Goal: Task Accomplishment & Management: Manage account settings

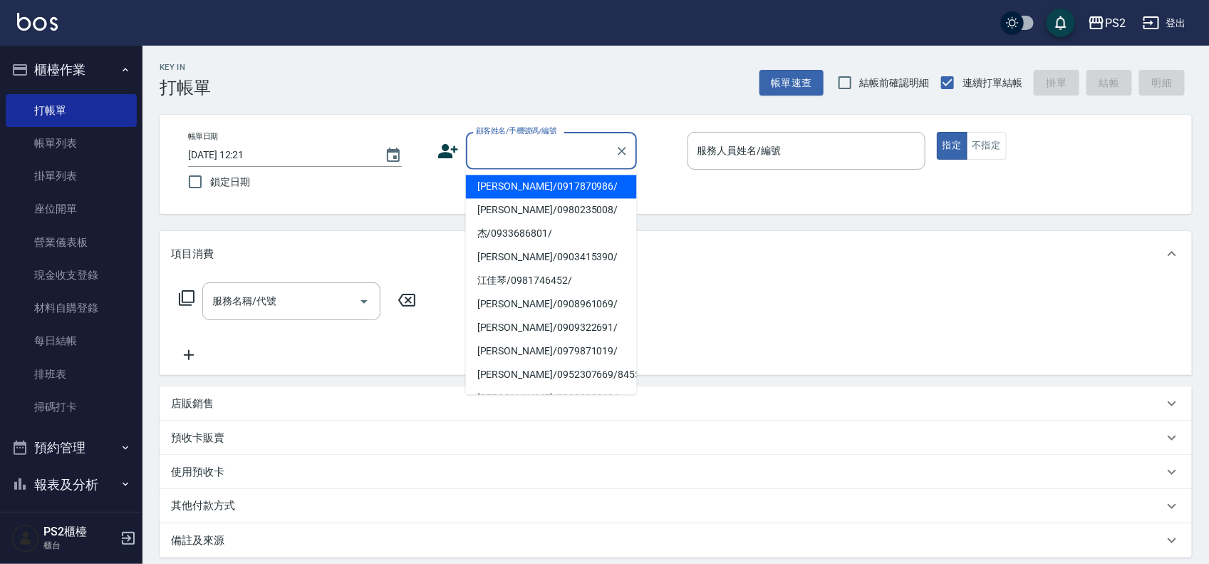
click at [539, 152] on input "顧客姓名/手機號碼/編號" at bounding box center [540, 150] width 137 height 25
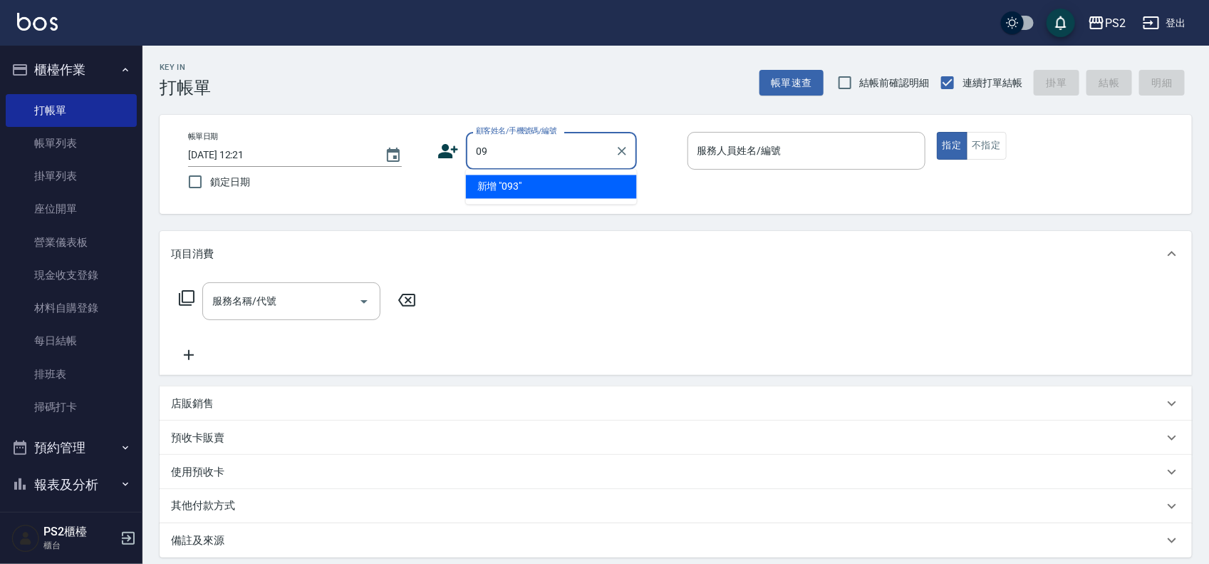
type input "0"
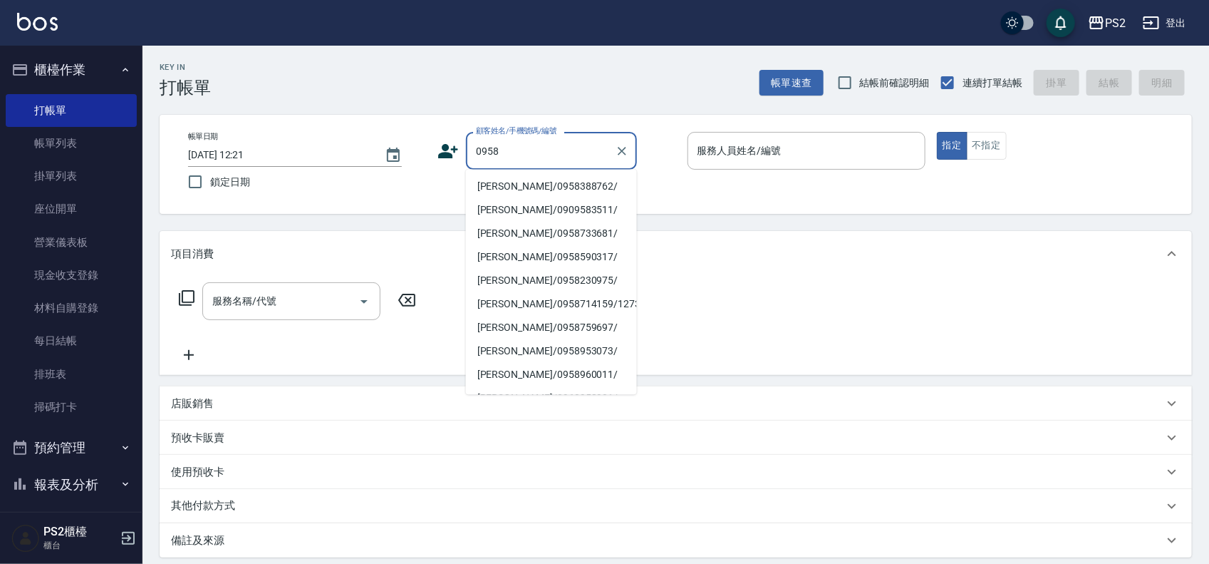
drag, startPoint x: 539, startPoint y: 152, endPoint x: 351, endPoint y: 139, distance: 187.9
click at [351, 139] on div "帳單日期 [DATE] 12:21 鎖定日期 顧客姓名/手機號碼/編號 0958 顧客姓名/手機號碼/編號 服務人員姓名/編號 服務人員姓名/編號 指定 不指定" at bounding box center [676, 164] width 998 height 65
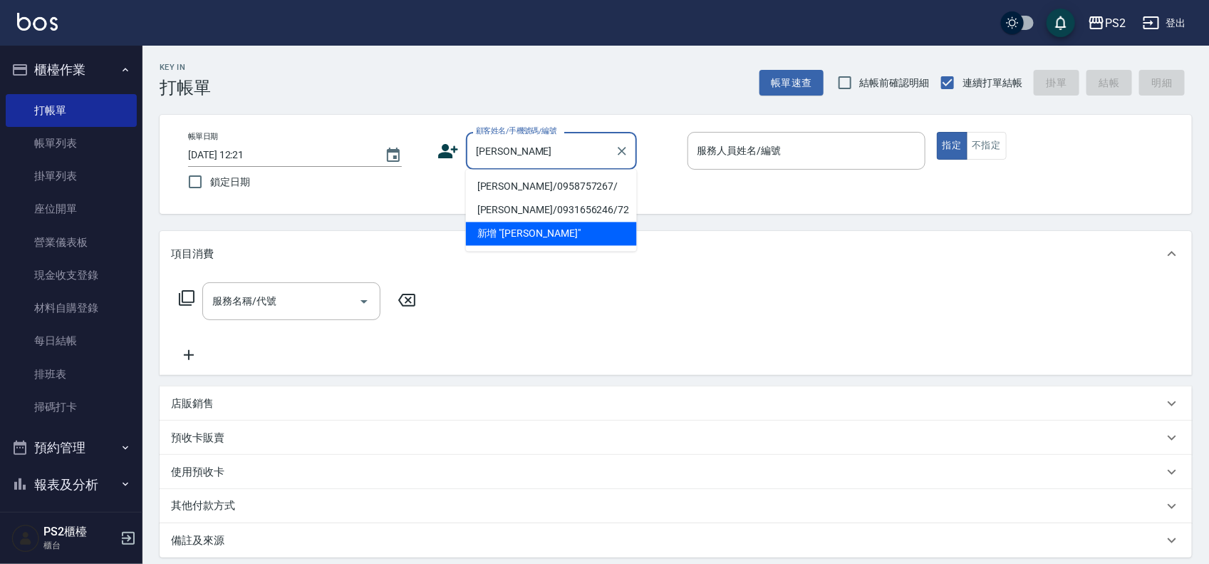
click at [537, 190] on li "[PERSON_NAME]/0958757267/" at bounding box center [551, 187] width 171 height 24
type input "[PERSON_NAME]/0958757267/"
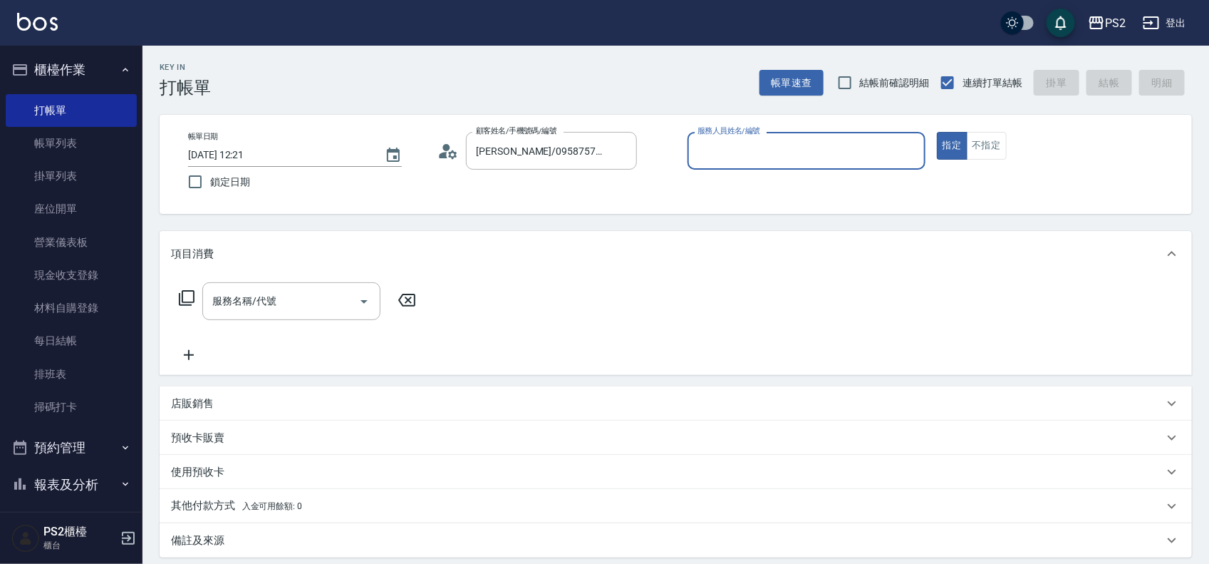
type input "9"
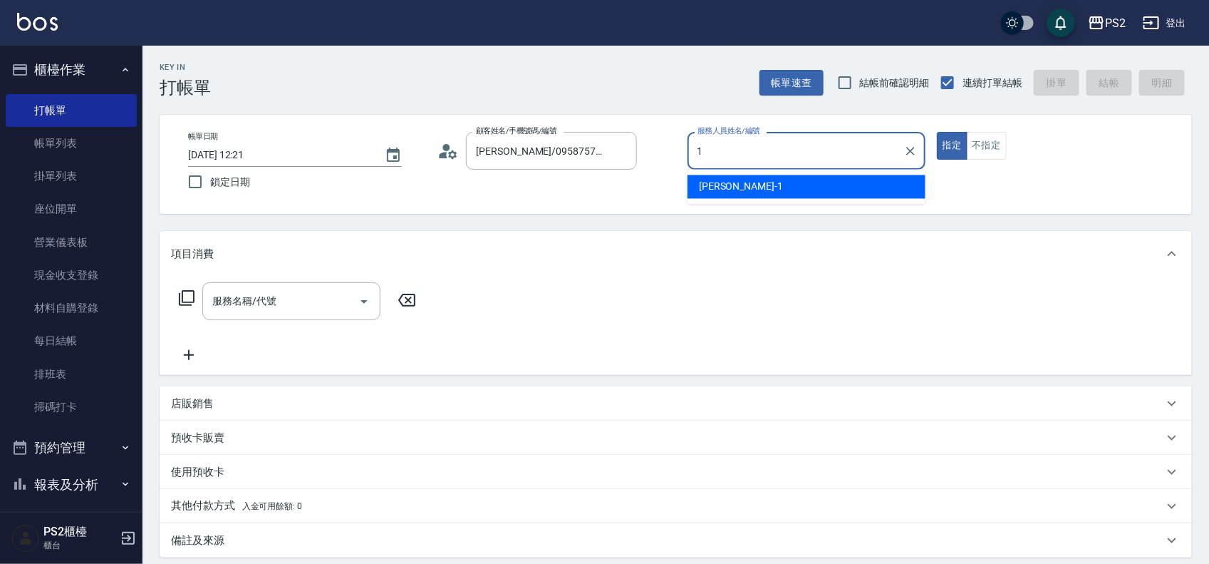
type input "Polly-1"
type button "true"
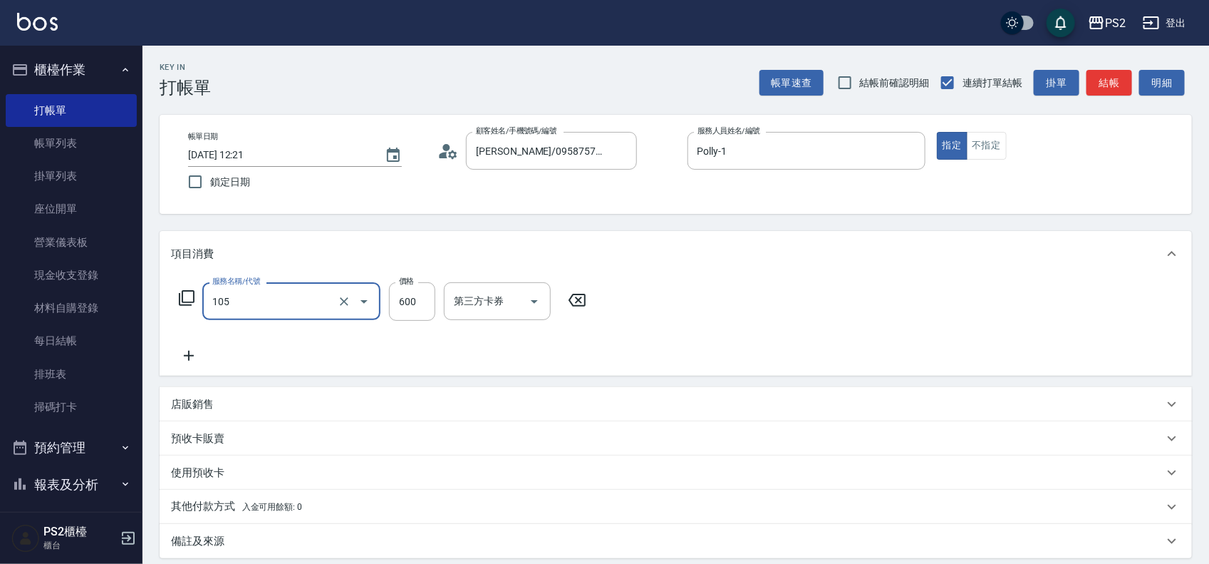
type input "A級洗剪600(105)"
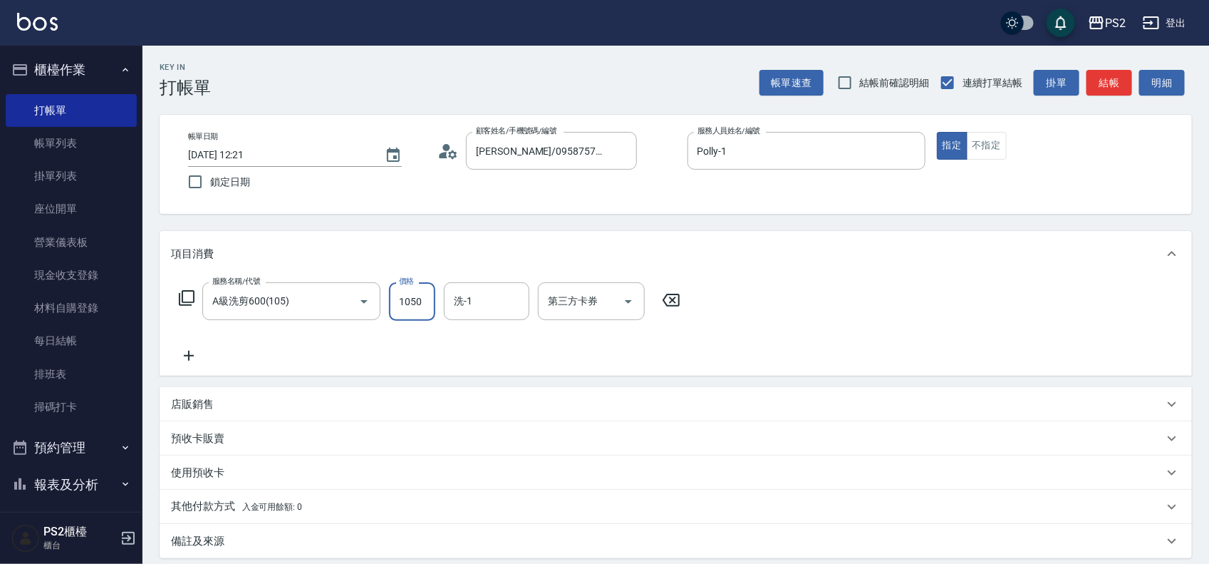
type input "1050"
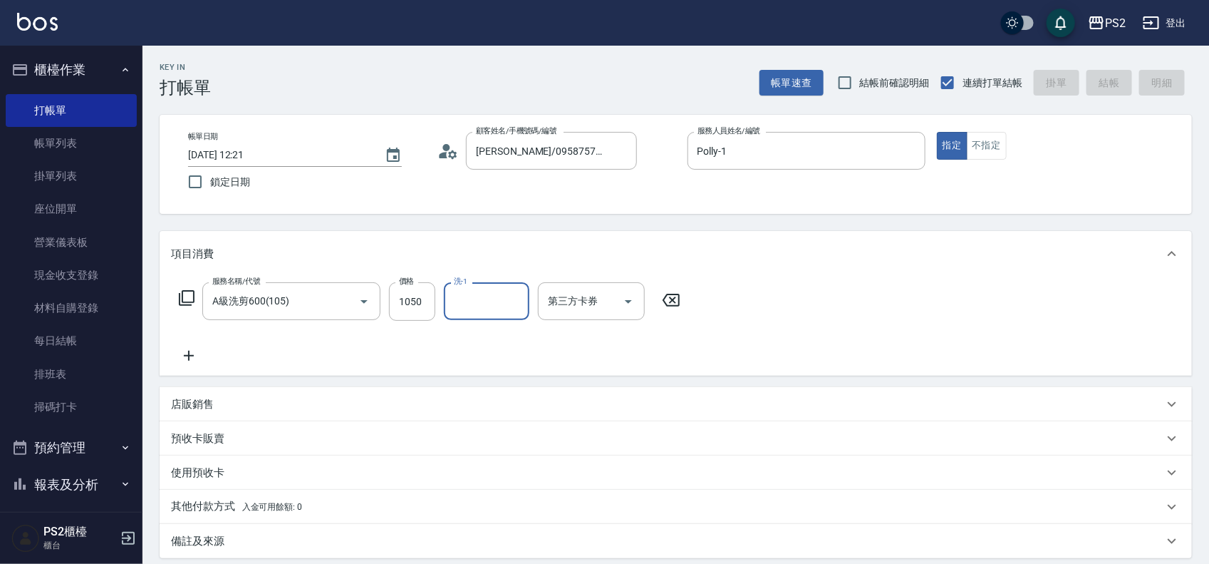
type input "2025/08/21 17:58"
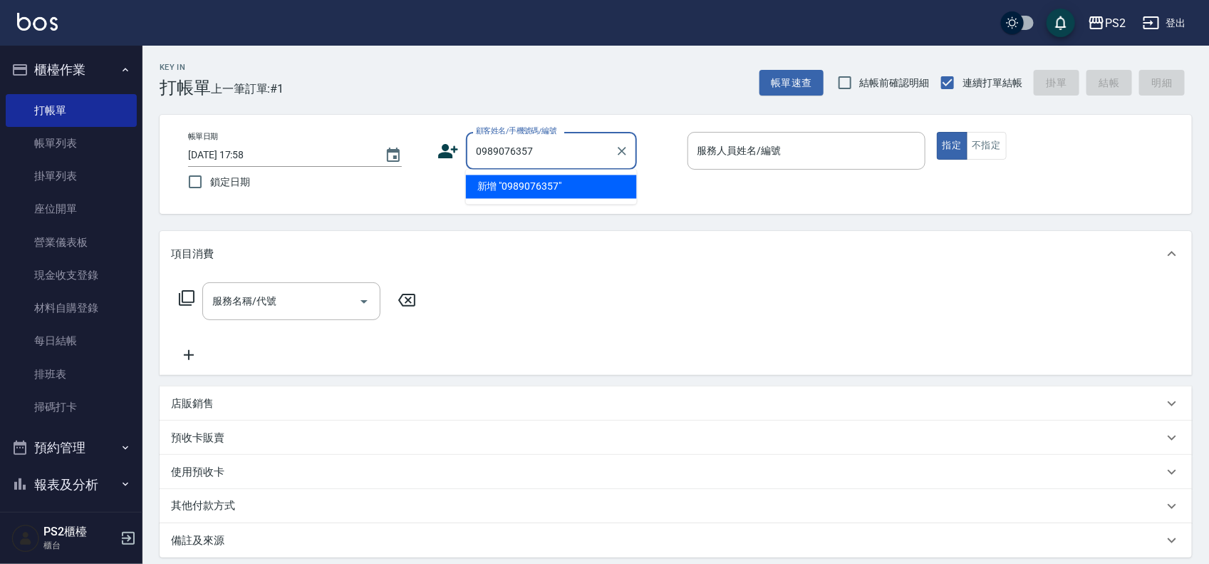
type input "0989076357"
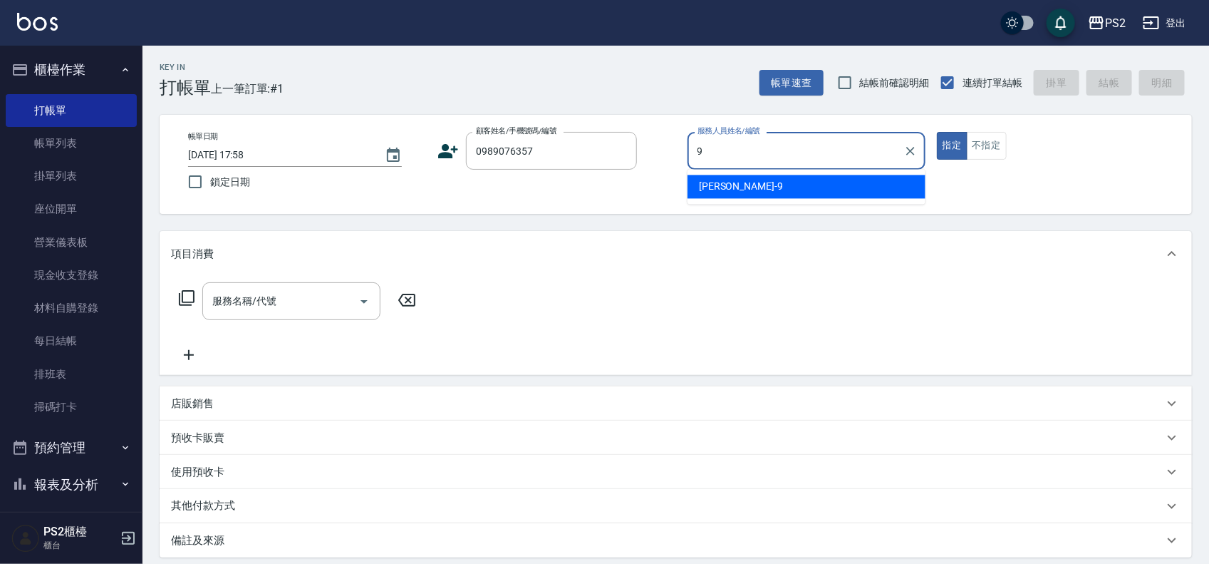
type input "Nina-9"
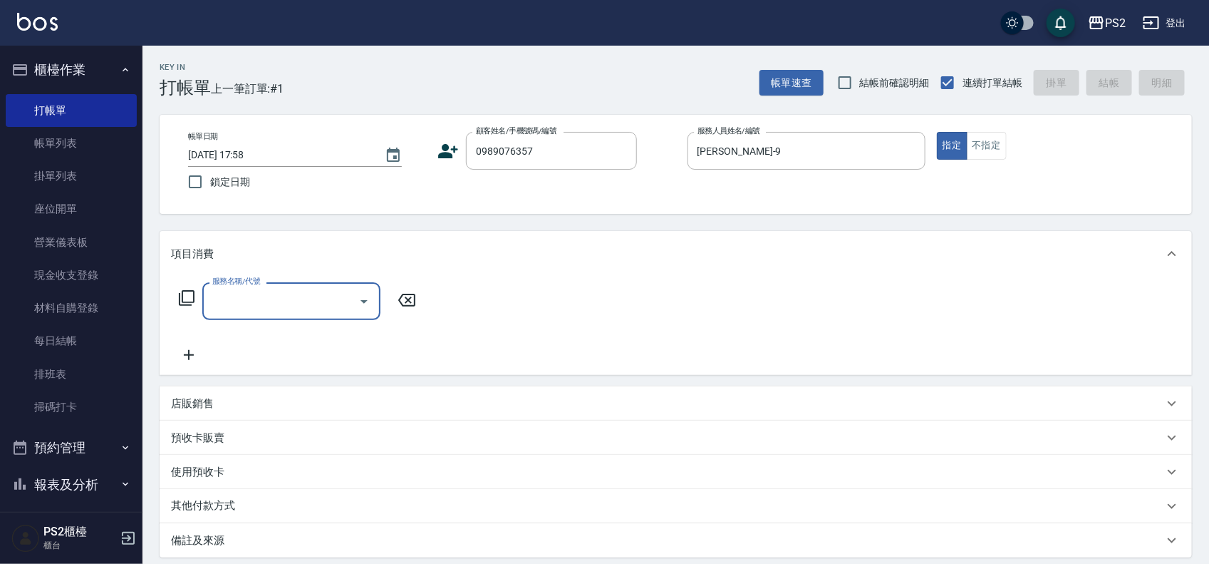
type input "林佳佳/0989076357/"
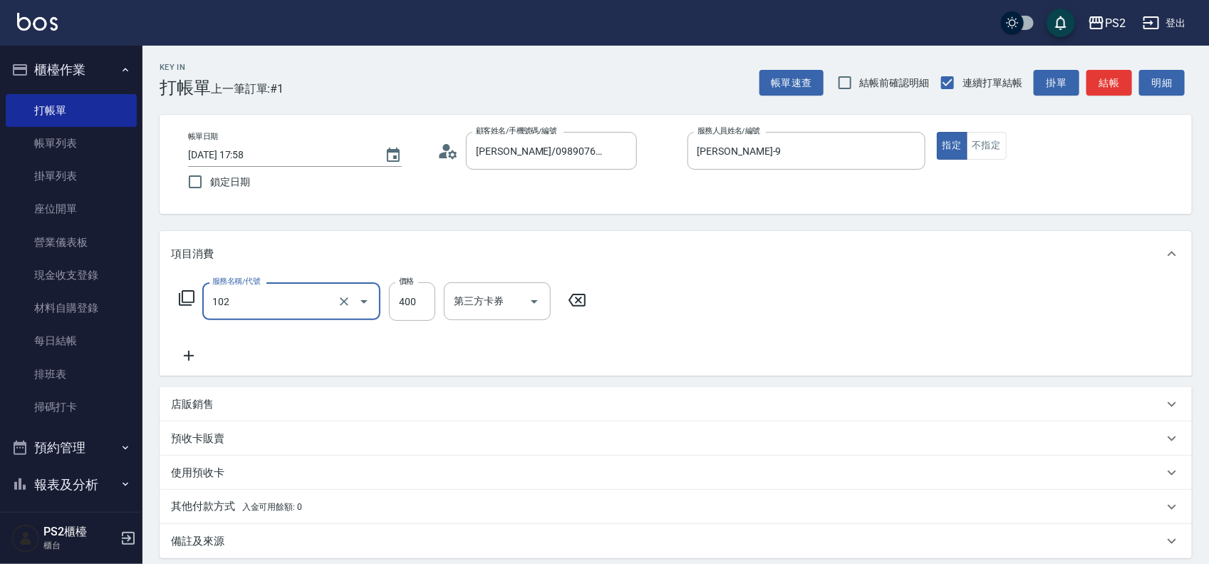
type input "精油洗髮(102)"
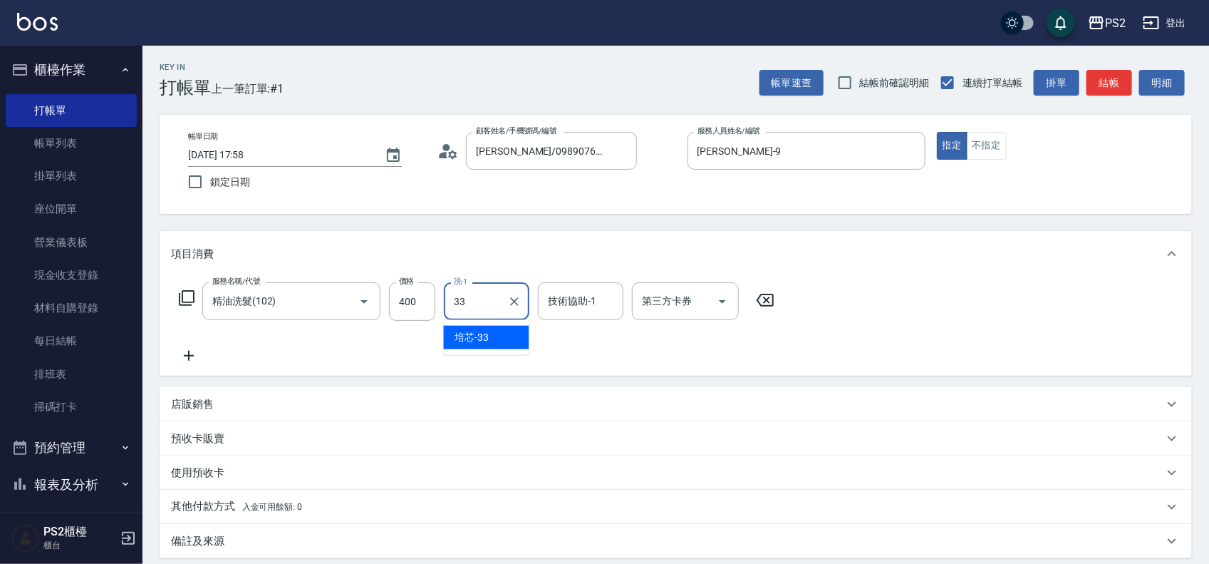
type input "培芯-33"
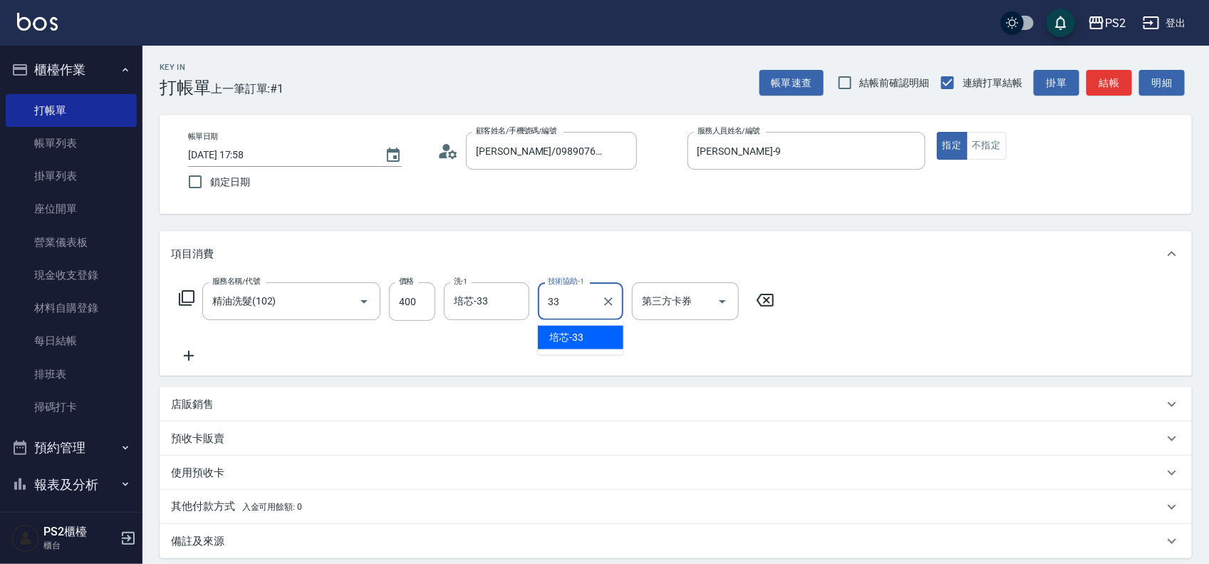
type input "培芯-33"
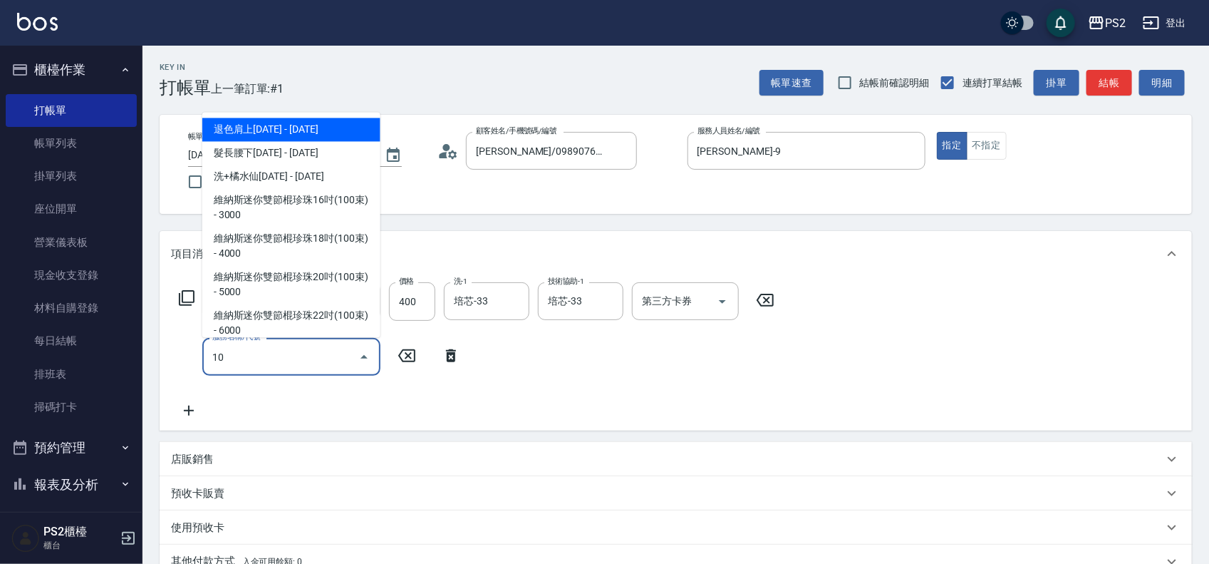
type input "106"
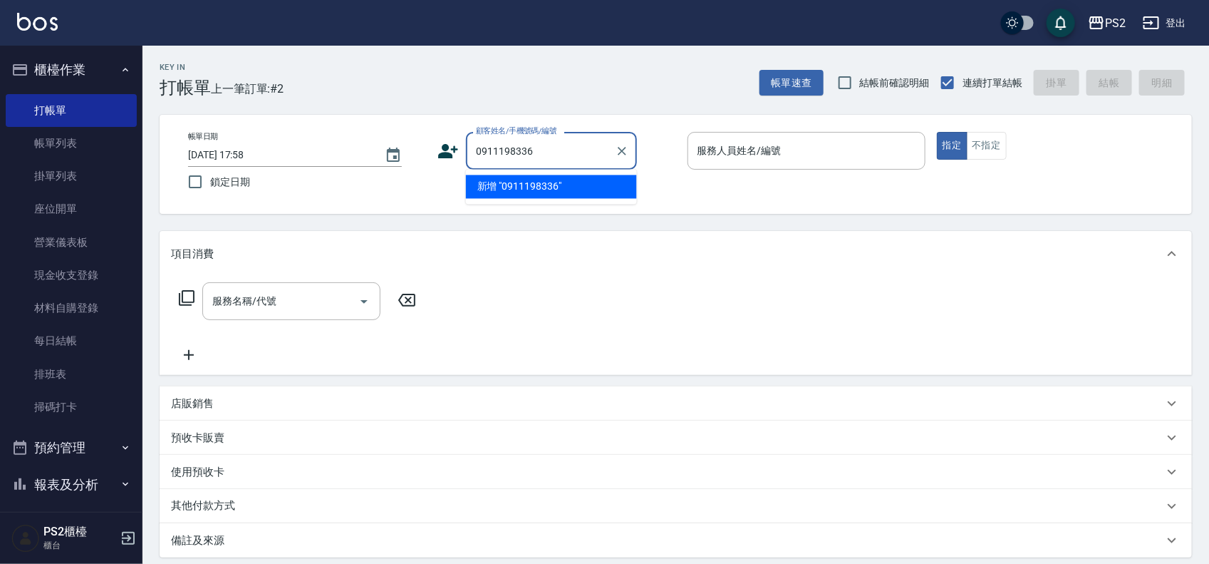
type input "0911198336"
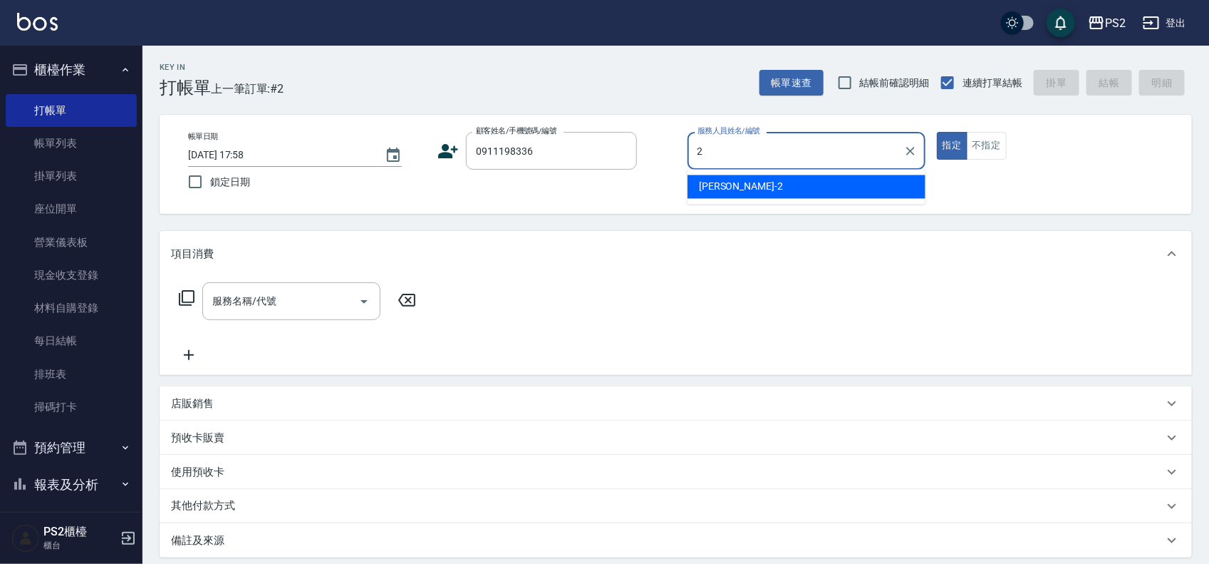
type input "Jason-2"
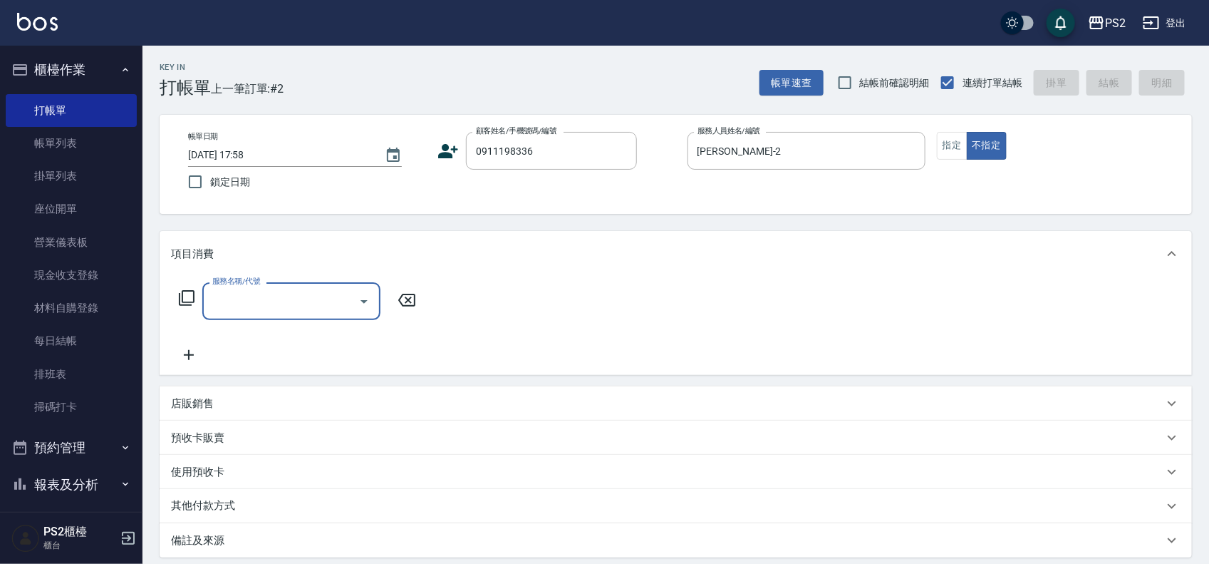
click at [445, 147] on icon at bounding box center [449, 151] width 20 height 14
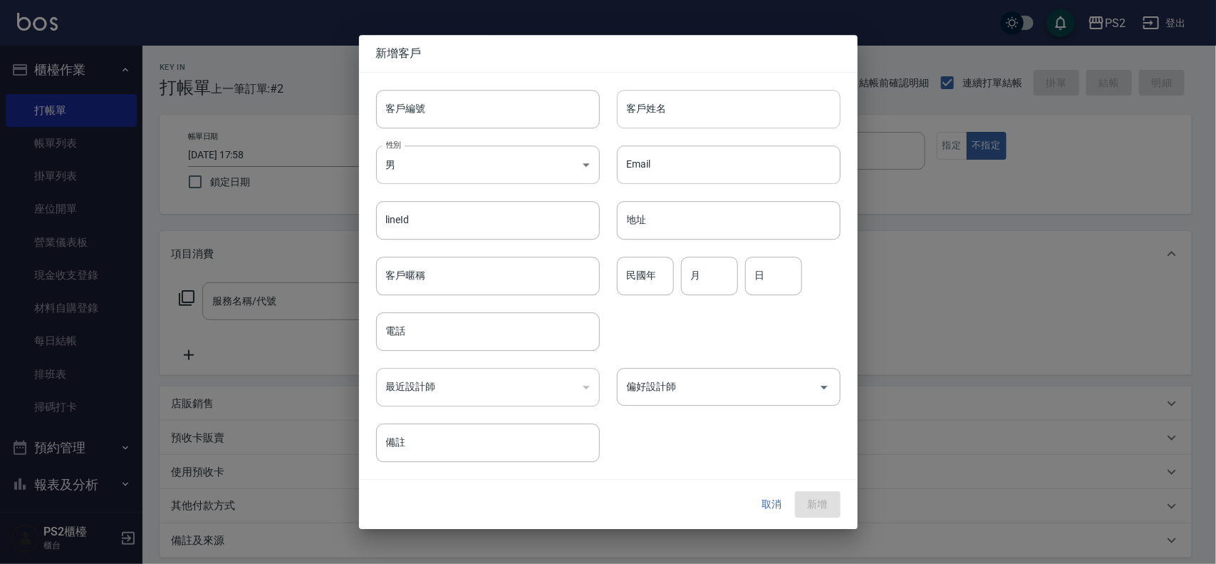
type input "0911198336"
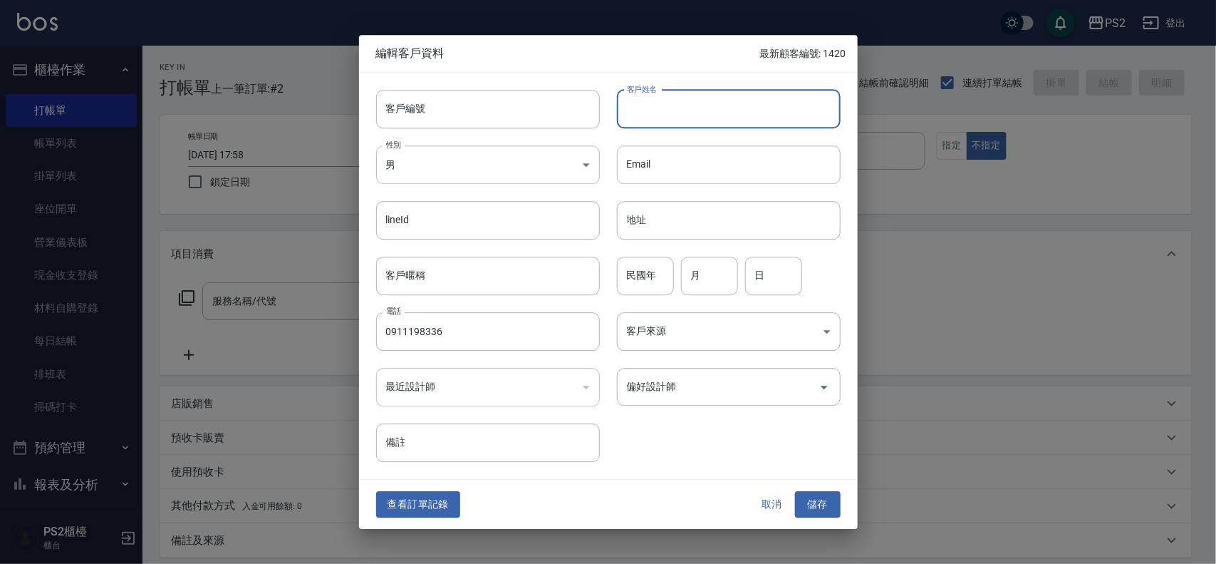
click at [762, 104] on input "客戶姓名" at bounding box center [729, 109] width 224 height 38
type input "c"
type input "黃港深"
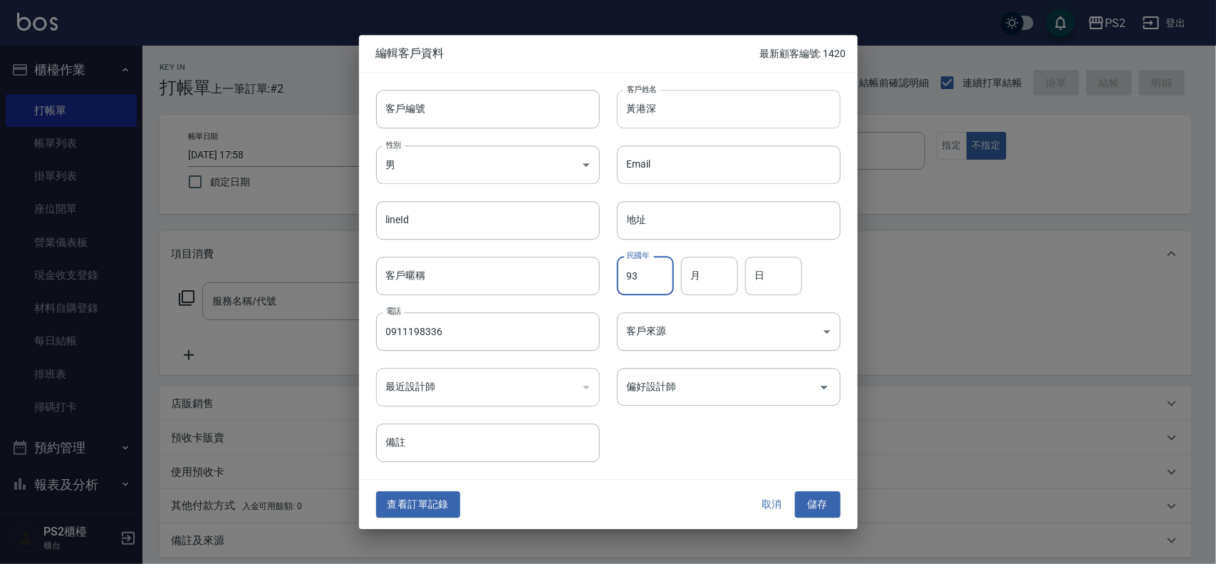
type input "93"
type input "3"
type input "15"
click at [814, 506] on button "儲存" at bounding box center [818, 505] width 46 height 26
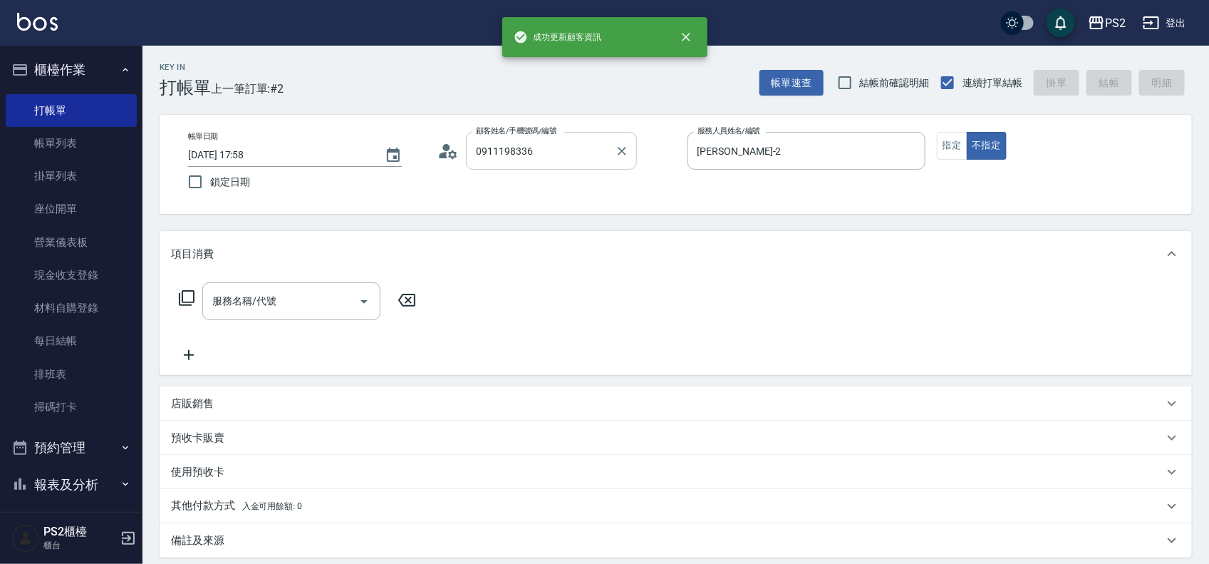
click at [606, 165] on div "0911198336 顧客姓名/手機號碼/編號" at bounding box center [551, 151] width 171 height 38
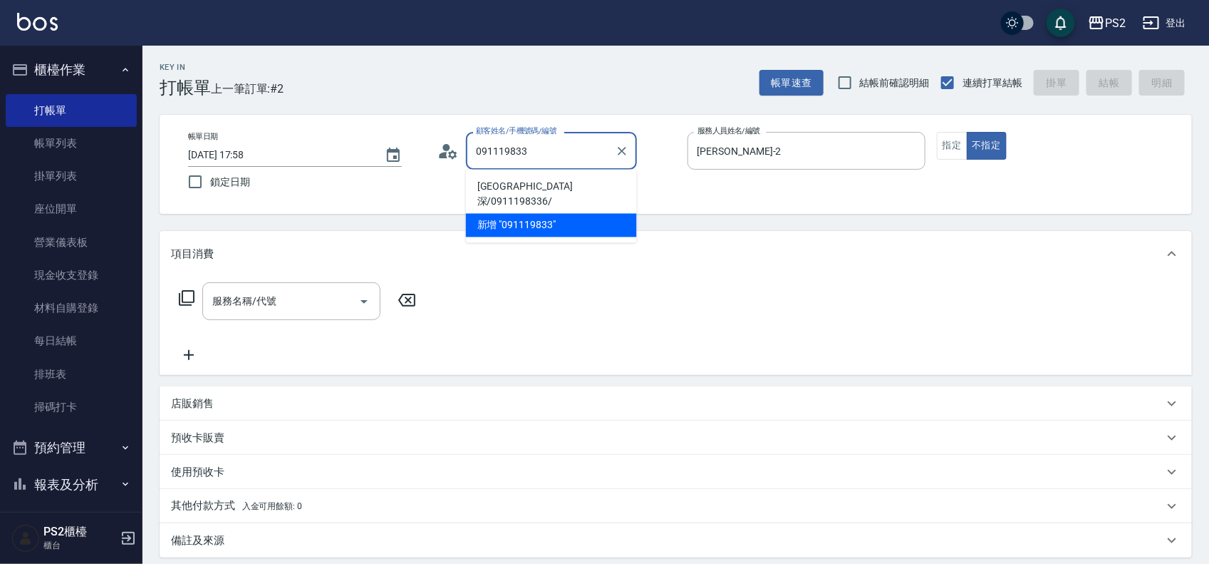
click at [558, 184] on li "黃港深/0911198336/" at bounding box center [551, 194] width 171 height 38
type input "黃港深/0911198336/"
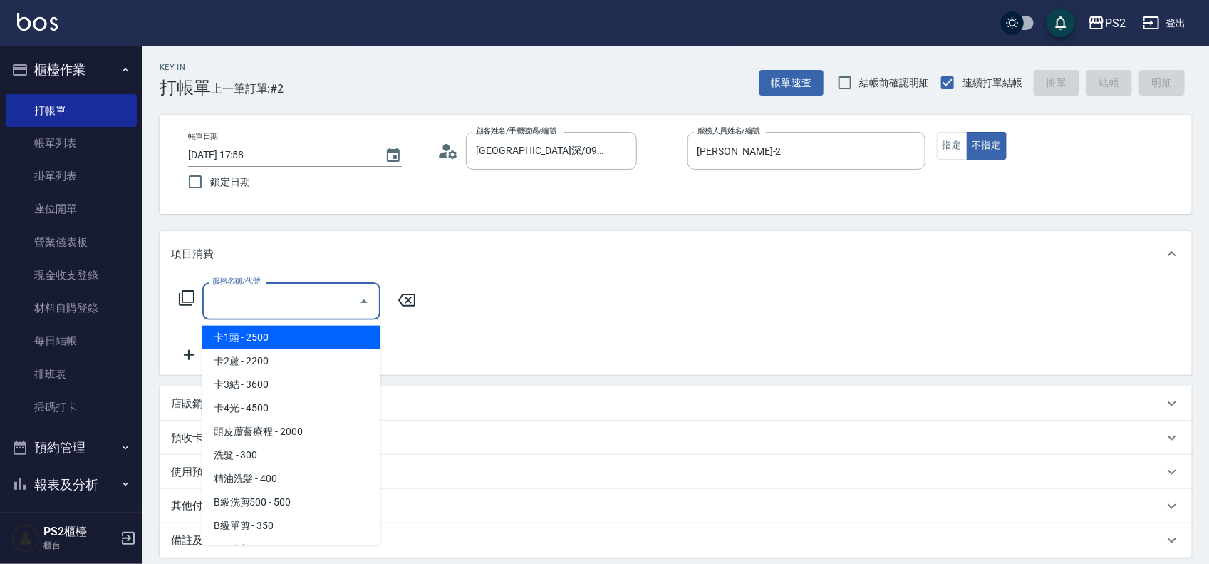
click at [261, 305] on input "服務名稱/代號" at bounding box center [281, 301] width 144 height 25
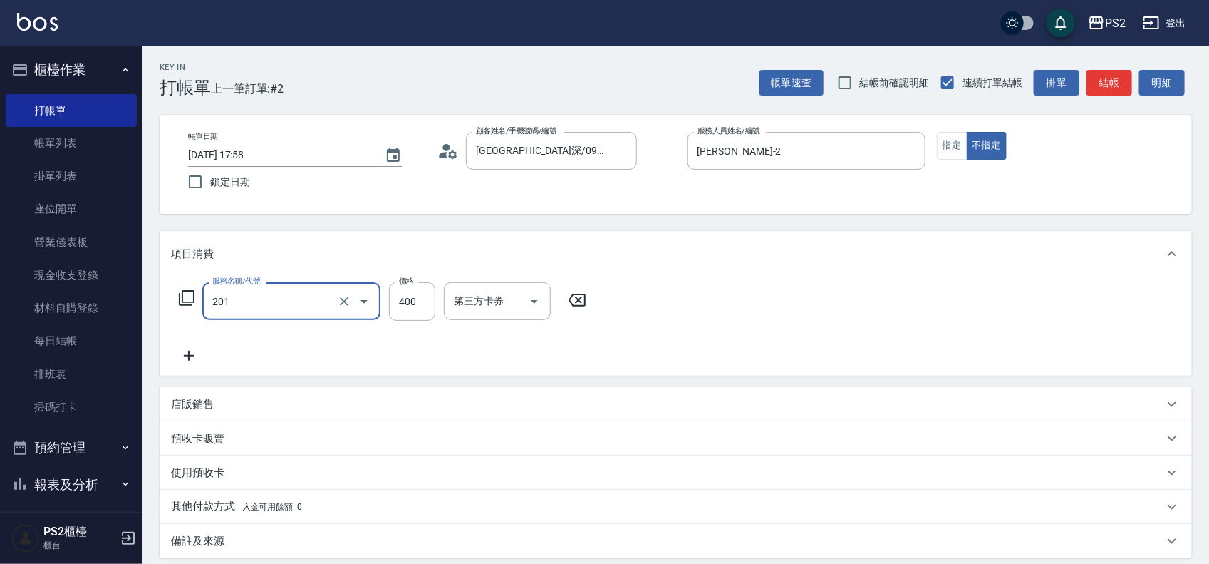
type input "C級洗剪400(201)"
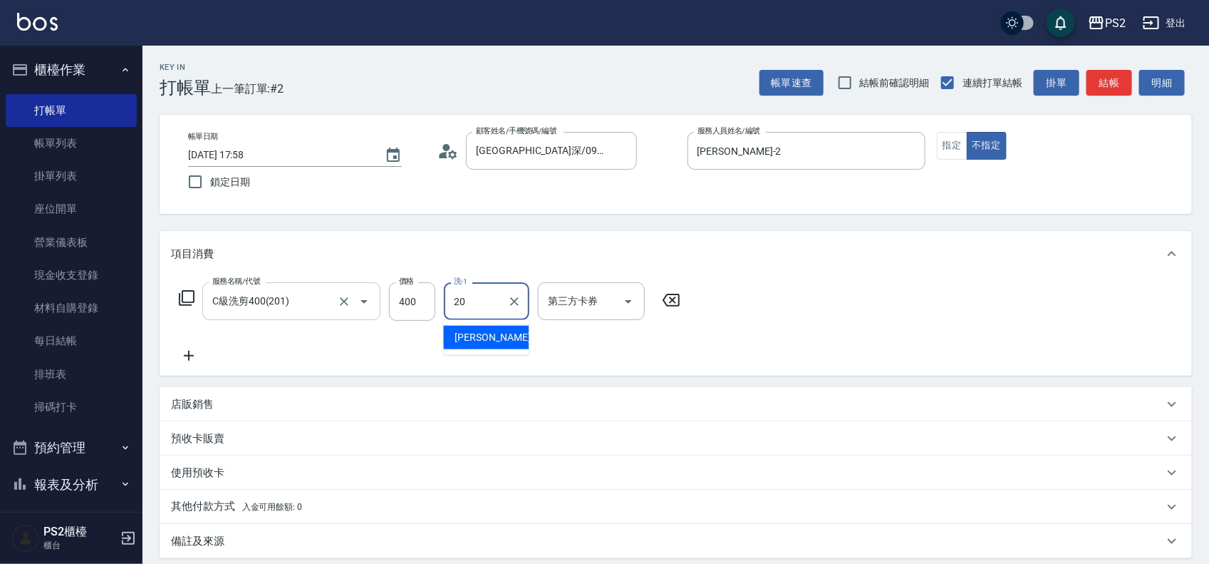
type input "冠霖-20"
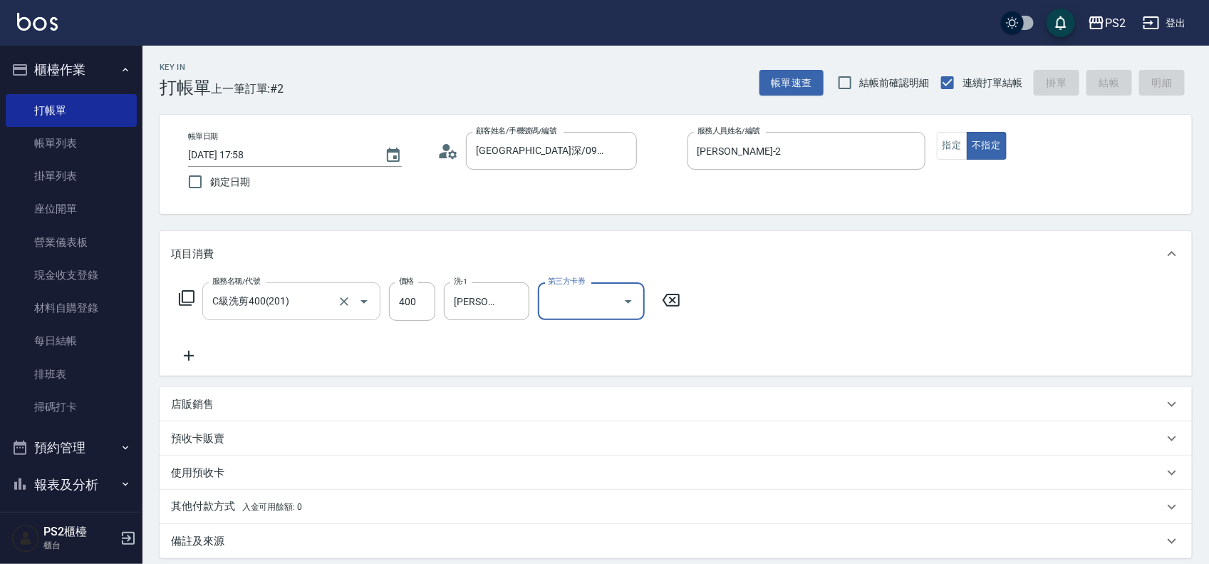
type input "2025/08/21 17:59"
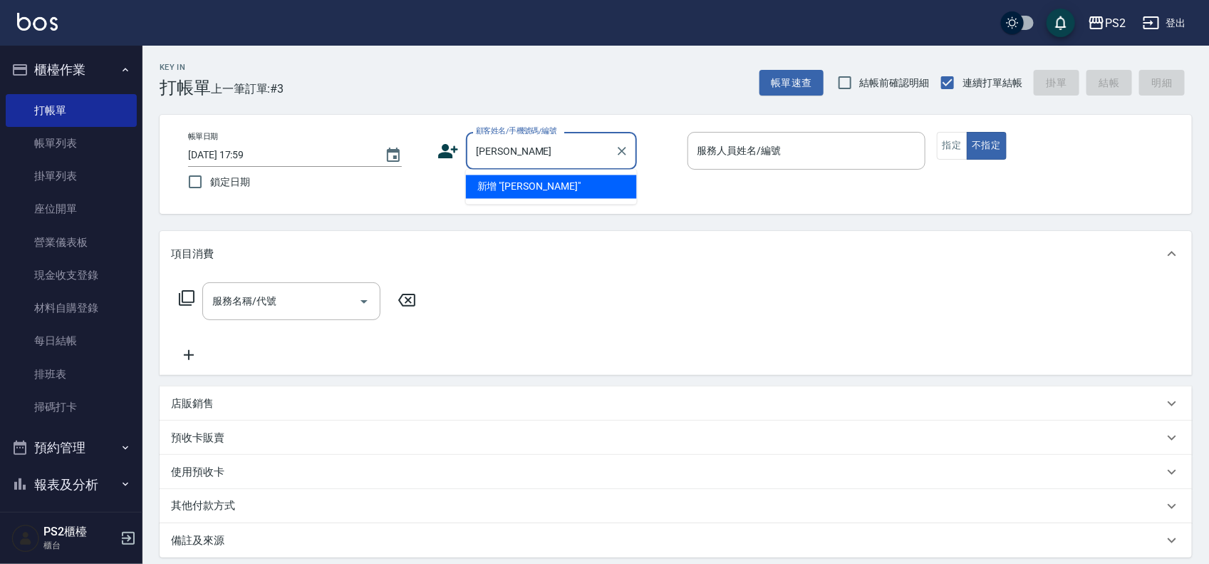
drag, startPoint x: 483, startPoint y: 152, endPoint x: 461, endPoint y: 152, distance: 22.1
click at [462, 152] on div "顧客姓名/手機號碼/編號 胡基 顧客姓名/手機號碼/編號" at bounding box center [557, 151] width 238 height 38
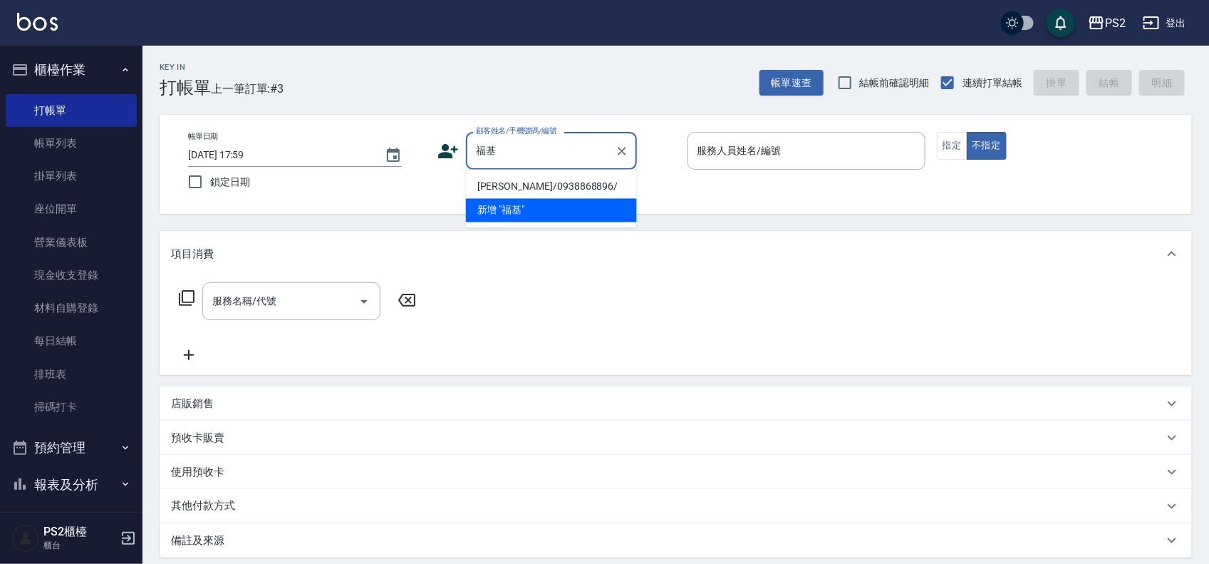
click at [492, 180] on li "洪福基/0938868896/" at bounding box center [551, 187] width 171 height 24
type input "洪福基/0938868896/"
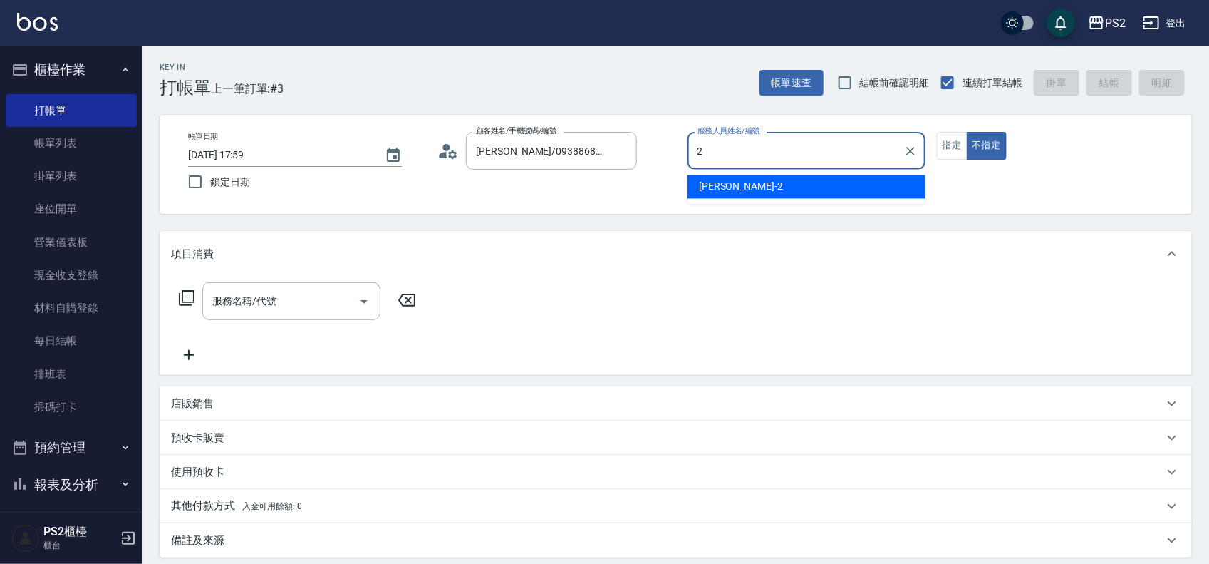
type input "Jason-2"
type button "false"
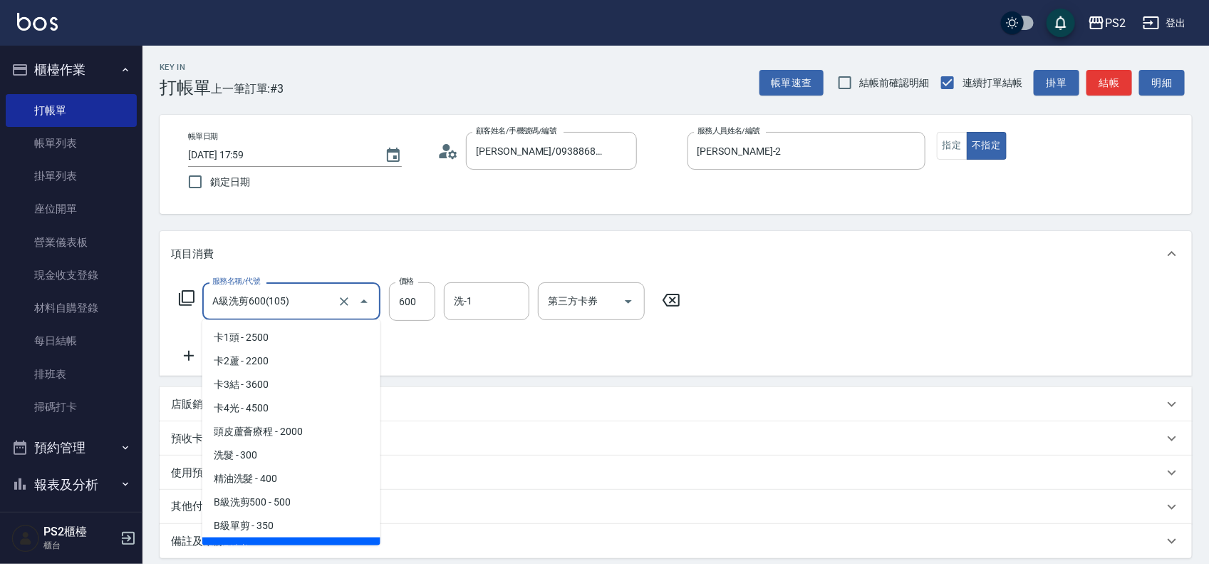
click at [272, 298] on input "A級洗剪600(105)" at bounding box center [271, 301] width 125 height 25
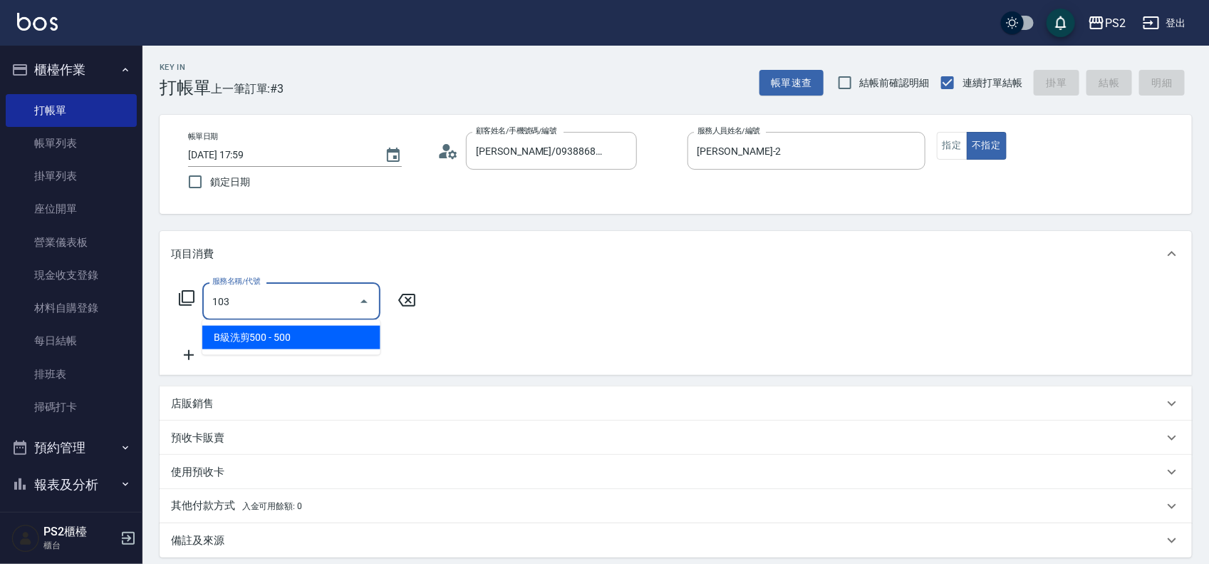
type input "B級洗剪500(103)"
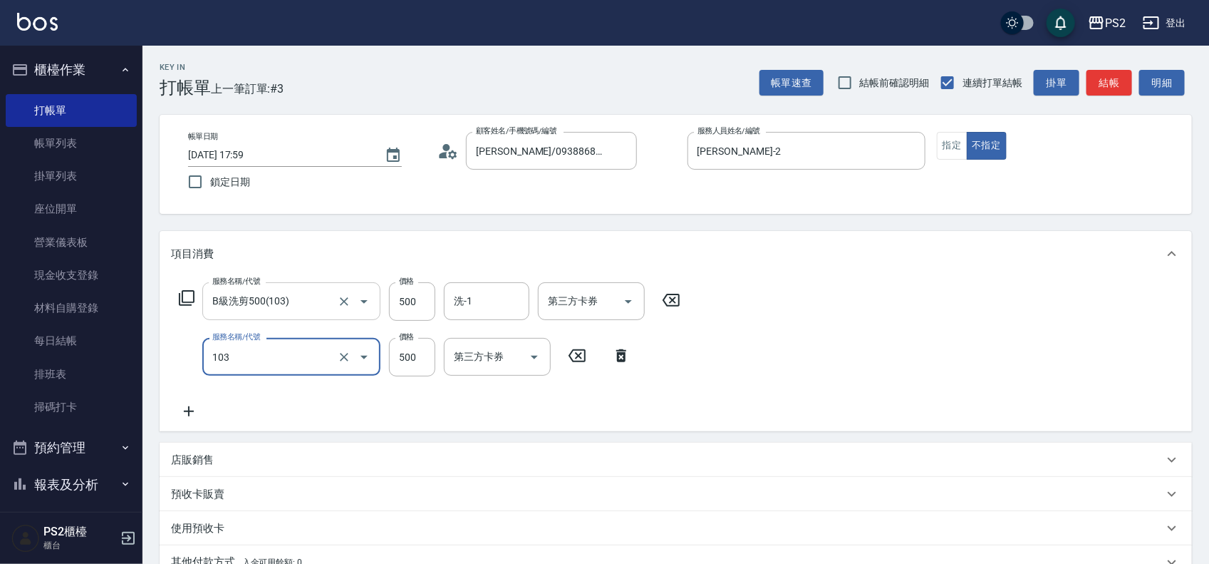
type input "B級洗剪500(103)"
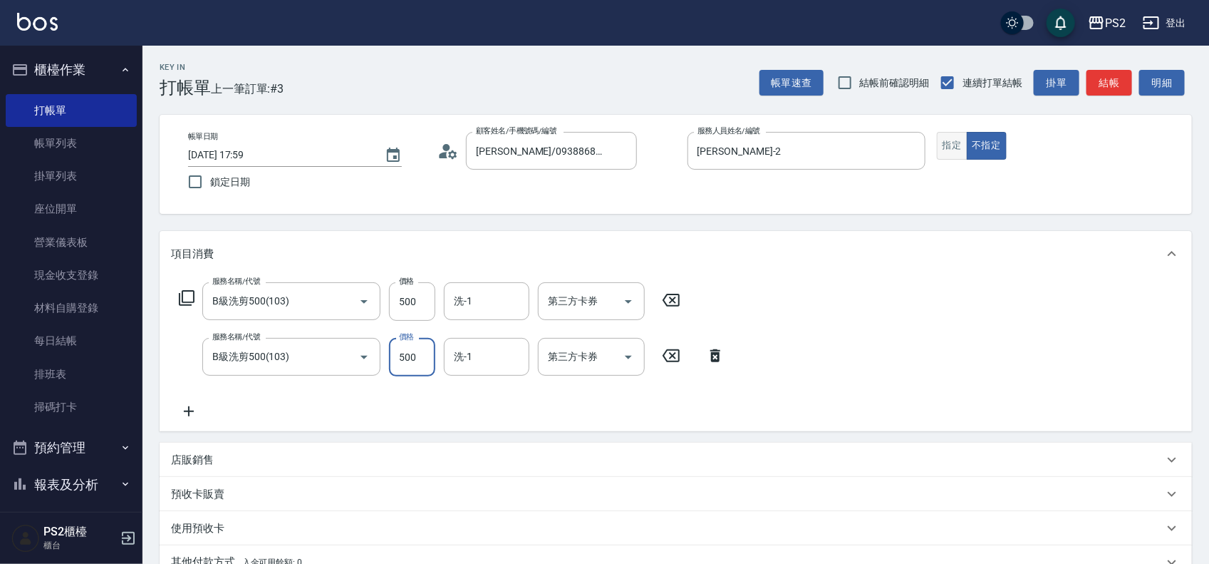
click at [946, 148] on button "指定" at bounding box center [952, 146] width 31 height 28
click at [1088, 76] on button "結帳" at bounding box center [1110, 83] width 46 height 26
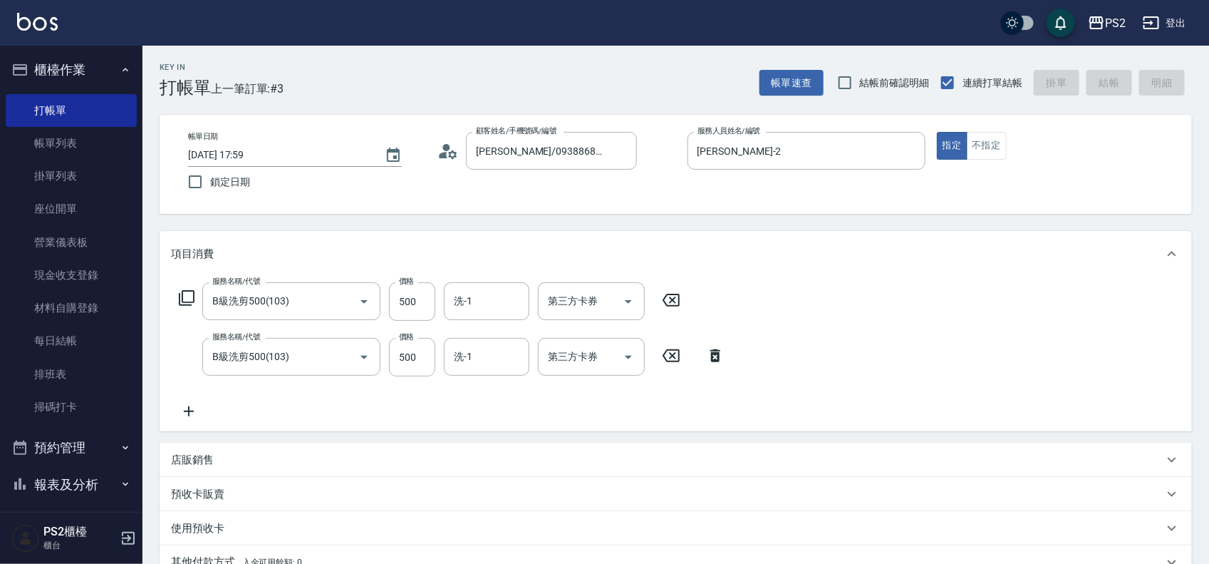
type input "2025/08/21 18:00"
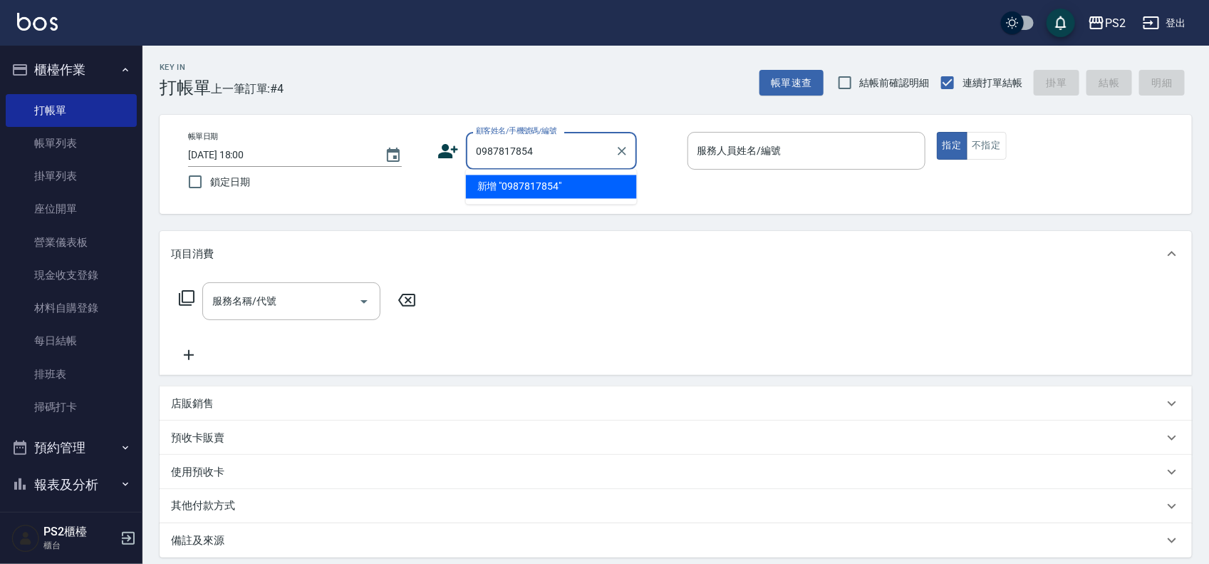
type input "0987817854"
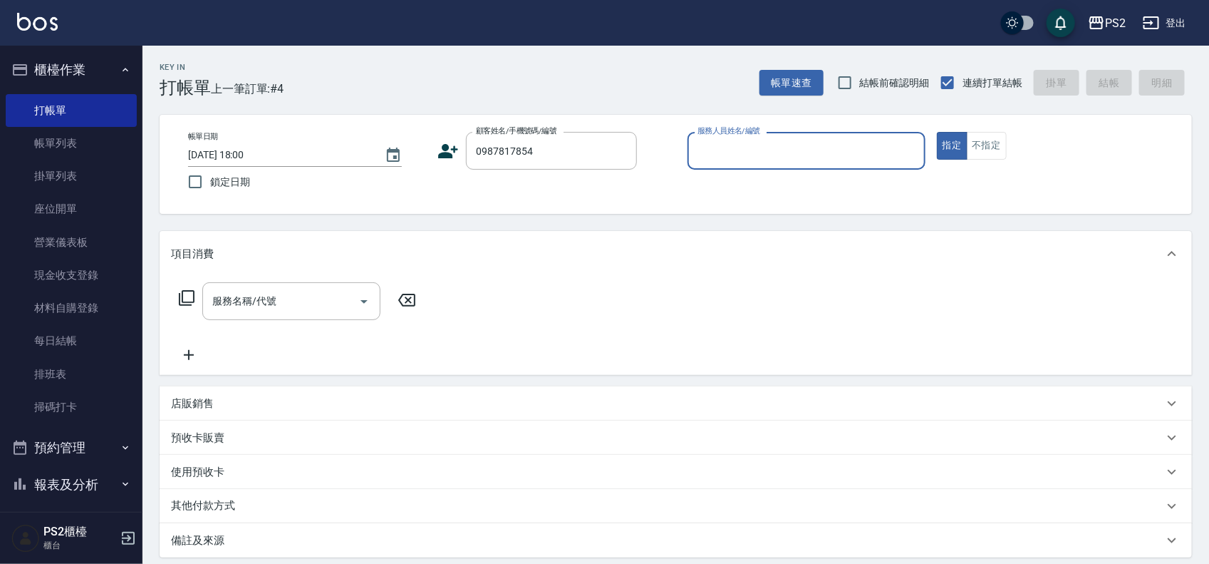
type input "+"
type input "寧/0987817854/"
type input "Nina-9"
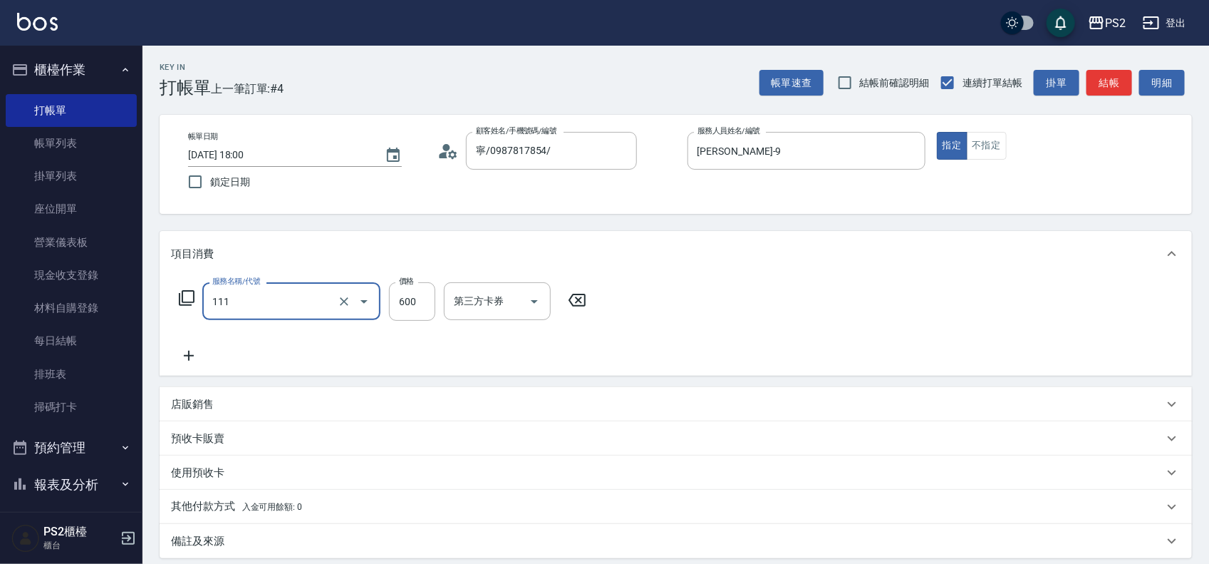
type input "精油洗+去角質(111)"
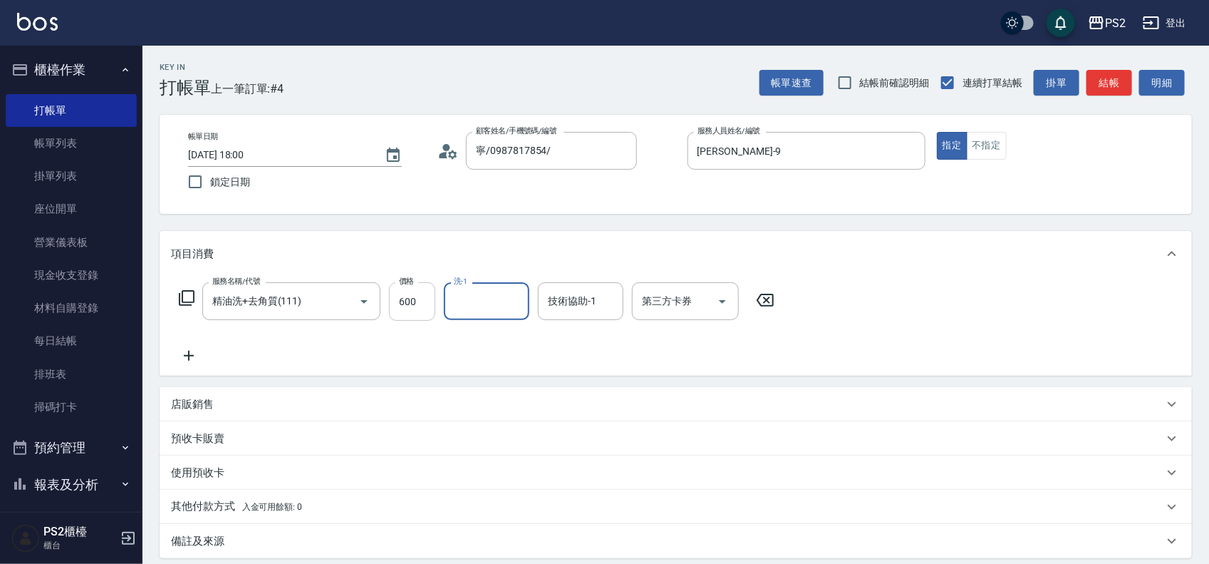
click at [432, 296] on input "600" at bounding box center [412, 301] width 46 height 38
type input "800"
type input "培芯-33"
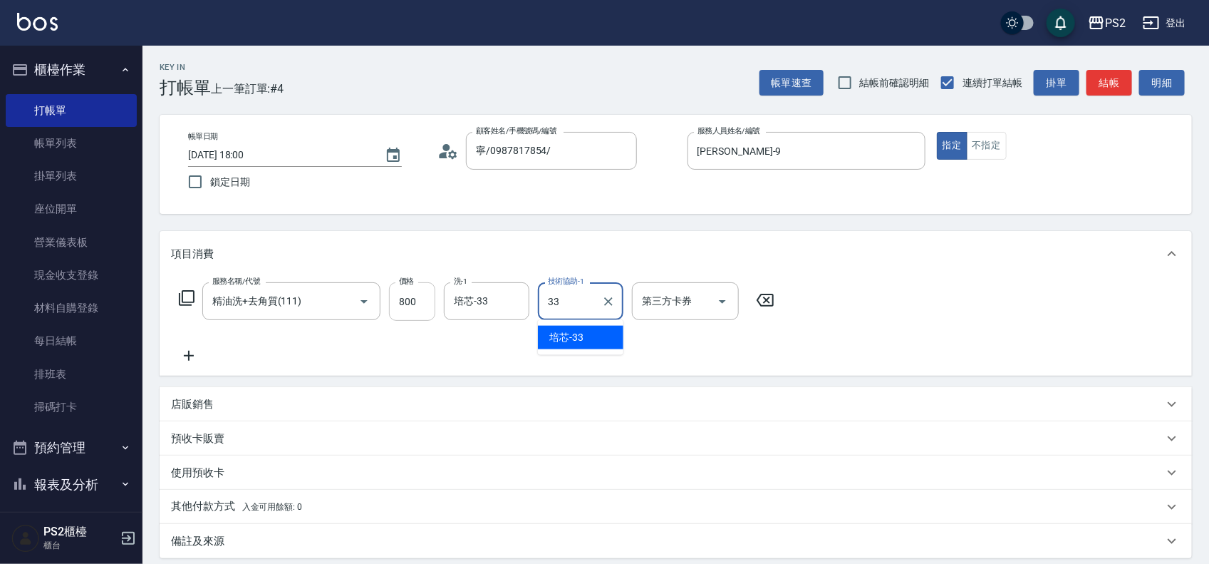
type input "培芯-33"
click at [175, 500] on p "其他付款方式 入金可用餘額: 0" at bounding box center [236, 507] width 131 height 16
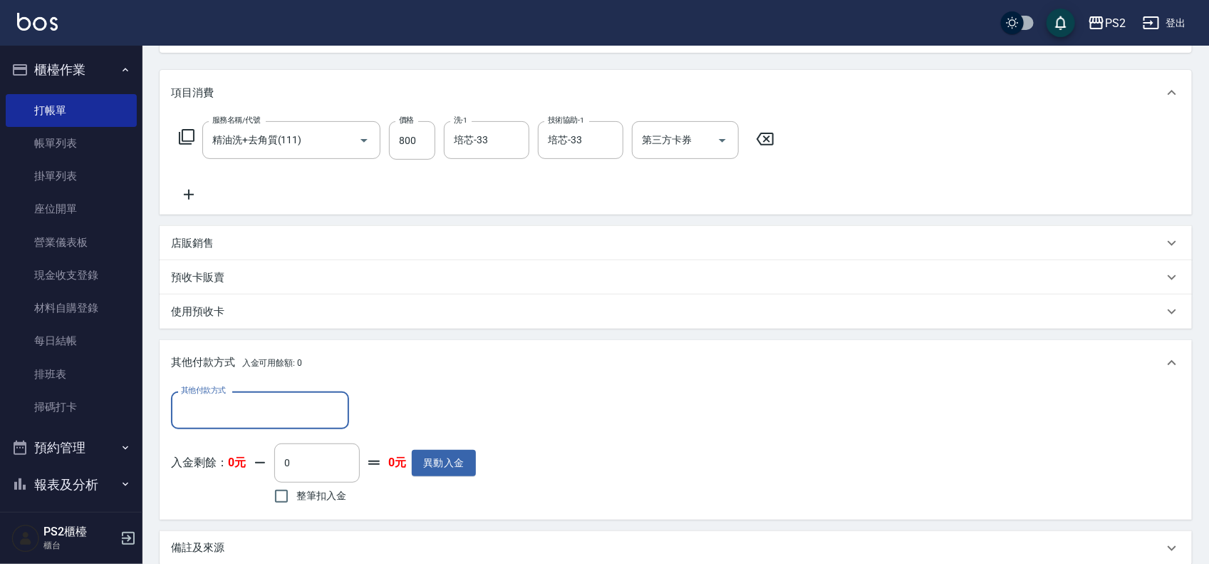
scroll to position [178, 0]
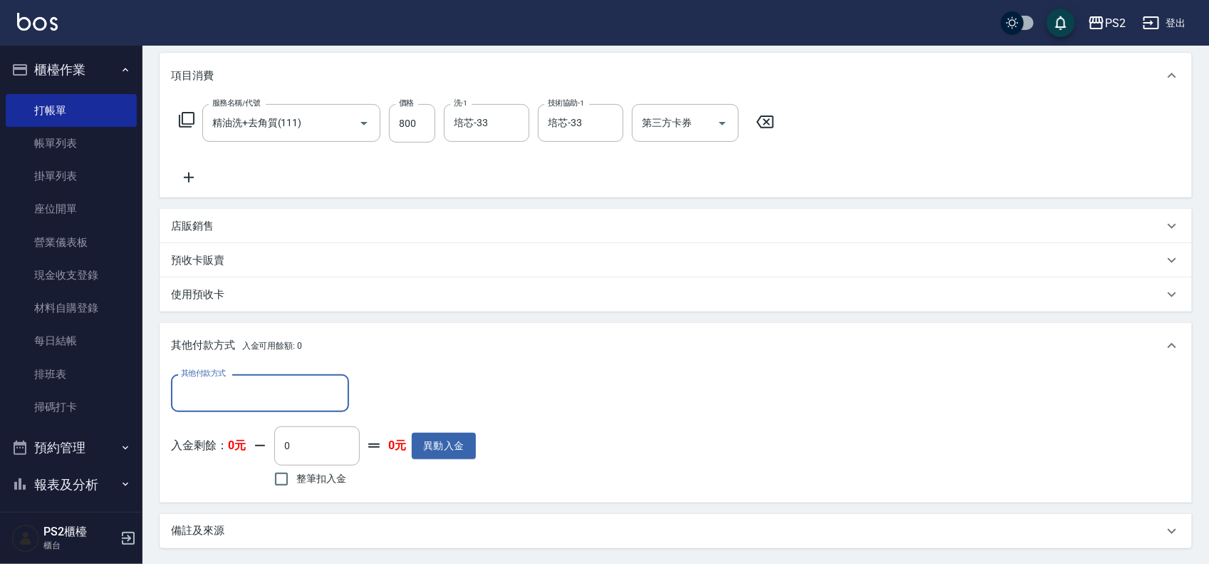
click at [192, 400] on input "其他付款方式" at bounding box center [259, 393] width 165 height 25
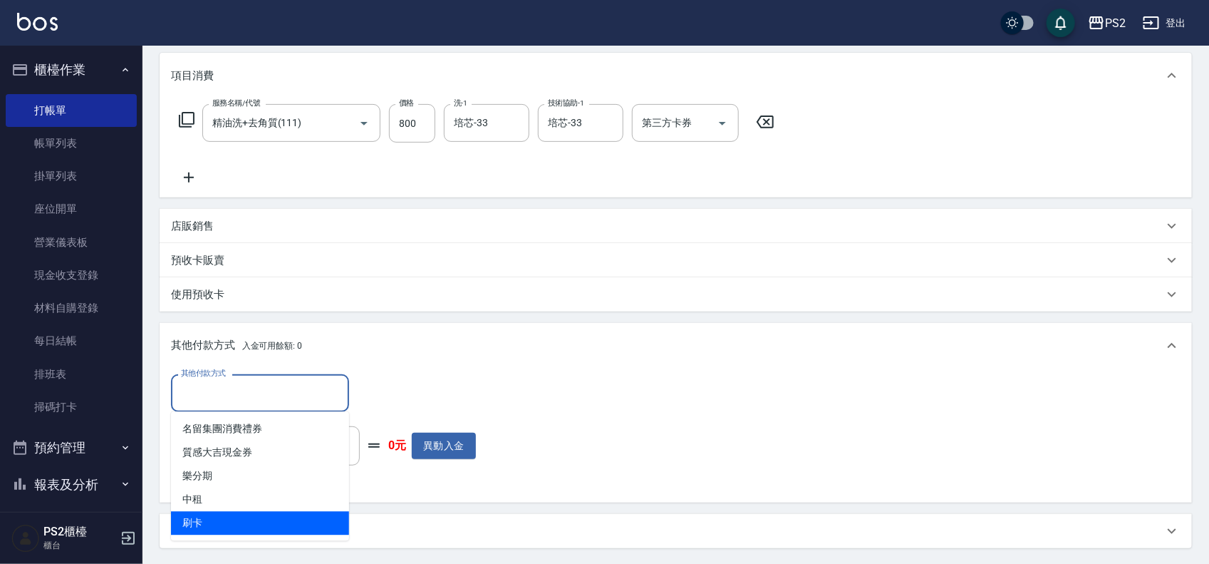
click at [200, 526] on span "刷卡" at bounding box center [260, 524] width 178 height 24
type input "刷卡"
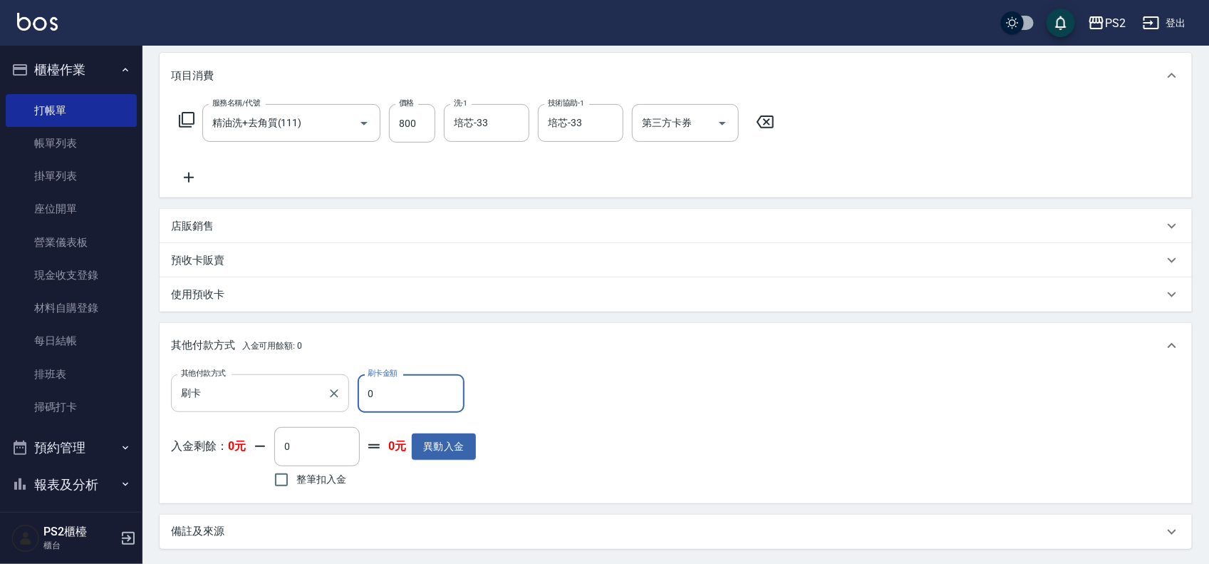
drag, startPoint x: 396, startPoint y: 388, endPoint x: 348, endPoint y: 396, distance: 48.3
click at [348, 396] on div "其他付款方式 刷卡 其他付款方式 刷卡金額 0 刷卡金額" at bounding box center [323, 393] width 305 height 38
type input "800"
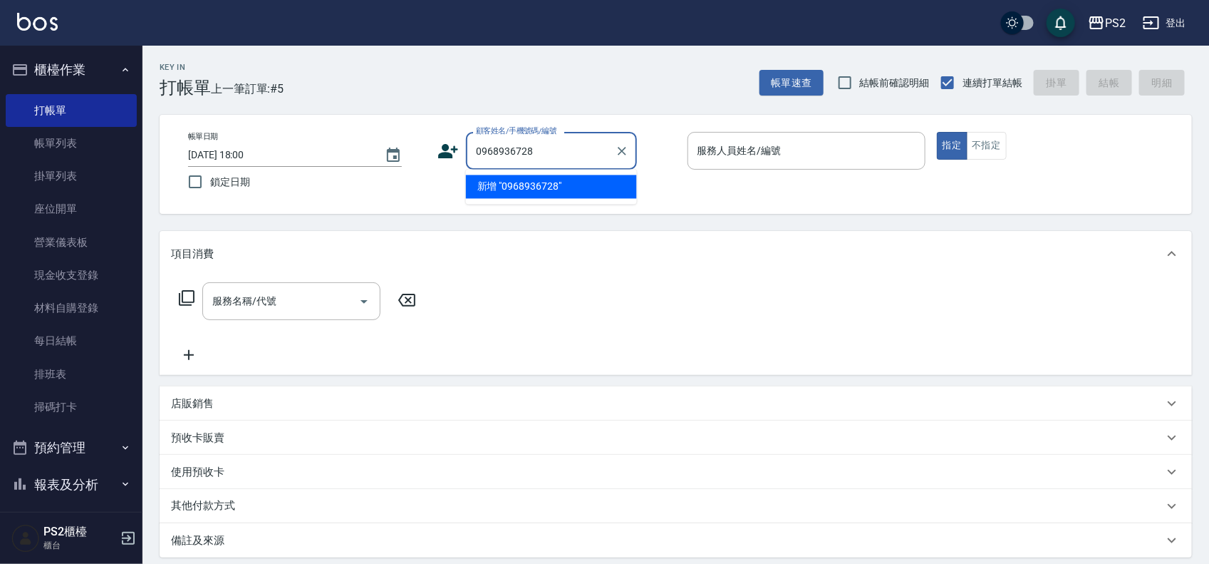
type input "0968936728"
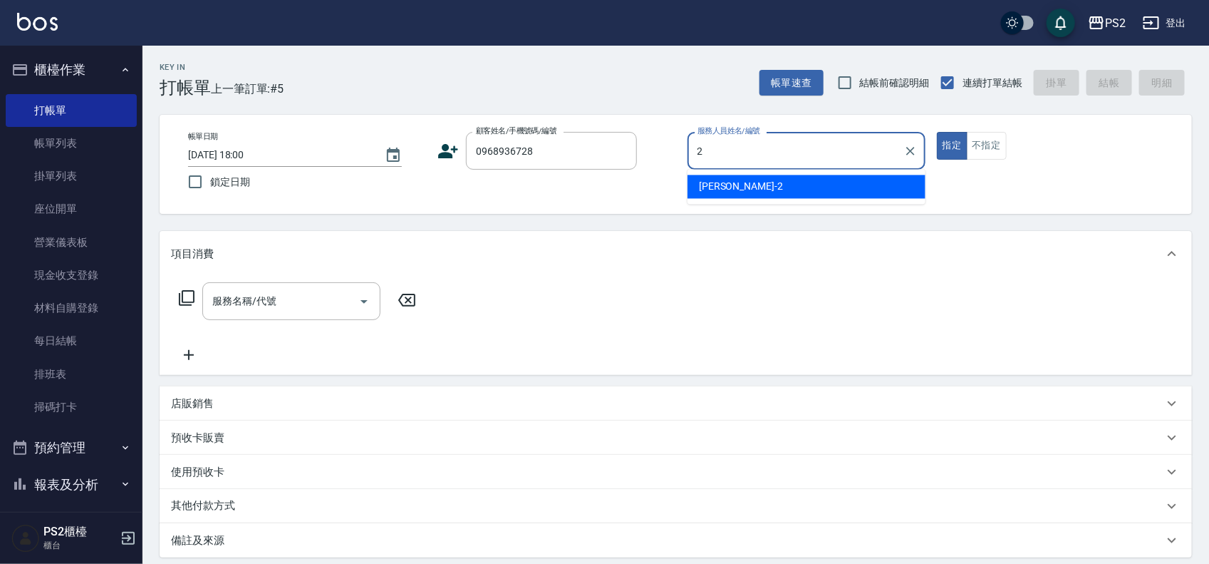
type input "Jason-2"
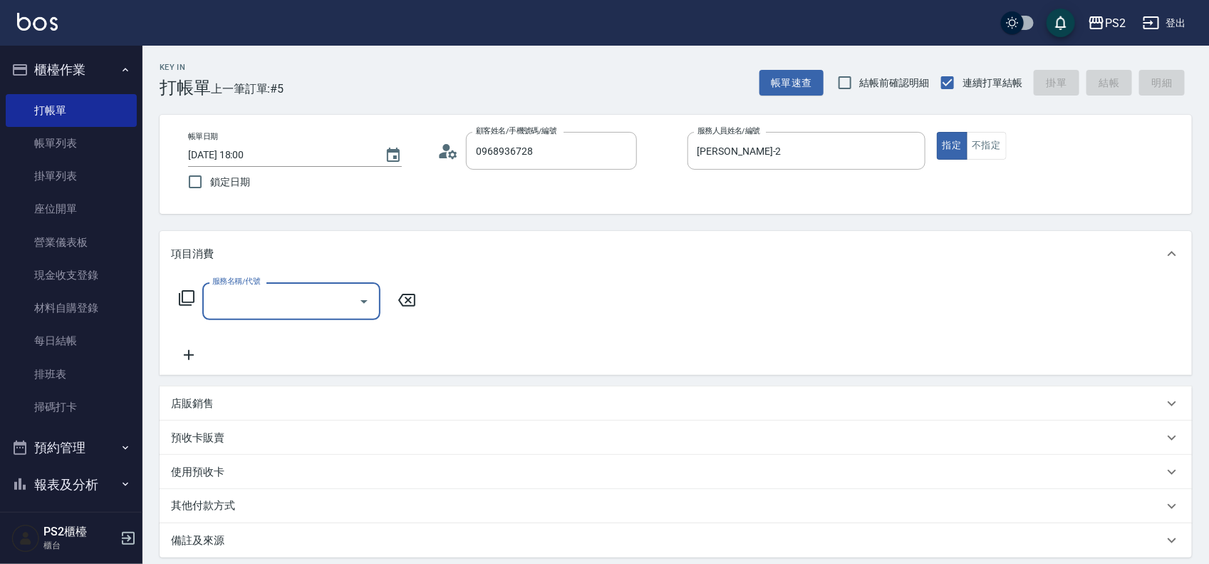
type input "郭玉奎/0968936728/"
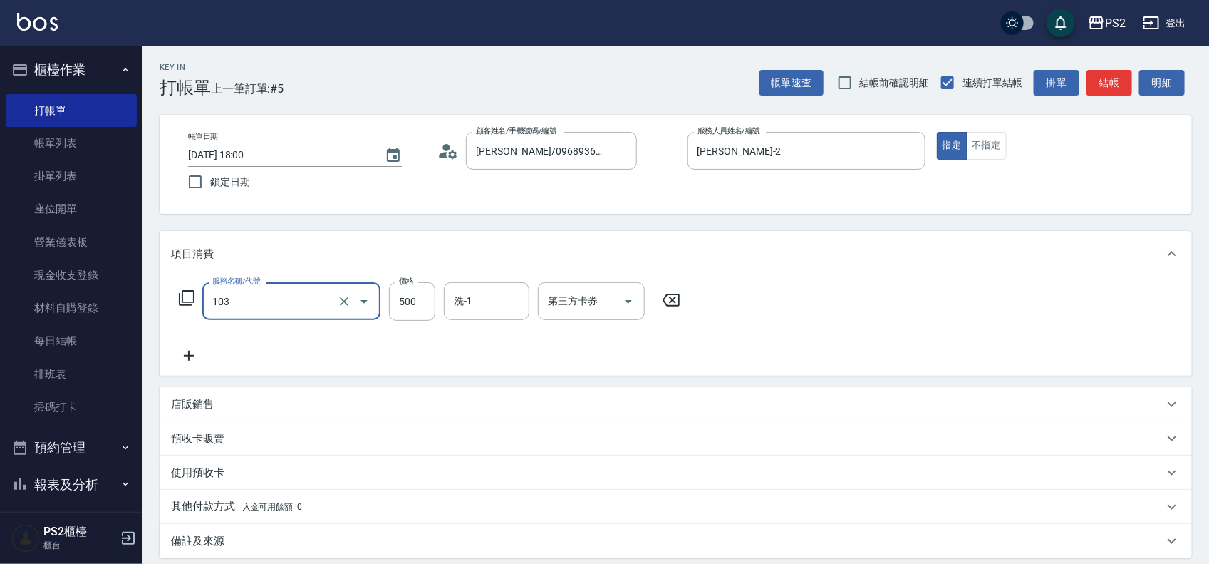
type input "B級洗剪500(103)"
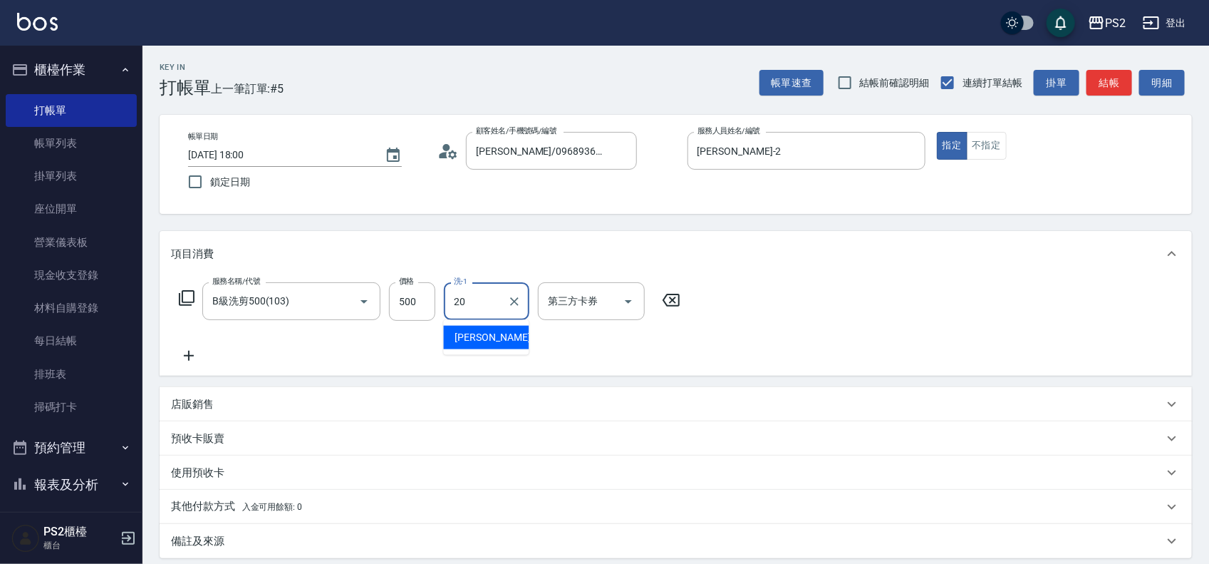
type input "冠霖-20"
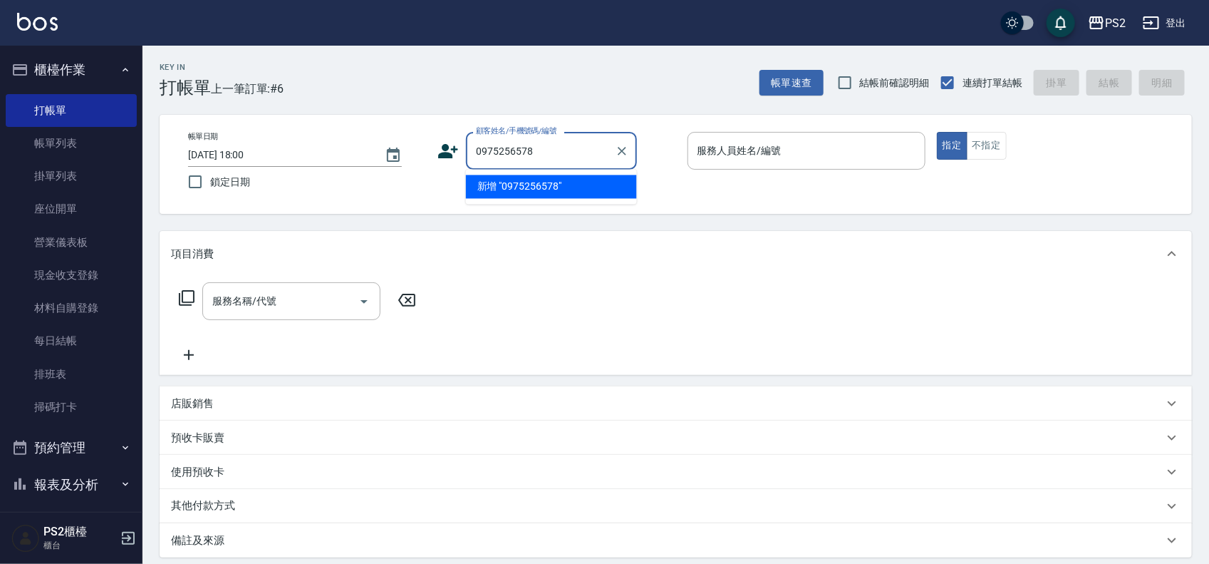
type input "0975256578"
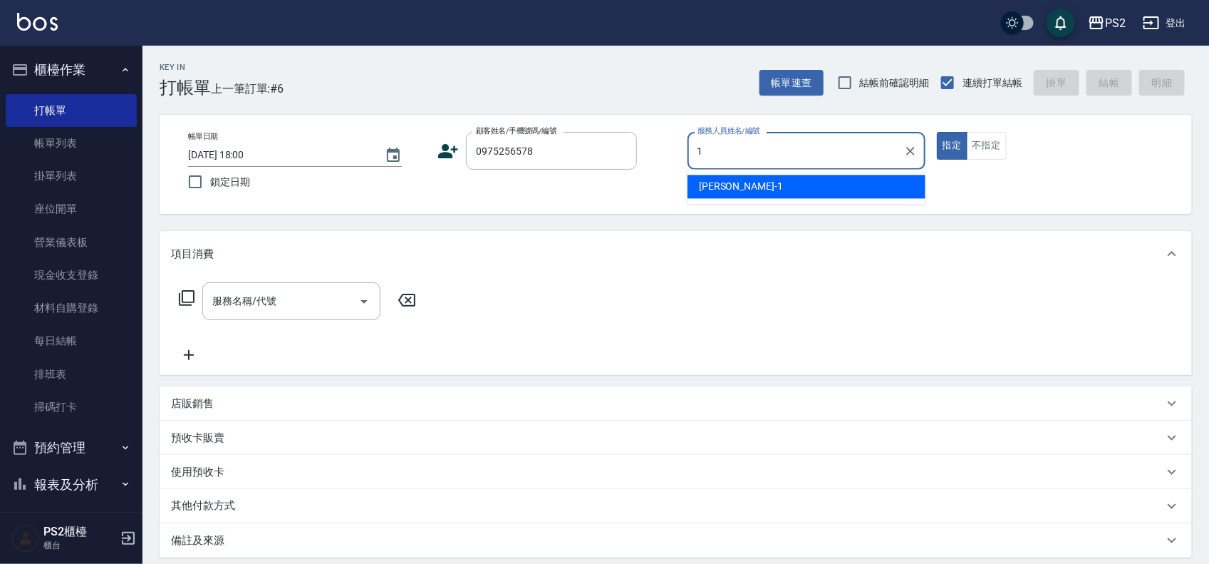
type input "Polly-1"
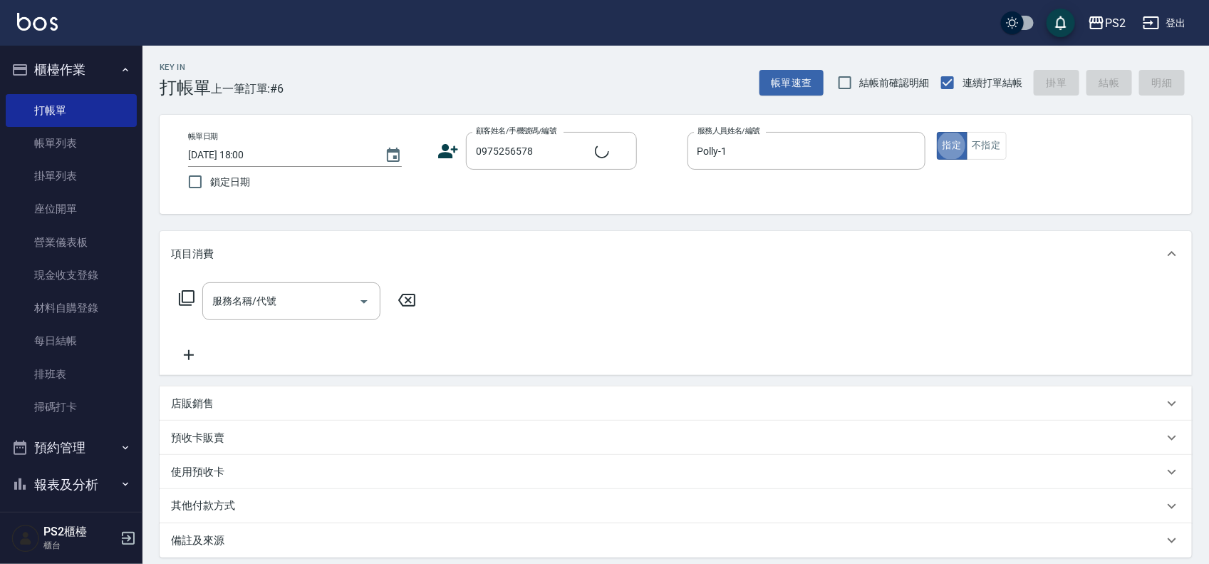
type input "宋子英/0975256578/6484"
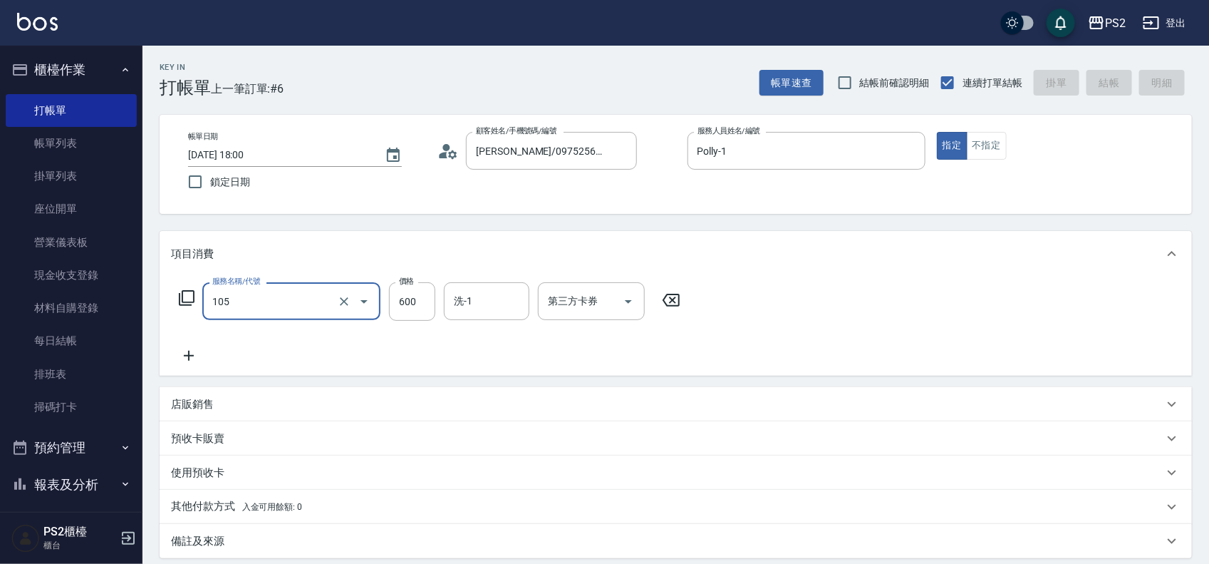
type input "105"
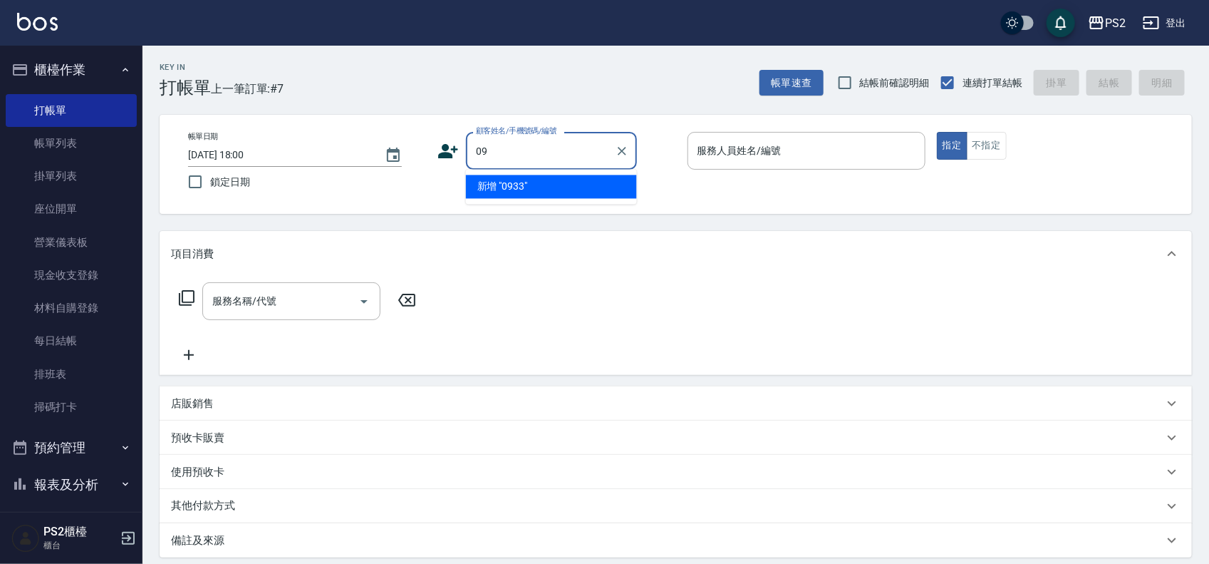
type input "0"
type input "0933318749"
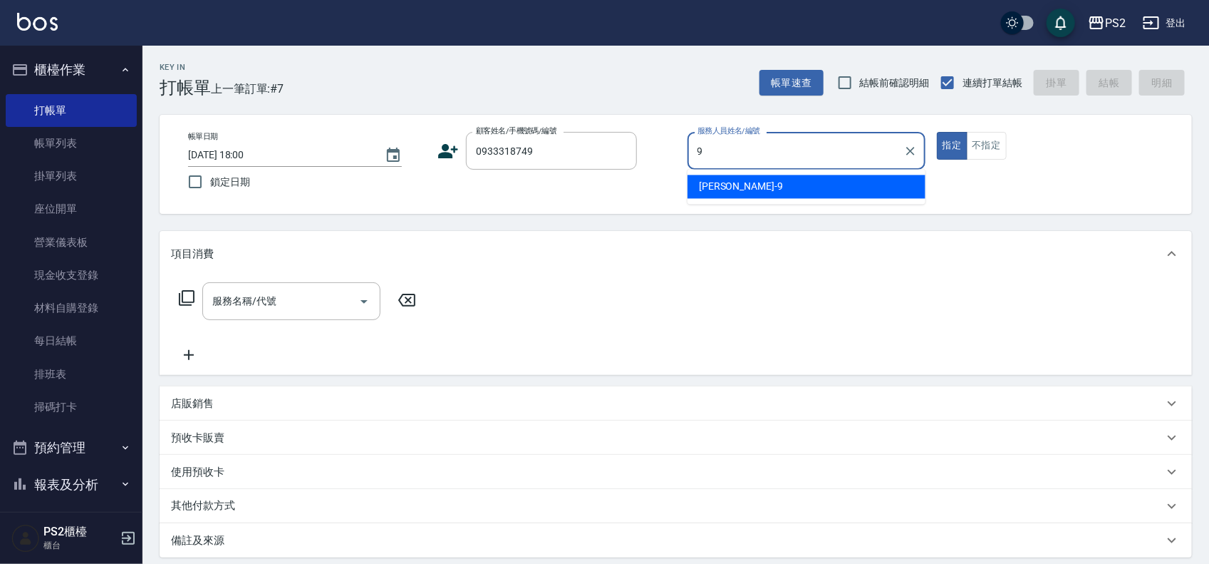
type input "Nina-9"
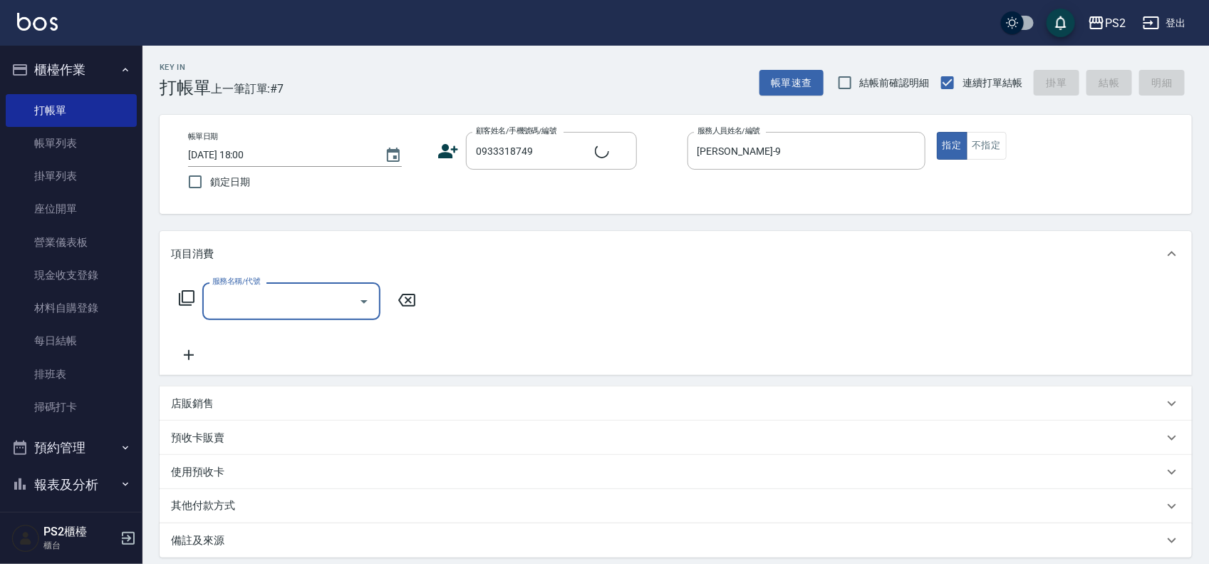
type input "張晴媚/0933318749/"
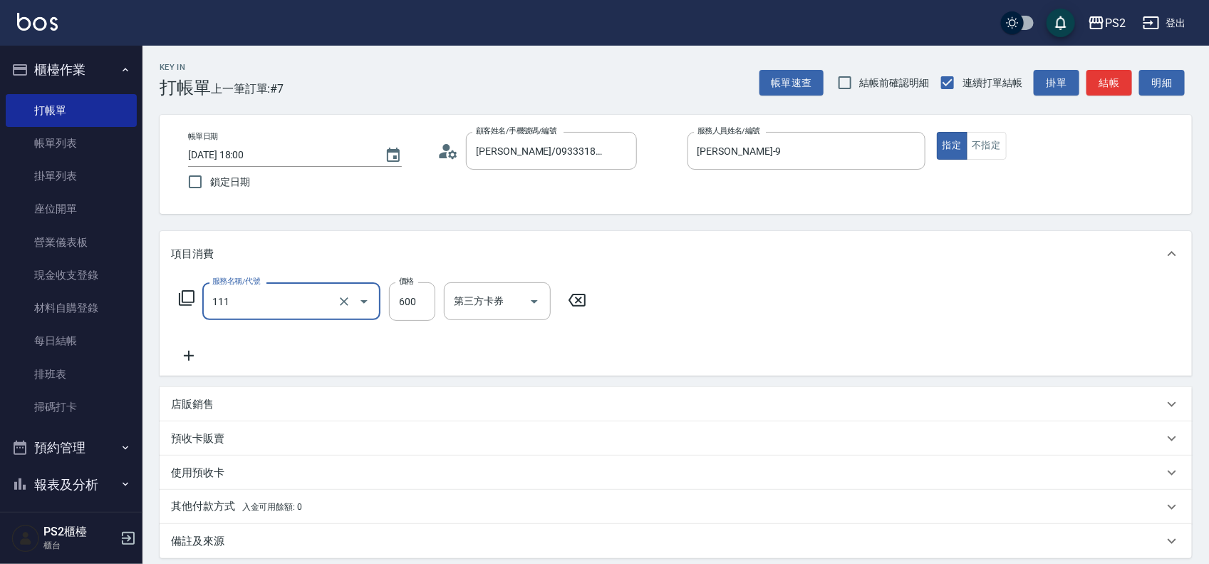
type input "精油洗+去角質(111)"
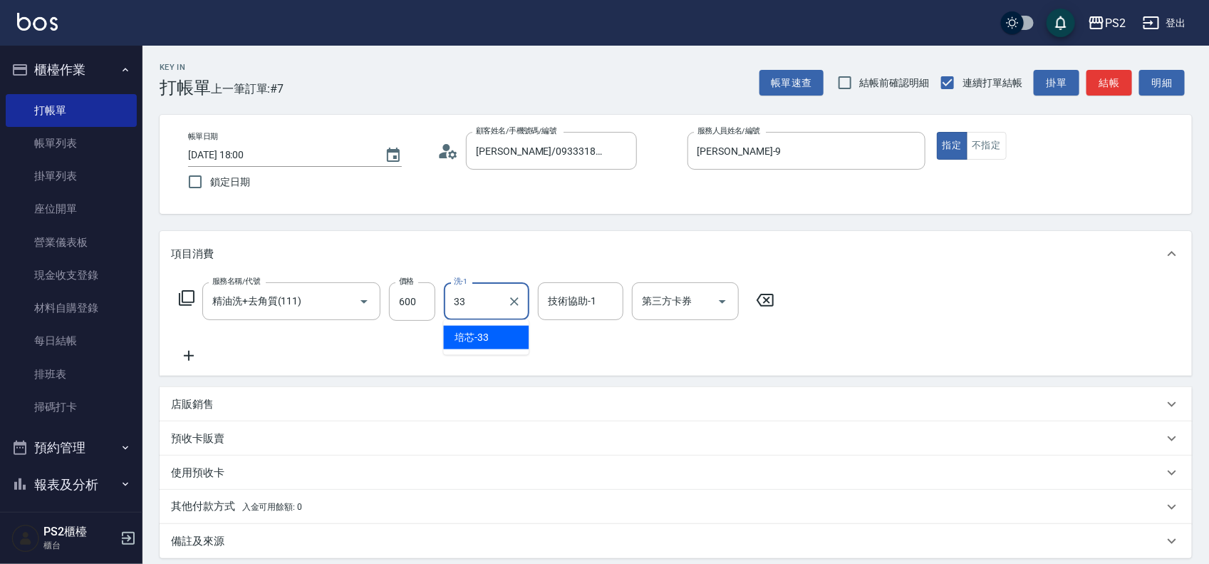
type input "培芯-33"
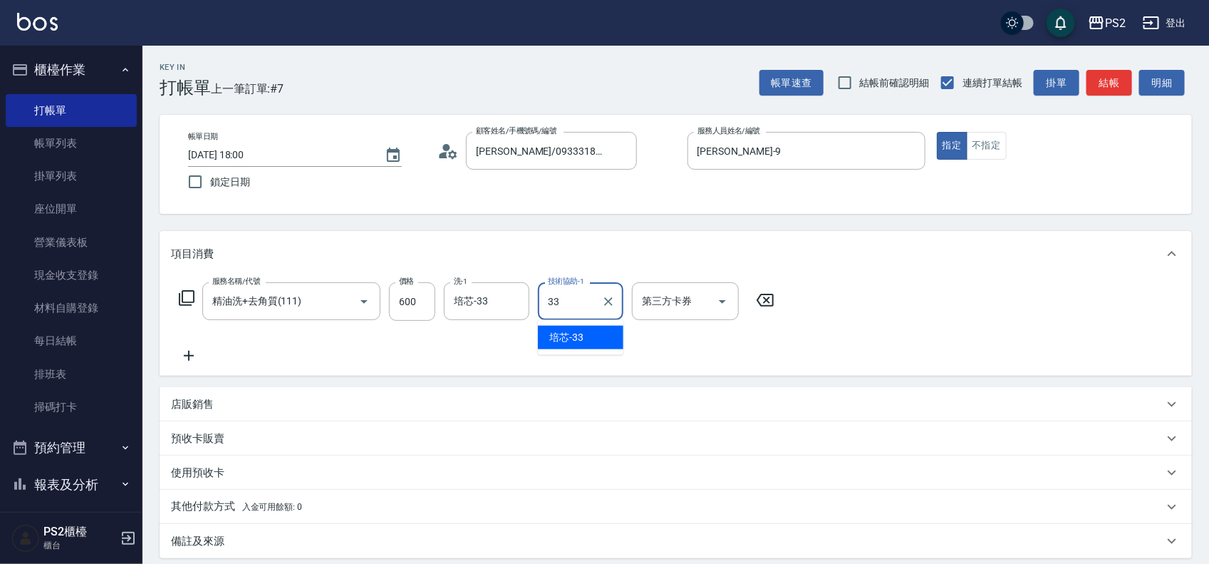
type input "培芯-33"
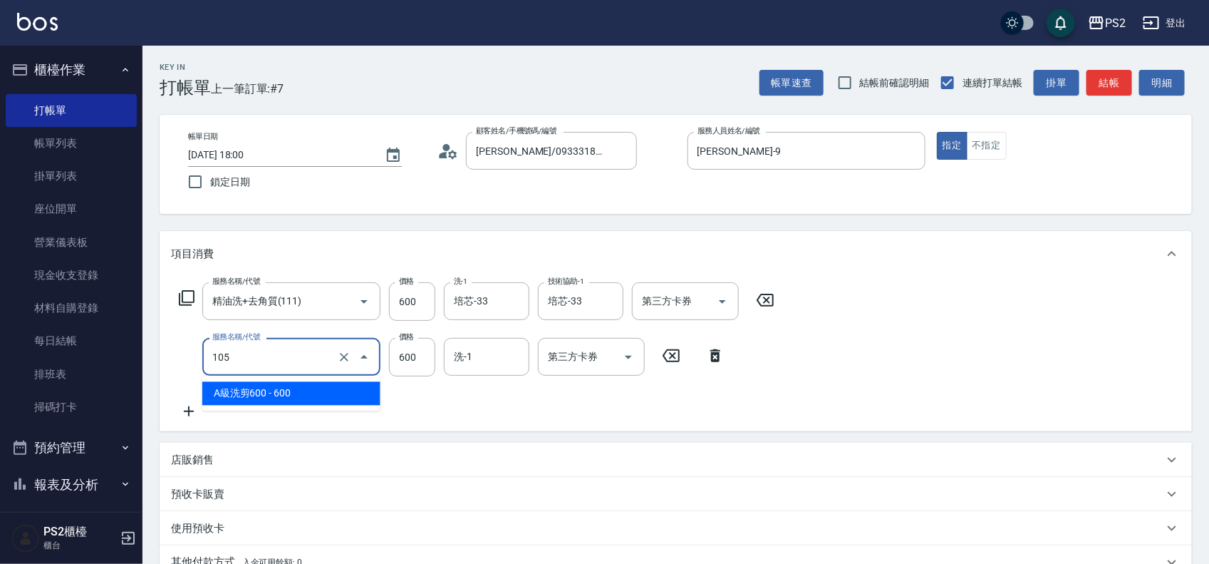
drag, startPoint x: 255, startPoint y: 343, endPoint x: 198, endPoint y: 343, distance: 57.0
click at [198, 343] on div "服務名稱/代號 105 服務名稱/代號 價格 600 價格 洗-1 洗-1 第三方卡券 第三方卡券" at bounding box center [452, 357] width 562 height 38
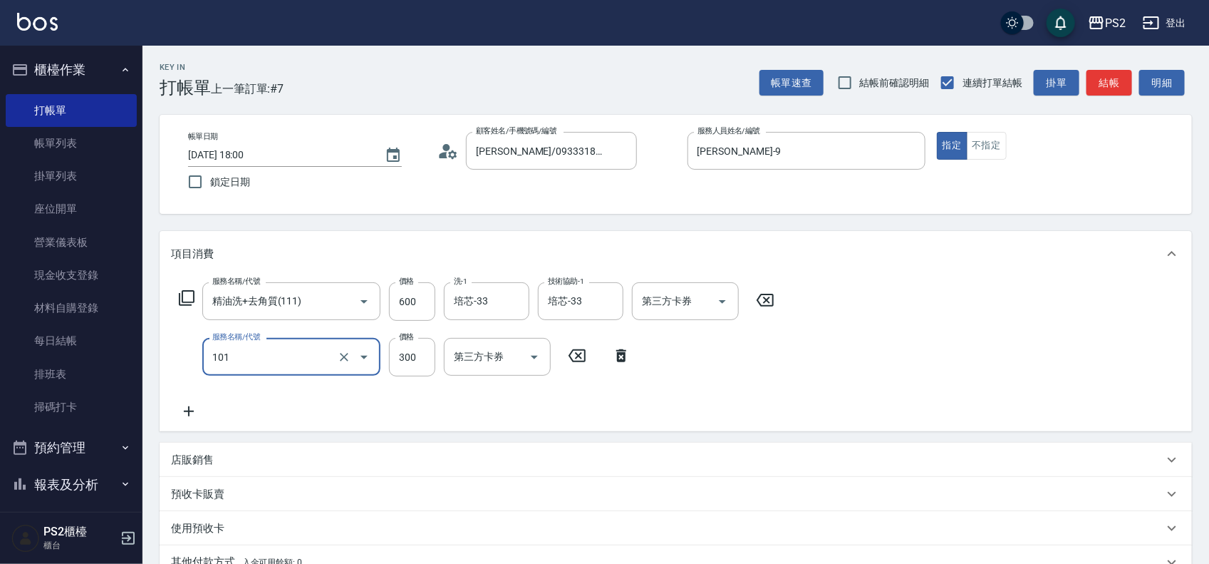
type input "洗髮(101)"
type input "400"
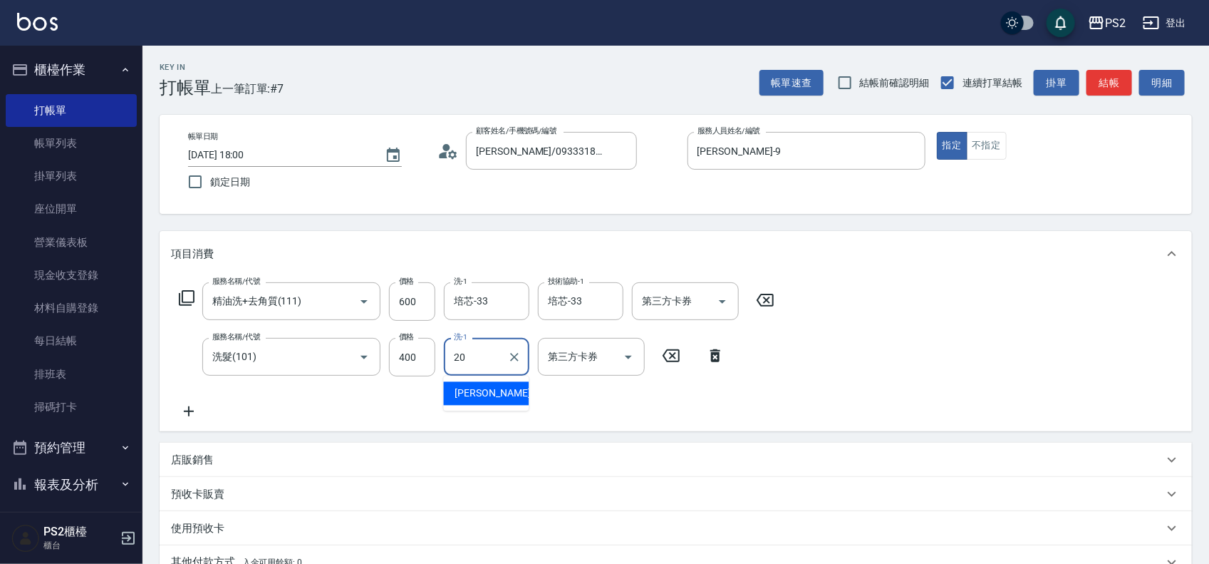
type input "冠霖-20"
click at [1129, 78] on button "結帳" at bounding box center [1110, 83] width 46 height 26
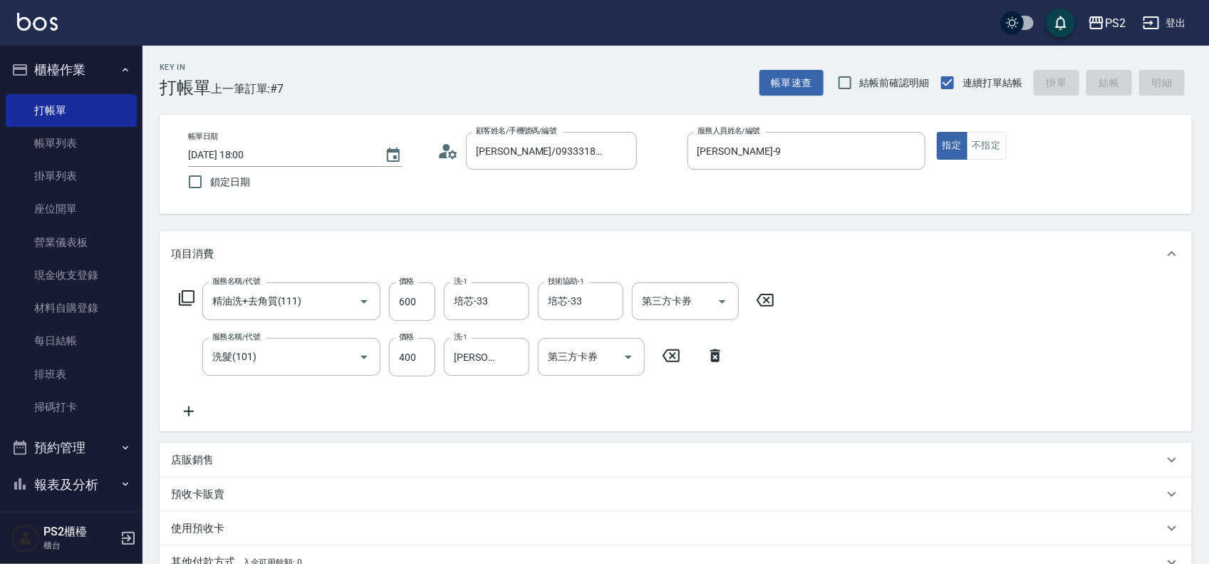
type input "2025/08/21 18:01"
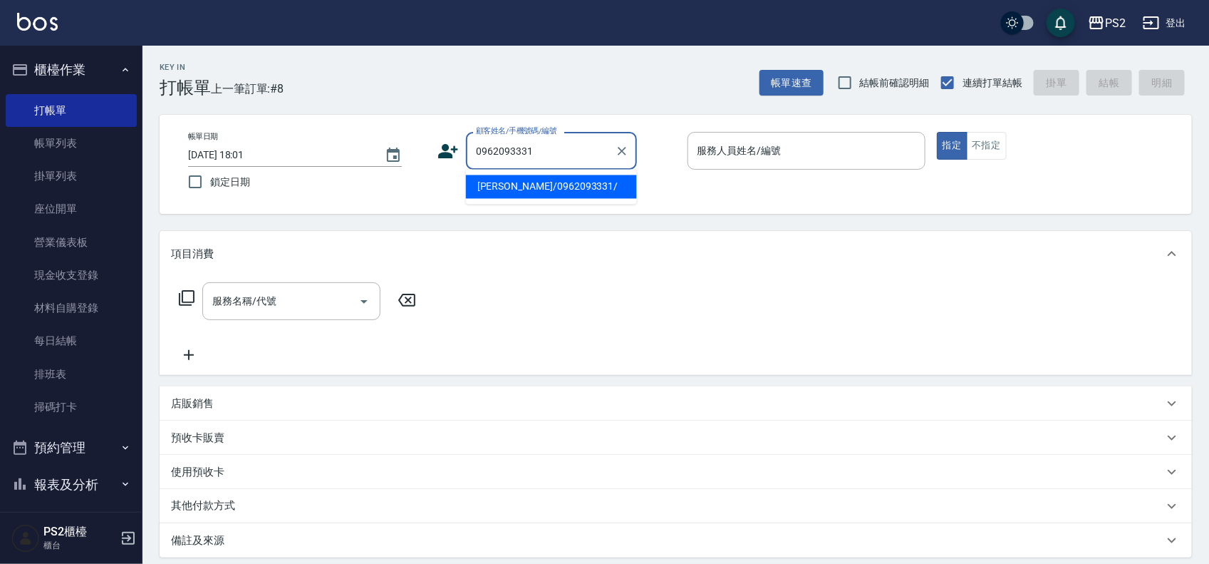
type input "王昱傑/0962093331/"
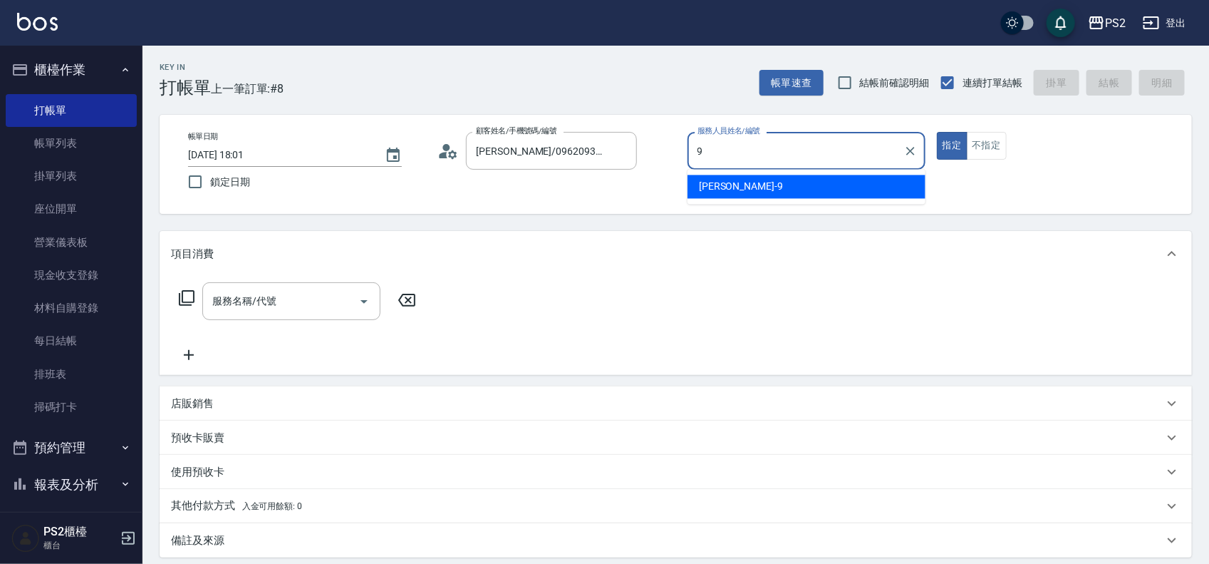
type input "Nina-9"
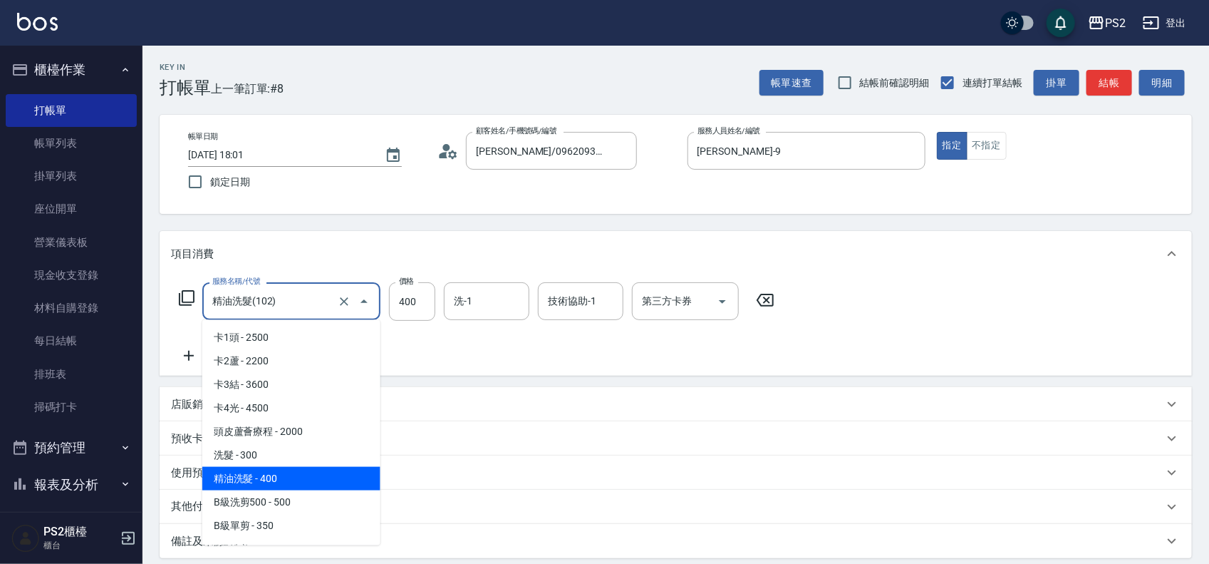
click at [290, 289] on input "精油洗髮(102)" at bounding box center [271, 301] width 125 height 25
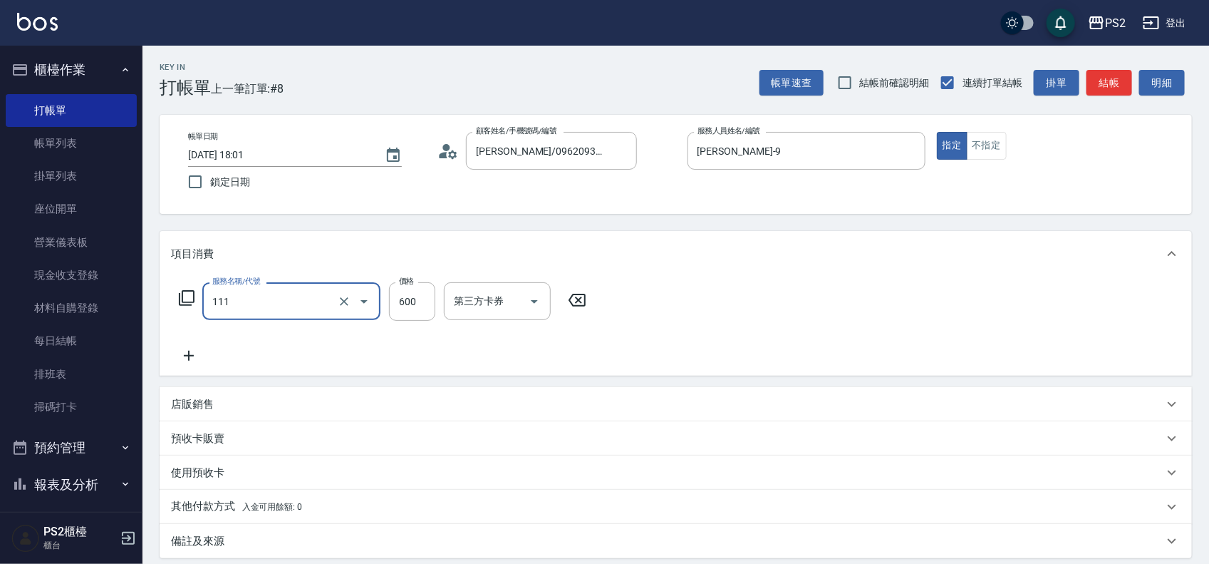
type input "精油洗+去角質(111)"
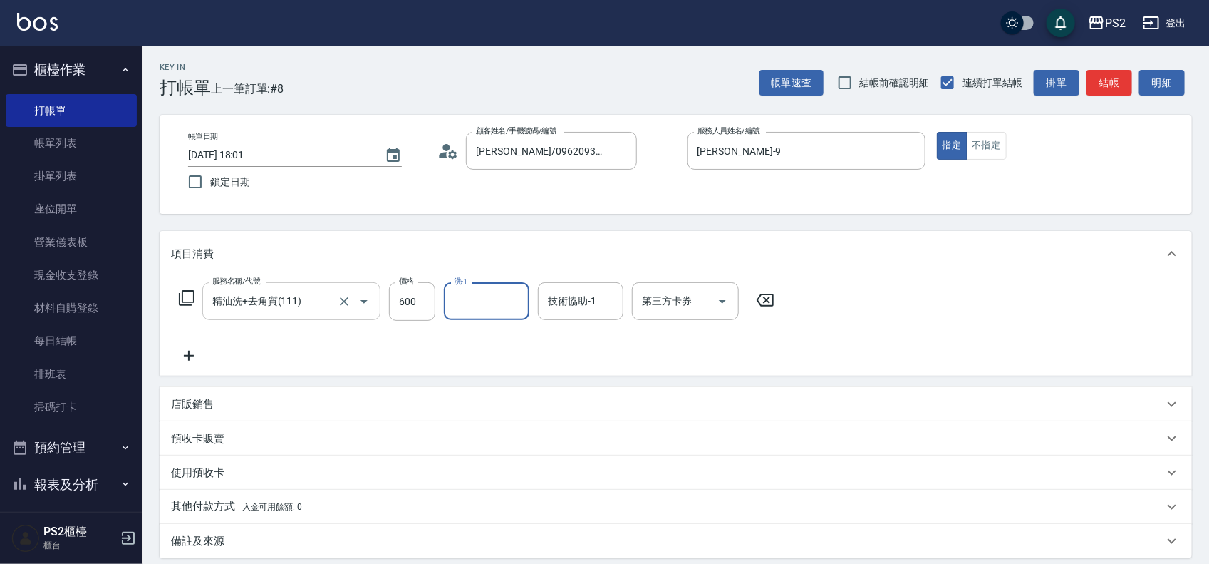
type input "3"
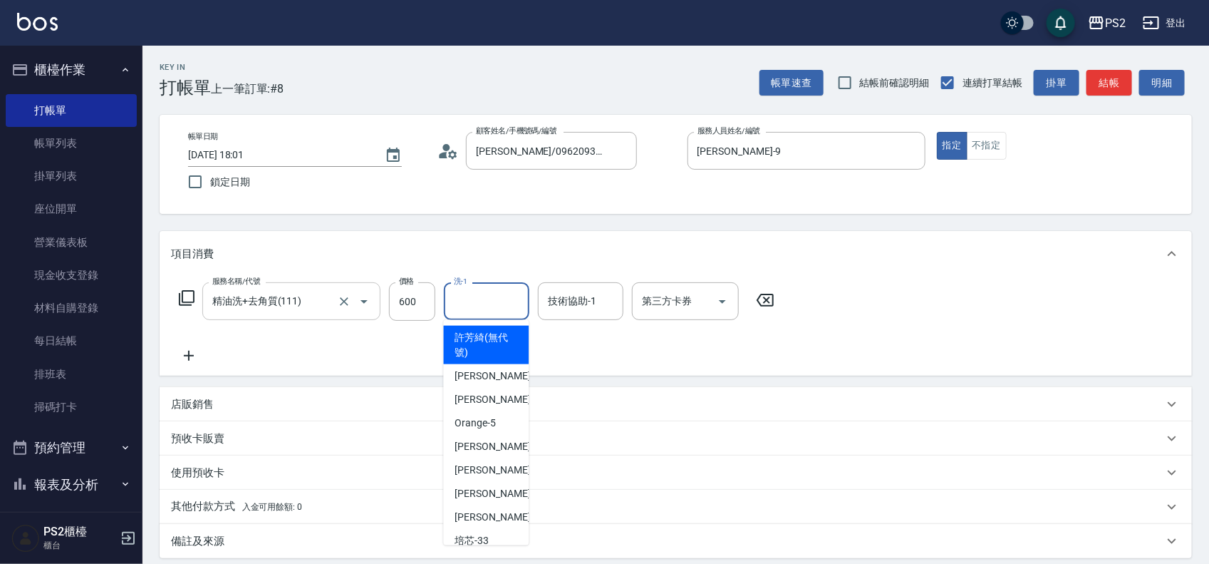
type input "許芳綺(無代號)"
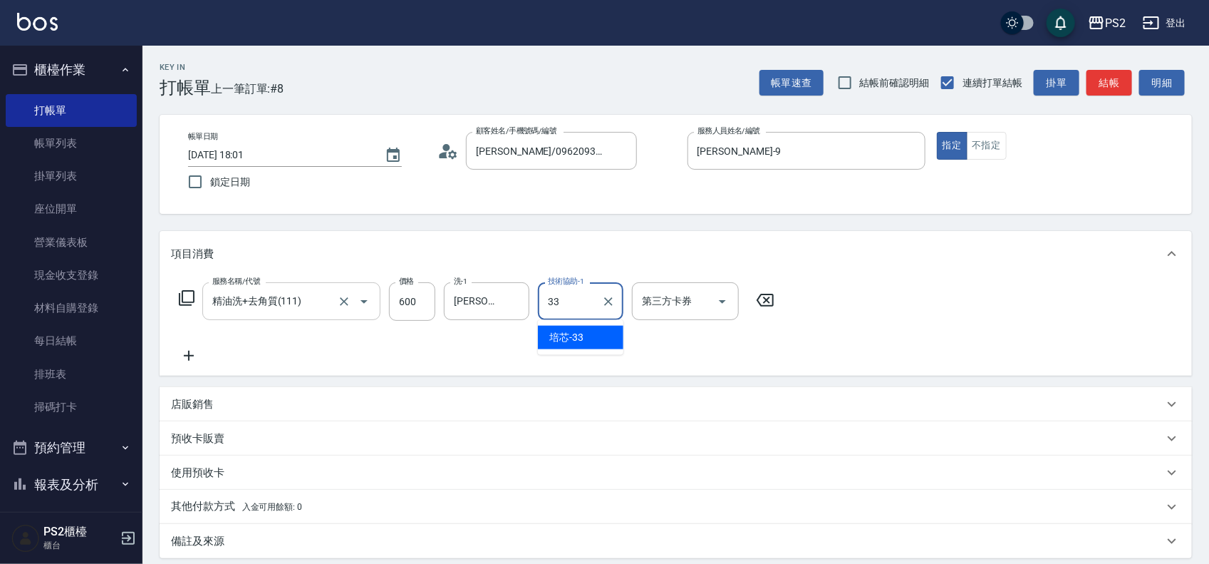
type input "培芯-33"
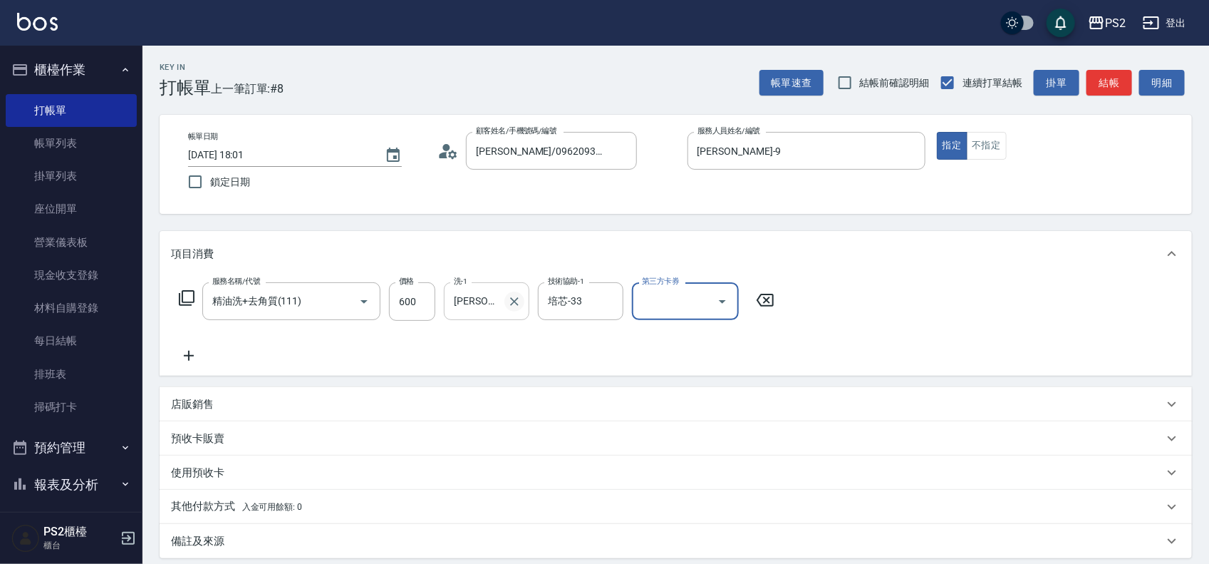
click at [512, 301] on icon "Clear" at bounding box center [514, 301] width 14 height 14
click at [185, 355] on icon at bounding box center [189, 356] width 10 height 10
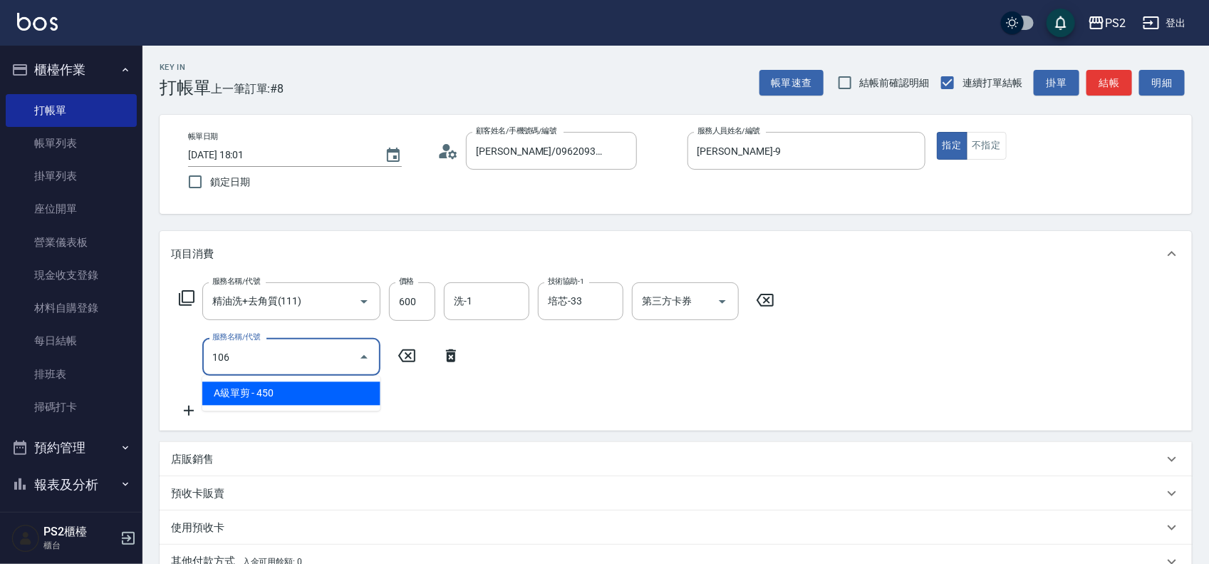
type input "A級單剪(106)"
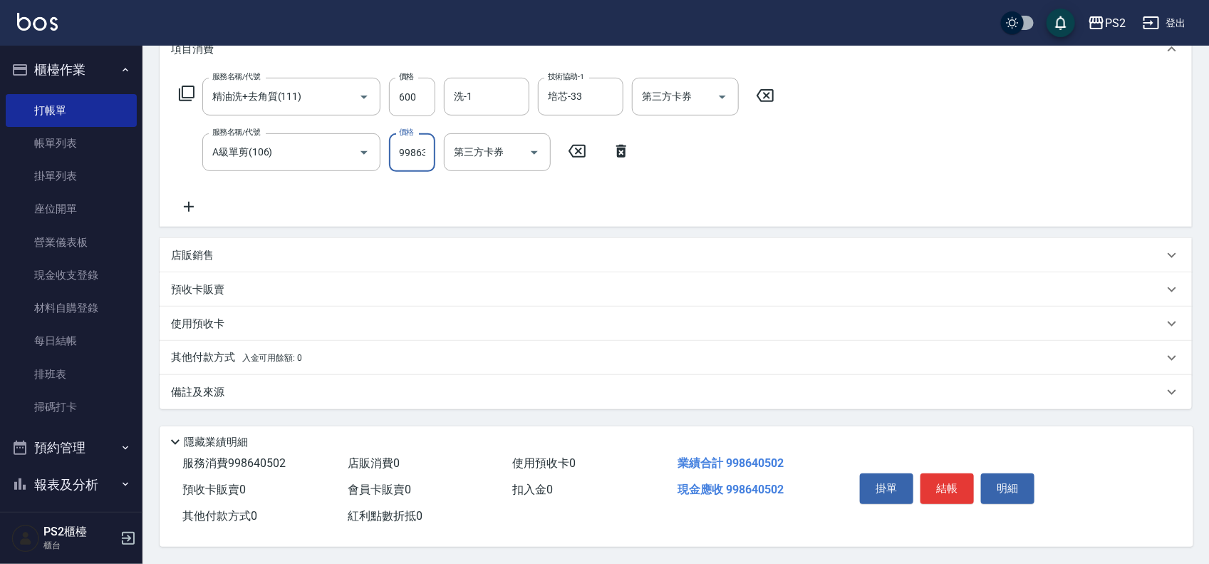
drag, startPoint x: 393, startPoint y: 148, endPoint x: 201, endPoint y: 150, distance: 192.4
click at [201, 150] on div "服務名稱/代號 A級單剪(106) 服務名稱/代號 價格 998639902 價格 第三方卡券 第三方卡券" at bounding box center [405, 152] width 468 height 38
type input "450"
click at [936, 485] on button "結帳" at bounding box center [947, 488] width 53 height 30
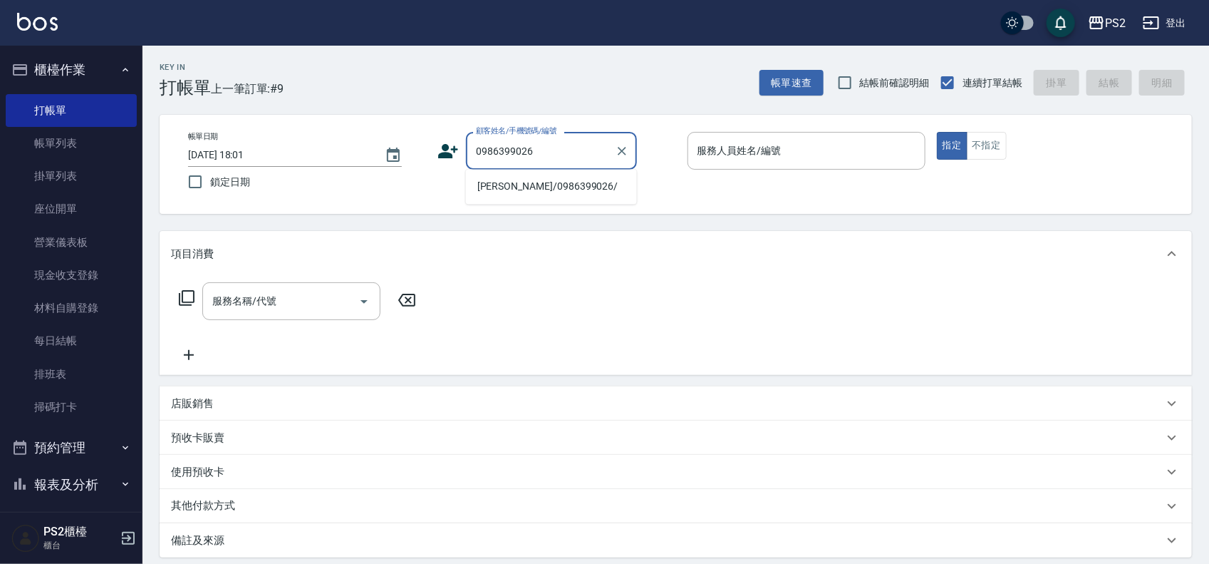
type input "蔡丞鈞/0986399026/"
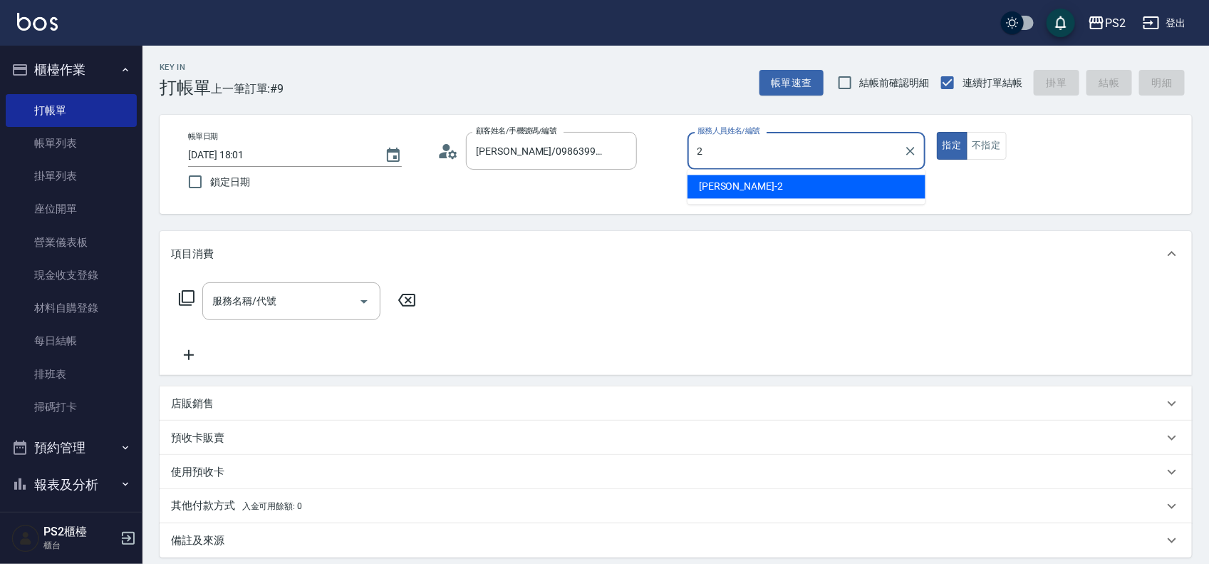
type input "Jason-2"
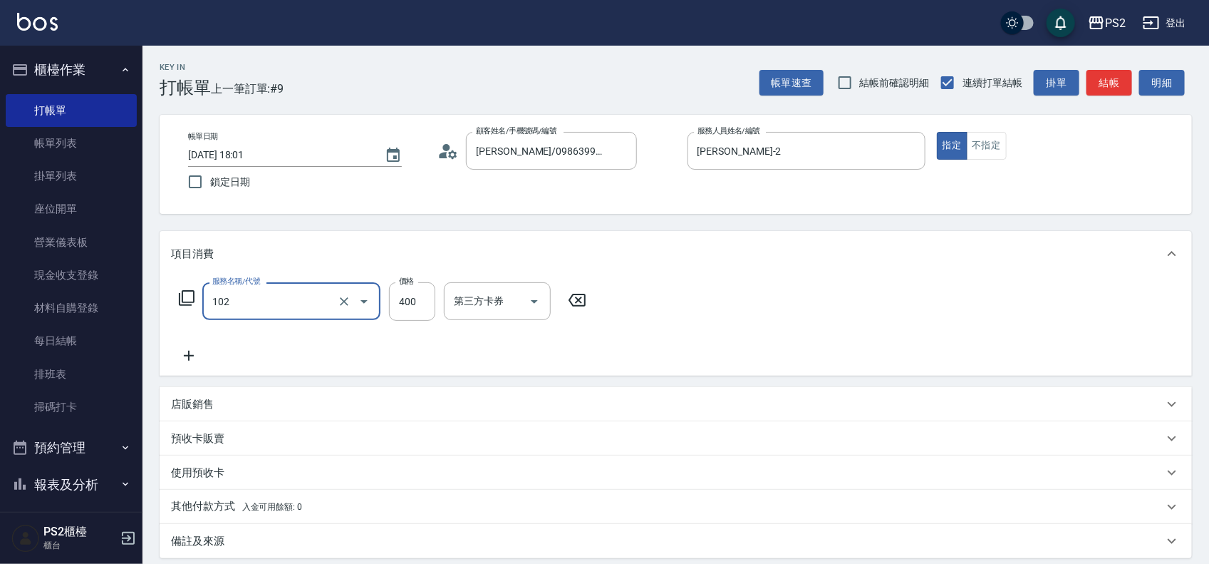
type input "精油洗髮(102)"
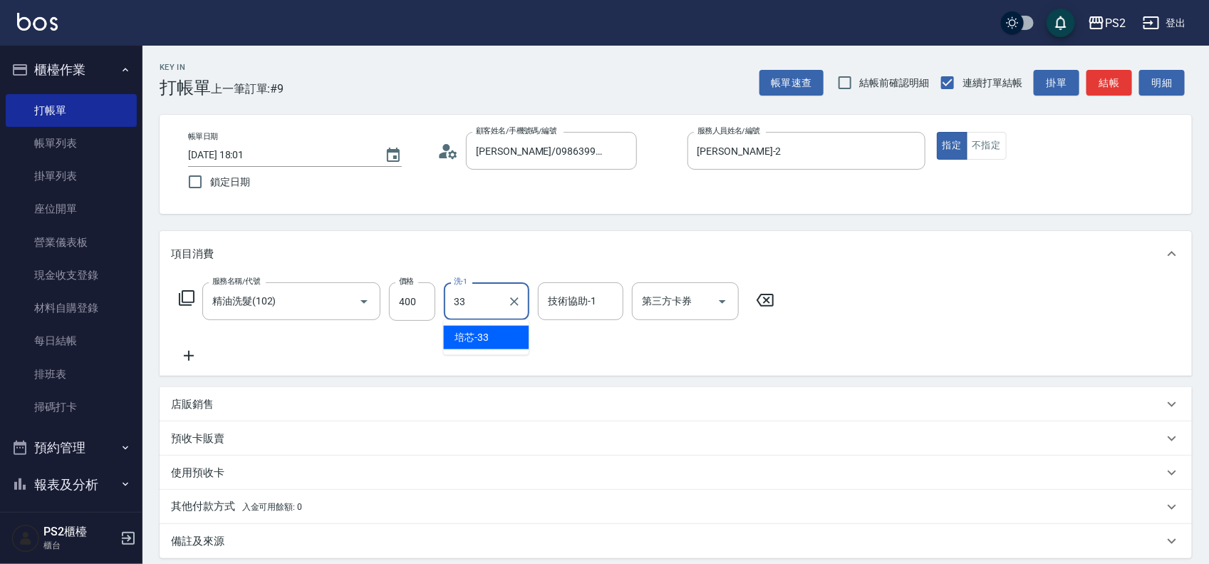
type input "培芯-33"
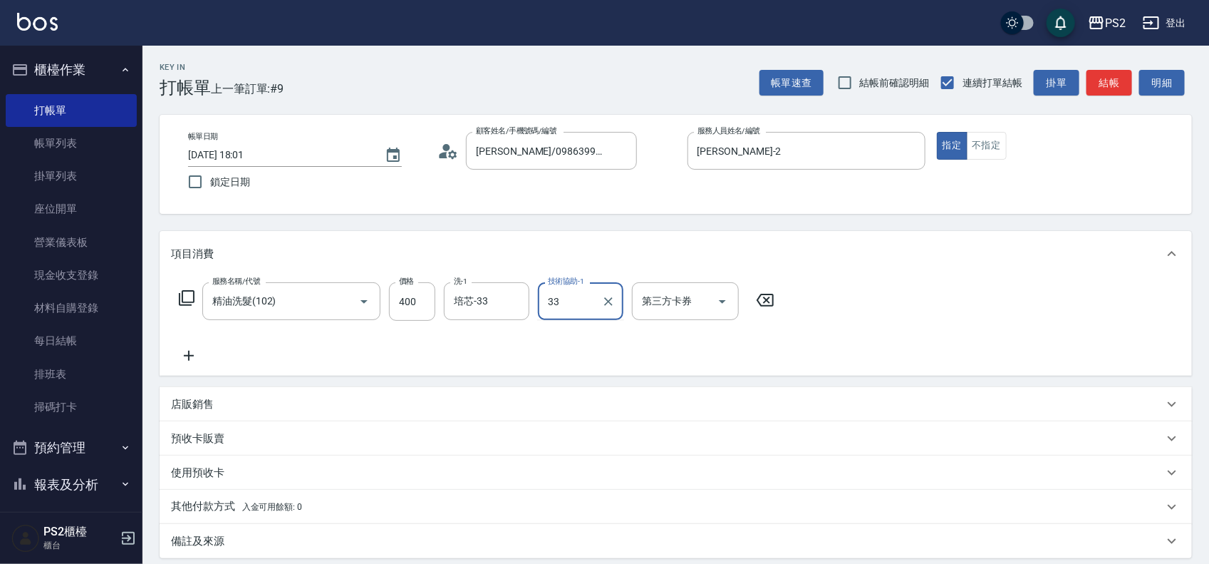
type input "培芯-33"
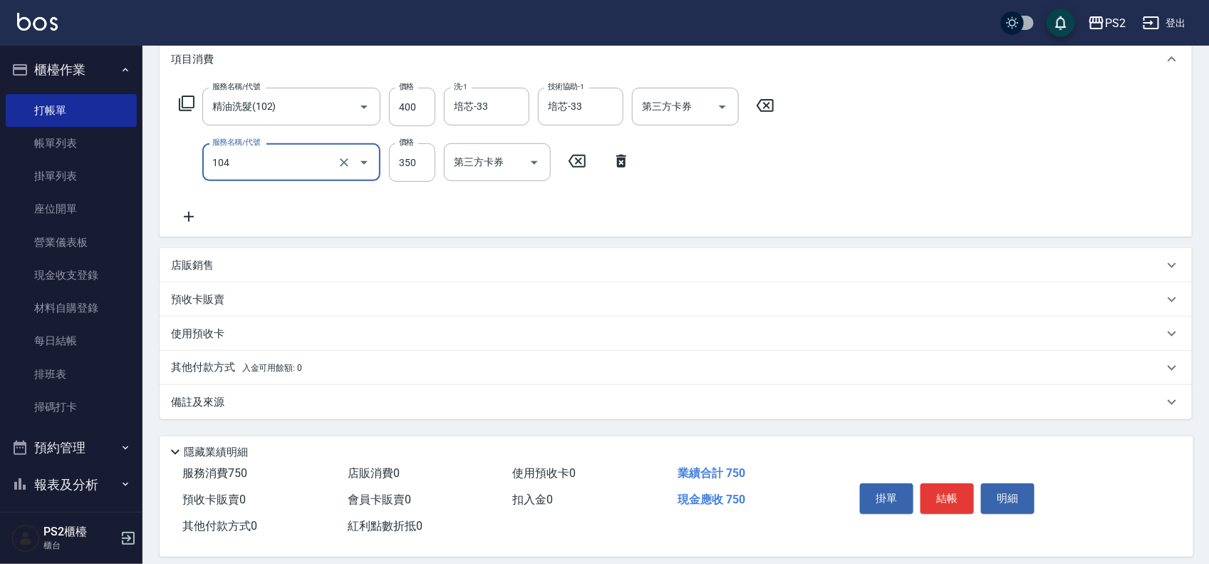
scroll to position [210, 0]
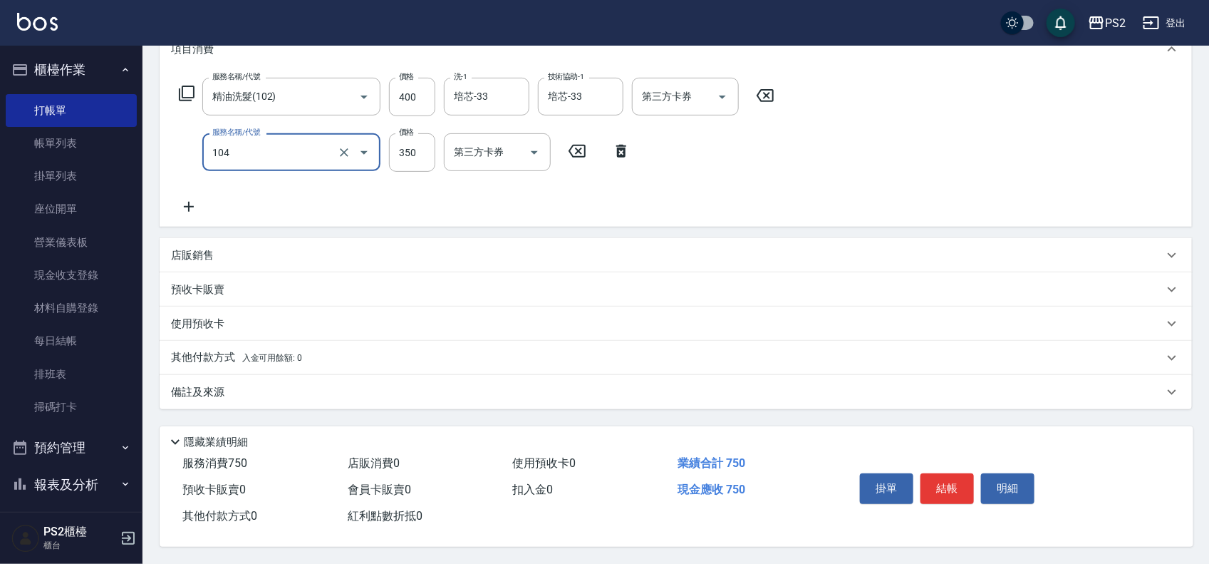
type input "B級單剪(104)"
click at [935, 467] on div "掛單 結帳 明細" at bounding box center [947, 489] width 186 height 45
click at [937, 475] on button "結帳" at bounding box center [947, 488] width 53 height 30
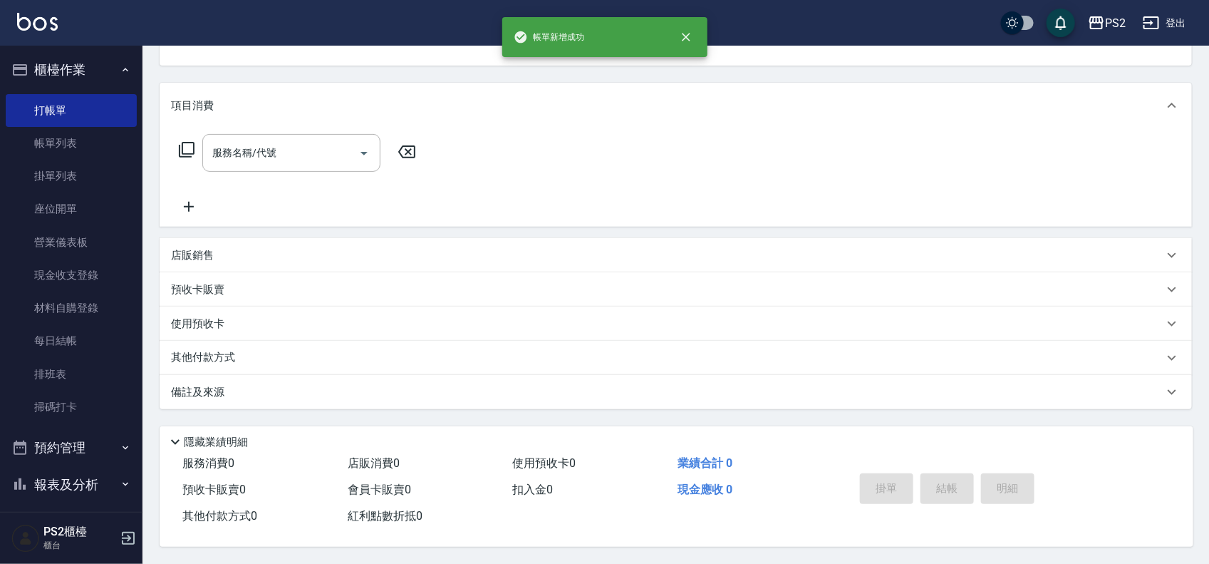
scroll to position [0, 0]
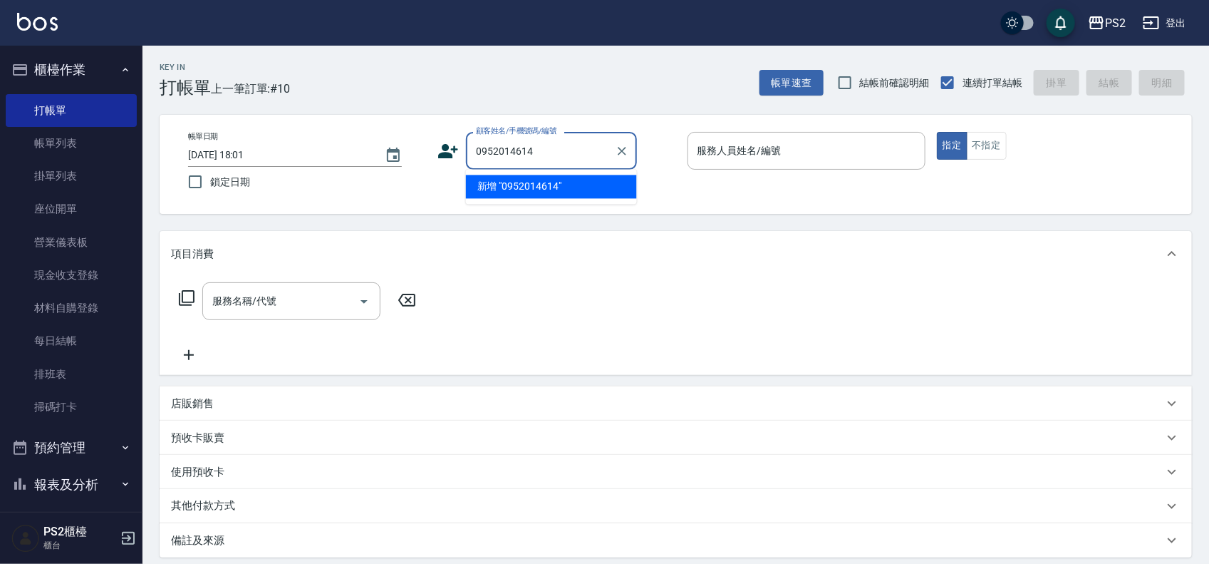
type input "0952014614"
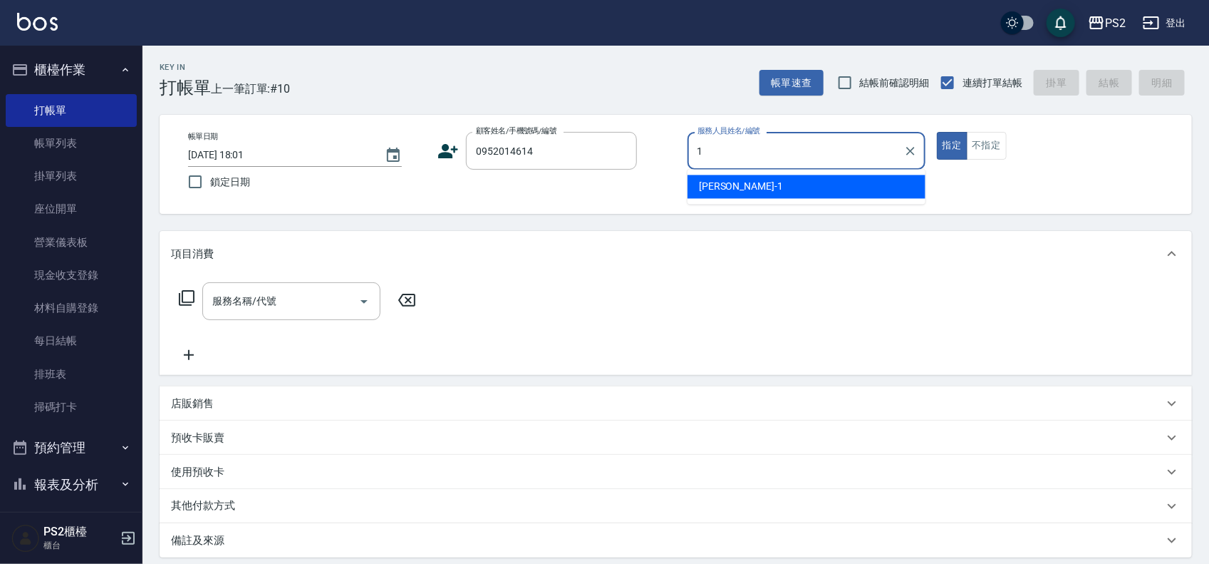
type input "Polly-1"
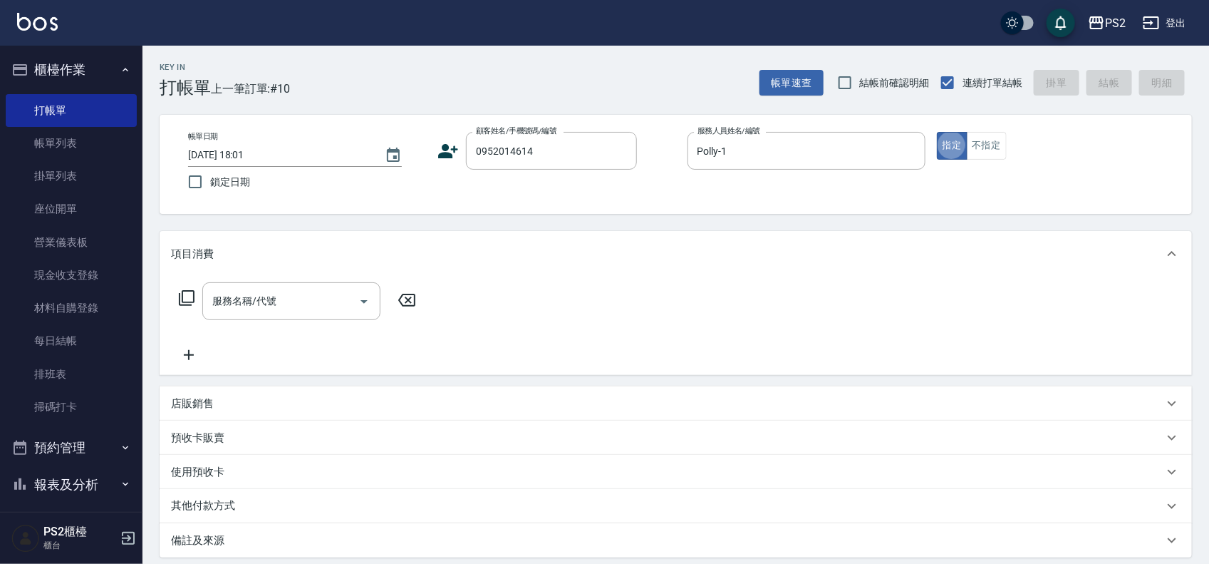
type input "廖妙瑋/0952014614/11581"
click at [451, 151] on icon at bounding box center [453, 154] width 9 height 9
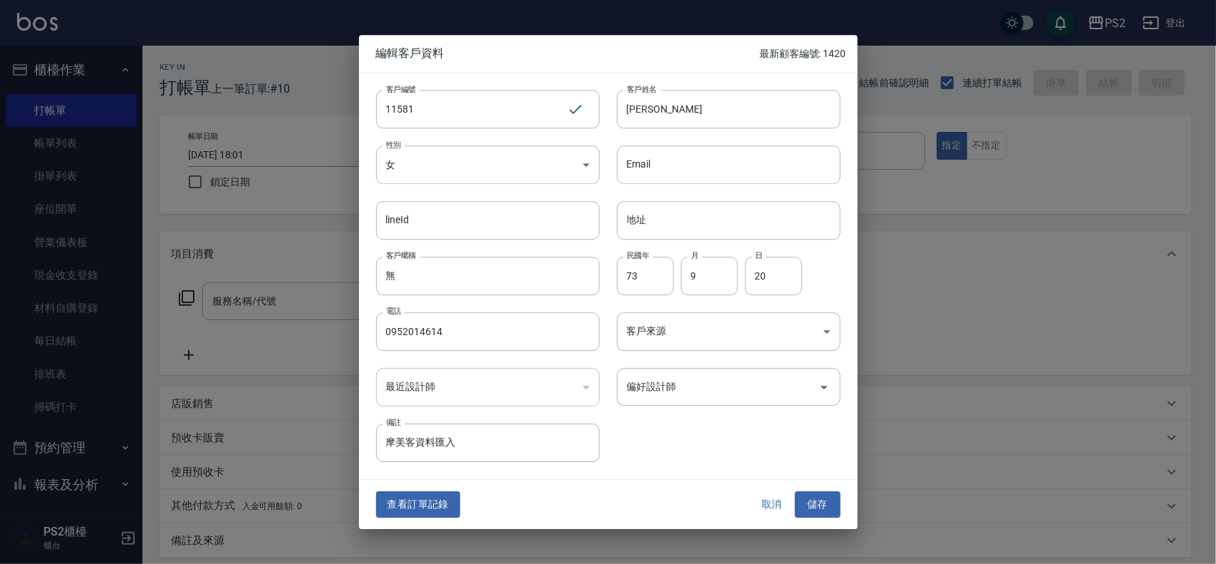
click at [767, 496] on button "取消" at bounding box center [773, 505] width 46 height 26
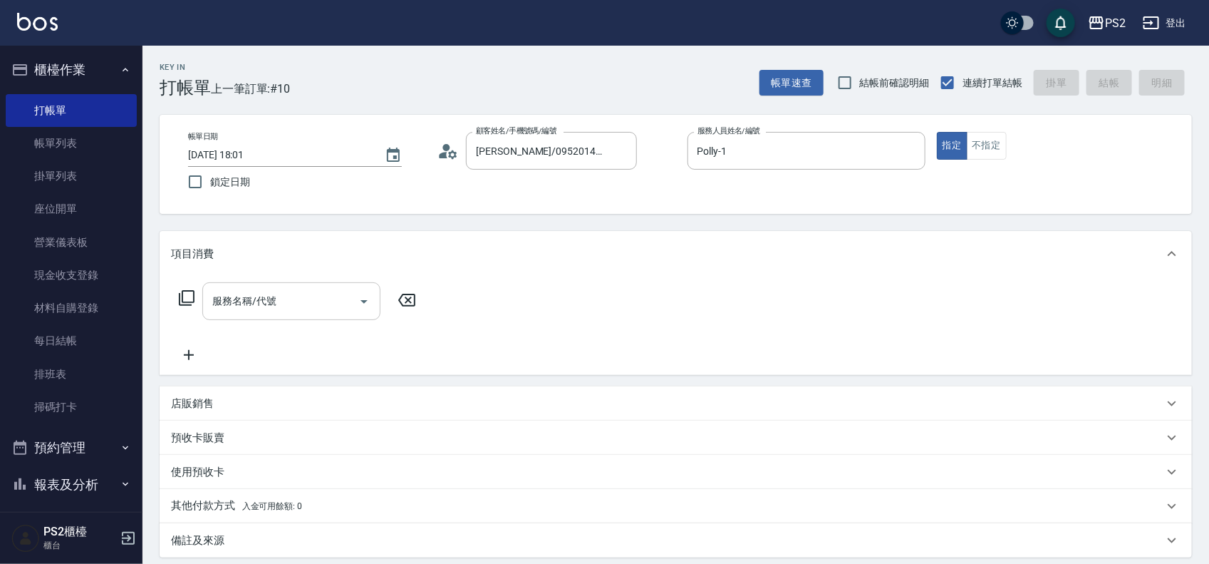
click at [237, 282] on div "服務名稱/代號" at bounding box center [291, 301] width 178 height 38
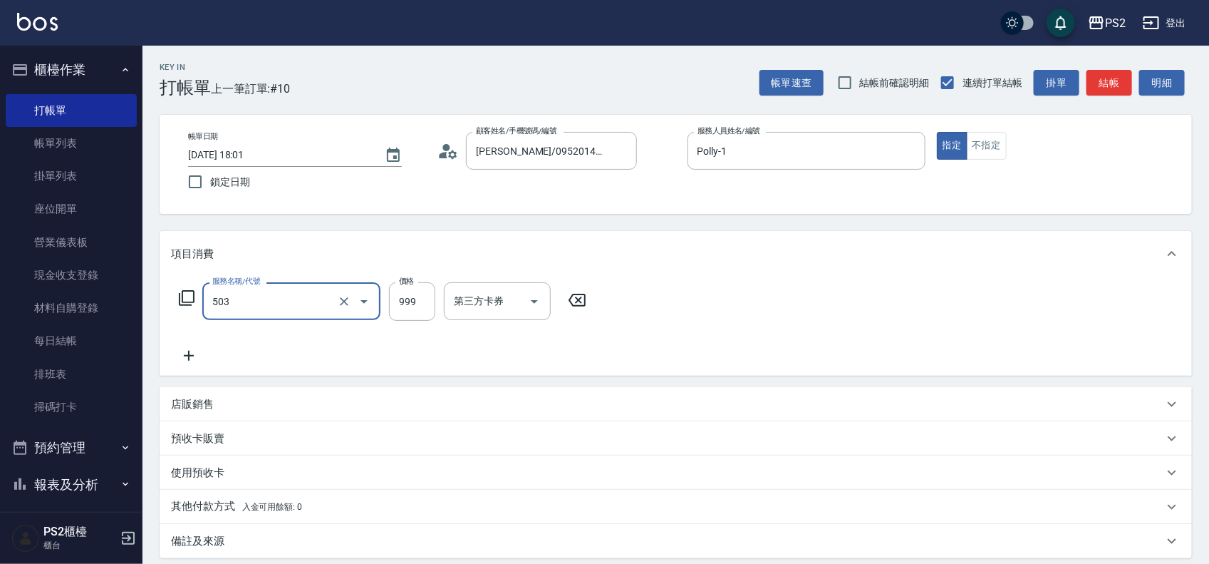
type input "廣告染髮(503)"
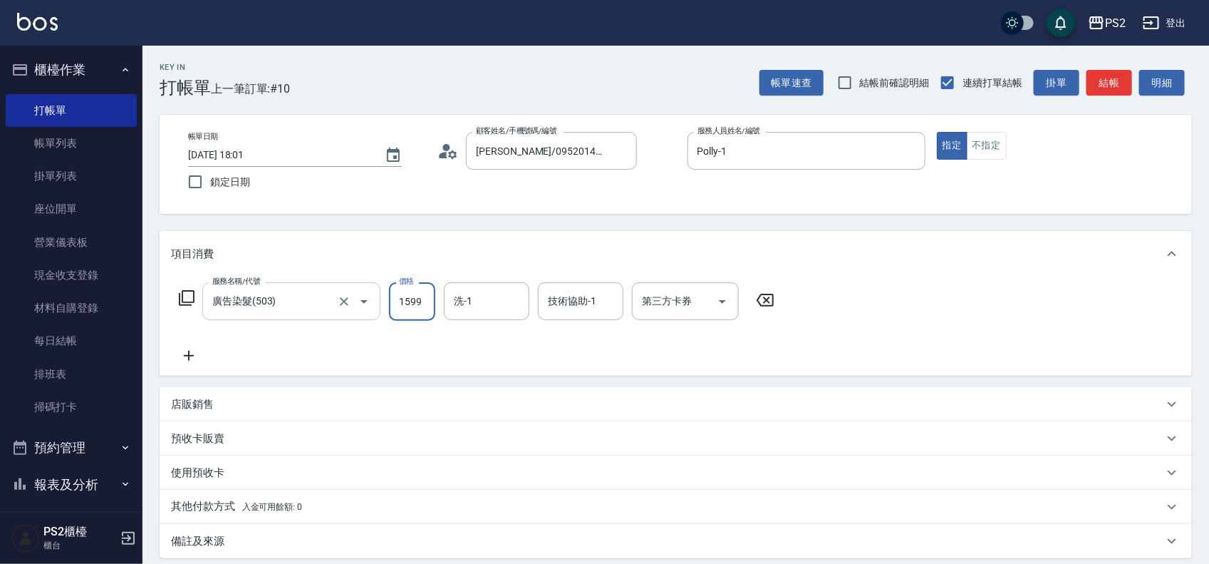
type input "1599"
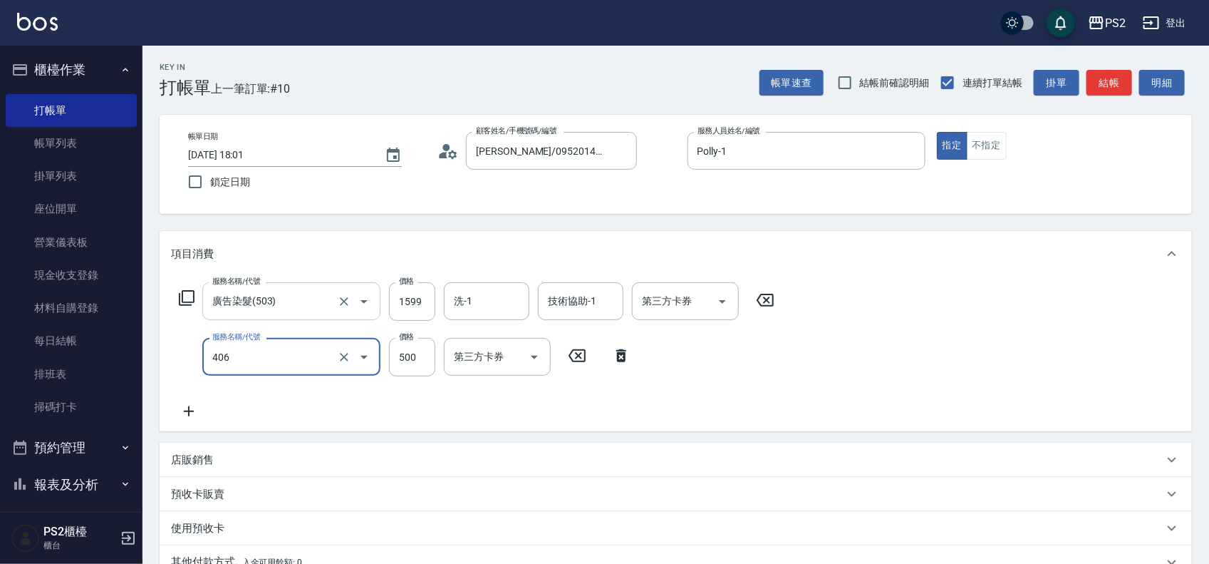
type input "退色肩帶上500(406)"
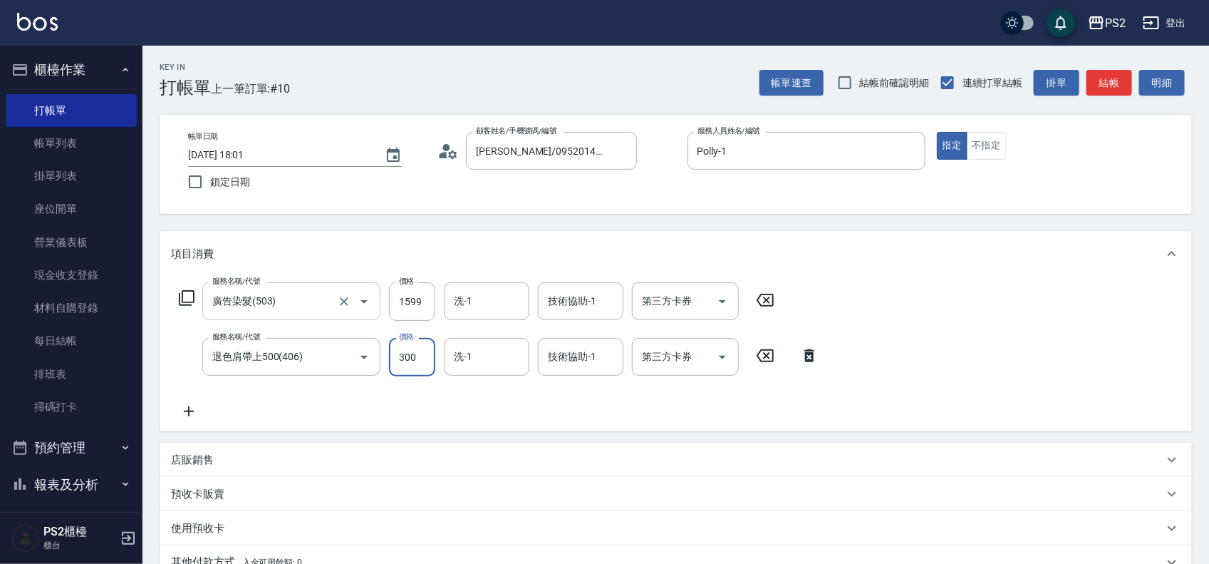
type input "300"
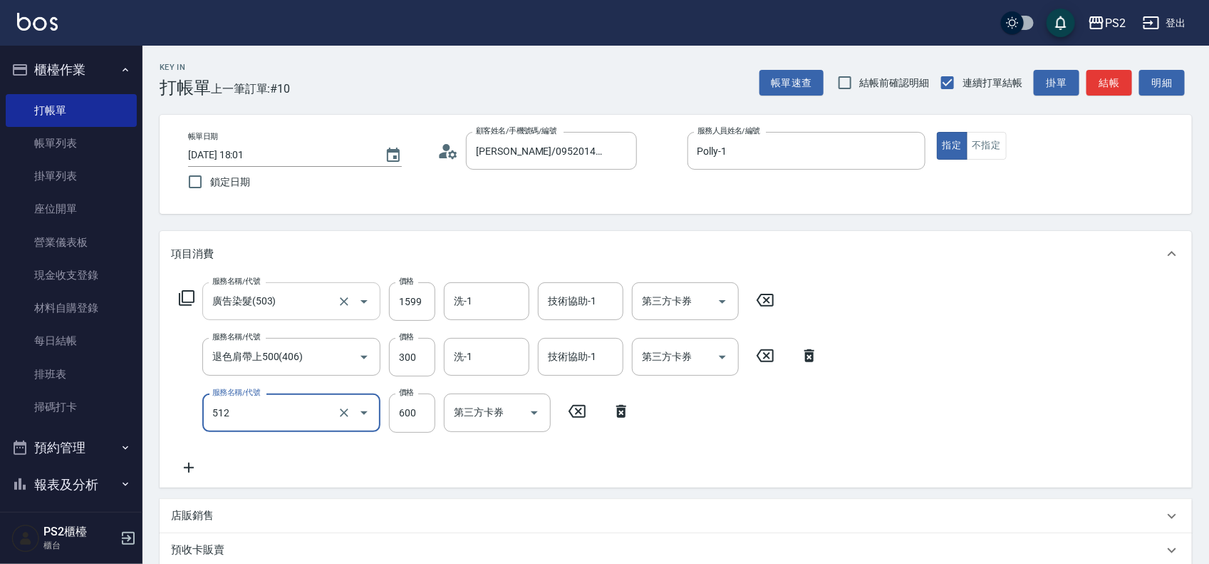
type input "洗+水解護髮600(512)"
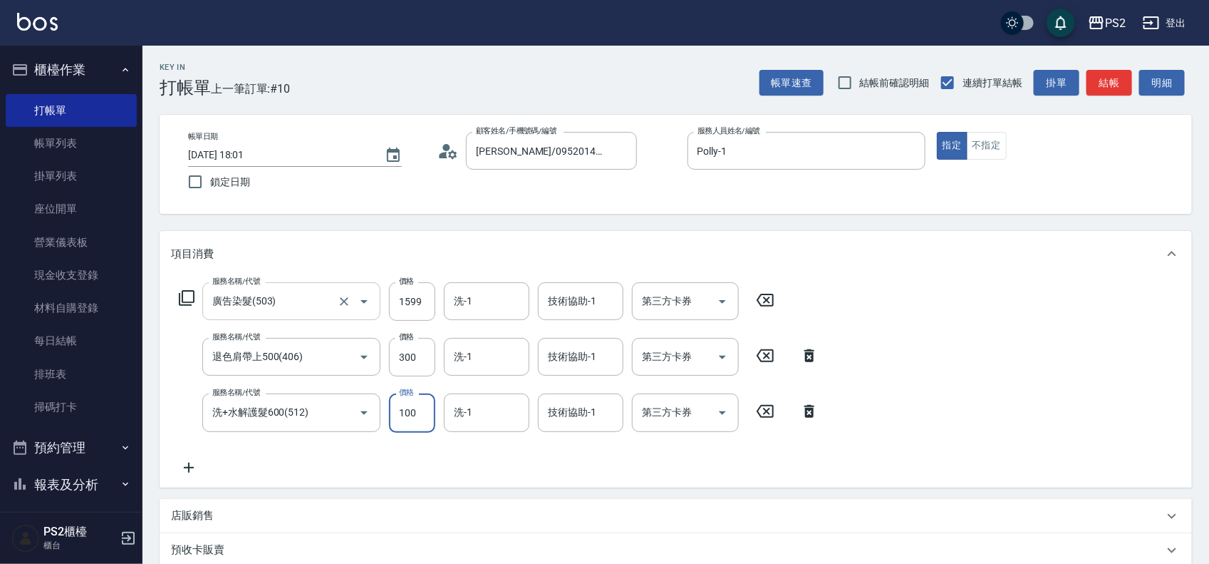
type input "100"
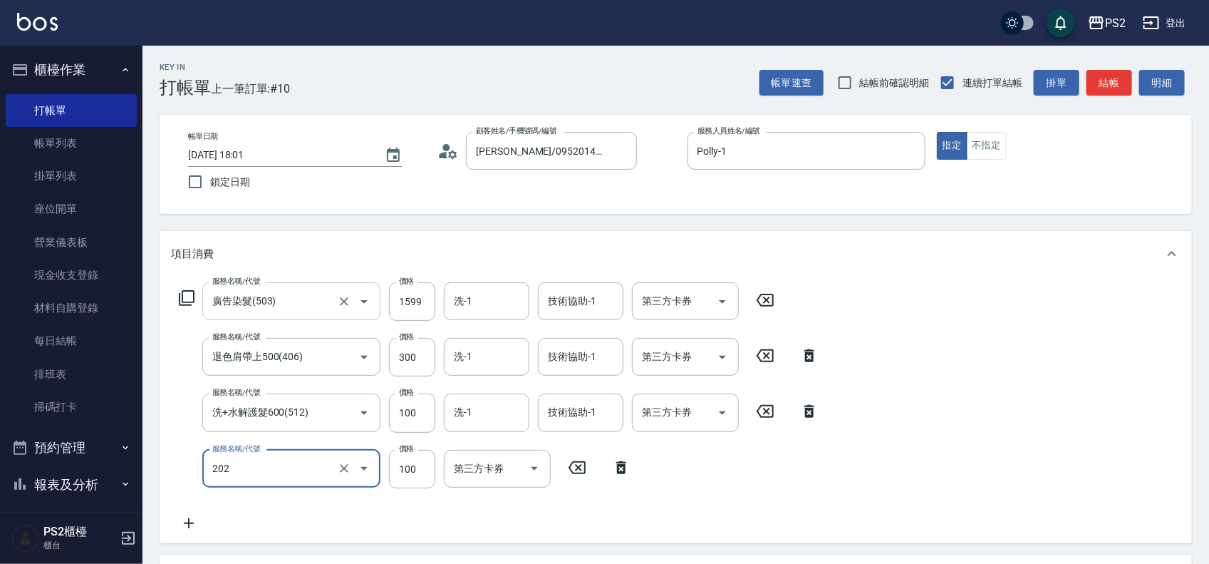
type input "剪瀏海(202)"
click at [599, 292] on input "技術協助-1" at bounding box center [580, 301] width 73 height 25
click at [496, 254] on div "項目消費" at bounding box center [667, 254] width 993 height 15
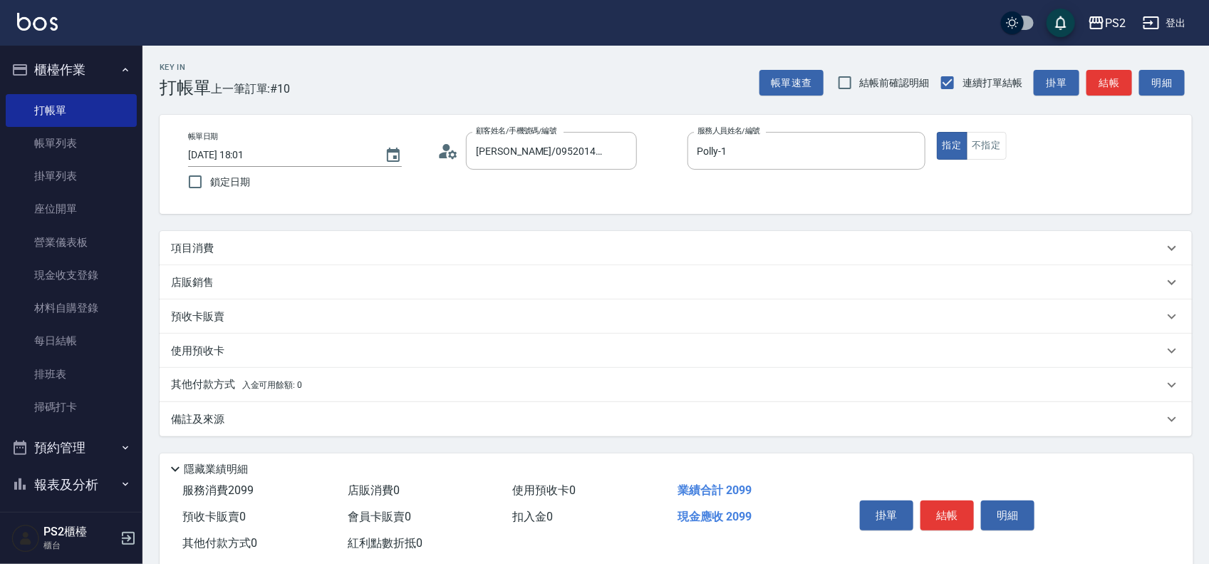
click at [495, 247] on div "項目消費" at bounding box center [667, 248] width 993 height 15
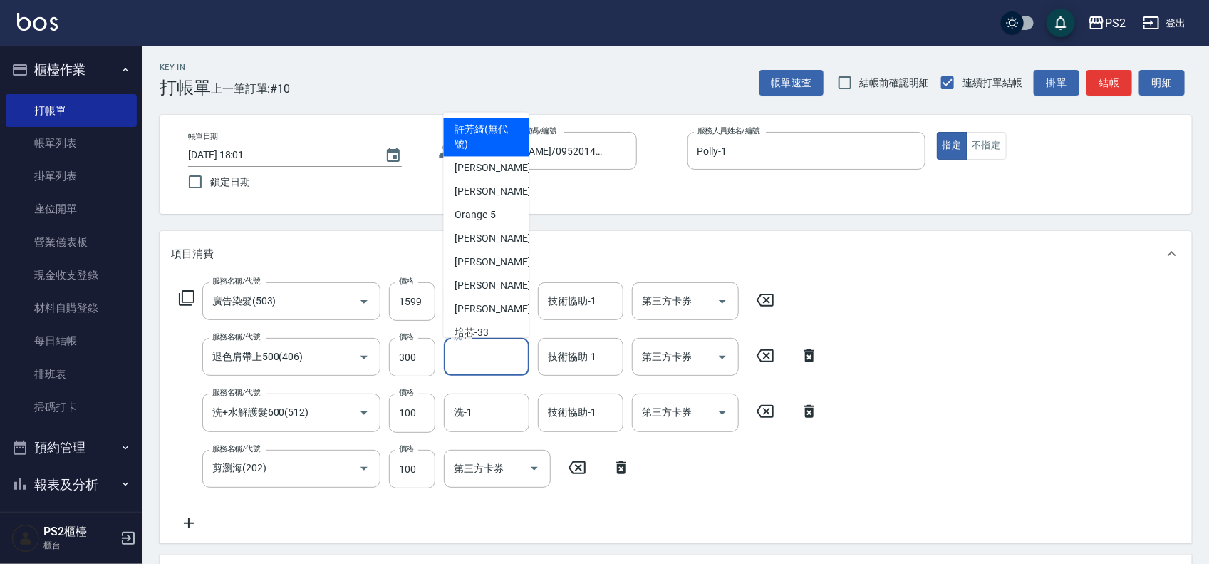
click at [507, 364] on input "洗-1" at bounding box center [486, 356] width 73 height 25
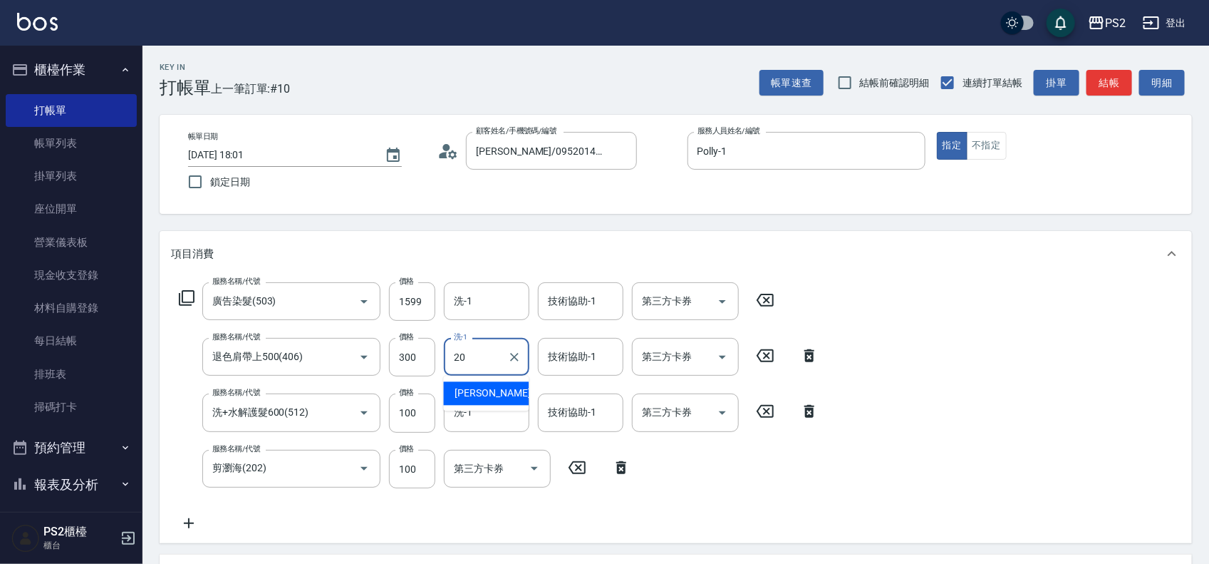
type input "冠霖-20"
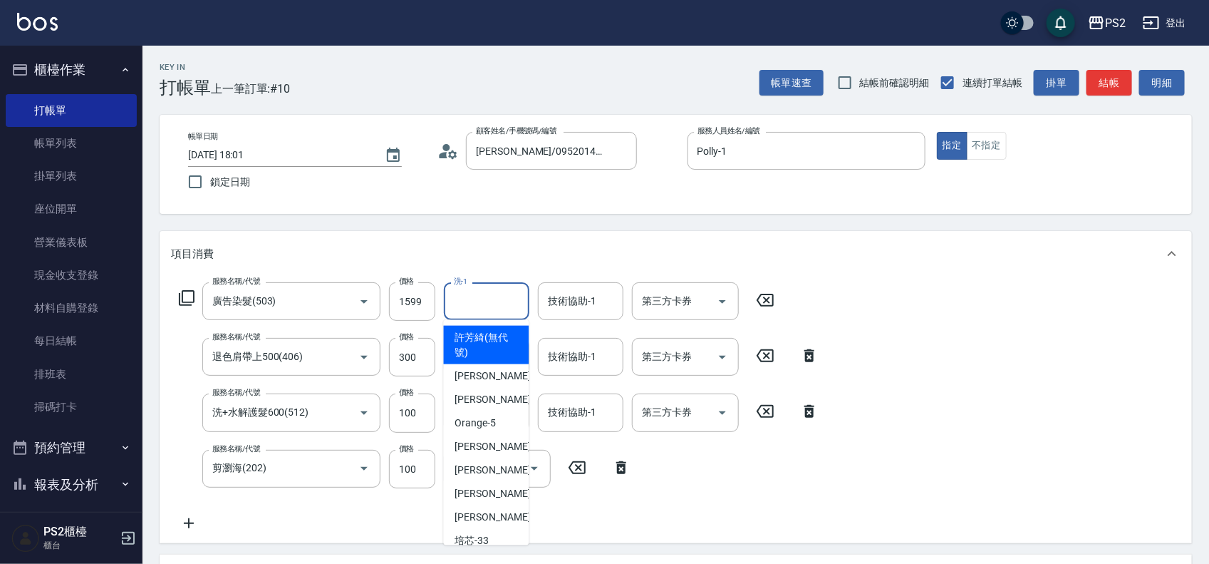
click at [500, 294] on input "洗-1" at bounding box center [486, 301] width 73 height 25
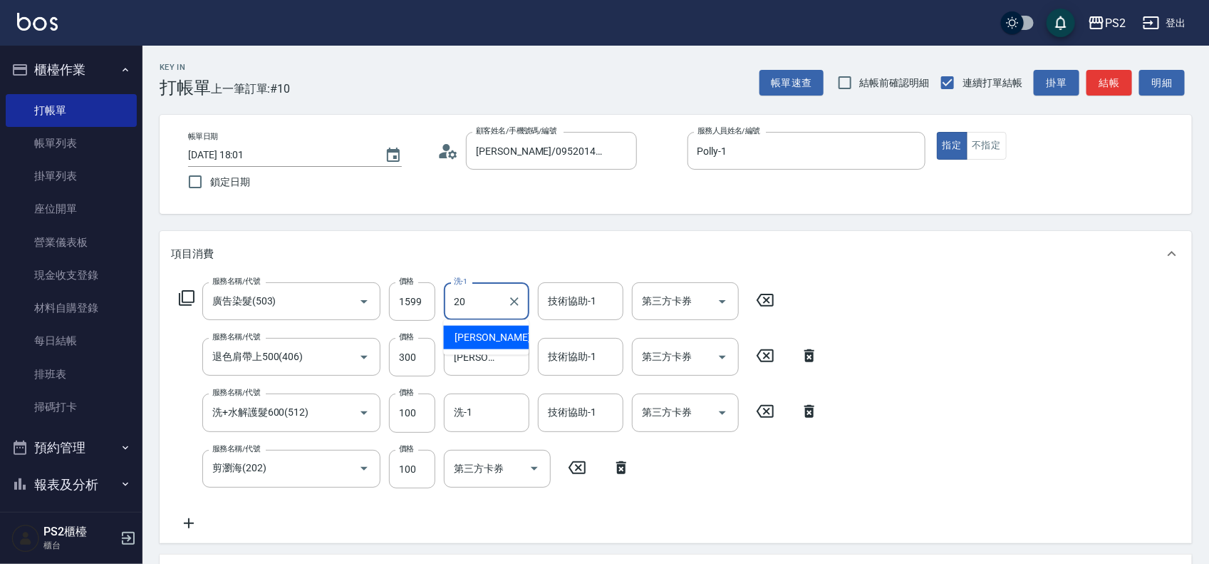
type input "冠霖-20"
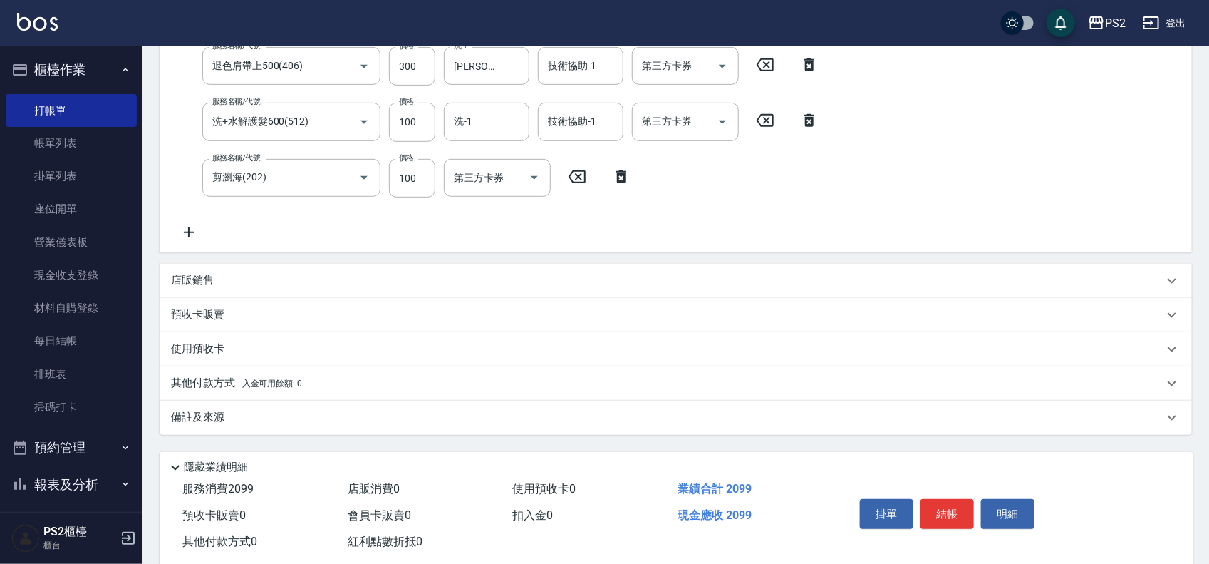
scroll to position [321, 0]
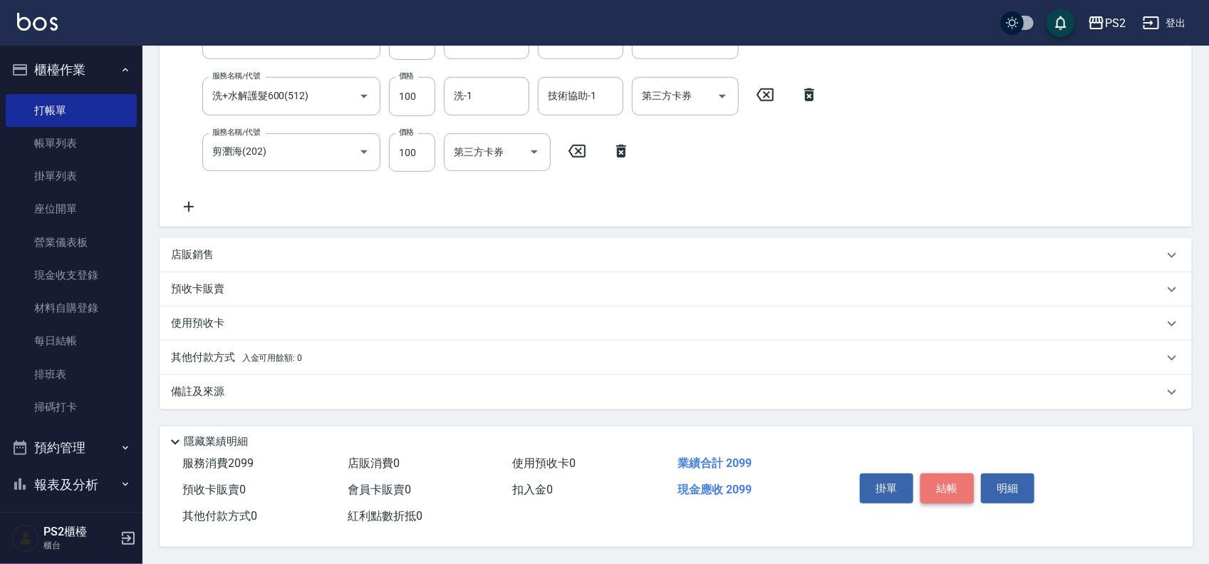
click at [931, 480] on button "結帳" at bounding box center [947, 488] width 53 height 30
type input "2025/08/21 18:04"
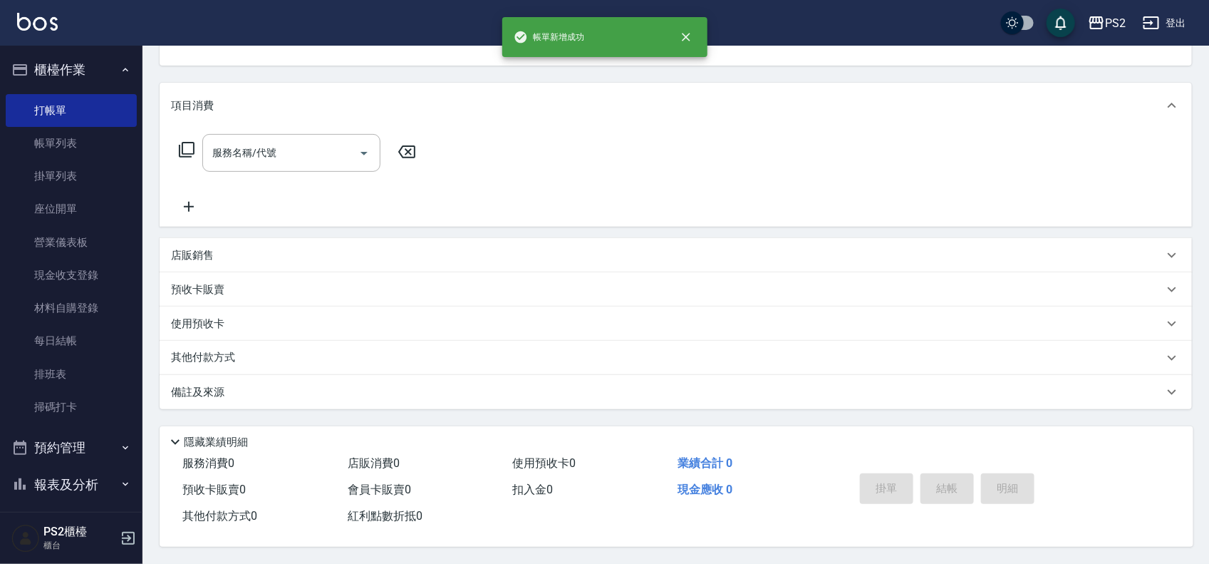
scroll to position [0, 0]
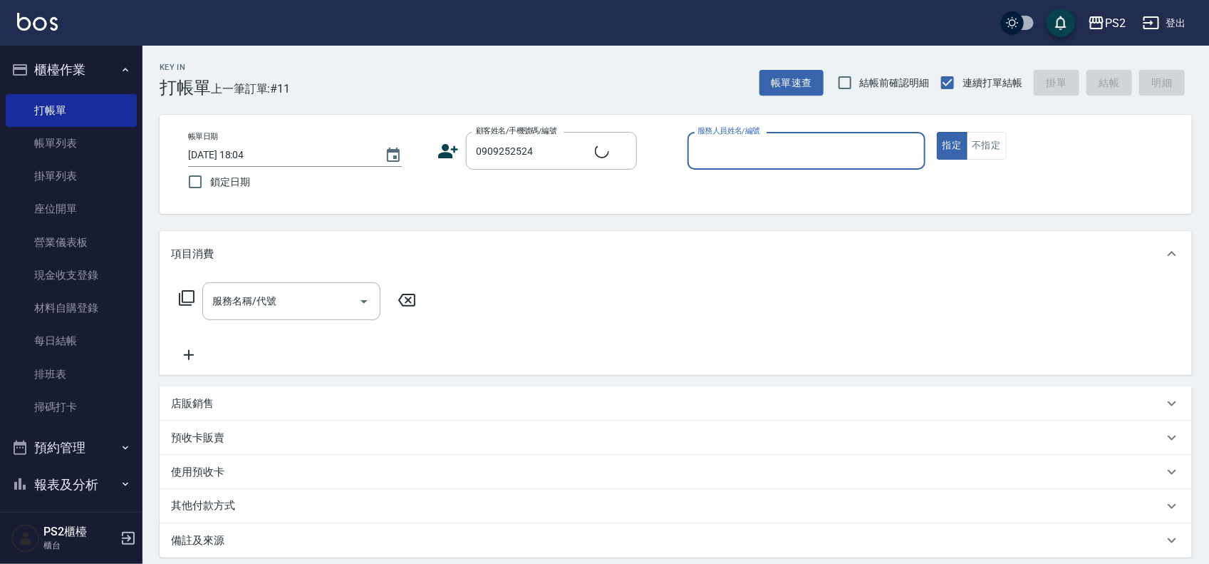
type input "劉安芸/0909252524/"
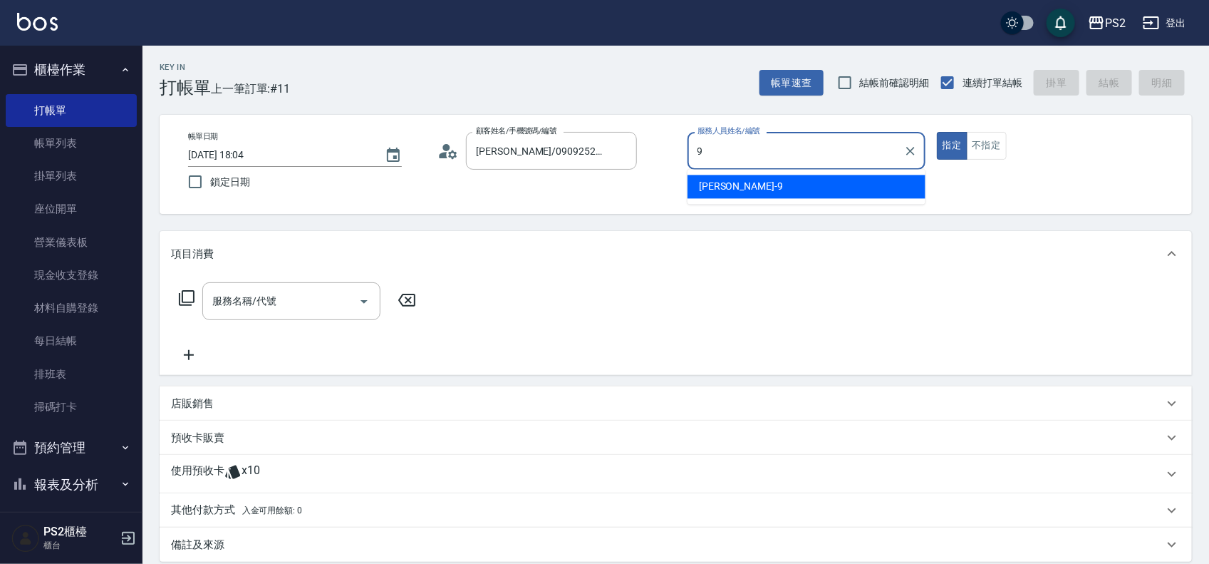
type input "Nina-9"
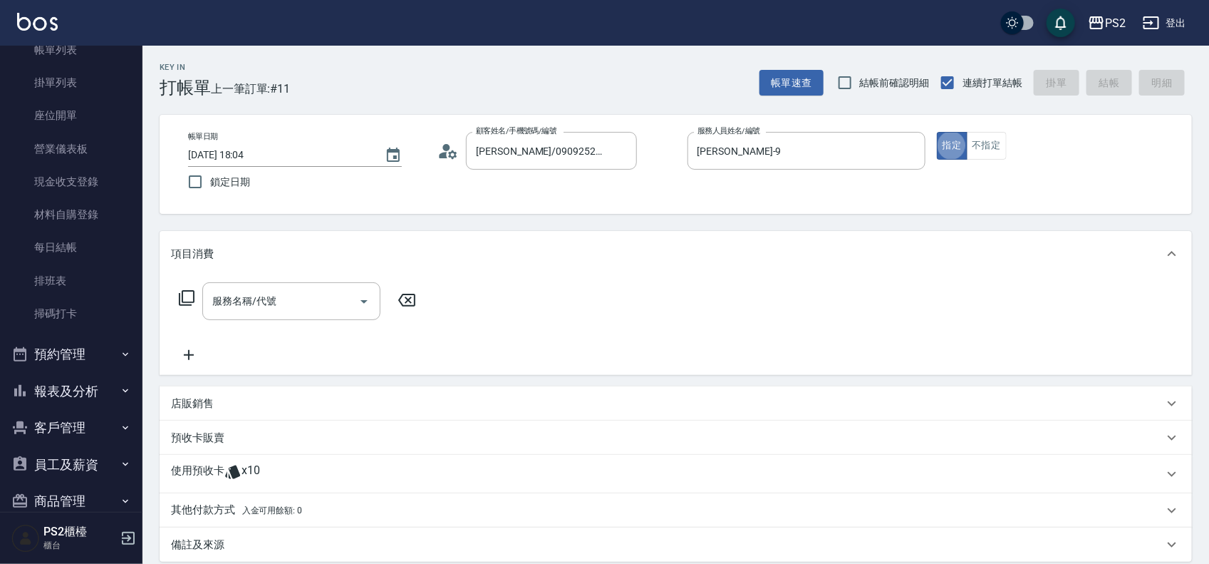
scroll to position [155, 0]
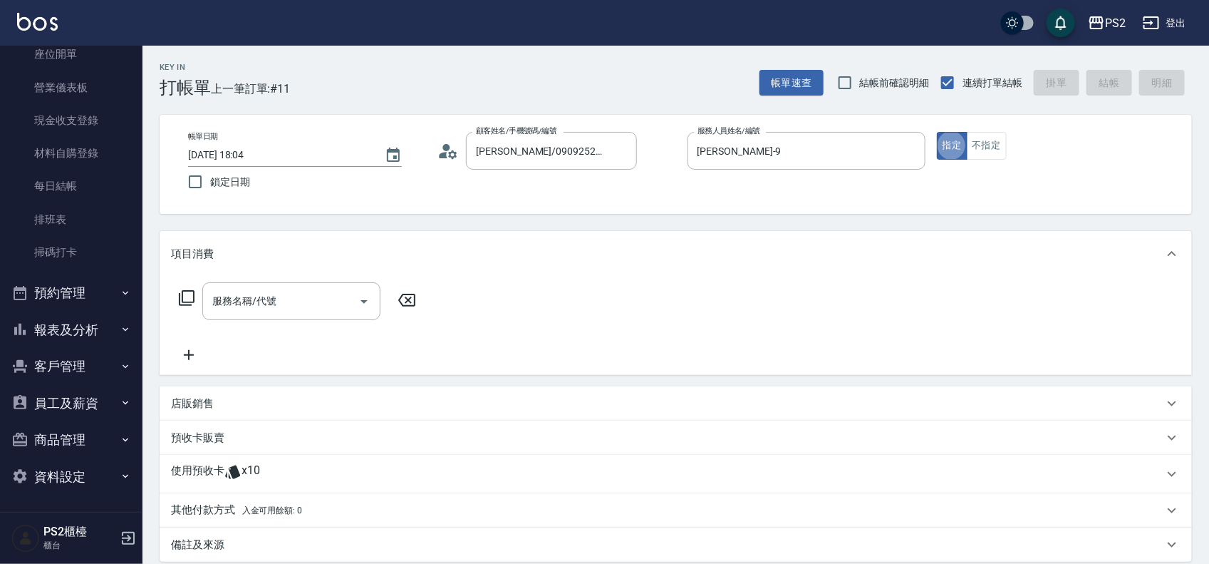
click at [61, 329] on button "報表及分析" at bounding box center [71, 329] width 131 height 37
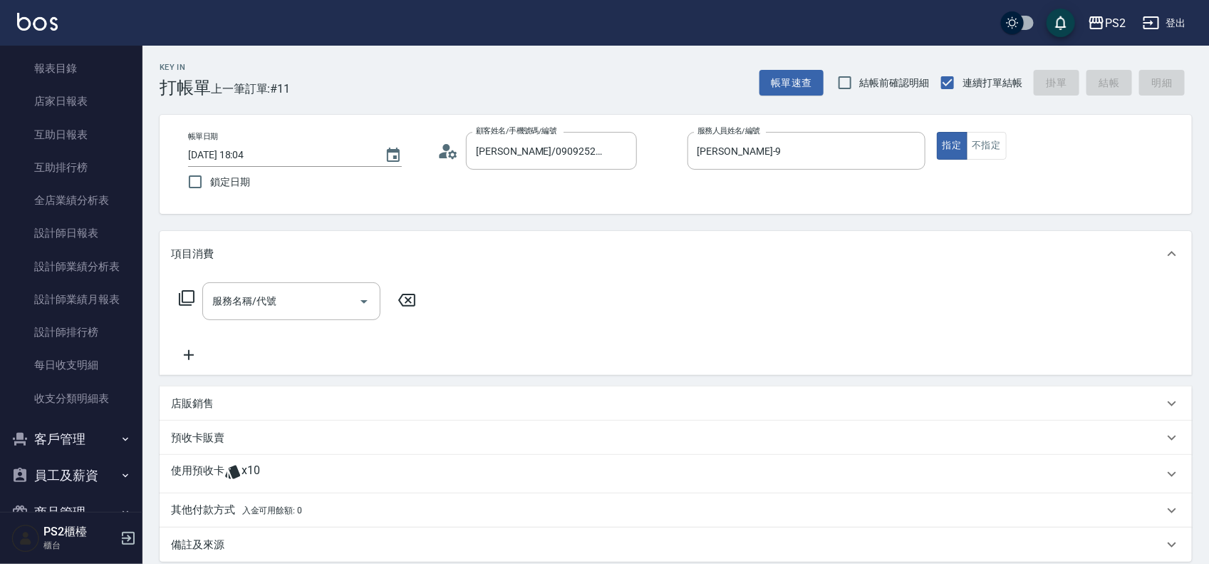
scroll to position [529, 0]
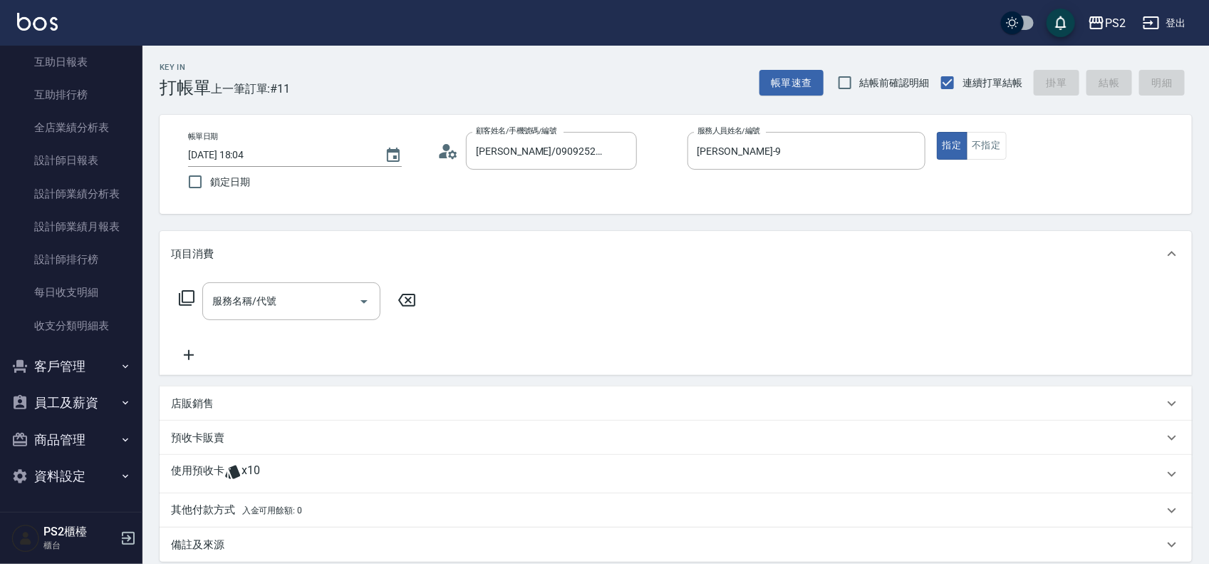
click at [41, 405] on button "員工及薪資" at bounding box center [71, 402] width 131 height 37
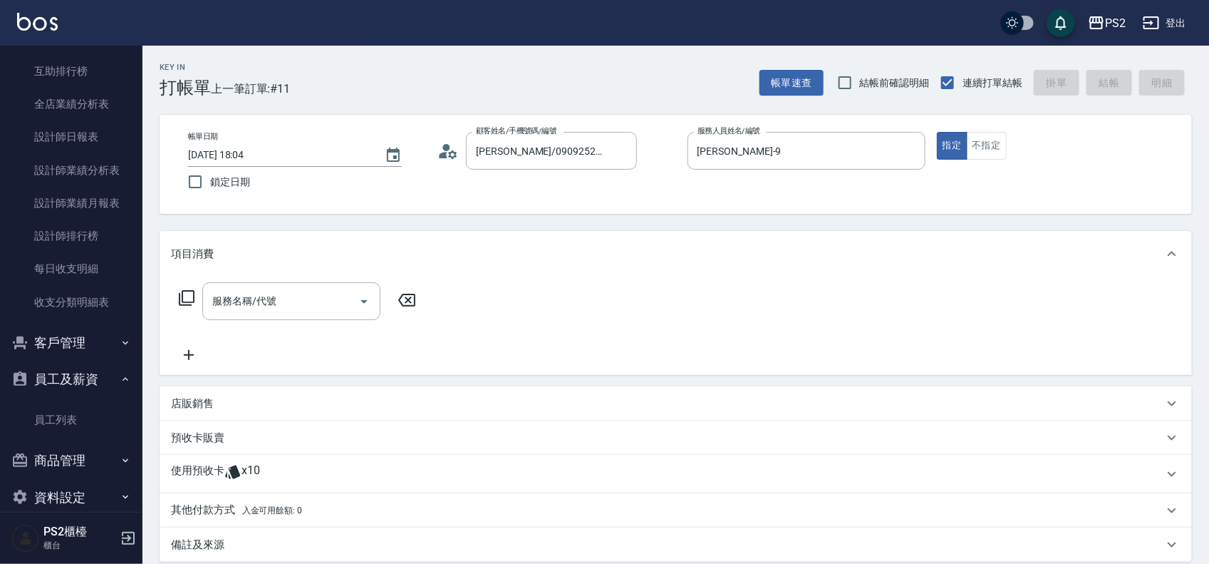
scroll to position [572, 0]
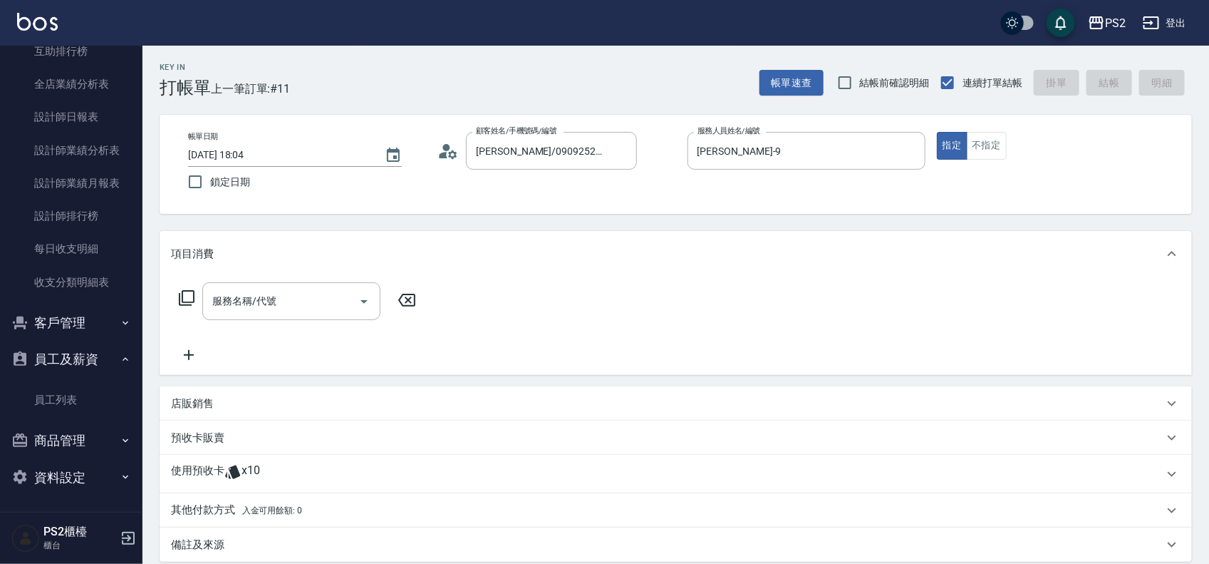
click at [68, 433] on button "商品管理" at bounding box center [71, 440] width 131 height 37
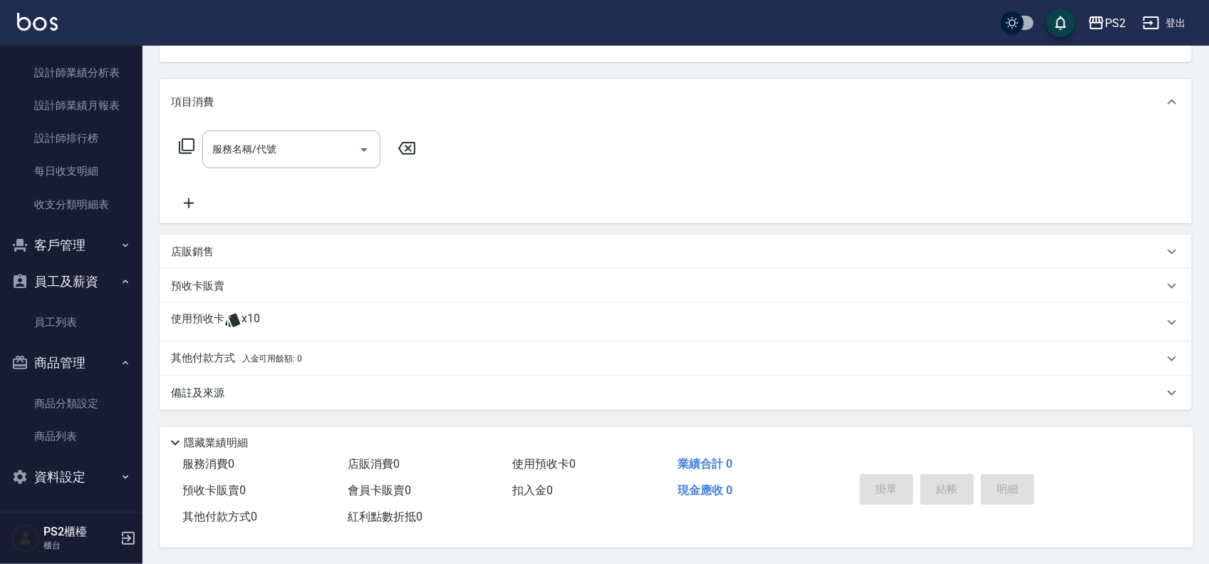
scroll to position [157, 0]
click at [62, 465] on button "資料設定" at bounding box center [71, 476] width 131 height 37
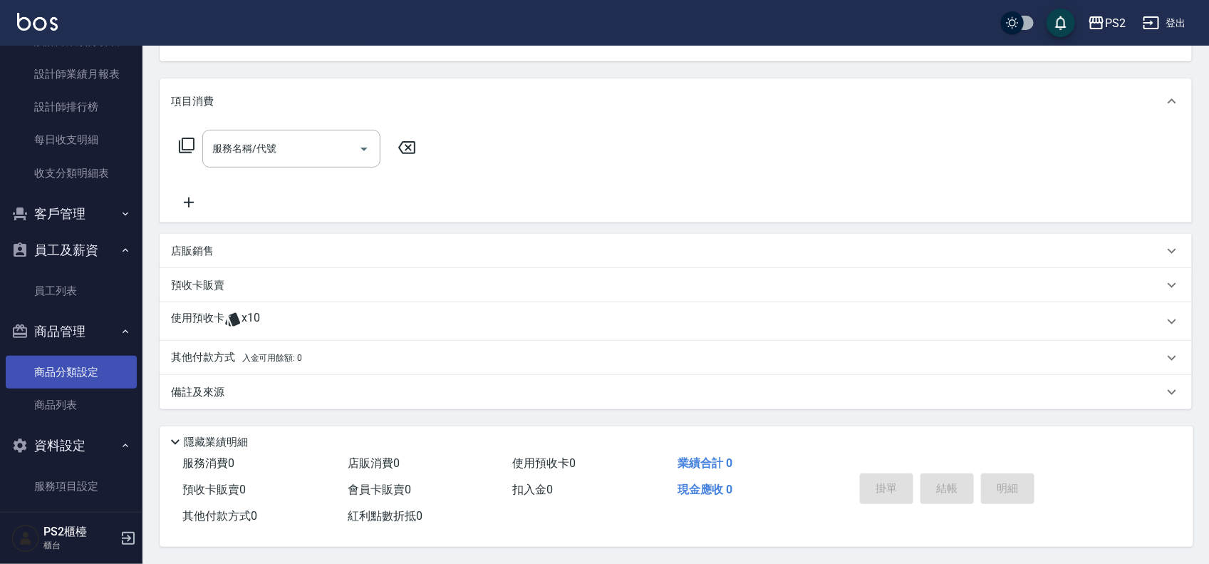
scroll to position [695, 0]
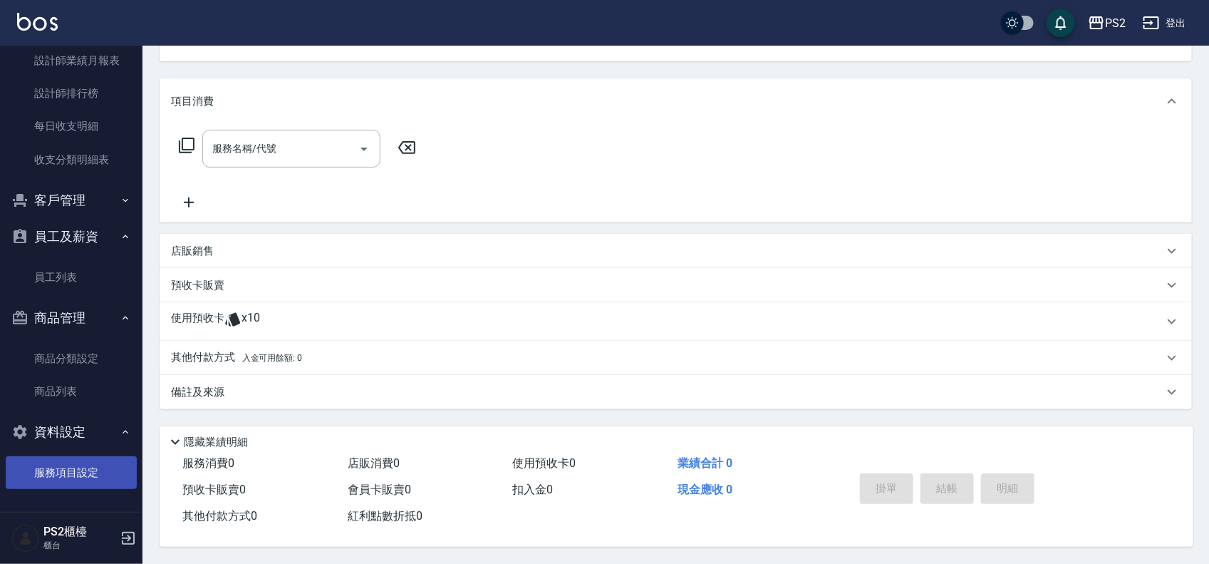
click at [61, 467] on link "服務項目設定" at bounding box center [71, 472] width 131 height 33
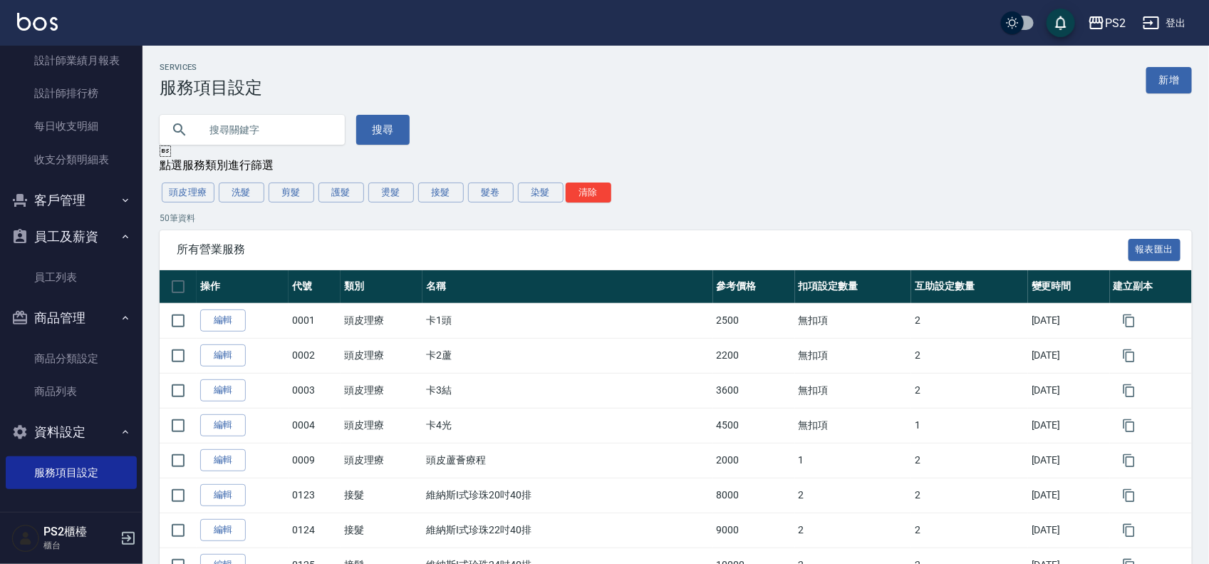
click at [1172, 77] on link "新增" at bounding box center [1170, 80] width 46 height 26
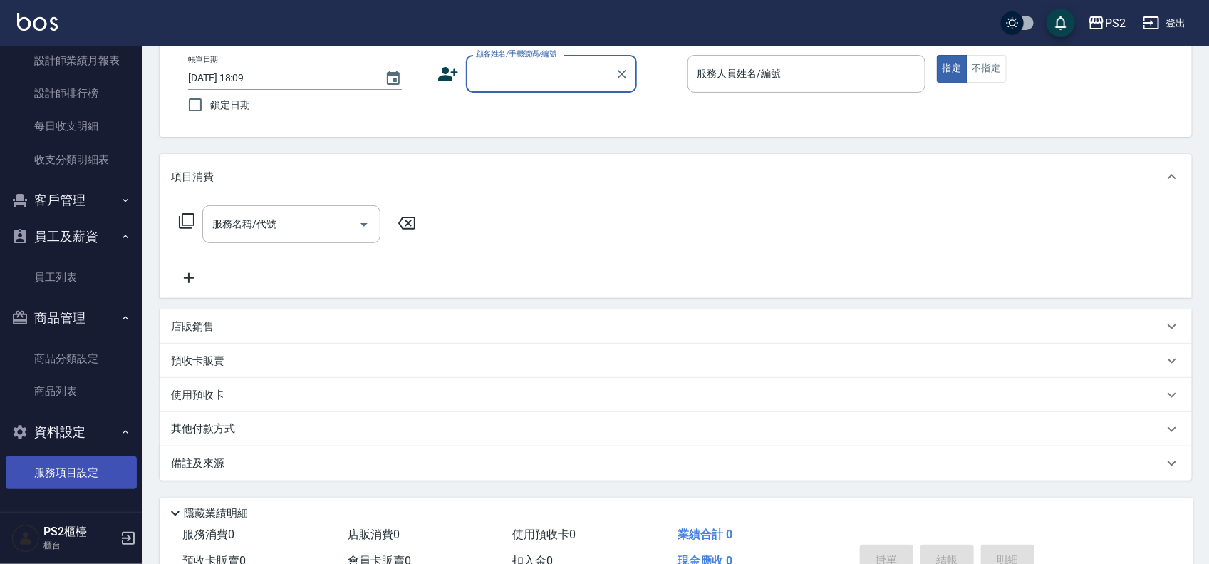
scroll to position [154, 0]
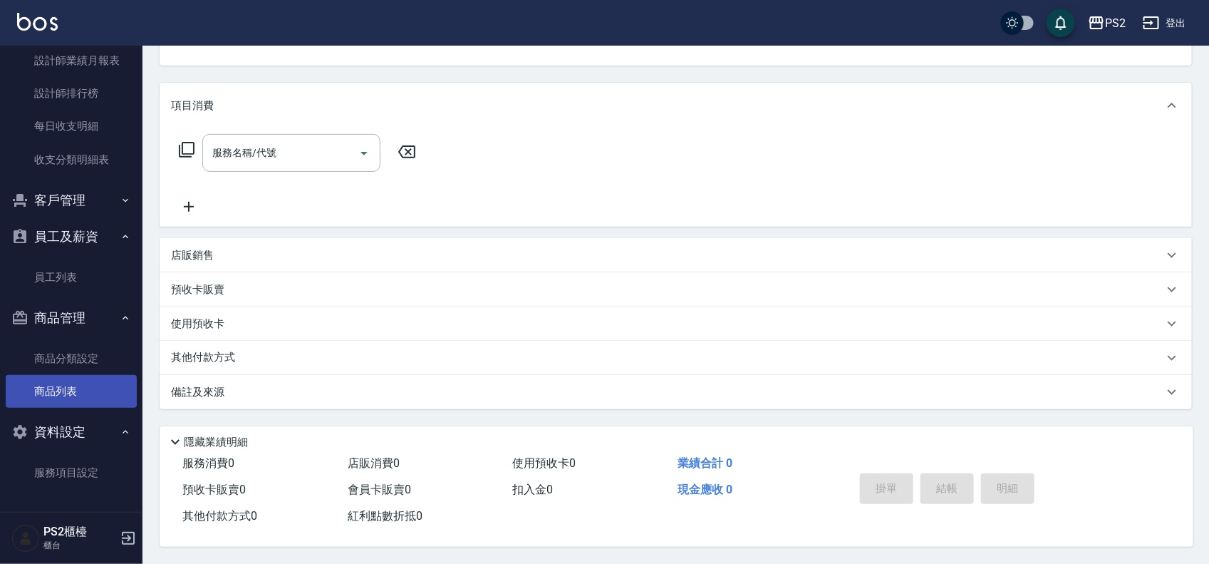
click at [68, 403] on link "商品列表" at bounding box center [71, 391] width 131 height 33
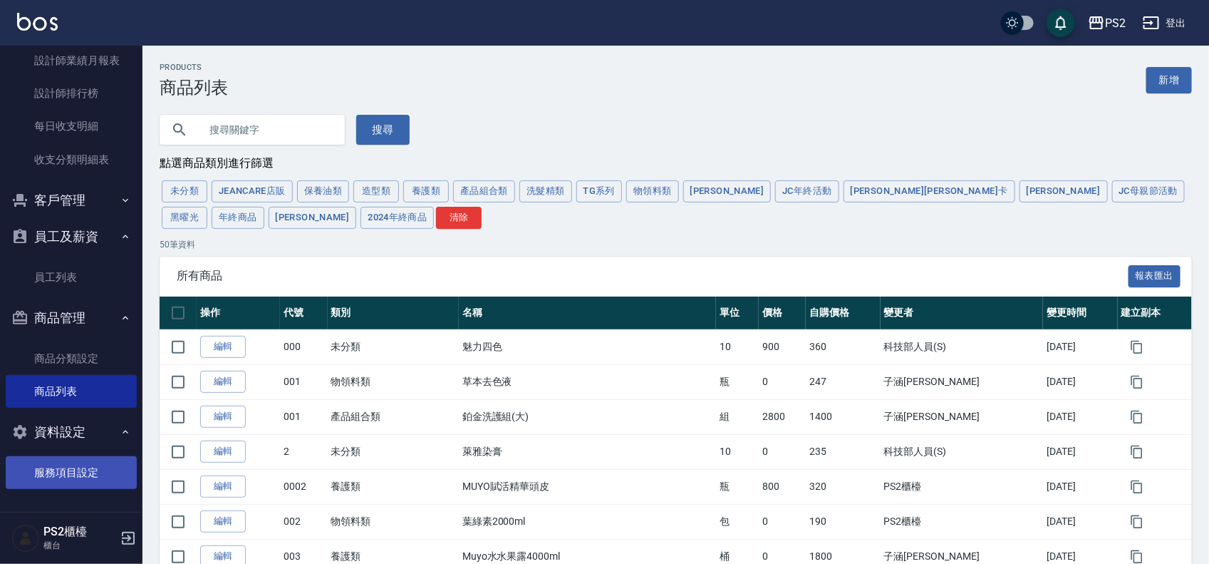
click at [50, 469] on link "服務項目設定" at bounding box center [71, 472] width 131 height 33
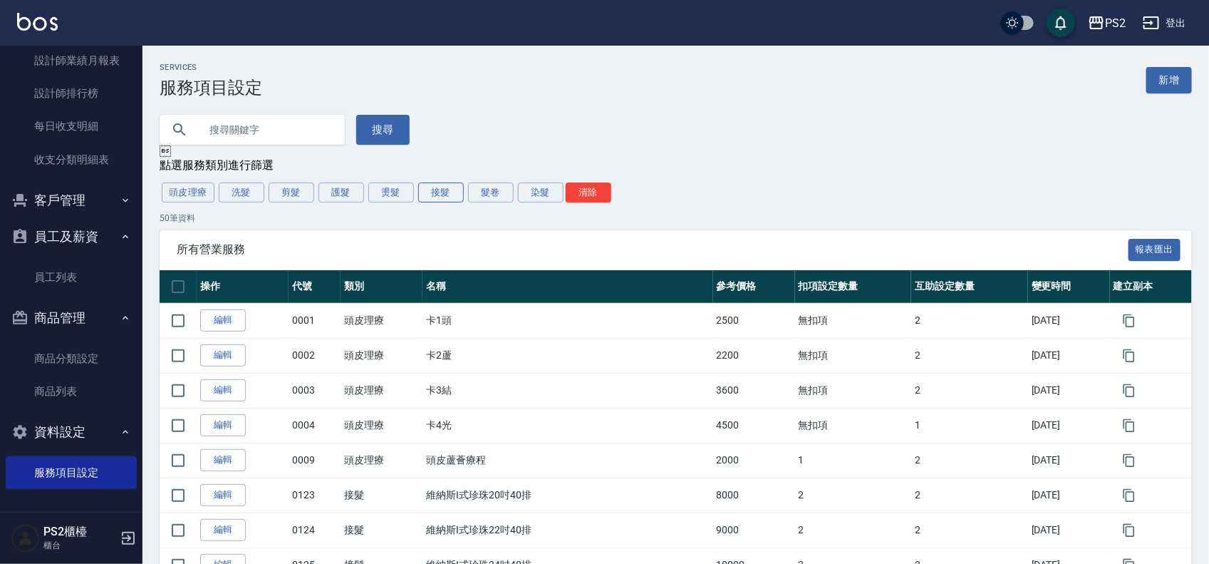
click at [455, 194] on button "接髮" at bounding box center [441, 192] width 46 height 20
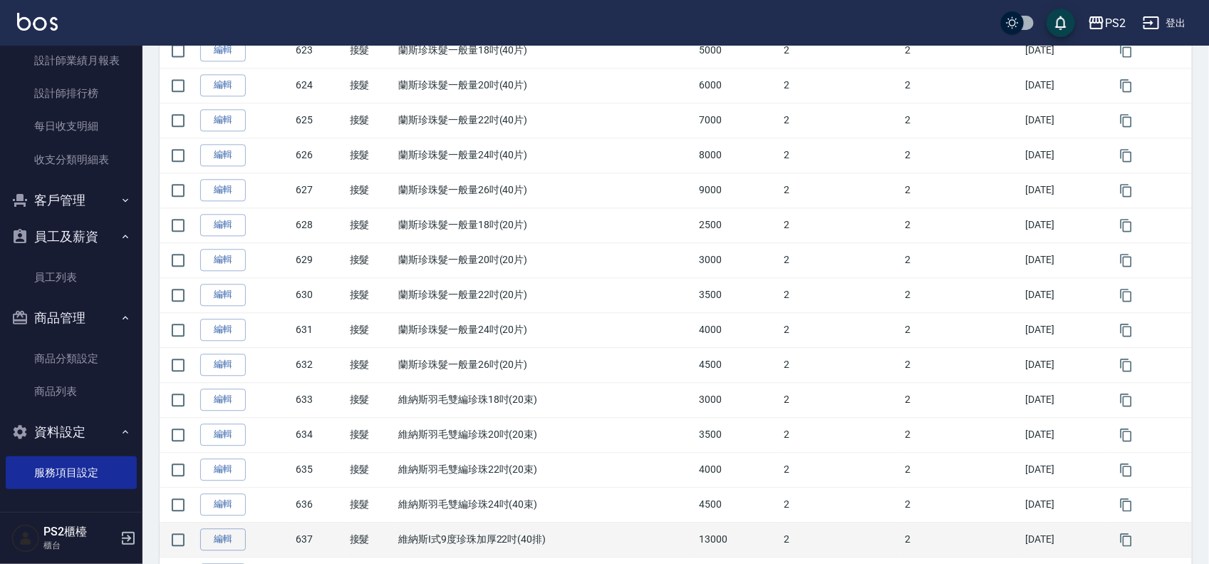
scroll to position [1564, 0]
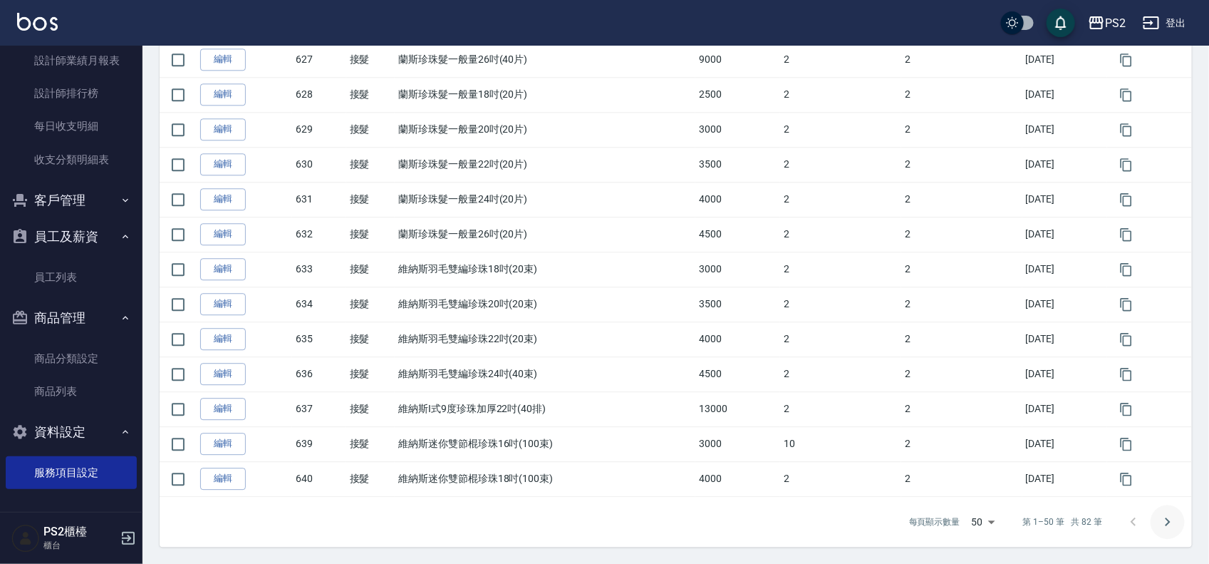
click at [1162, 515] on icon "Go to next page" at bounding box center [1167, 521] width 17 height 17
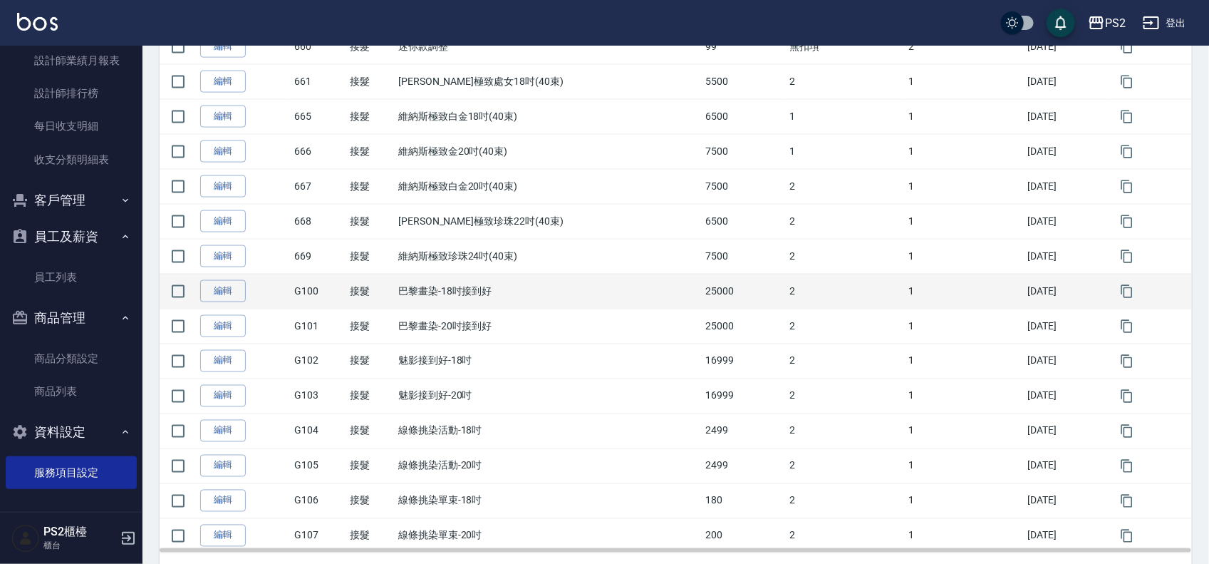
scroll to position [932, 0]
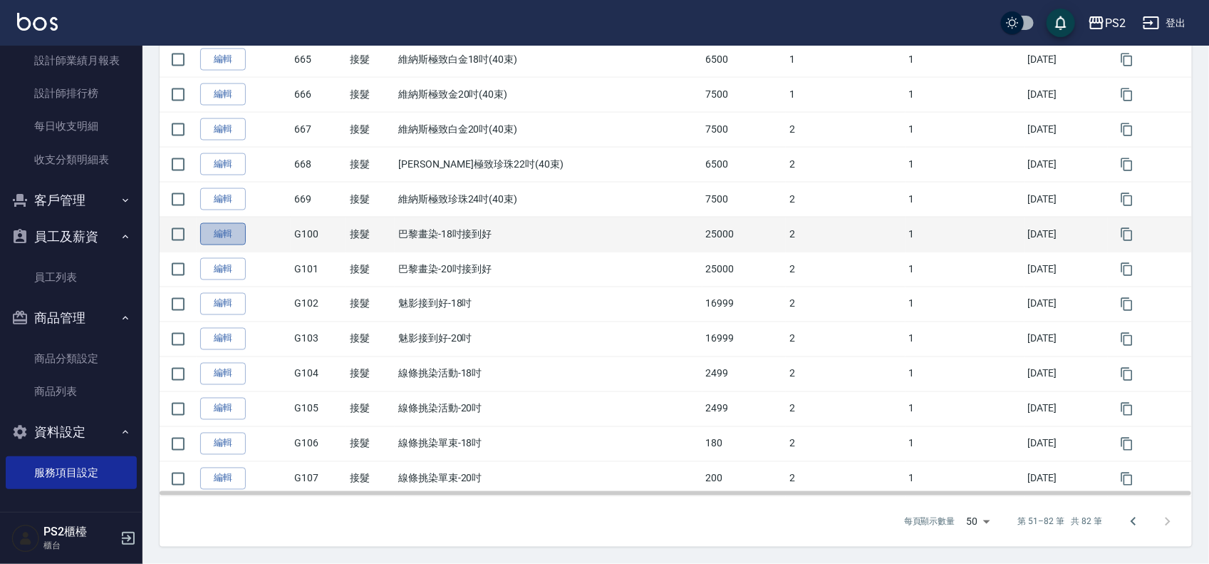
click at [237, 232] on link "編輯" at bounding box center [223, 234] width 46 height 22
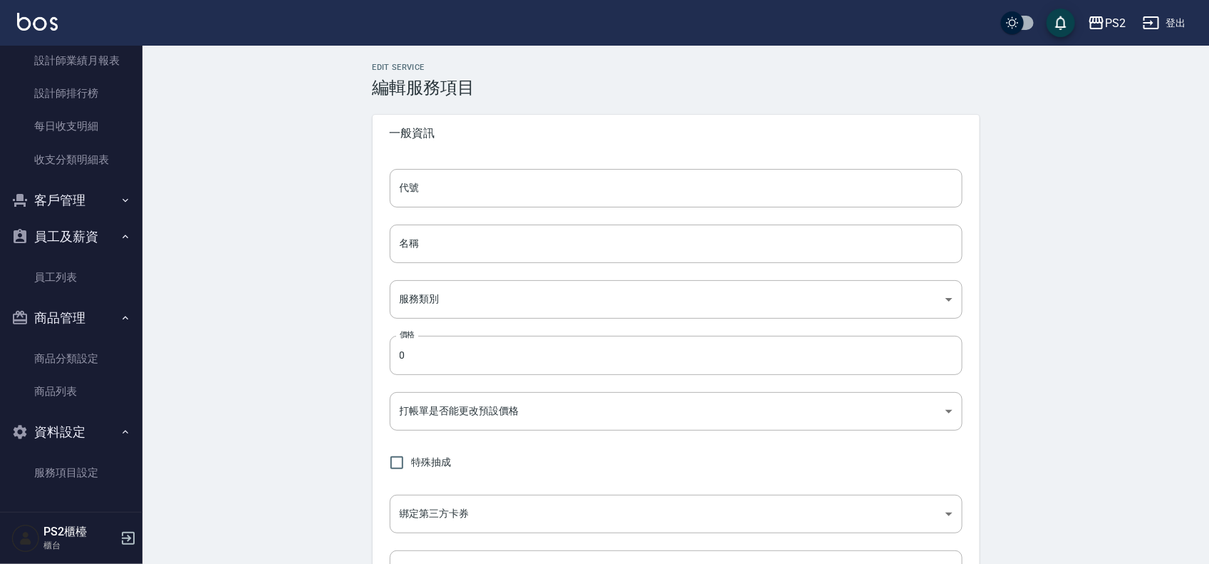
type input "G100"
type input "巴黎畫染-18吋接到好"
type input "2f623245-e3c8-48a5-bb40-3d5f4c74e933"
type input "25000"
type input "FALSE"
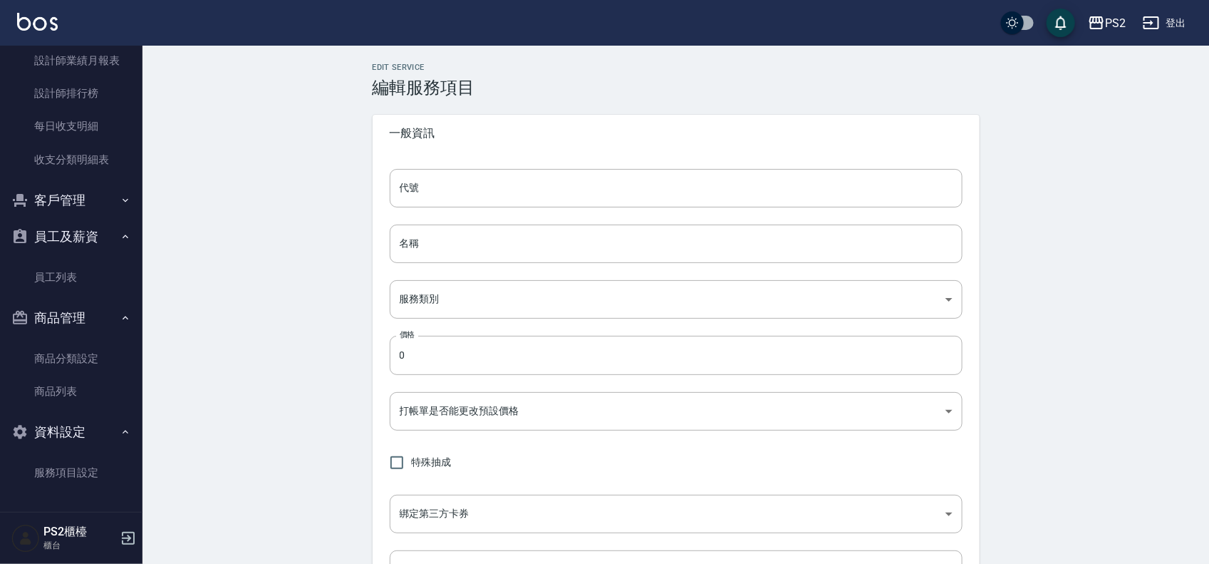
type input "none"
type input "UNSET"
type input "onSalary"
type input "洗"
type input "1"
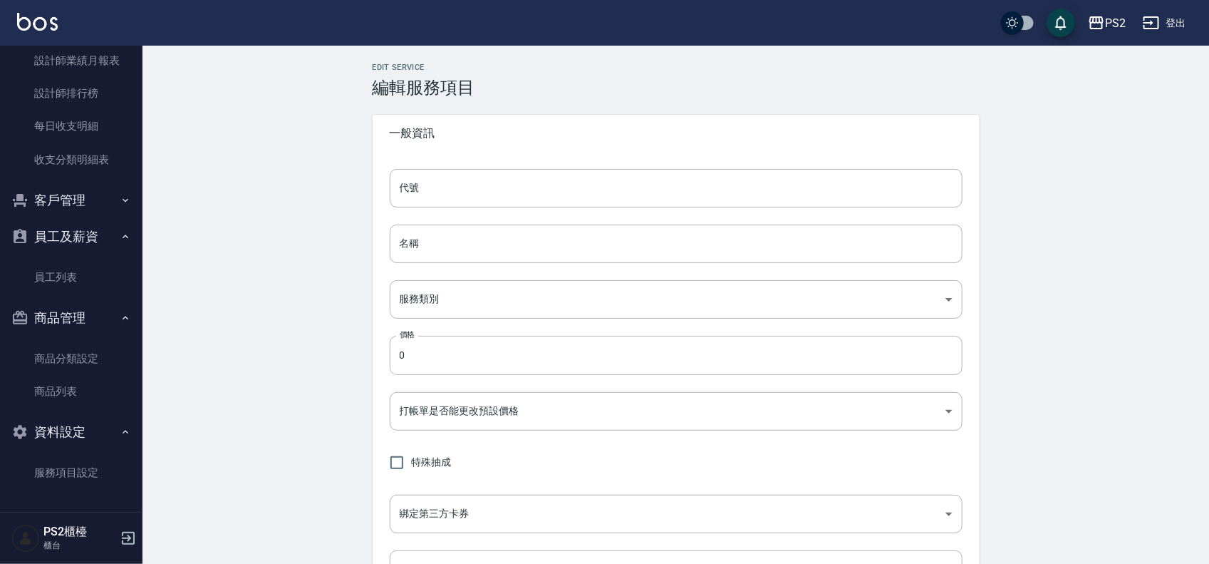
type input "點數"
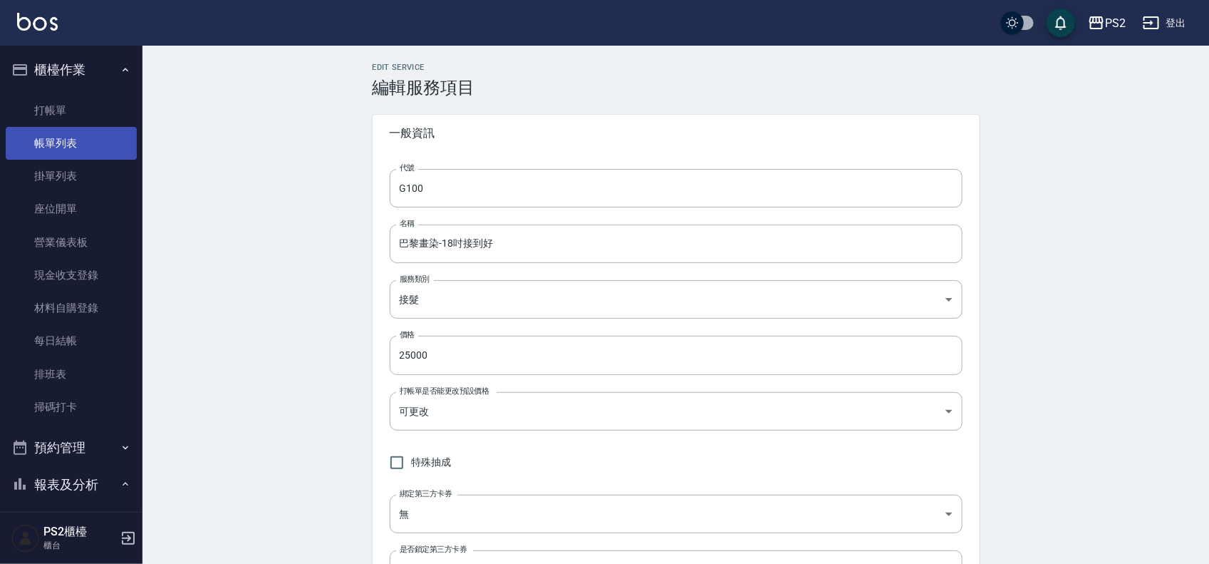
click at [54, 137] on link "帳單列表" at bounding box center [71, 143] width 131 height 33
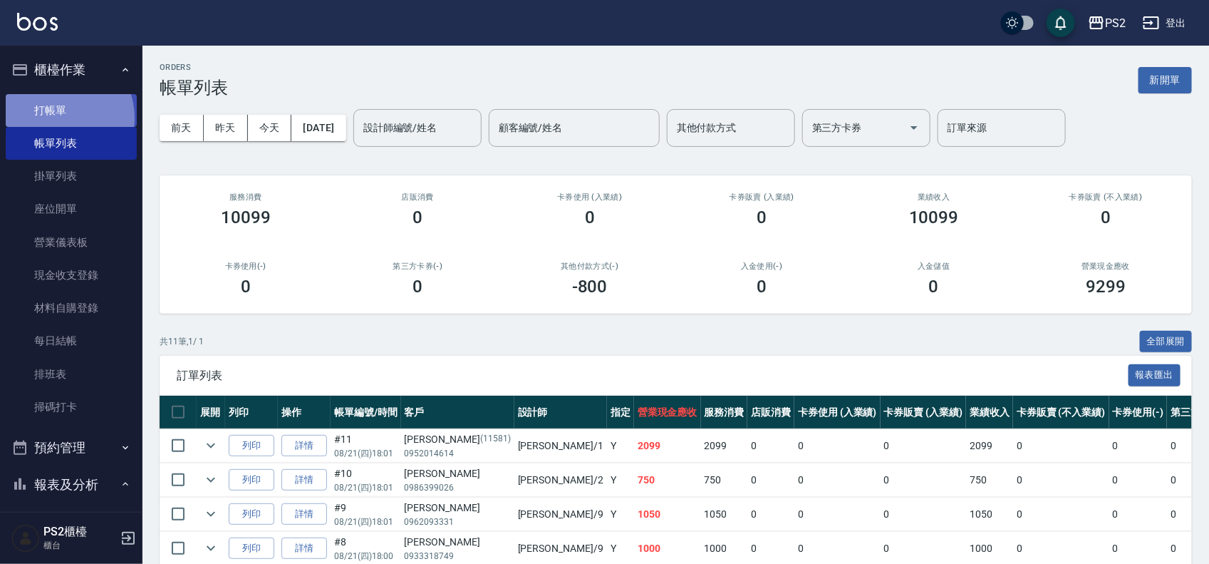
click at [55, 118] on link "打帳單" at bounding box center [71, 110] width 131 height 33
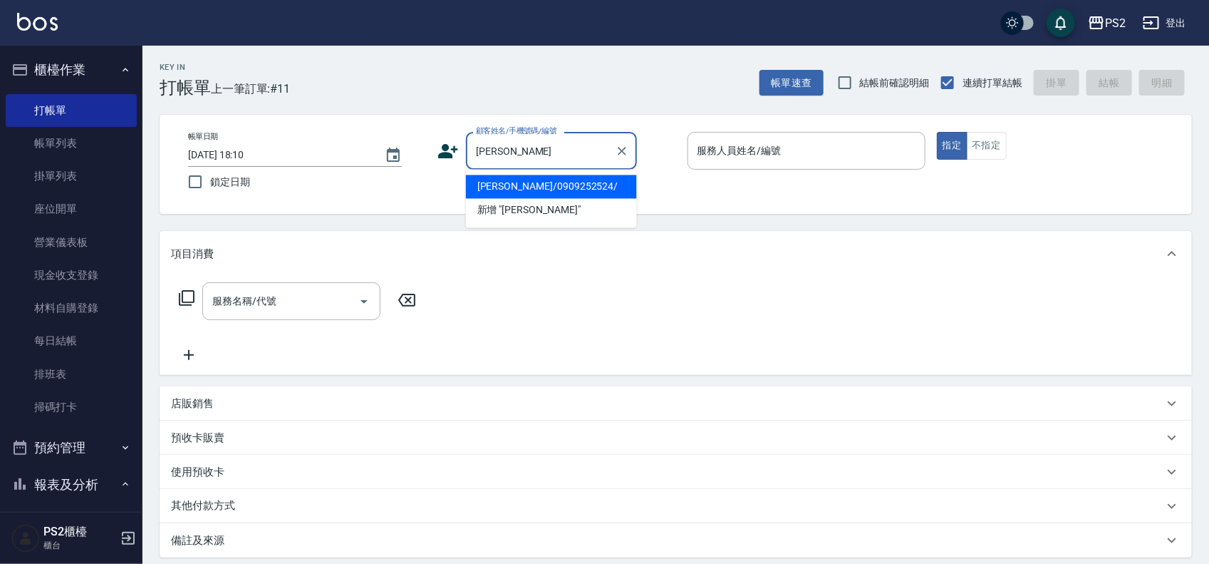
click at [600, 190] on li "劉安芸/0909252524/" at bounding box center [551, 187] width 171 height 24
type input "劉安芸/0909252524/"
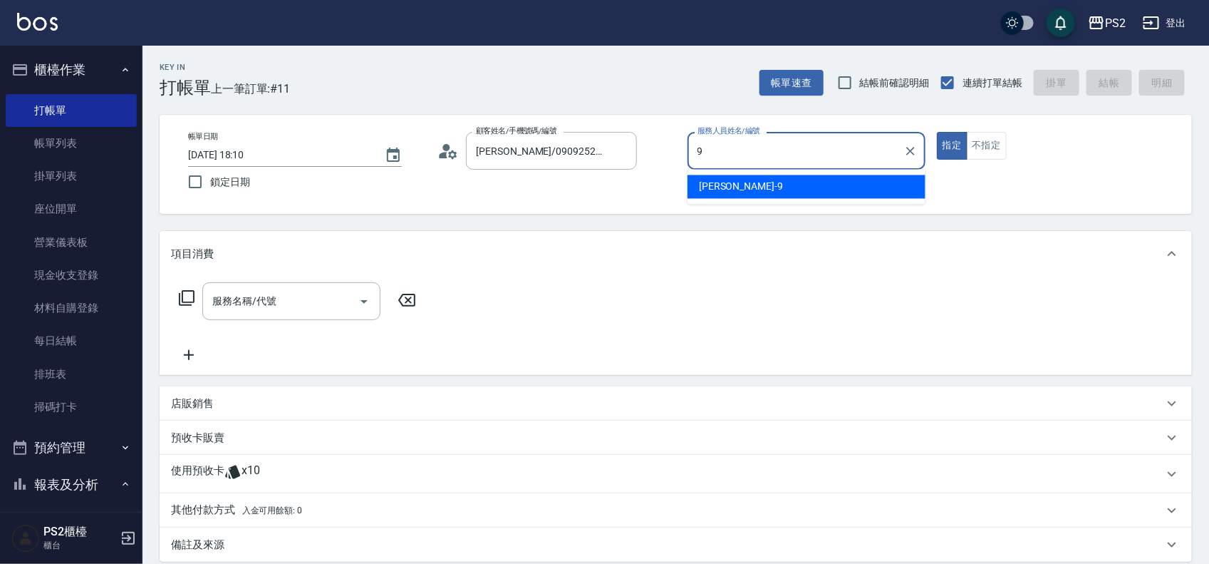
type input "Nina-9"
type button "true"
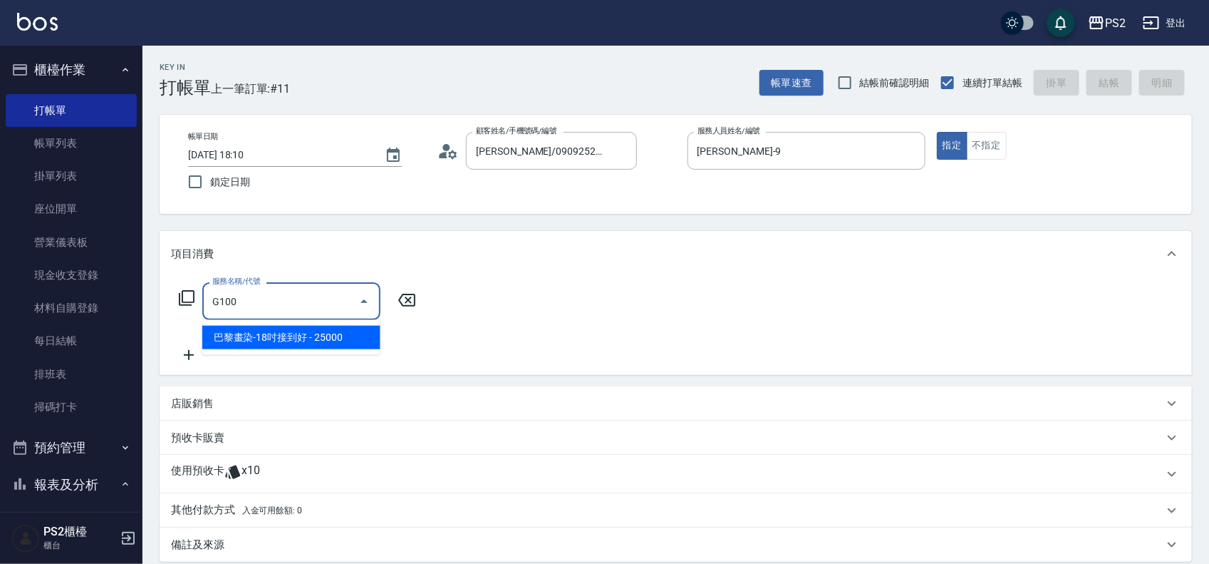
click at [351, 333] on span "巴黎畫染-18吋接到好 - 25000" at bounding box center [291, 338] width 178 height 24
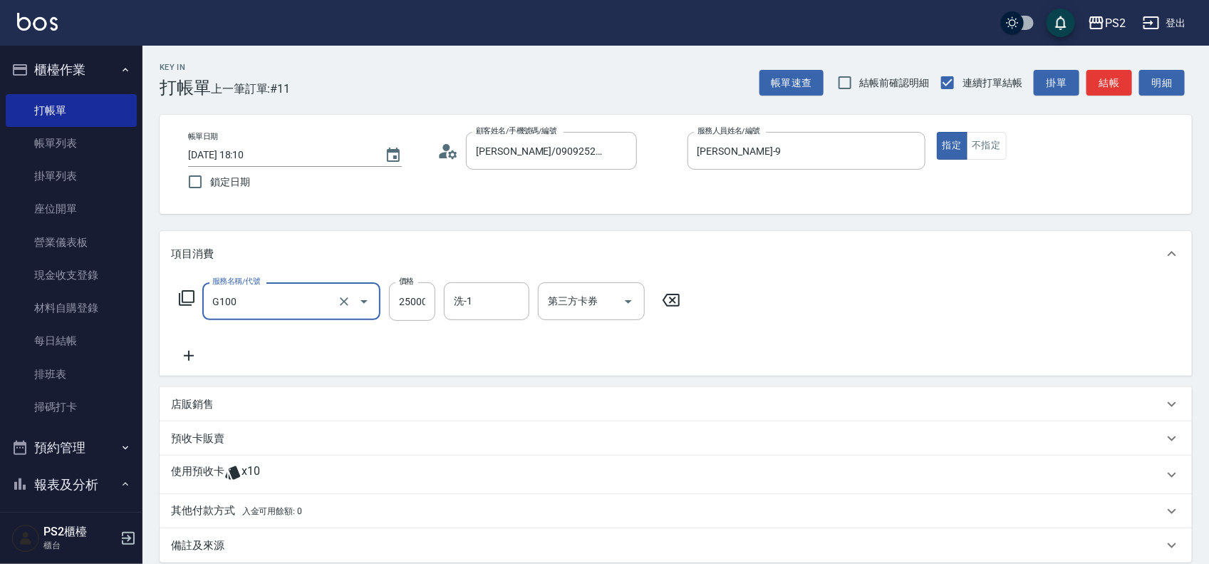
scroll to position [158, 0]
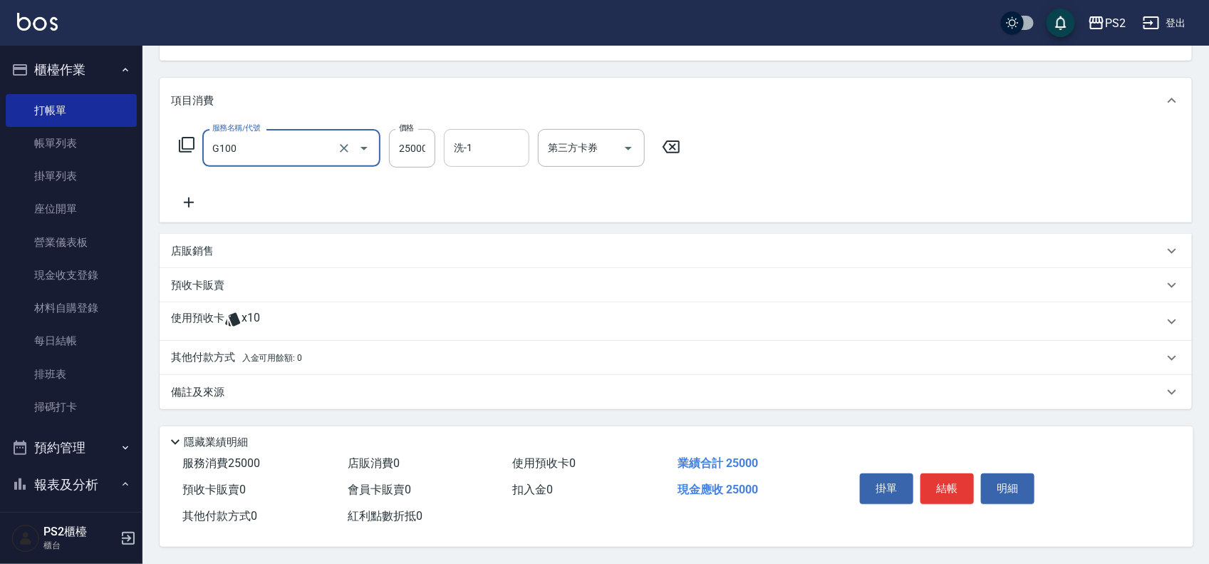
type input "巴黎畫染-18吋接到好(G100)"
click at [492, 141] on input "洗-1" at bounding box center [486, 147] width 73 height 25
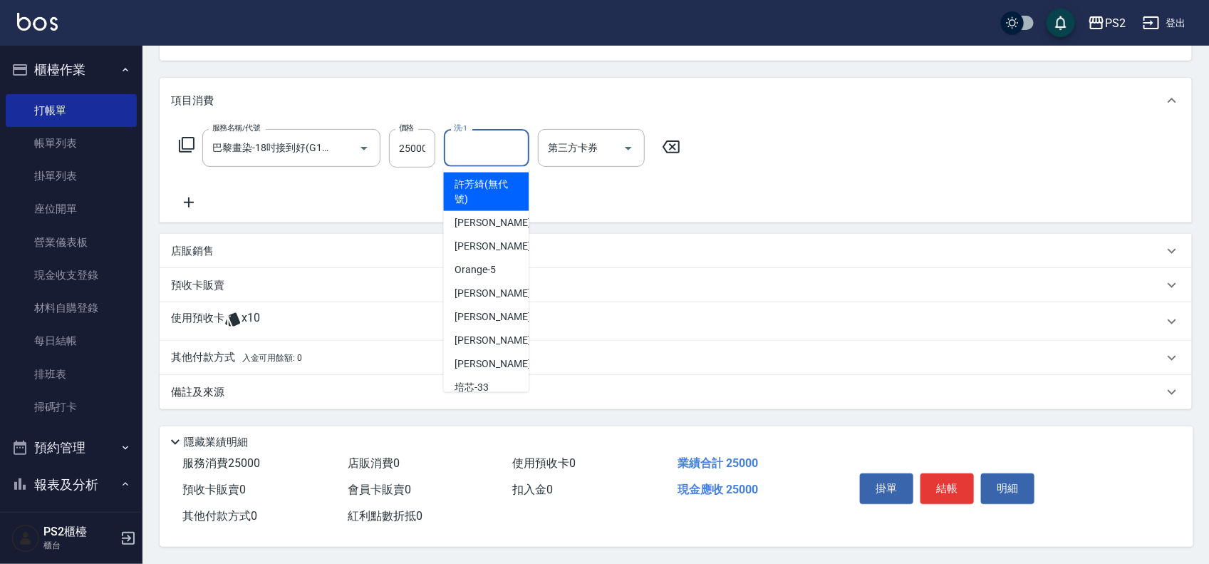
click at [237, 192] on div "服務名稱/代號 巴黎畫染-18吋接到好(G100) 服務名稱/代號 價格 25000 價格 洗-1 洗-1 第三方卡券 第三方卡券" at bounding box center [430, 170] width 518 height 82
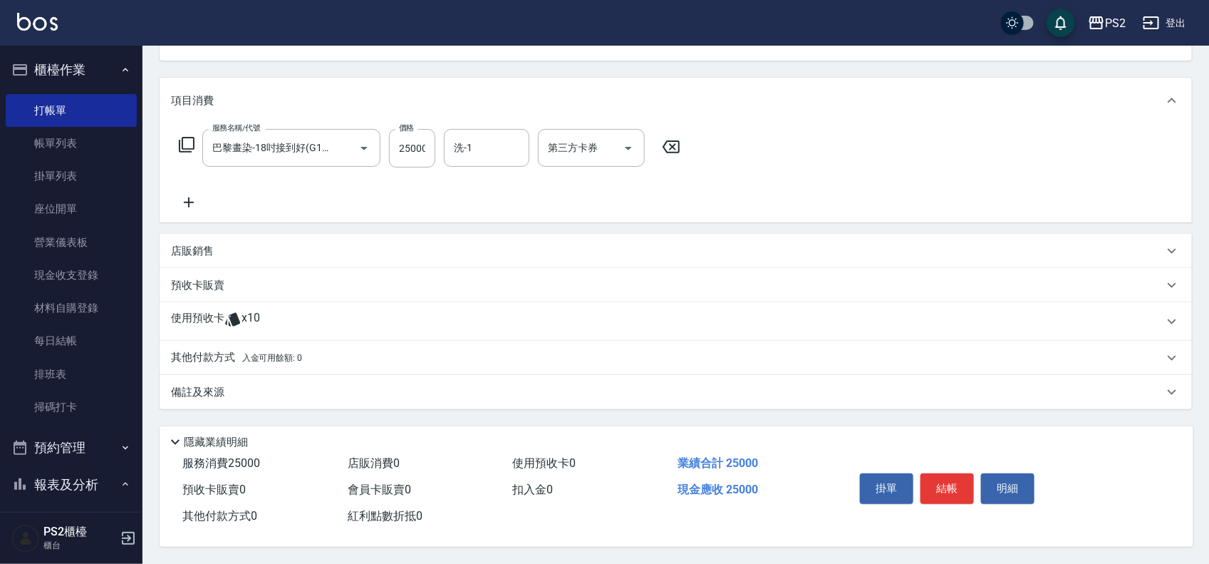
click at [190, 196] on icon at bounding box center [189, 202] width 36 height 17
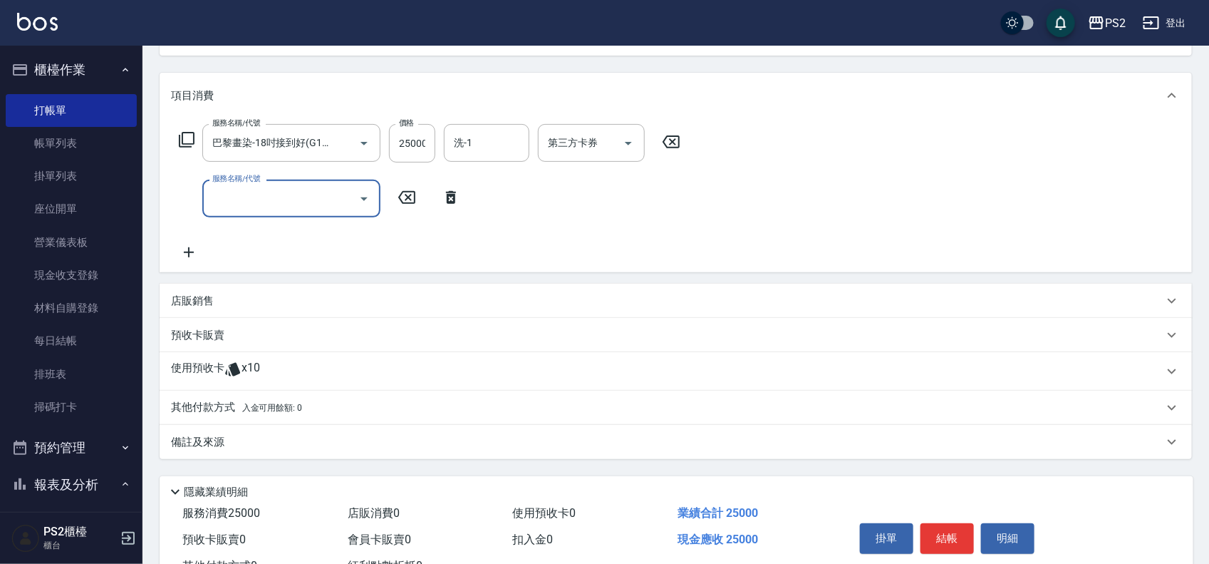
scroll to position [0, 0]
type input "頭皮卡使用(2024)(1212)"
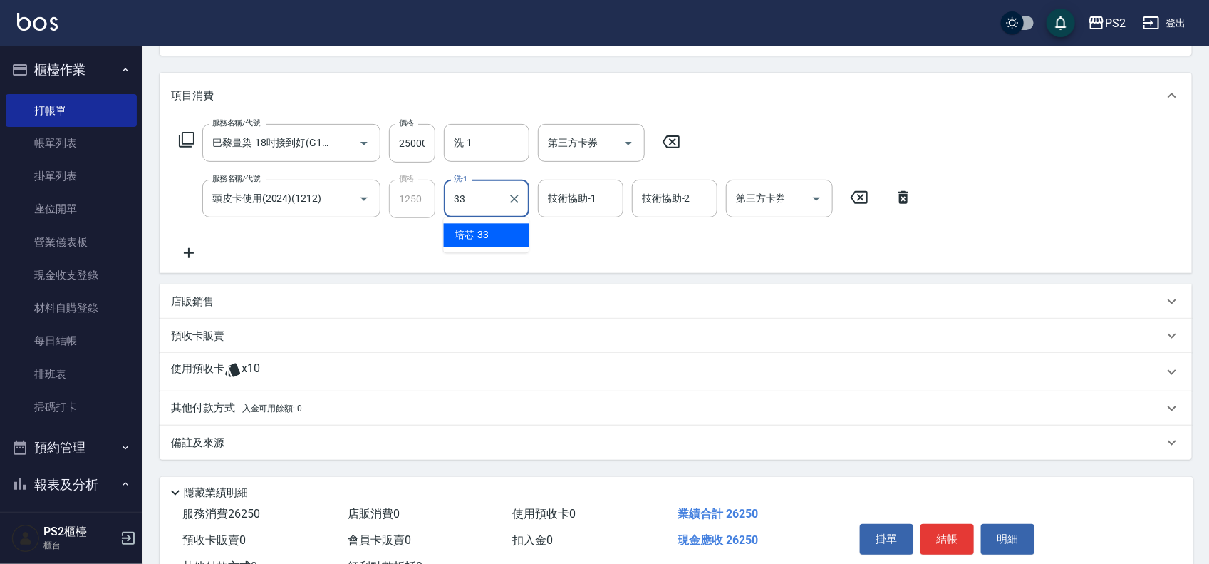
type input "培芯-33"
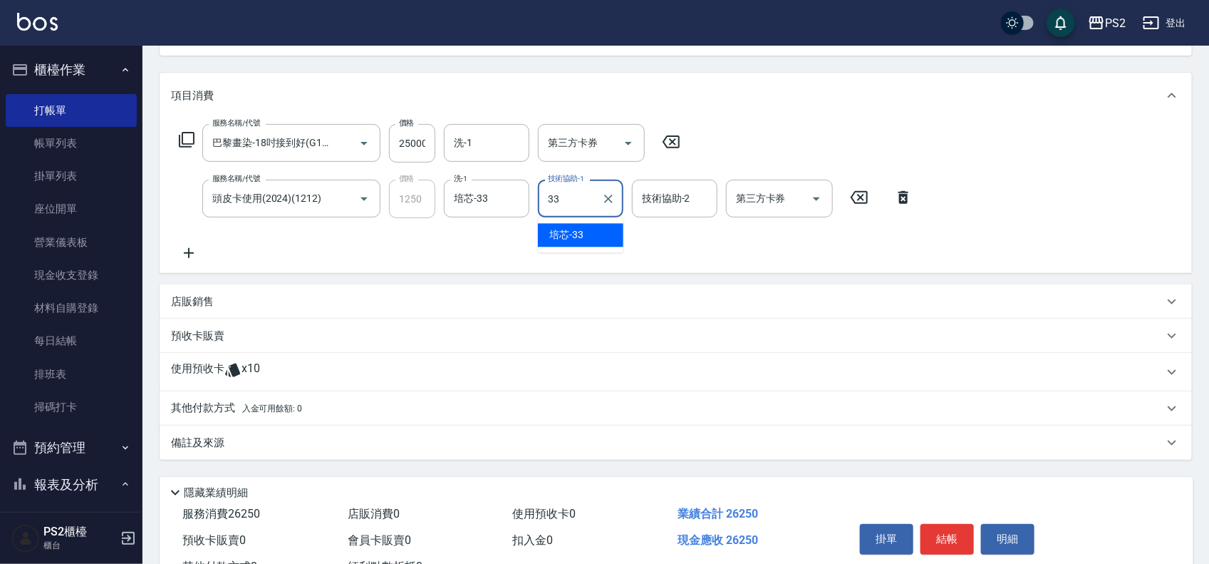
type input "培芯-33"
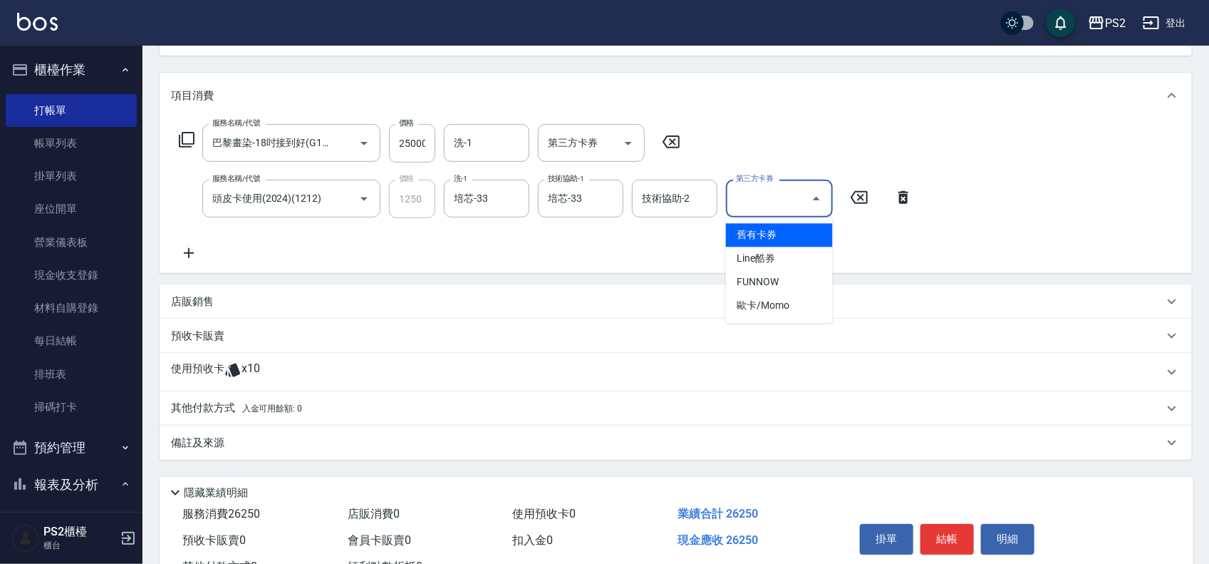
type input "舊有卡券"
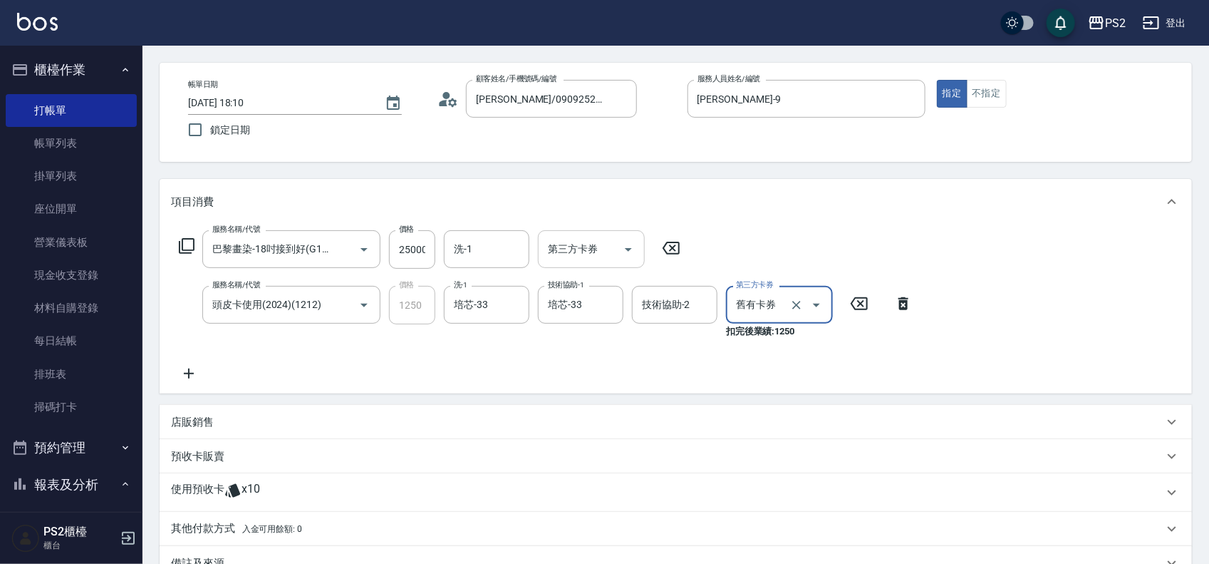
scroll to position [51, 0]
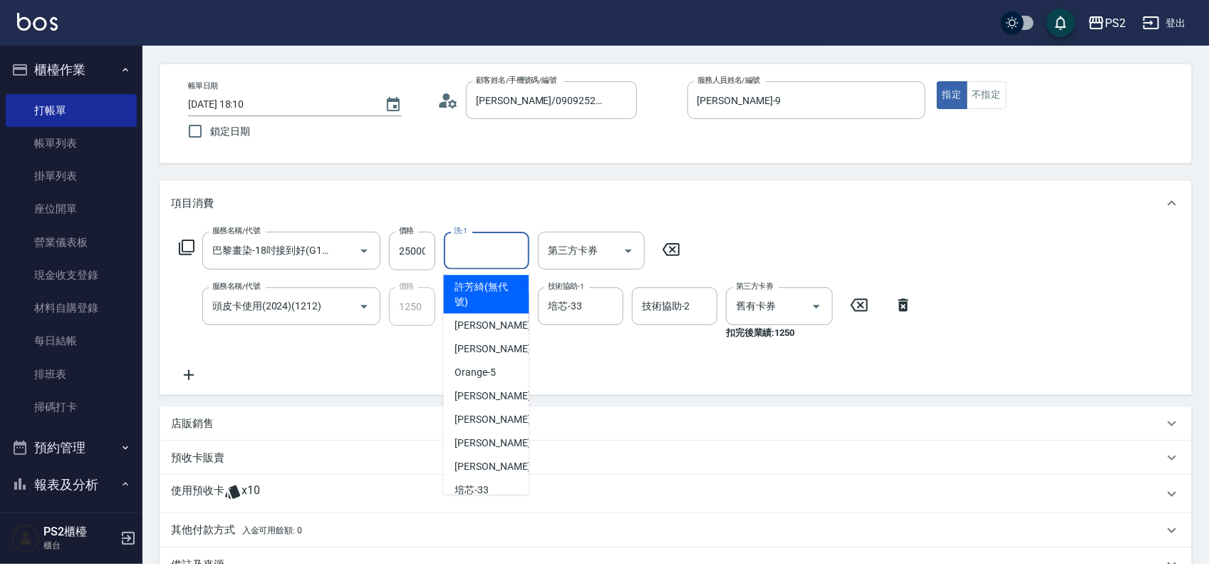
click at [479, 249] on input "洗-1" at bounding box center [486, 250] width 73 height 25
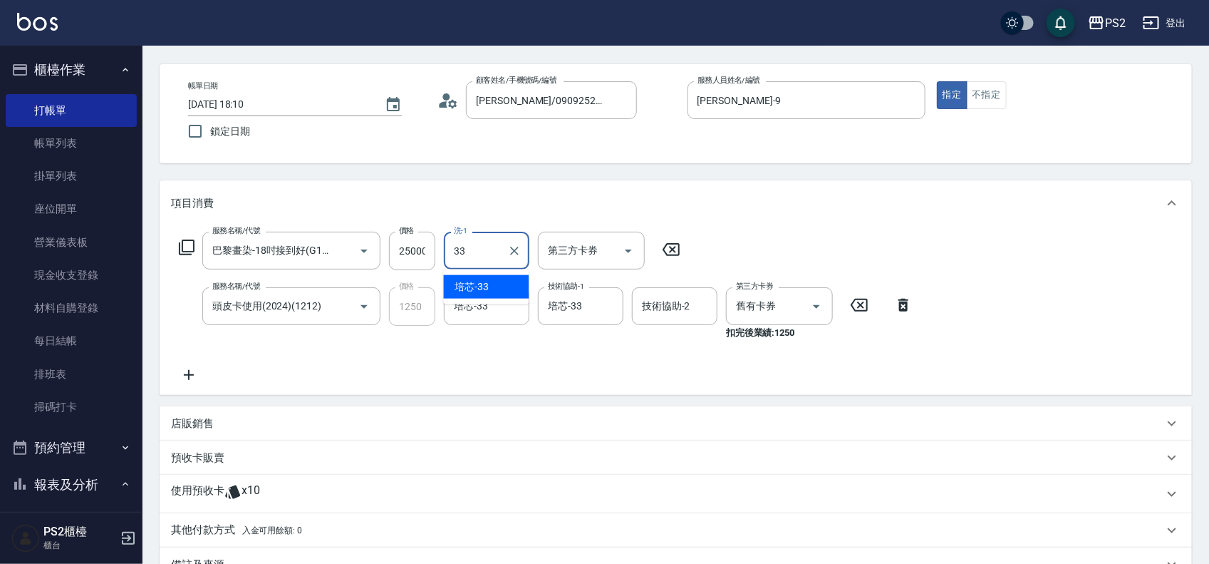
type input "3"
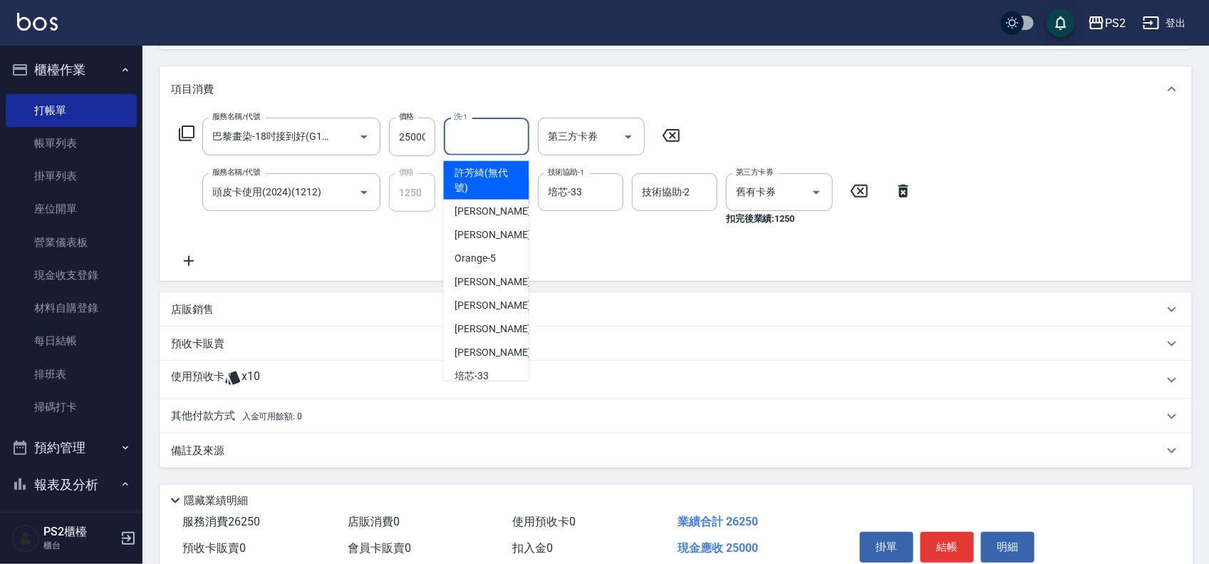
scroll to position [229, 0]
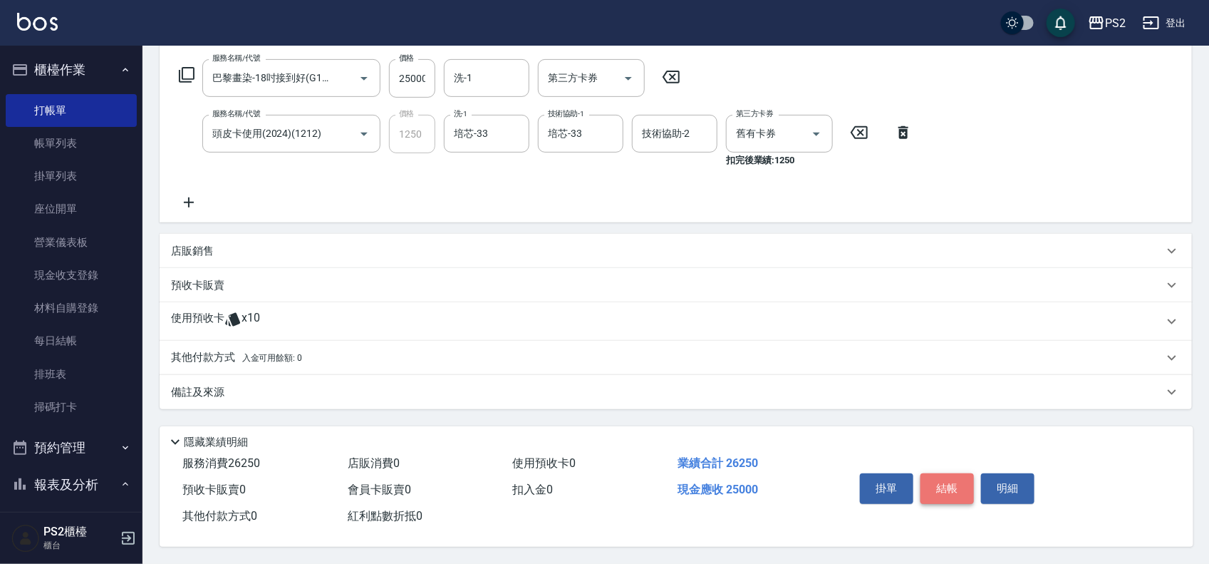
click at [932, 483] on button "結帳" at bounding box center [947, 488] width 53 height 30
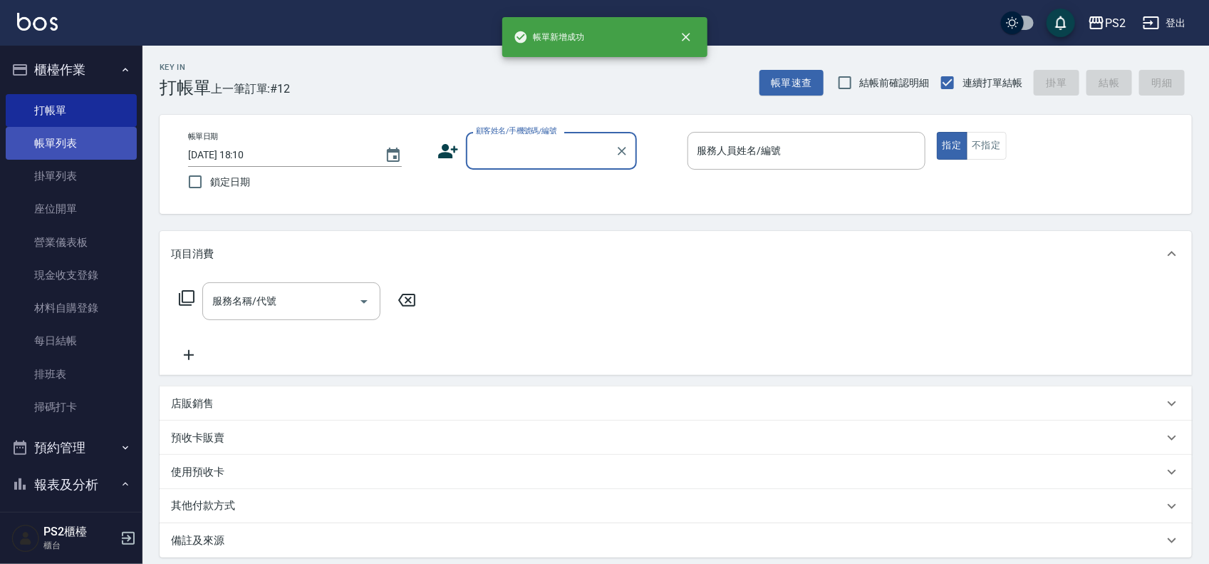
click at [93, 146] on link "帳單列表" at bounding box center [71, 143] width 131 height 33
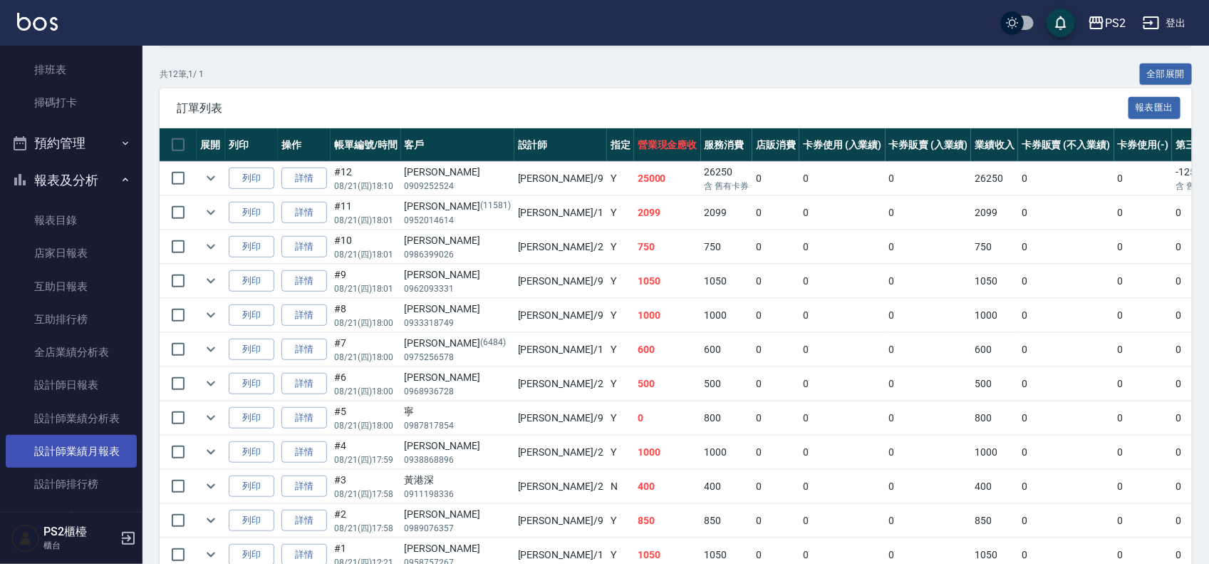
scroll to position [445, 0]
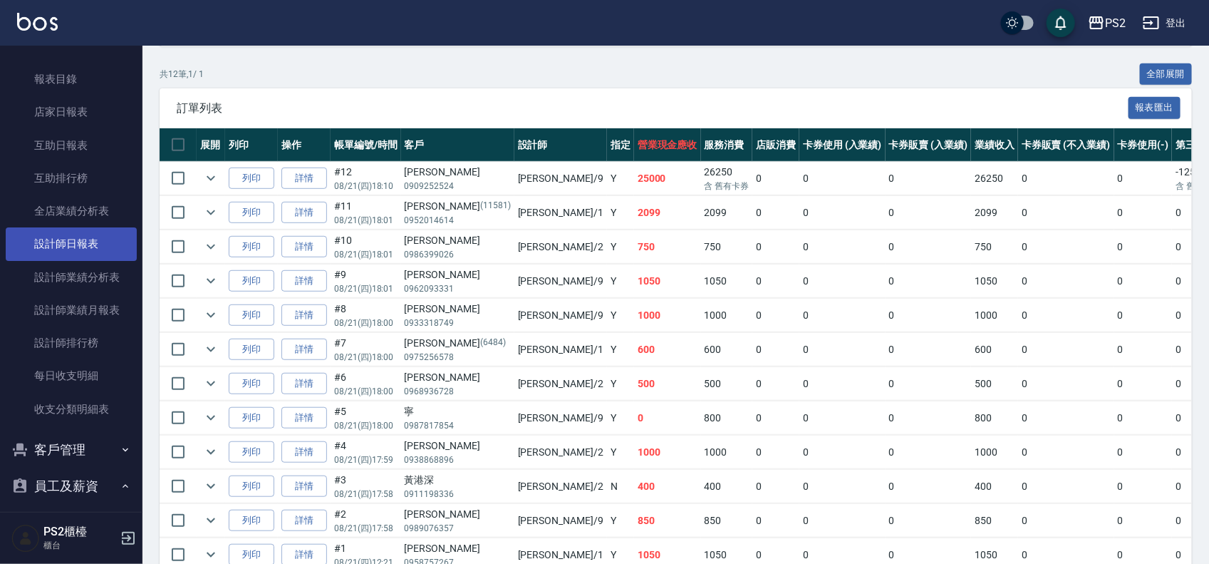
click at [80, 239] on link "設計師日報表" at bounding box center [71, 243] width 131 height 33
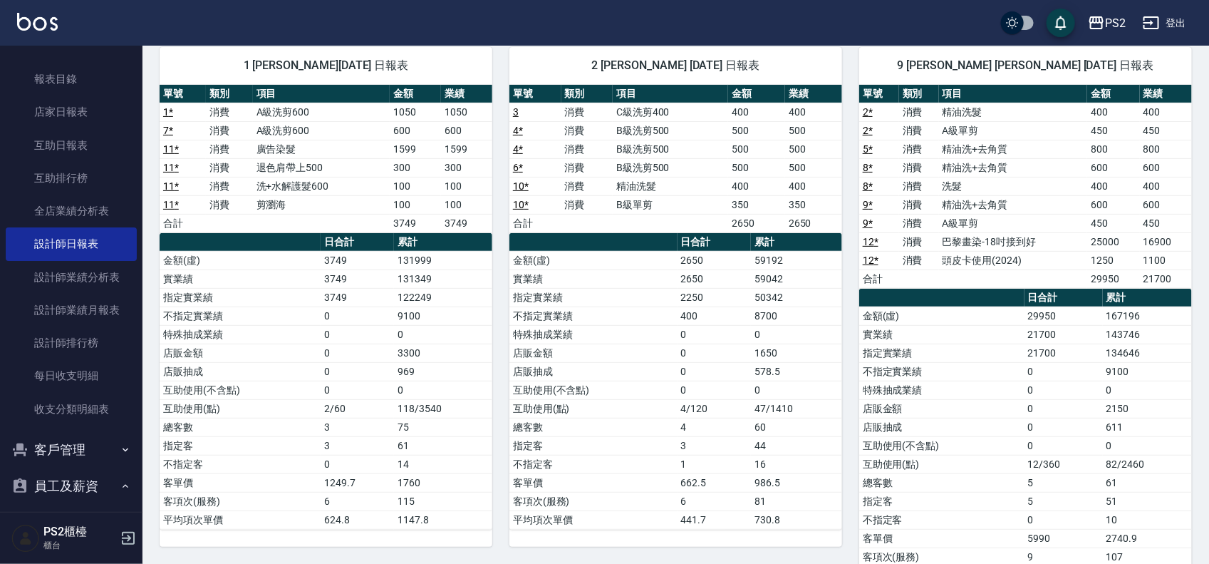
scroll to position [82, 0]
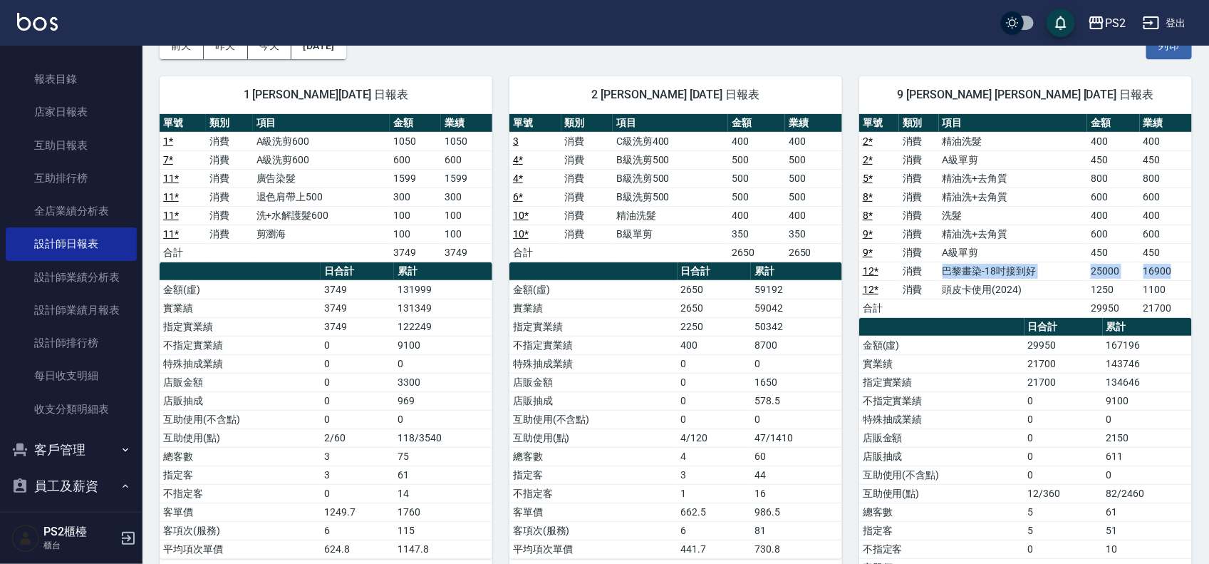
drag, startPoint x: 939, startPoint y: 275, endPoint x: 1179, endPoint y: 272, distance: 240.2
click at [1179, 272] on tr "12 * 消費 巴黎畫染-18吋接到好 25000 16900" at bounding box center [1025, 271] width 333 height 19
click at [867, 269] on link "12 *" at bounding box center [871, 270] width 16 height 11
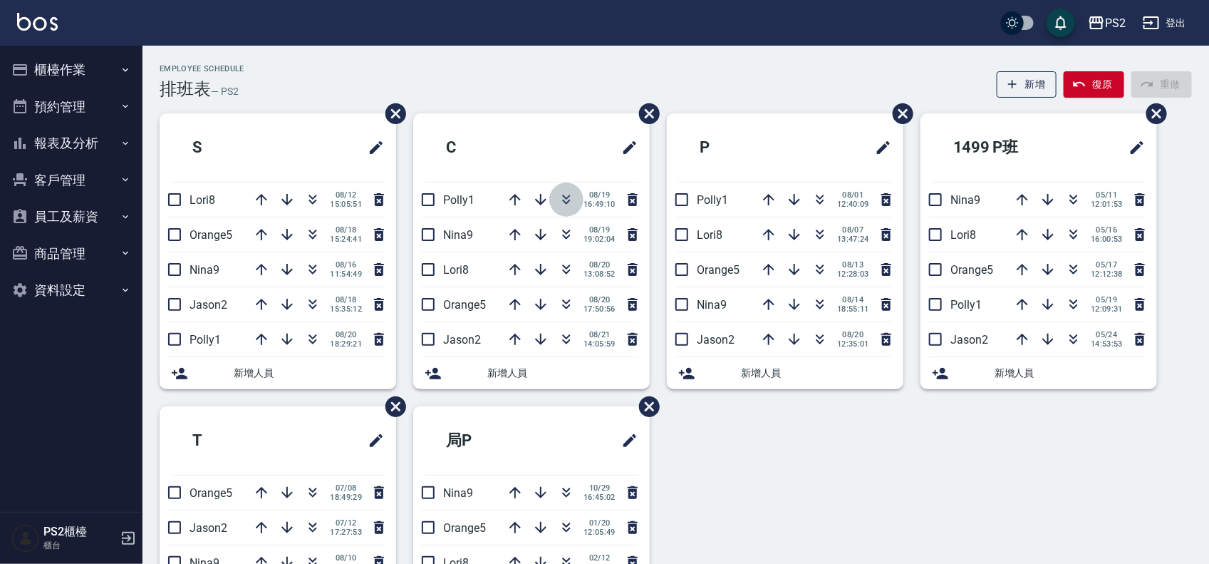
click at [564, 197] on icon "button" at bounding box center [567, 197] width 8 height 5
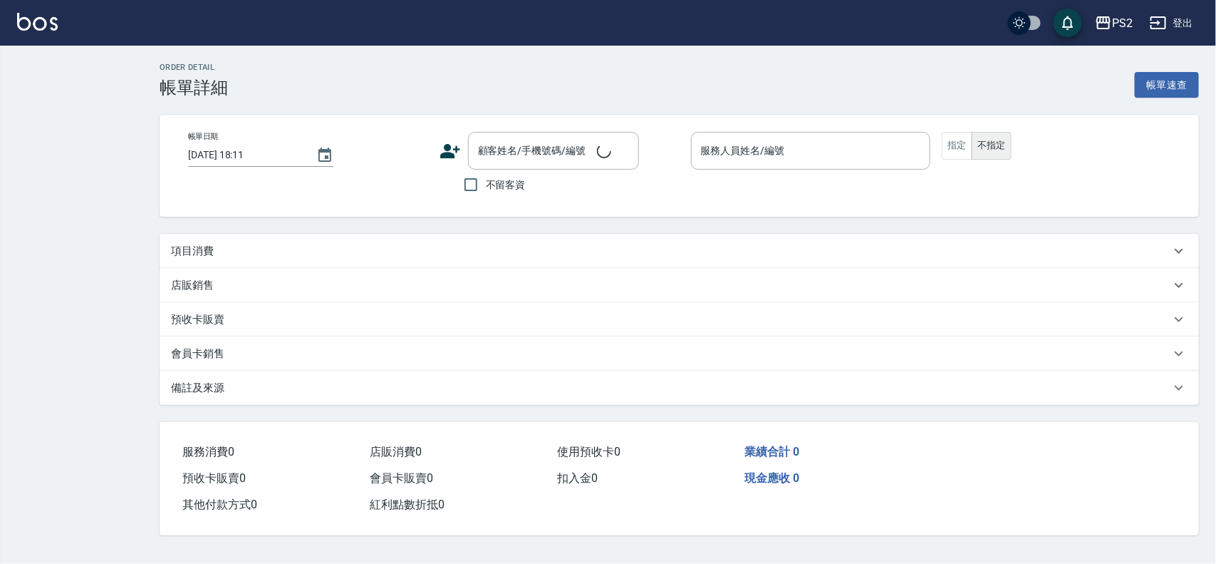
type input "[DATE] 18:10"
type input "[PERSON_NAME]-9"
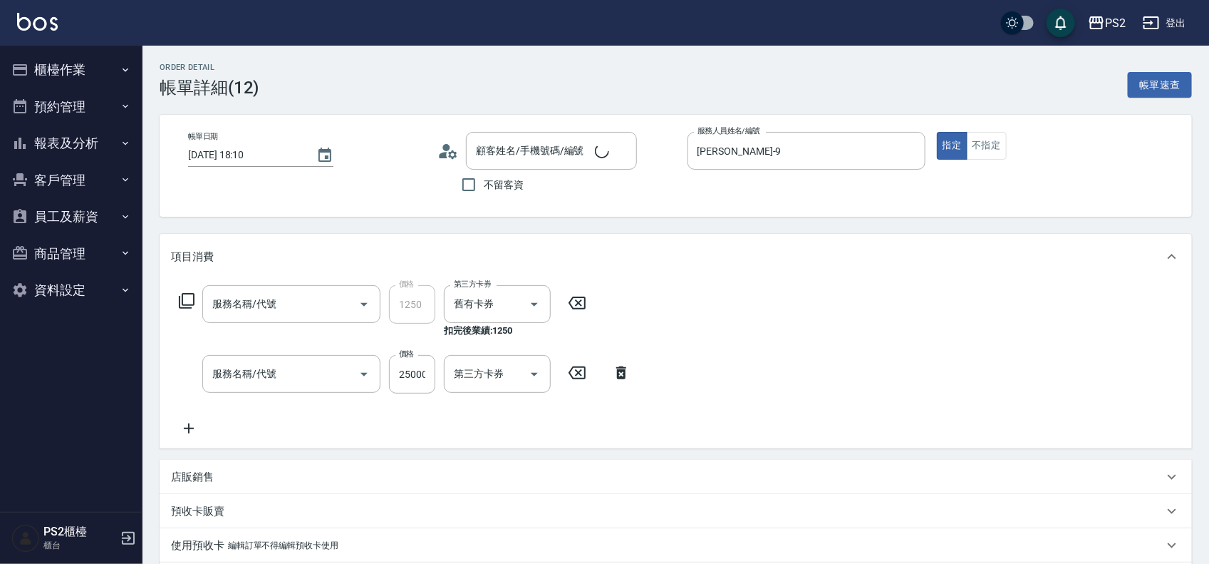
type input "[PERSON_NAME]/0909252524/"
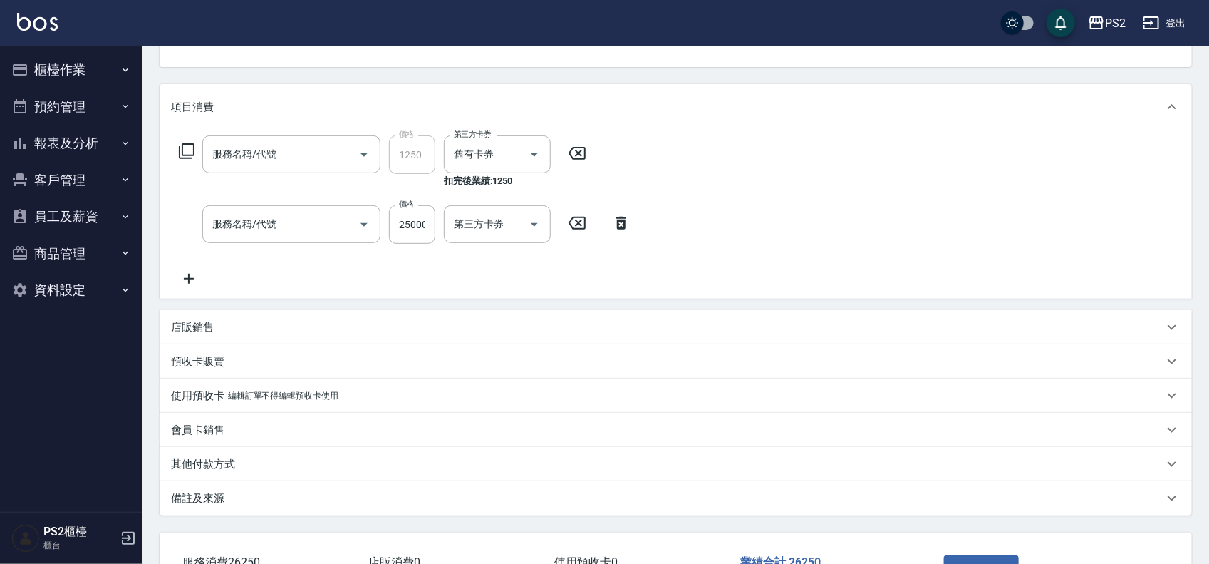
type input "頭皮卡使用(2024)(1212)"
type input "巴黎畫染-18吋接到好(G100)"
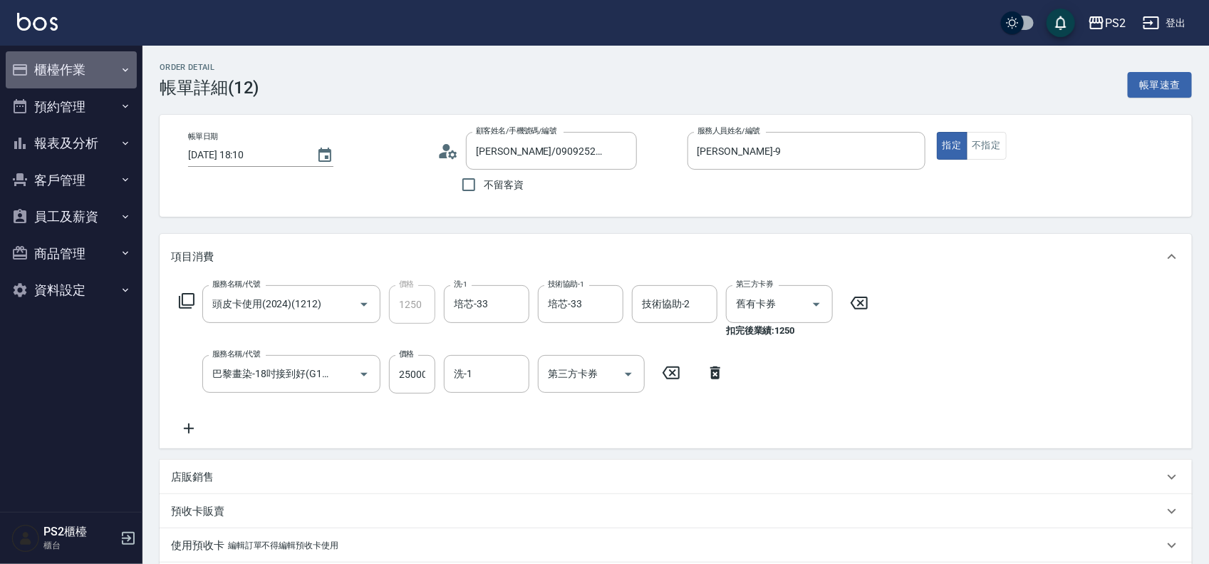
click at [95, 73] on button "櫃檯作業" at bounding box center [71, 69] width 131 height 37
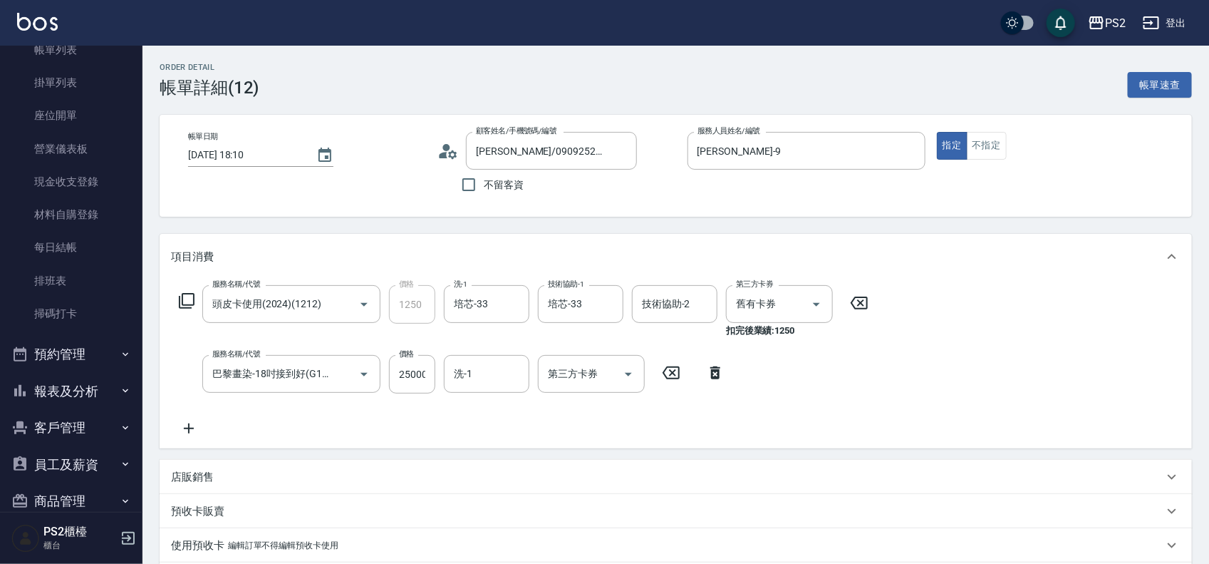
scroll to position [155, 0]
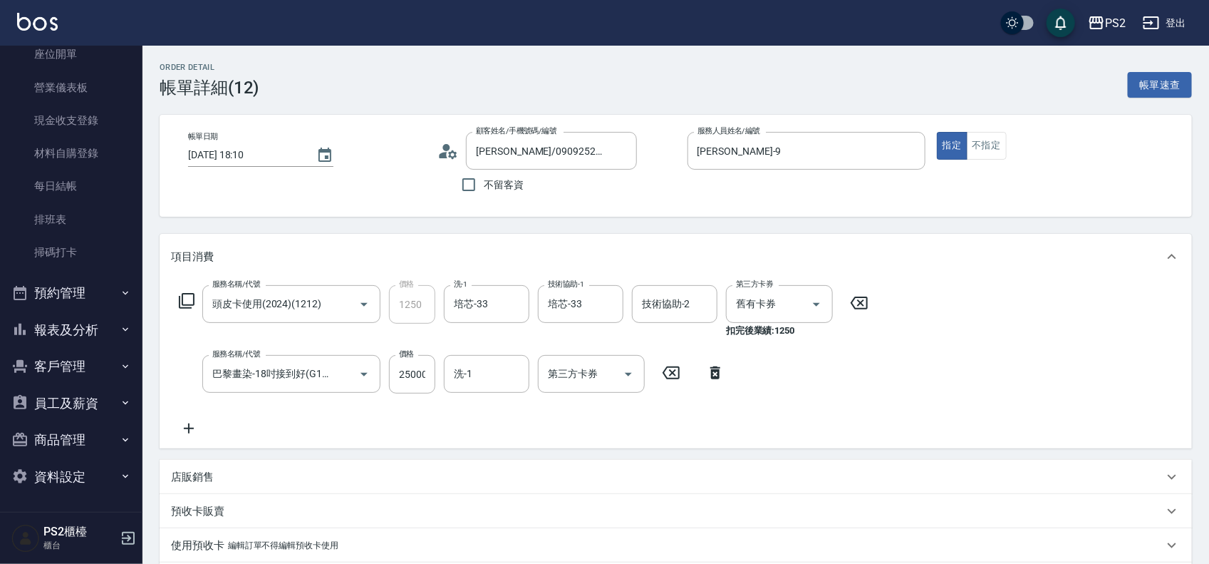
click at [58, 475] on button "資料設定" at bounding box center [71, 476] width 131 height 37
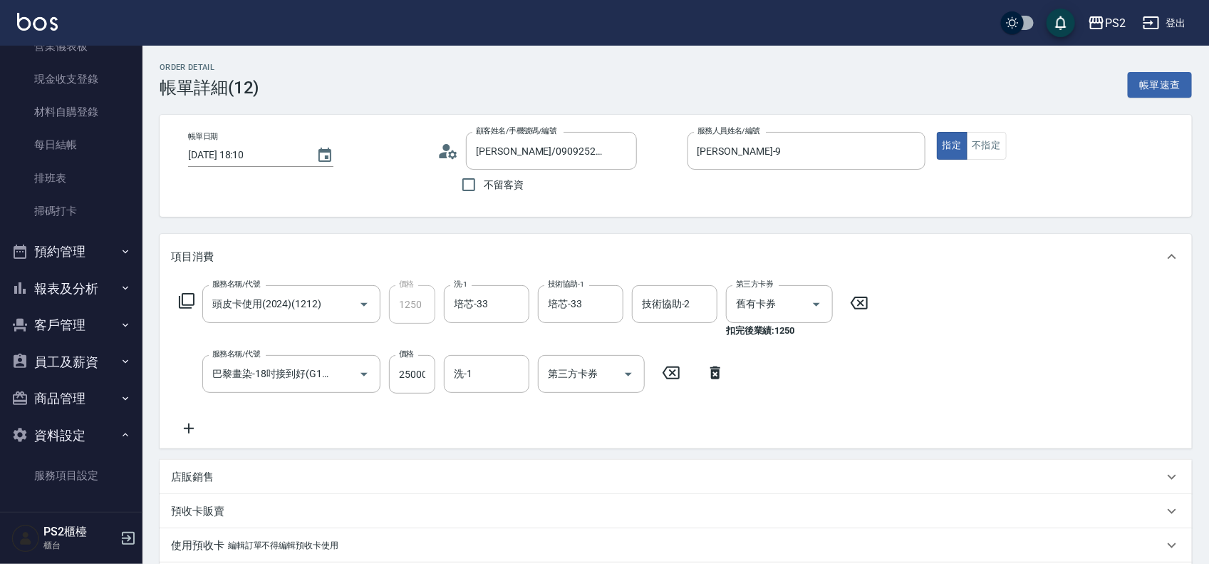
scroll to position [198, 0]
click at [55, 472] on link "服務項目設定" at bounding box center [71, 473] width 131 height 33
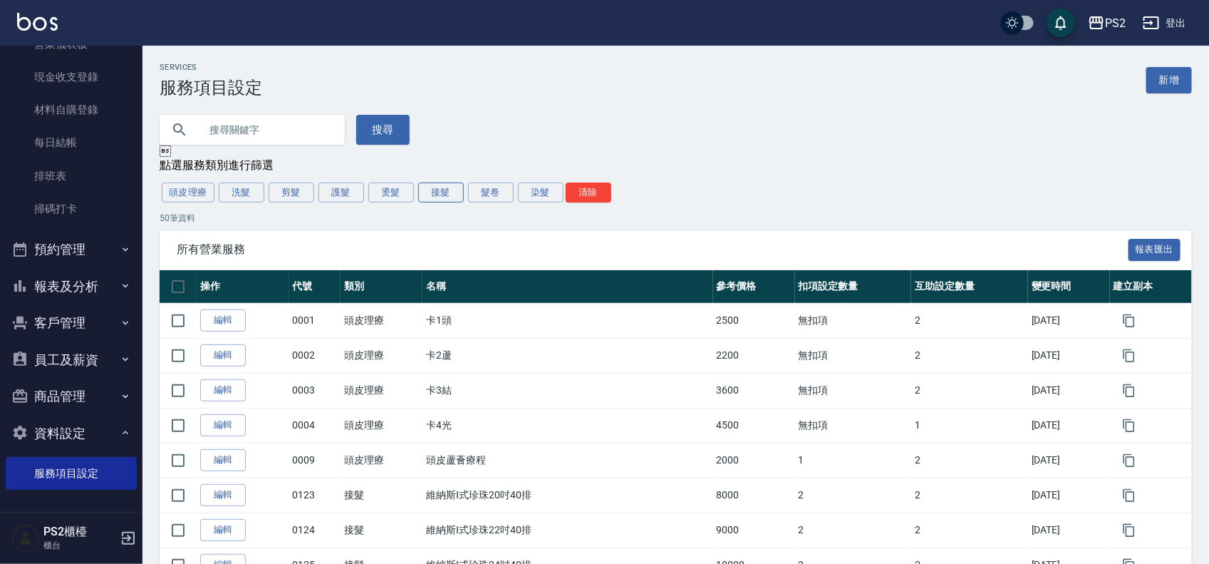
click at [435, 197] on button "接髮" at bounding box center [441, 192] width 46 height 20
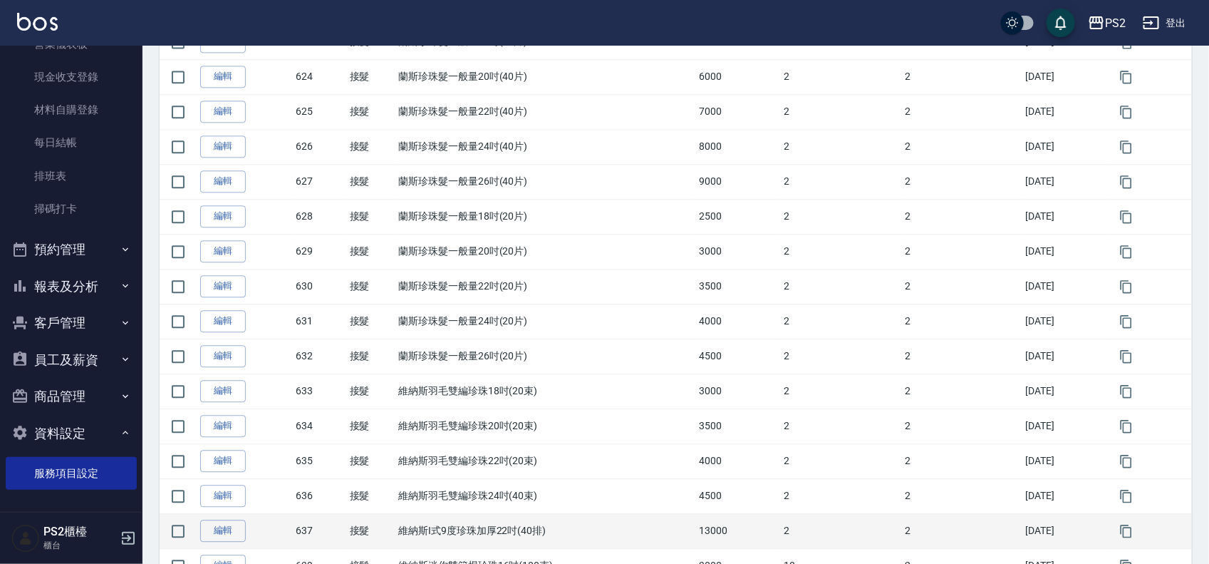
scroll to position [1564, 0]
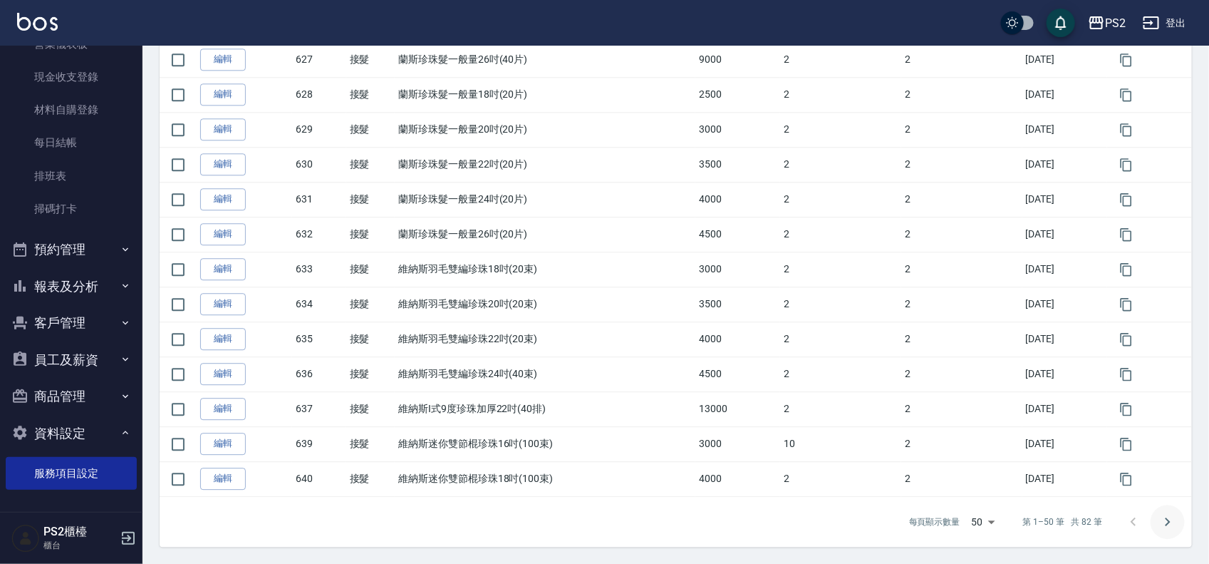
click at [1164, 520] on icon "Go to next page" at bounding box center [1167, 521] width 17 height 17
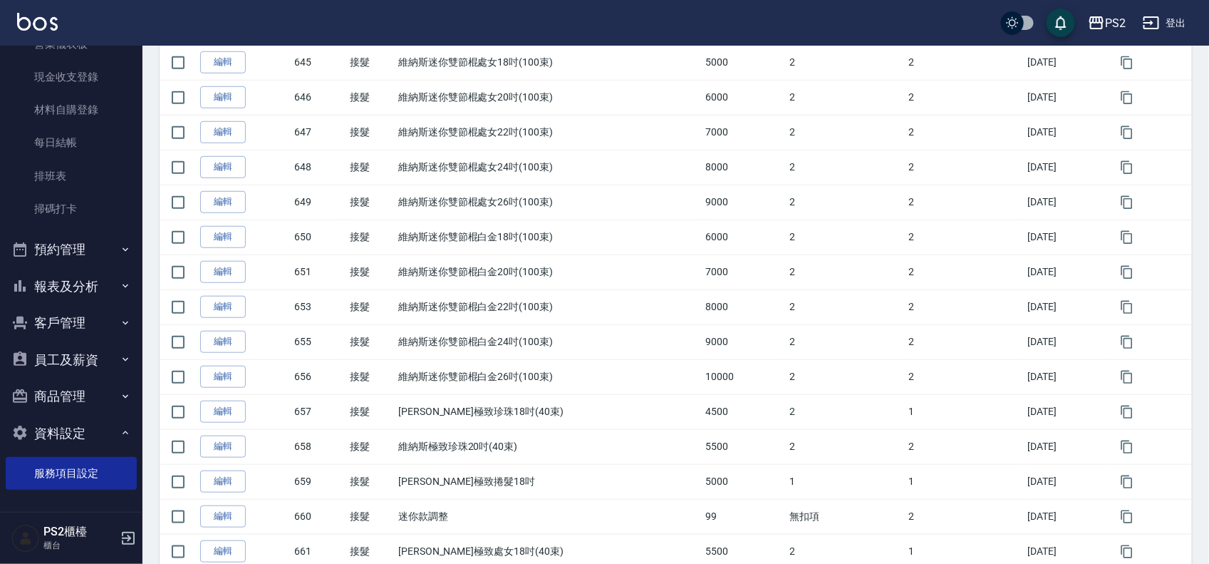
scroll to position [0, 0]
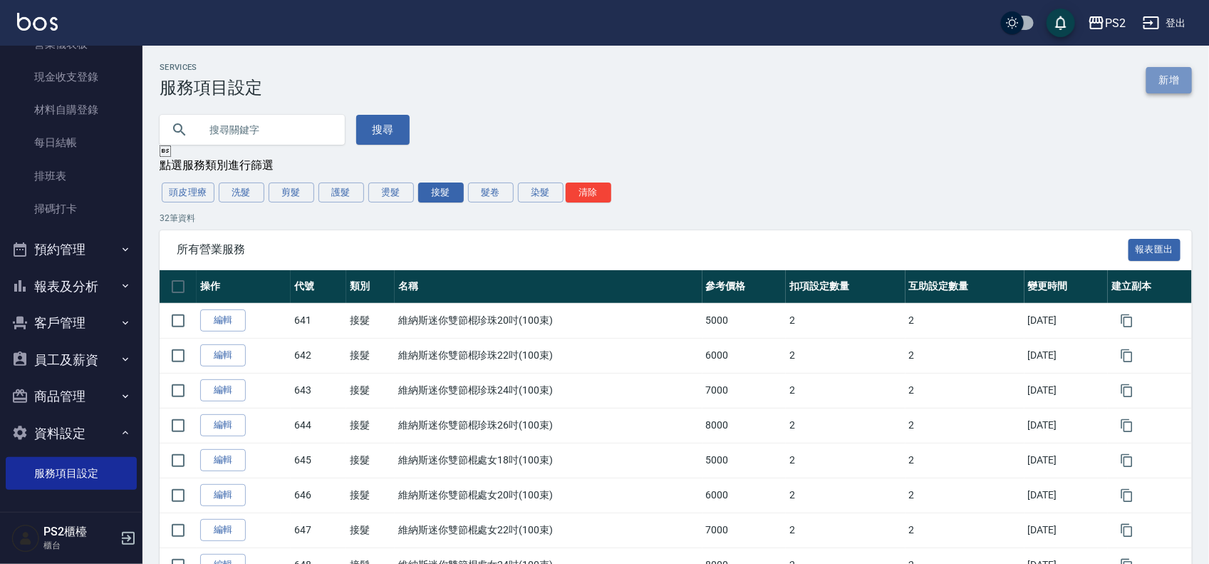
click at [1164, 90] on link "新增" at bounding box center [1170, 80] width 46 height 26
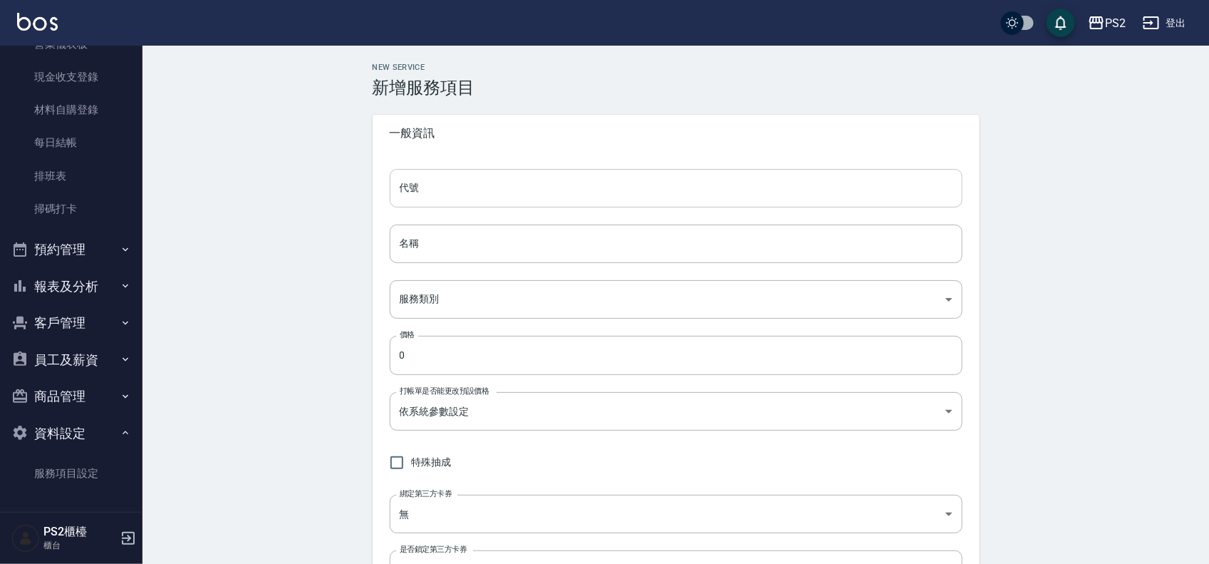
click at [571, 202] on input "代號" at bounding box center [676, 188] width 573 height 38
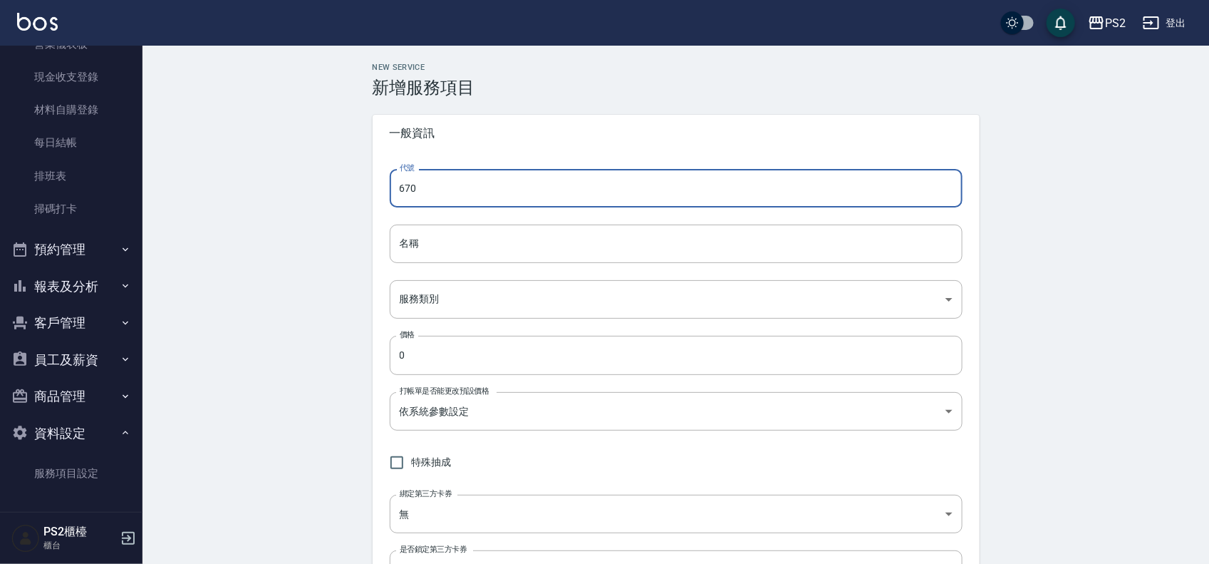
type input "670"
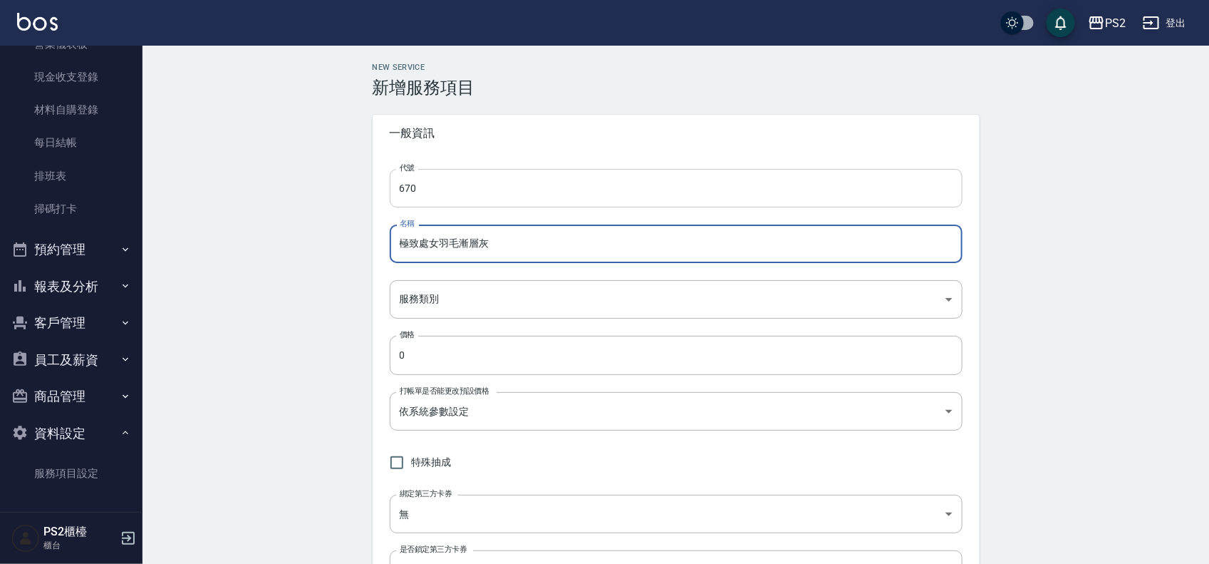
type input "極致處女羽毛漸層灰"
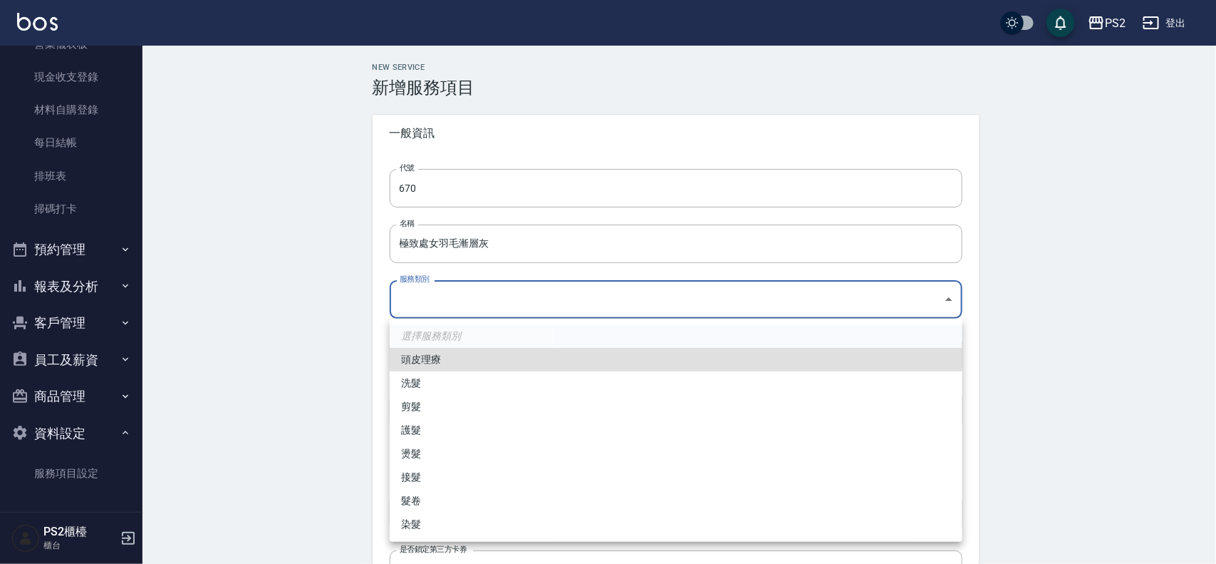
click at [428, 476] on li "接髮" at bounding box center [676, 477] width 573 height 24
type input "2f623245-e3c8-48a5-bb40-3d5f4c74e933"
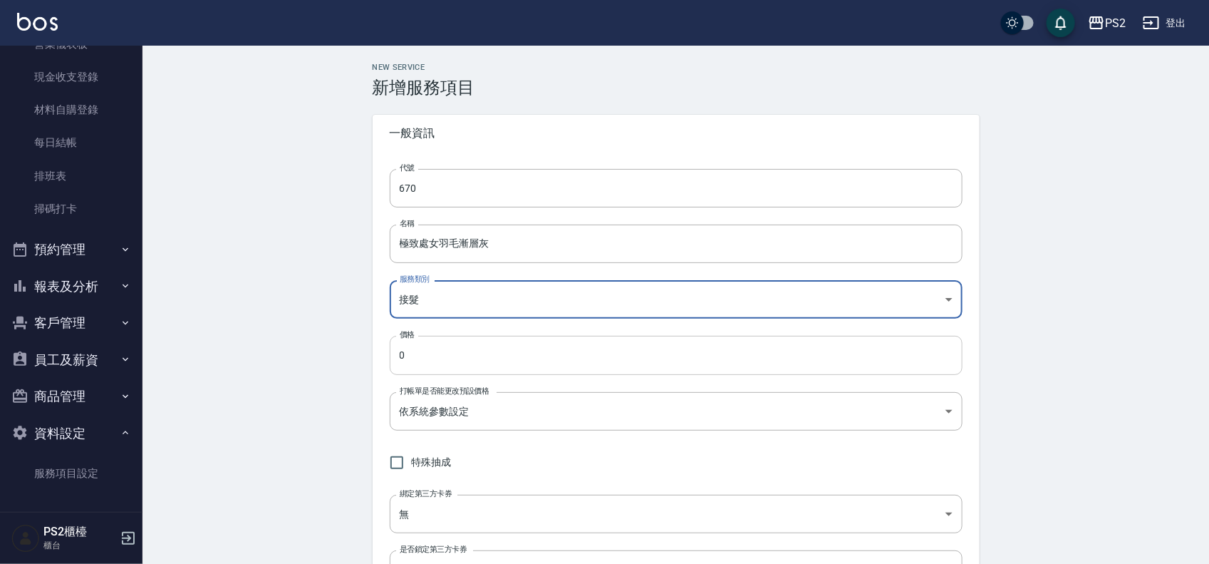
click at [454, 351] on input "0" at bounding box center [676, 355] width 573 height 38
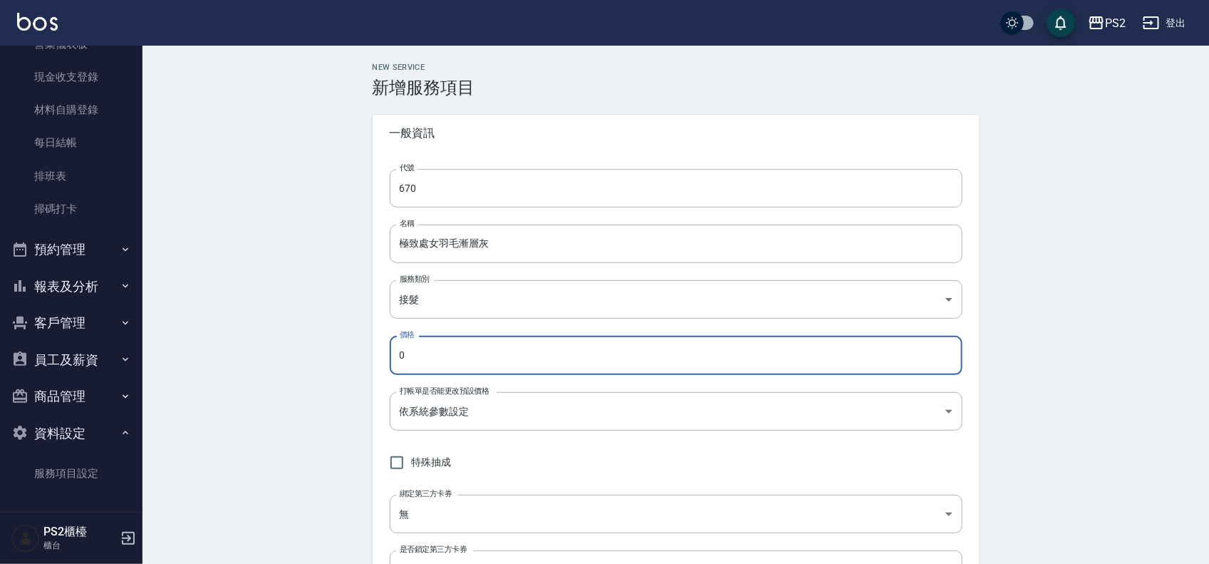
drag, startPoint x: 454, startPoint y: 351, endPoint x: 378, endPoint y: 351, distance: 75.5
click at [378, 351] on div "代號 670 代號 名稱 極致處女羽毛漸層灰 名稱 服務類別 接髮 2f623245-e3c8-48a5-bb40-3d5f4c74e933 服務類別 價格 …" at bounding box center [676, 387] width 607 height 471
drag, startPoint x: 520, startPoint y: 355, endPoint x: 385, endPoint y: 358, distance: 135.4
click at [383, 358] on div "代號 670 代號 名稱 極致處女羽毛漸層灰 名稱 服務類別 接髮 2f623245-e3c8-48a5-bb40-3d5f4c74e933 服務類別 價格 …" at bounding box center [676, 387] width 607 height 471
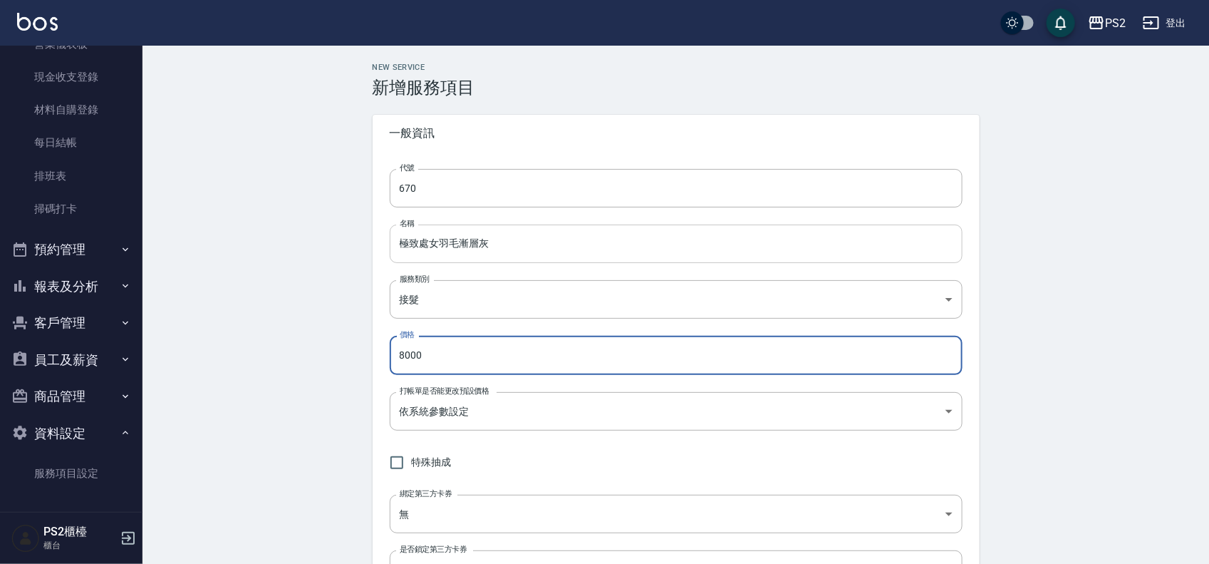
type input "8000"
click at [557, 255] on input "極致處女羽毛漸層灰" at bounding box center [676, 243] width 573 height 38
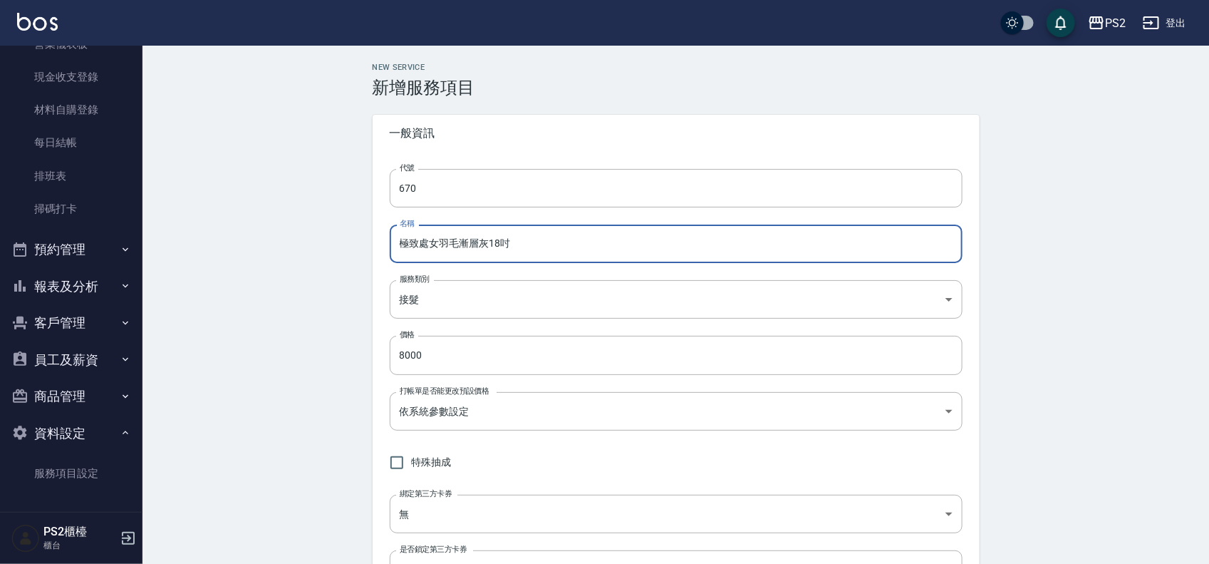
type input "極致處女羽毛漸層灰18吋"
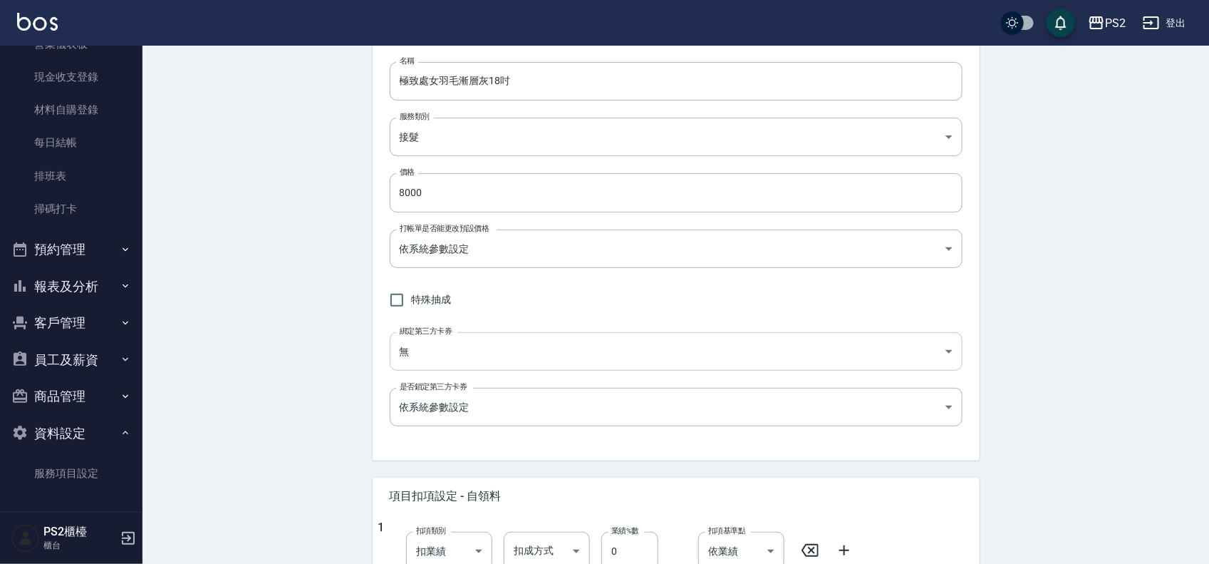
scroll to position [178, 0]
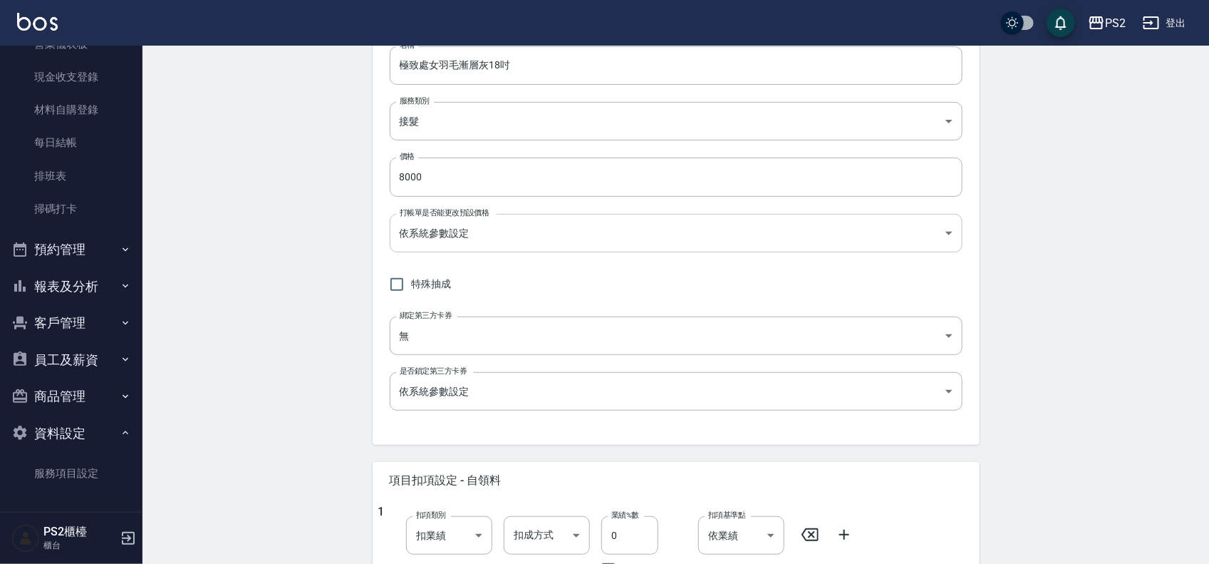
click at [420, 230] on body "PS2 登出 櫃檯作業 打帳單 帳單列表 掛單列表 座位開單 營業儀表板 現金收支登錄 材料自購登錄 每日結帳 排班表 掃碼打卡 預約管理 預約管理 單日預約…" at bounding box center [604, 401] width 1209 height 1159
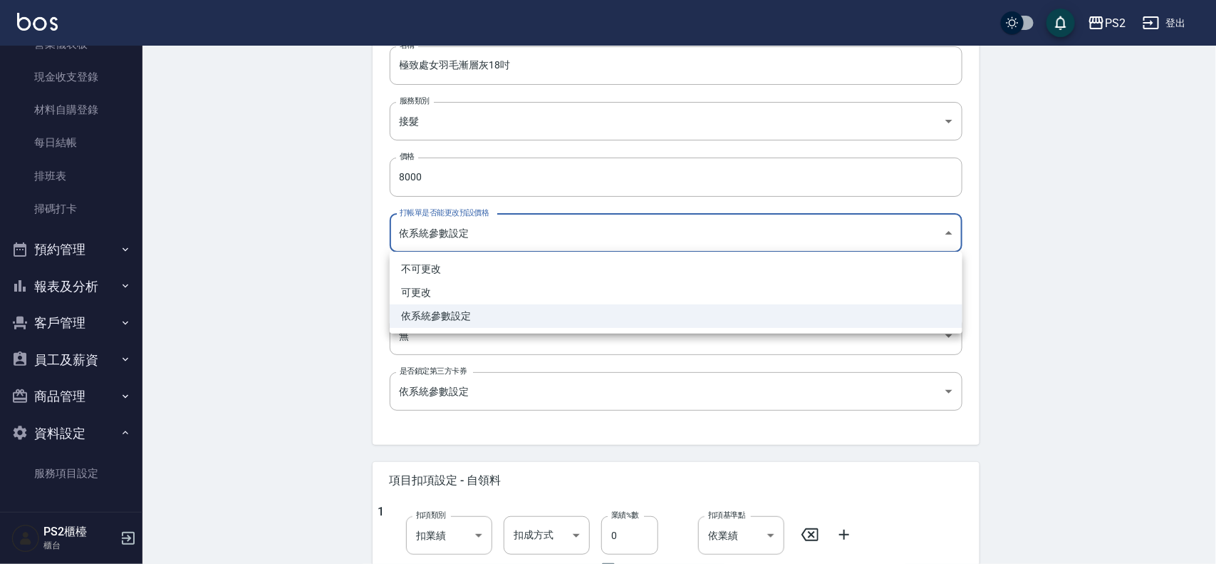
click at [311, 326] on div at bounding box center [608, 282] width 1216 height 564
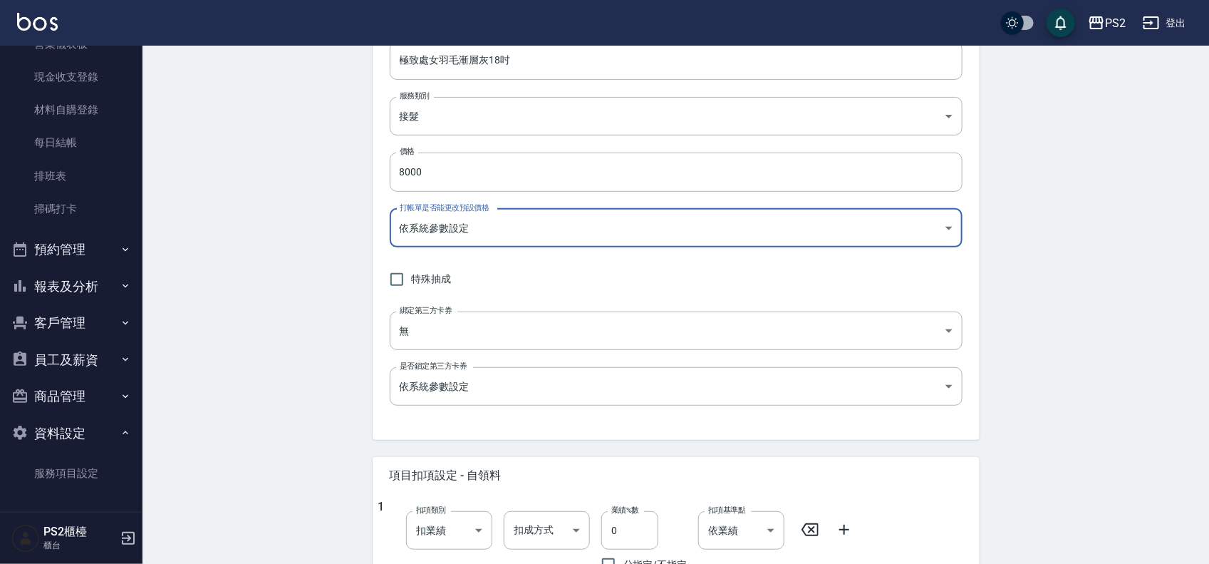
scroll to position [356, 0]
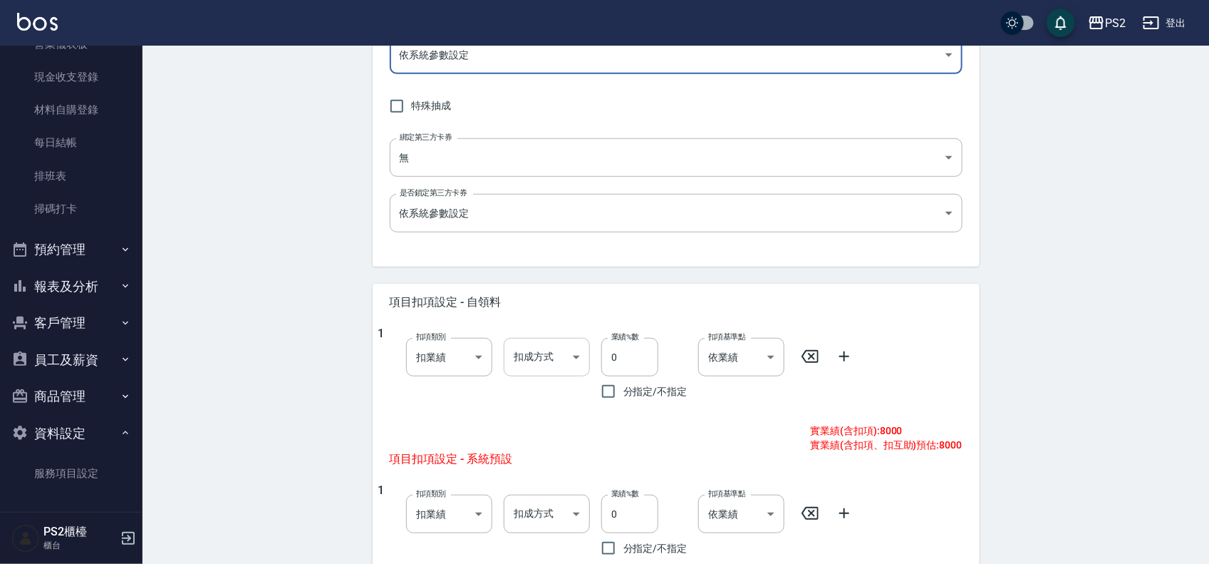
click at [552, 358] on body "PS2 登出 櫃檯作業 打帳單 帳單列表 掛單列表 座位開單 營業儀表板 現金收支登錄 材料自購登錄 每日結帳 排班表 掃碼打卡 預約管理 預約管理 單日預約…" at bounding box center [604, 223] width 1209 height 1159
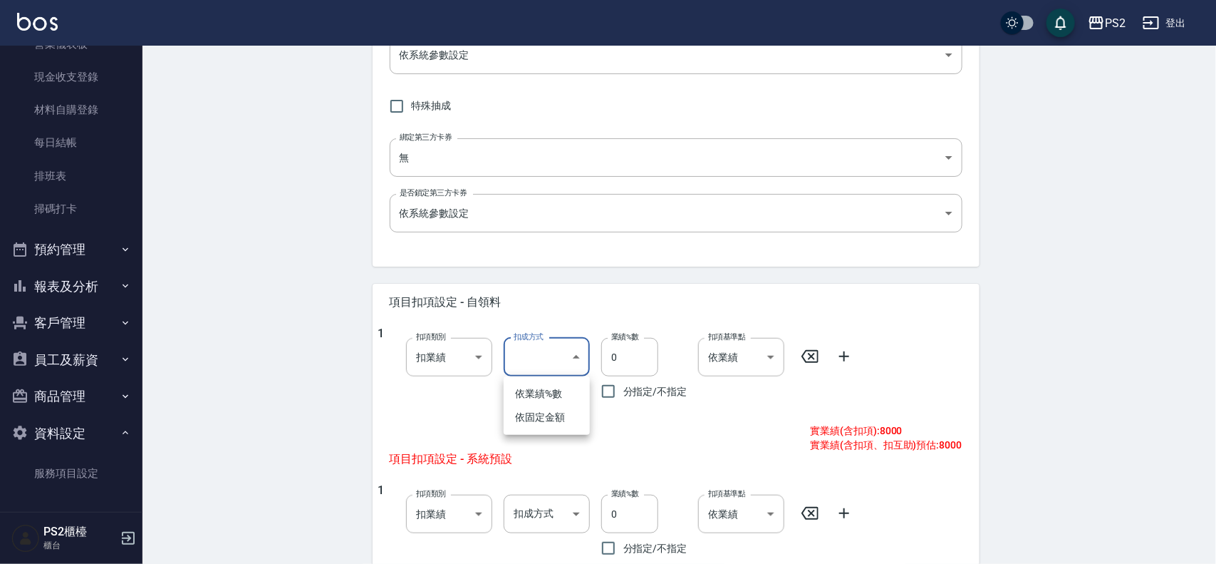
click at [560, 418] on li "依固定金額" at bounding box center [547, 417] width 86 height 24
type input "扣固定金額"
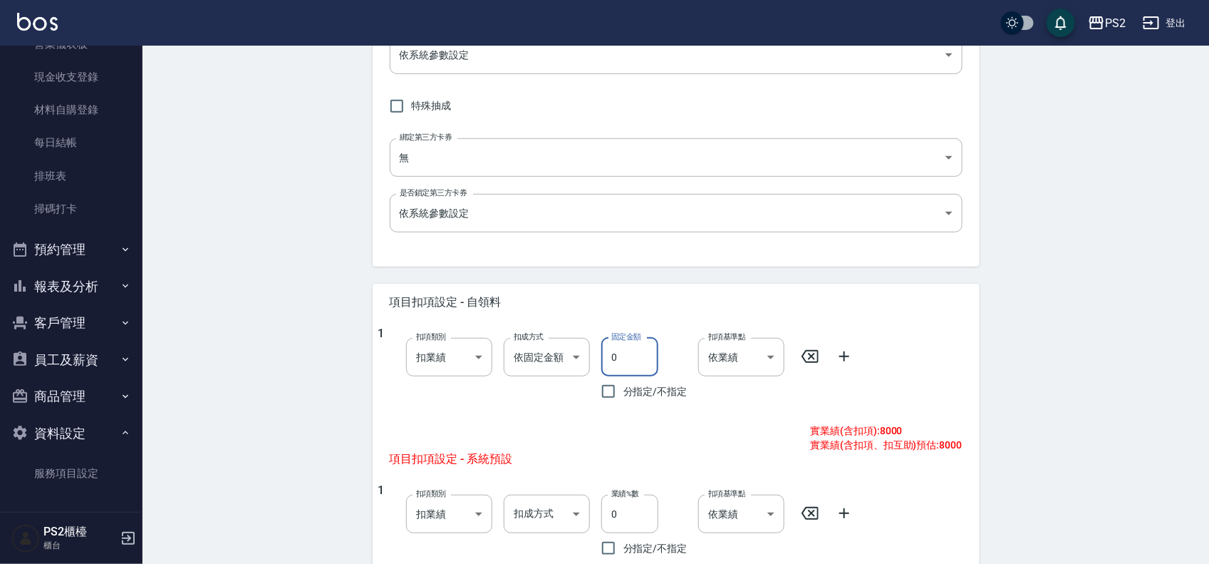
drag, startPoint x: 631, startPoint y: 347, endPoint x: 599, endPoint y: 353, distance: 31.9
click at [599, 353] on div "固定金額 0 固定金額 分指定/不指定" at bounding box center [639, 366] width 98 height 80
type input "2700"
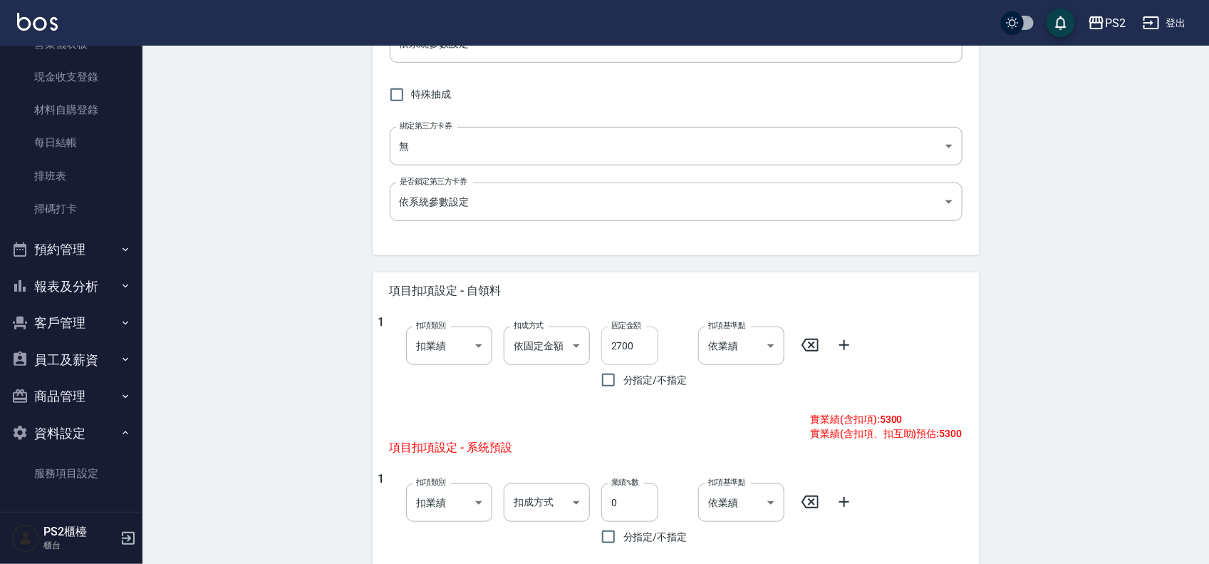
scroll to position [445, 0]
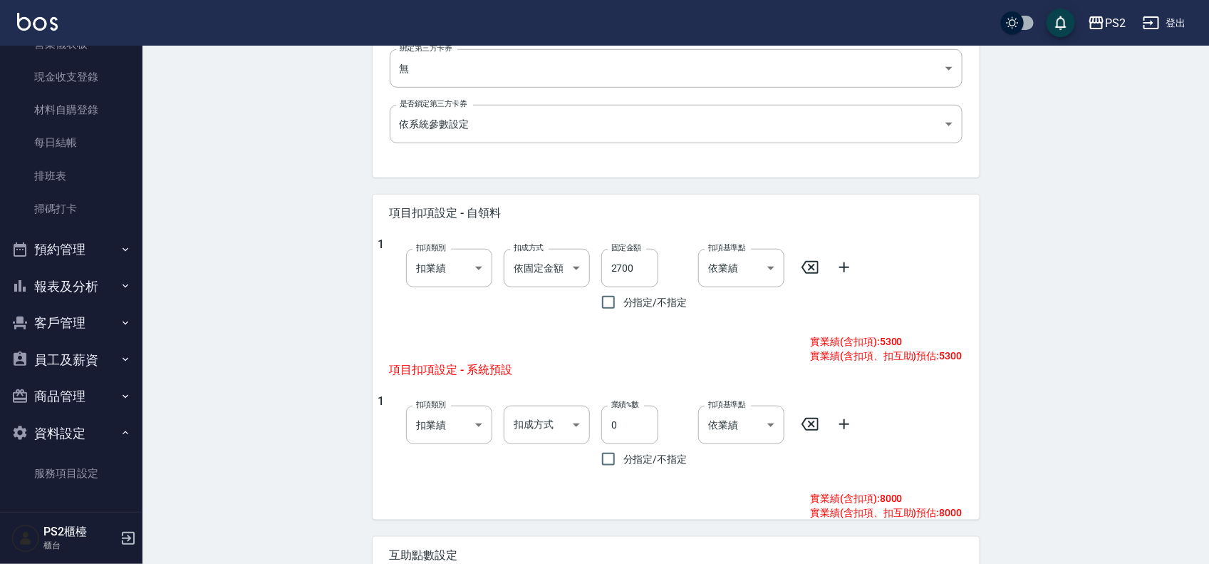
click at [810, 417] on icon at bounding box center [810, 423] width 17 height 17
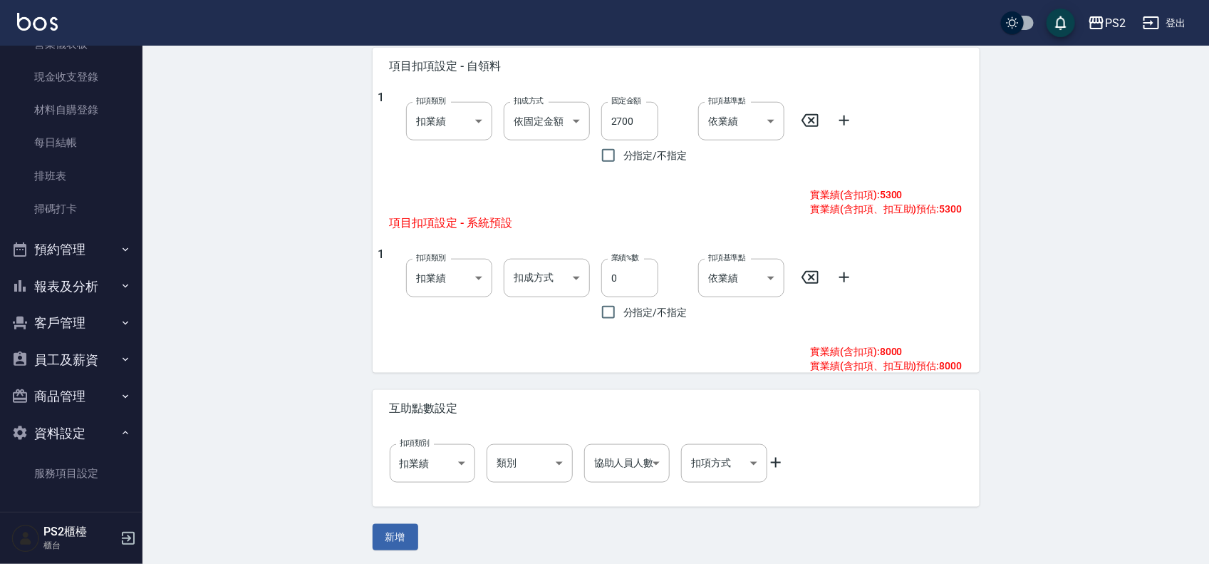
scroll to position [595, 0]
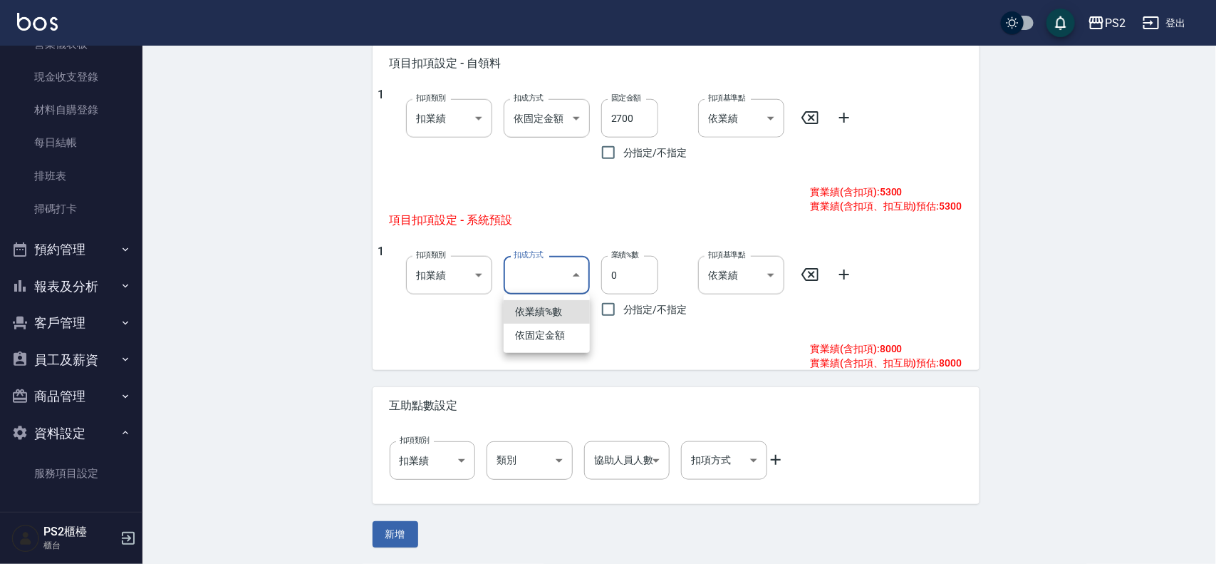
click at [376, 339] on div at bounding box center [608, 282] width 1216 height 564
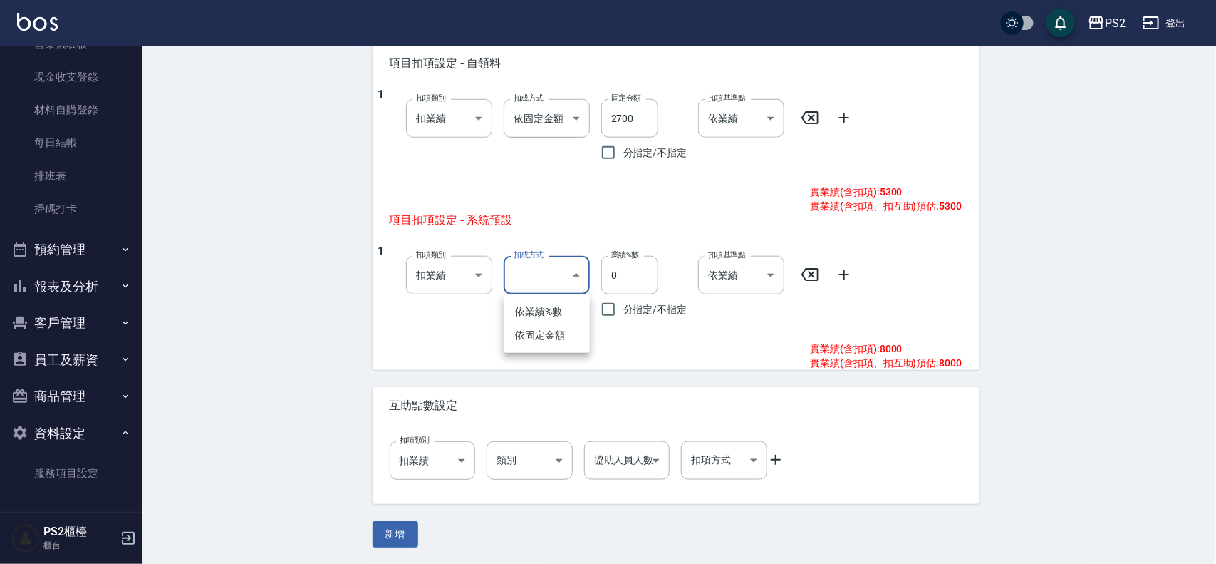
click at [546, 338] on li "依固定金額" at bounding box center [547, 336] width 86 height 24
type input "扣固定金額"
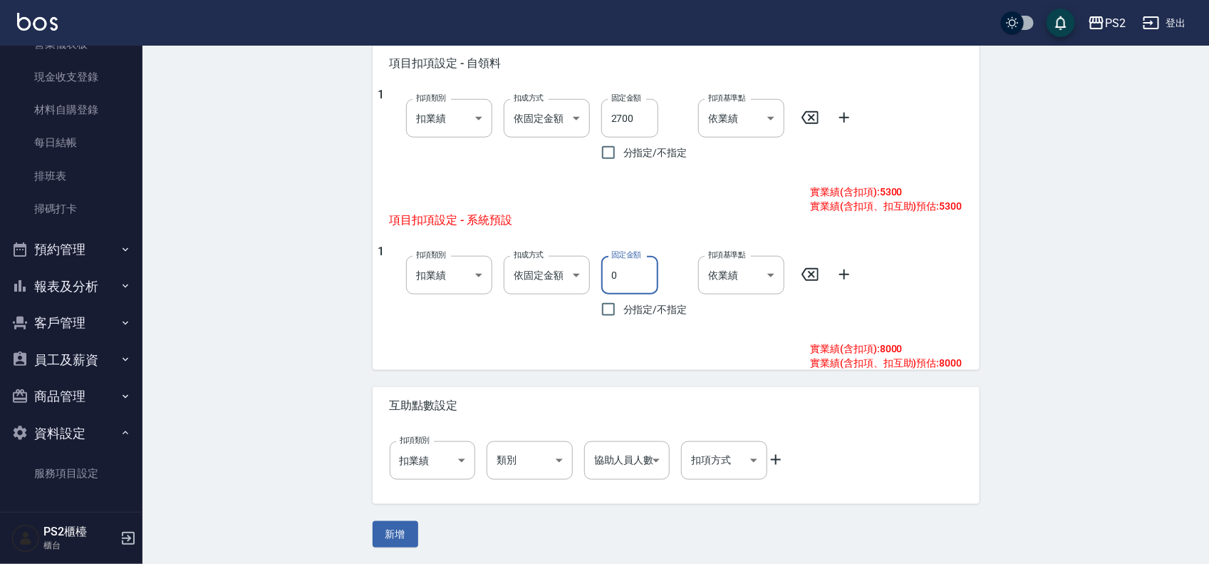
click at [635, 276] on input "0" at bounding box center [629, 275] width 57 height 38
click at [591, 275] on div "固定金額 0 固定金額 分指定/不指定" at bounding box center [639, 284] width 98 height 80
drag, startPoint x: 631, startPoint y: 273, endPoint x: 615, endPoint y: 273, distance: 15.7
click at [615, 273] on input "0" at bounding box center [629, 275] width 57 height 38
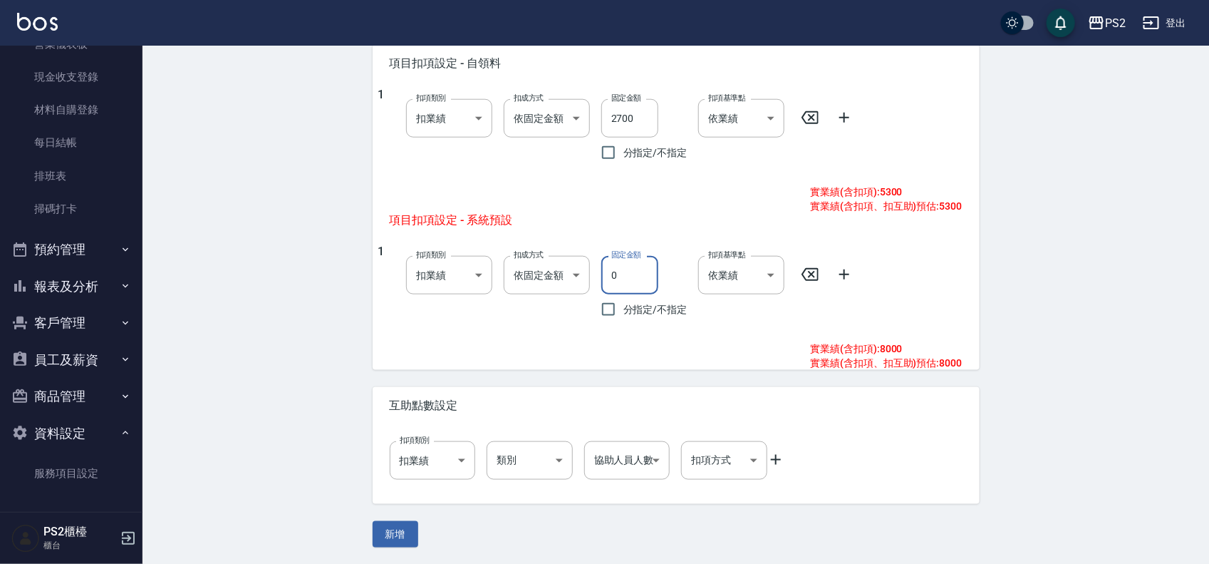
click at [610, 273] on input "0" at bounding box center [629, 275] width 57 height 38
type input "2700"
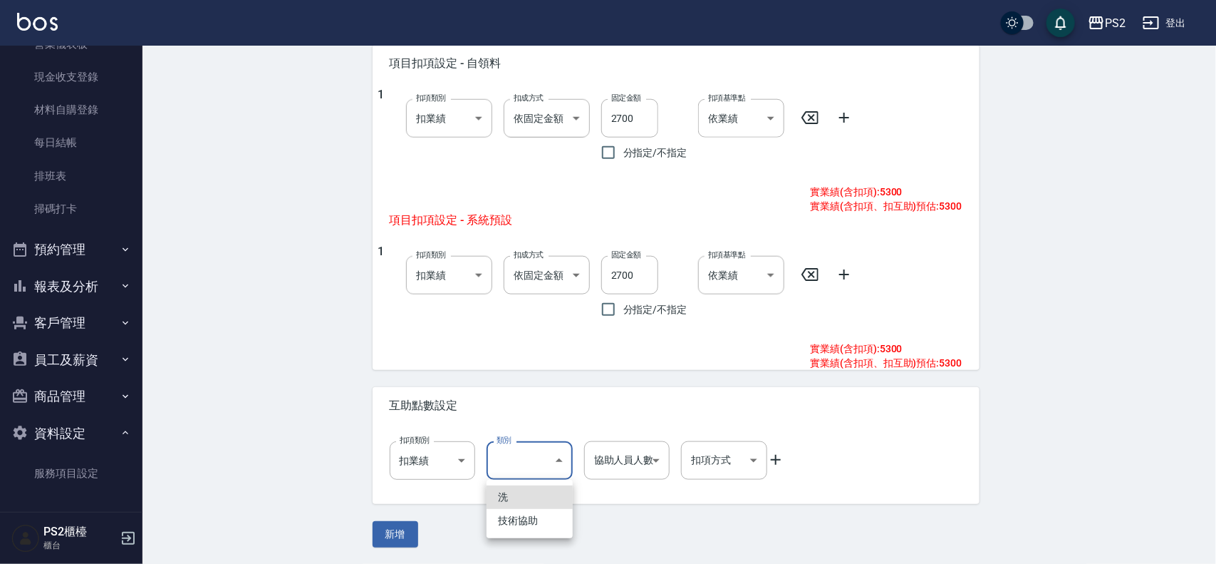
click at [535, 497] on li "洗" at bounding box center [530, 497] width 86 height 24
type input "洗"
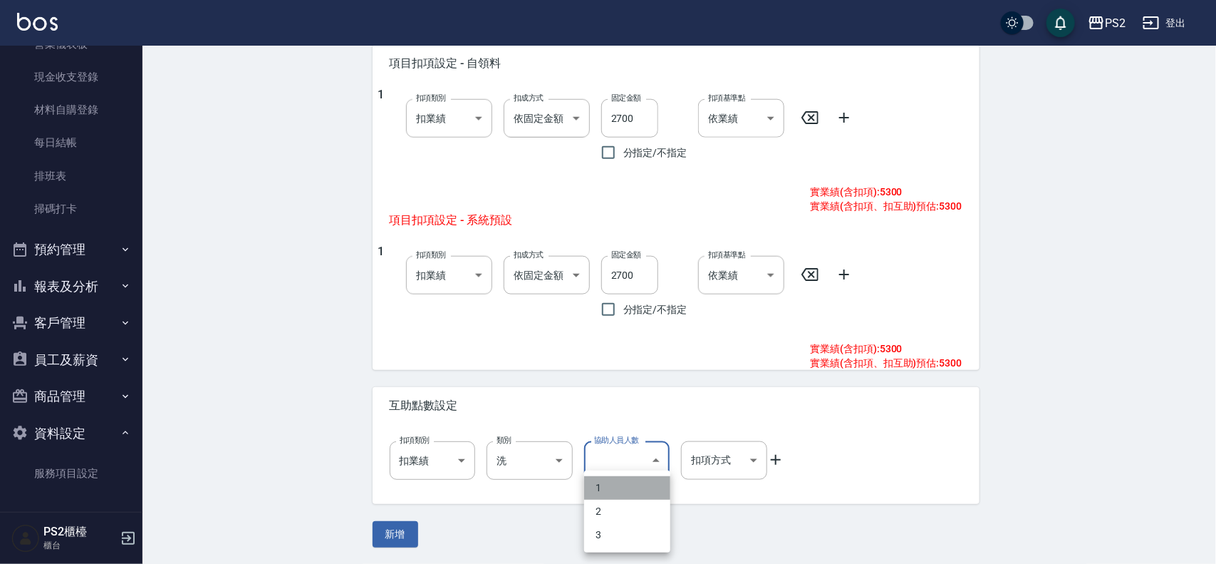
click at [622, 492] on li "1" at bounding box center [627, 488] width 86 height 24
type input "1"
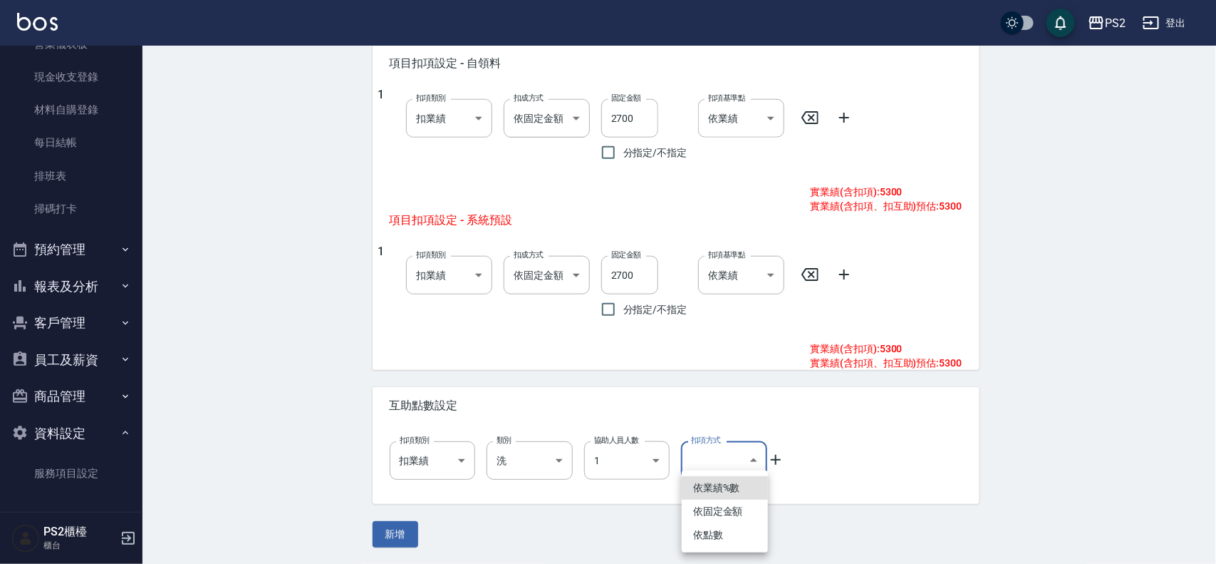
click at [730, 533] on li "依點數" at bounding box center [725, 535] width 86 height 24
type input "點數"
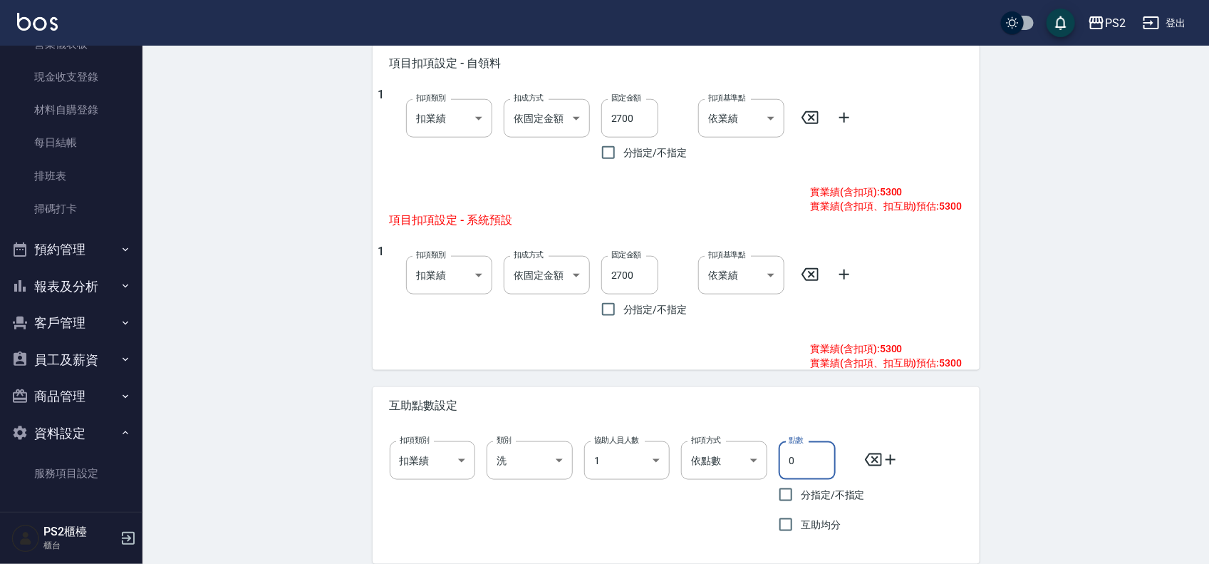
drag, startPoint x: 799, startPoint y: 453, endPoint x: 782, endPoint y: 453, distance: 17.1
click at [782, 453] on input "0" at bounding box center [807, 460] width 57 height 38
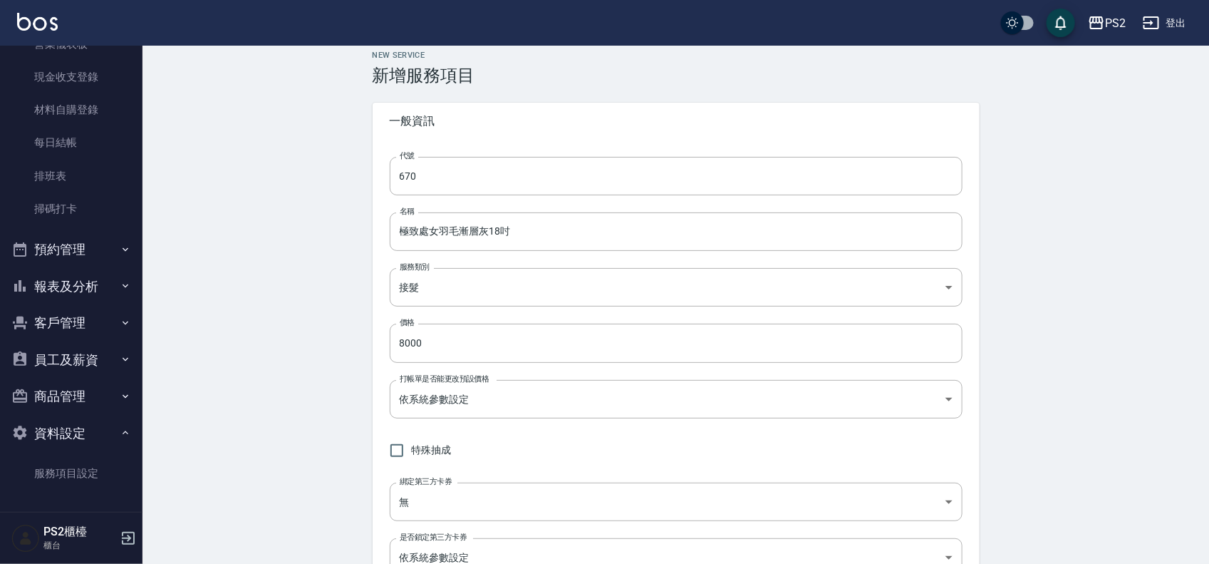
scroll to position [0, 0]
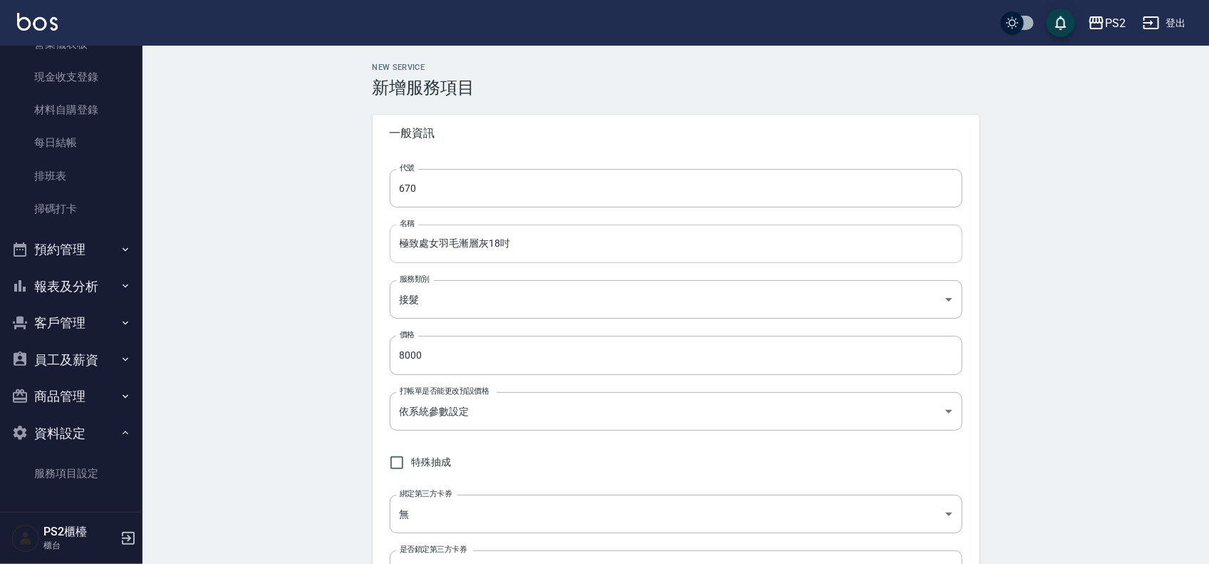
type input "1"
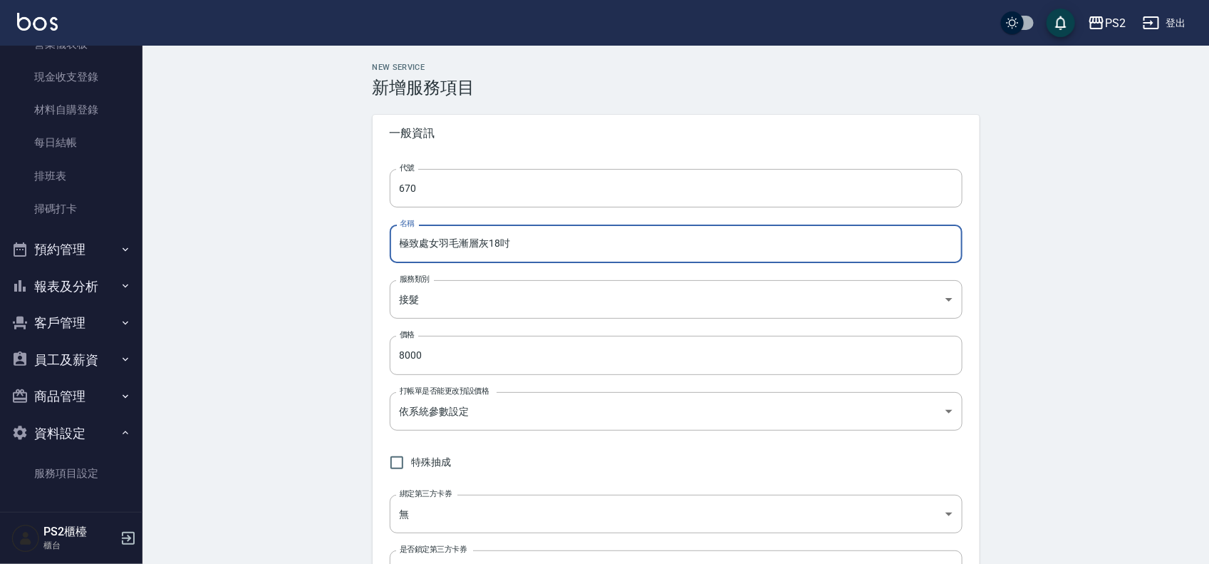
drag, startPoint x: 514, startPoint y: 247, endPoint x: 343, endPoint y: 247, distance: 170.3
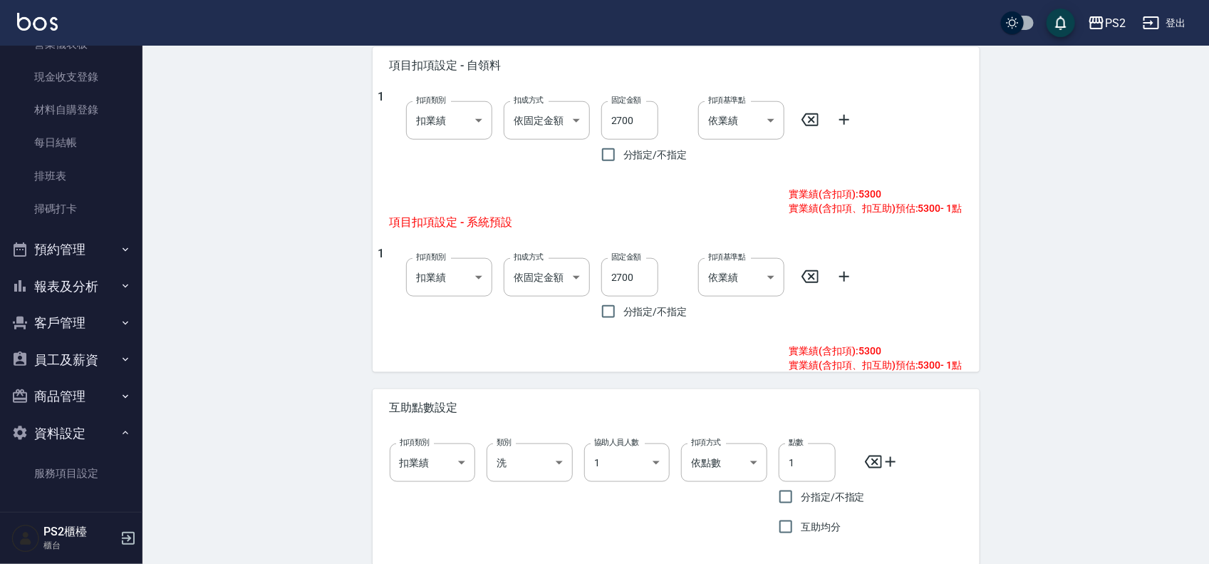
scroll to position [654, 0]
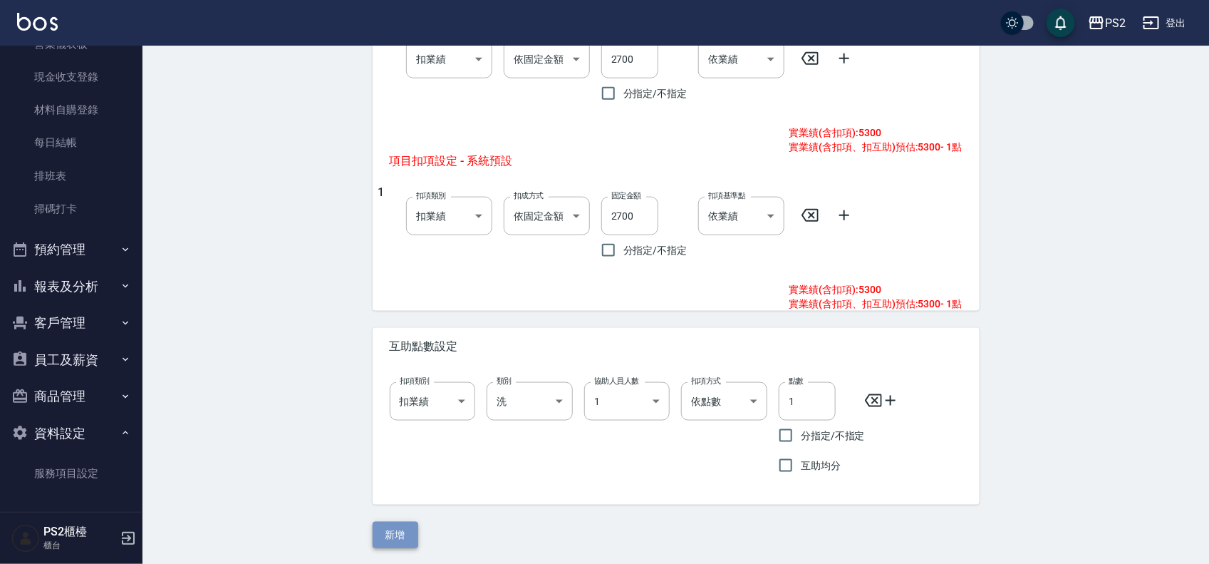
click at [404, 526] on button "新增" at bounding box center [396, 535] width 46 height 26
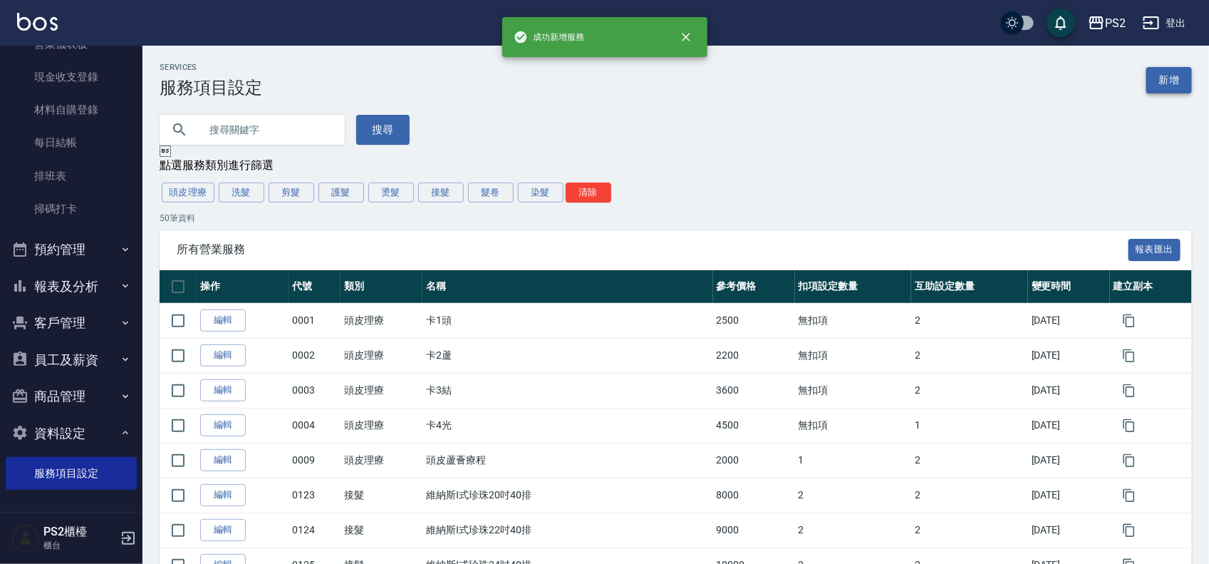
click at [1149, 75] on link "新增" at bounding box center [1170, 80] width 46 height 26
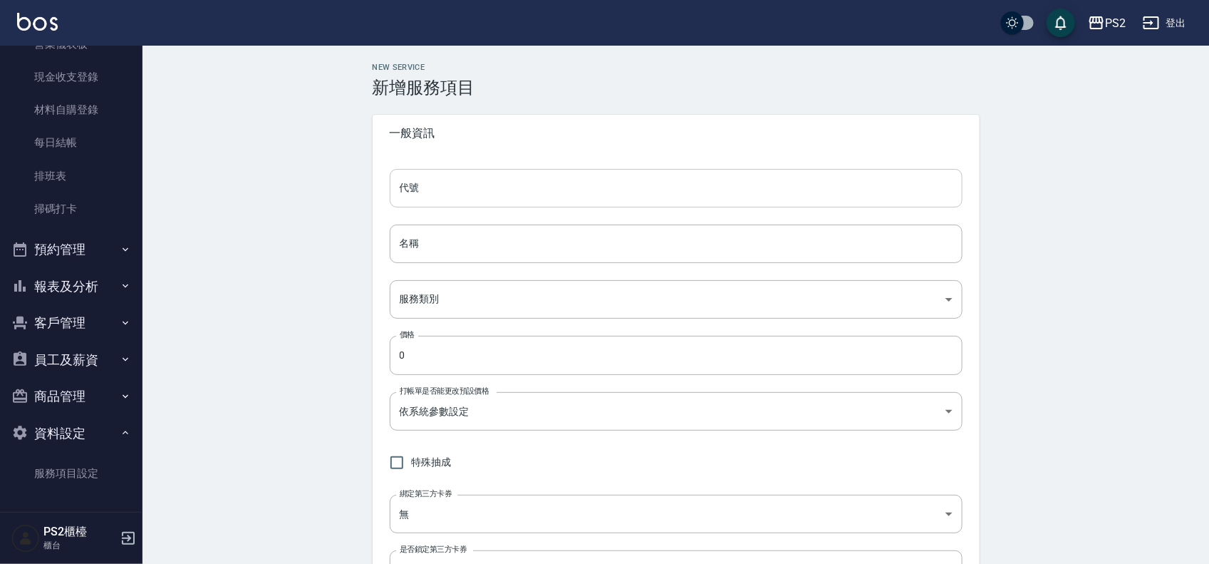
click at [639, 190] on input "代號" at bounding box center [676, 188] width 573 height 38
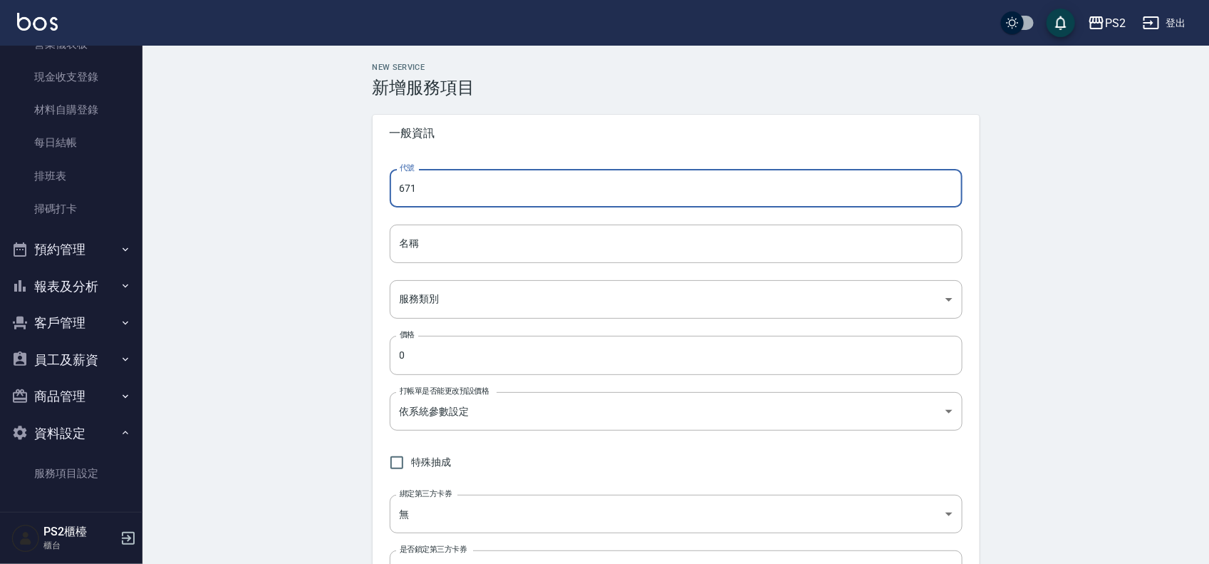
type input "671"
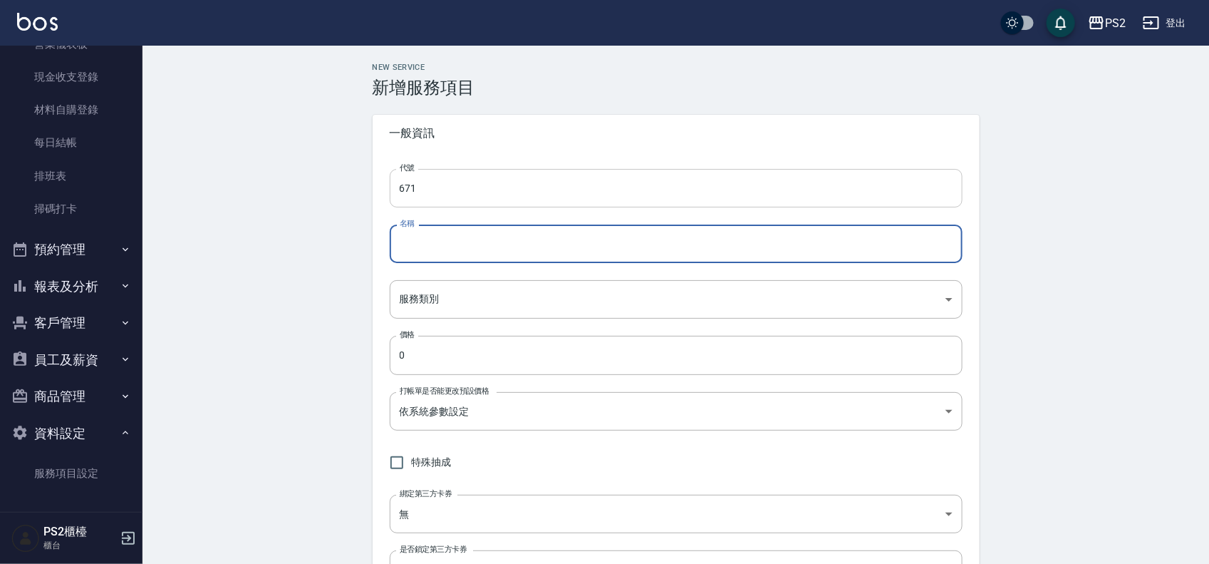
paste input "極致處女羽毛漸層灰18吋"
type input "極致處女羽毛漸層灰20吋"
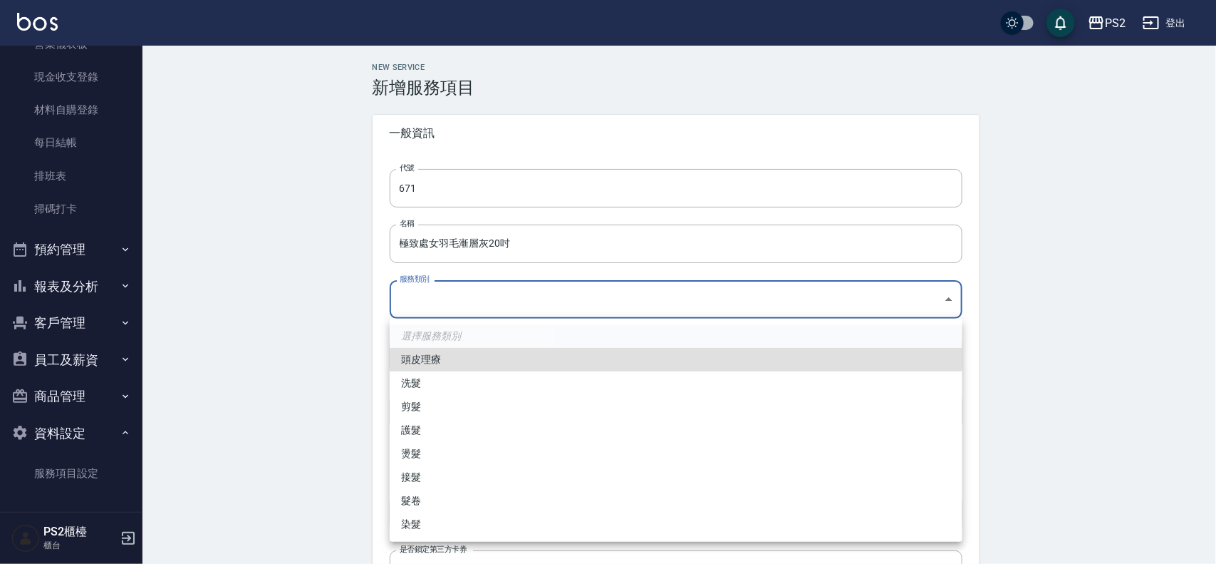
click at [421, 470] on li "接髮" at bounding box center [676, 477] width 573 height 24
type input "2f623245-e3c8-48a5-bb40-3d5f4c74e933"
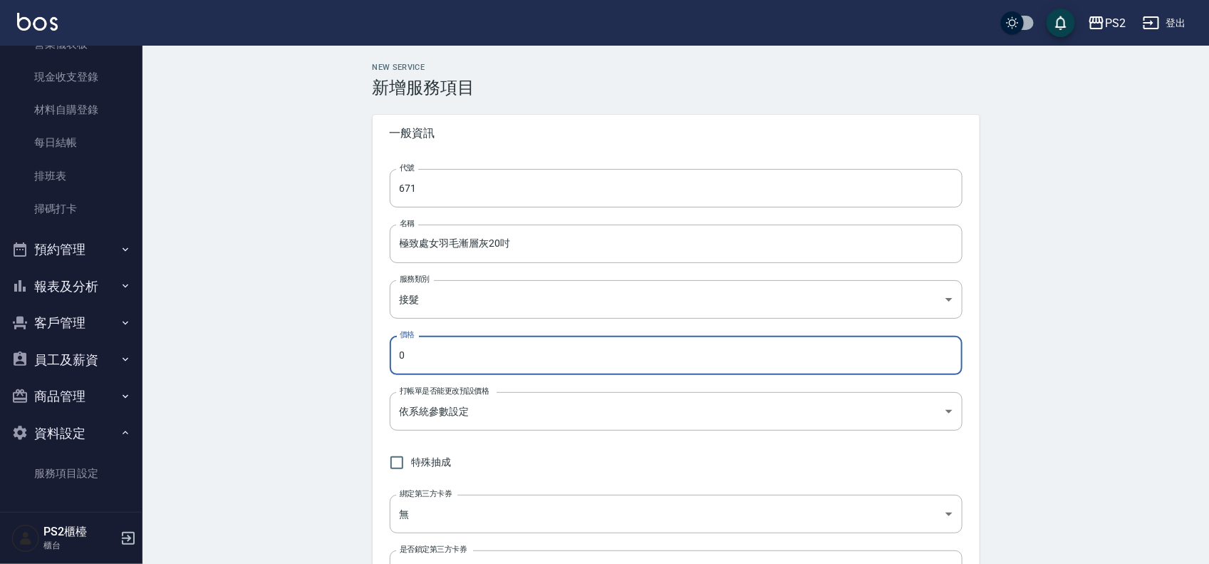
drag, startPoint x: 458, startPoint y: 362, endPoint x: 391, endPoint y: 358, distance: 67.8
click at [391, 358] on input "0" at bounding box center [676, 355] width 573 height 38
type input "10000"
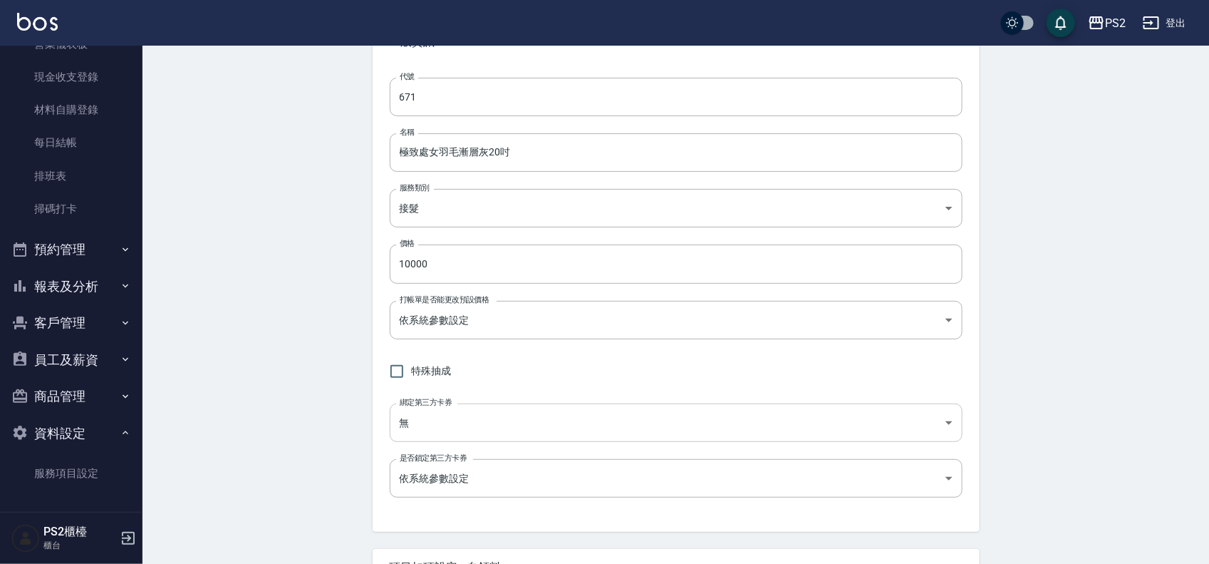
scroll to position [267, 0]
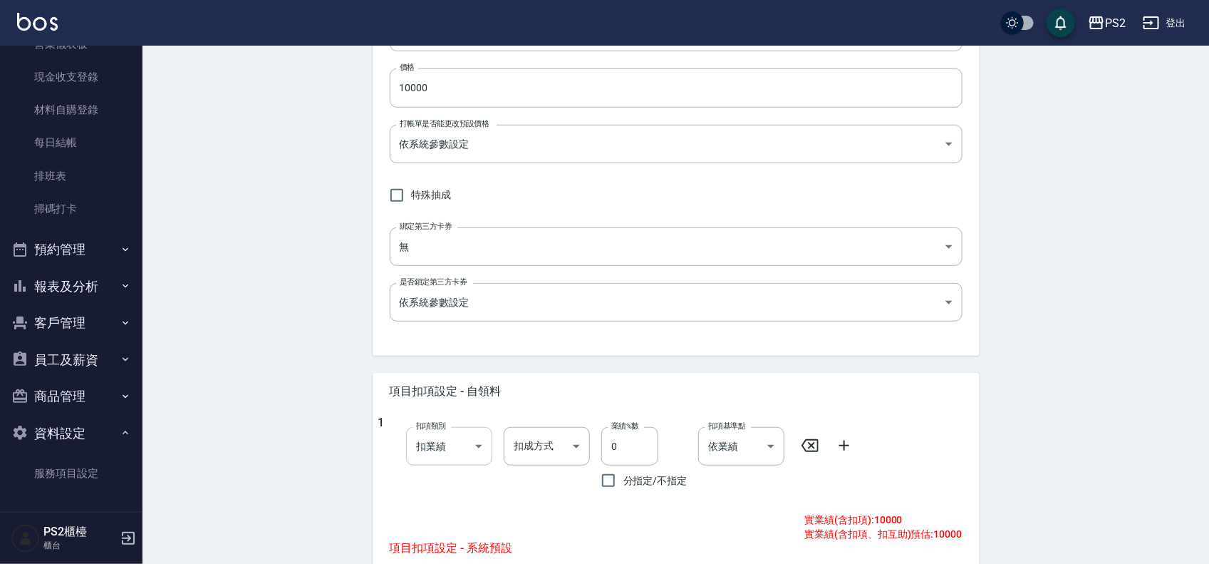
click at [457, 460] on body "PS2 登出 櫃檯作業 打帳單 帳單列表 掛單列表 座位開單 營業儀表板 現金收支登錄 材料自購登錄 每日結帳 排班表 掃碼打卡 預約管理 預約管理 單日預約…" at bounding box center [604, 312] width 1209 height 1159
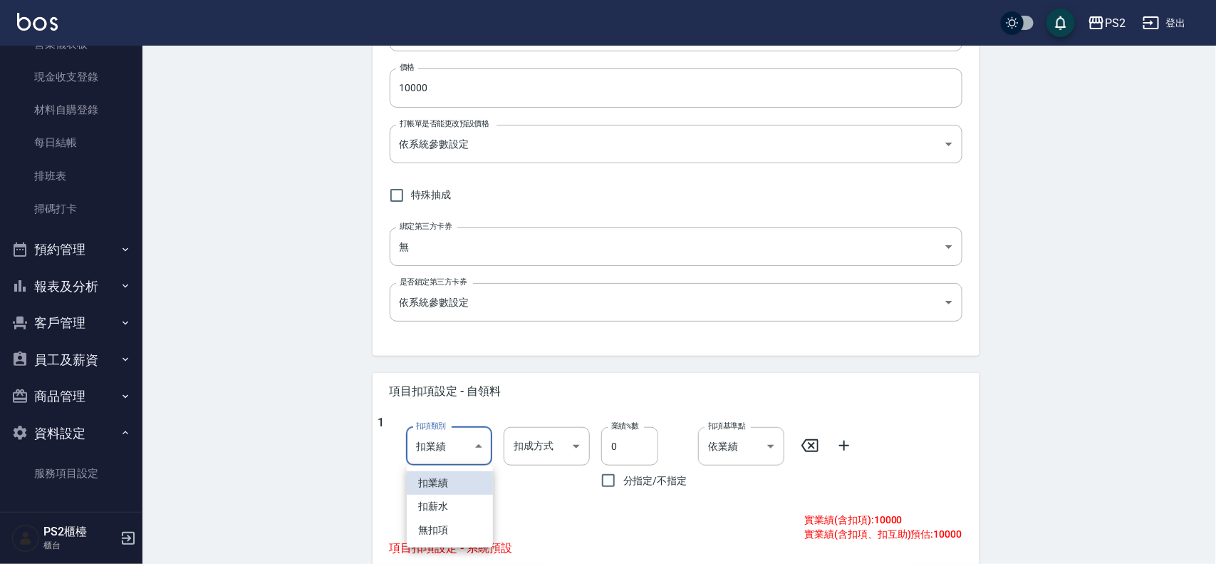
click at [557, 445] on div at bounding box center [608, 282] width 1216 height 564
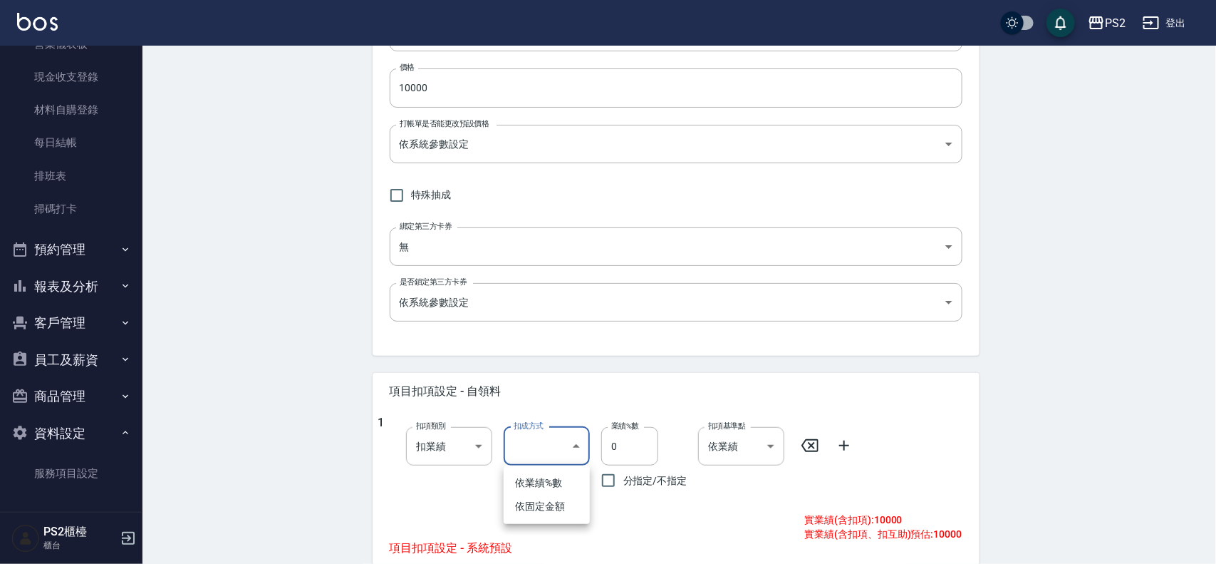
click at [557, 449] on body "PS2 登出 櫃檯作業 打帳單 帳單列表 掛單列表 座位開單 營業儀表板 現金收支登錄 材料自購登錄 每日結帳 排班表 掃碼打卡 預約管理 預約管理 單日預約…" at bounding box center [608, 312] width 1216 height 1159
click at [551, 508] on li "依固定金額" at bounding box center [547, 507] width 86 height 24
type input "扣固定金額"
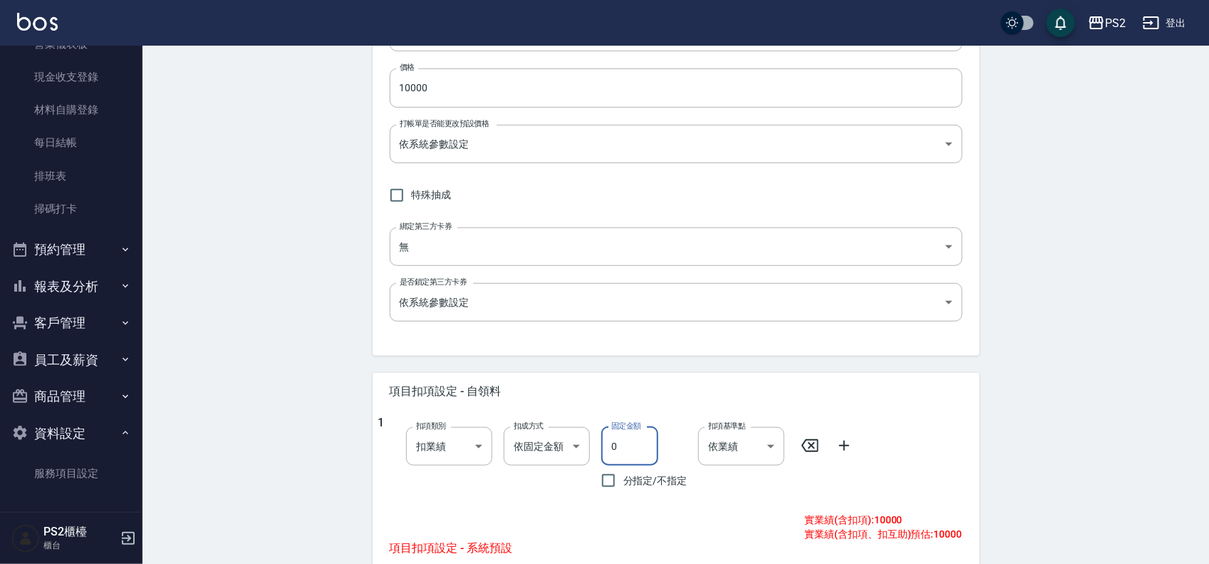
drag, startPoint x: 643, startPoint y: 439, endPoint x: 608, endPoint y: 445, distance: 36.2
click at [608, 445] on input "0" at bounding box center [629, 446] width 57 height 38
type input "3000"
click at [675, 500] on div "1 扣項類別 扣業績 onSales 扣項類別 扣成方式 依固定金額 扣固定金額 扣成方式 固定金額 3000 固定金額 分指定/不指定 扣項基準點 依業績 …" at bounding box center [676, 470] width 607 height 120
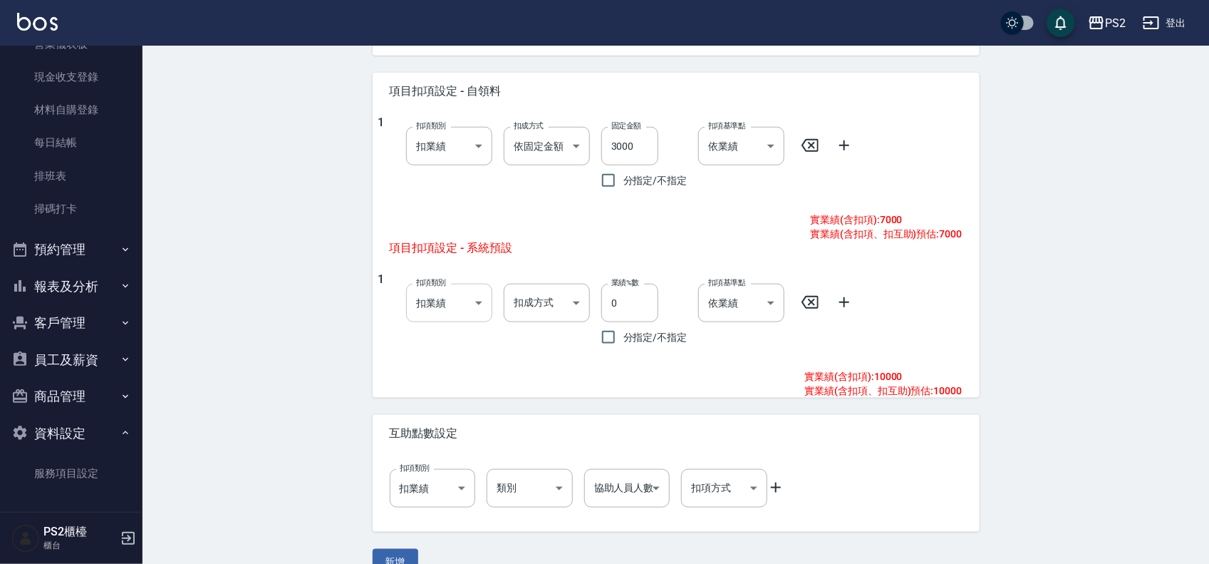
scroll to position [595, 0]
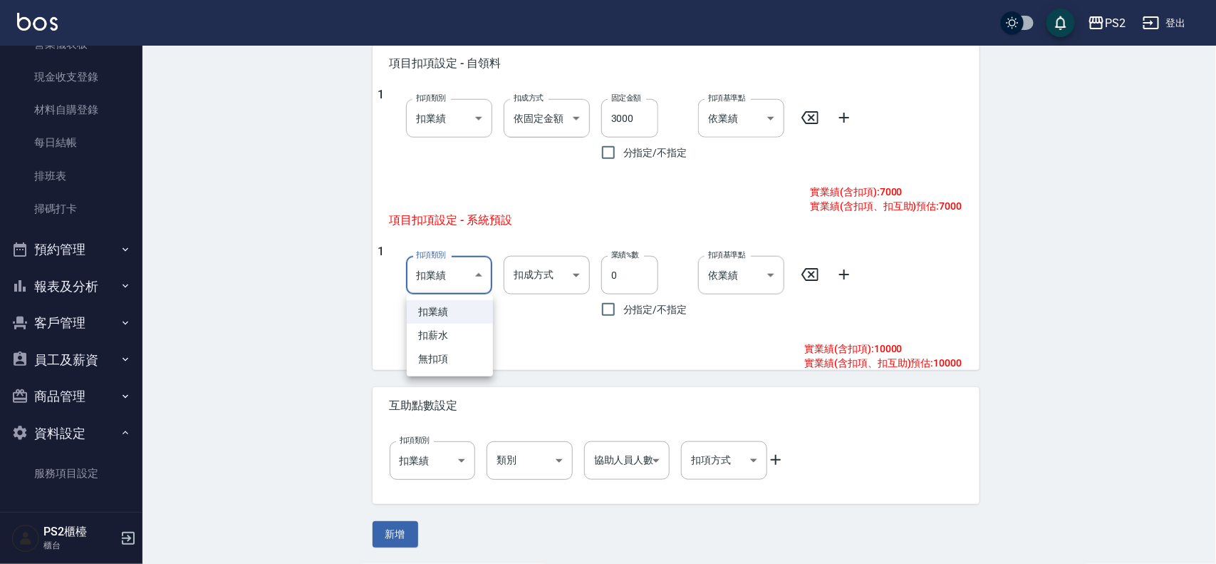
click at [537, 276] on div at bounding box center [608, 282] width 1216 height 564
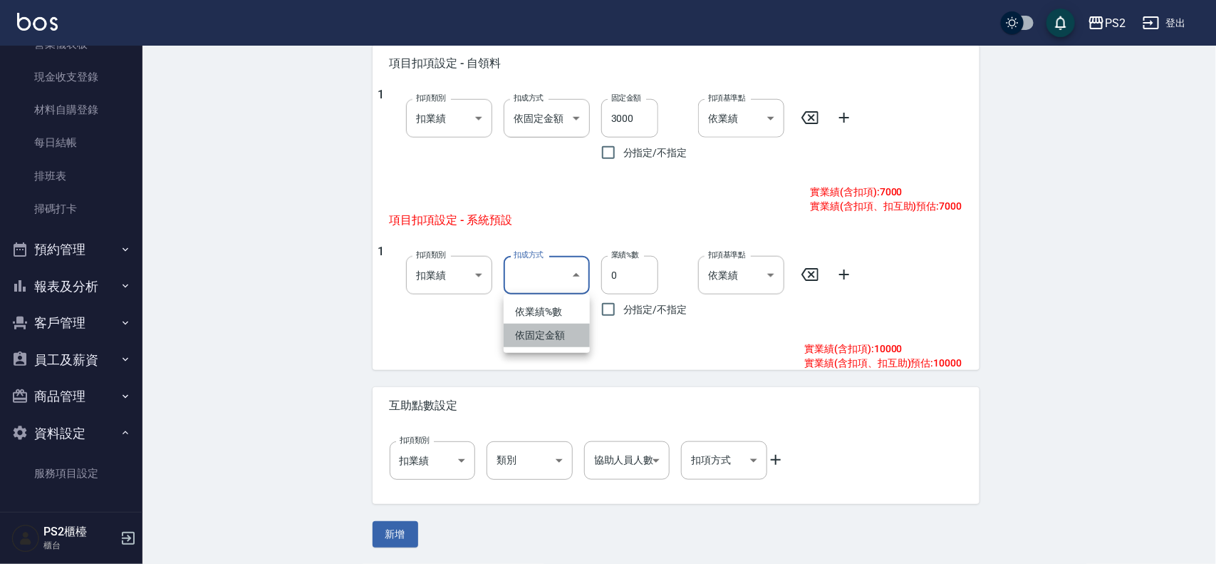
click at [554, 329] on li "依固定金額" at bounding box center [547, 336] width 86 height 24
type input "扣固定金額"
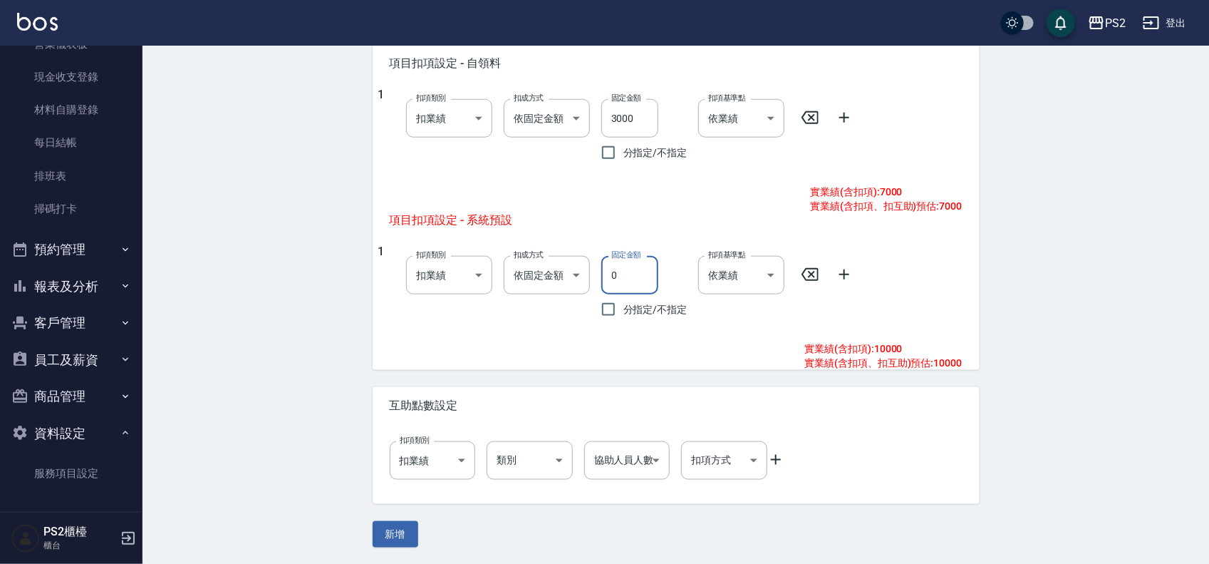
drag, startPoint x: 625, startPoint y: 282, endPoint x: 611, endPoint y: 282, distance: 14.3
click at [611, 282] on input "0" at bounding box center [629, 275] width 57 height 38
type input "3000"
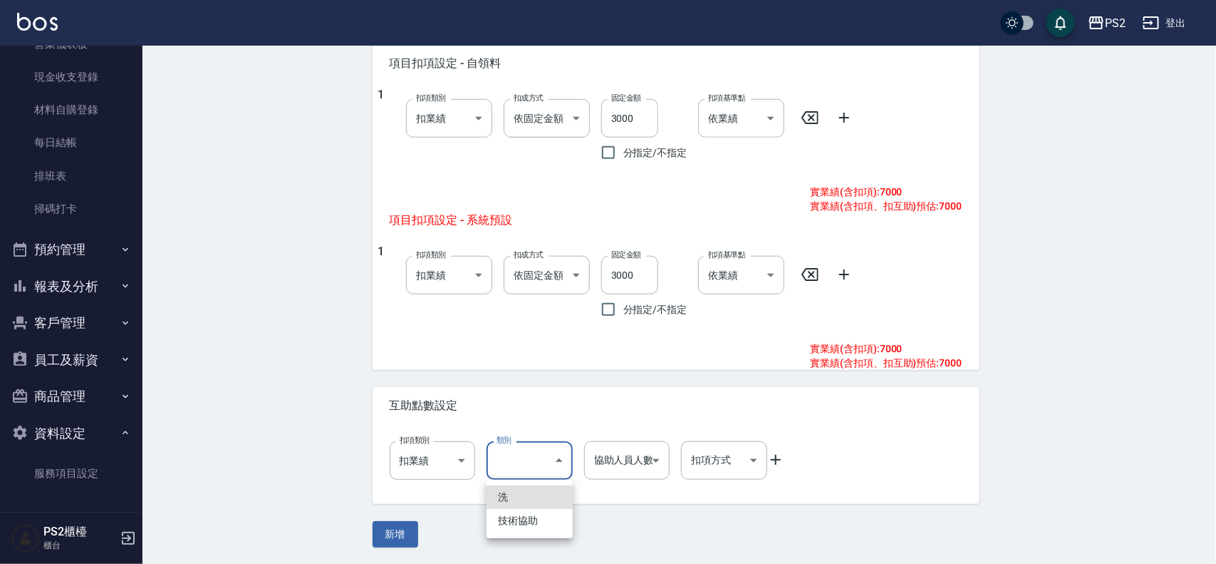
drag, startPoint x: 518, startPoint y: 490, endPoint x: 532, endPoint y: 486, distance: 14.9
click at [518, 492] on li "洗" at bounding box center [530, 497] width 86 height 24
type input "洗"
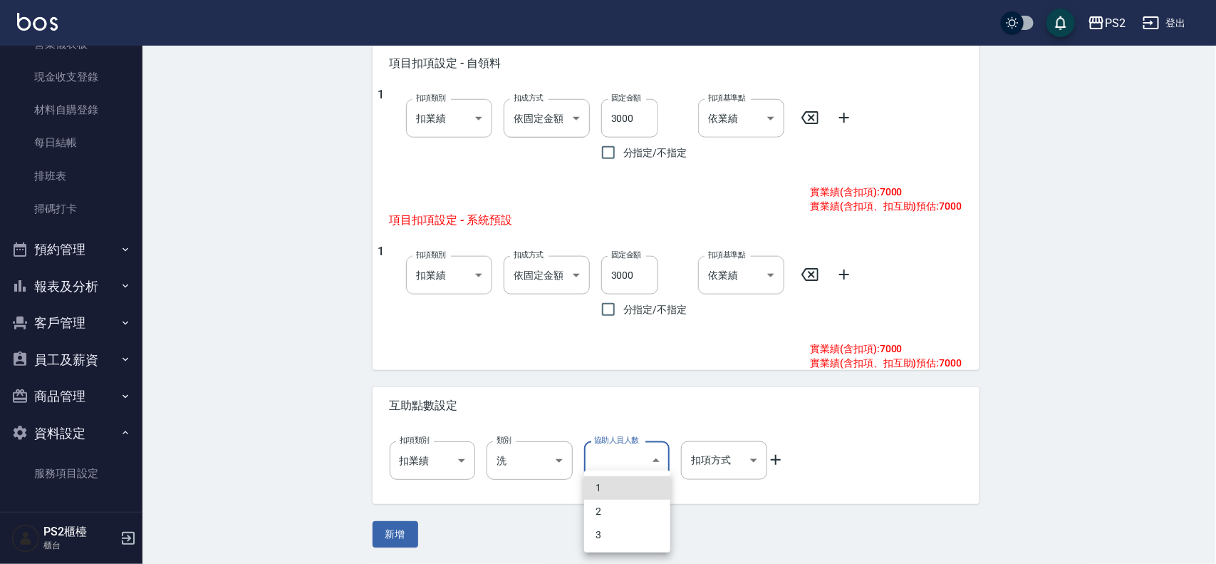
click at [620, 482] on li "1" at bounding box center [627, 488] width 86 height 24
type input "1"
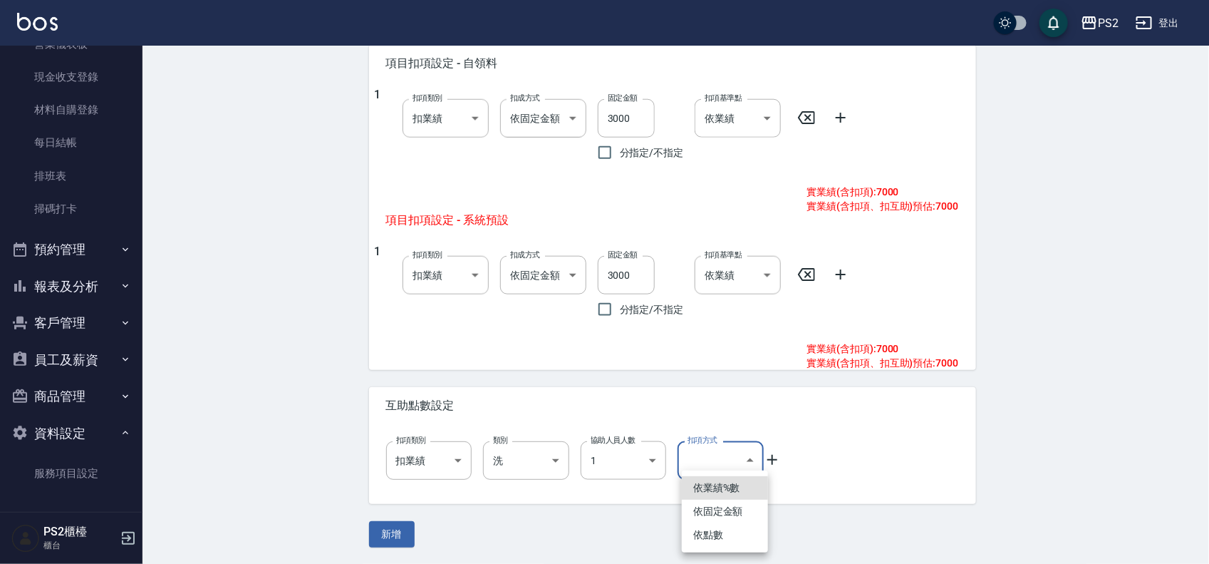
drag, startPoint x: 703, startPoint y: 460, endPoint x: 728, endPoint y: 474, distance: 28.4
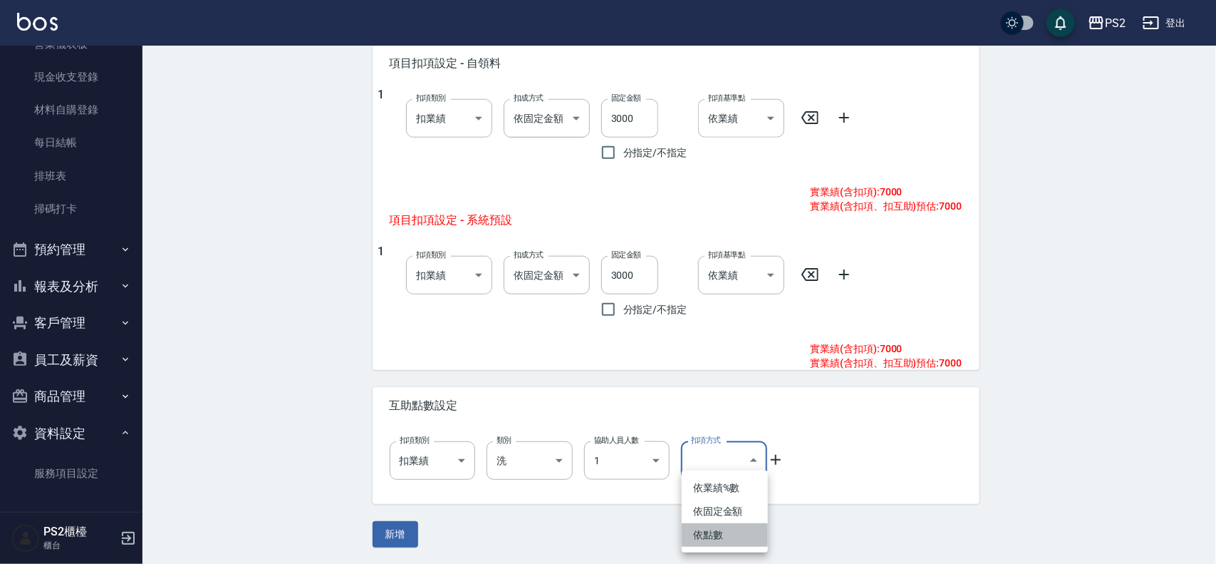
click at [720, 528] on li "依點數" at bounding box center [725, 535] width 86 height 24
type input "點數"
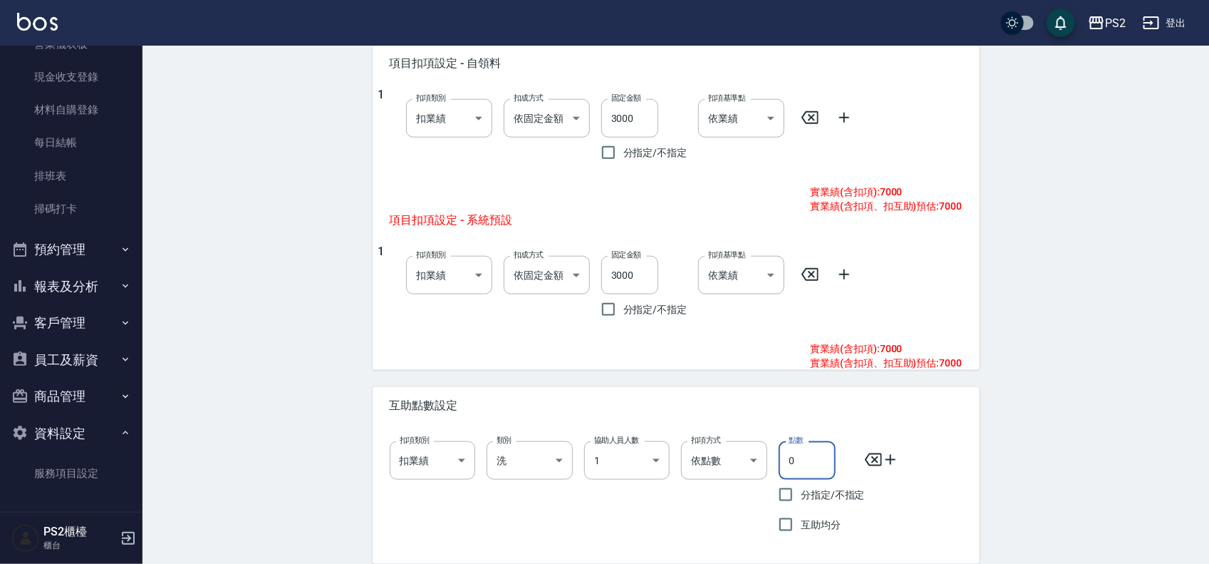
drag, startPoint x: 800, startPoint y: 453, endPoint x: 777, endPoint y: 457, distance: 23.2
click at [777, 457] on div "點數 0 點數 分指定/不指定 互助均分" at bounding box center [816, 485] width 98 height 110
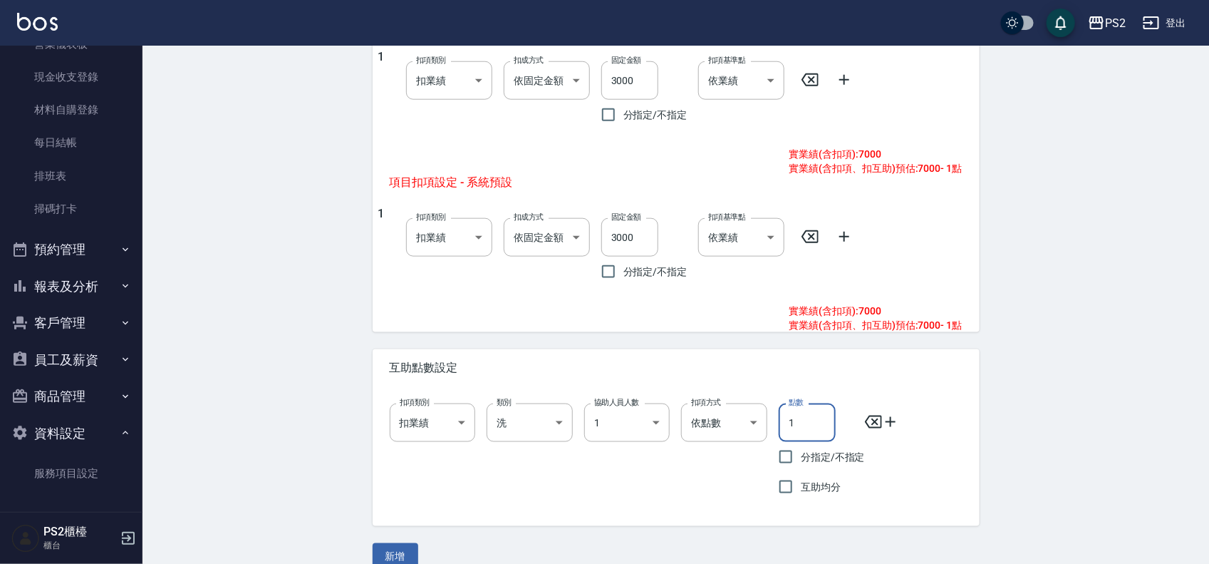
scroll to position [654, 0]
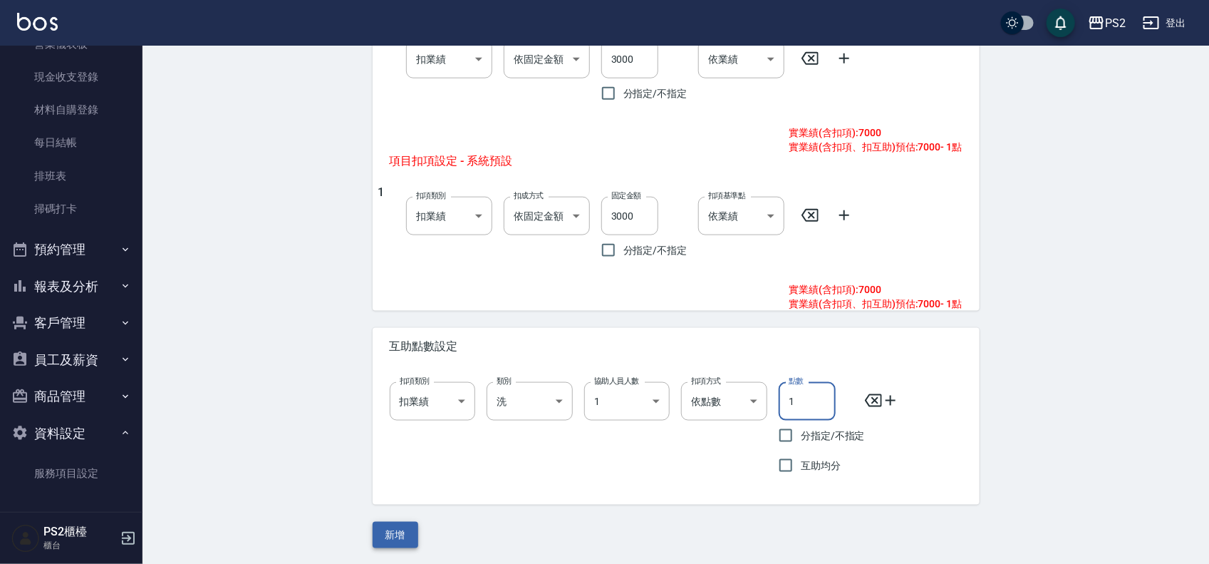
type input "1"
click at [400, 538] on button "新增" at bounding box center [396, 535] width 46 height 26
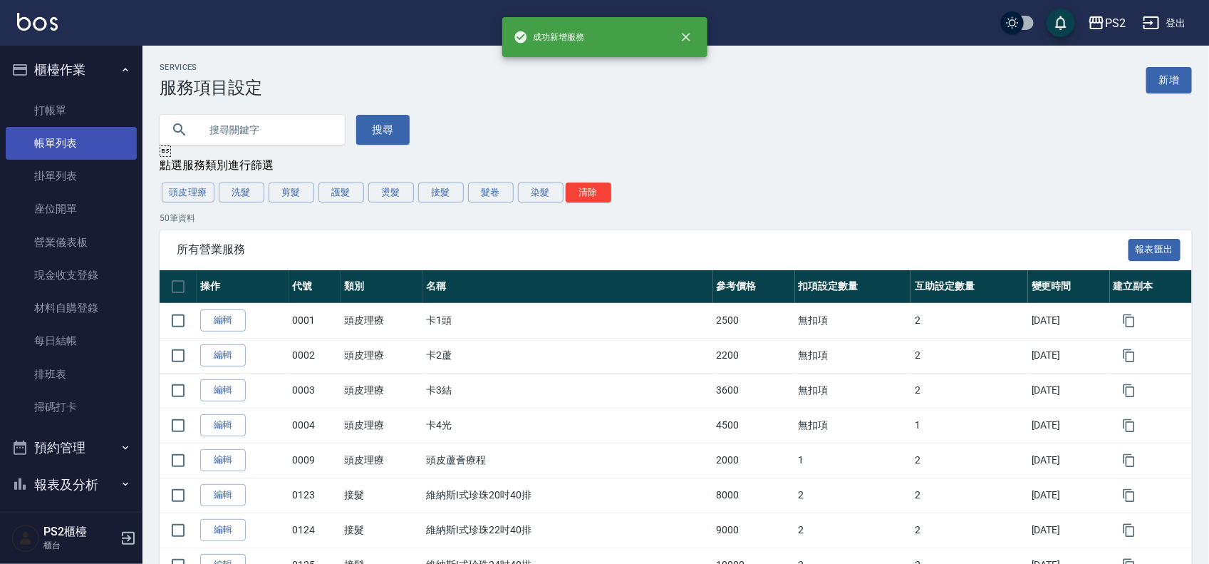
click at [53, 138] on link "帳單列表" at bounding box center [71, 143] width 131 height 33
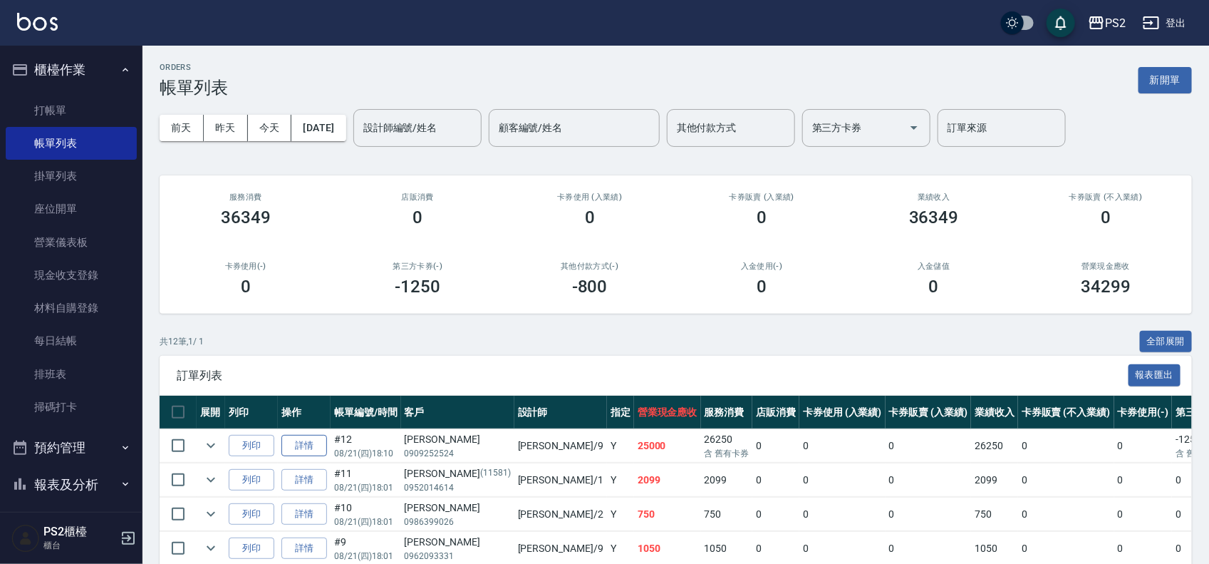
click at [314, 445] on link "詳情" at bounding box center [304, 446] width 46 height 22
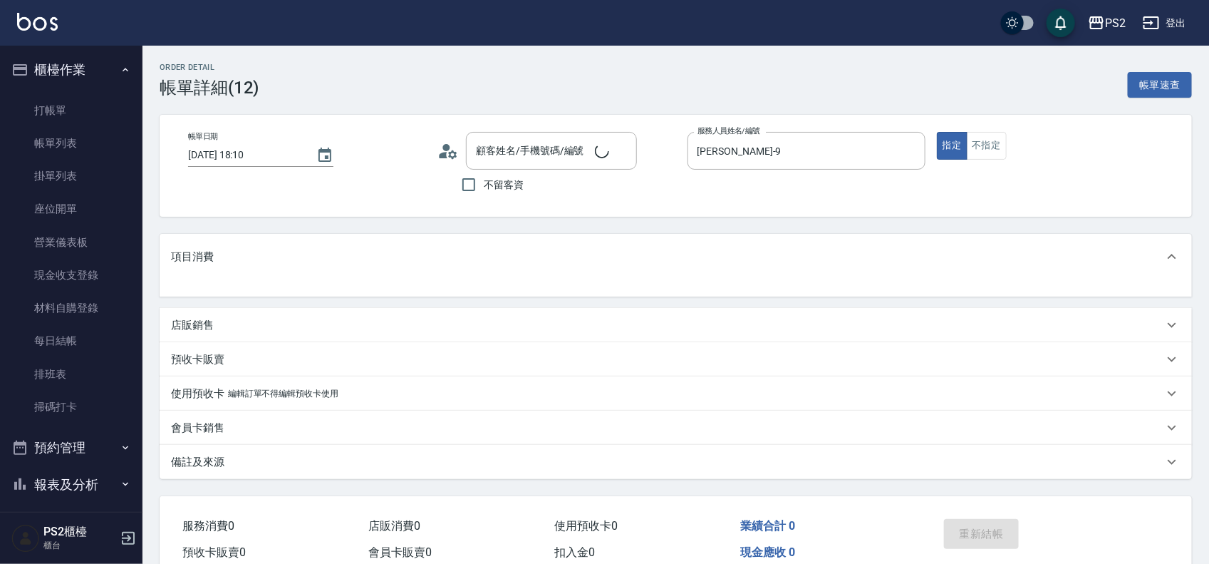
type input "劉安芸/0909252524/"
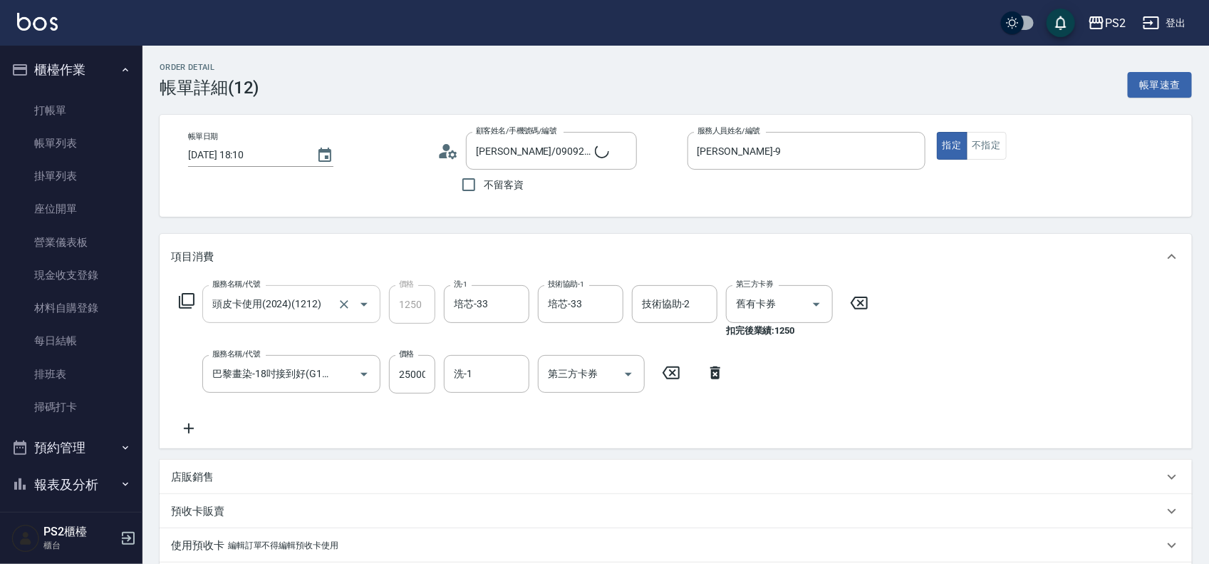
click at [279, 304] on input "頭皮卡使用(2024)(1212)" at bounding box center [271, 303] width 125 height 25
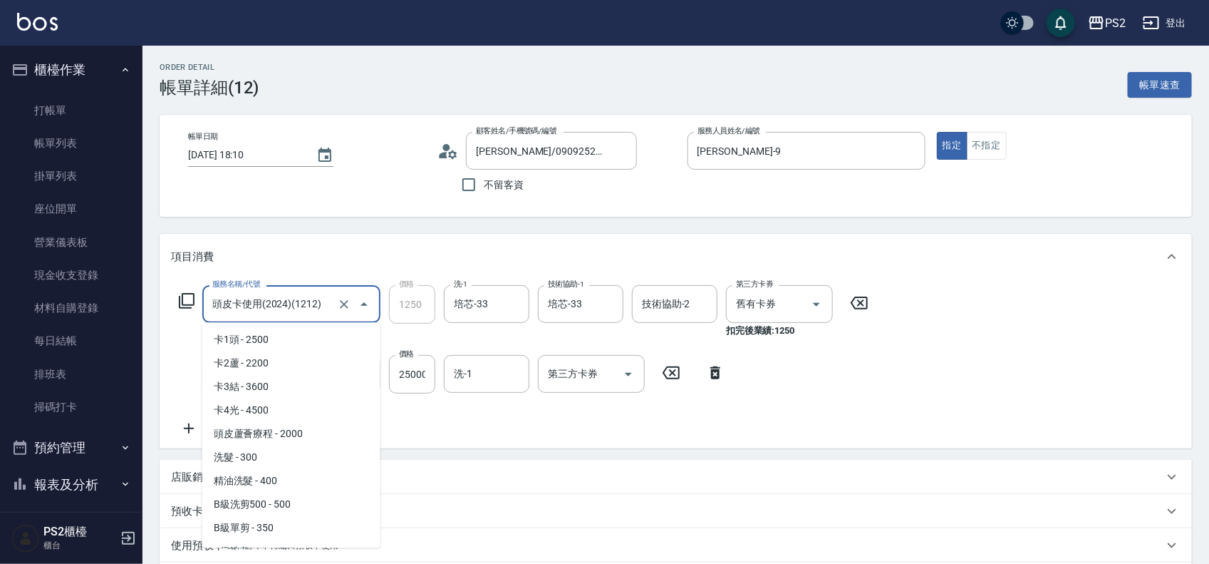
scroll to position [3810, 0]
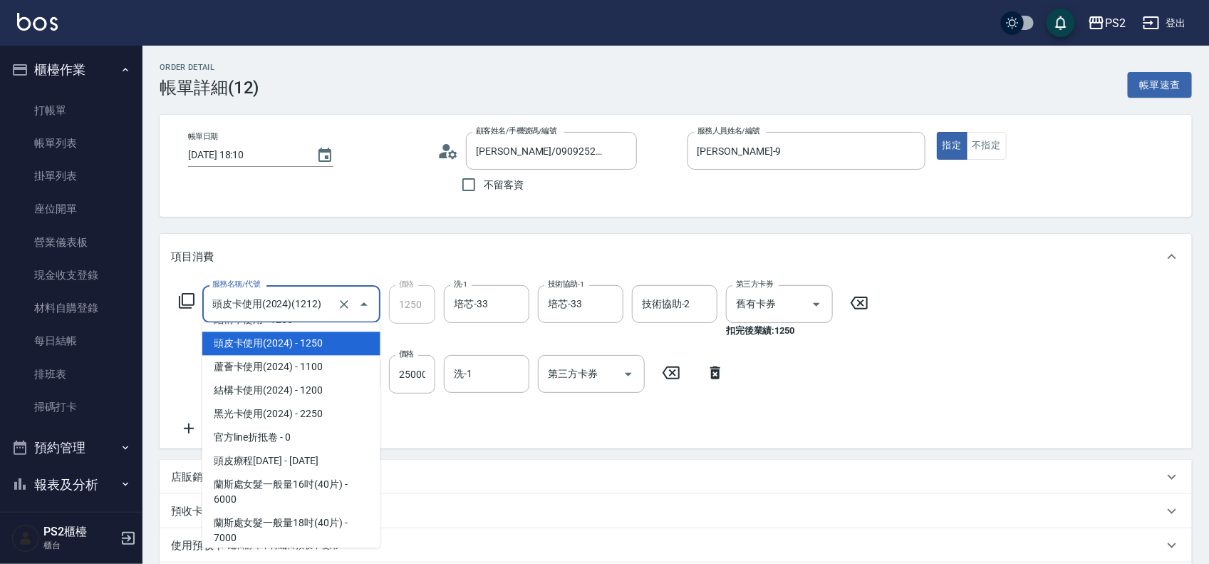
click at [584, 433] on div "服務名稱/代號 頭皮卡使用(2024)(1212) 服務名稱/代號 價格 1250 價格 洗-1 培芯-33 洗-1 技術協助-1 培芯-33 技術協助-1 …" at bounding box center [524, 361] width 706 height 152
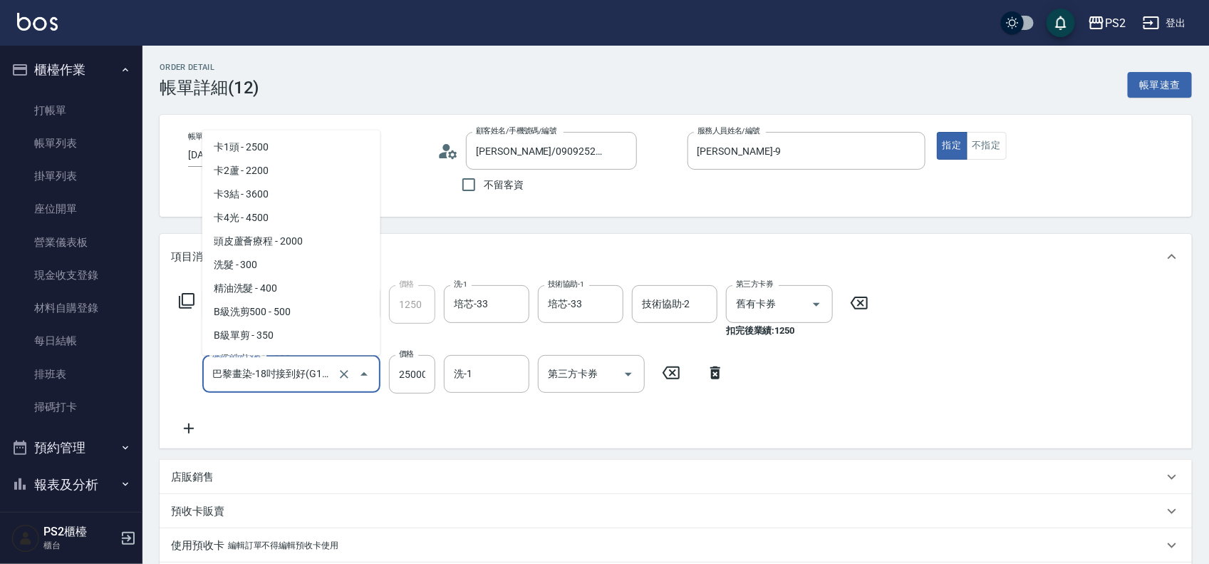
click at [311, 374] on input "巴黎畫染-18吋接到好(G100)" at bounding box center [271, 373] width 125 height 25
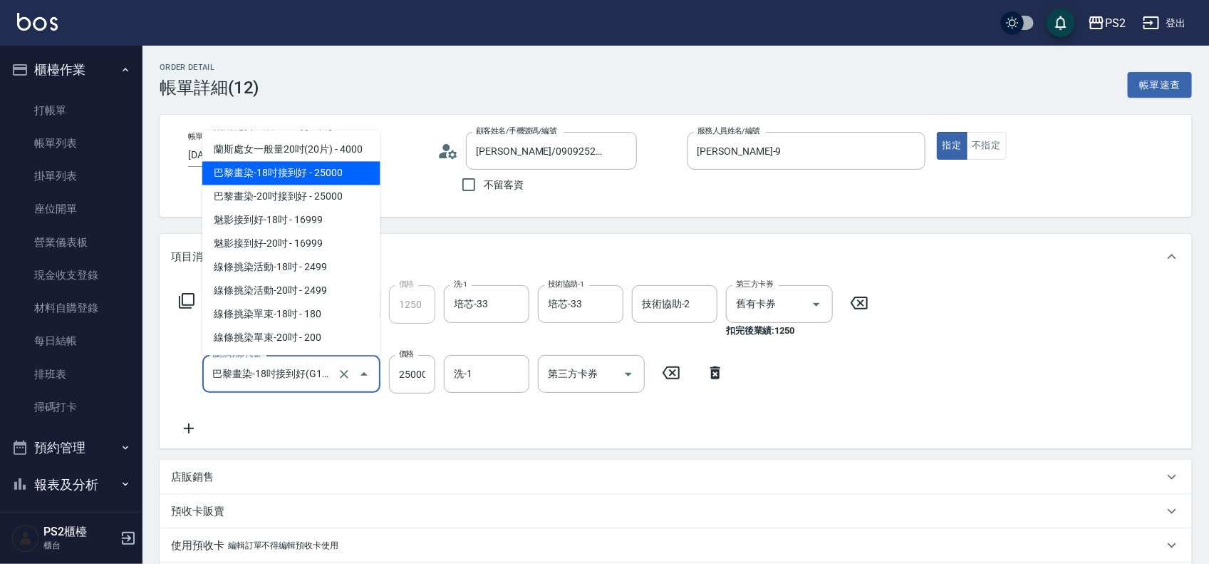
click at [311, 374] on input "巴黎畫染-18吋接到好(G100)" at bounding box center [271, 373] width 125 height 25
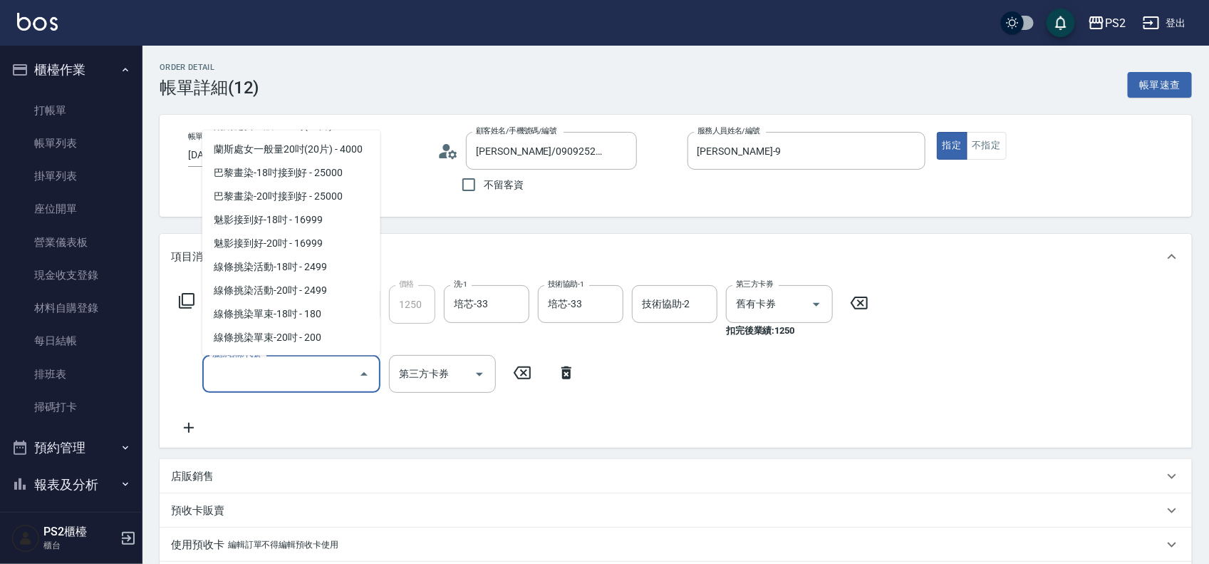
scroll to position [0, 0]
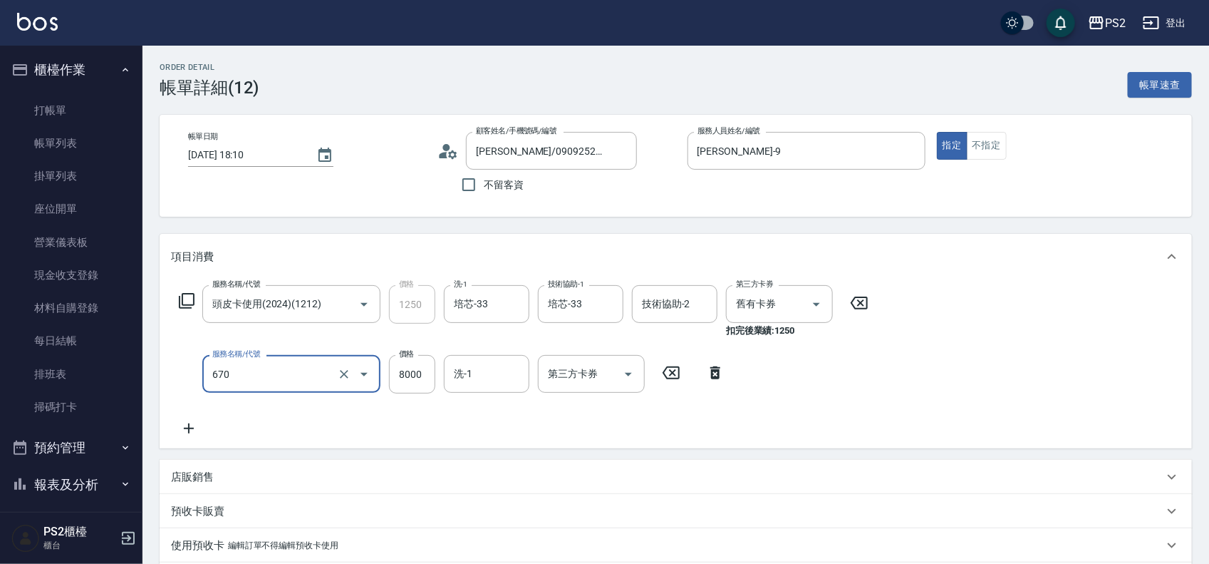
type input "極致處女羽毛漸層灰18吋(670)"
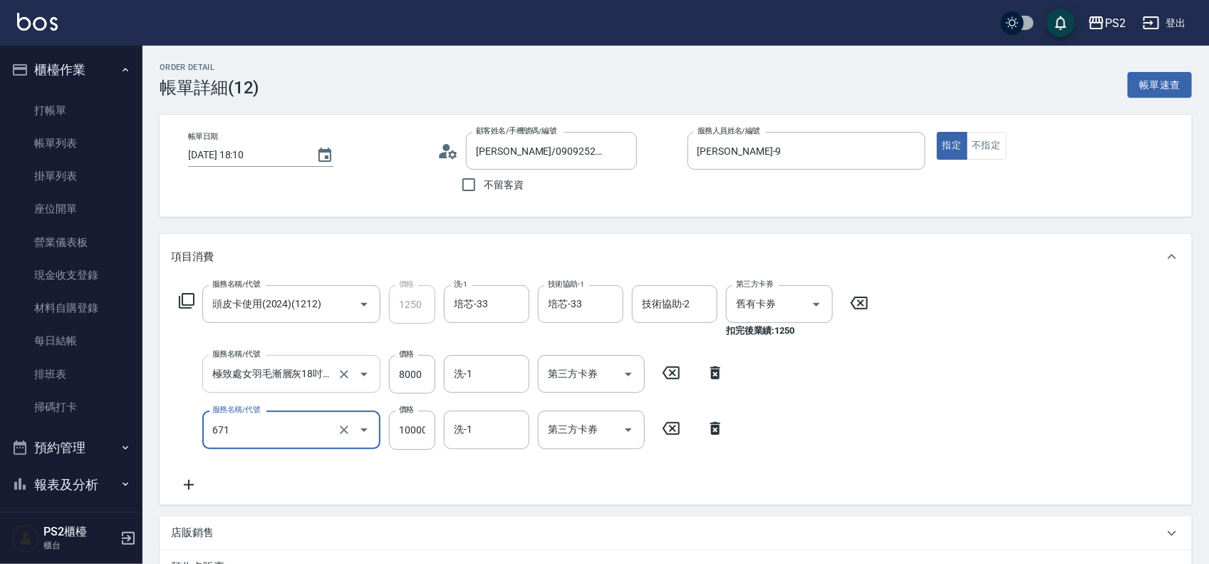
type input "極致處女羽毛漸層灰20吋(671)"
type input "10000"
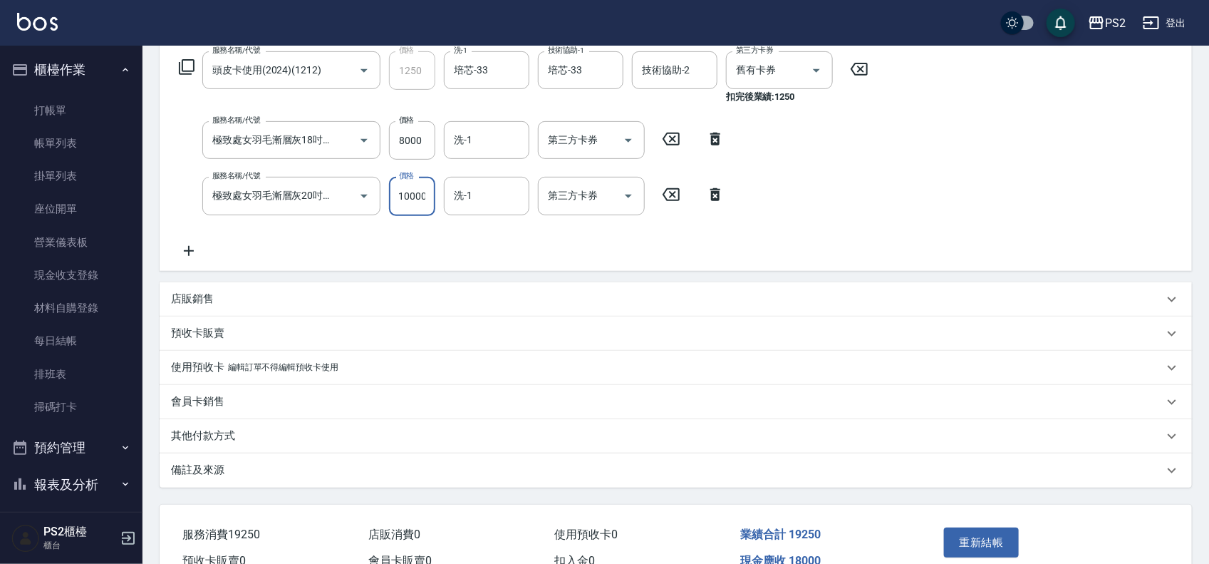
scroll to position [132, 0]
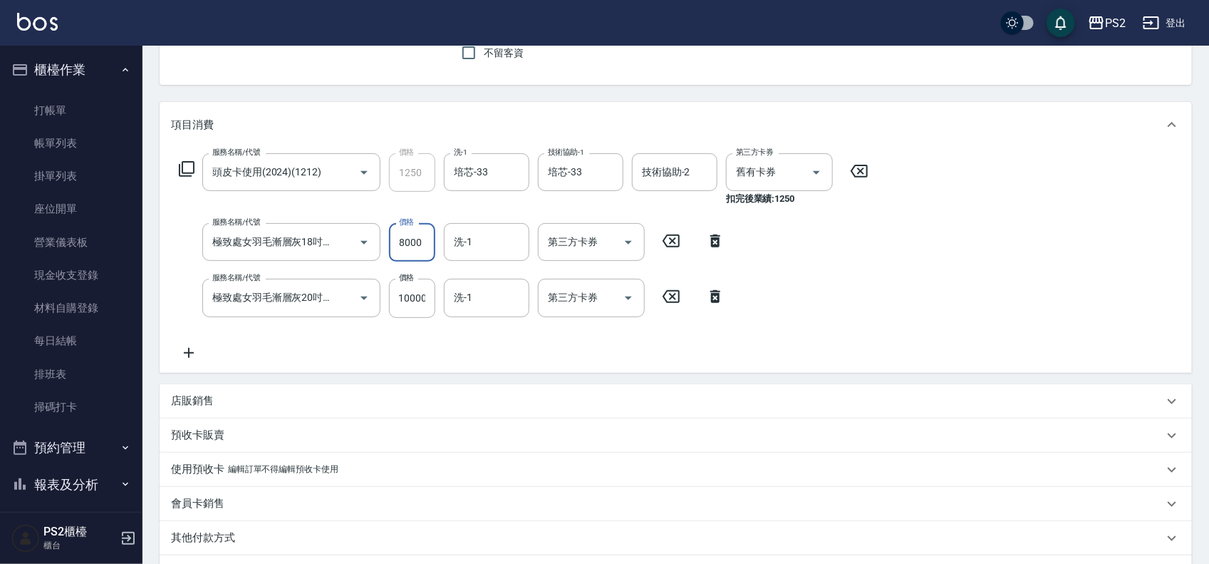
click at [401, 244] on input "8000" at bounding box center [412, 242] width 46 height 38
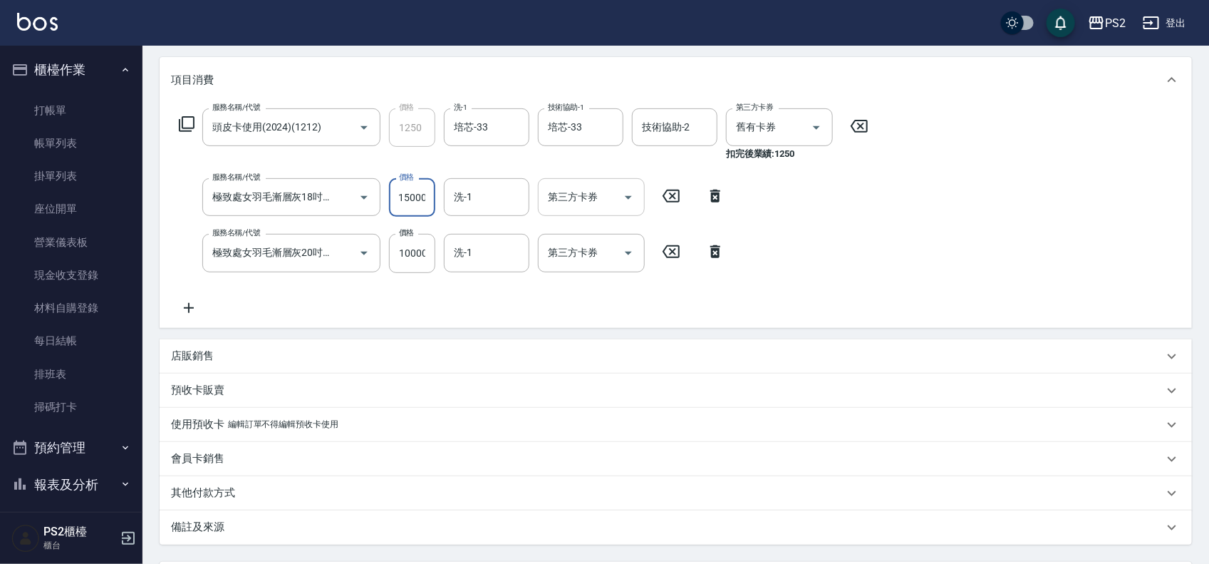
scroll to position [310, 0]
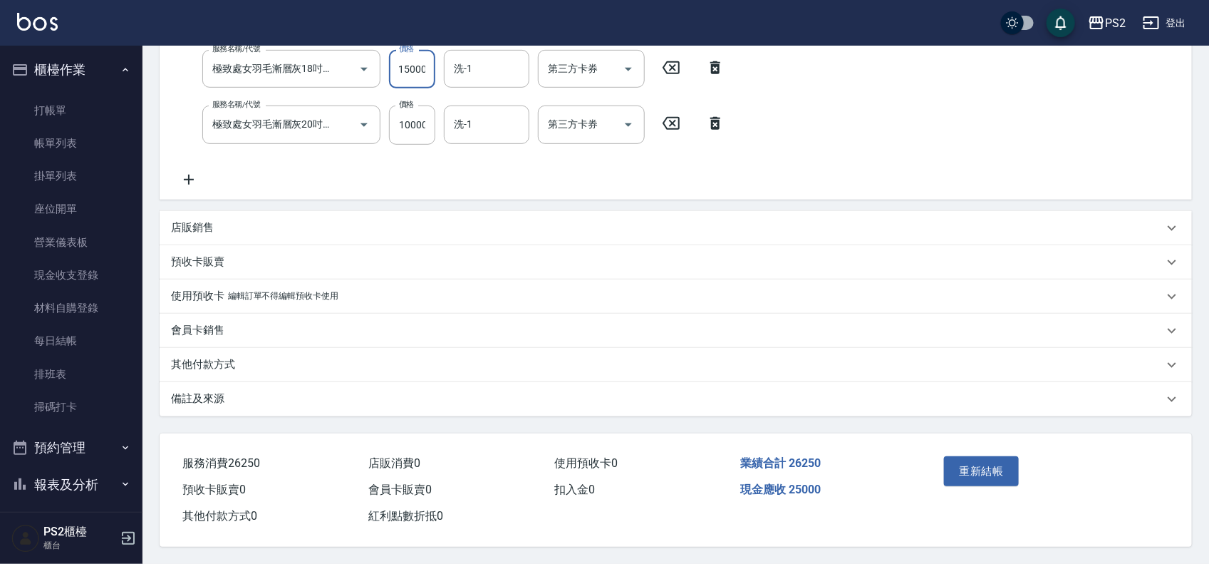
type input "15000"
click at [185, 362] on p "其他付款方式" at bounding box center [203, 364] width 64 height 15
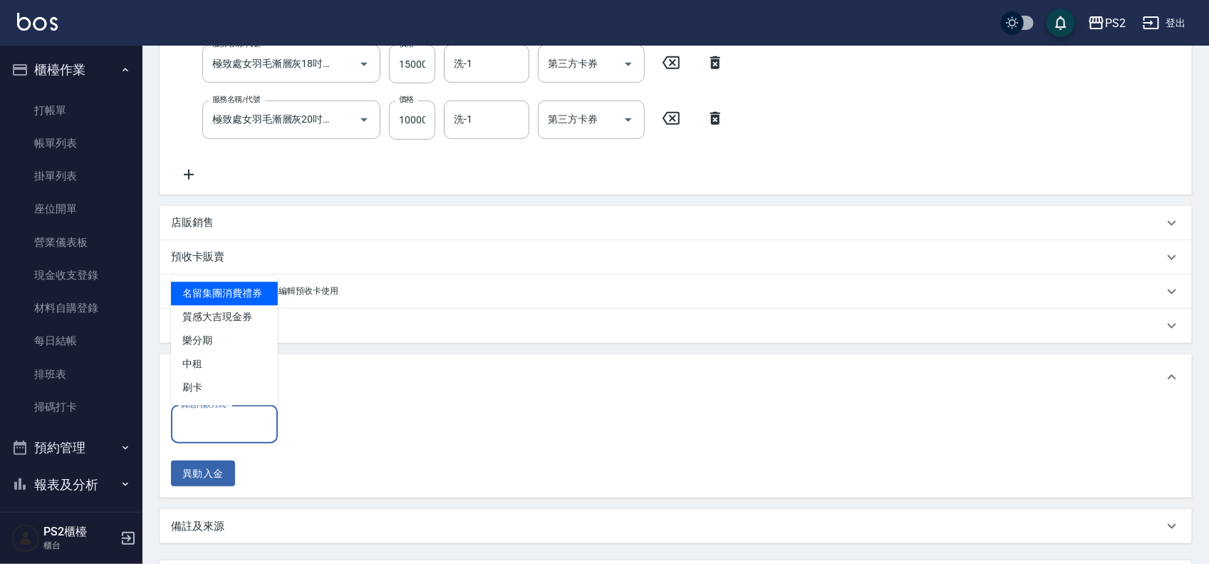
click at [208, 423] on input "其他付款方式" at bounding box center [224, 424] width 94 height 25
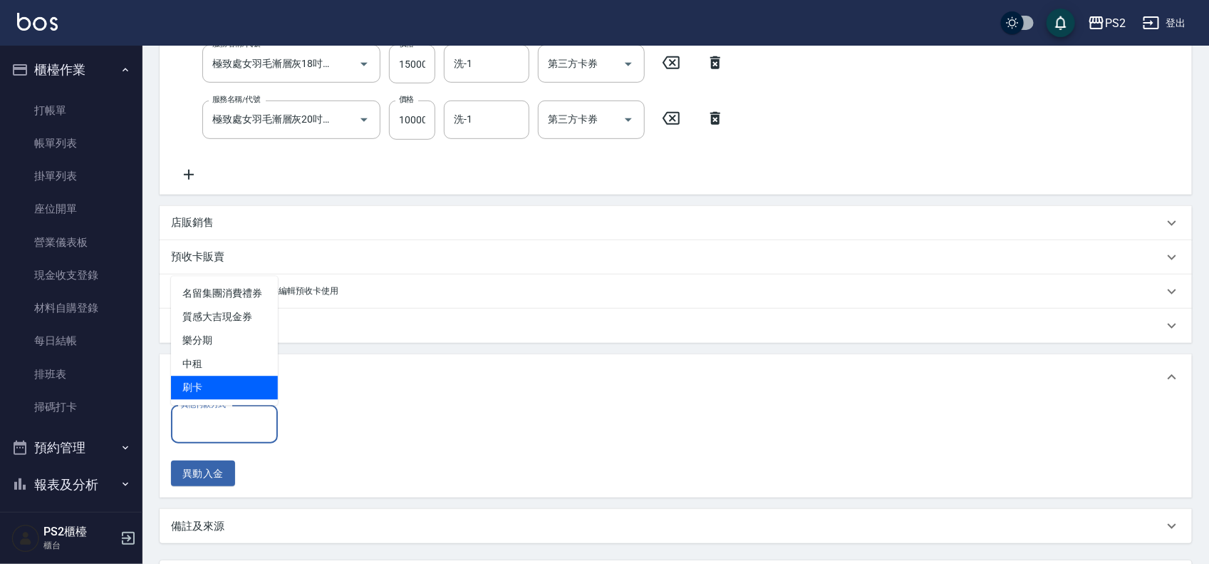
click at [209, 387] on span "刷卡" at bounding box center [224, 388] width 107 height 24
type input "刷卡"
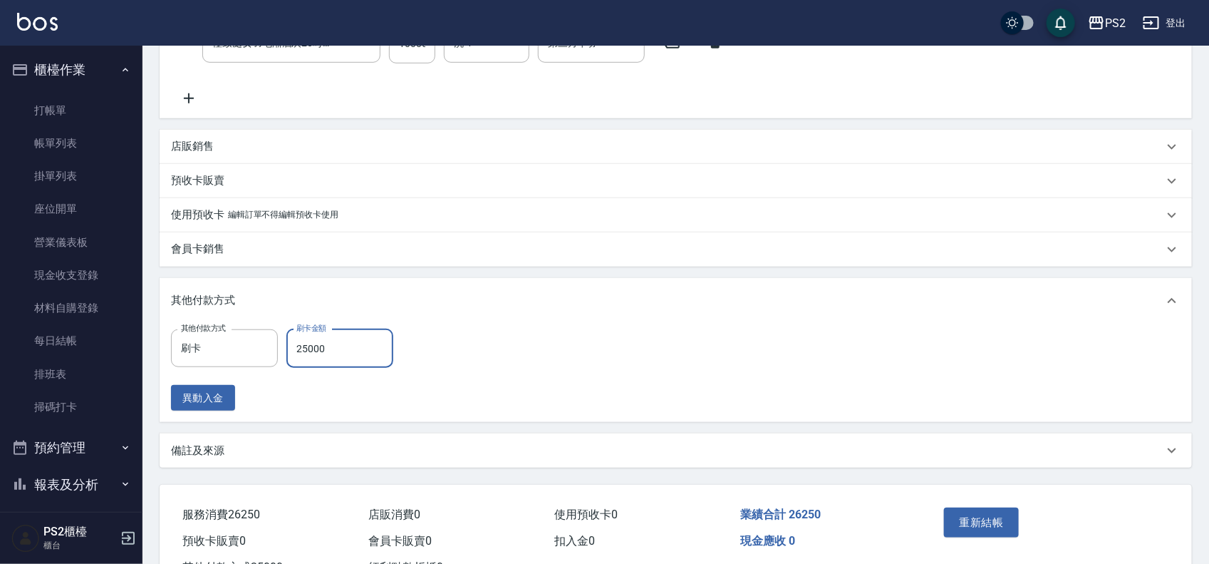
scroll to position [443, 0]
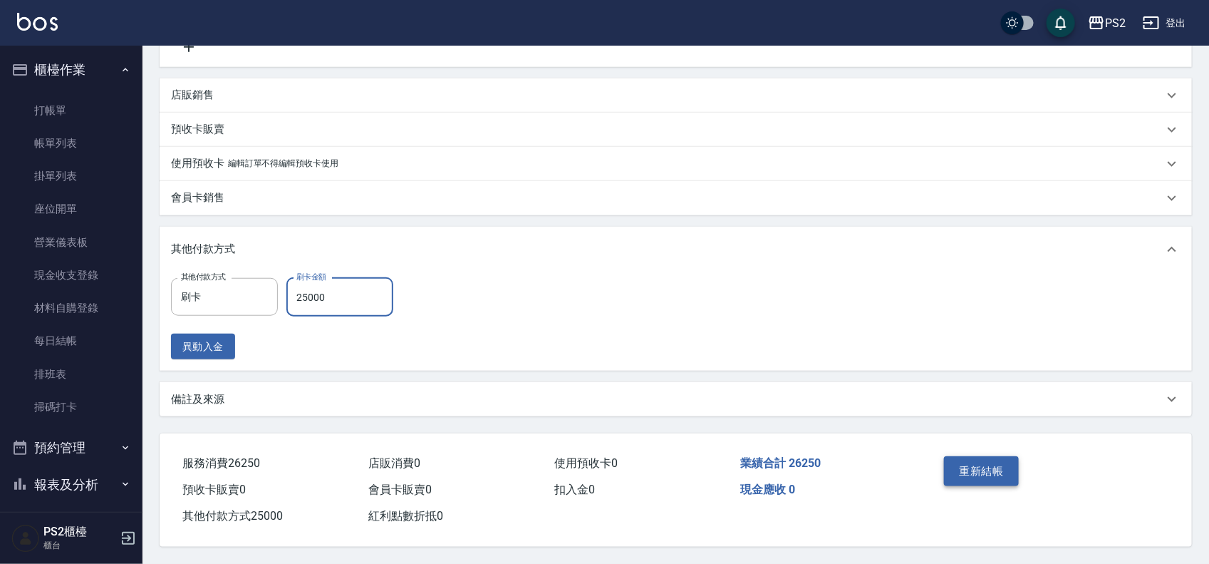
type input "25000"
click at [1017, 479] on button "重新結帳" at bounding box center [982, 471] width 76 height 30
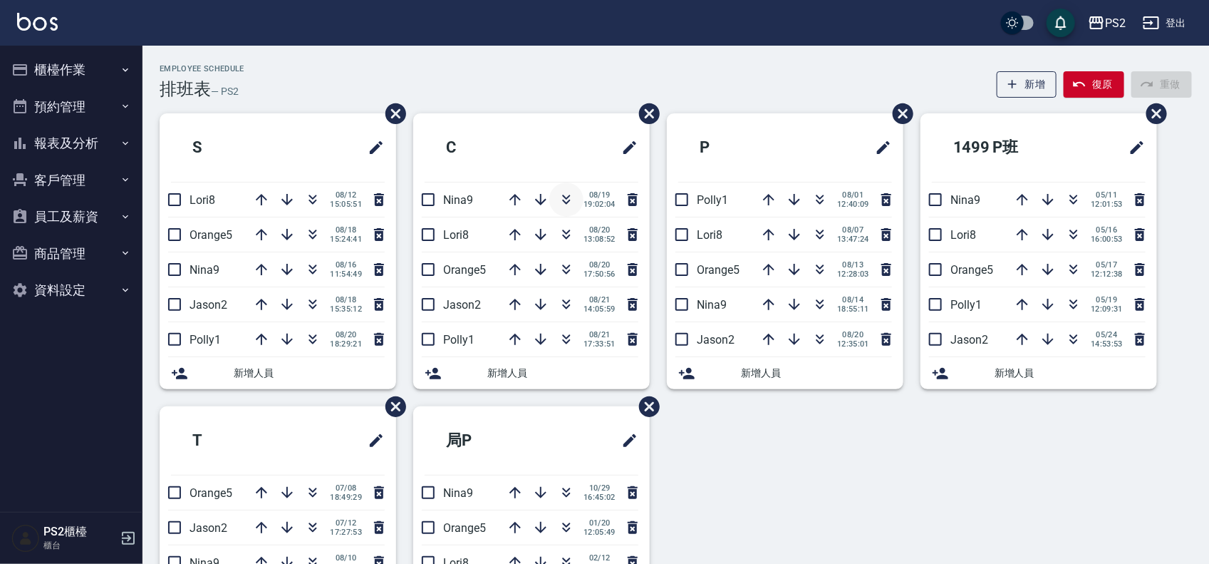
click at [563, 197] on icon "button" at bounding box center [567, 197] width 8 height 5
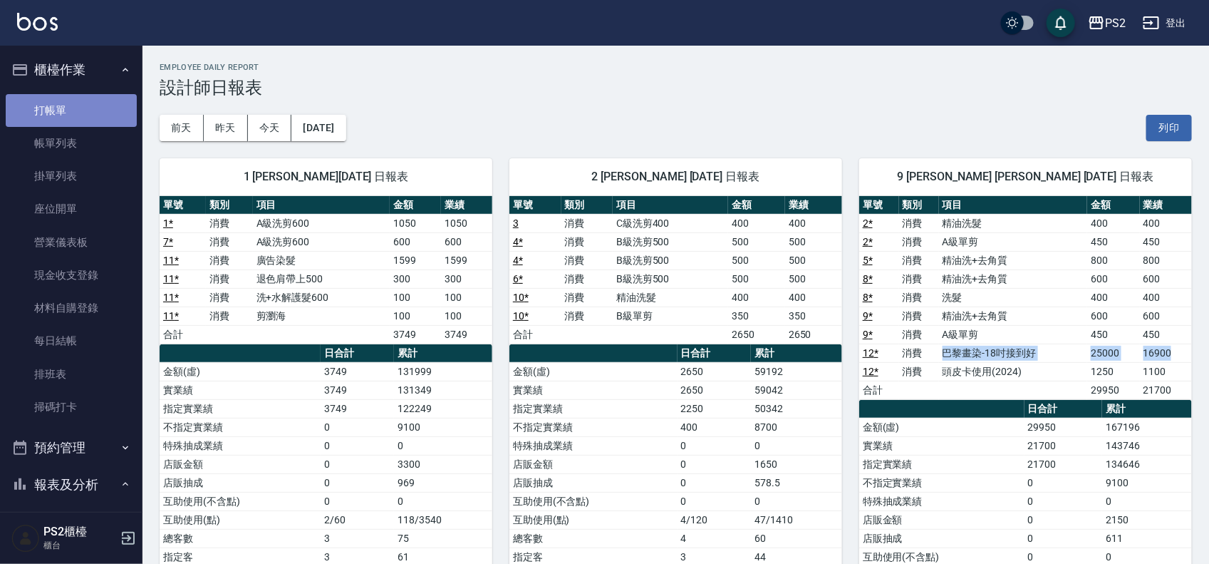
click at [80, 103] on link "打帳單" at bounding box center [71, 110] width 131 height 33
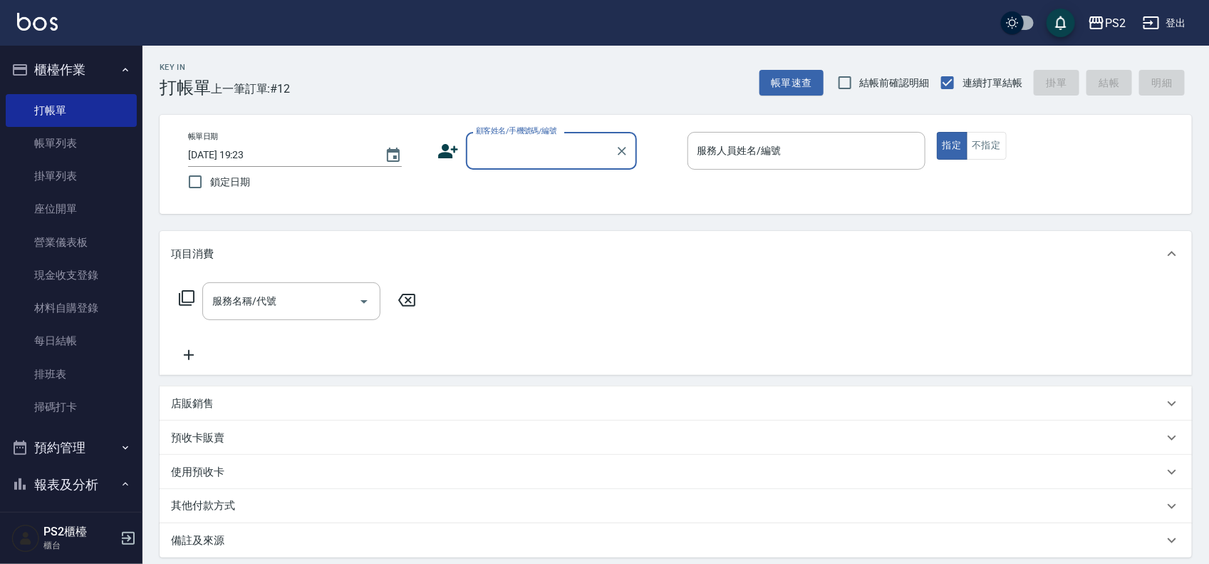
click at [500, 154] on input "顧客姓名/手機號碼/編號" at bounding box center [540, 150] width 137 height 25
click at [501, 144] on input "顧客姓名/手機號碼/編號" at bounding box center [540, 150] width 137 height 25
click at [118, 135] on link "帳單列表" at bounding box center [71, 143] width 131 height 33
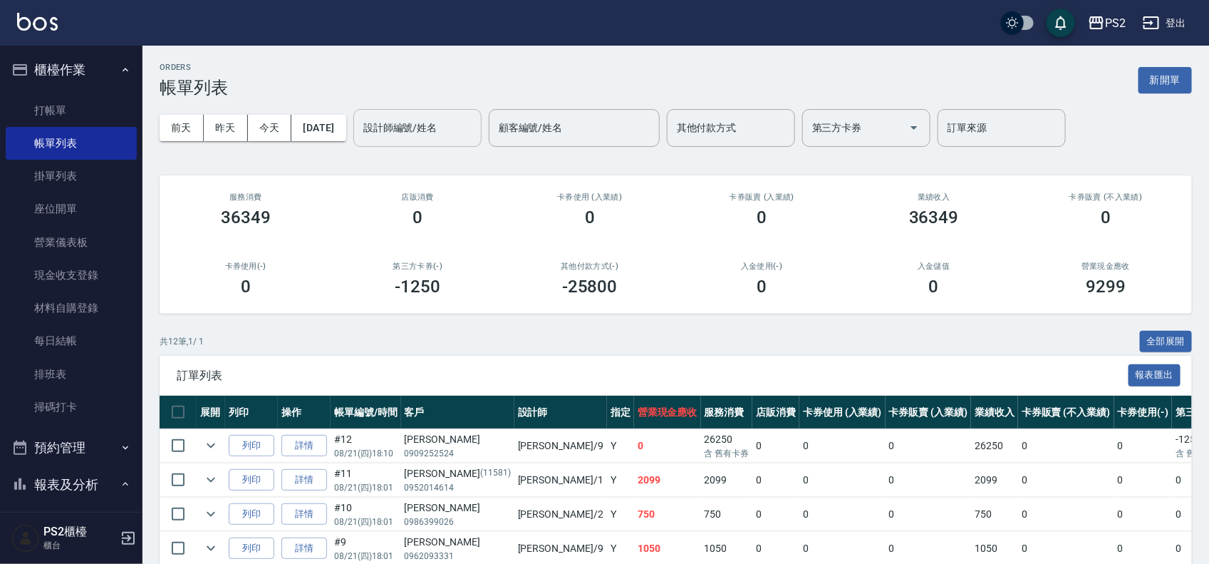
click at [403, 138] on input "設計師編號/姓名" at bounding box center [417, 127] width 115 height 25
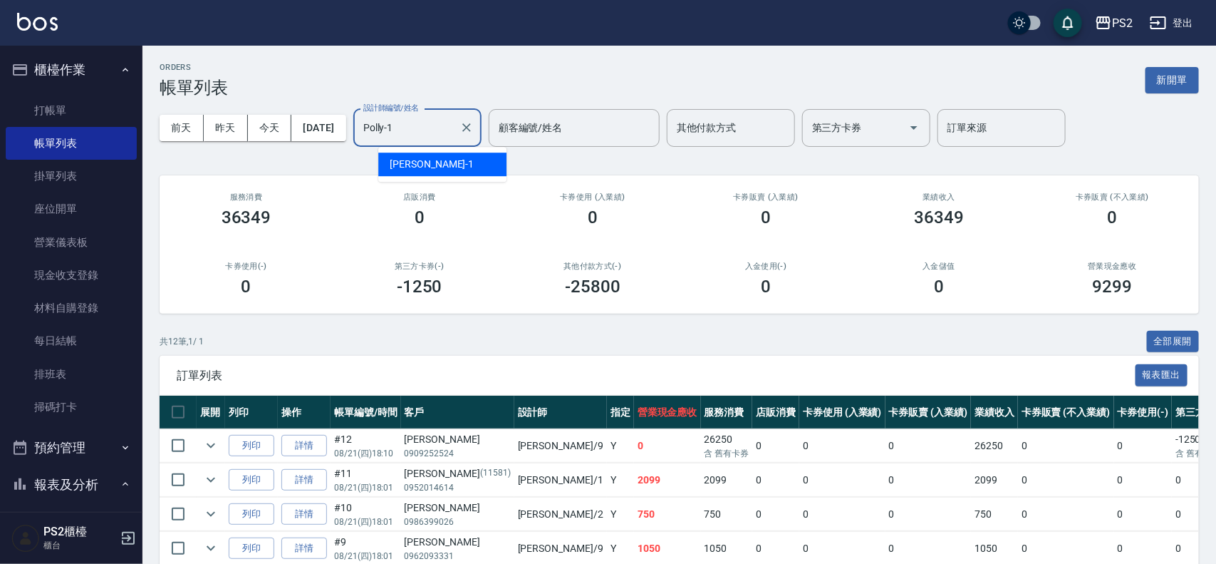
type input "Polly-1"
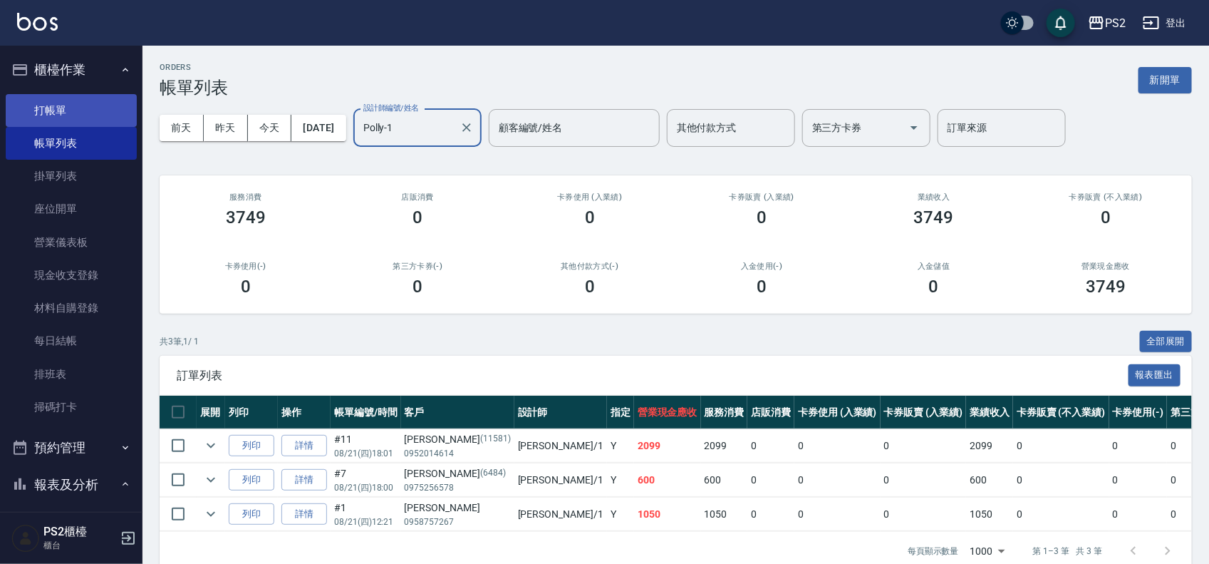
click at [66, 98] on link "打帳單" at bounding box center [71, 110] width 131 height 33
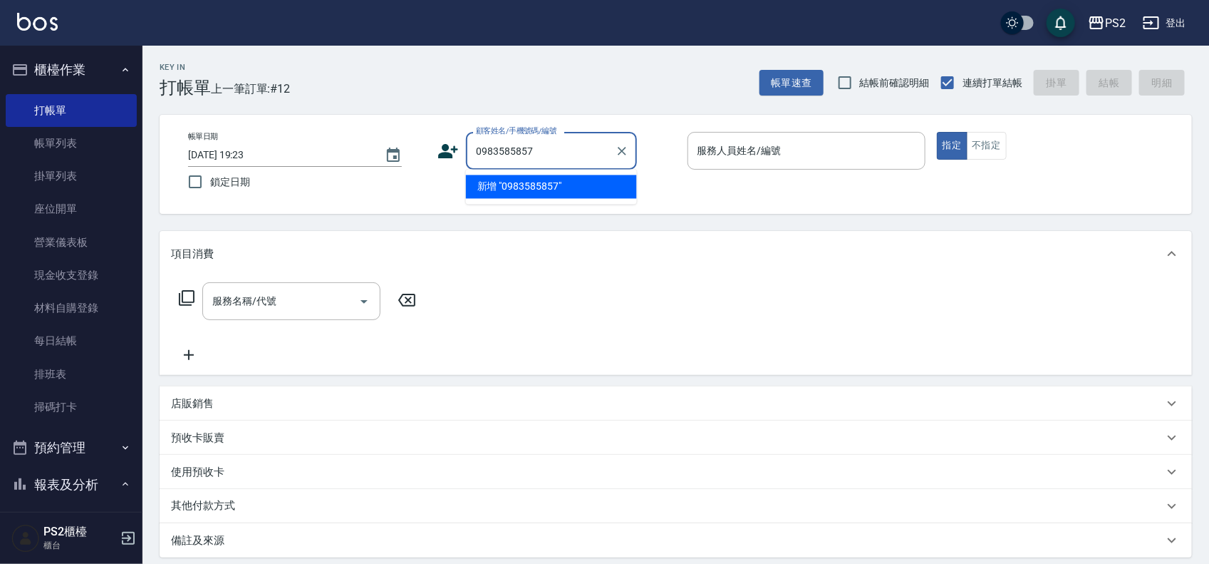
type input "0983585857"
click at [457, 145] on icon at bounding box center [448, 150] width 21 height 21
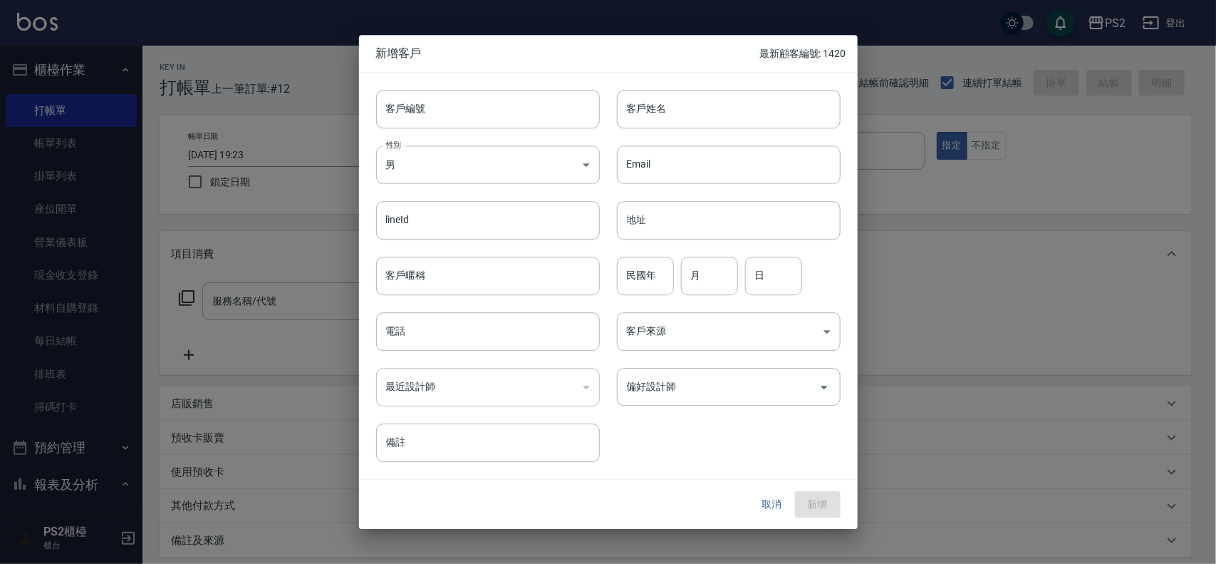
click at [770, 490] on div "取消 新增" at bounding box center [608, 504] width 499 height 49
click at [764, 503] on button "取消" at bounding box center [773, 505] width 46 height 26
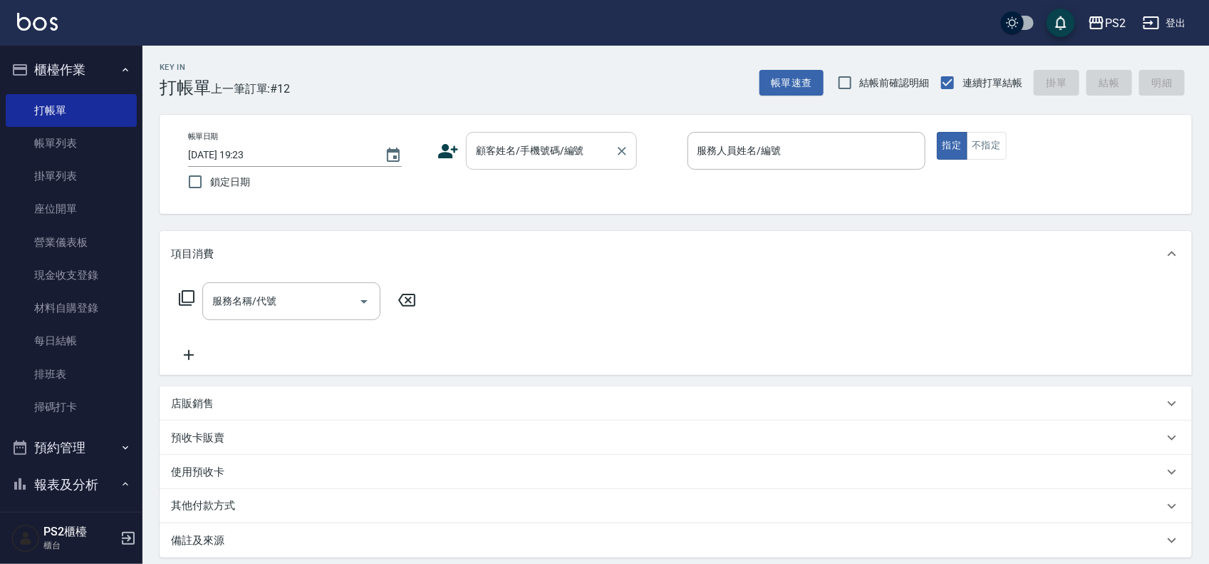
drag, startPoint x: 515, startPoint y: 105, endPoint x: 519, endPoint y: 134, distance: 29.4
click at [515, 105] on div "Key In 打帳單 上一筆訂單:#12 帳單速查 結帳前確認明細 連續打單結帳 掛單 結帳 明細 帳單日期 2025/08/21 19:23 鎖定日期 顧客…" at bounding box center [676, 379] width 1067 height 666
click at [519, 134] on div "顧客姓名/手機號碼/編號" at bounding box center [551, 151] width 171 height 38
click at [526, 143] on input "顧客姓名/手機號碼/編號" at bounding box center [540, 150] width 137 height 25
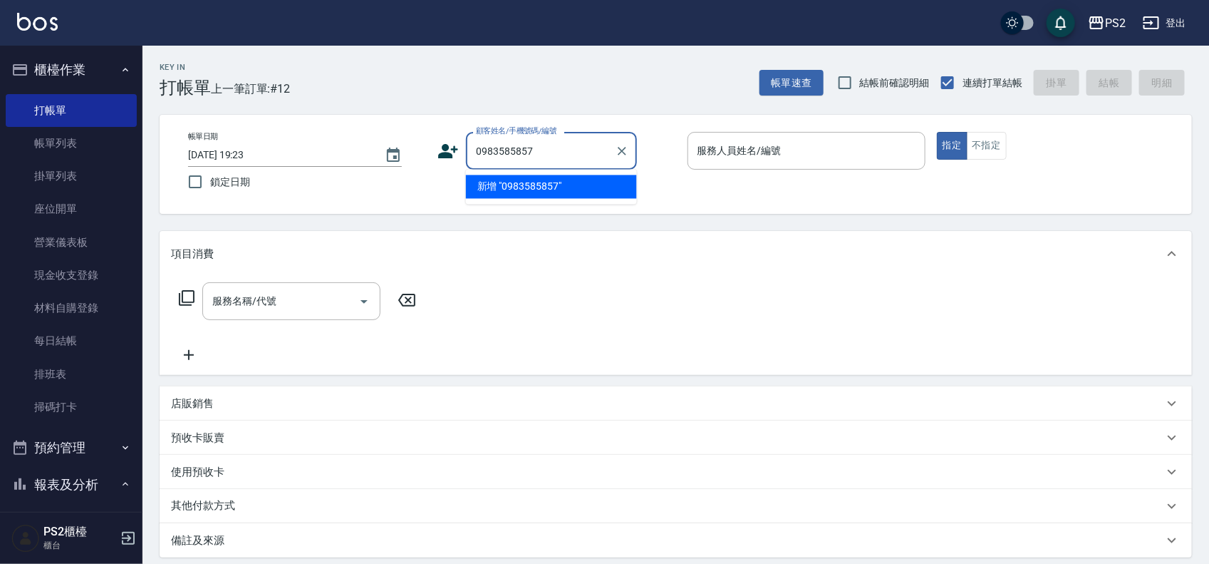
click at [540, 191] on li "新增 "0983585857"" at bounding box center [551, 187] width 171 height 24
type input "0983585857"
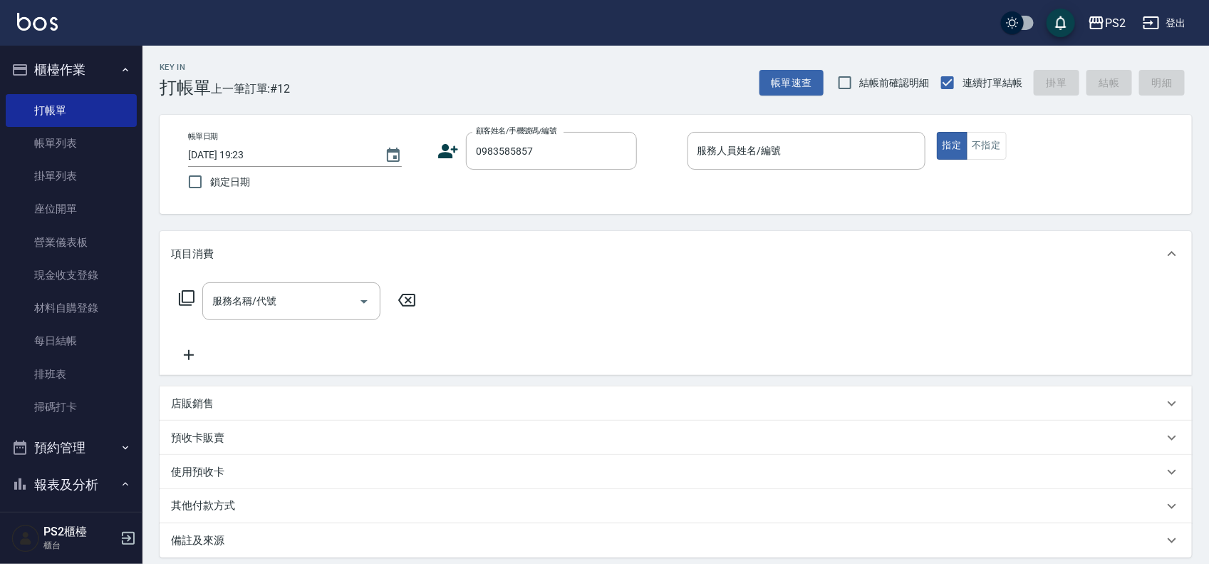
click at [453, 150] on icon at bounding box center [448, 150] width 21 height 21
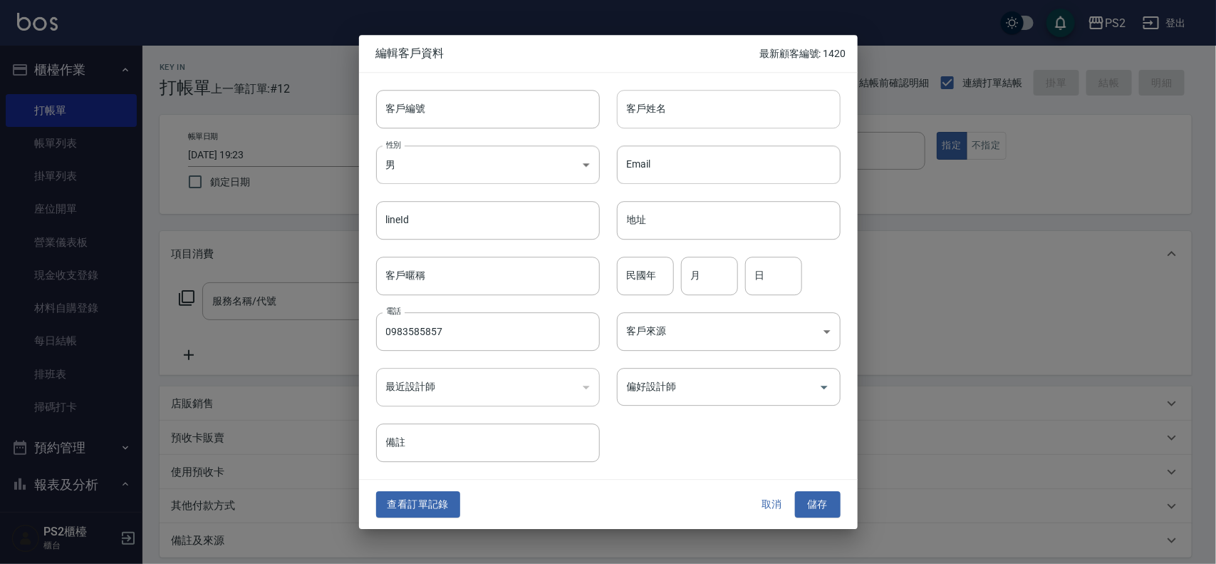
click at [676, 108] on input "客戶姓名" at bounding box center [729, 109] width 224 height 38
type input "x"
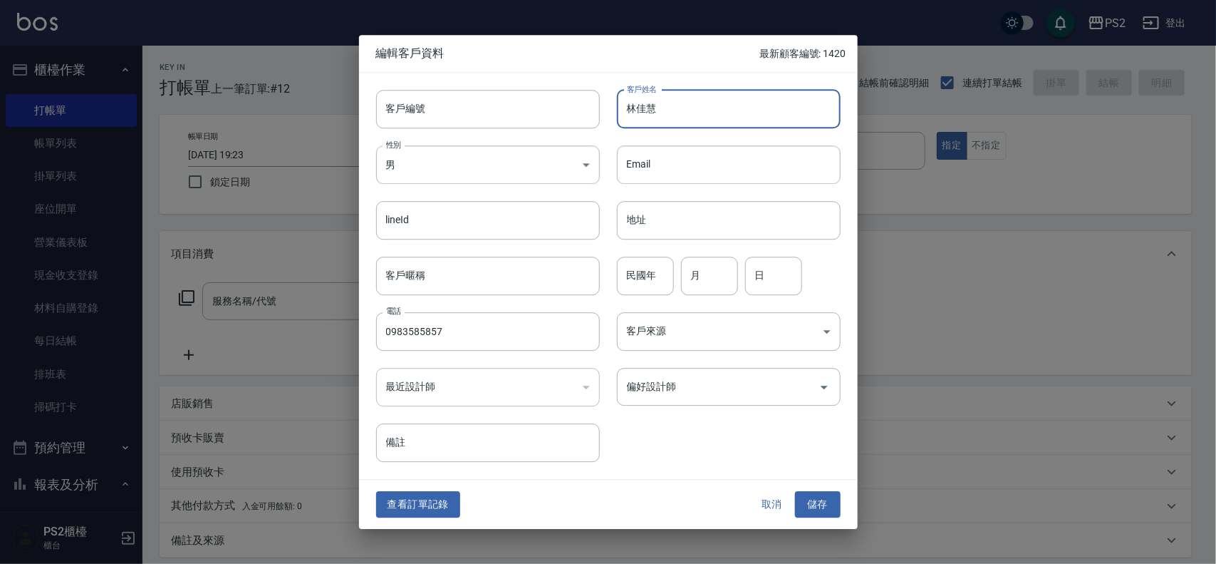
type input "林佳慧"
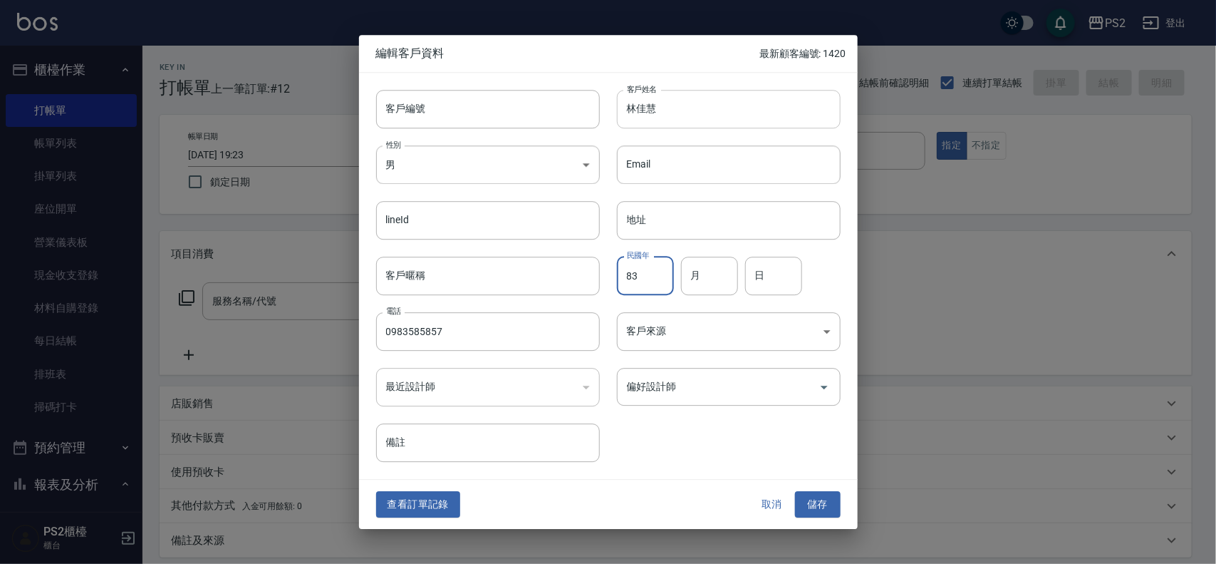
type input "83"
type input "9"
click at [799, 273] on input "12" at bounding box center [773, 276] width 57 height 38
type input "13"
click at [823, 485] on div "查看訂單記錄 取消 儲存" at bounding box center [608, 504] width 499 height 49
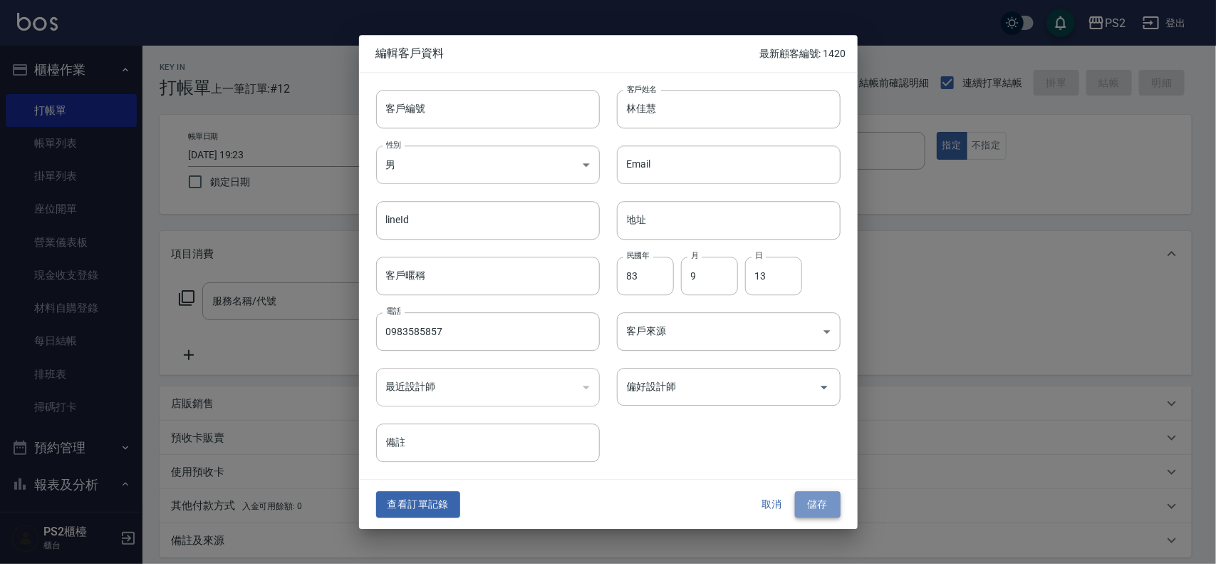
click at [821, 497] on button "儲存" at bounding box center [818, 505] width 46 height 26
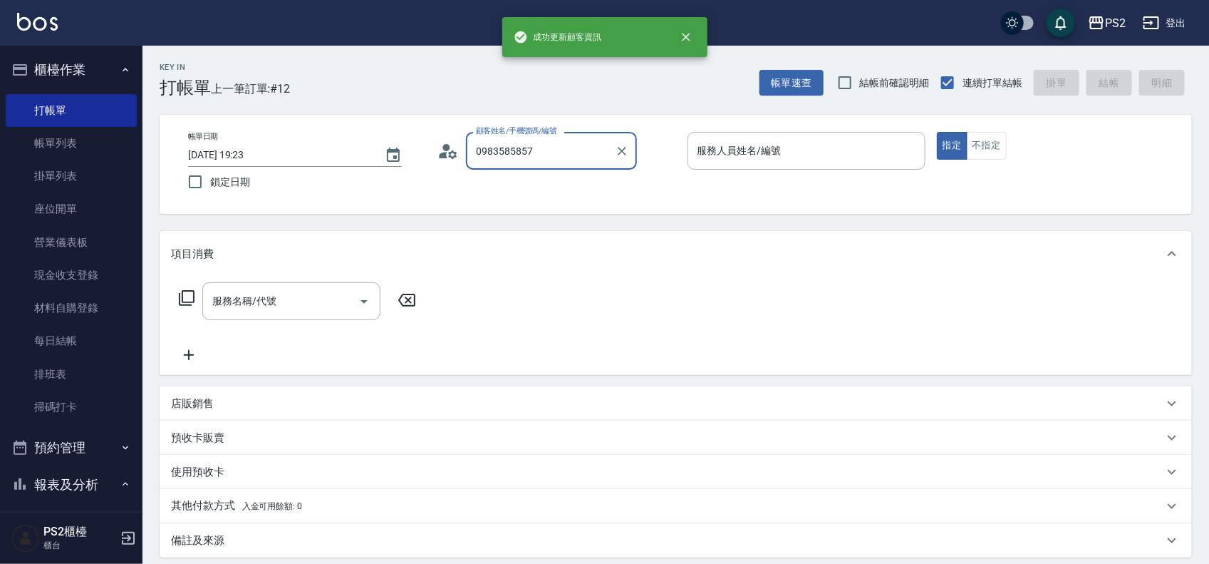
click at [579, 148] on input "0983585857" at bounding box center [540, 150] width 137 height 25
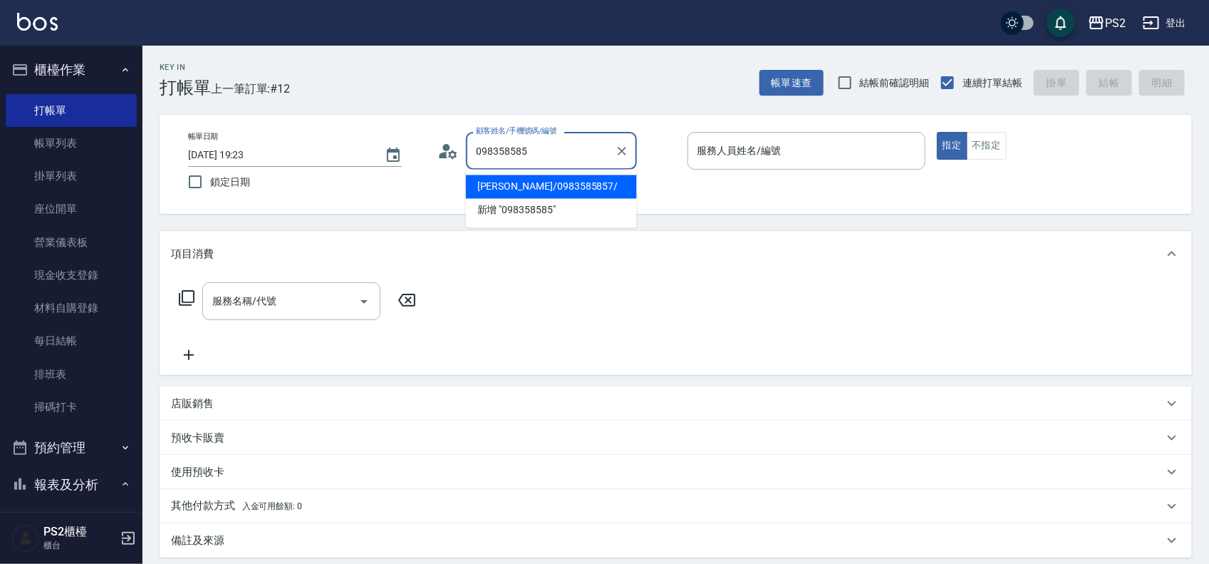
type input "林佳慧/0983585857/"
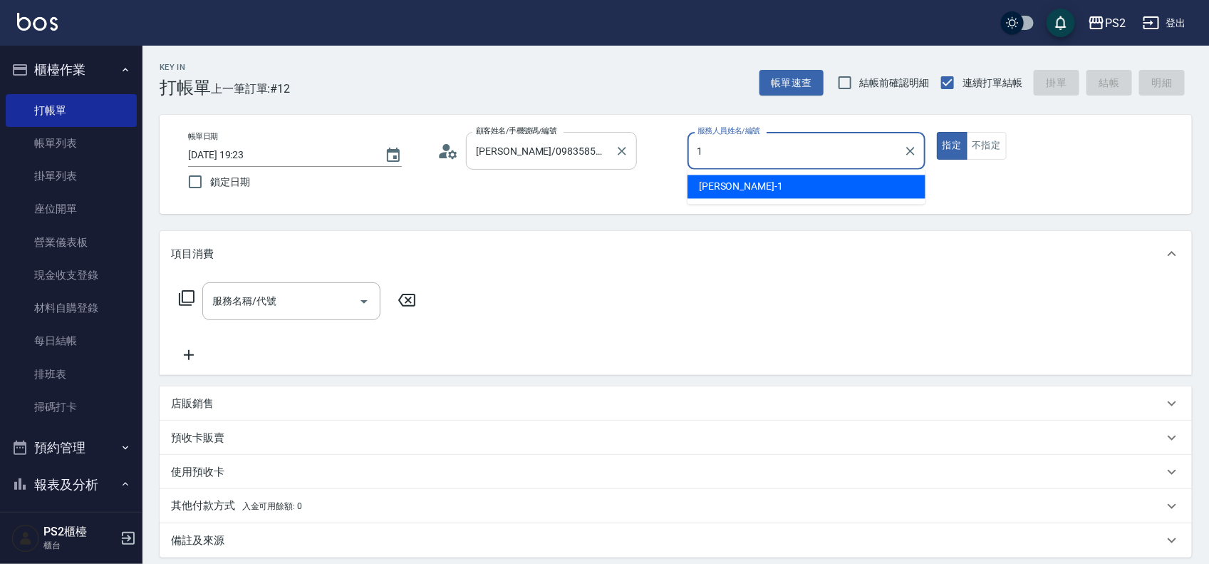
type input "Polly-1"
type button "true"
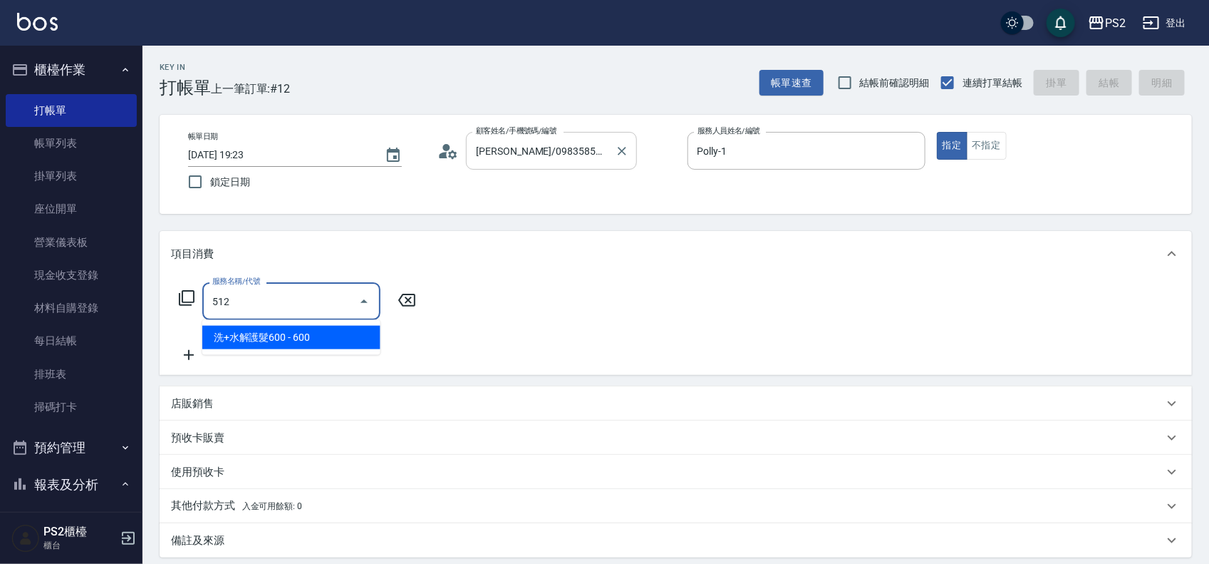
type input "洗+水解護髮600(512)"
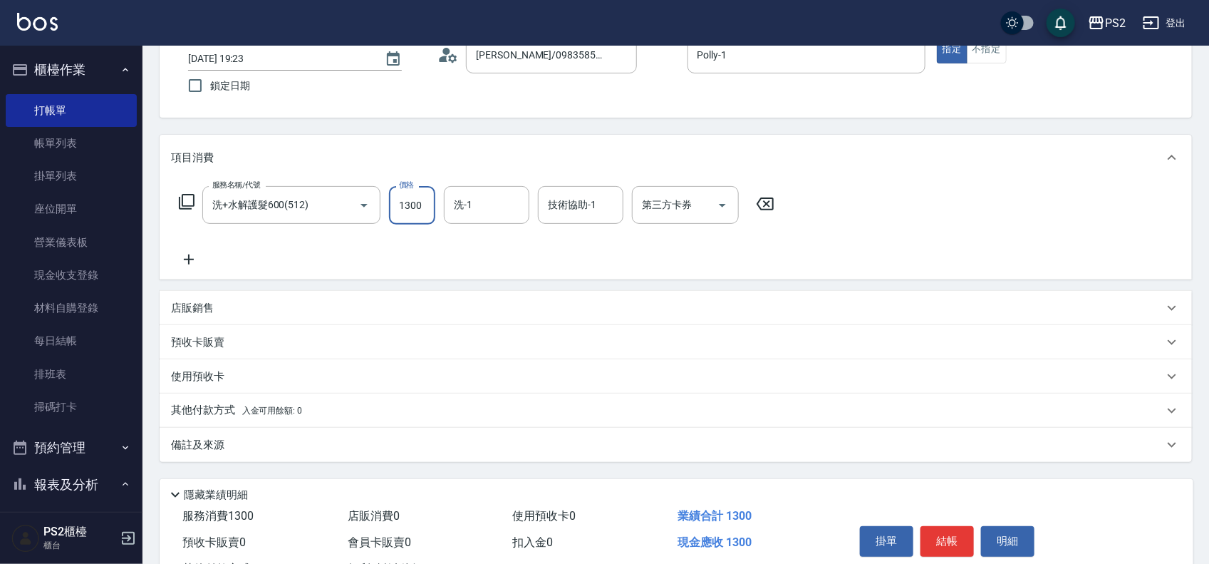
scroll to position [65, 0]
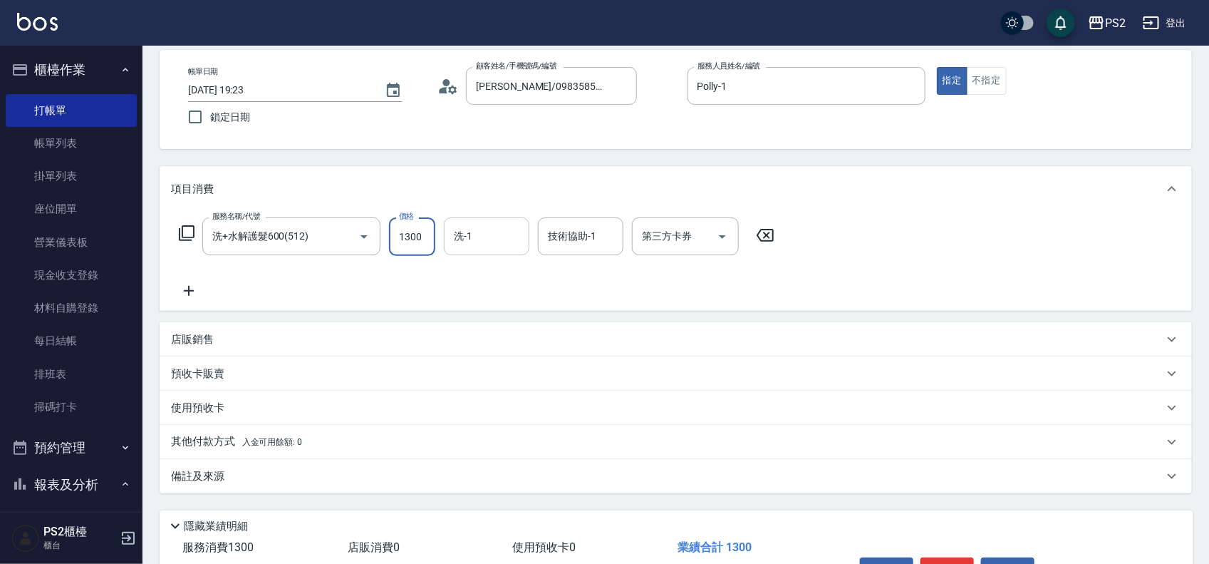
type input "1300"
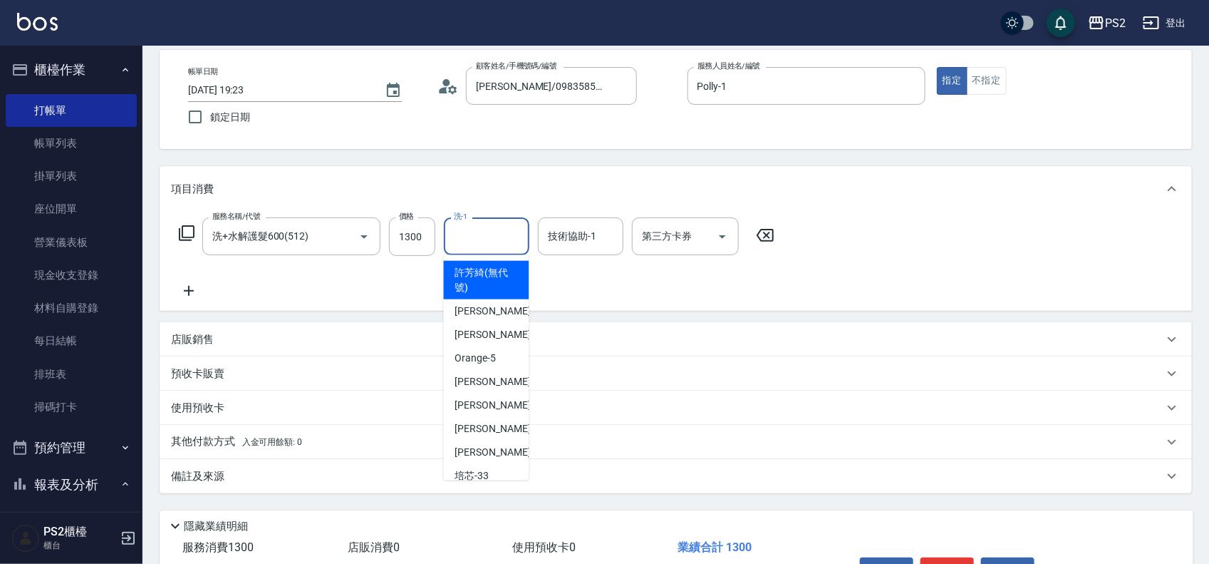
click at [508, 241] on input "洗-1" at bounding box center [486, 236] width 73 height 25
click at [500, 232] on input "洗-1" at bounding box center [486, 236] width 73 height 25
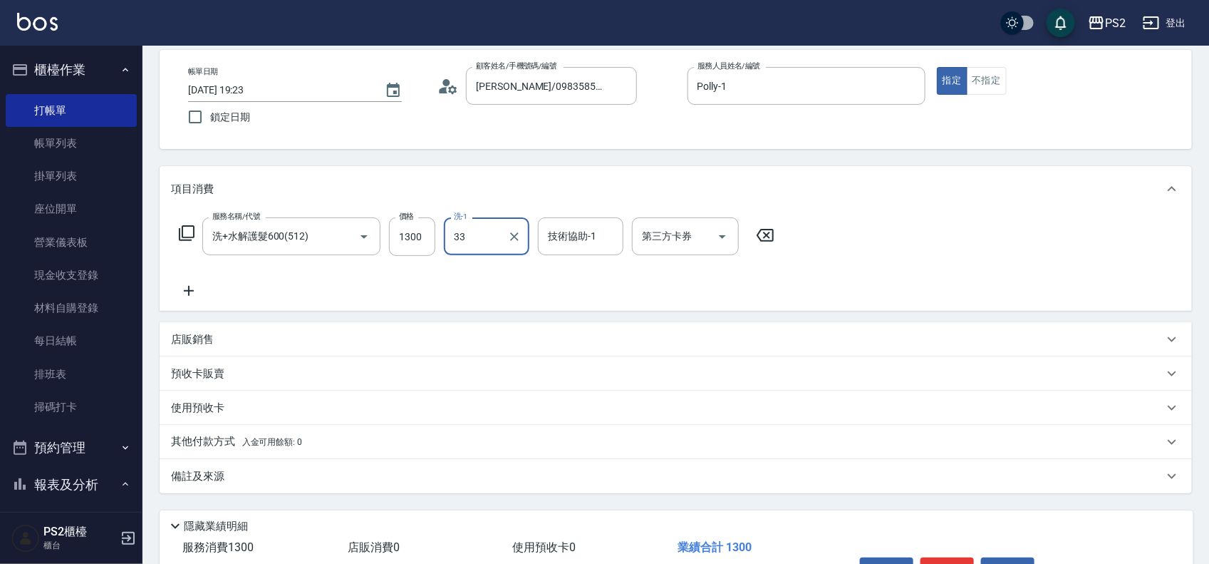
type input "培芯-33"
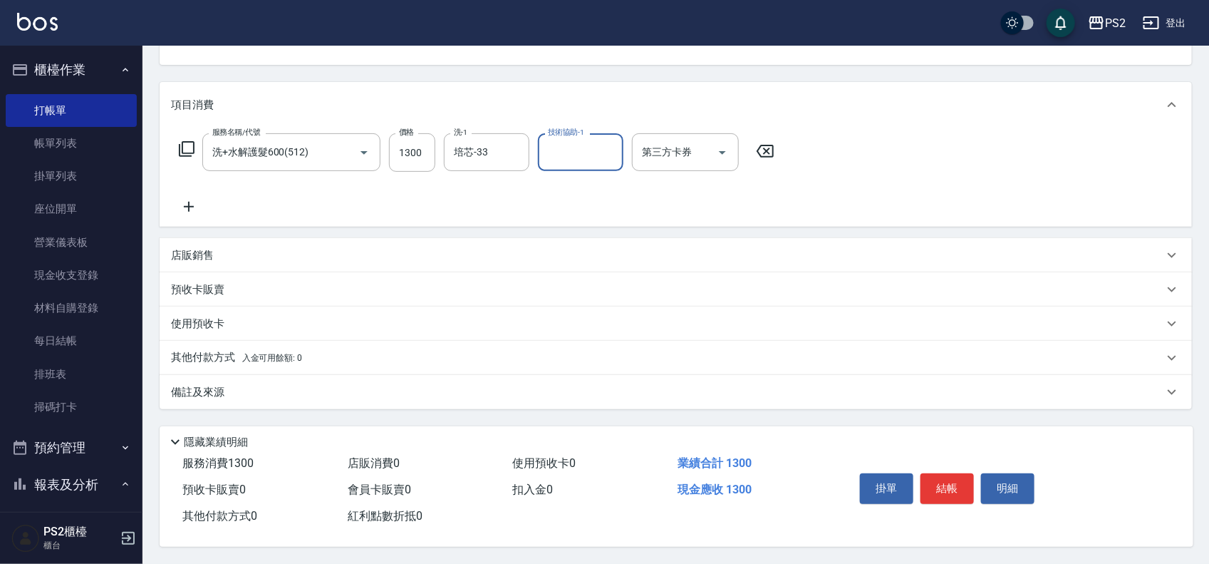
scroll to position [154, 0]
click at [946, 482] on button "結帳" at bounding box center [947, 488] width 53 height 30
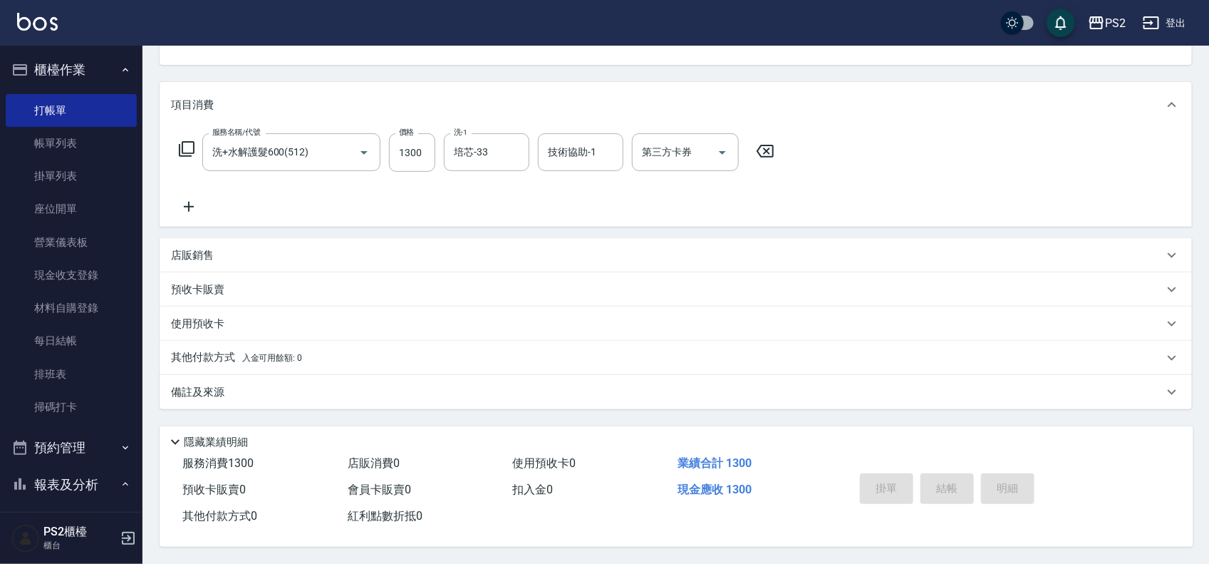
type input "2025/08/21 19:24"
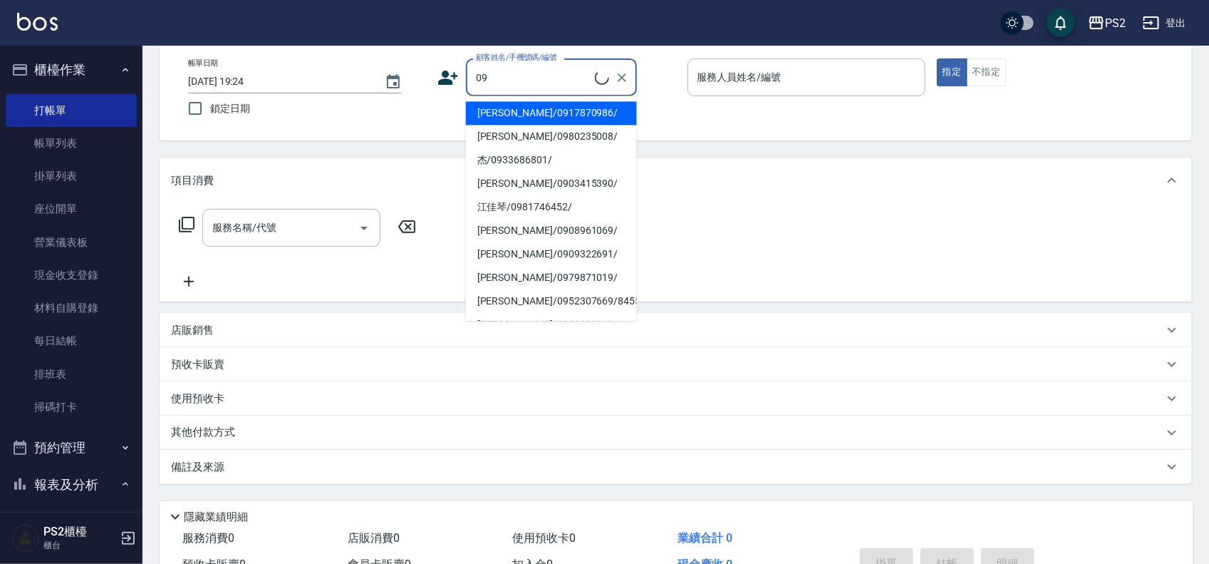
scroll to position [0, 0]
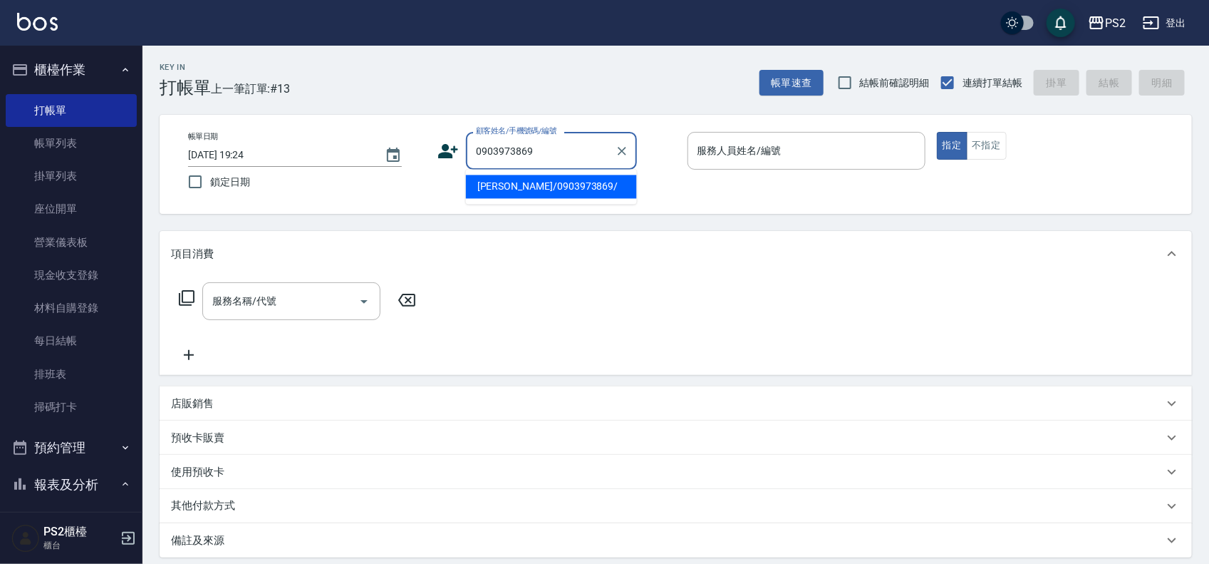
type input "林世杰/0903973869/"
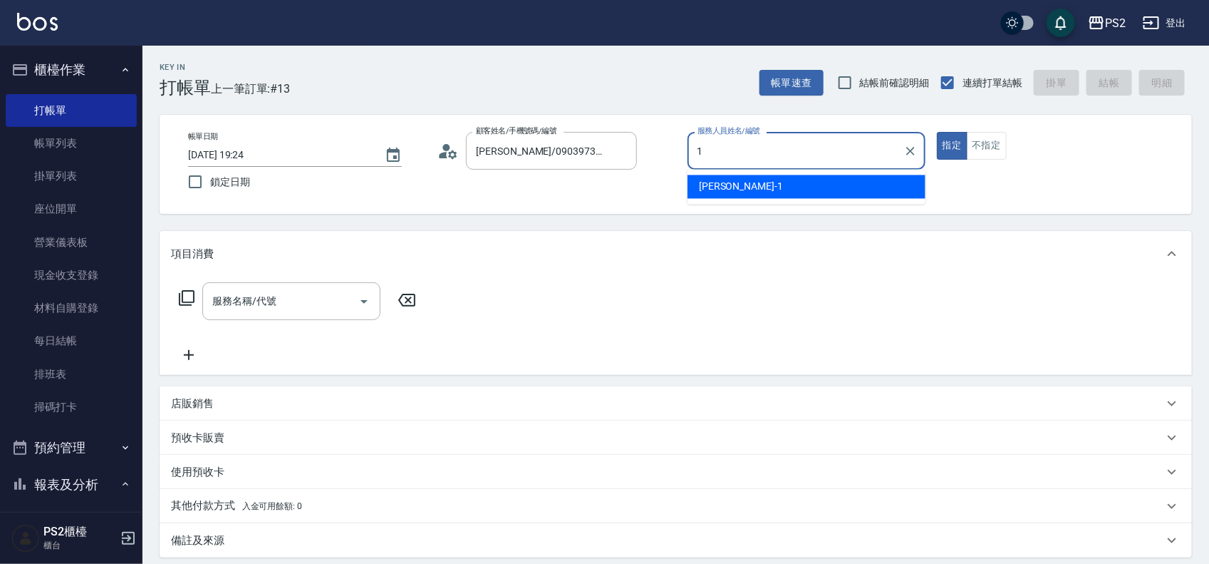
type input "Polly-1"
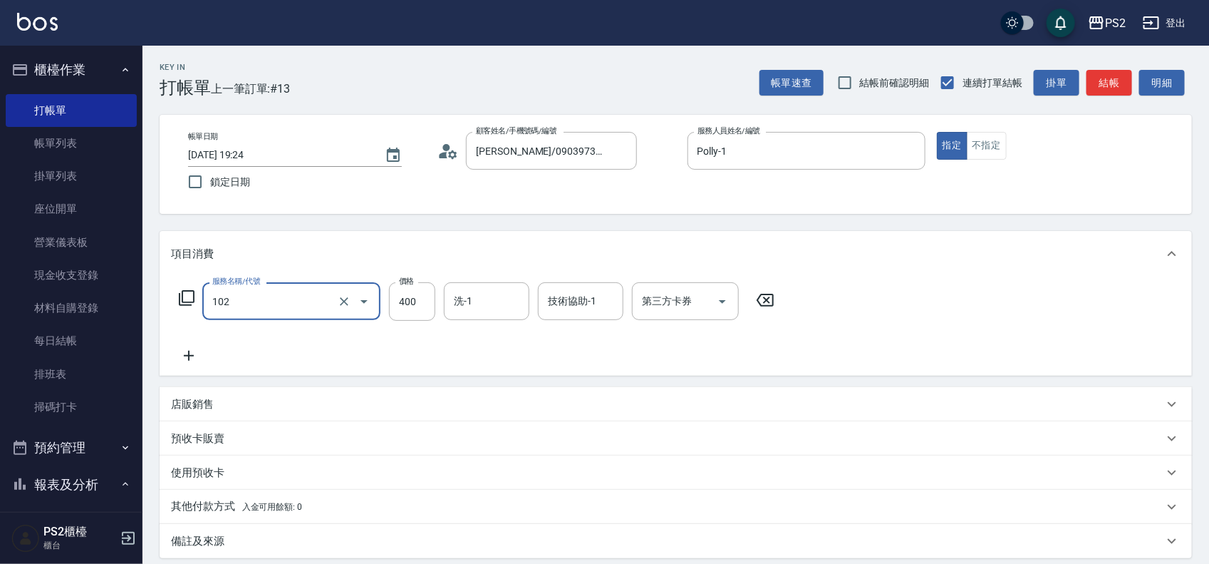
type input "精油洗髮(102)"
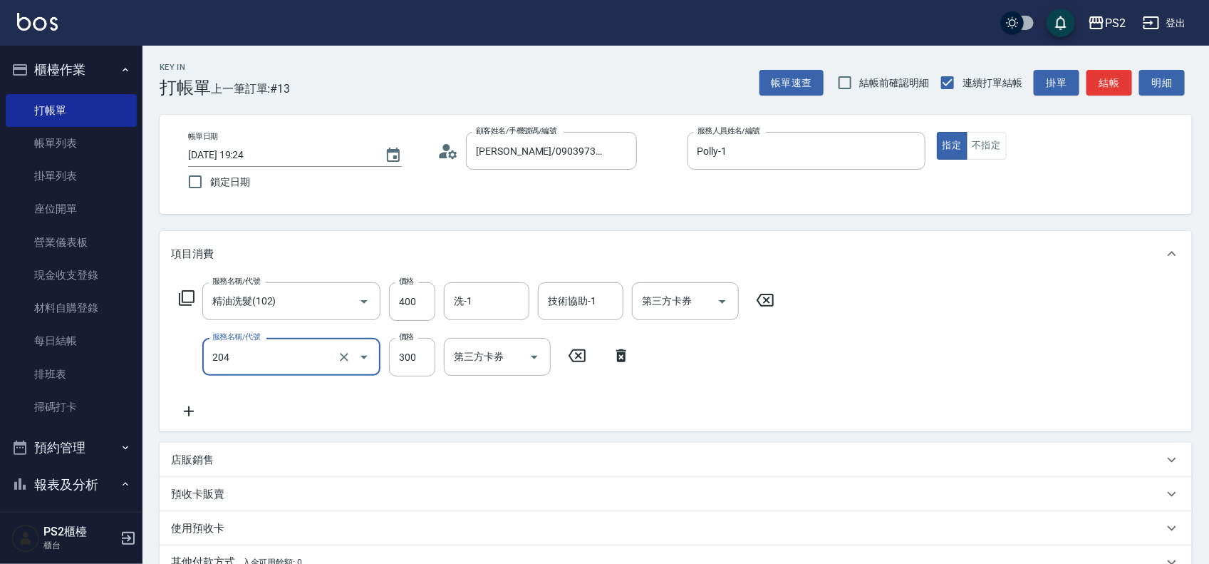
type input "C級單剪300(204)"
click at [463, 316] on div "洗-1" at bounding box center [487, 301] width 86 height 38
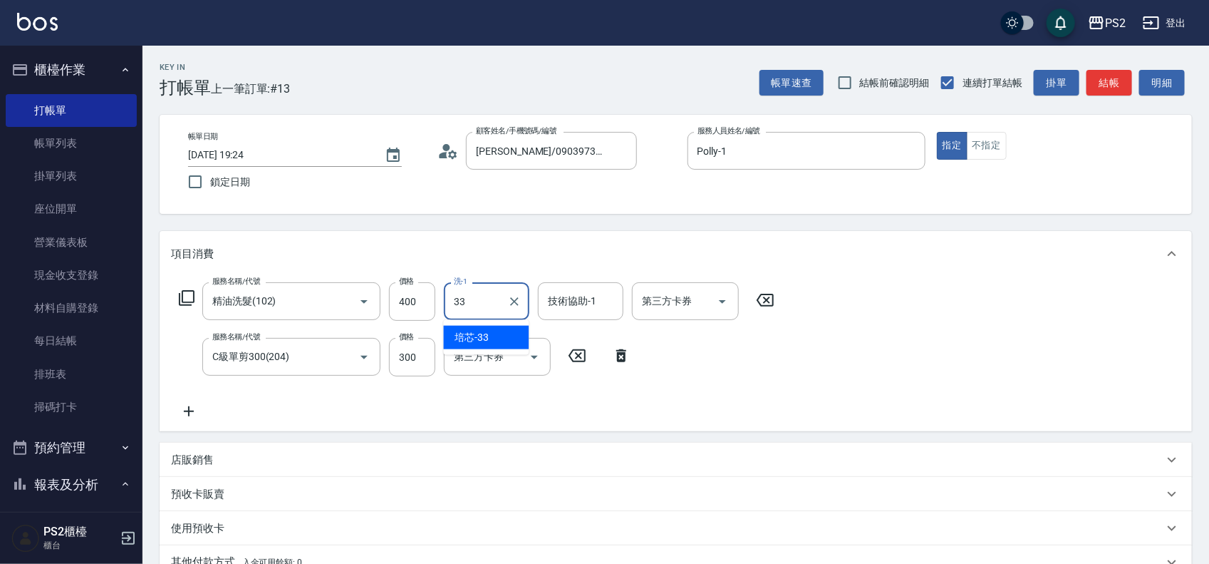
type input "培芯-33"
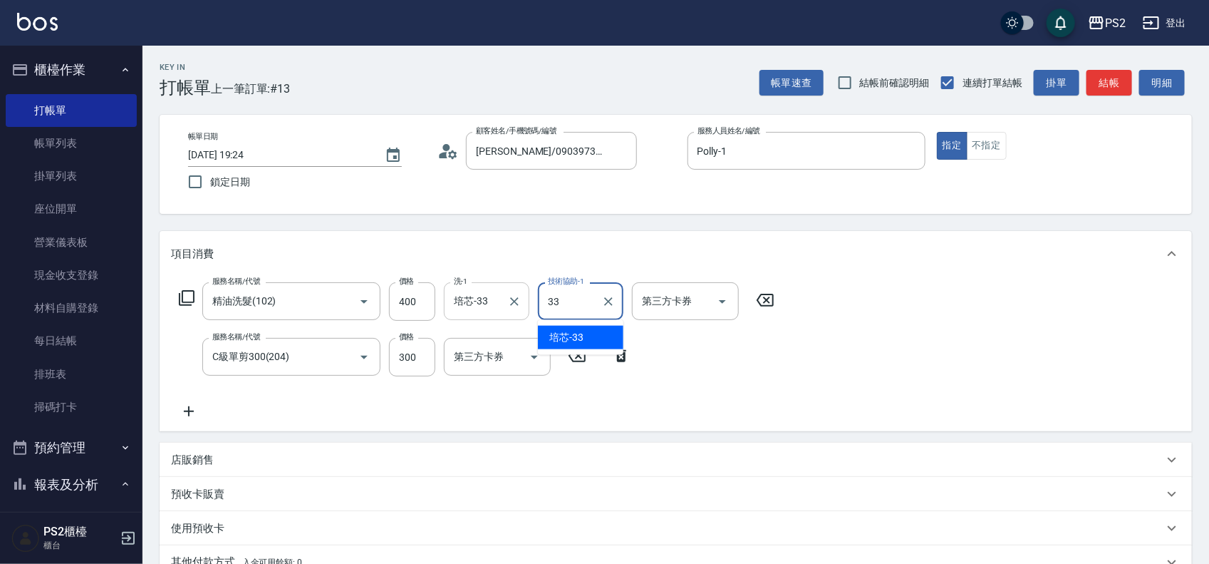
type input "培芯-33"
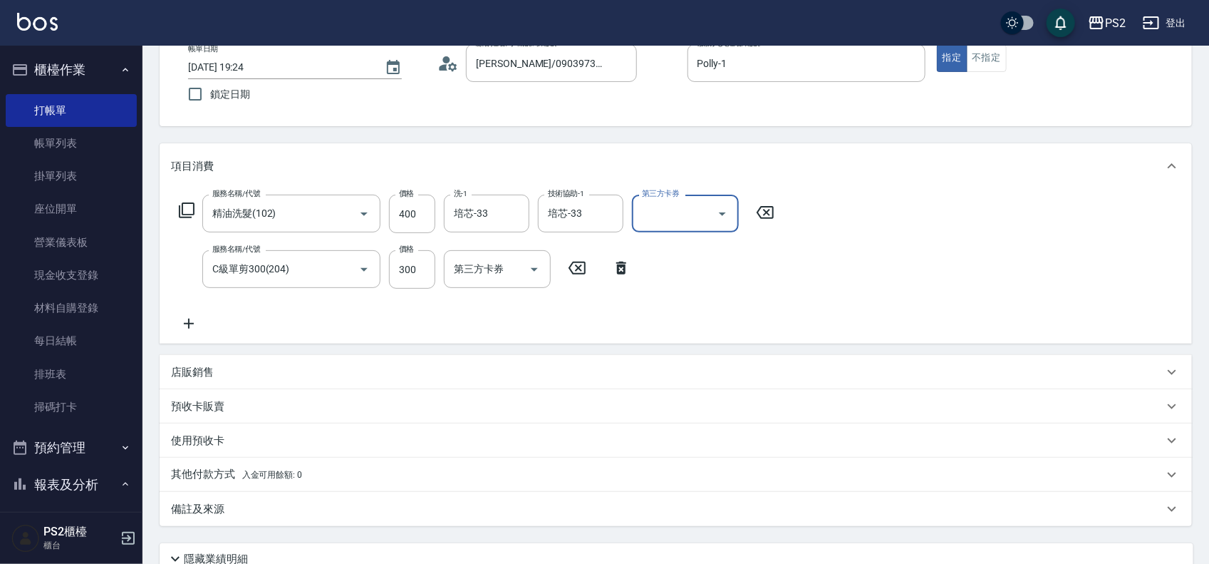
scroll to position [210, 0]
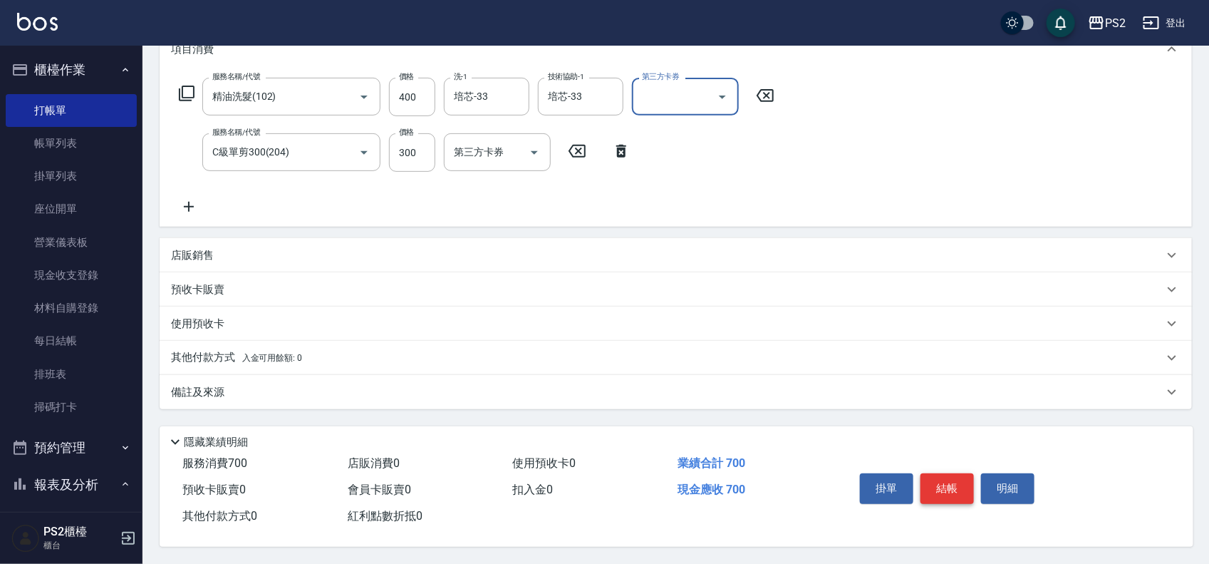
click at [952, 476] on button "結帳" at bounding box center [947, 488] width 53 height 30
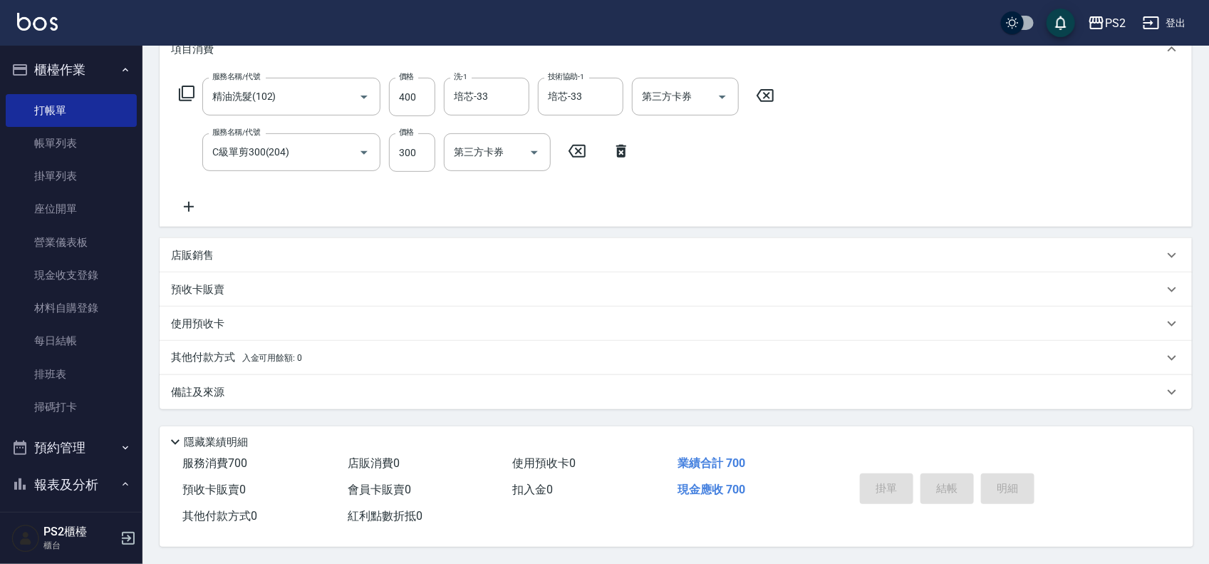
type input "2025/08/21 19:25"
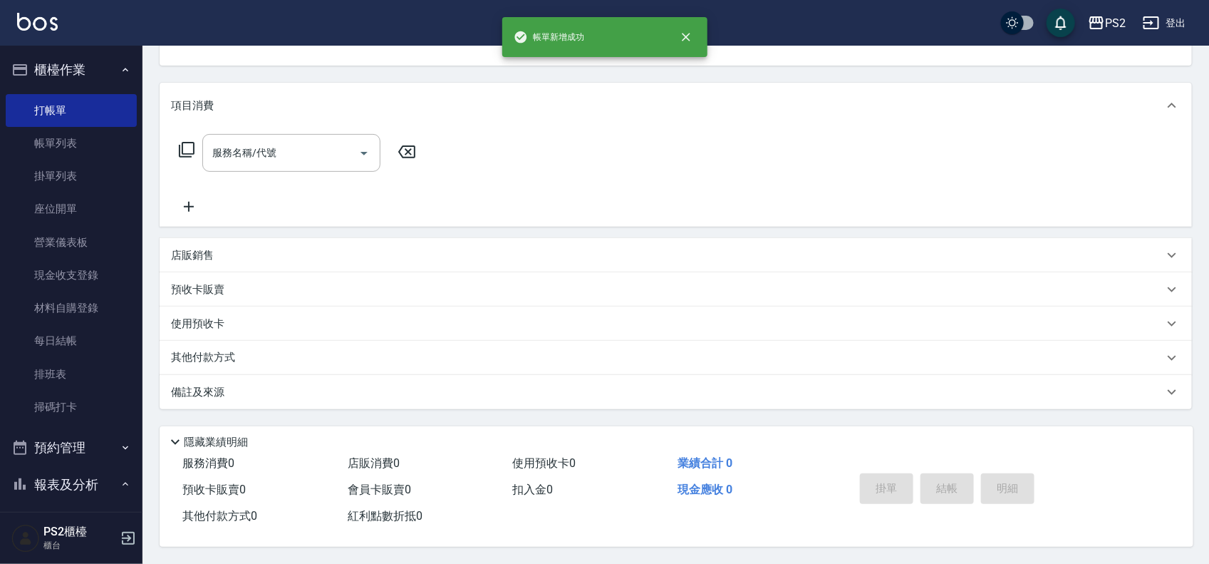
scroll to position [0, 0]
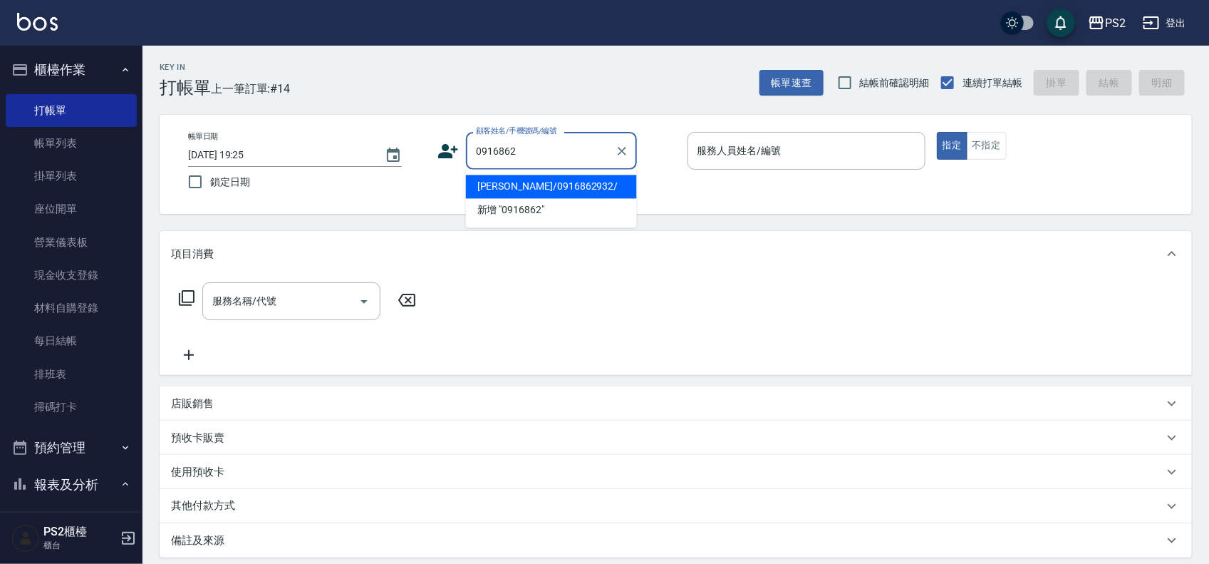
type input "[PERSON_NAME]/0916862932/"
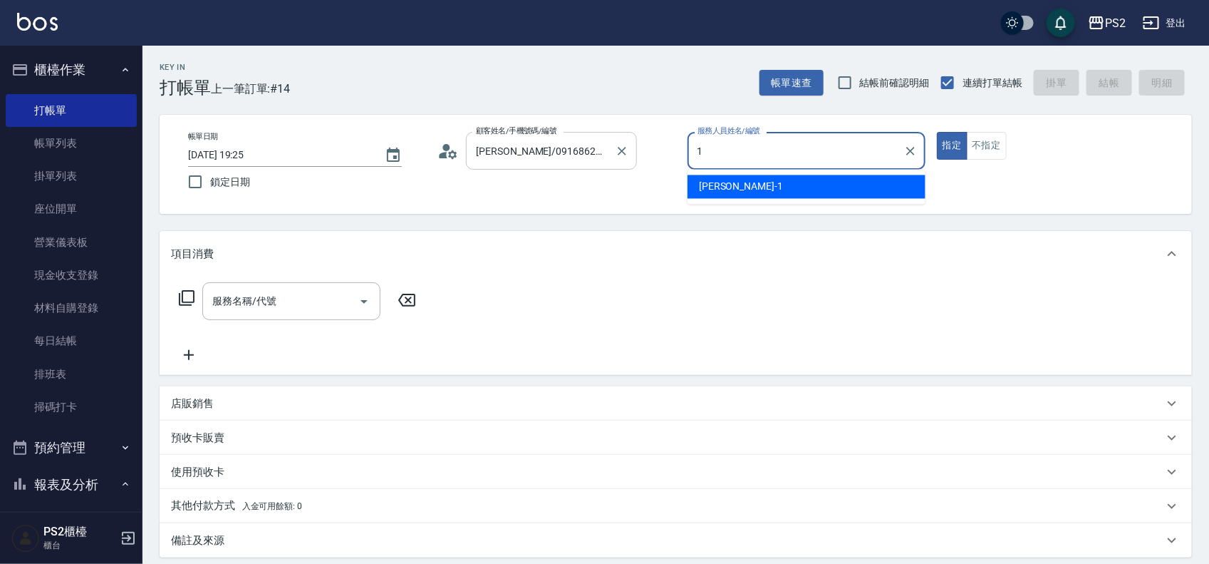
type input "Polly-1"
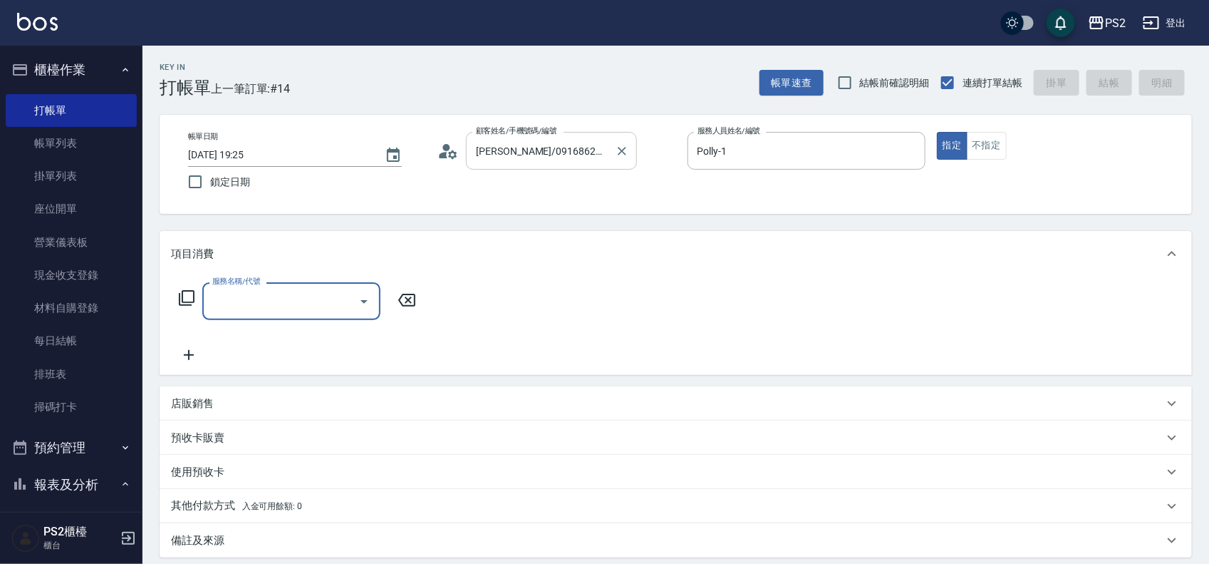
type input "1"
type input "A級單剪(106)"
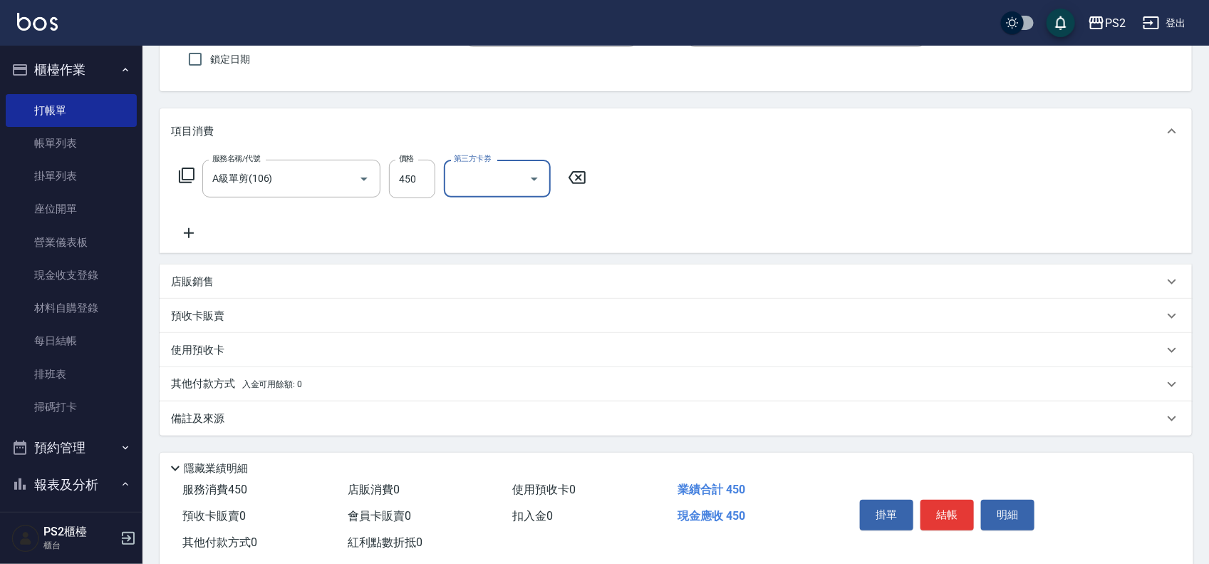
scroll to position [154, 0]
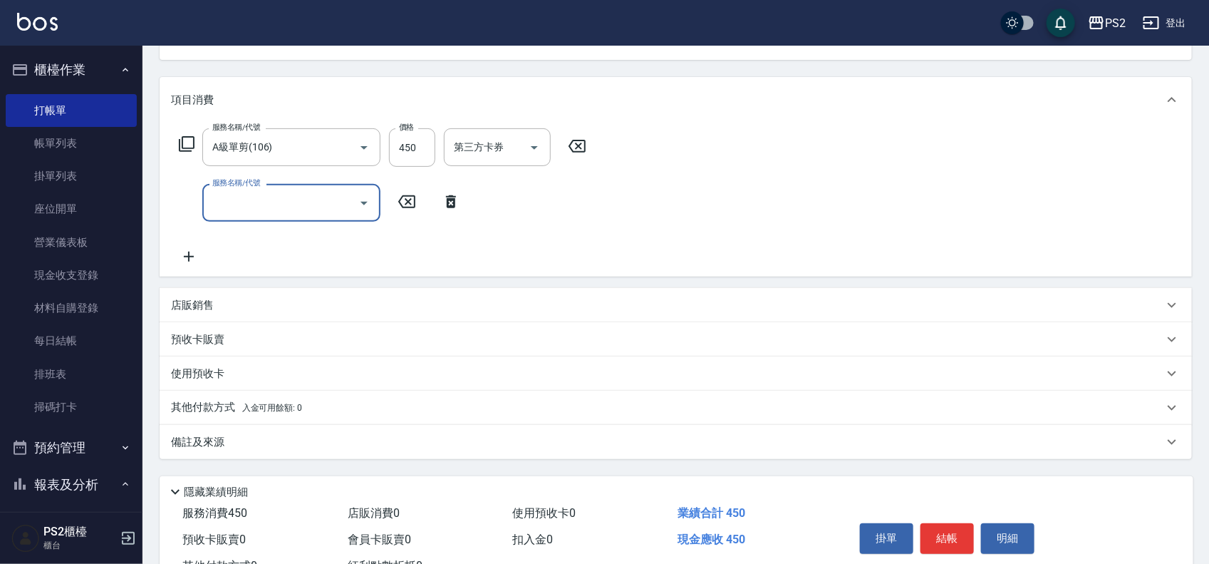
click at [449, 205] on icon at bounding box center [451, 201] width 10 height 13
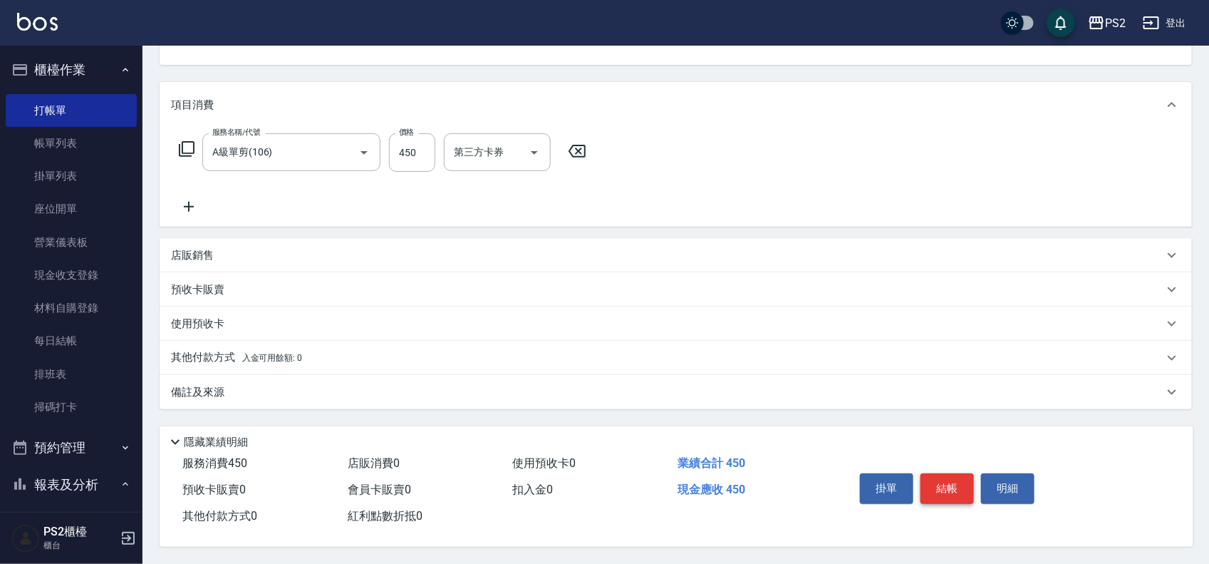
click at [961, 494] on button "結帳" at bounding box center [947, 488] width 53 height 30
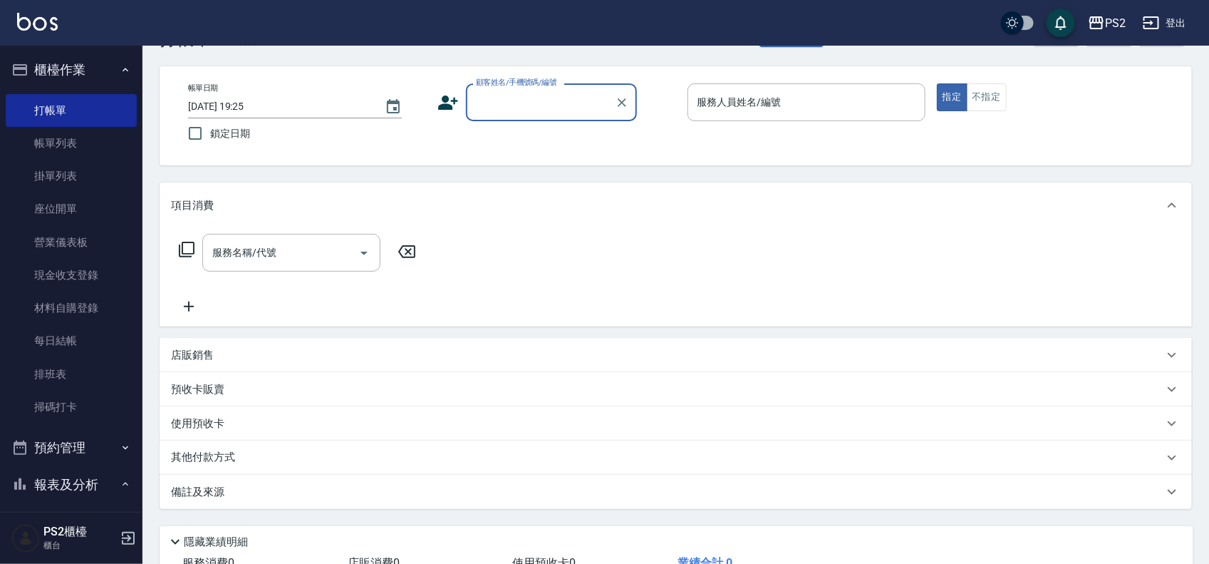
scroll to position [0, 0]
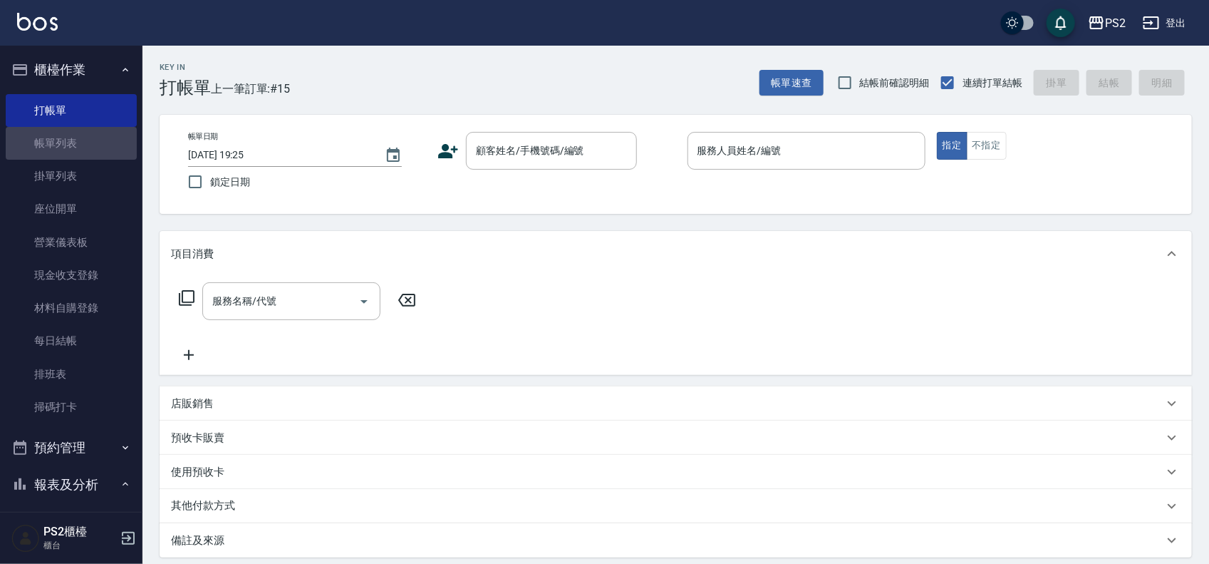
drag, startPoint x: 107, startPoint y: 152, endPoint x: 132, endPoint y: 140, distance: 27.7
click at [107, 151] on link "帳單列表" at bounding box center [71, 143] width 131 height 33
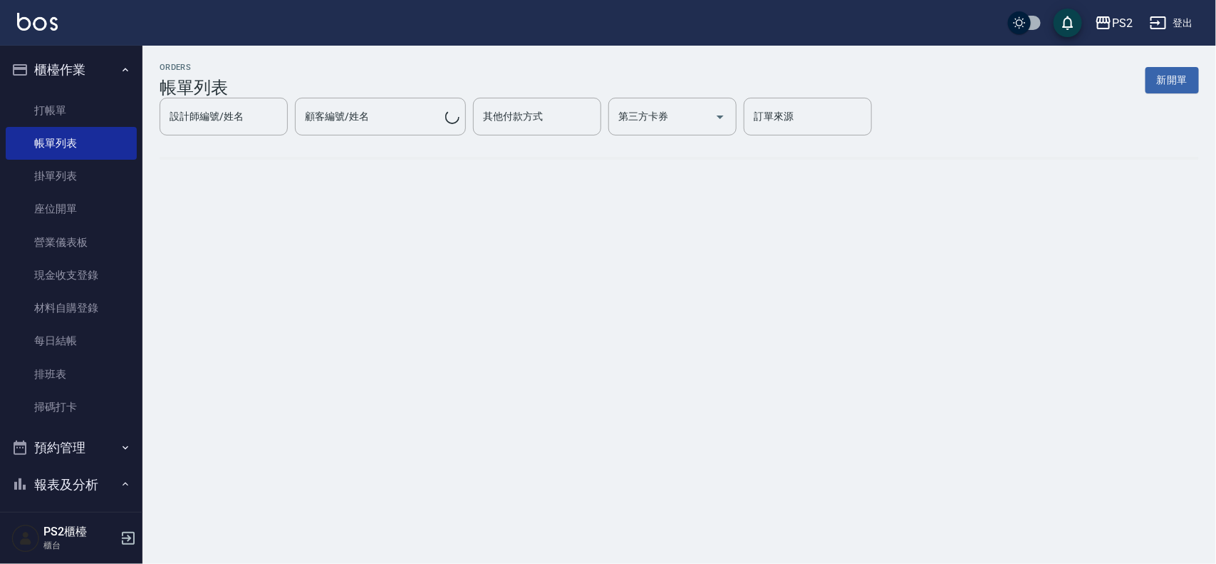
click at [132, 140] on nav "櫃檯作業 打帳單 帳單列表 掛單列表 座位開單 營業儀表板 現金收支登錄 材料自購登錄 每日結帳 排班表 掃碼打卡 預約管理 預約管理 單日預約紀錄 單週預約…" at bounding box center [71, 279] width 143 height 466
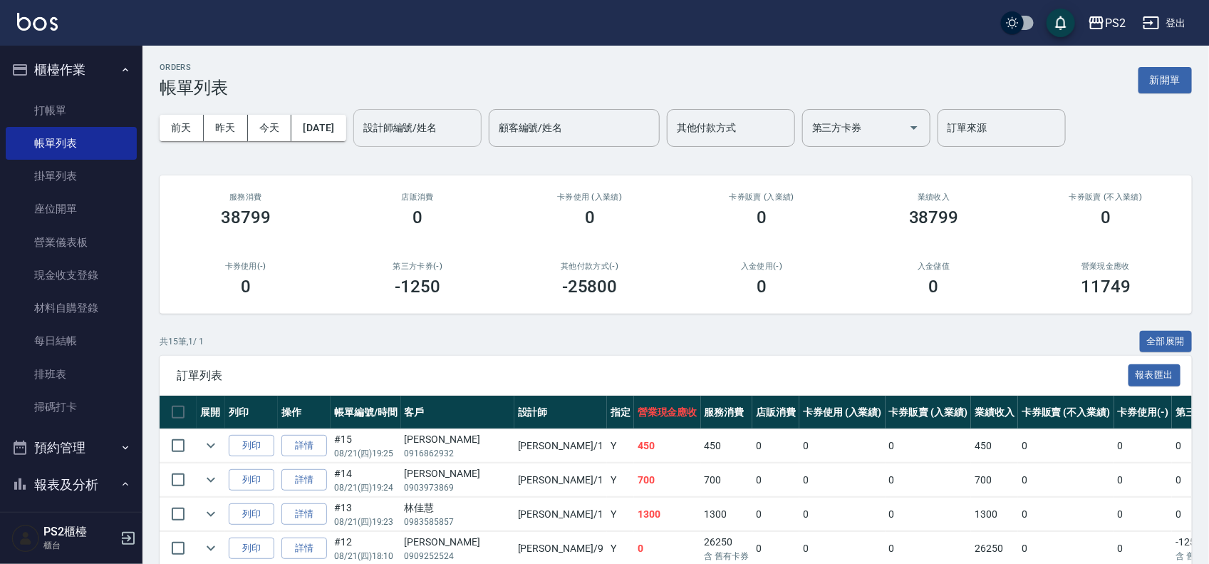
click at [445, 128] on div "設計師編號/姓名 設計師編號/姓名" at bounding box center [417, 128] width 128 height 38
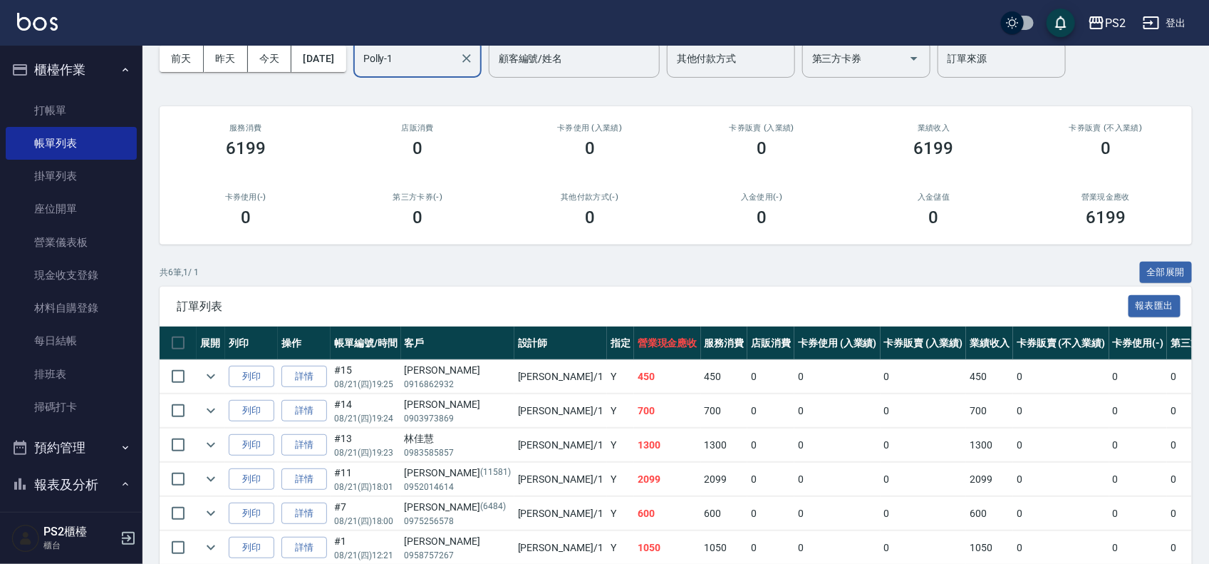
scroll to position [141, 0]
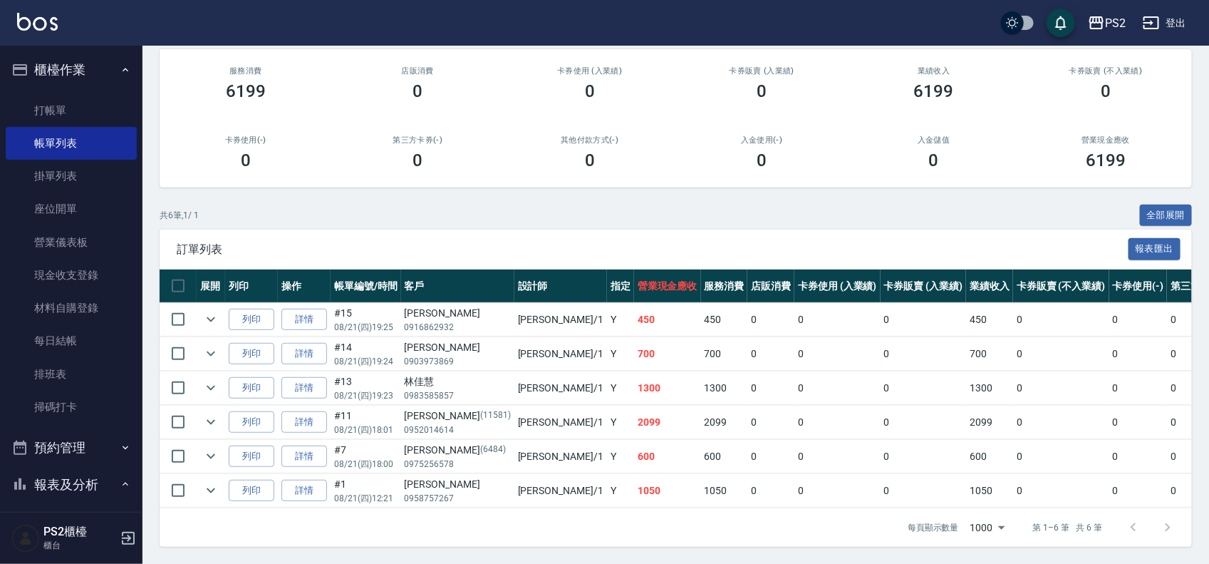
type input "Polly-1"
drag, startPoint x: 531, startPoint y: 338, endPoint x: 543, endPoint y: 326, distance: 17.1
click at [534, 337] on tr "列印 詳情 #14 08/21 (四) 19:24 林世杰 0903973869 Polly /1 Y 700 700 0 0 0 700 0 0 0 0 0" at bounding box center [803, 353] width 1286 height 33
click at [634, 337] on td "700" at bounding box center [667, 353] width 67 height 33
click at [634, 303] on td "450" at bounding box center [667, 319] width 67 height 33
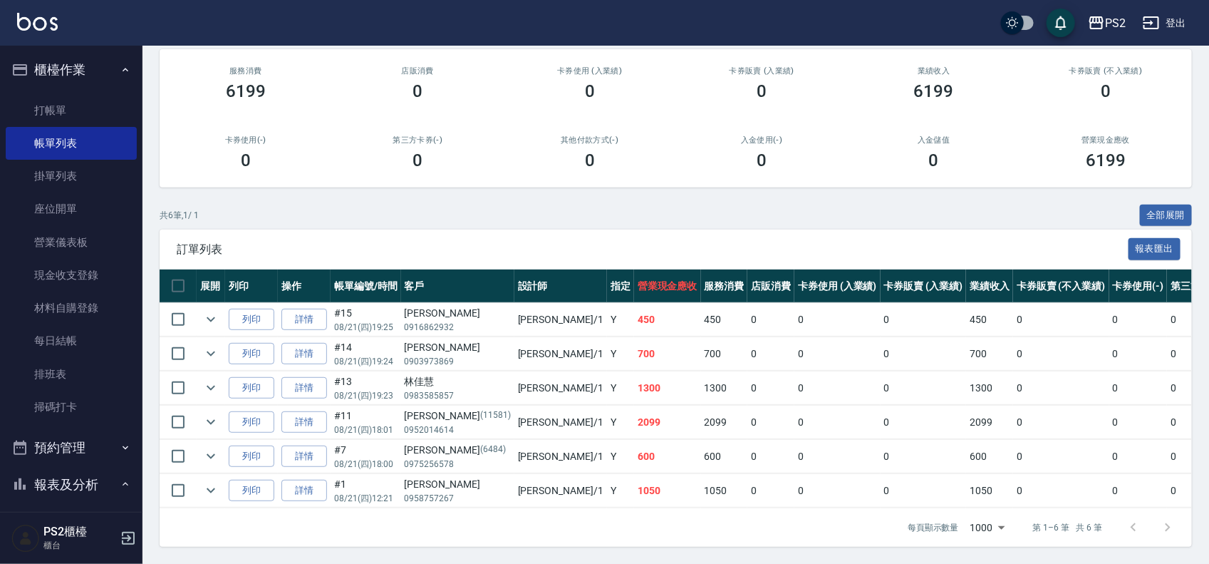
drag, startPoint x: 537, startPoint y: 294, endPoint x: 597, endPoint y: 300, distance: 60.8
click at [634, 303] on td "450" at bounding box center [667, 319] width 67 height 33
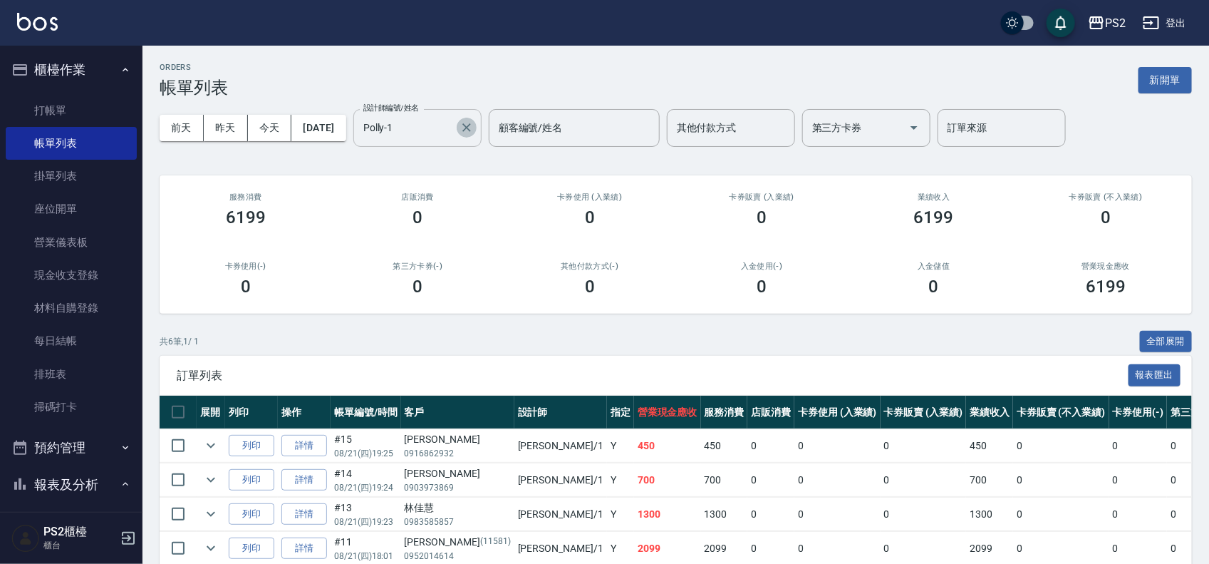
click at [471, 128] on icon "Clear" at bounding box center [466, 127] width 9 height 9
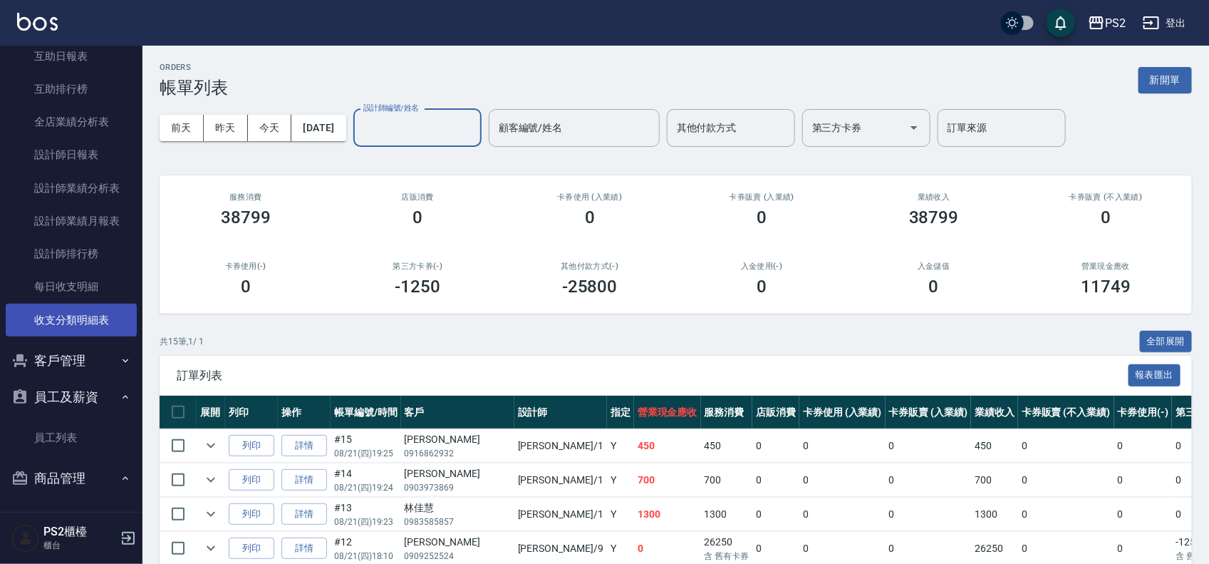
scroll to position [624, 0]
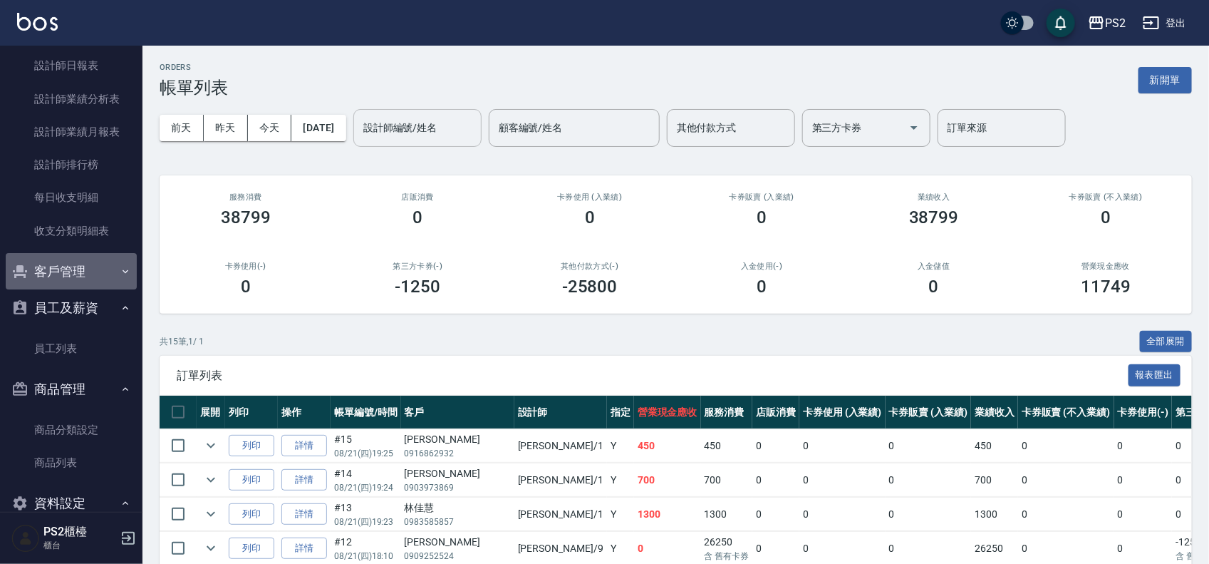
click at [109, 254] on button "客戶管理" at bounding box center [71, 271] width 131 height 37
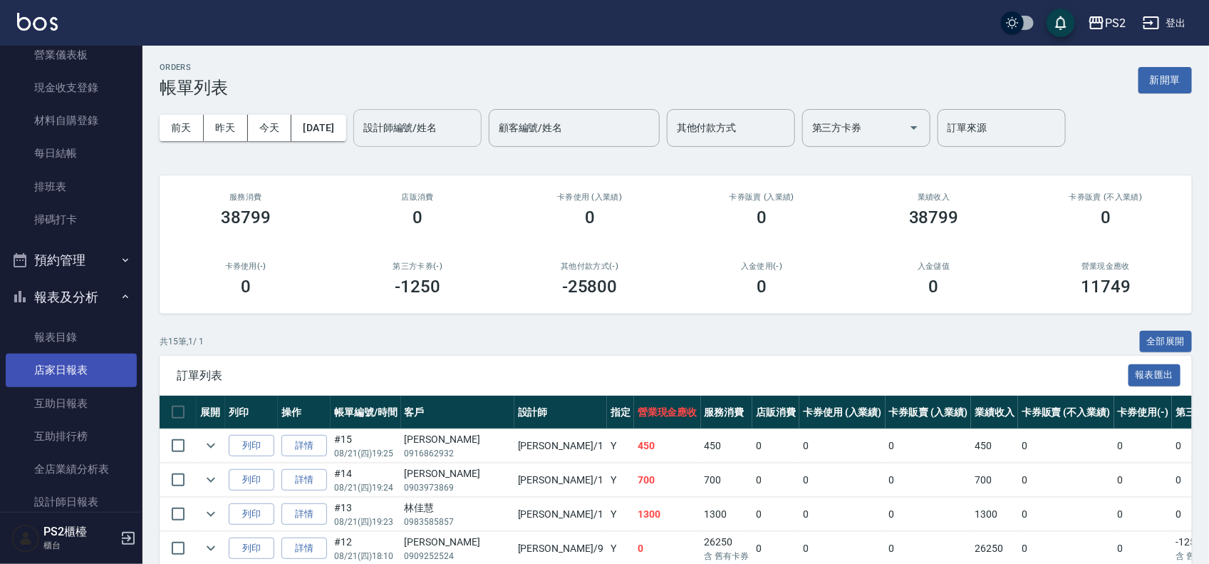
scroll to position [178, 0]
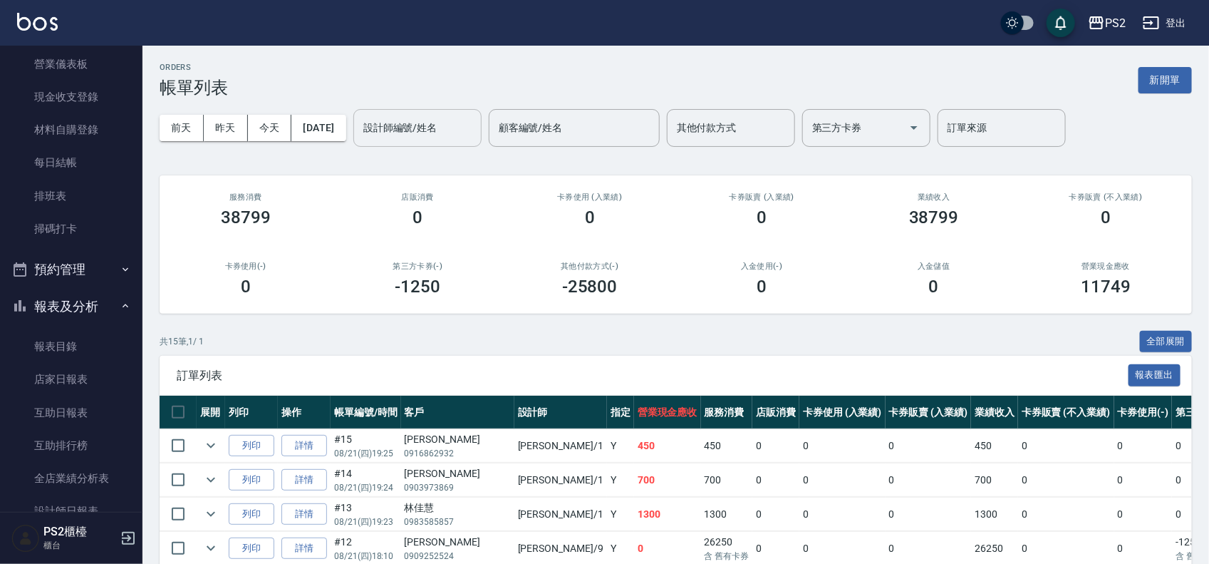
click at [104, 265] on button "預約管理" at bounding box center [71, 269] width 131 height 37
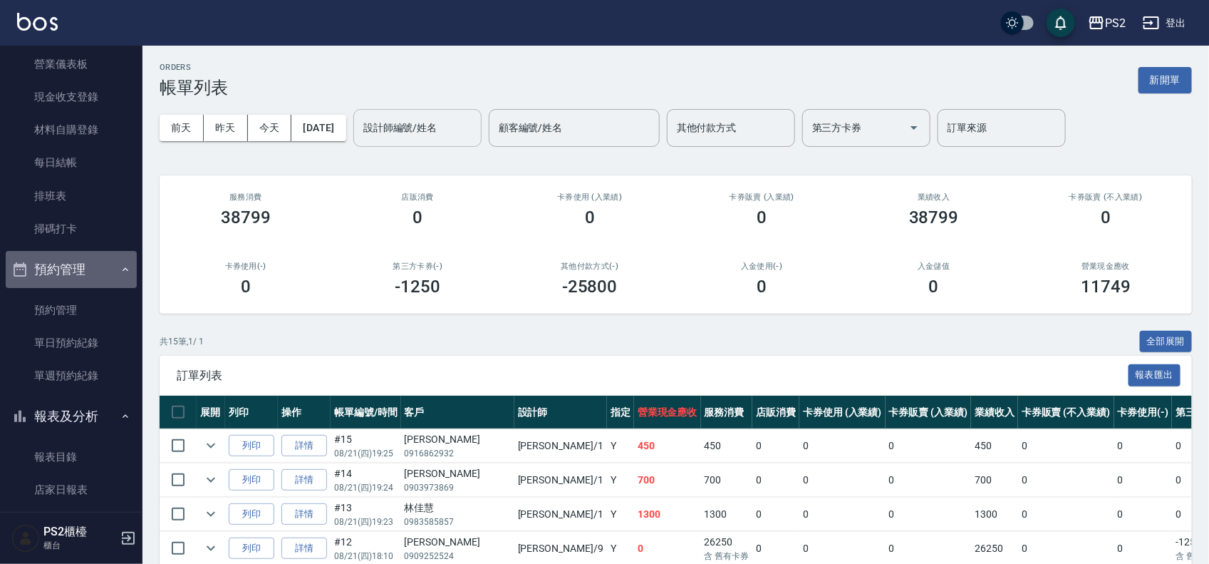
click at [107, 265] on button "預約管理" at bounding box center [71, 269] width 131 height 37
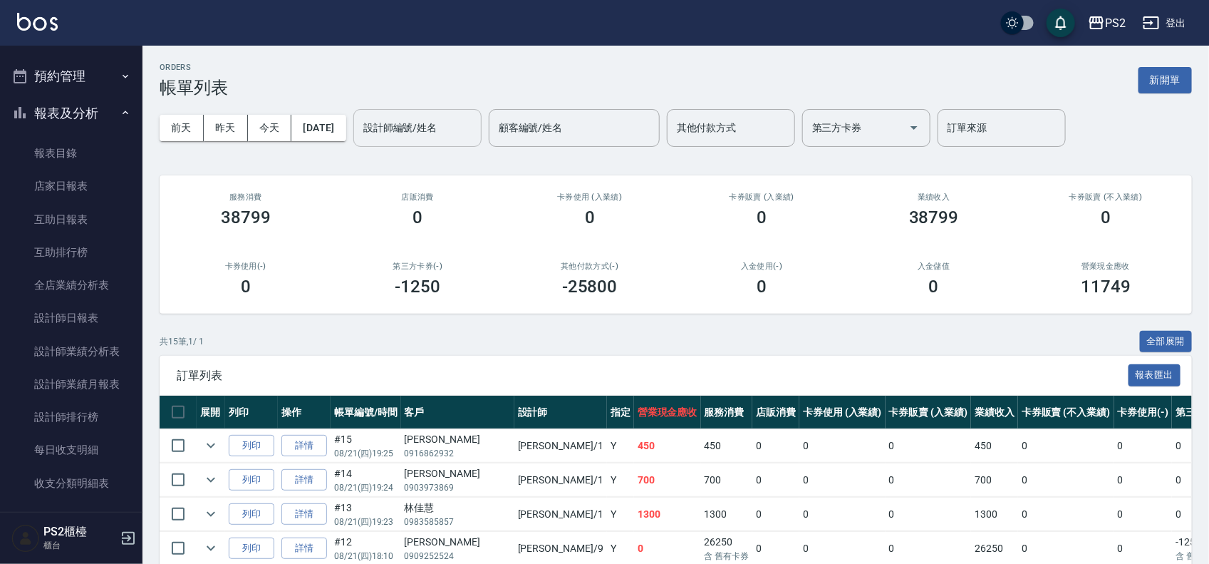
scroll to position [445, 0]
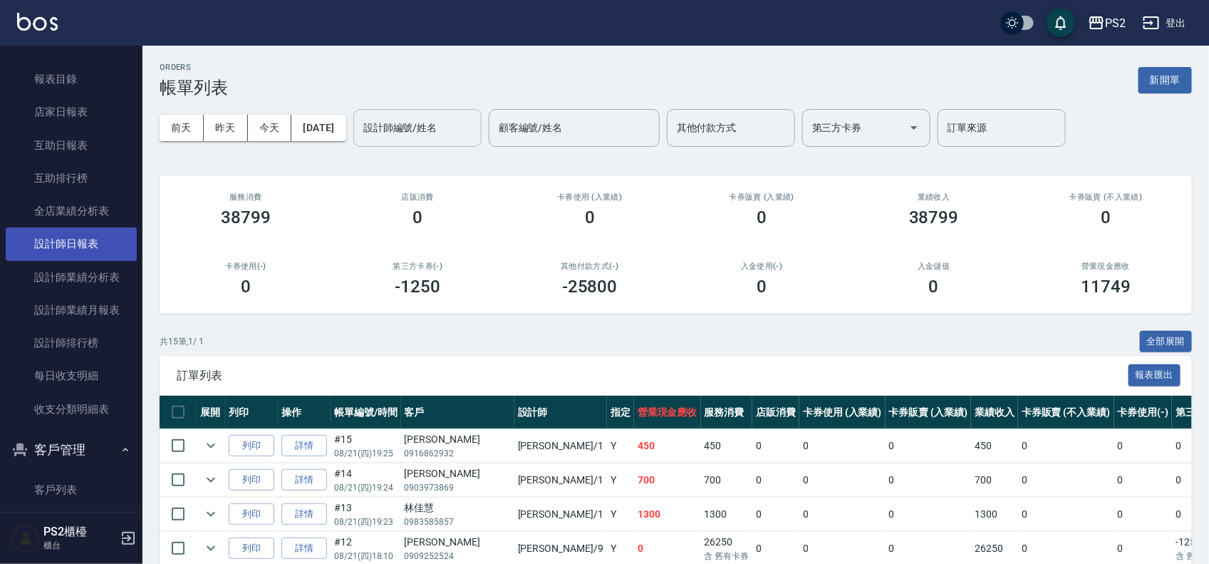
click at [70, 243] on link "設計師日報表" at bounding box center [71, 243] width 131 height 33
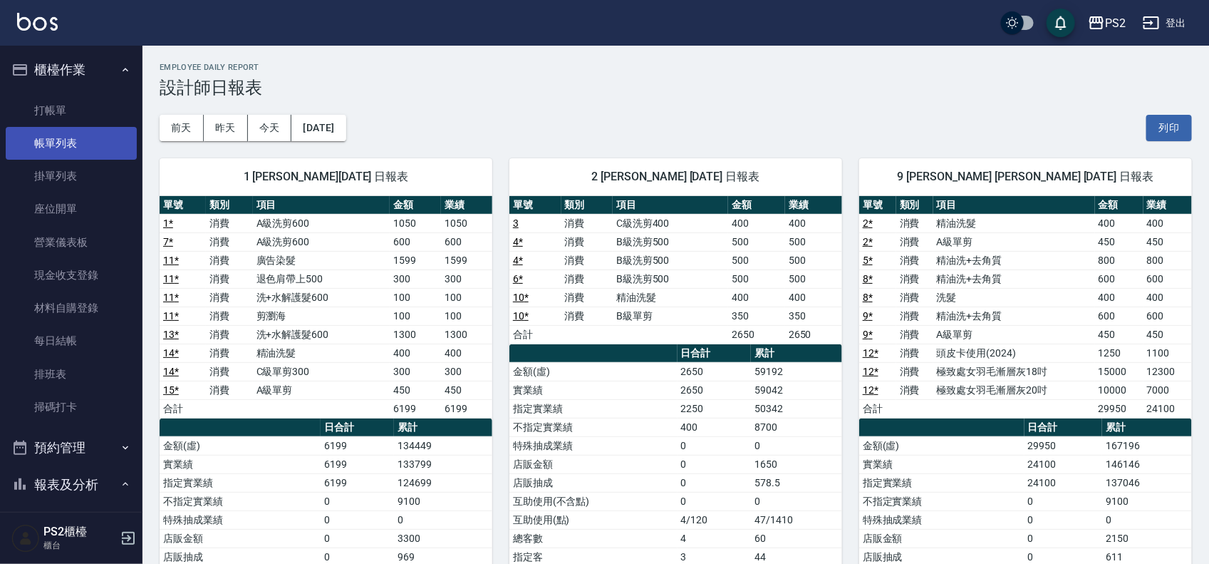
click at [48, 140] on link "帳單列表" at bounding box center [71, 143] width 131 height 33
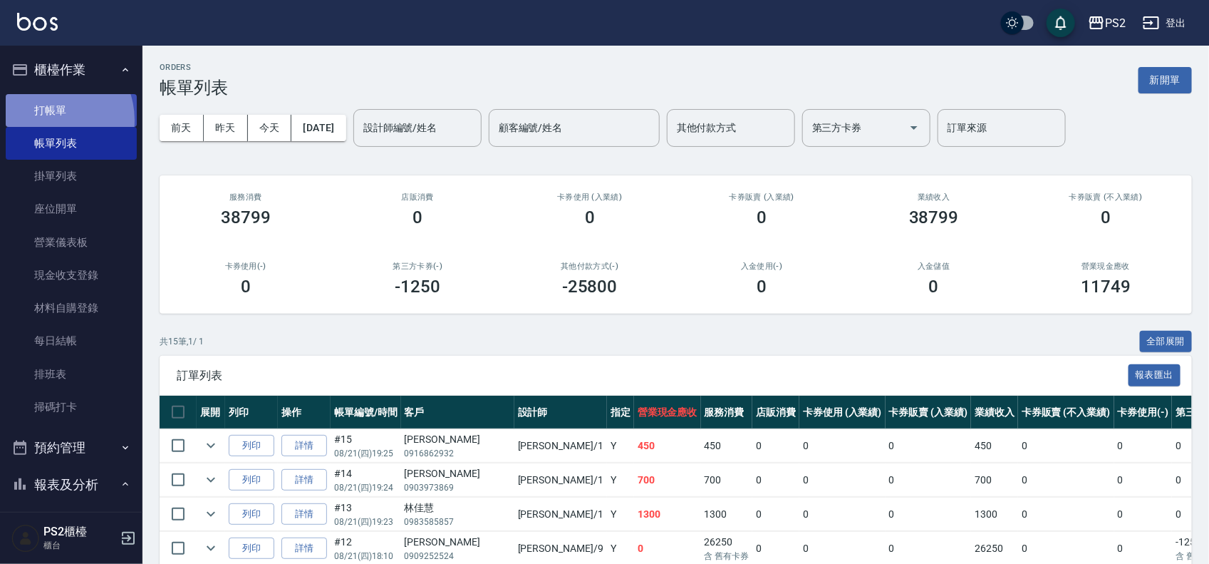
click at [51, 120] on link "打帳單" at bounding box center [71, 110] width 131 height 33
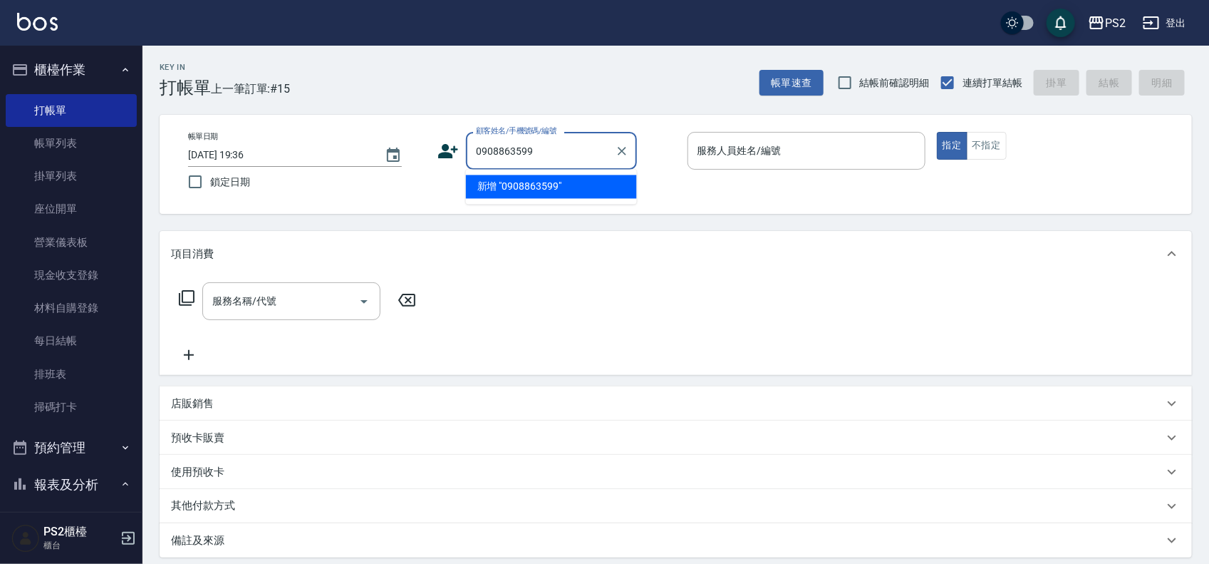
type input "0908863599"
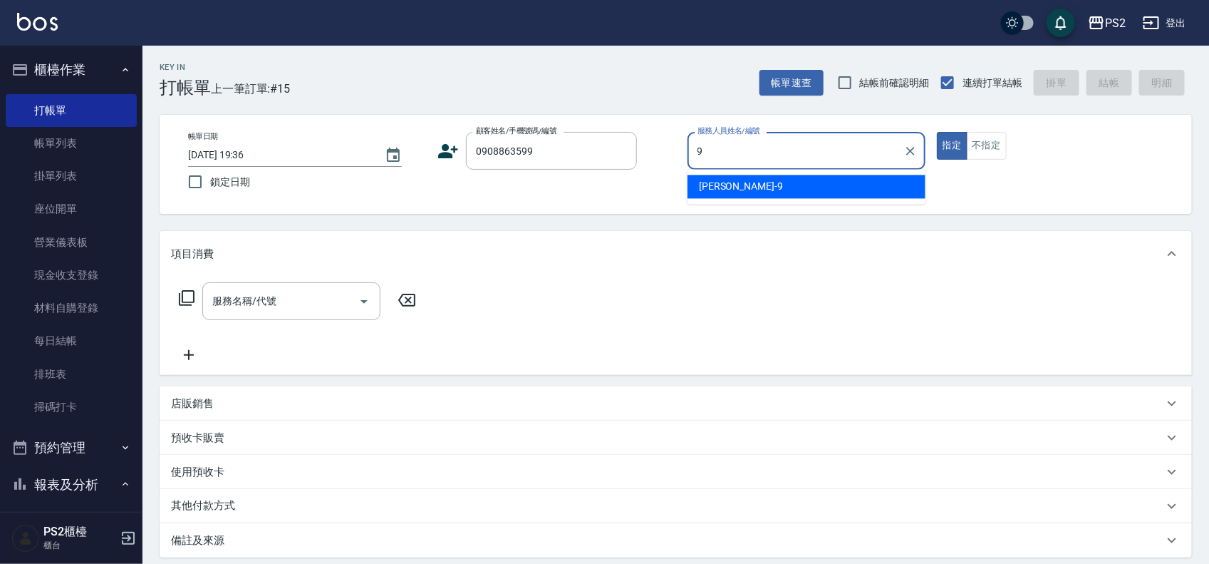
type input "Nina-9"
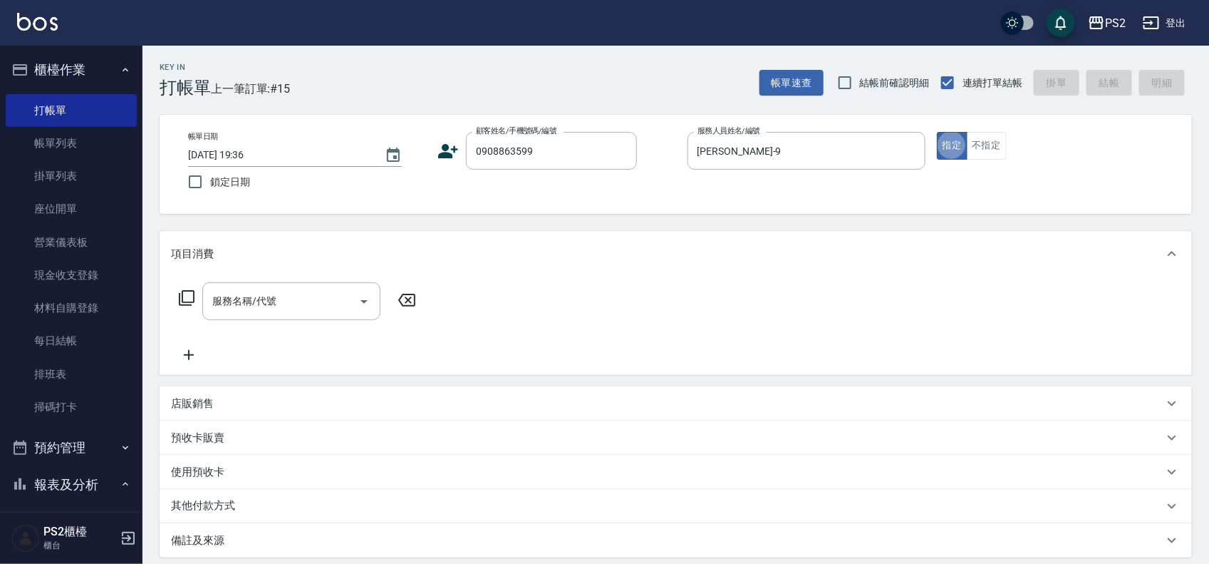
type button "true"
type input "黃思涵/0908863599/"
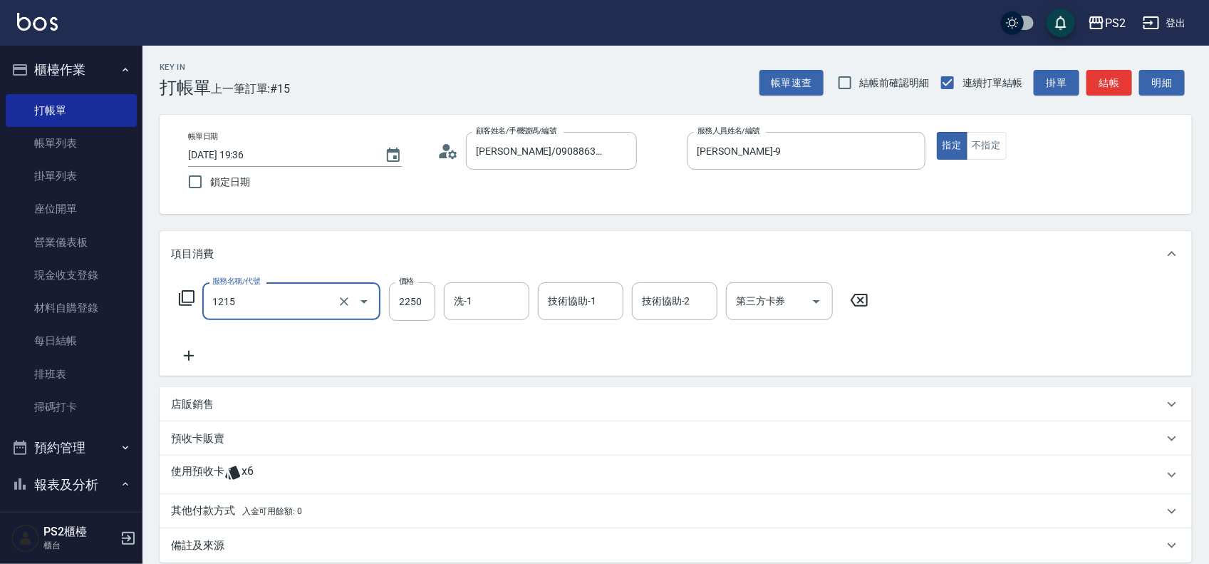
type input "黑光卡使用(2024)(1215)"
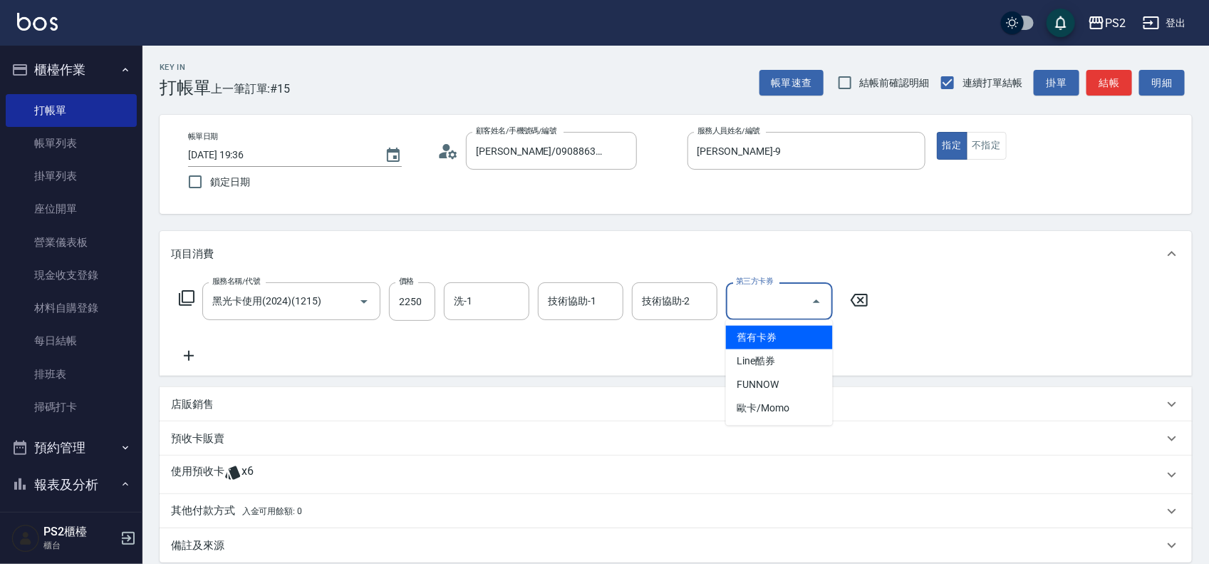
type input "舊有卡券"
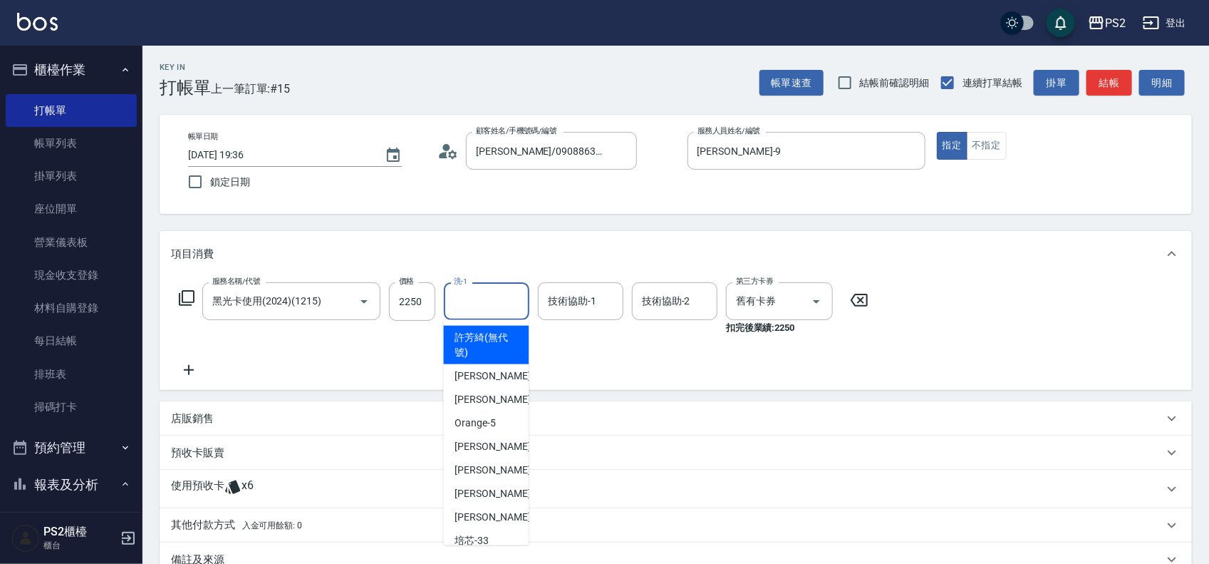
click at [497, 304] on input "洗-1" at bounding box center [486, 301] width 73 height 25
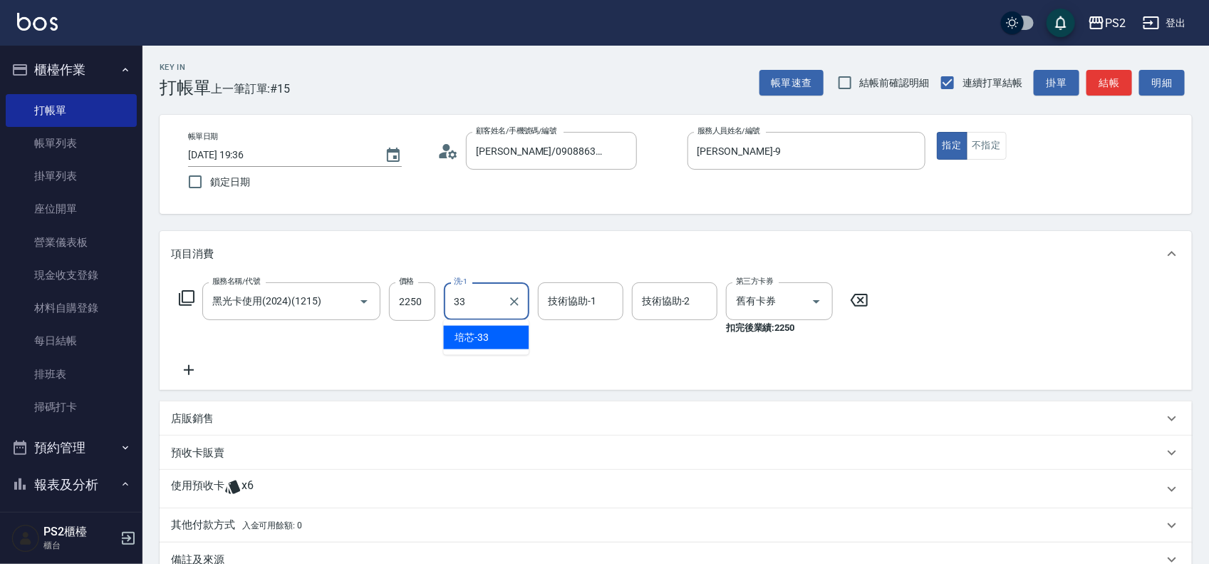
type input "培芯-33"
click at [190, 368] on icon at bounding box center [189, 369] width 36 height 17
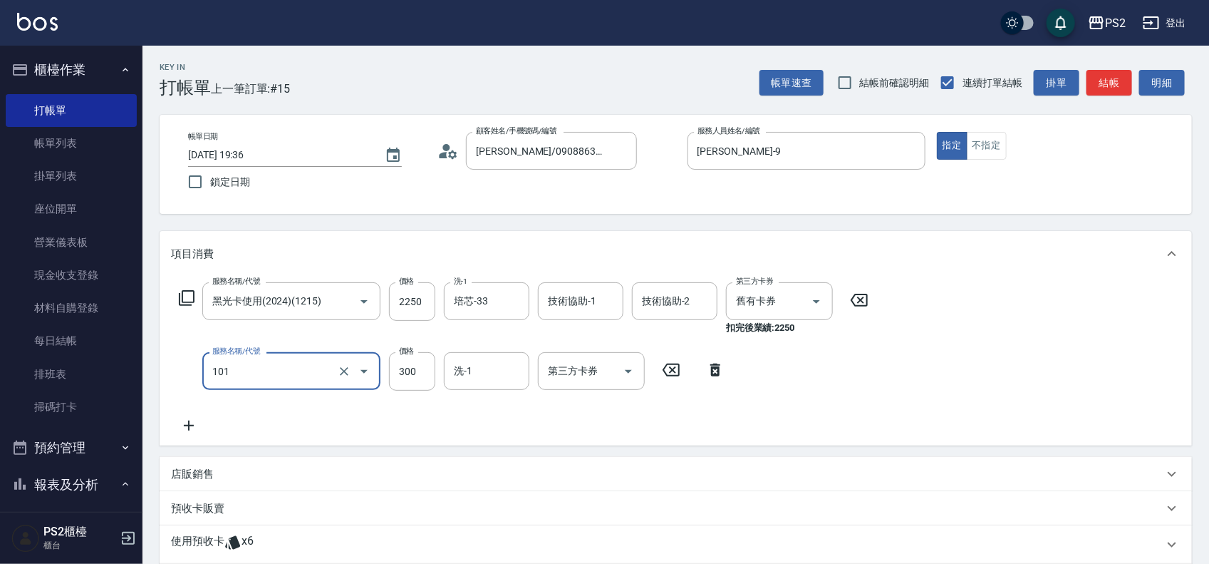
type input "洗髮(101)"
type input "100"
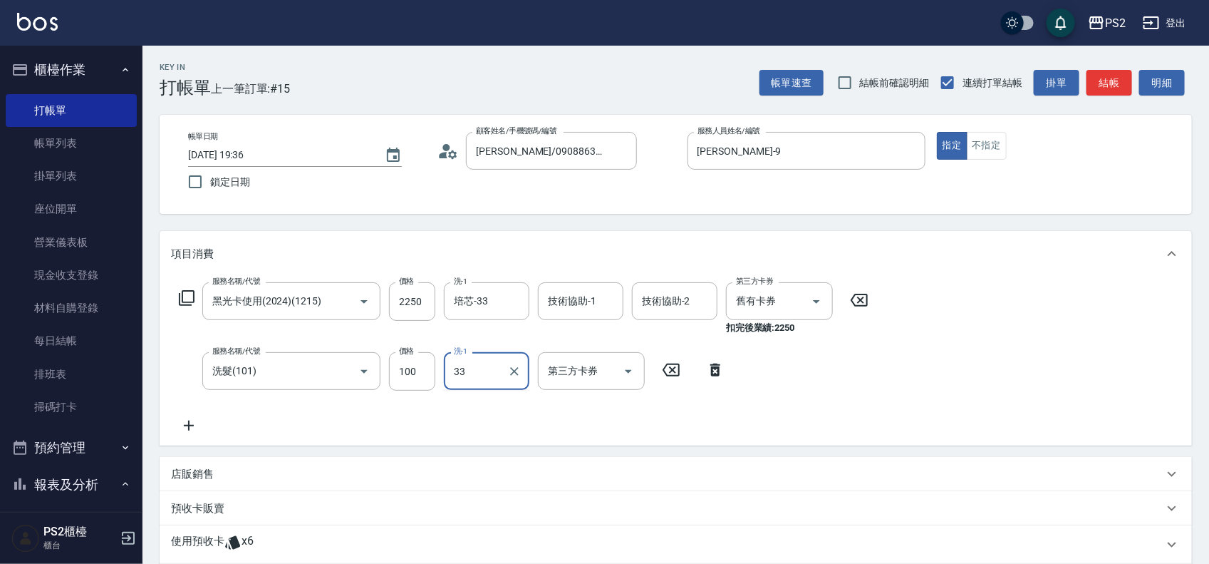
type input "培芯-33"
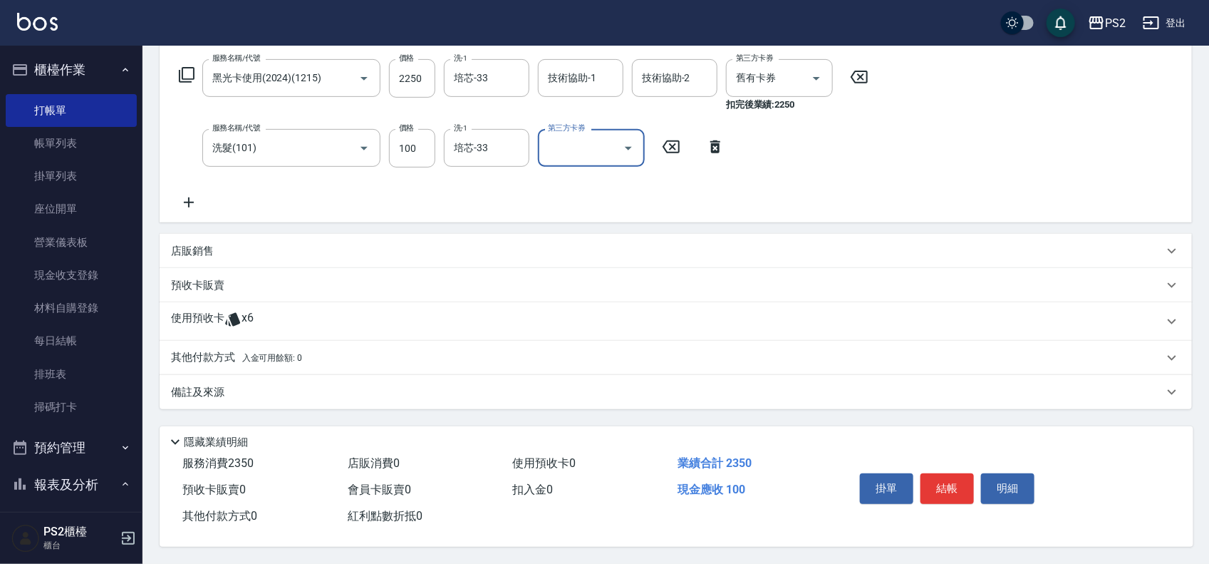
scroll to position [229, 0]
click at [937, 478] on button "結帳" at bounding box center [947, 488] width 53 height 30
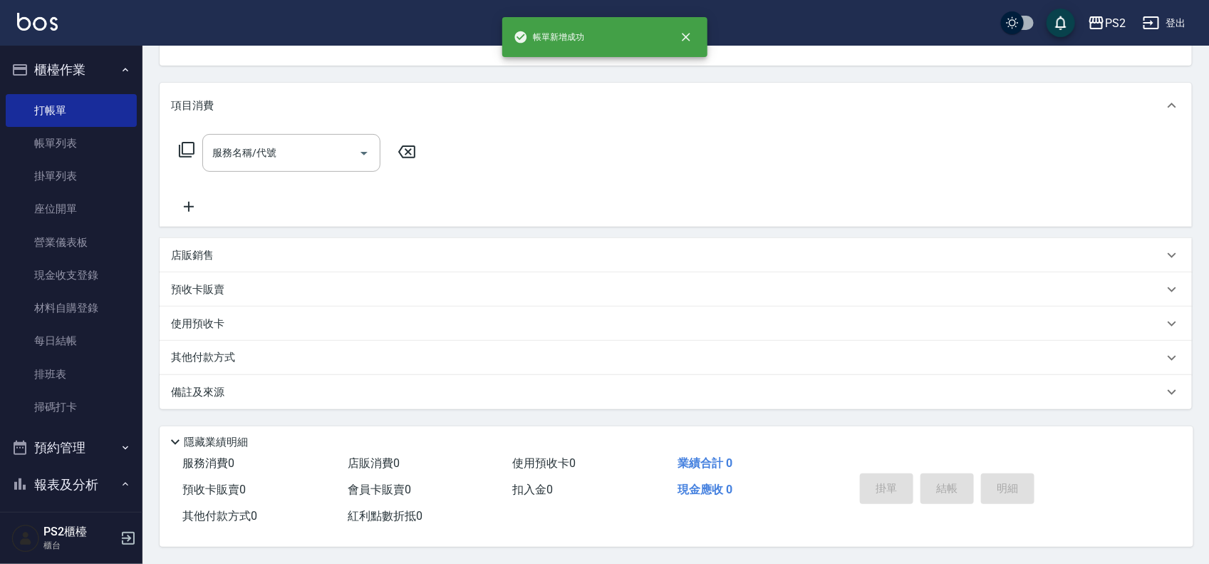
scroll to position [0, 0]
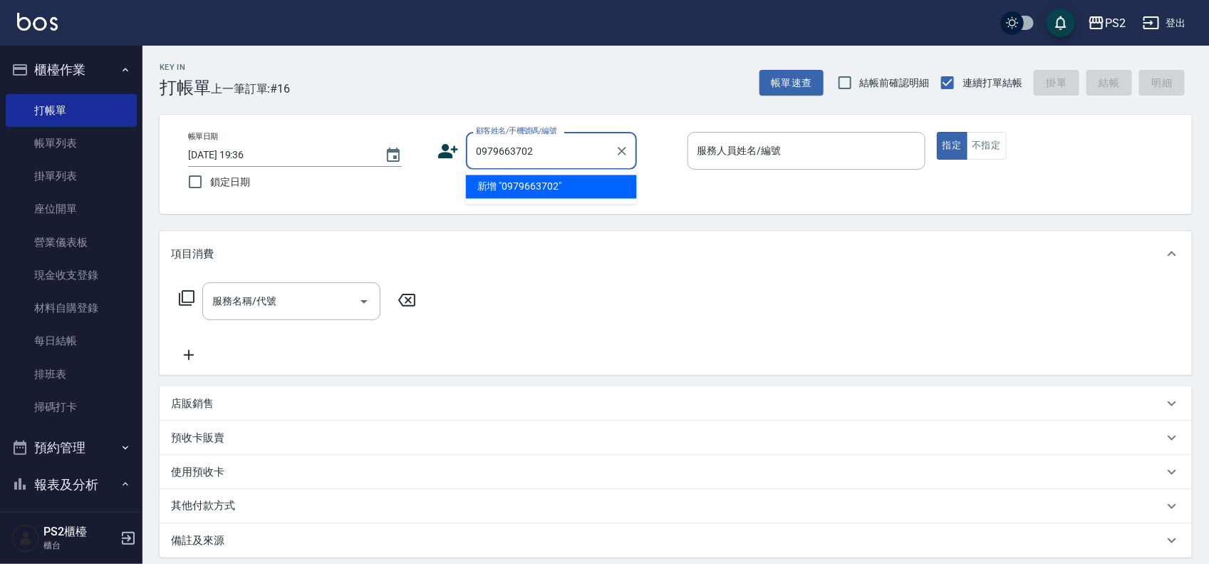
type input "0979663702"
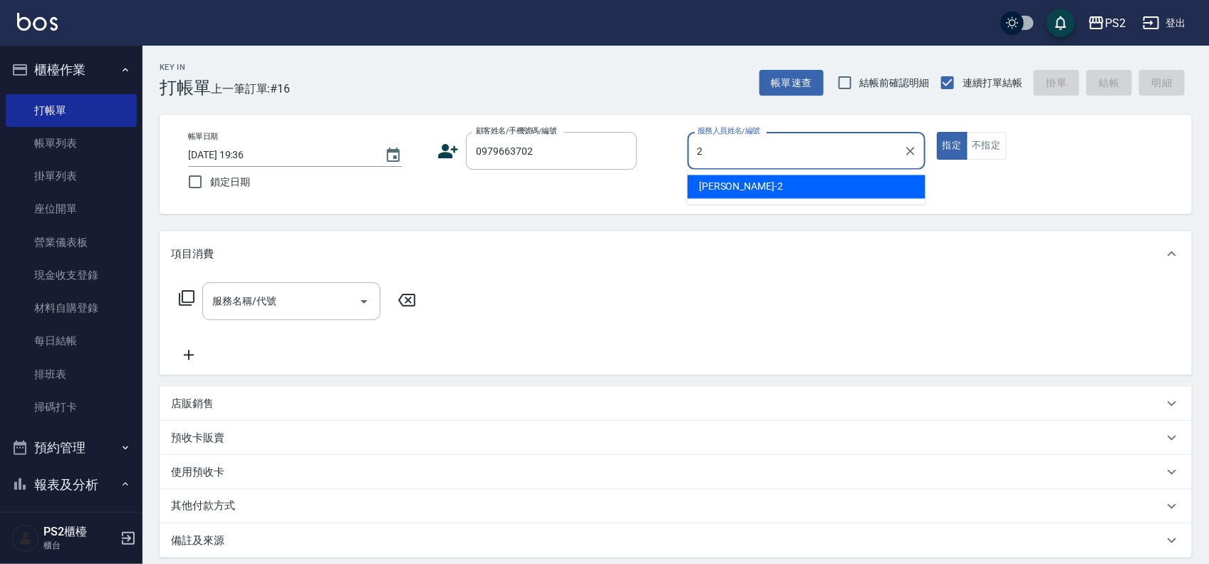
type input "Jason-2"
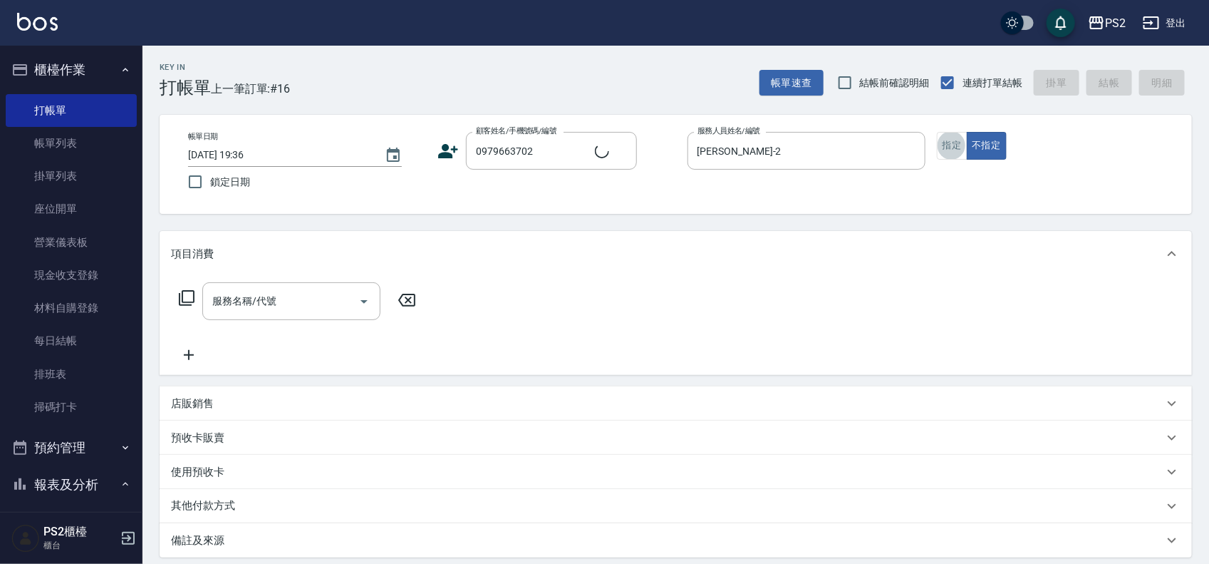
type input "陳佑均/0979663702/"
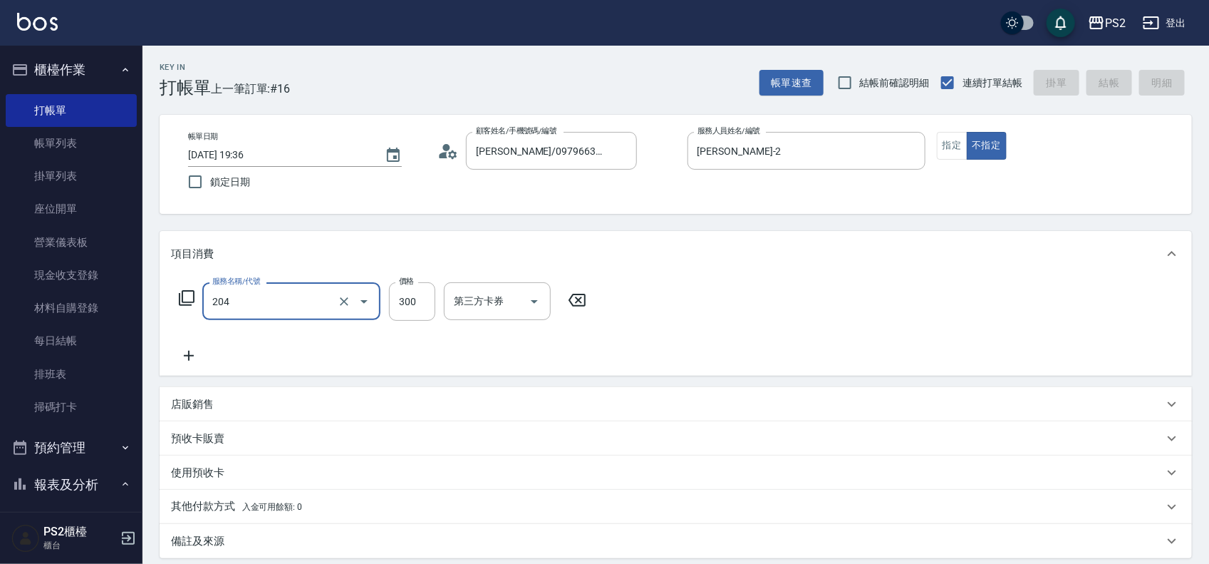
type input "C級單剪300(204)"
type input "09751263532"
drag, startPoint x: 282, startPoint y: 301, endPoint x: 165, endPoint y: 307, distance: 117.0
click at [165, 307] on div "服務名稱/代號 09751263532 服務名稱/代號" at bounding box center [676, 325] width 1033 height 98
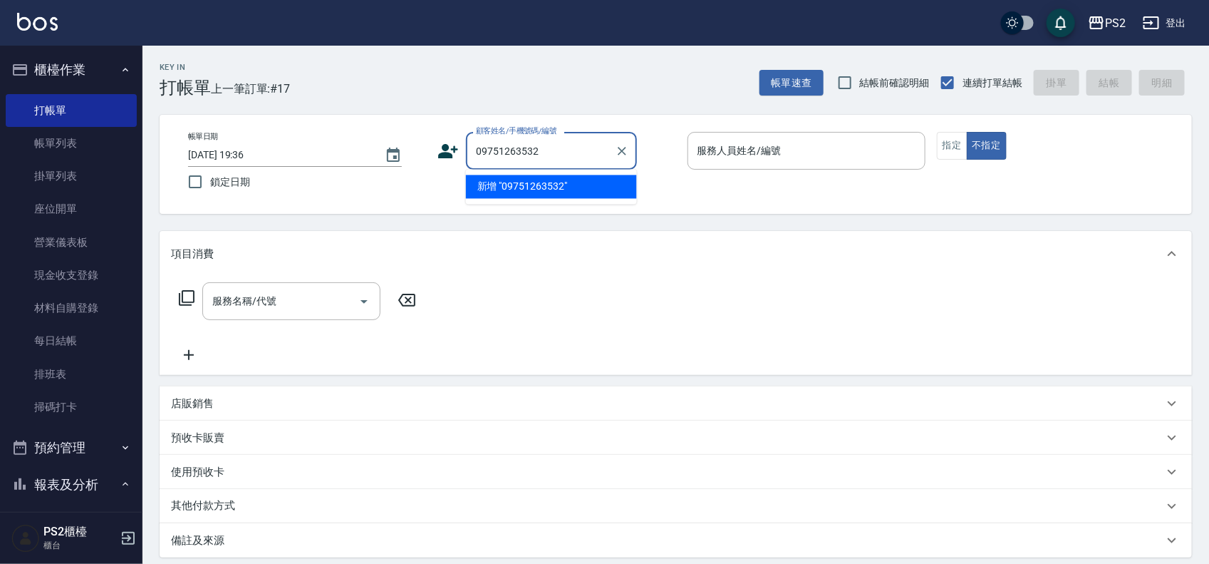
click at [585, 148] on input "09751263532" at bounding box center [540, 150] width 137 height 25
drag, startPoint x: 590, startPoint y: 180, endPoint x: 684, endPoint y: 170, distance: 94.7
click at [591, 180] on li "趙子東/0975126353/" at bounding box center [551, 187] width 171 height 24
type input "趙子東/0975126353/"
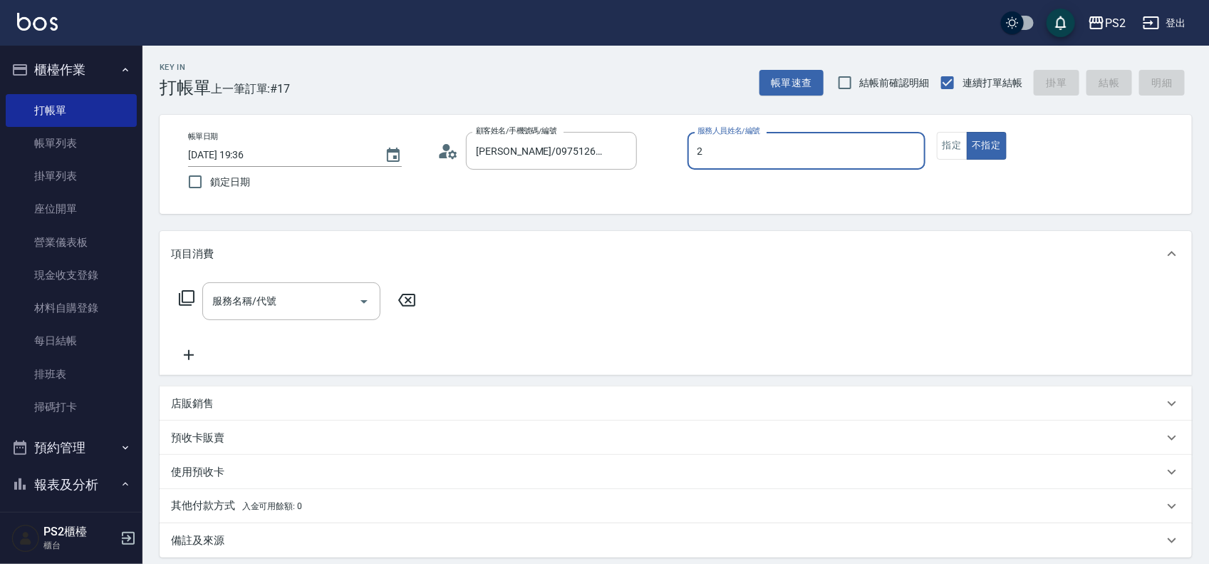
type input "Jason-2"
type button "false"
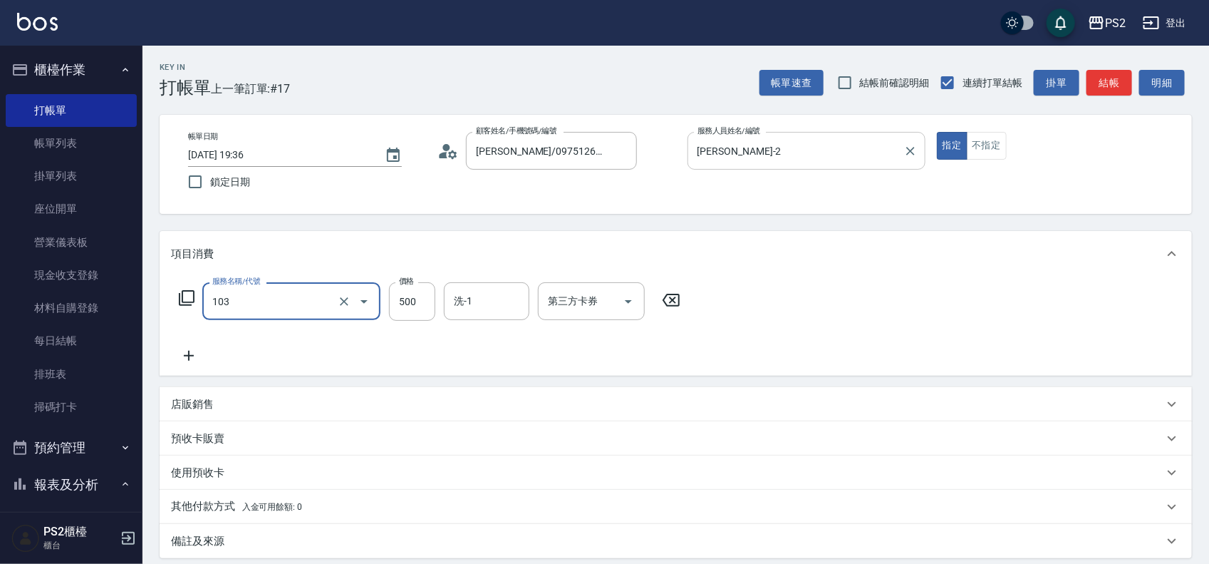
type input "B級洗剪500(103)"
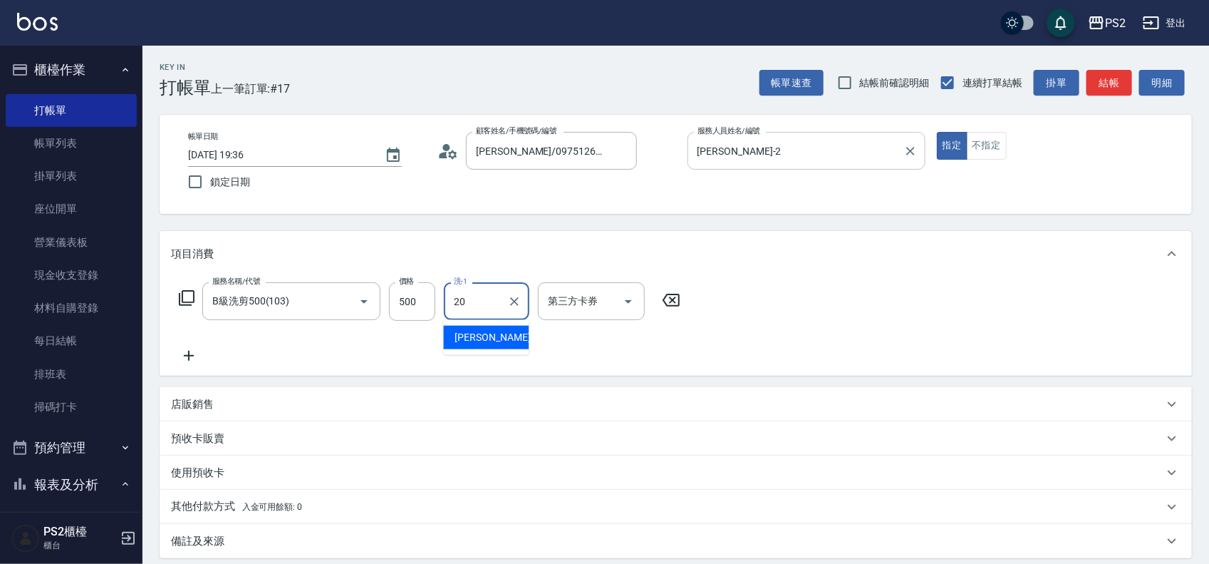
type input "冠霖-20"
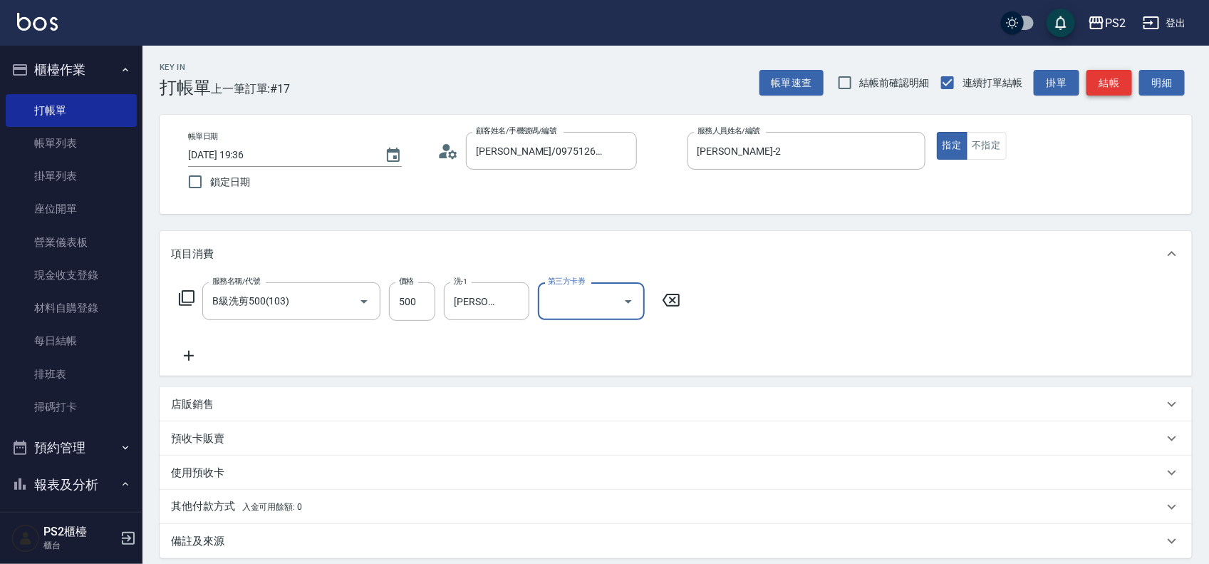
click at [1112, 84] on button "結帳" at bounding box center [1110, 83] width 46 height 26
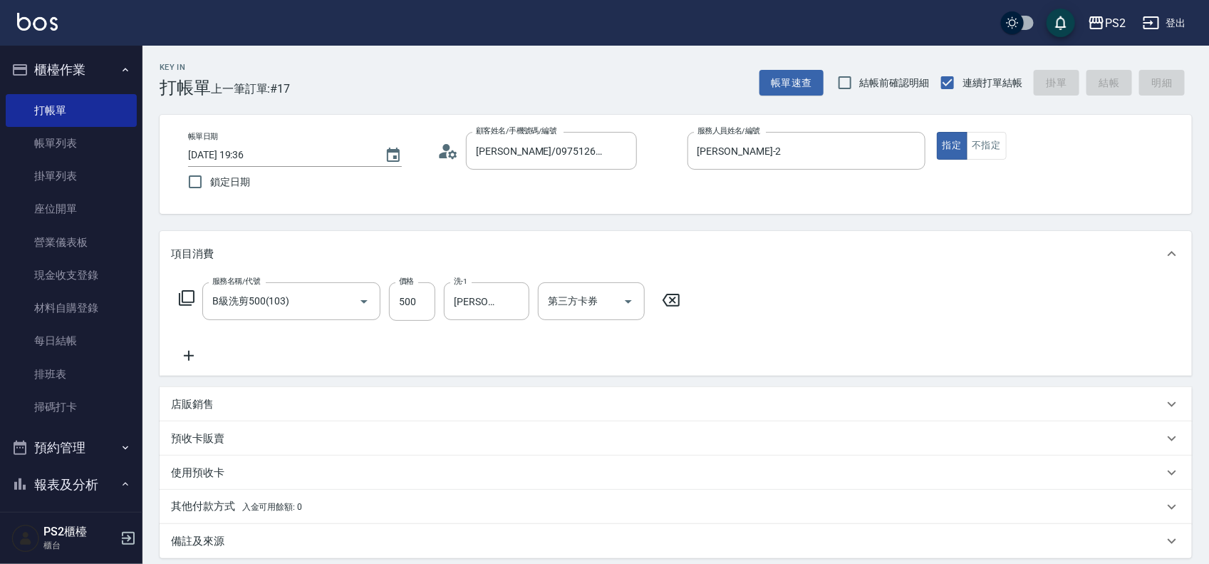
type input "2025/08/21 19:37"
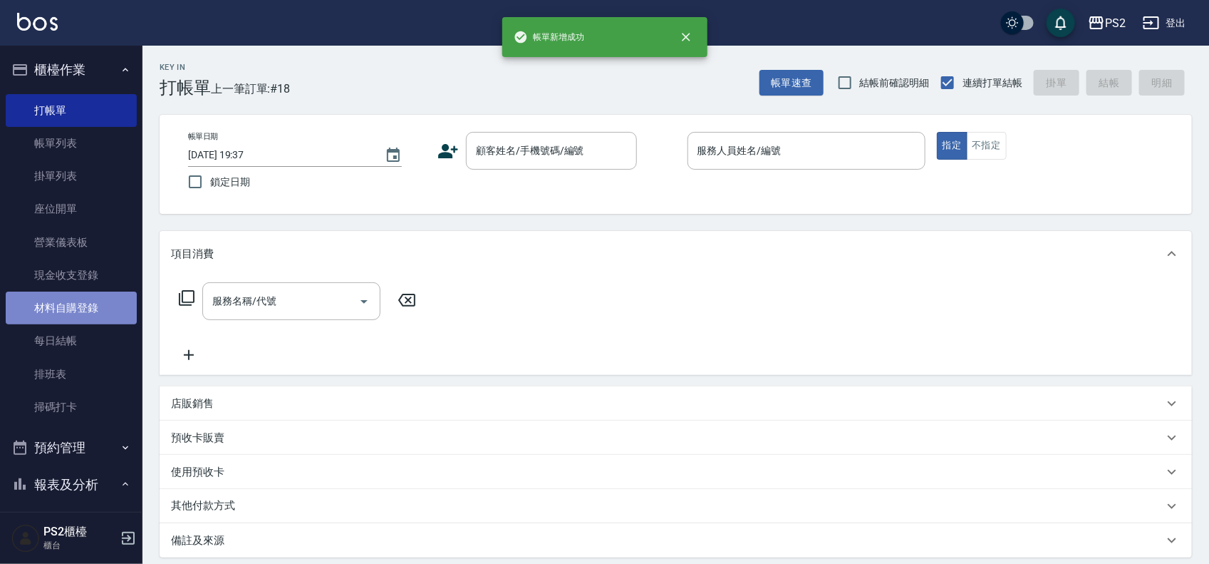
click at [72, 297] on link "材料自購登錄" at bounding box center [71, 307] width 131 height 33
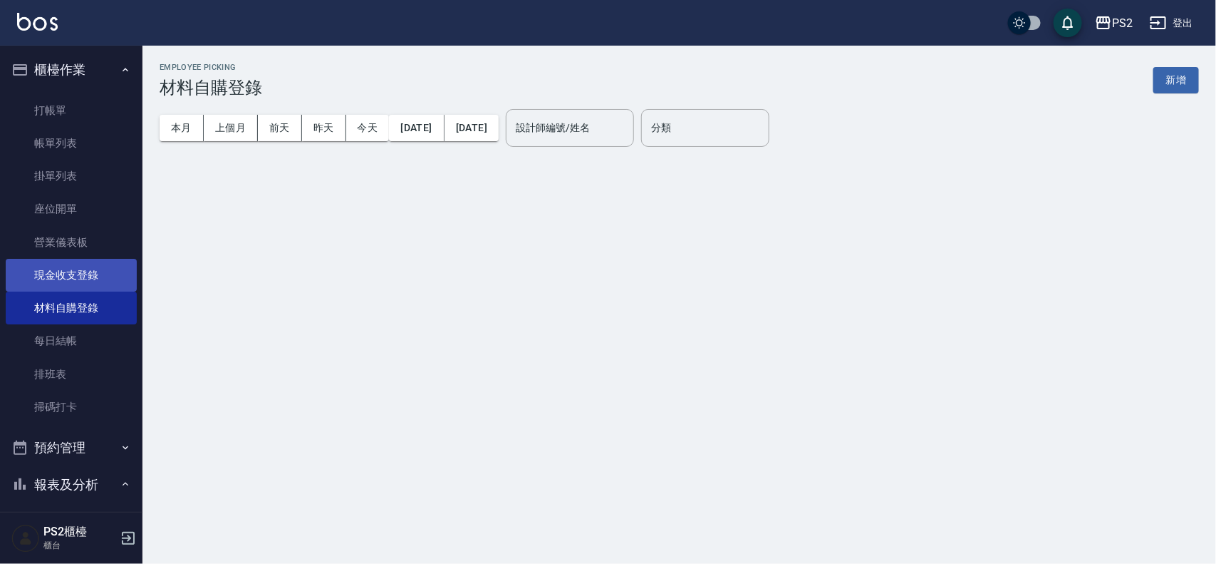
click at [84, 275] on link "現金收支登錄" at bounding box center [71, 275] width 131 height 33
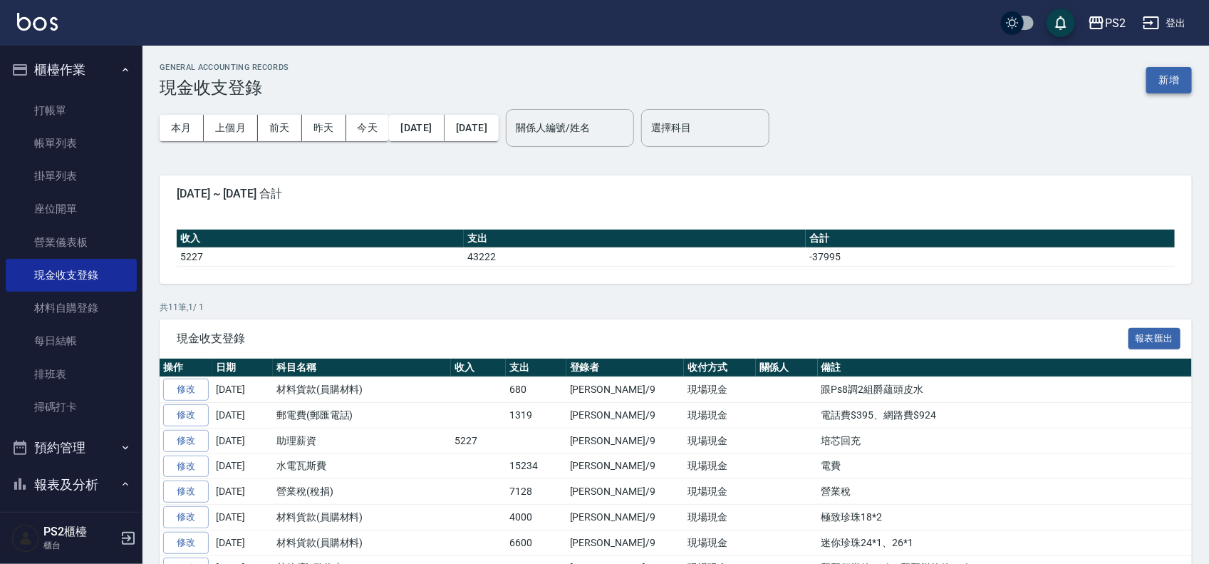
click at [1176, 81] on button "新增" at bounding box center [1170, 80] width 46 height 26
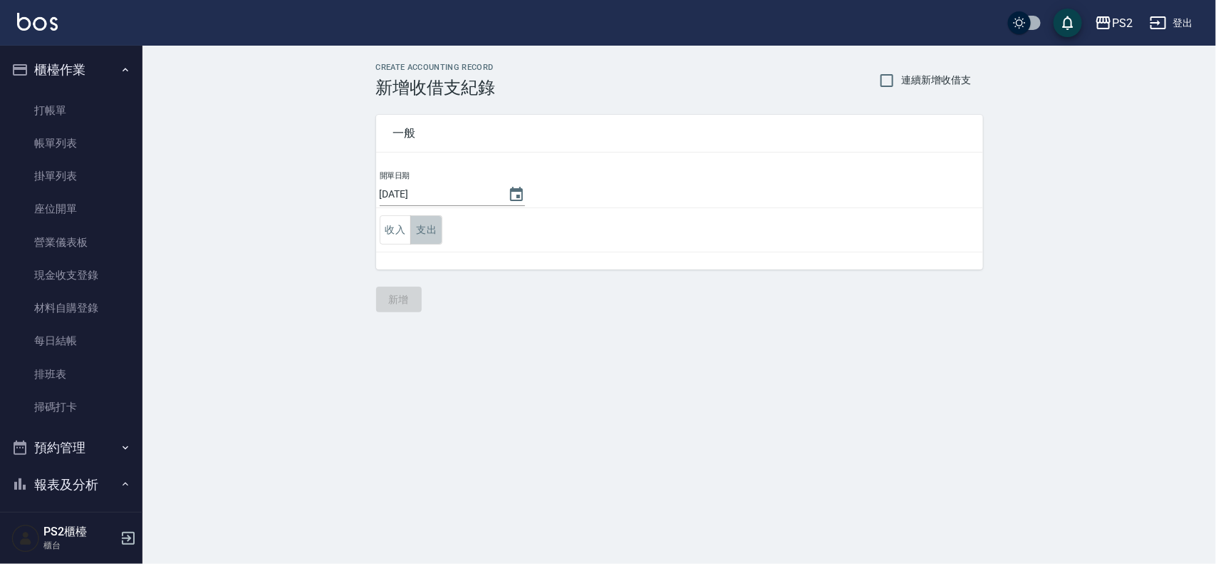
click at [435, 226] on button "支出" at bounding box center [426, 229] width 32 height 29
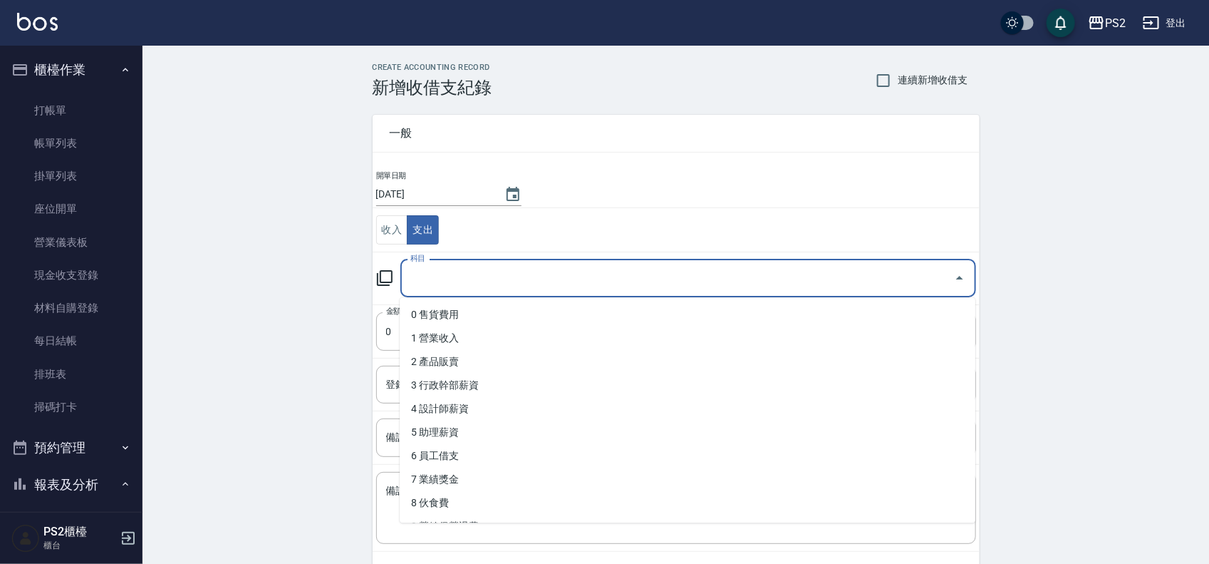
click at [490, 276] on input "科目" at bounding box center [678, 278] width 542 height 25
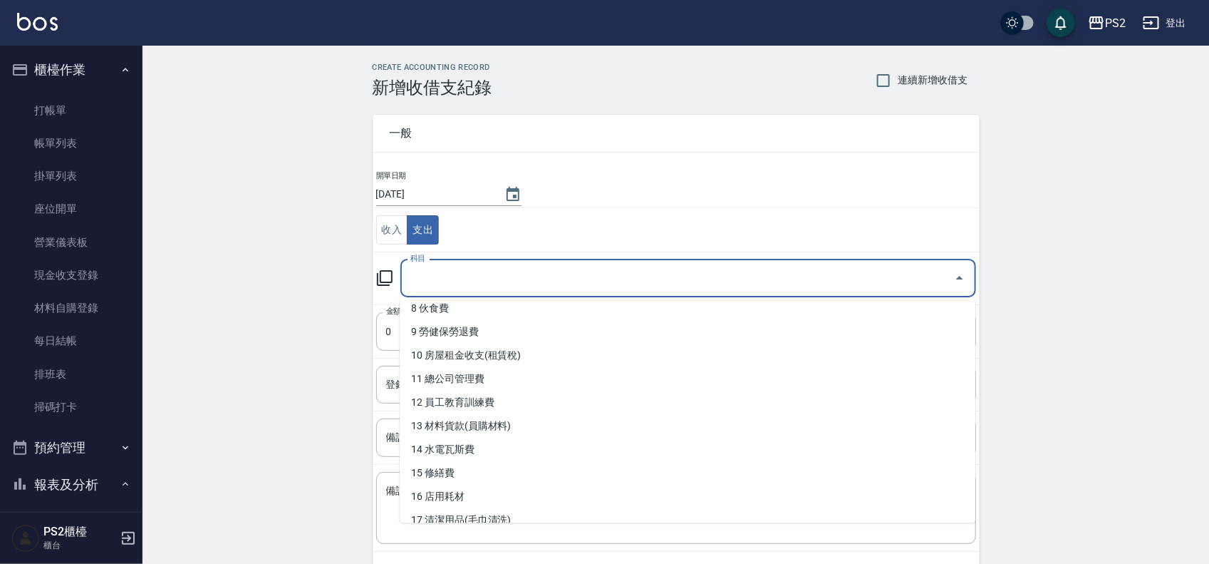
scroll to position [267, 0]
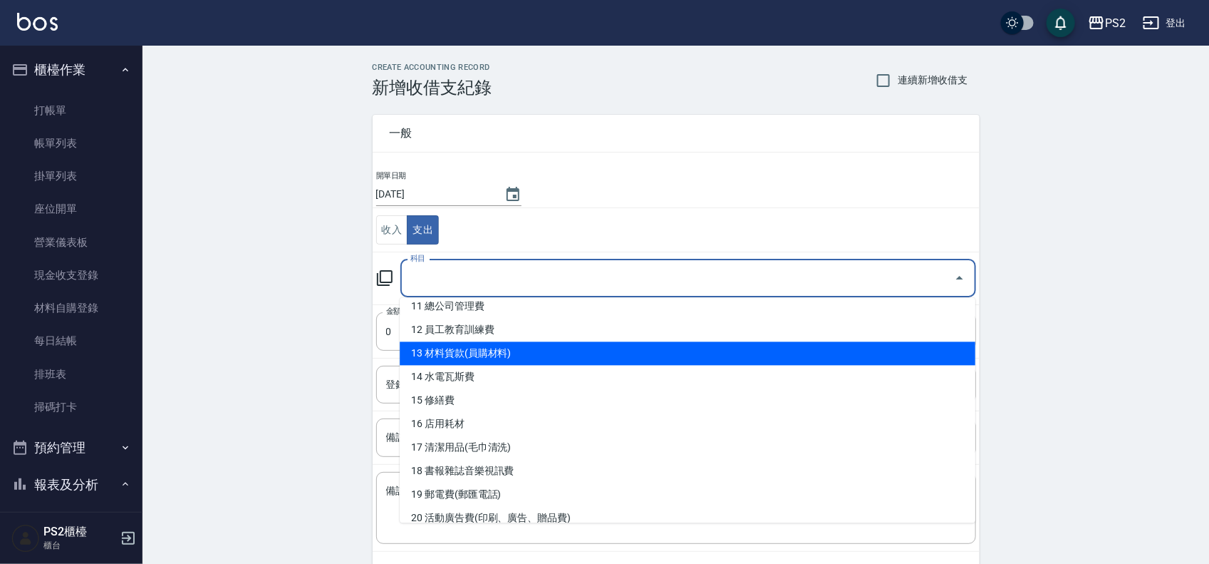
click at [539, 353] on li "13 材料貨款(員購材料)" at bounding box center [688, 354] width 576 height 24
type input "13 材料貨款(員購材料)"
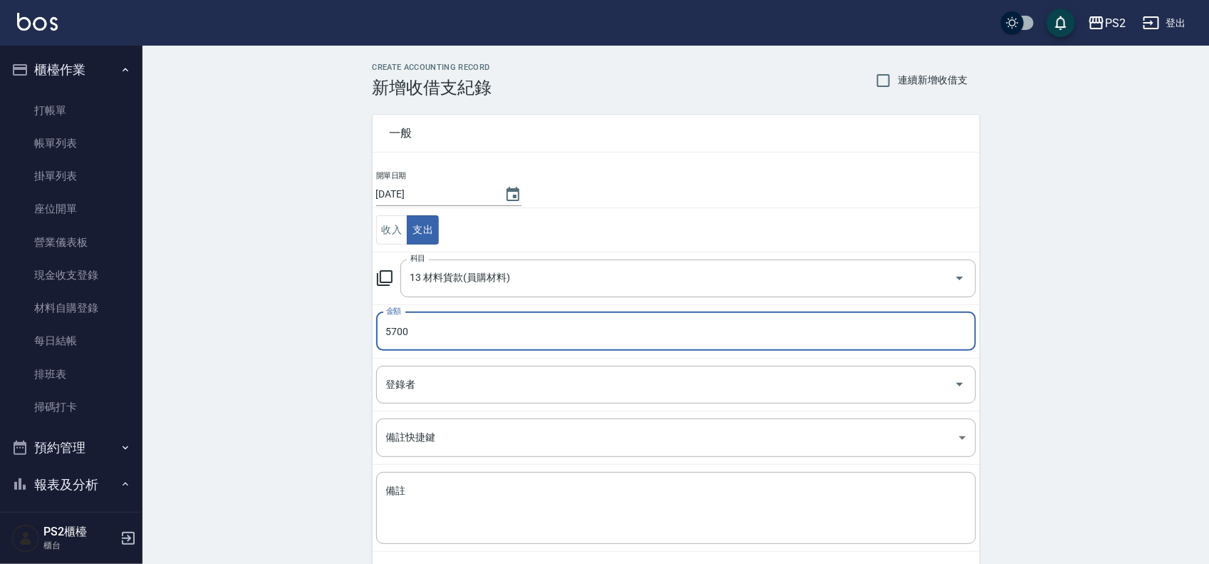
type input "5700"
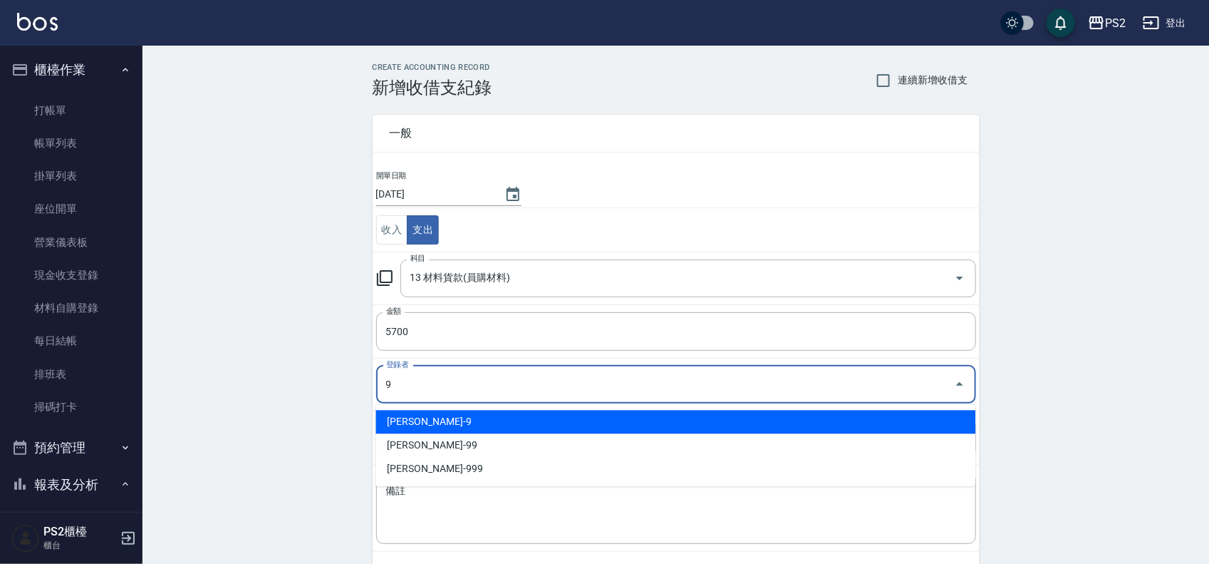
type input "薛羽涵-9"
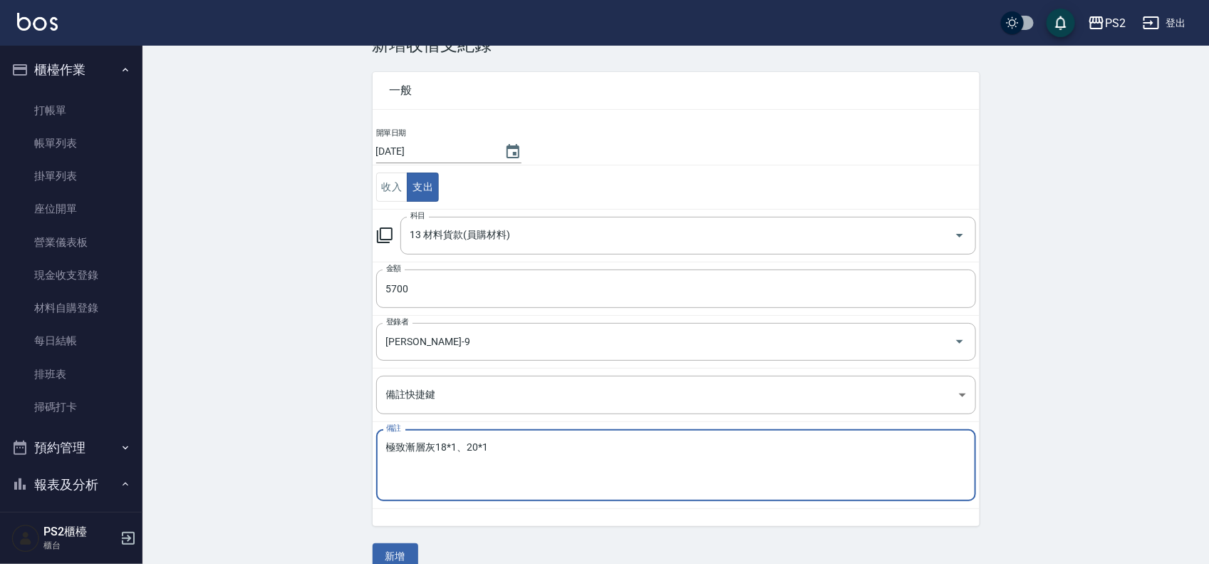
scroll to position [66, 0]
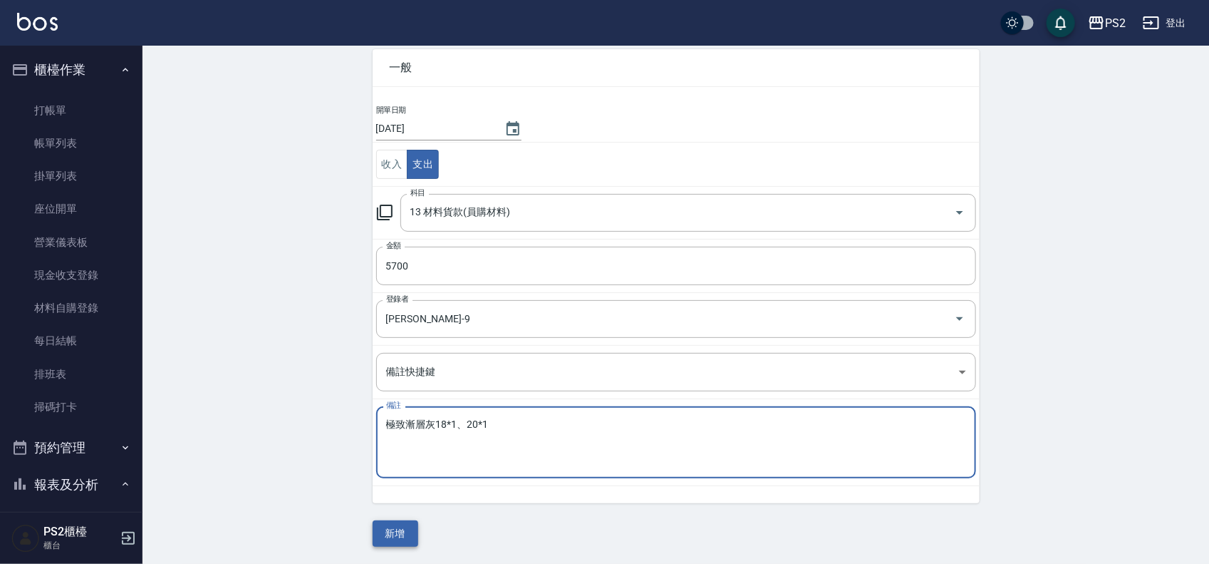
type textarea "極致漸層灰18*1、20*1"
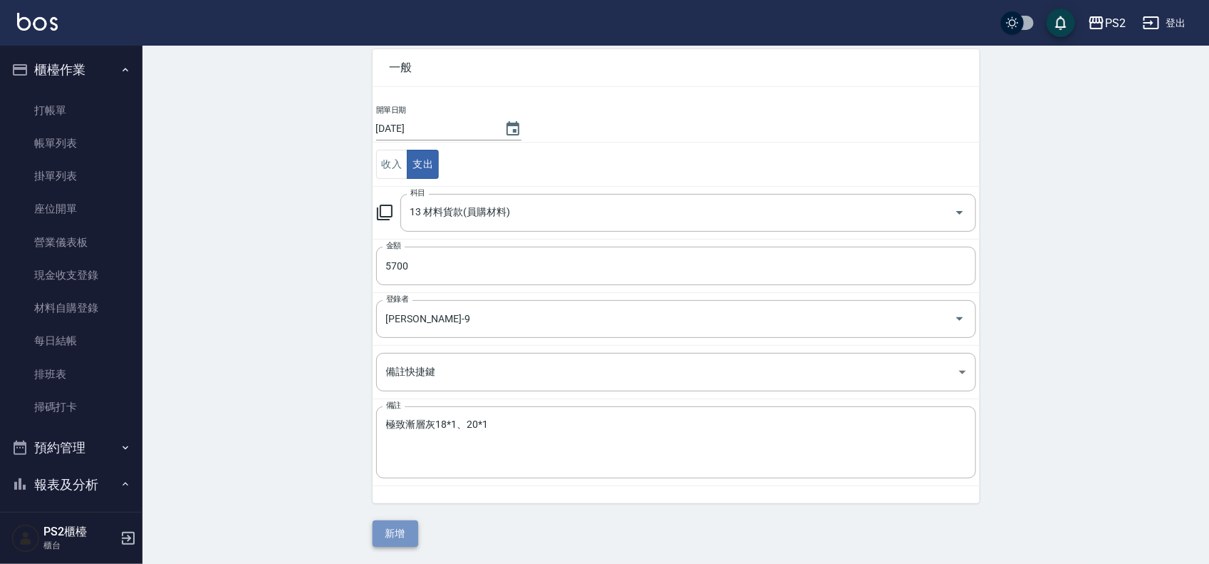
click at [387, 526] on button "新增" at bounding box center [396, 533] width 46 height 26
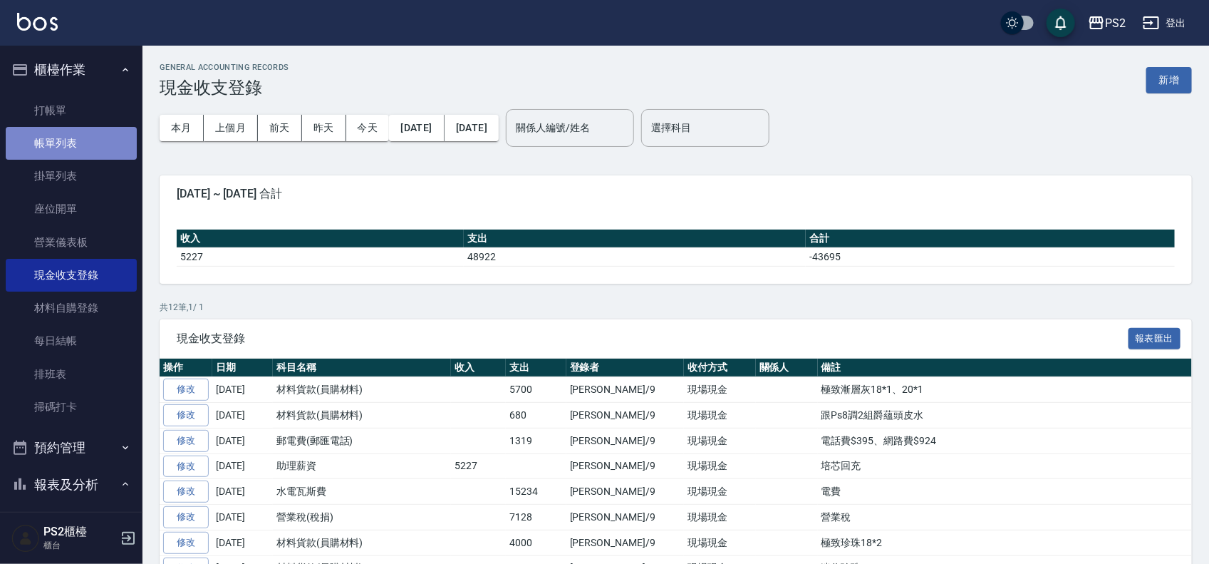
click at [86, 139] on link "帳單列表" at bounding box center [71, 143] width 131 height 33
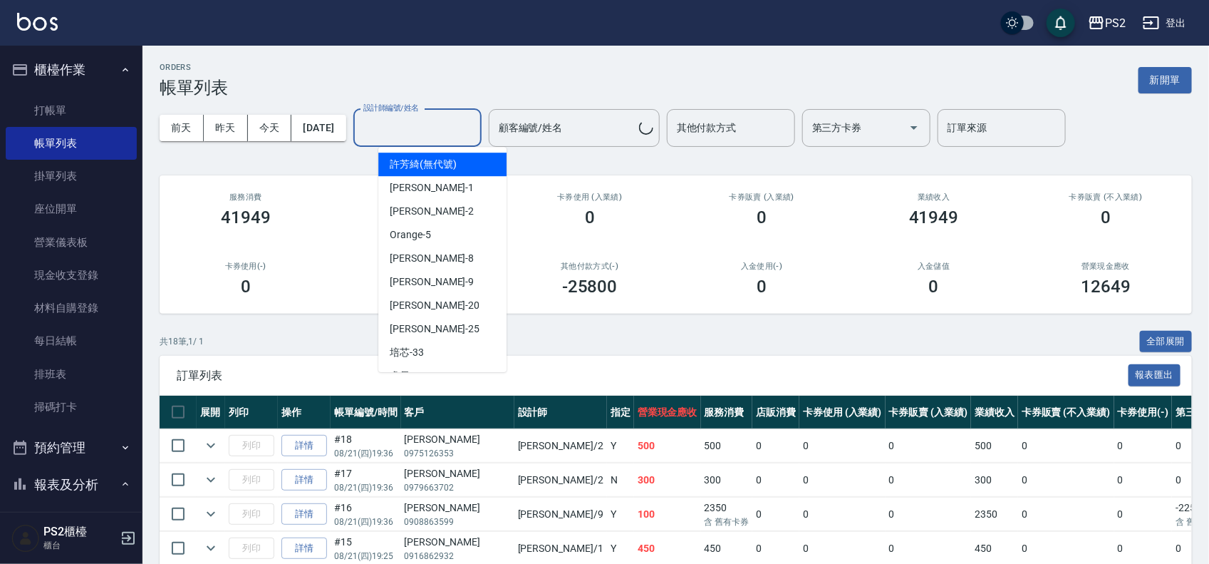
click at [468, 130] on input "設計師編號/姓名" at bounding box center [417, 127] width 115 height 25
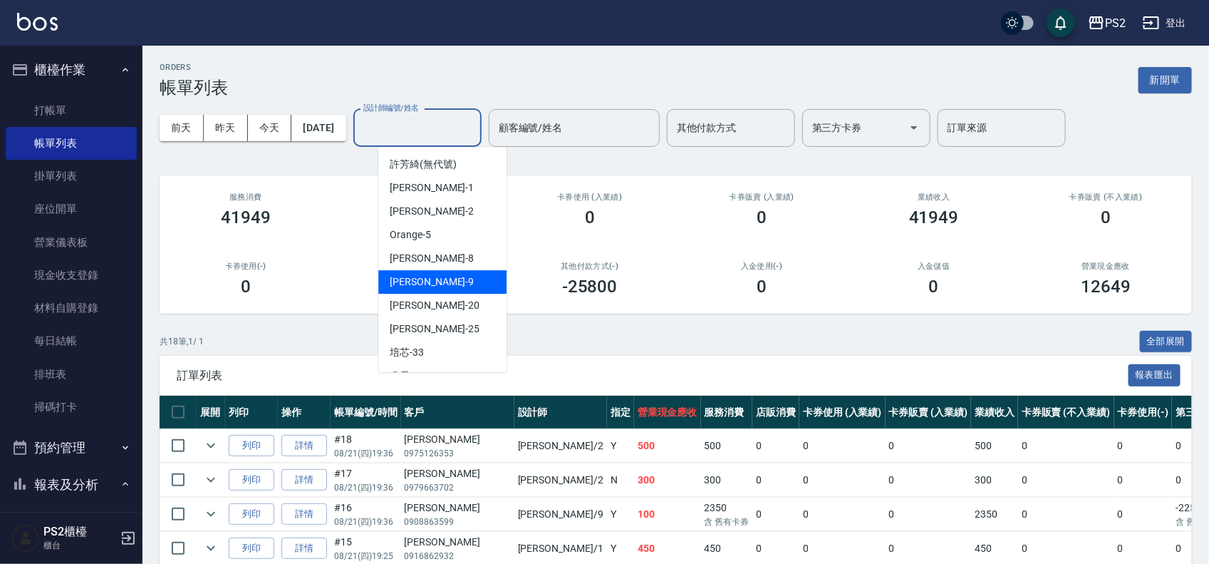
click at [462, 280] on div "Nina -9" at bounding box center [442, 282] width 128 height 24
type input "Nina-9"
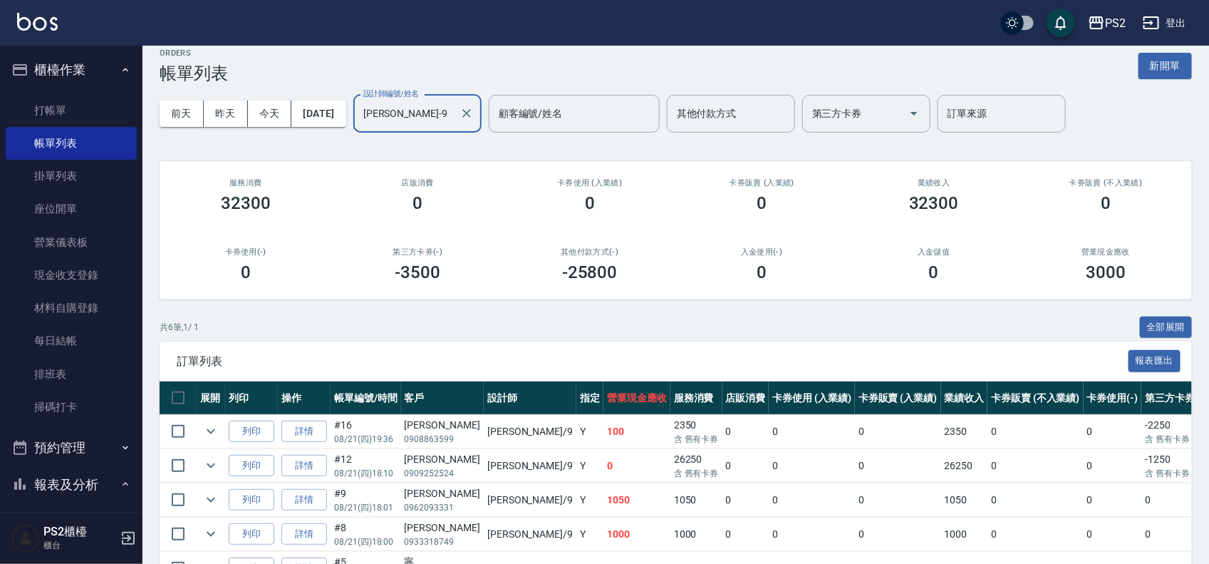
scroll to position [141, 0]
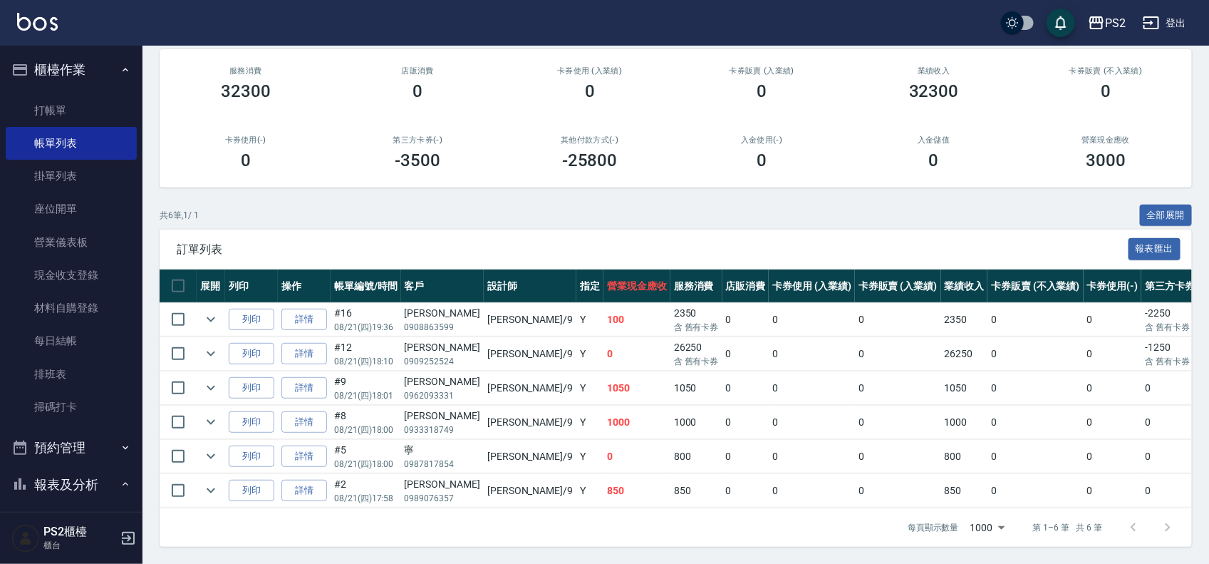
drag, startPoint x: 1151, startPoint y: 429, endPoint x: 1165, endPoint y: 429, distance: 14.3
click at [1165, 440] on tr "列印 詳情 #5 08/21 (四) 18:00 寧 0987817854 Nina /9 Y 0 800 0 0 0 800 0 0 0 -800 刷卡 0" at bounding box center [790, 456] width 1261 height 33
click at [109, 344] on link "每日結帳" at bounding box center [71, 340] width 131 height 33
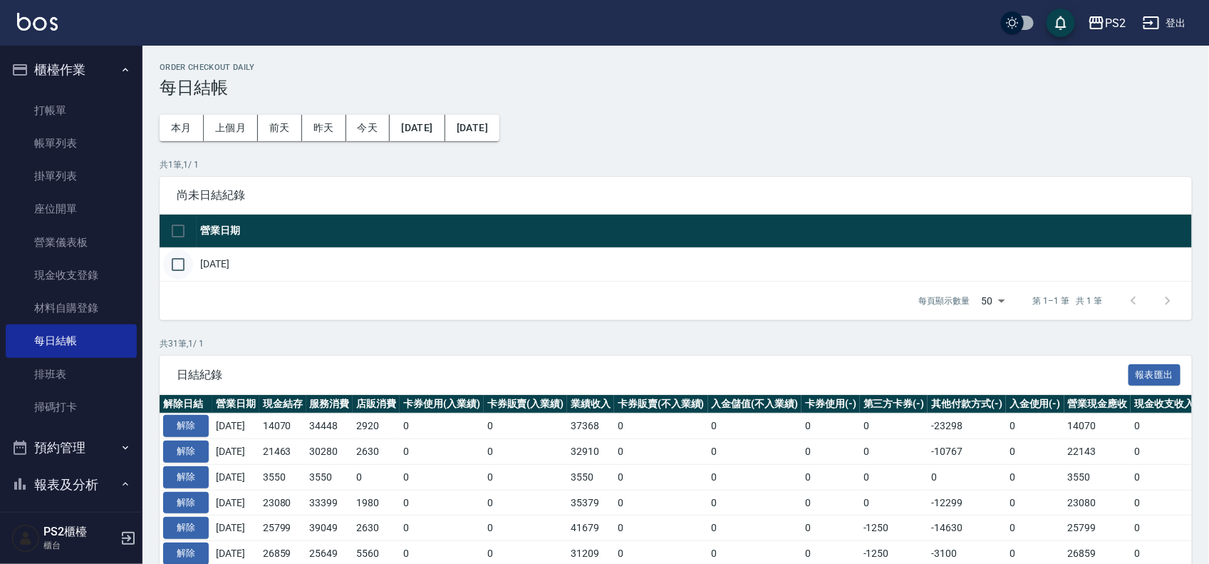
click at [177, 264] on input "checkbox" at bounding box center [178, 264] width 30 height 30
checkbox input "true"
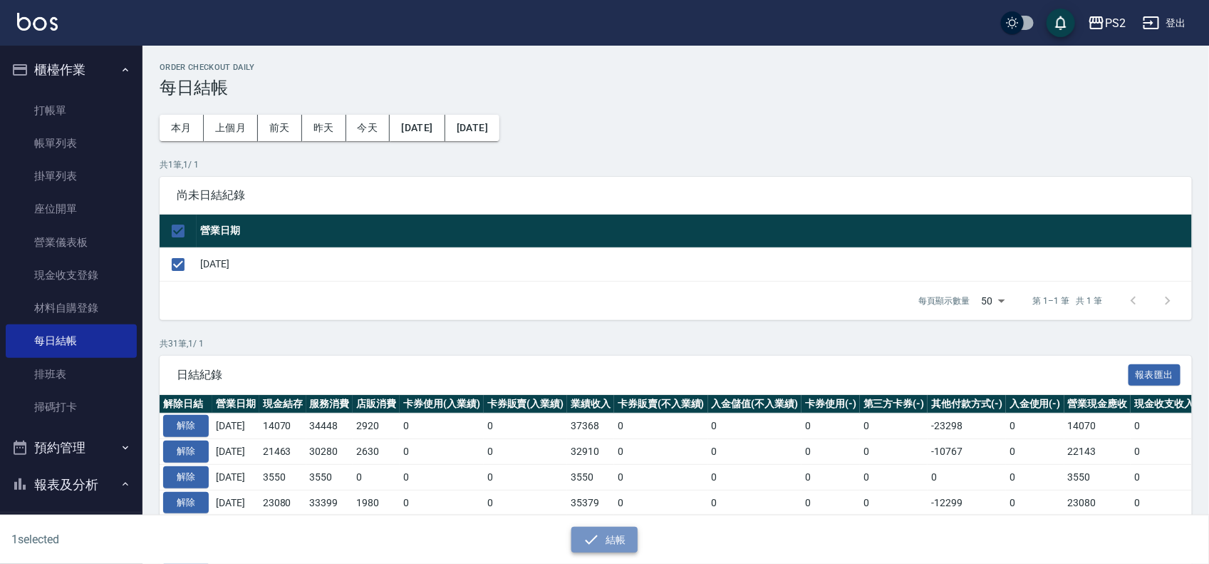
click at [599, 534] on icon "button" at bounding box center [591, 539] width 17 height 17
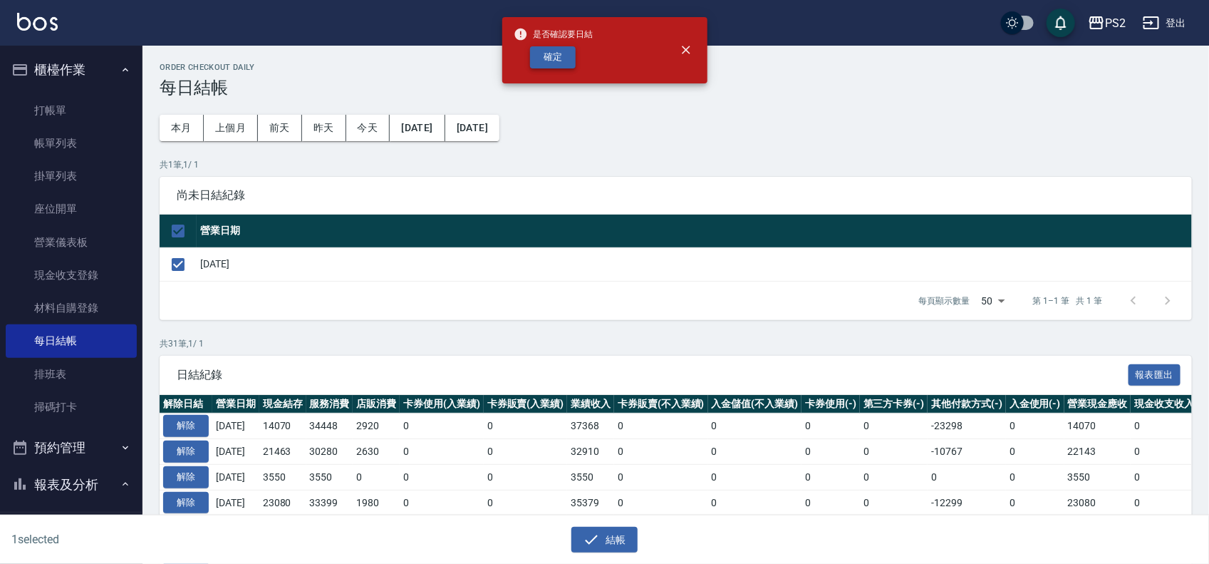
click at [545, 56] on button "確定" at bounding box center [553, 57] width 46 height 22
checkbox input "false"
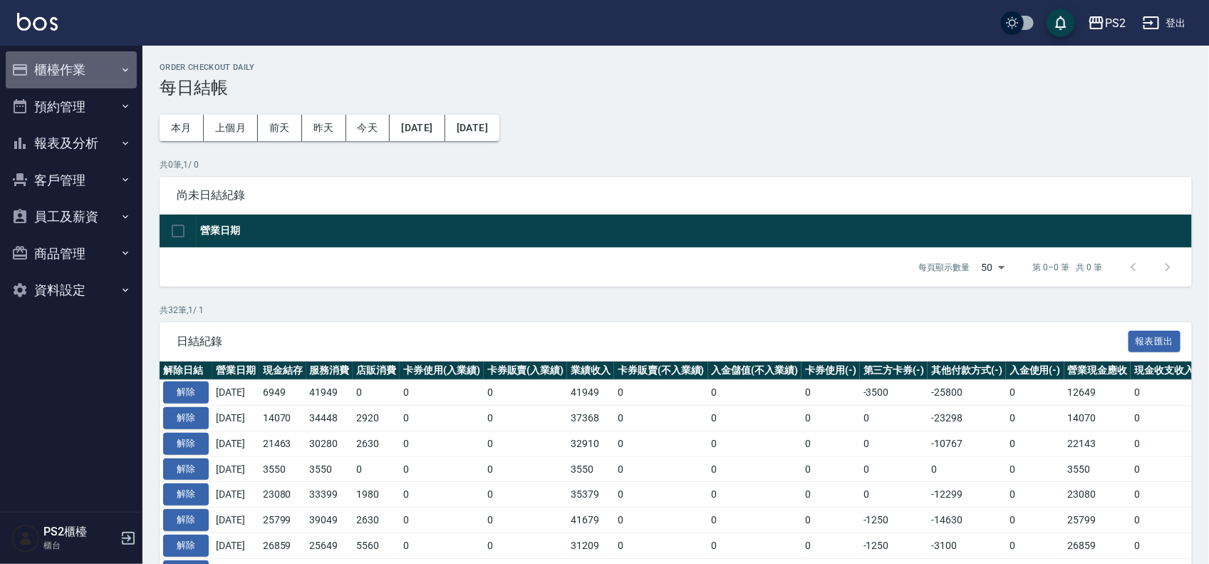
click at [41, 68] on button "櫃檯作業" at bounding box center [71, 69] width 131 height 37
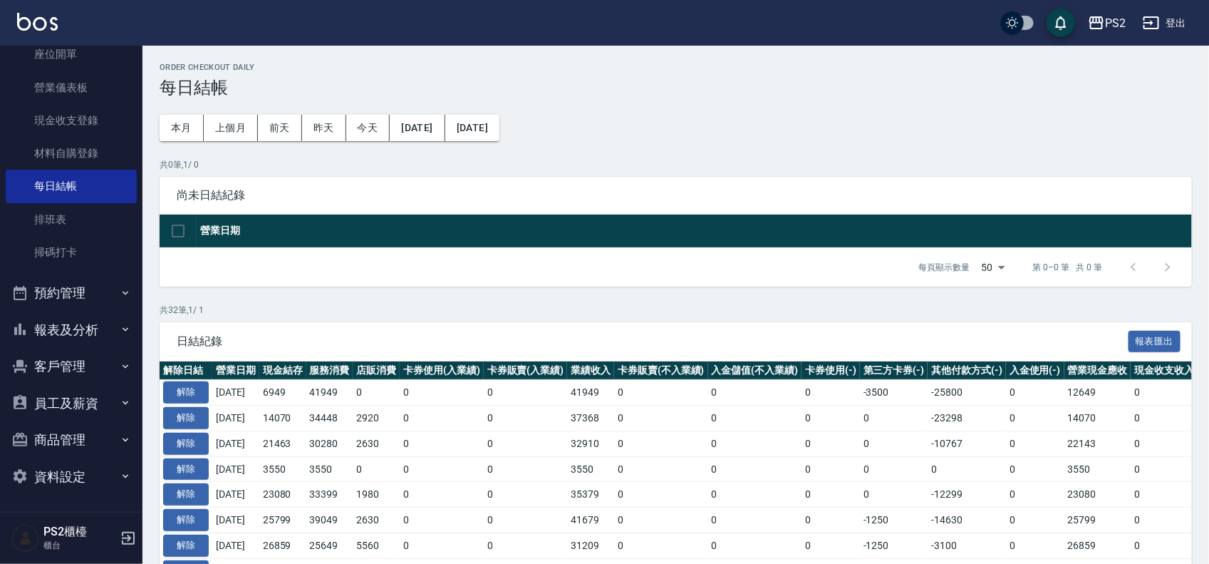
click at [61, 336] on button "報表及分析" at bounding box center [71, 329] width 131 height 37
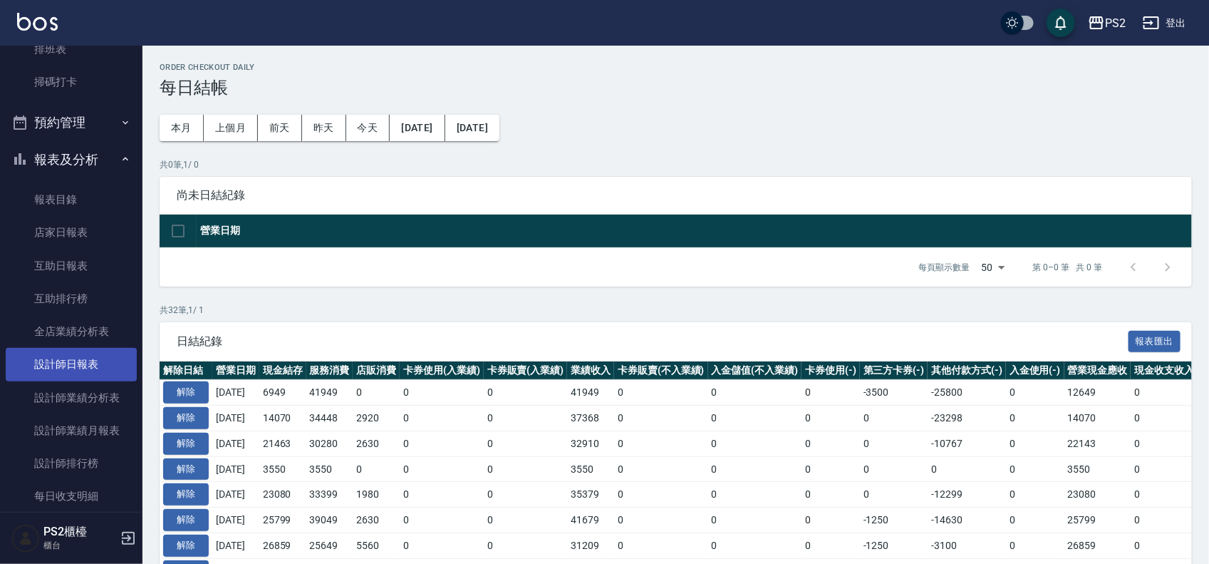
scroll to position [333, 0]
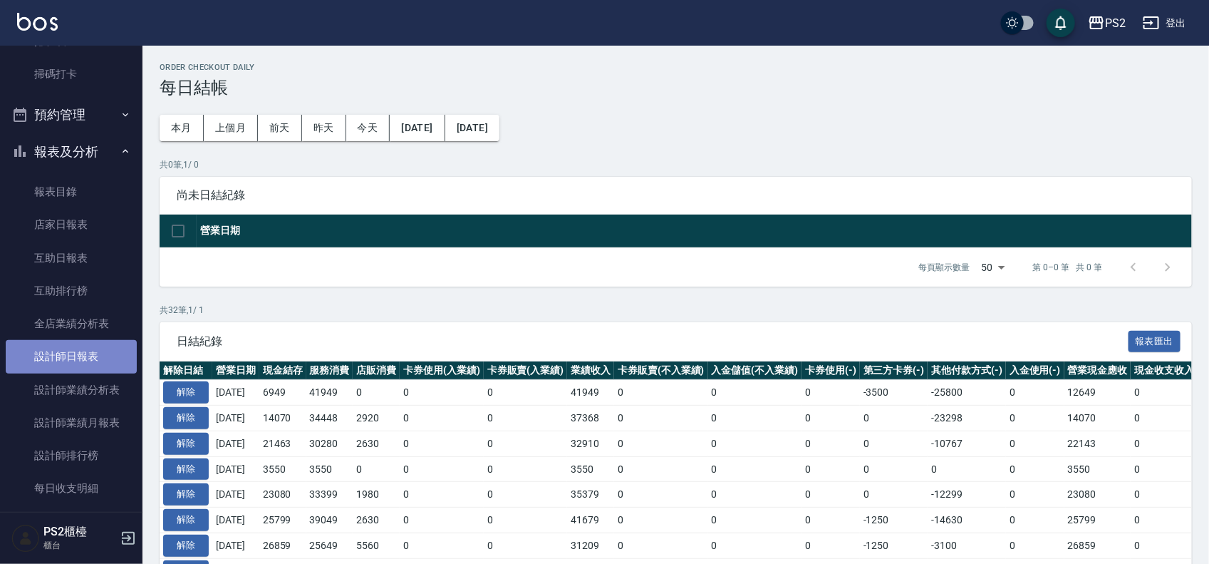
click at [72, 358] on link "設計師日報表" at bounding box center [71, 356] width 131 height 33
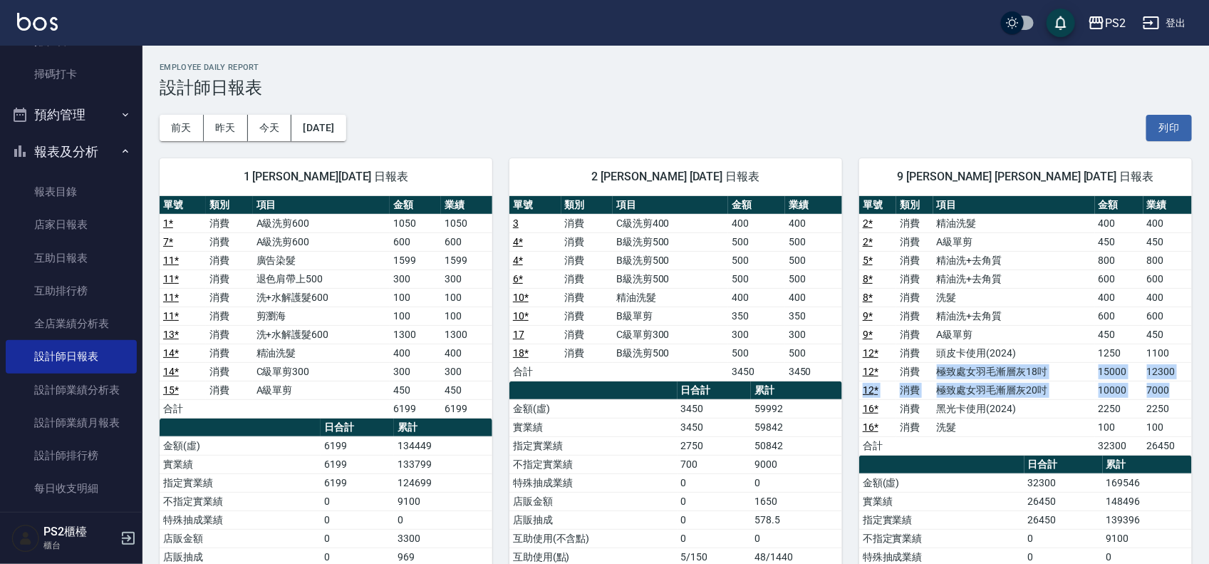
drag, startPoint x: 977, startPoint y: 365, endPoint x: 1178, endPoint y: 386, distance: 202.1
click at [1178, 386] on tbody "2 * 消費 精油洗髮 400 400 2 * 消費 A級單剪 450 450 5 * 消費 精油洗+去角質 800 800 8 * 消費 精油洗+去角質 6…" at bounding box center [1025, 334] width 333 height 241
click at [889, 410] on td "16 *" at bounding box center [877, 408] width 37 height 19
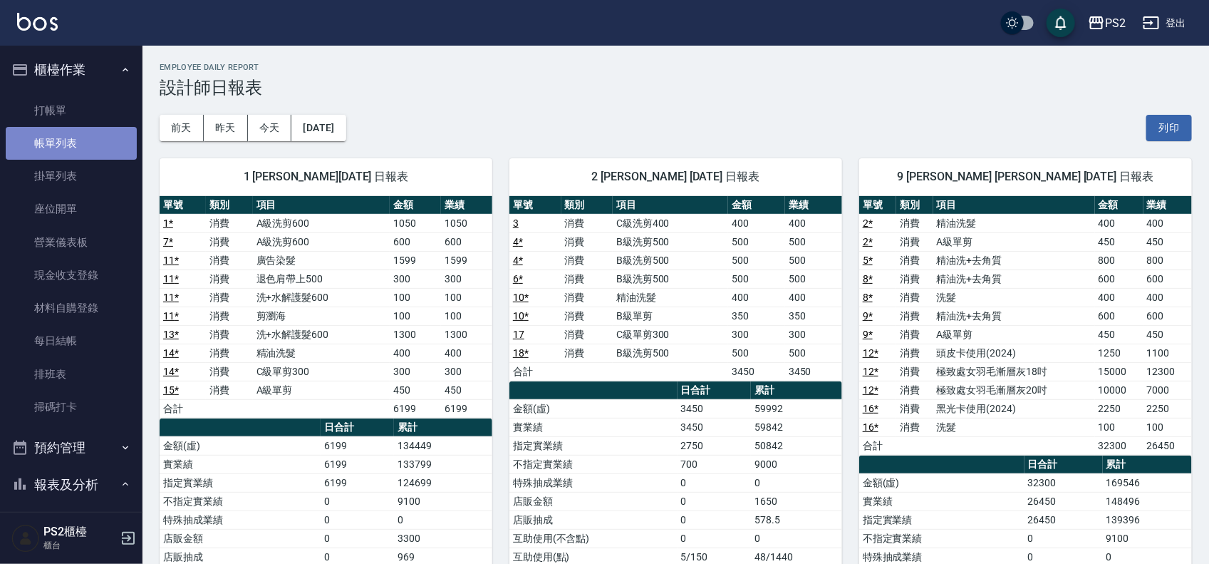
click at [83, 144] on link "帳單列表" at bounding box center [71, 143] width 131 height 33
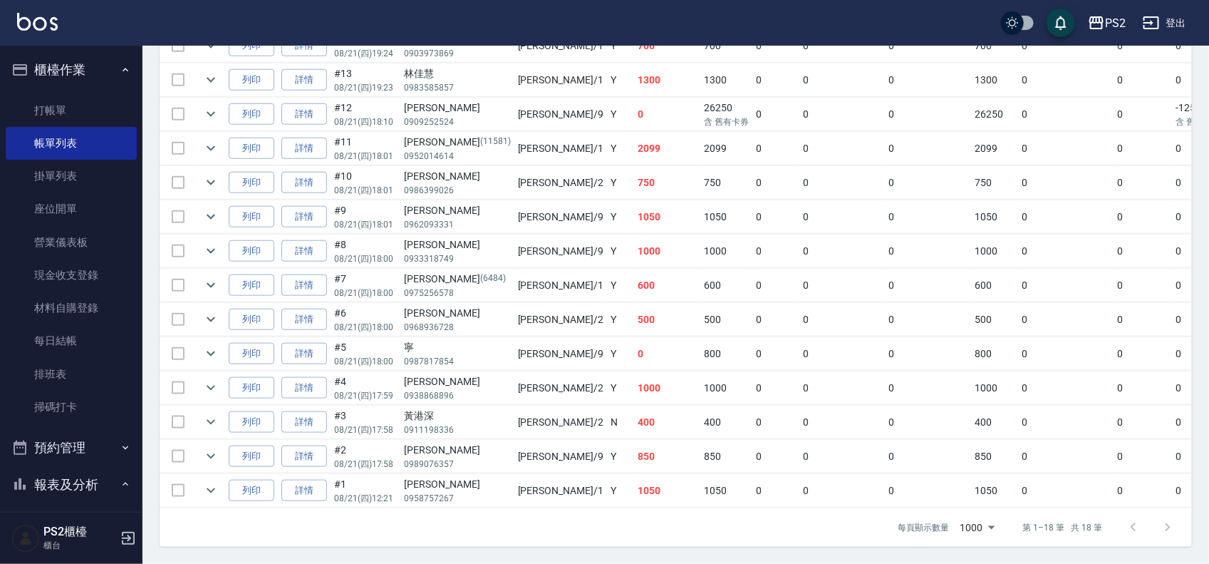
scroll to position [556, 0]
drag, startPoint x: 408, startPoint y: 439, endPoint x: 588, endPoint y: 439, distance: 180.3
click at [588, 440] on tr "列印 詳情 #2 08/21 (四) 17:58 林佳佳 0989076357 Nina /9 Y 850 850 0 0 0 850 0 0 0 0 0" at bounding box center [805, 456] width 1291 height 33
drag, startPoint x: 578, startPoint y: 412, endPoint x: 440, endPoint y: 412, distance: 138.2
click at [440, 412] on tr "列印 詳情 #3 08/21 (四) 17:58 黃港深 0911198336 Jason /2 N 400 400 0 0 0 400 0 0 0 0 0" at bounding box center [805, 421] width 1291 height 33
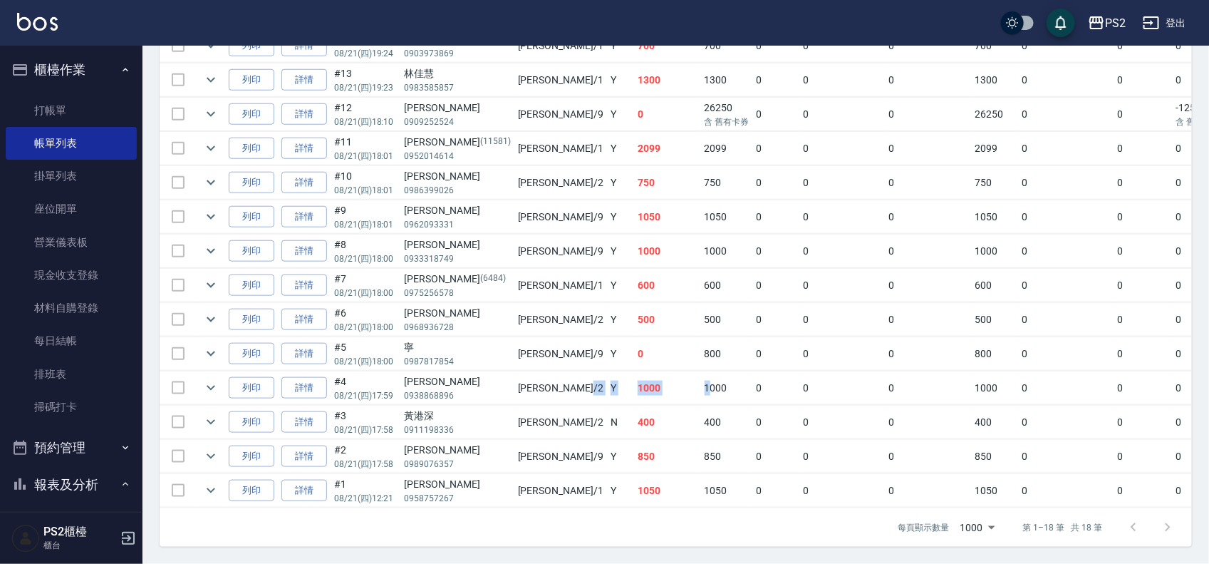
drag, startPoint x: 500, startPoint y: 367, endPoint x: 616, endPoint y: 367, distance: 116.9
drag, startPoint x: 616, startPoint y: 367, endPoint x: 535, endPoint y: 328, distance: 90.2
click at [607, 337] on td "Y" at bounding box center [620, 353] width 27 height 33
drag, startPoint x: 481, startPoint y: 298, endPoint x: 643, endPoint y: 301, distance: 161.8
click at [643, 303] on tr "列印 詳情 #6 08/21 (四) 18:00 郭玉奎 0968936728 Jason /2 Y 500 500 0 0 0 500 0 0 0 0 0" at bounding box center [805, 319] width 1291 height 33
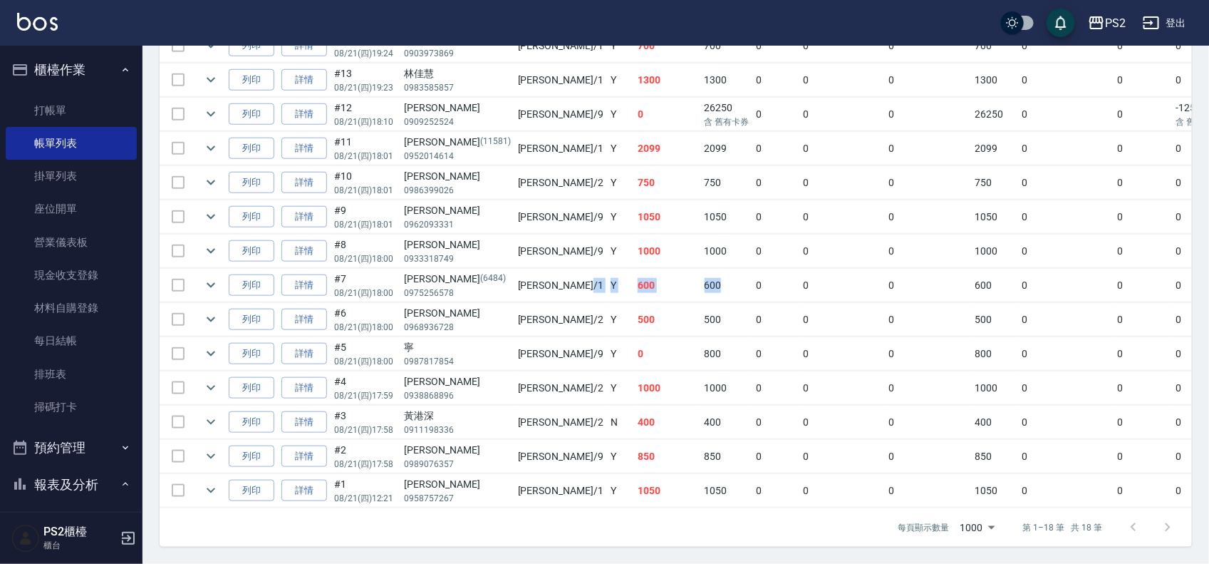
drag, startPoint x: 492, startPoint y: 264, endPoint x: 625, endPoint y: 262, distance: 132.6
click at [625, 269] on tr "列印 詳情 #7 08/21 (四) 18:00 宋子英 (6484) 0975256578 Polly /1 Y 600 600 0 0 0 600 0 0…" at bounding box center [805, 285] width 1291 height 33
drag, startPoint x: 579, startPoint y: 233, endPoint x: 497, endPoint y: 237, distance: 82.0
click at [497, 237] on tr "列印 詳情 #8 08/21 (四) 18:00 張晴媚 0933318749 Nina /9 Y 1000 1000 0 0 0 1000 0 0 0 0 0" at bounding box center [805, 250] width 1291 height 33
click at [515, 237] on td "Nina /9" at bounding box center [561, 250] width 93 height 33
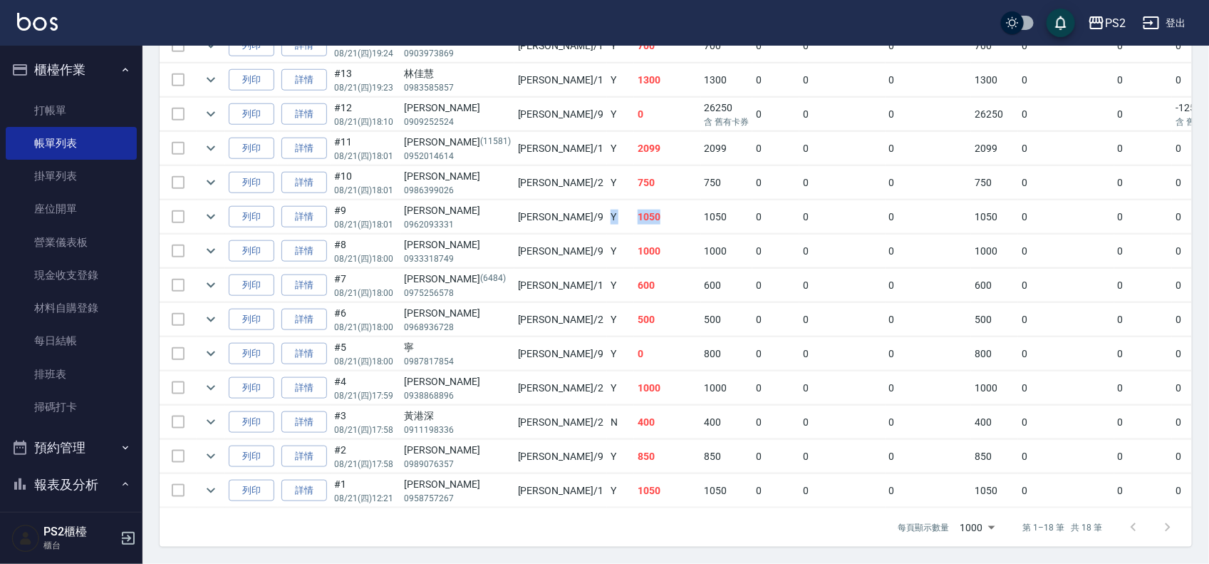
drag, startPoint x: 517, startPoint y: 200, endPoint x: 604, endPoint y: 197, distance: 87.0
click at [604, 200] on tr "列印 詳情 #9 08/21 (四) 18:01 王昱傑 0962093331 Nina /9 Y 1050 1050 0 0 0 1050 0 0 0 0 0" at bounding box center [805, 216] width 1291 height 33
drag, startPoint x: 592, startPoint y: 159, endPoint x: 483, endPoint y: 171, distance: 109.7
click at [483, 171] on tr "列印 詳情 #10 08/21 (四) 18:01 蔡丞鈞 0986399026 Jason /2 Y 750 750 0 0 0 750 0 0 0 0 0" at bounding box center [805, 182] width 1291 height 33
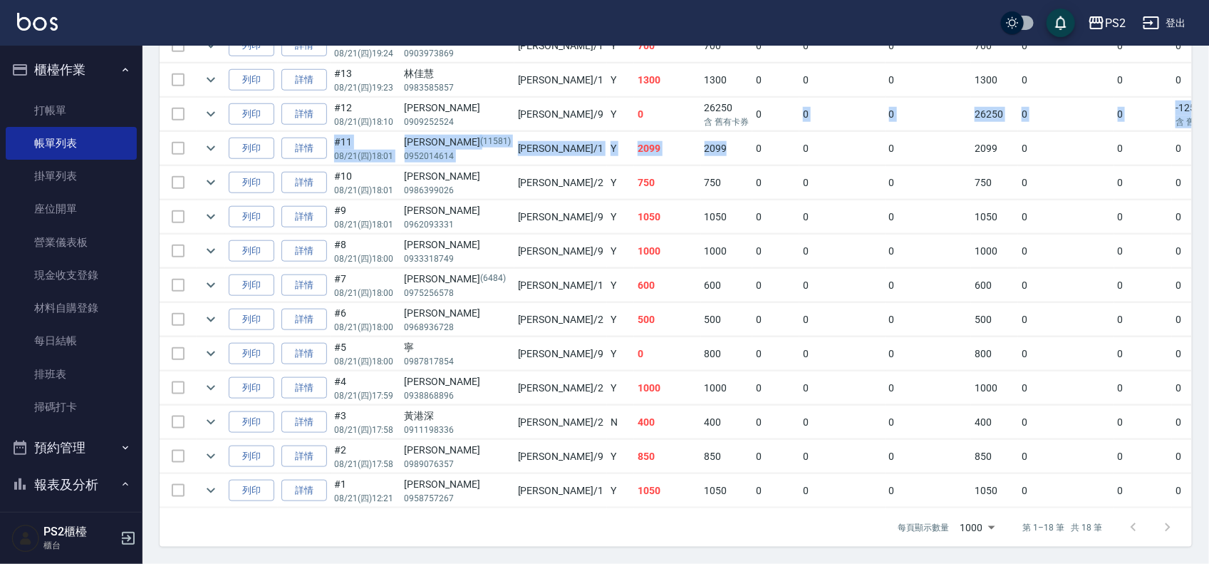
drag, startPoint x: 668, startPoint y: 112, endPoint x: 647, endPoint y: 134, distance: 30.7
click at [643, 134] on tbody "列印 詳情 #18 08/21 (四) 19:36 趙子東 0975126353 Jason /2 Y 500 500 0 0 0 500 0 0 0 0 0…" at bounding box center [805, 200] width 1291 height 616
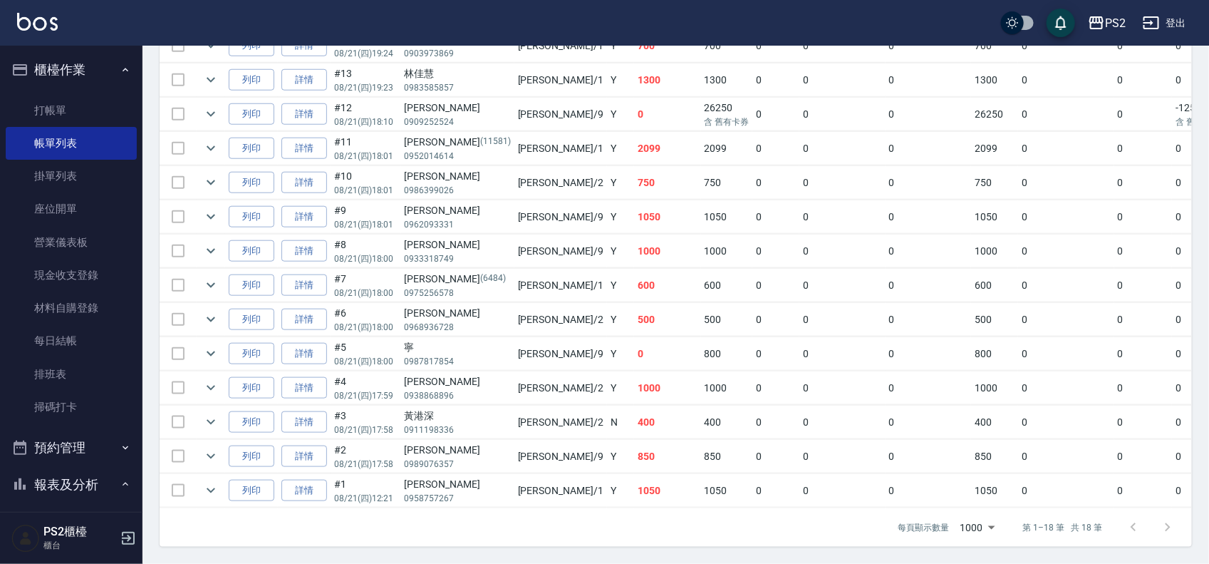
click at [753, 135] on td "0" at bounding box center [776, 148] width 47 height 33
drag, startPoint x: 691, startPoint y: 91, endPoint x: 547, endPoint y: 93, distance: 144.7
click at [547, 98] on tr "列印 詳情 #12 08/21 (四) 18:10 劉安芸 0909252524 Nina /9 Y 0 26250 含 舊有卡券 0 0 0 26250 0…" at bounding box center [805, 114] width 1291 height 33
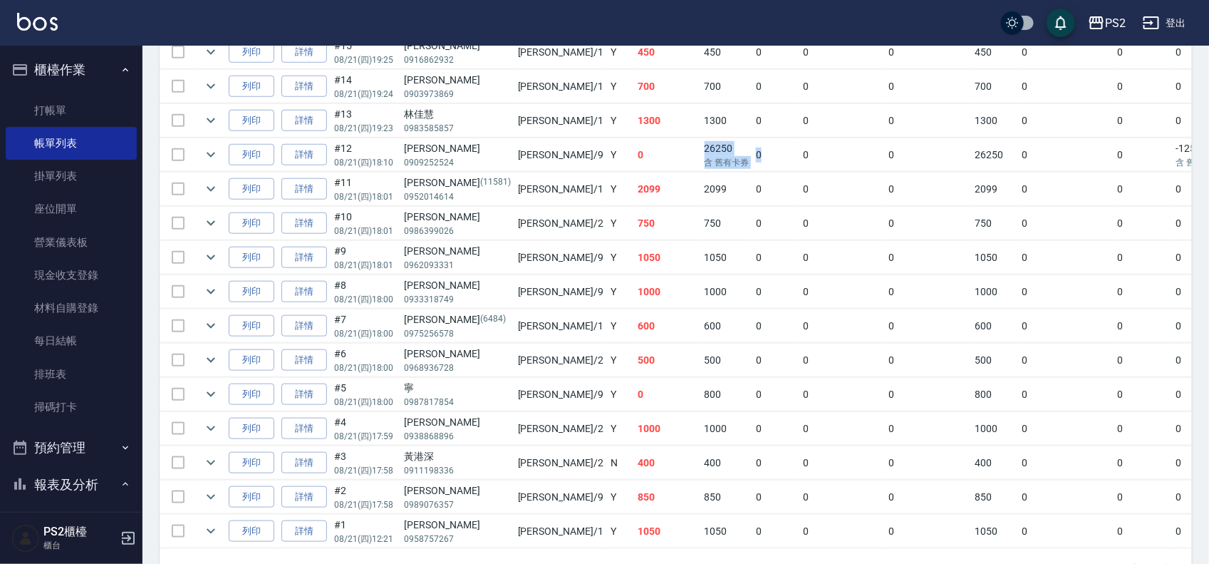
scroll to position [467, 0]
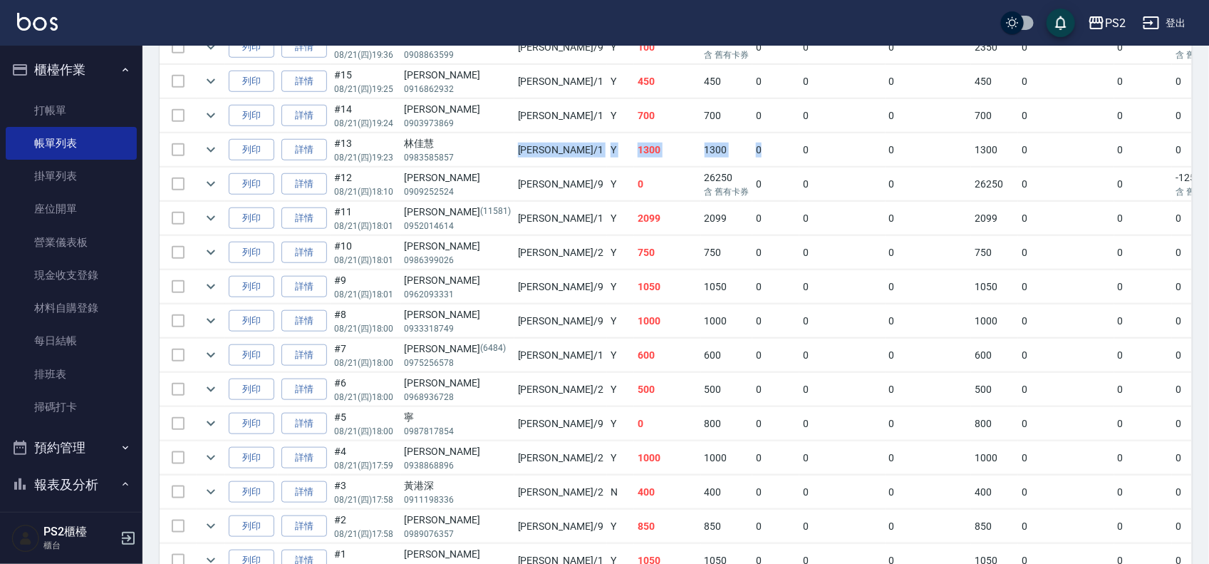
drag, startPoint x: 672, startPoint y: 148, endPoint x: 470, endPoint y: 147, distance: 201.7
click at [470, 147] on tr "列印 詳情 #13 08/21 (四) 19:23 林佳慧 0983585857 Polly /1 Y 1300 1300 0 0 0 1300 0 0 0 …" at bounding box center [805, 149] width 1291 height 33
drag, startPoint x: 684, startPoint y: 130, endPoint x: 520, endPoint y: 129, distance: 163.9
click at [520, 129] on tr "列印 詳情 #14 08/21 (四) 19:24 林世杰 0903973869 Polly /1 Y 700 700 0 0 0 700 0 0 0 0 0" at bounding box center [805, 115] width 1291 height 33
click at [607, 129] on td "Y" at bounding box center [620, 115] width 27 height 33
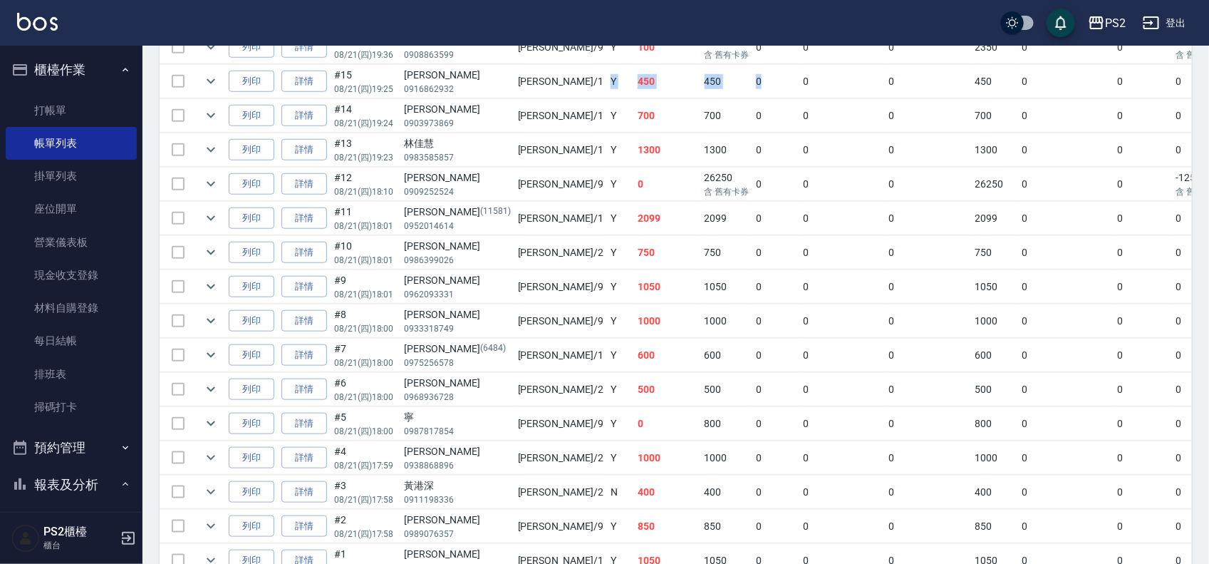
drag, startPoint x: 654, startPoint y: 86, endPoint x: 502, endPoint y: 86, distance: 151.8
click at [502, 86] on tr "列印 詳情 #15 08/21 (四) 19:25 鄭惟中 0916862932 Polly /1 Y 450 450 0 0 0 450 0 0 0 0 0" at bounding box center [805, 81] width 1291 height 33
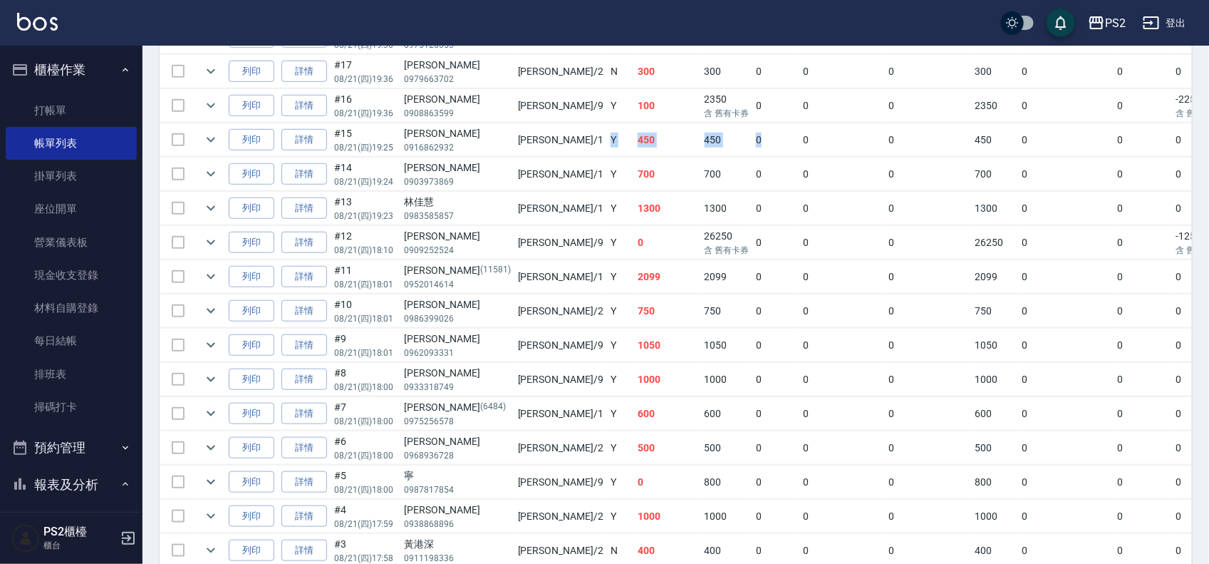
scroll to position [378, 0]
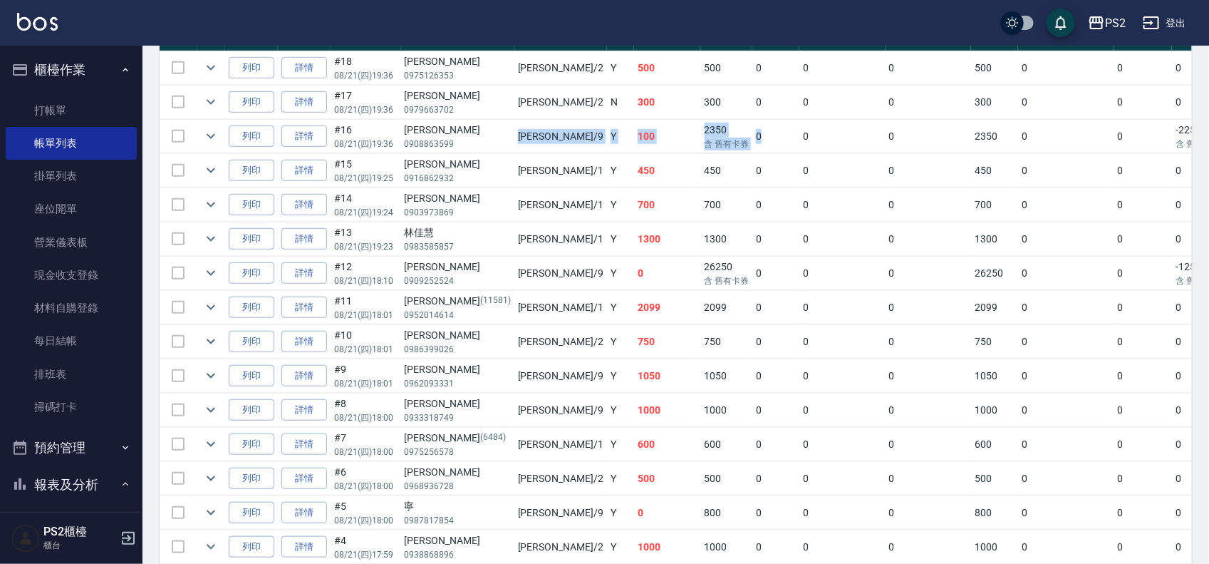
drag, startPoint x: 671, startPoint y: 121, endPoint x: 457, endPoint y: 138, distance: 214.4
click at [457, 138] on tr "列印 詳情 #16 08/21 (四) 19:36 黃思涵 0908863599 Nina /9 Y 100 2350 含 舊有卡券 0 0 0 2350 0…" at bounding box center [805, 136] width 1291 height 33
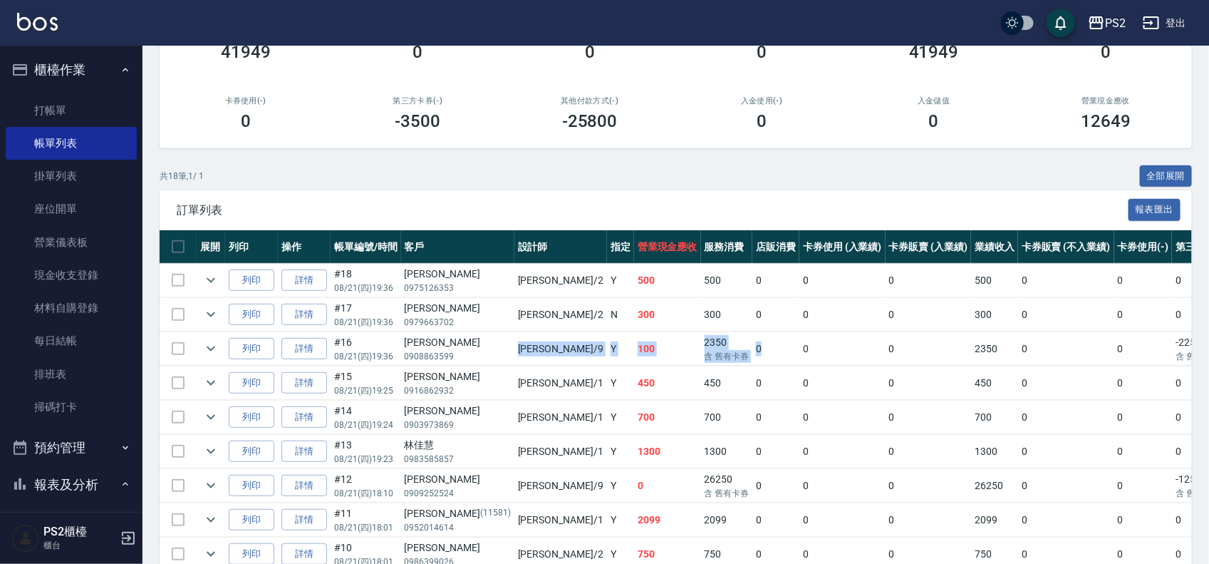
scroll to position [0, 0]
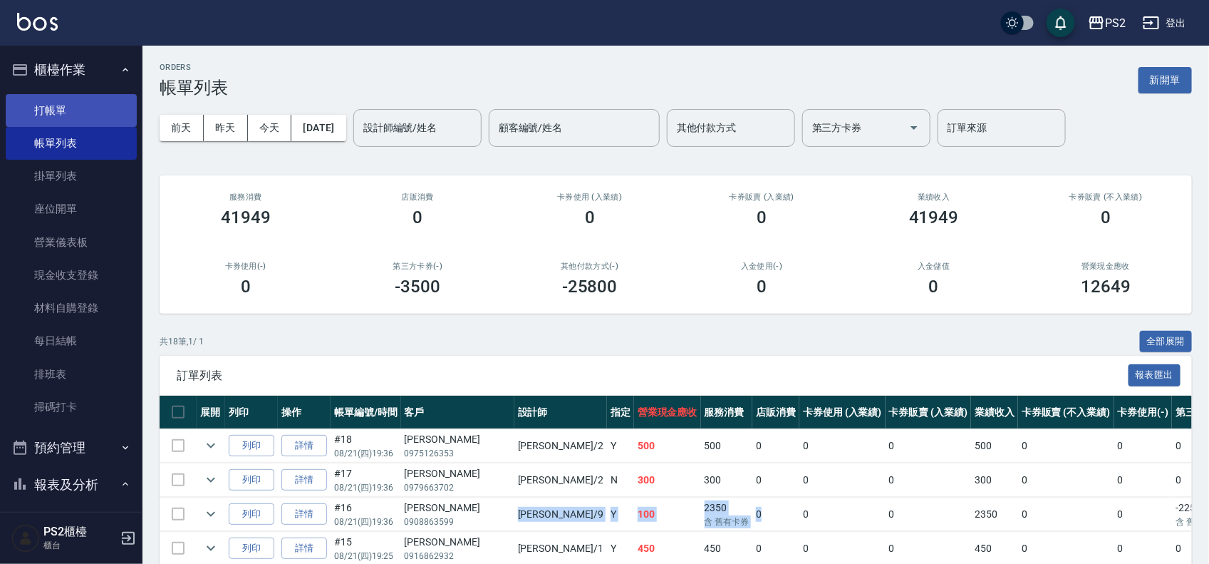
click at [76, 104] on link "打帳單" at bounding box center [71, 110] width 131 height 33
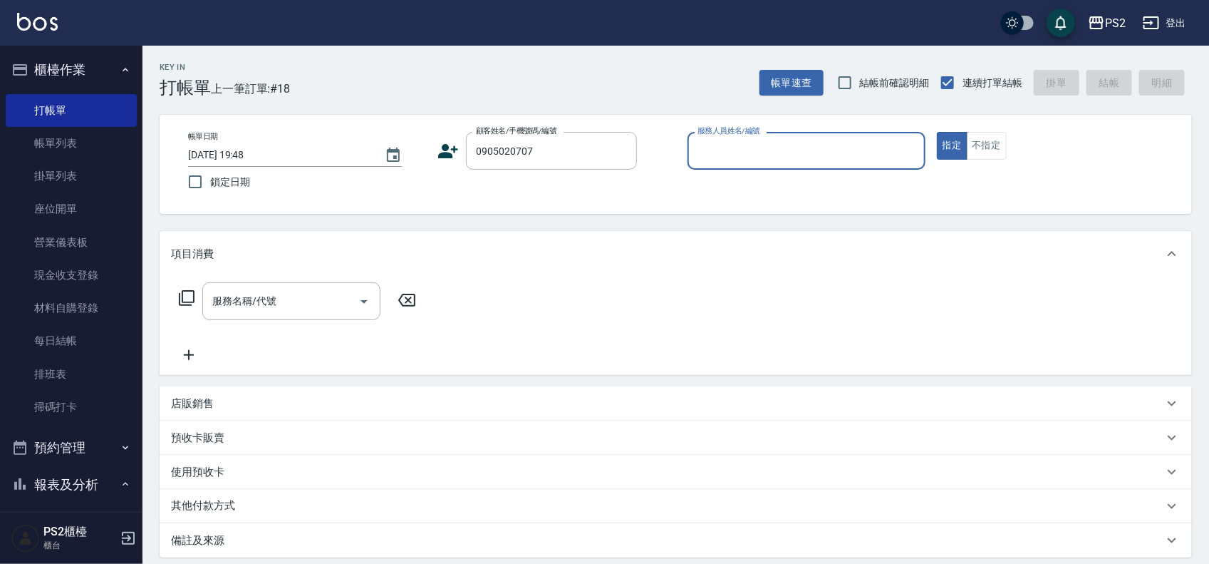
type input "高宥舜/0905020707/"
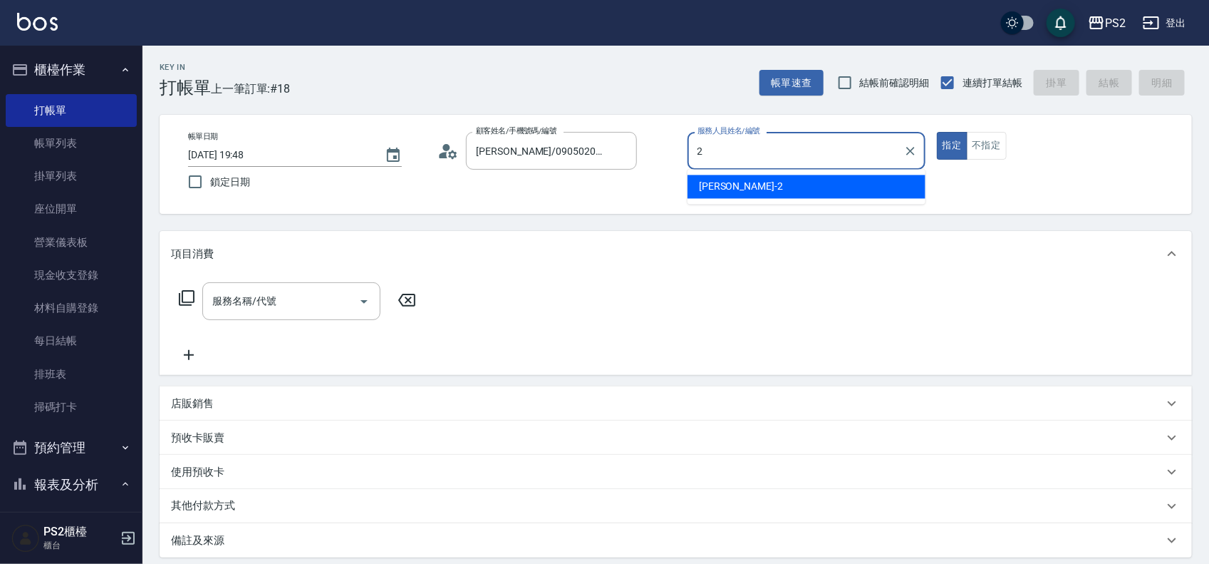
type input "[PERSON_NAME]-2"
type button "true"
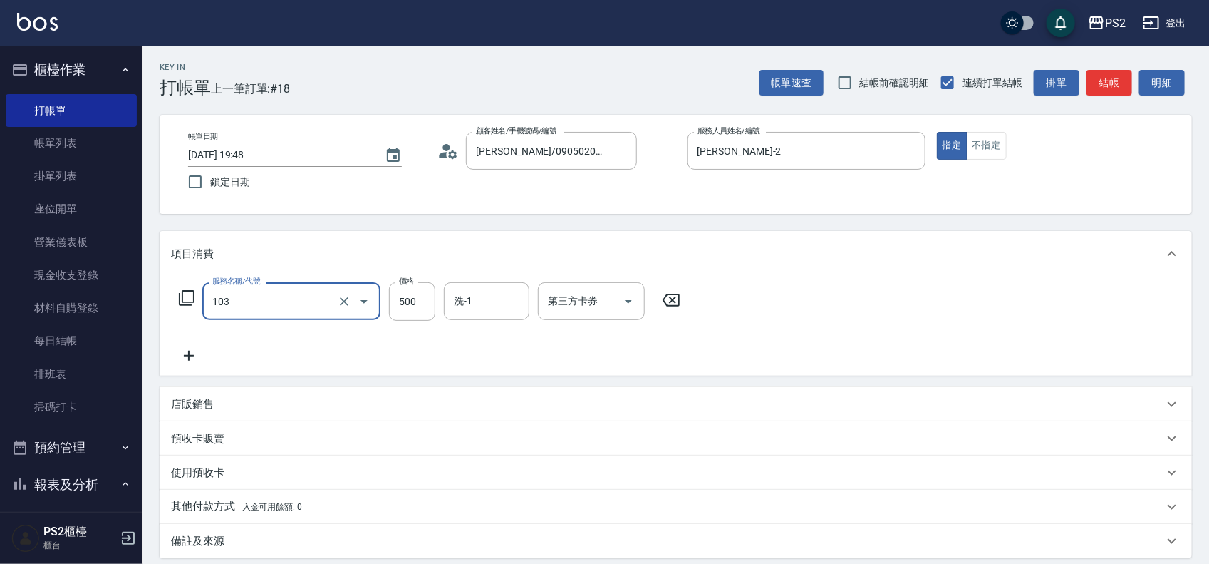
type input "B級洗剪500(103)"
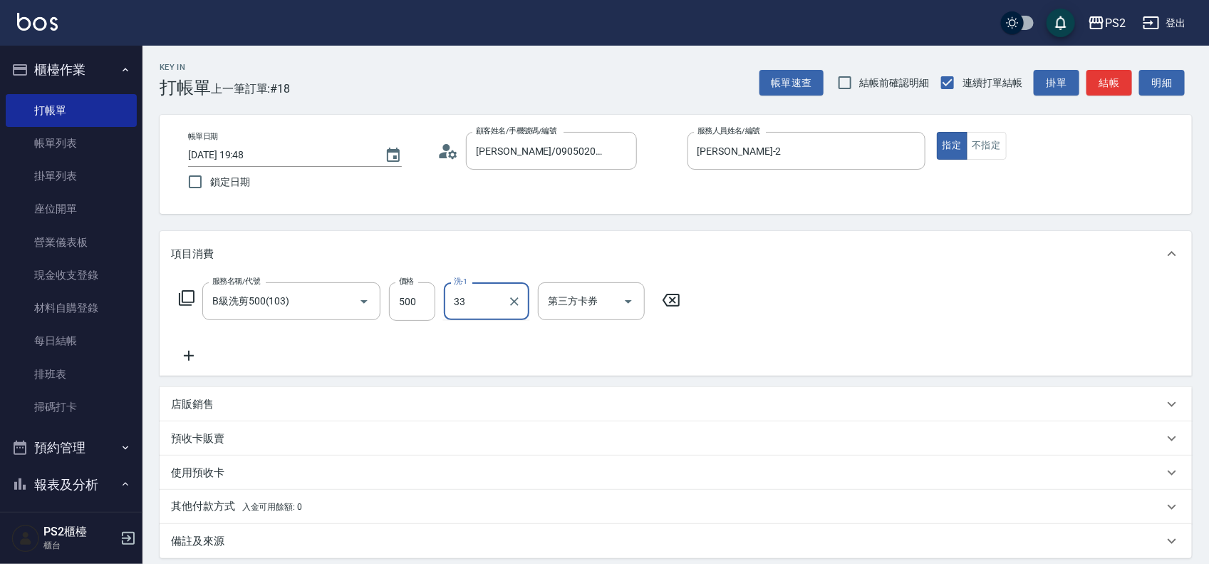
type input "培芯-33"
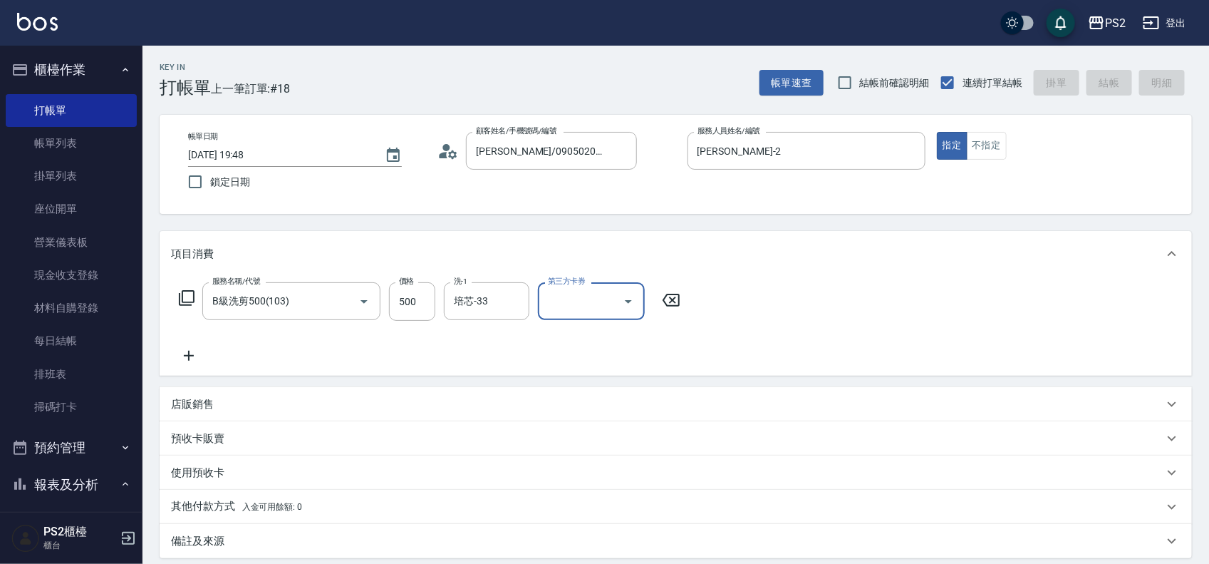
type input "2025/08/21 19:49"
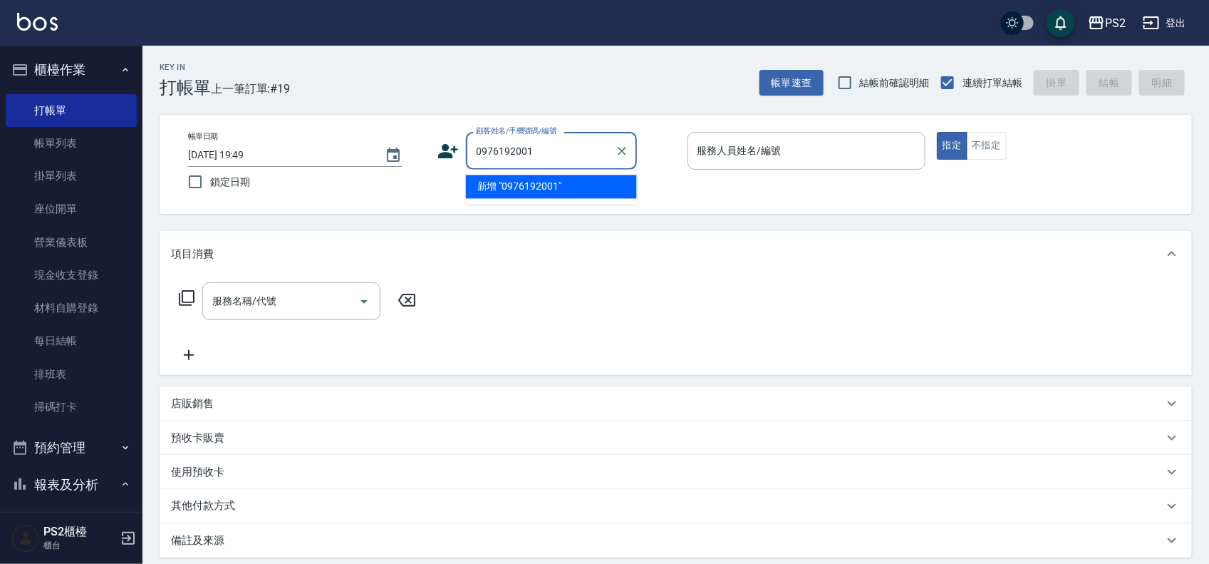
type input "0976192001"
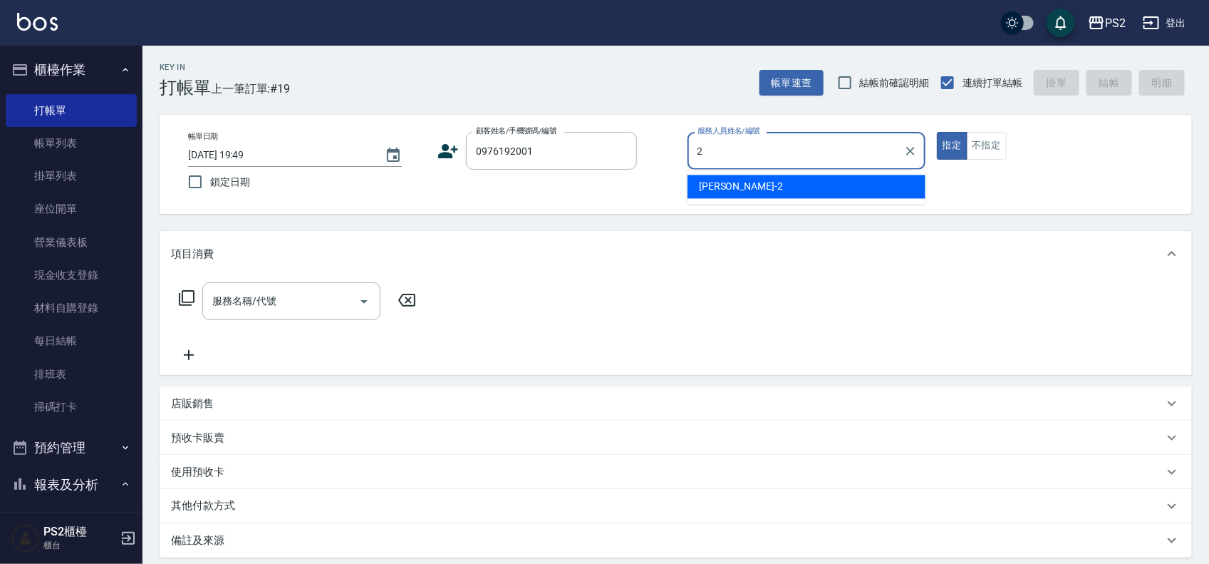
type input "[PERSON_NAME]-2"
type input "無思琦/0976192001/"
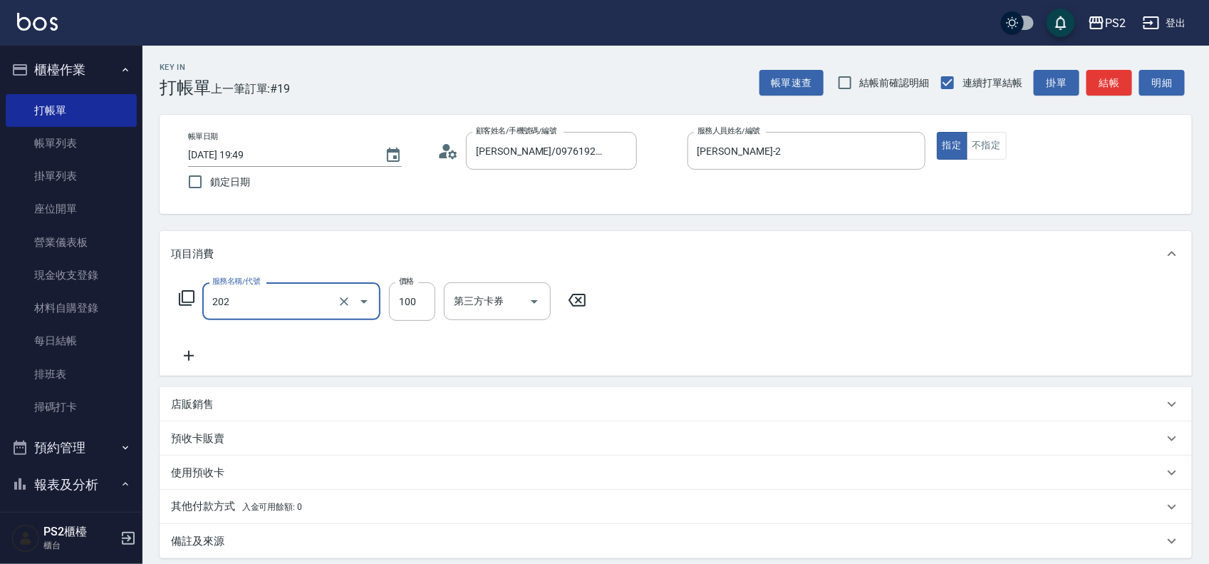
type input "剪瀏海(202)"
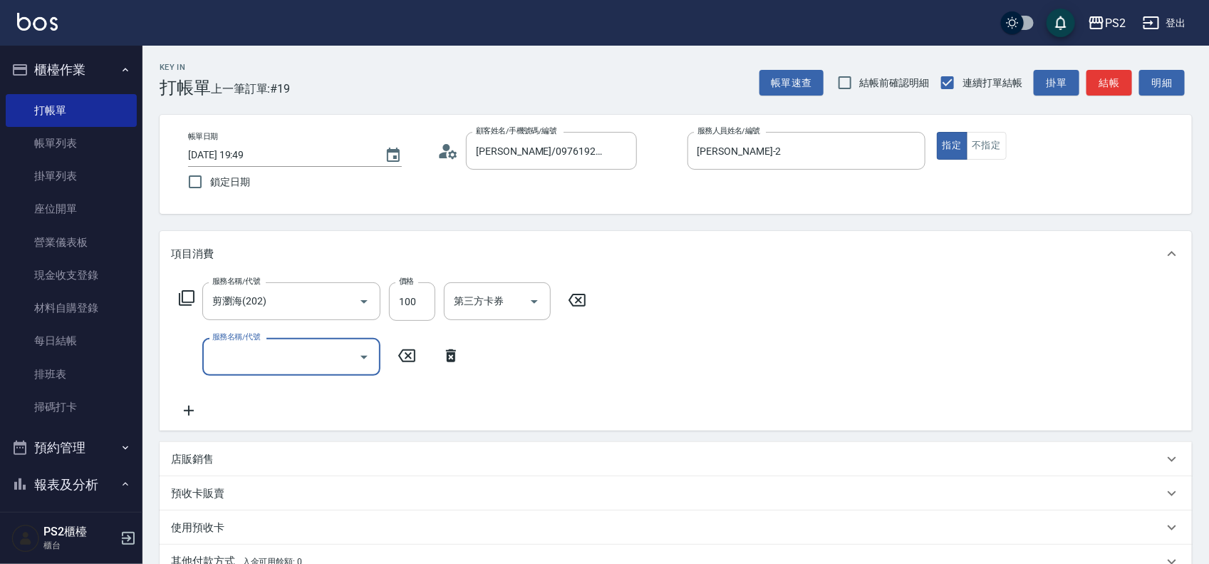
click at [456, 353] on icon at bounding box center [451, 355] width 36 height 17
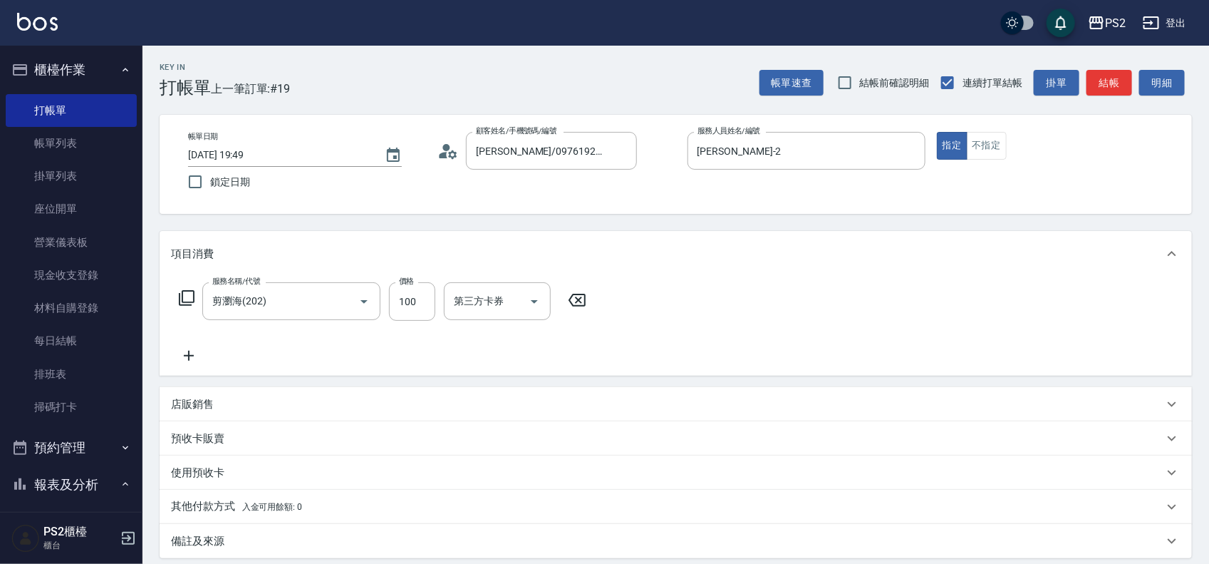
click at [284, 410] on div "店販銷售" at bounding box center [667, 404] width 993 height 15
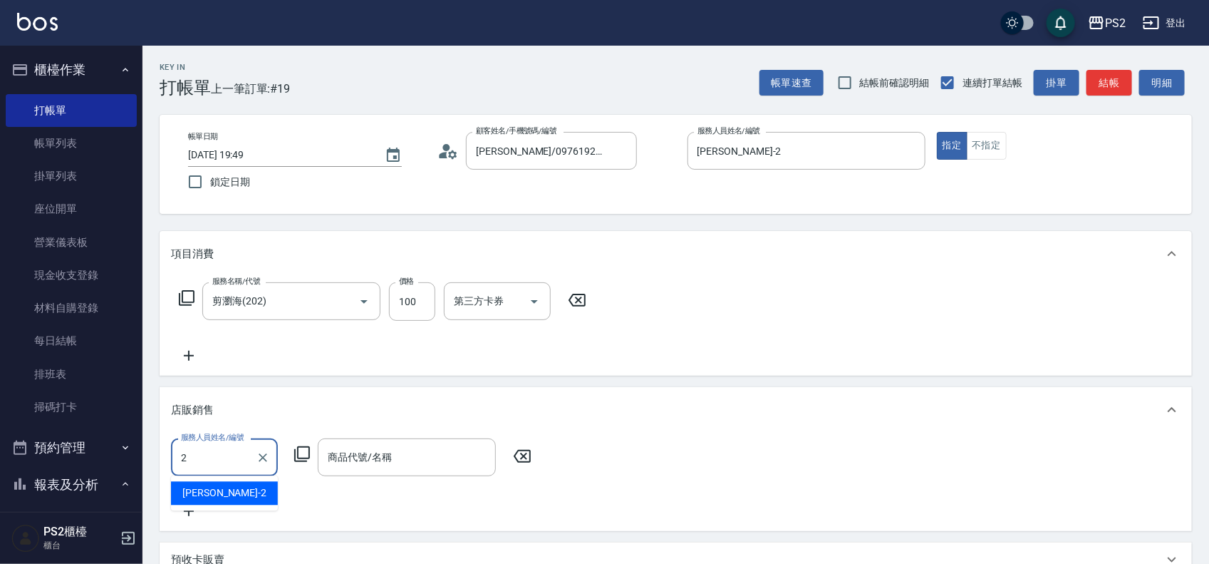
type input "[PERSON_NAME]-2"
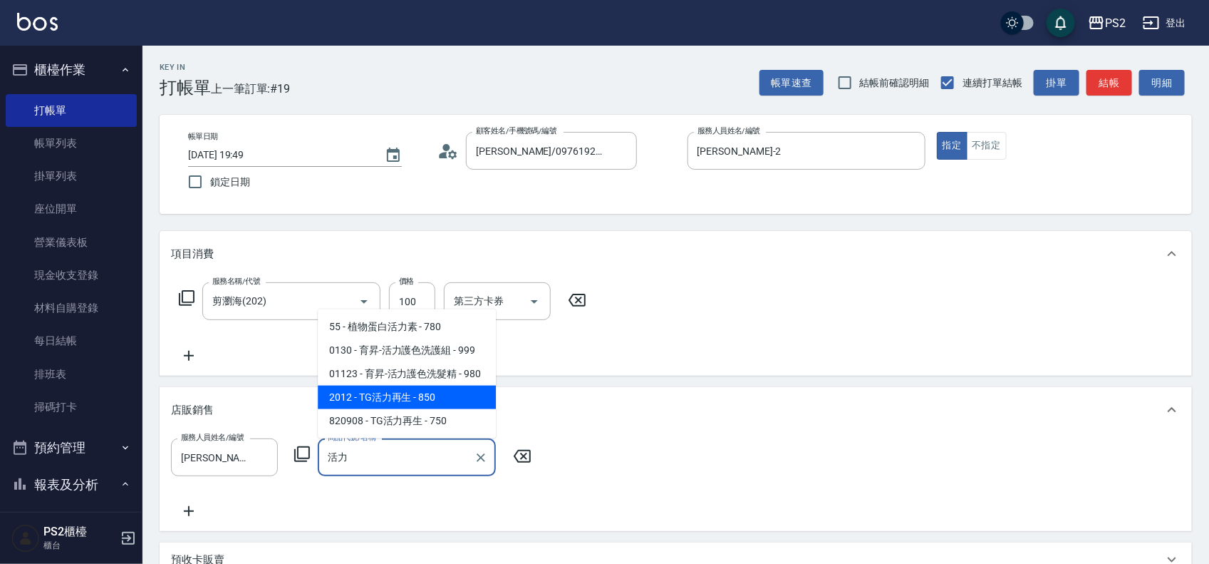
click at [418, 386] on span "2012 - TG活力再生 - 850" at bounding box center [407, 398] width 178 height 24
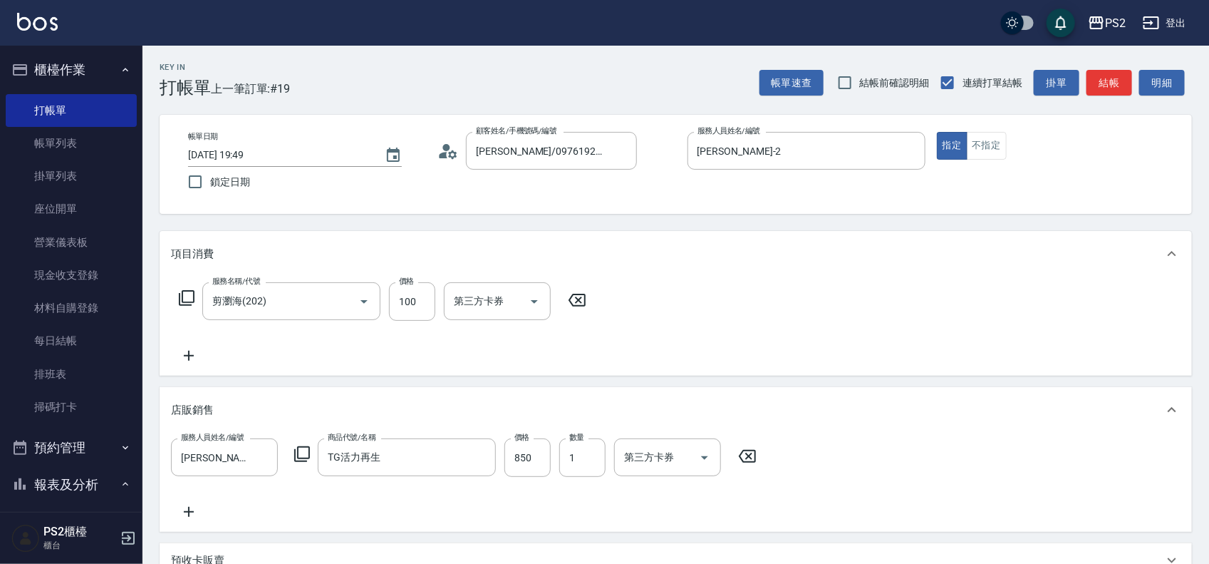
click at [418, 387] on div "店販銷售" at bounding box center [676, 410] width 1033 height 46
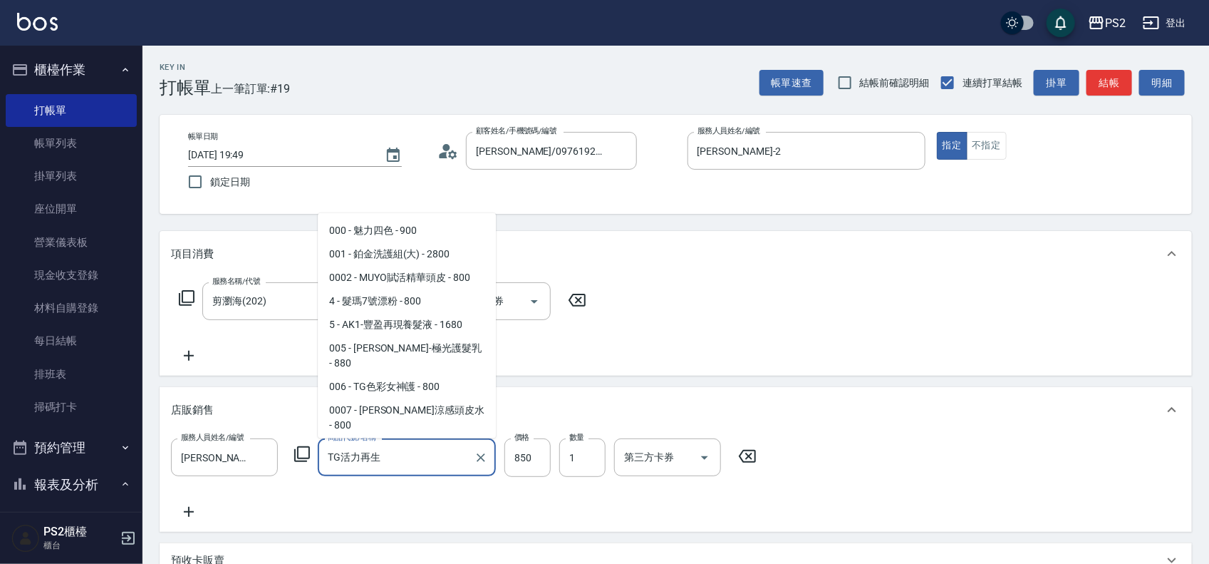
scroll to position [3862, 0]
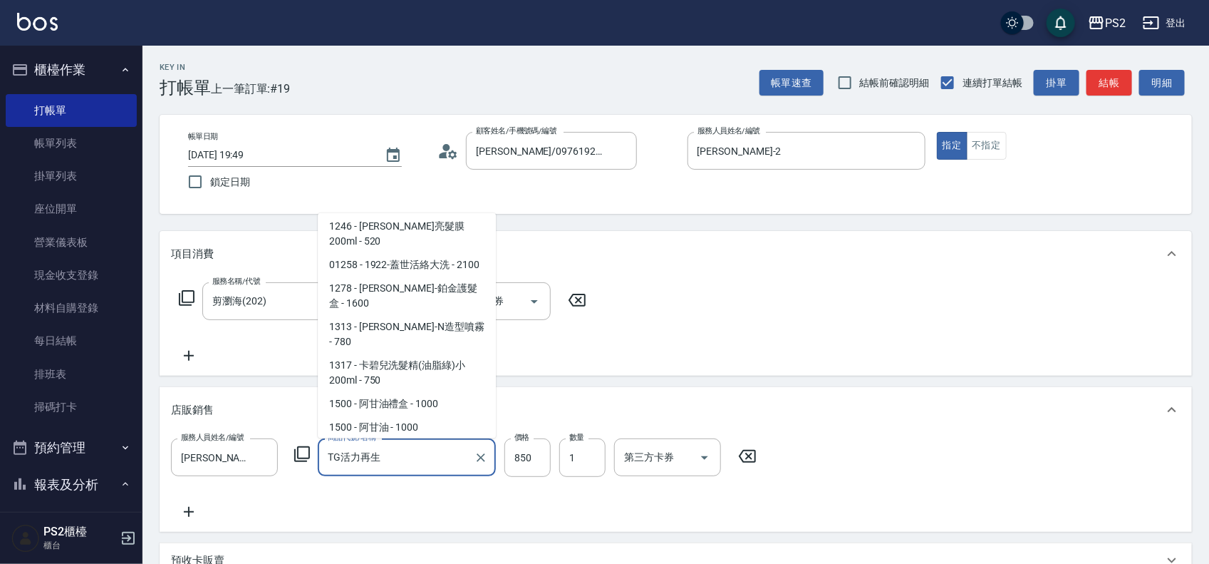
drag, startPoint x: 400, startPoint y: 463, endPoint x: 367, endPoint y: 464, distance: 32.8
click at [367, 464] on input "TG活力再生" at bounding box center [396, 457] width 144 height 25
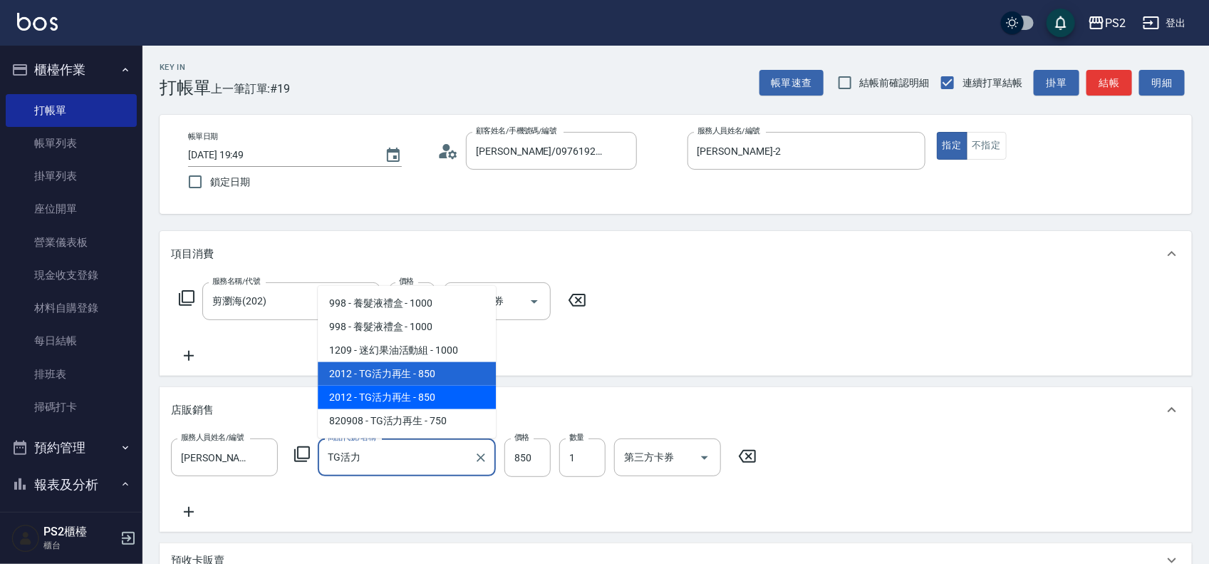
drag, startPoint x: 346, startPoint y: 457, endPoint x: 329, endPoint y: 457, distance: 16.4
click at [329, 457] on input "TG活力" at bounding box center [396, 457] width 144 height 25
click at [338, 457] on input "TG活力" at bounding box center [396, 457] width 144 height 25
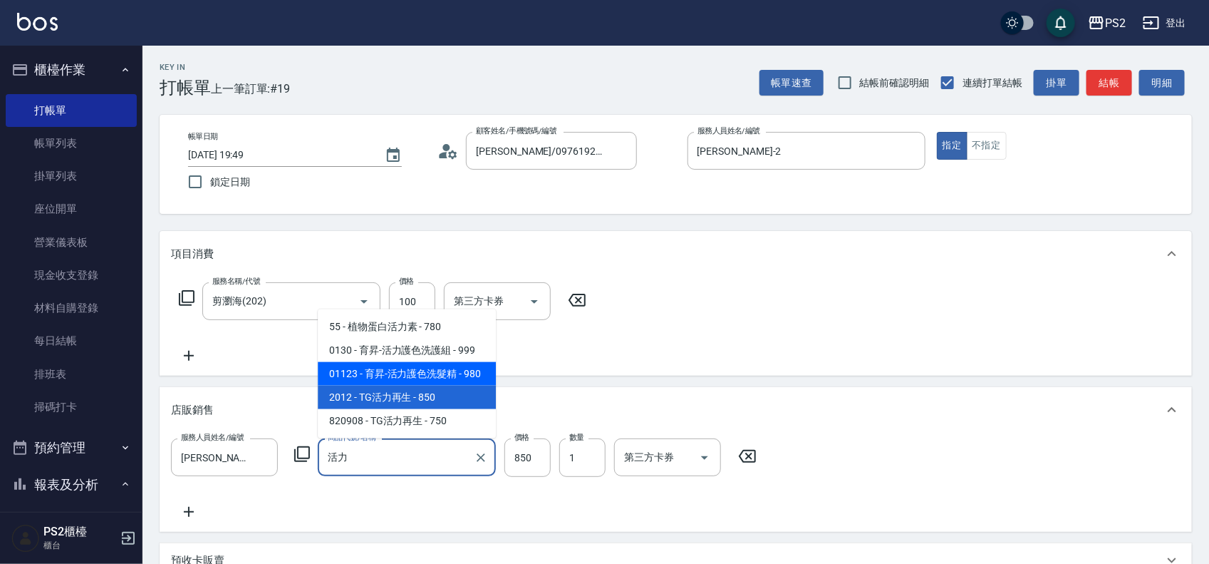
click at [426, 373] on span "01123 - 育昇-活力護色洗髮精 - 980" at bounding box center [407, 374] width 178 height 24
type input "育昇-活力護色洗髮精"
type input "980"
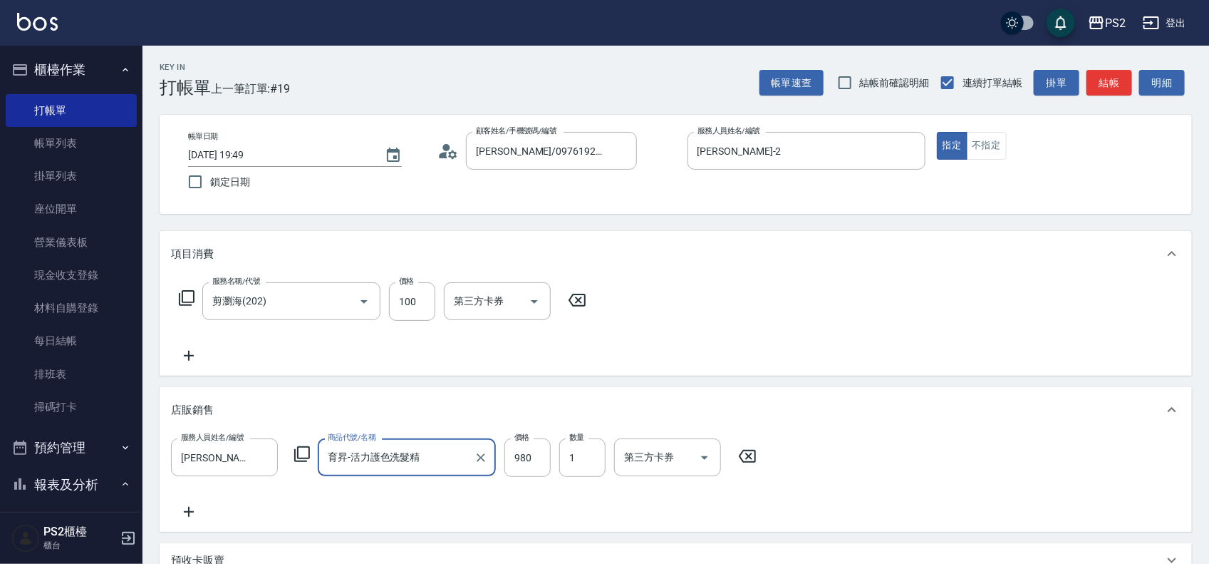
type input "育昇-活力護色洗髮精"
click at [182, 510] on icon at bounding box center [189, 511] width 36 height 17
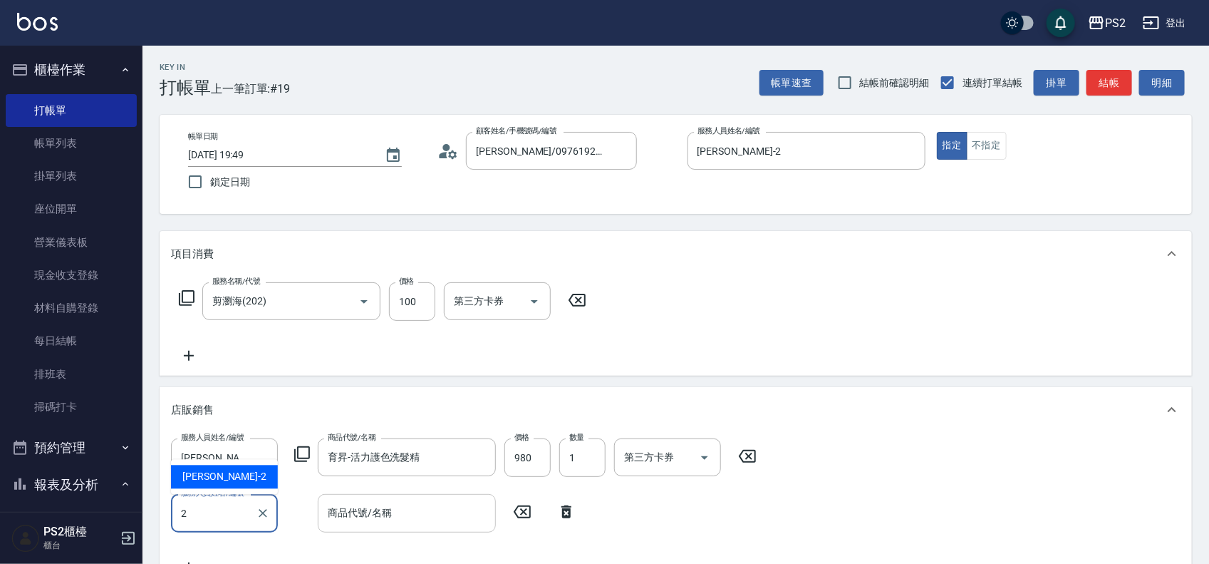
type input "[PERSON_NAME]-2"
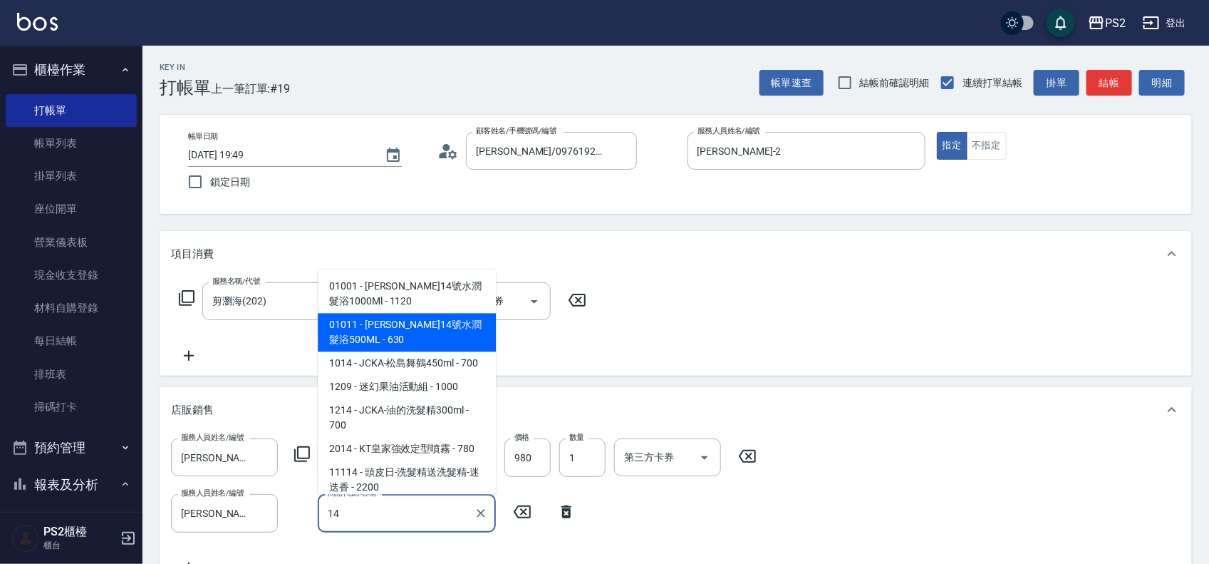
click at [438, 326] on span "01011 - 華旭14號水潤髮浴500ML - 630" at bounding box center [407, 332] width 178 height 38
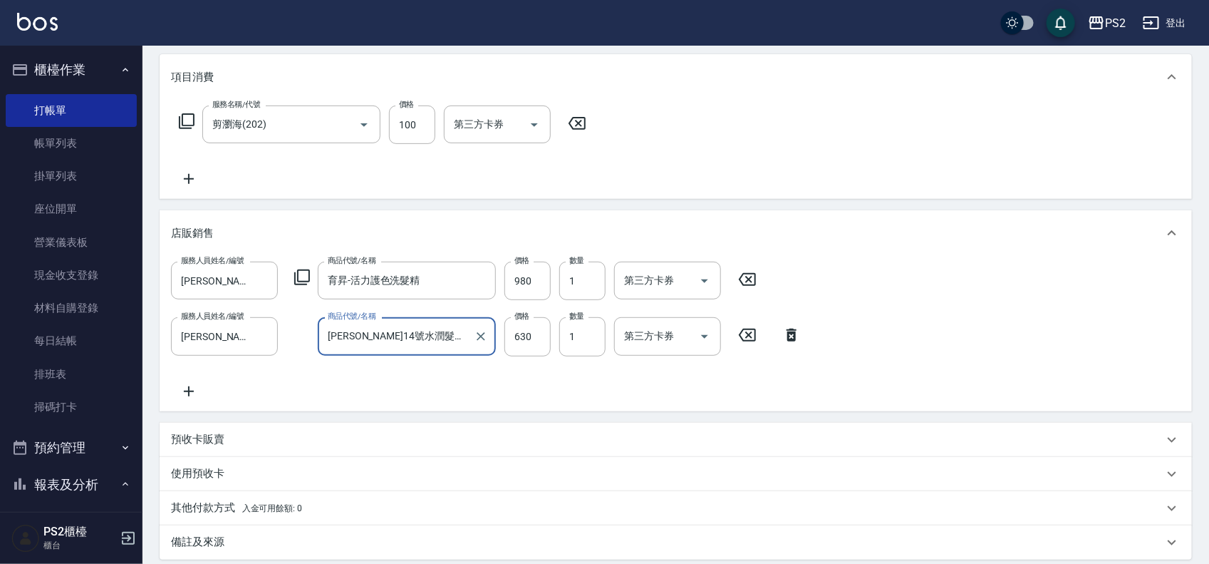
scroll to position [178, 0]
type input "華旭14號水潤髮浴500ML"
click at [192, 399] on div "服務人員姓名/編號 Jason-2 服務人員姓名/編號 商品代號/名稱 育昇-活力護色洗髮精 商品代號/名稱 價格 980 價格 數量 1 數量 第三方卡券 …" at bounding box center [676, 331] width 1033 height 155
click at [190, 392] on icon at bounding box center [189, 389] width 36 height 17
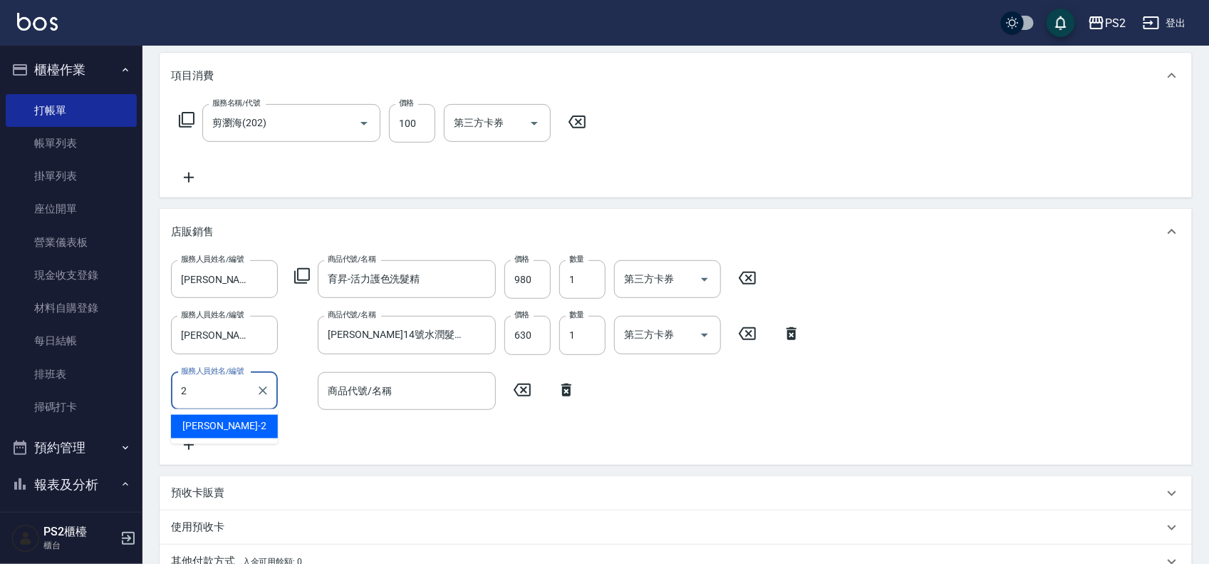
type input "[PERSON_NAME]-2"
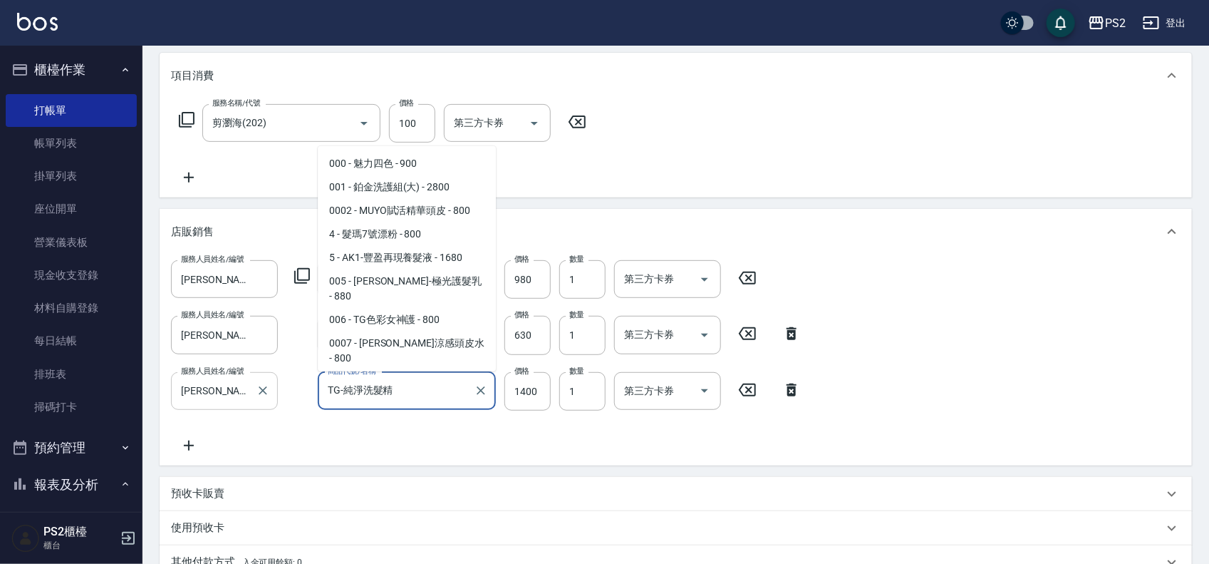
drag, startPoint x: 404, startPoint y: 394, endPoint x: 271, endPoint y: 404, distance: 133.6
click at [271, 404] on div "服務人員姓名/編號 Jason-2 服務人員姓名/編號 商品代號/名稱 TG-純淨洗髮精 商品代號/名稱 價格 1400 價格 數量 1 數量 第三方卡券 第…" at bounding box center [490, 391] width 639 height 38
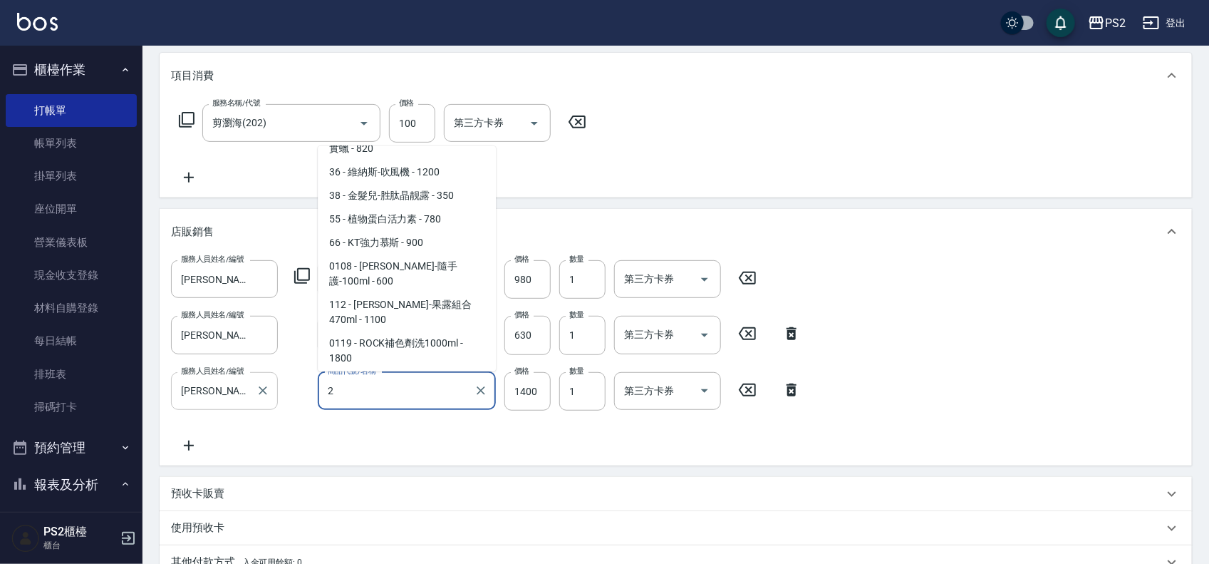
scroll to position [0, 0]
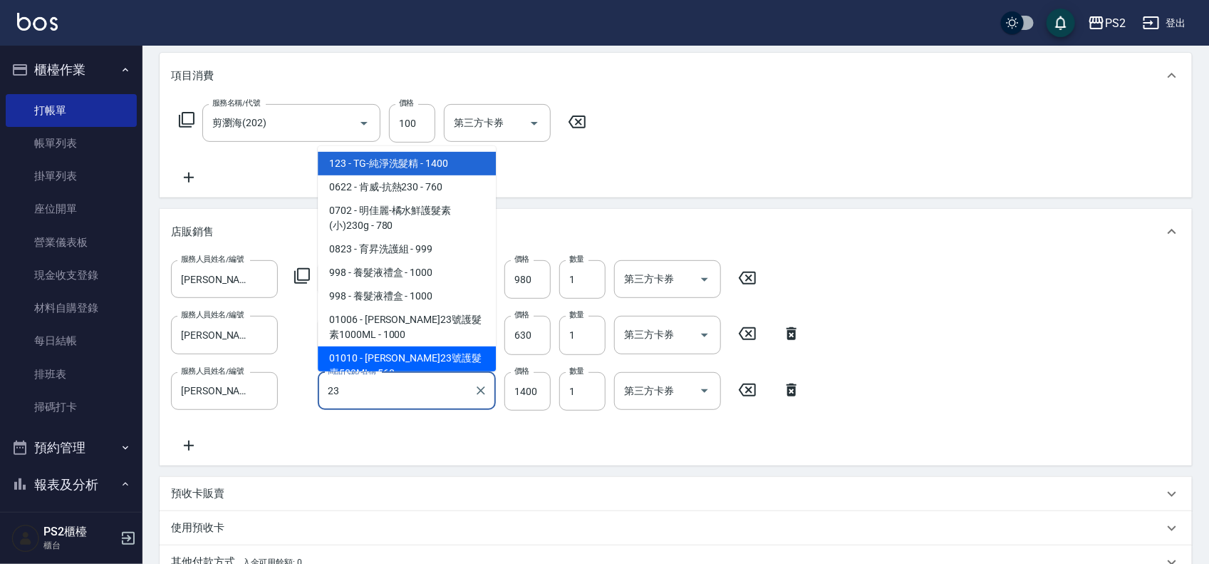
click at [435, 348] on span "01010 - 華旭23號護髮素500ML - 560" at bounding box center [407, 365] width 178 height 38
type input "華旭23號護髮素500ML"
type input "560"
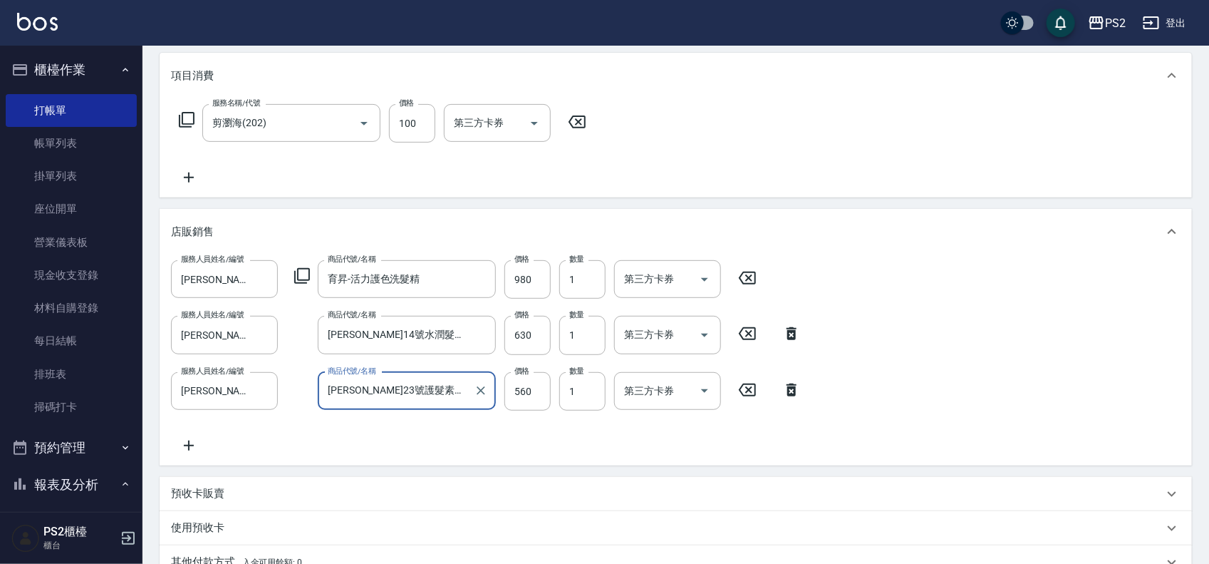
scroll to position [356, 0]
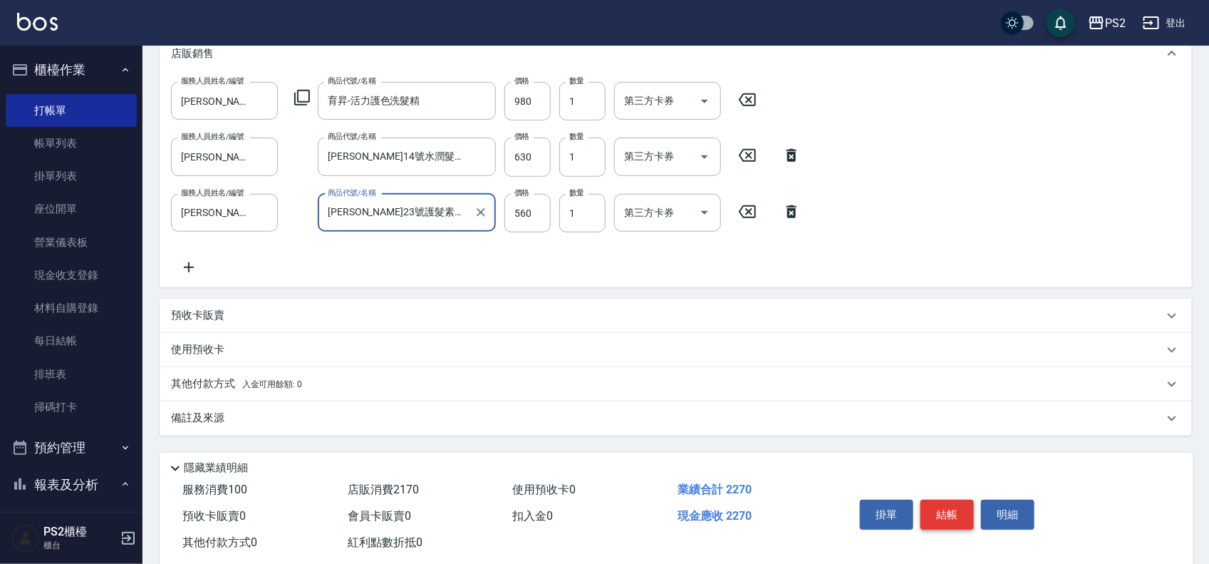
type input "華旭23號護髮素500ML"
click at [951, 508] on button "結帳" at bounding box center [947, 515] width 53 height 30
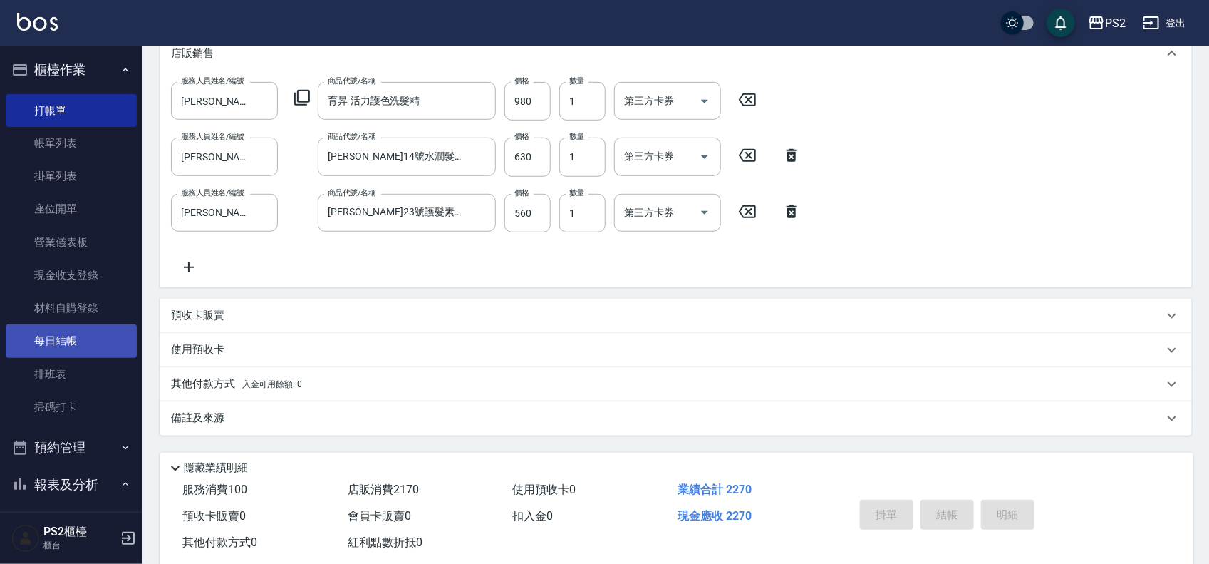
type input "2025/08/21 19:50"
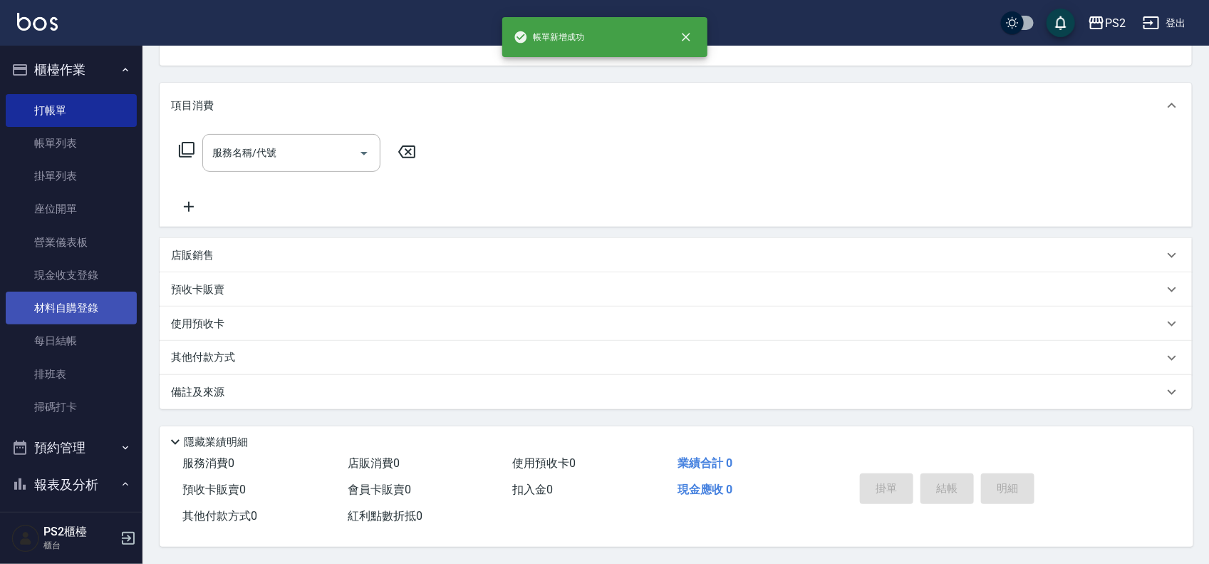
scroll to position [0, 0]
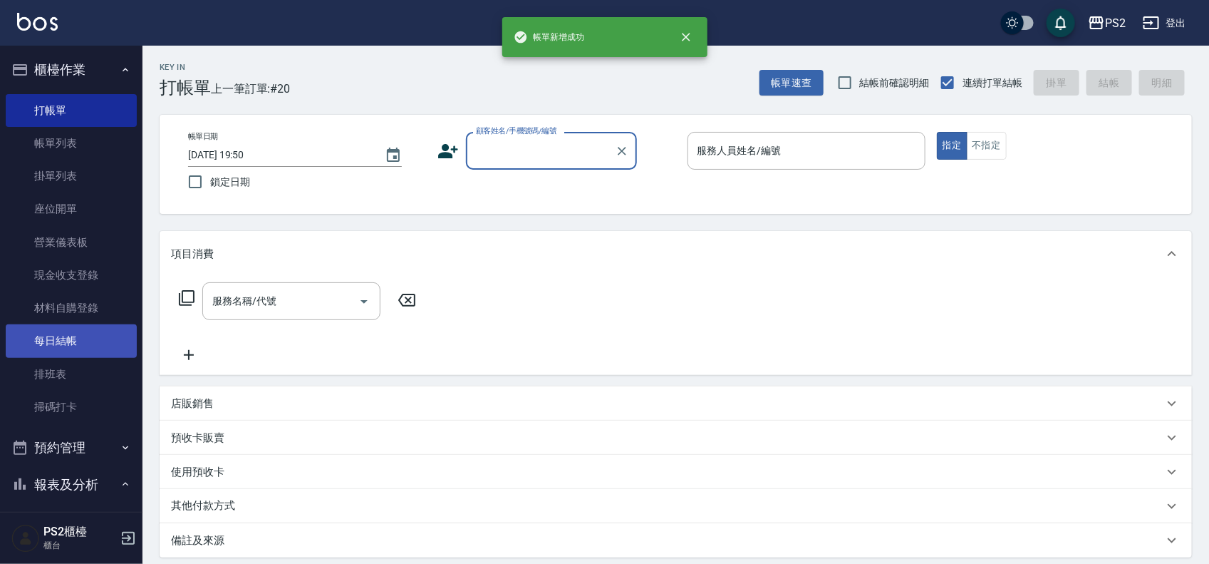
click at [70, 340] on link "每日結帳" at bounding box center [71, 340] width 131 height 33
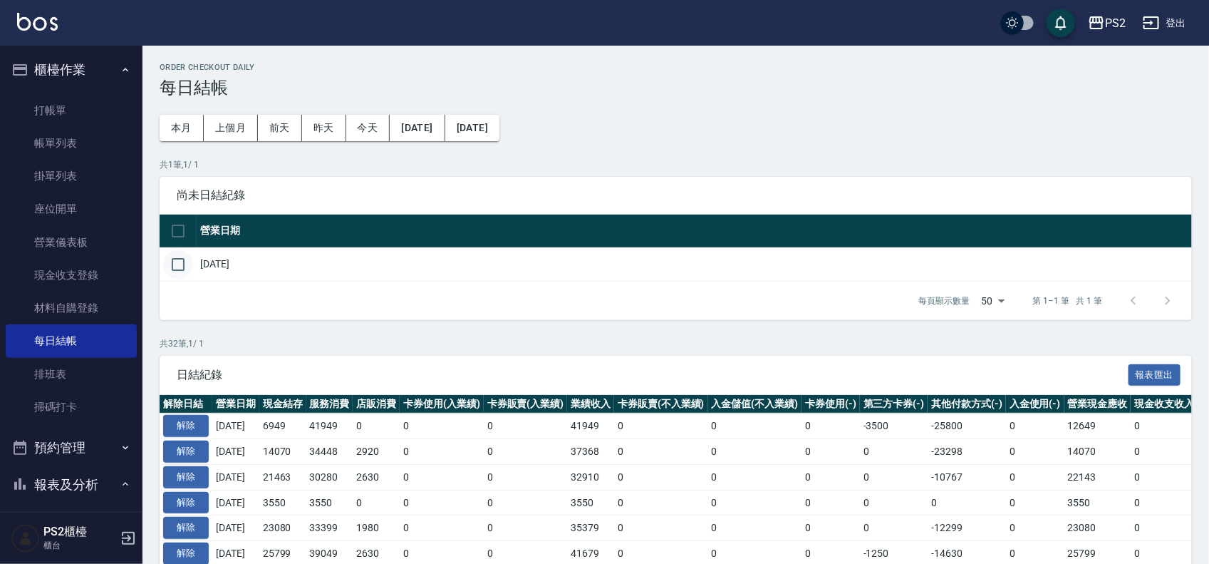
click at [178, 271] on input "checkbox" at bounding box center [178, 264] width 30 height 30
checkbox input "true"
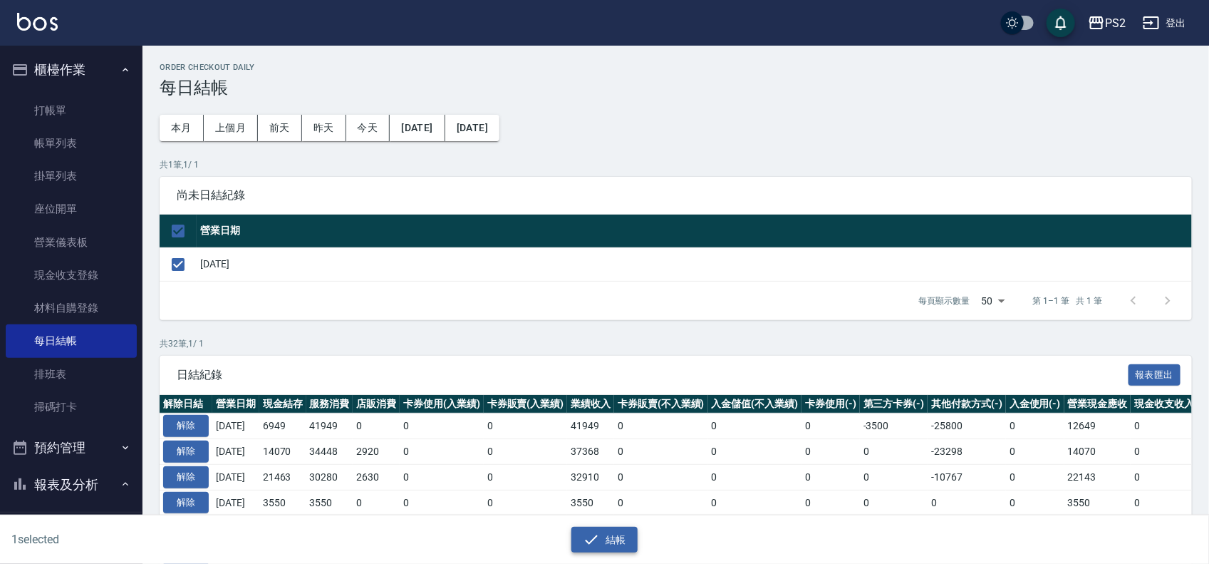
click at [607, 539] on button "結帳" at bounding box center [605, 540] width 66 height 26
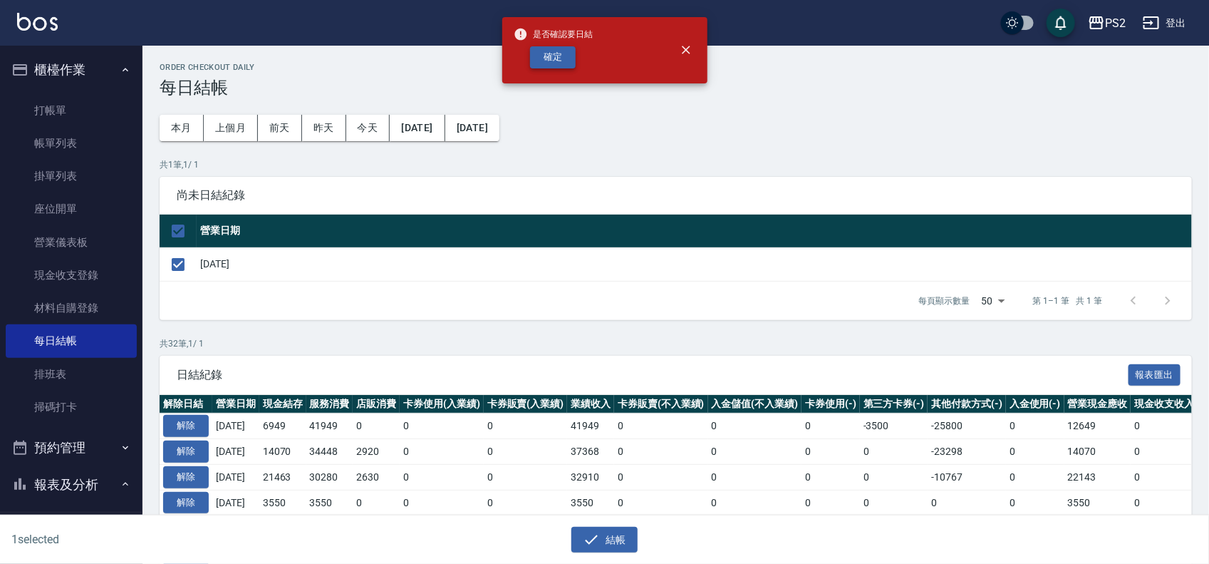
click at [569, 61] on button "確定" at bounding box center [553, 57] width 46 height 22
checkbox input "false"
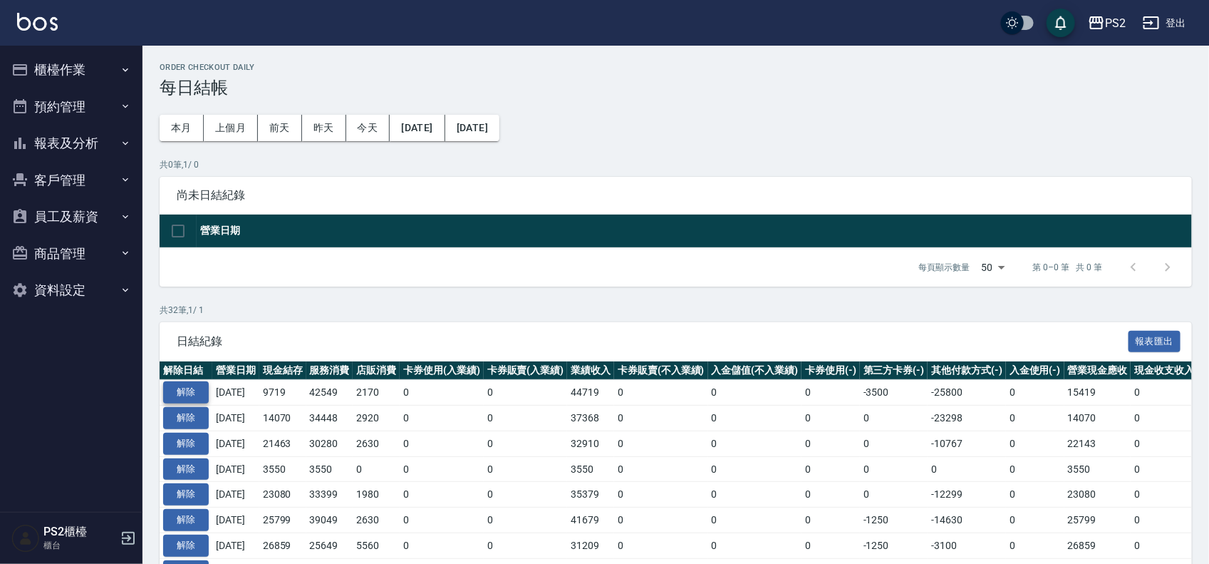
click at [194, 385] on button "解除" at bounding box center [186, 392] width 46 height 22
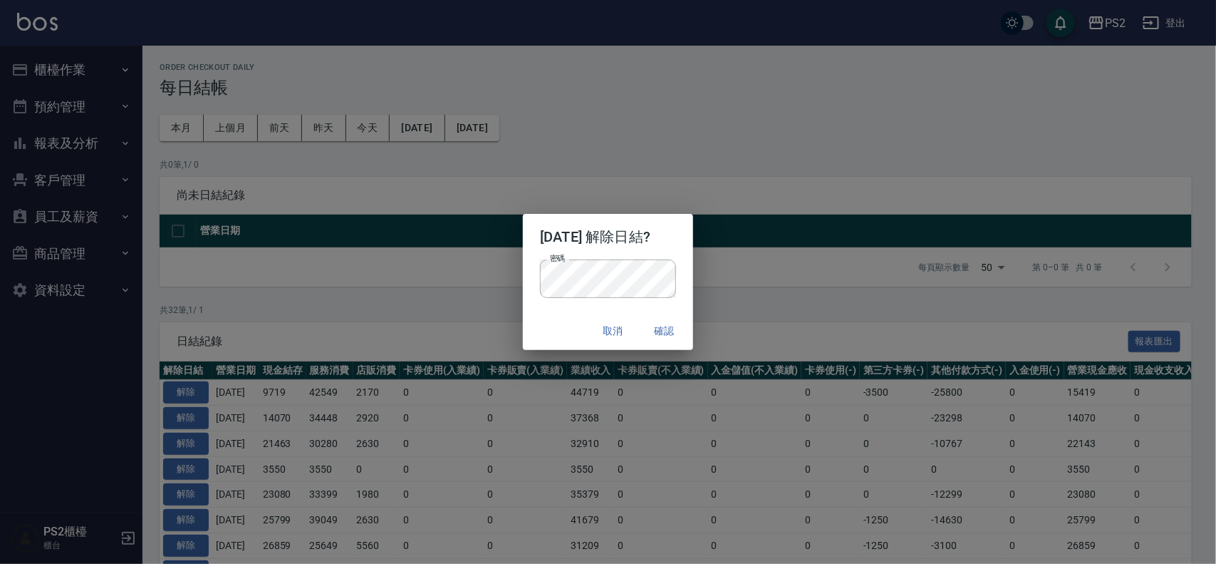
click at [690, 264] on div "密碼 密碼" at bounding box center [608, 285] width 170 height 53
click at [676, 336] on button "確認" at bounding box center [665, 331] width 46 height 26
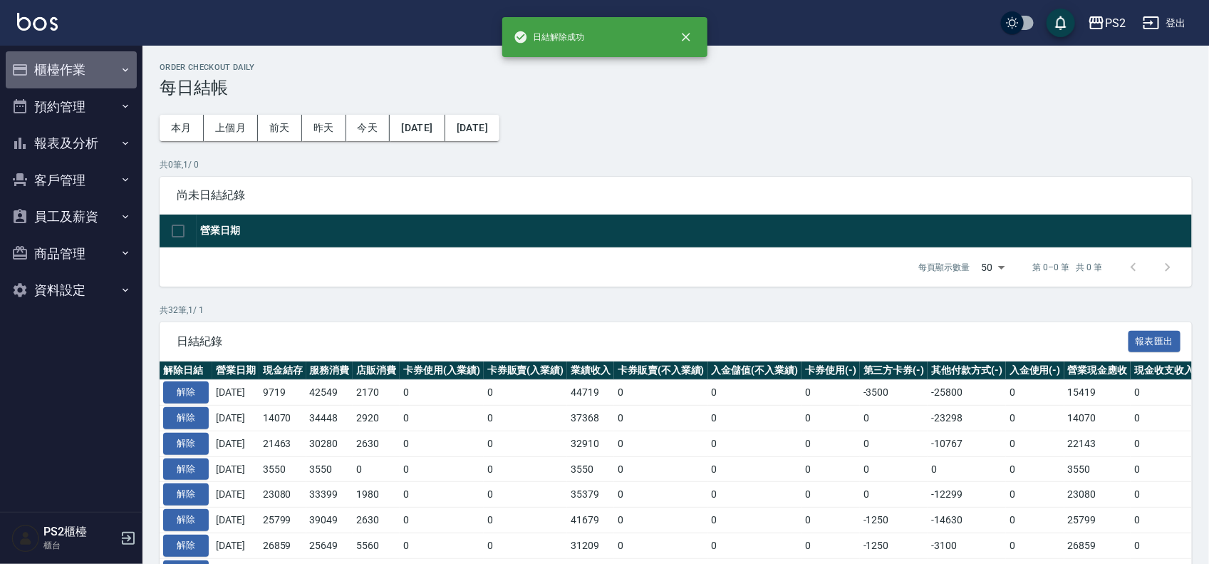
click at [64, 68] on button "櫃檯作業" at bounding box center [71, 69] width 131 height 37
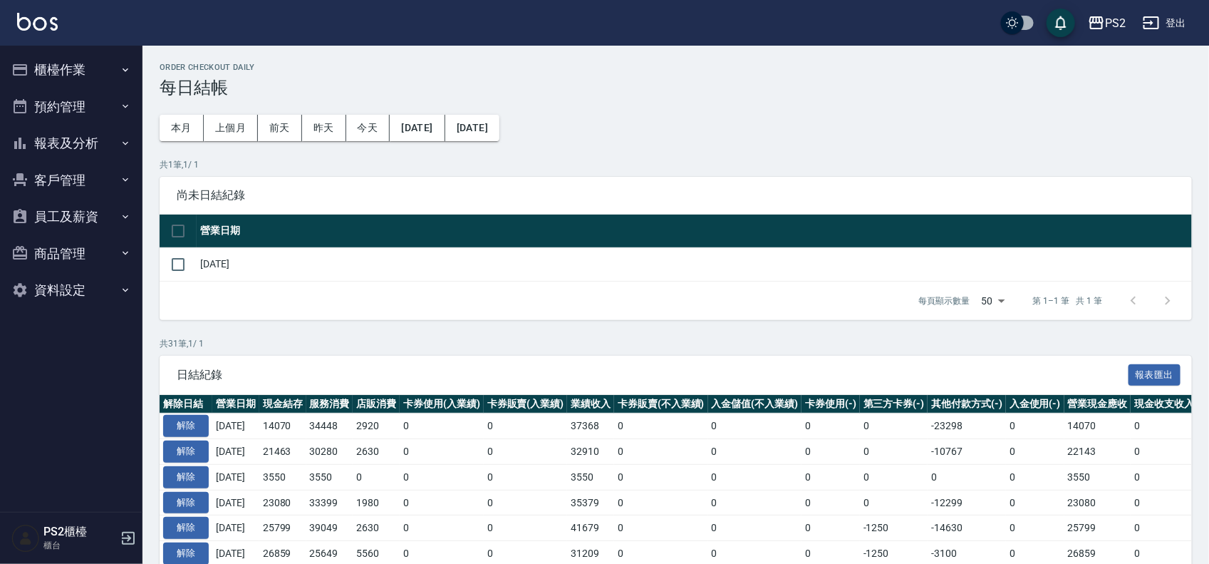
click at [61, 70] on button "櫃檯作業" at bounding box center [71, 69] width 131 height 37
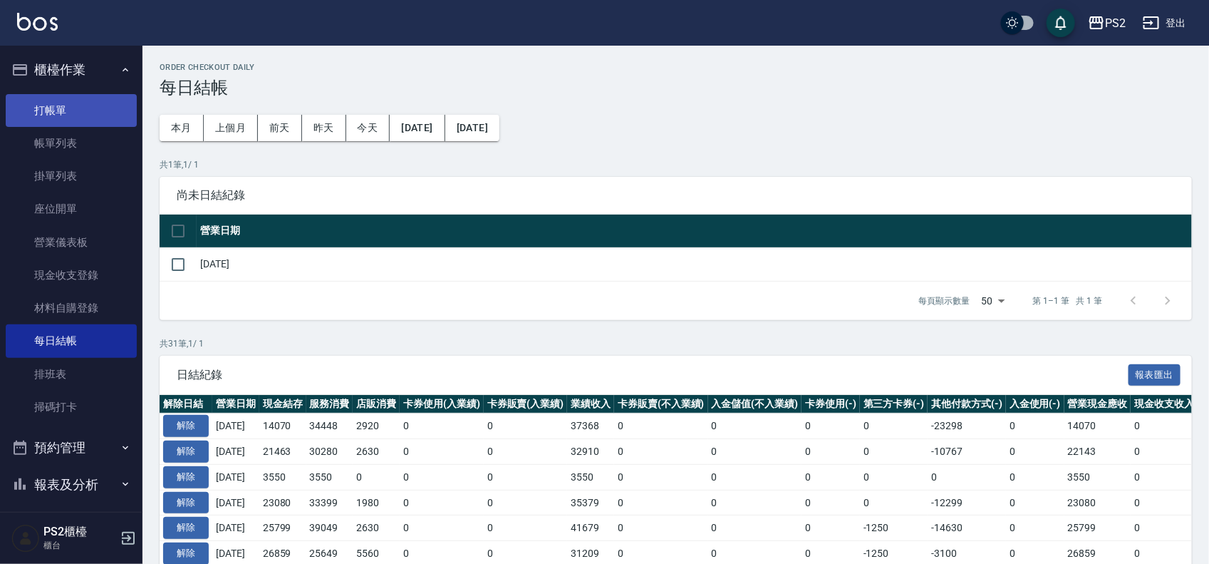
click at [61, 120] on link "打帳單" at bounding box center [71, 110] width 131 height 33
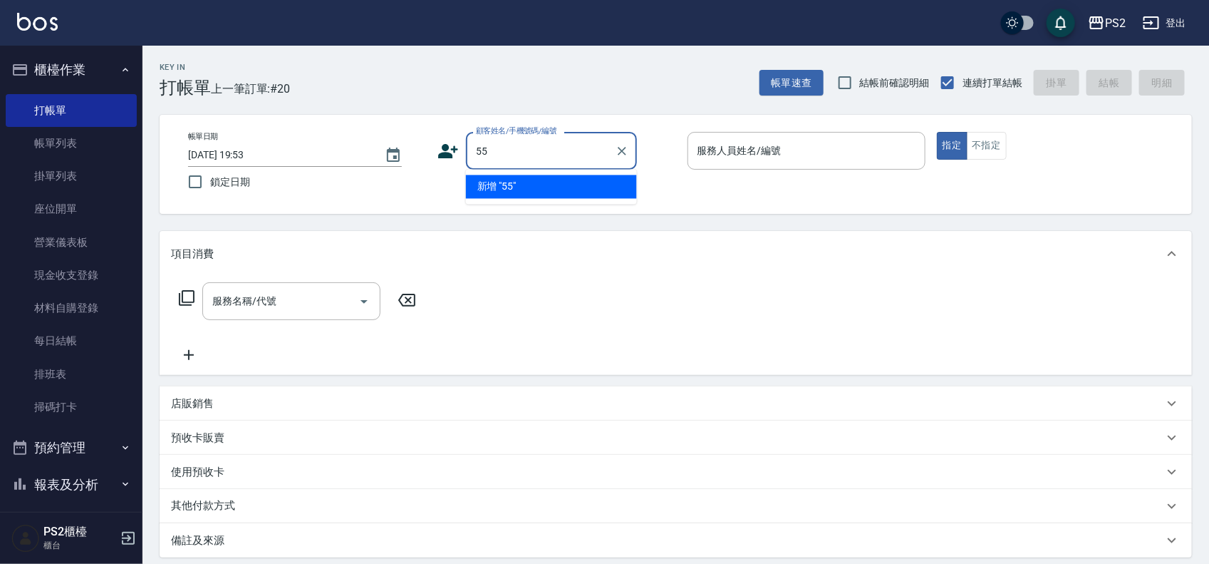
type input "5"
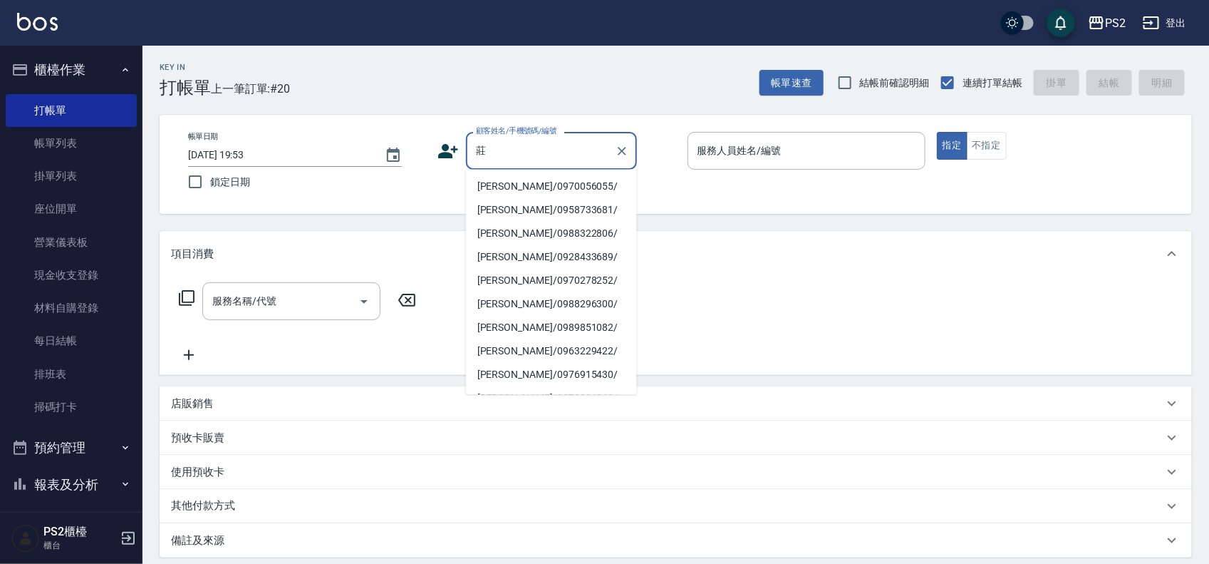
click at [546, 184] on li "[PERSON_NAME]/0970056055/" at bounding box center [551, 187] width 171 height 24
type input "[PERSON_NAME]/0970056055/"
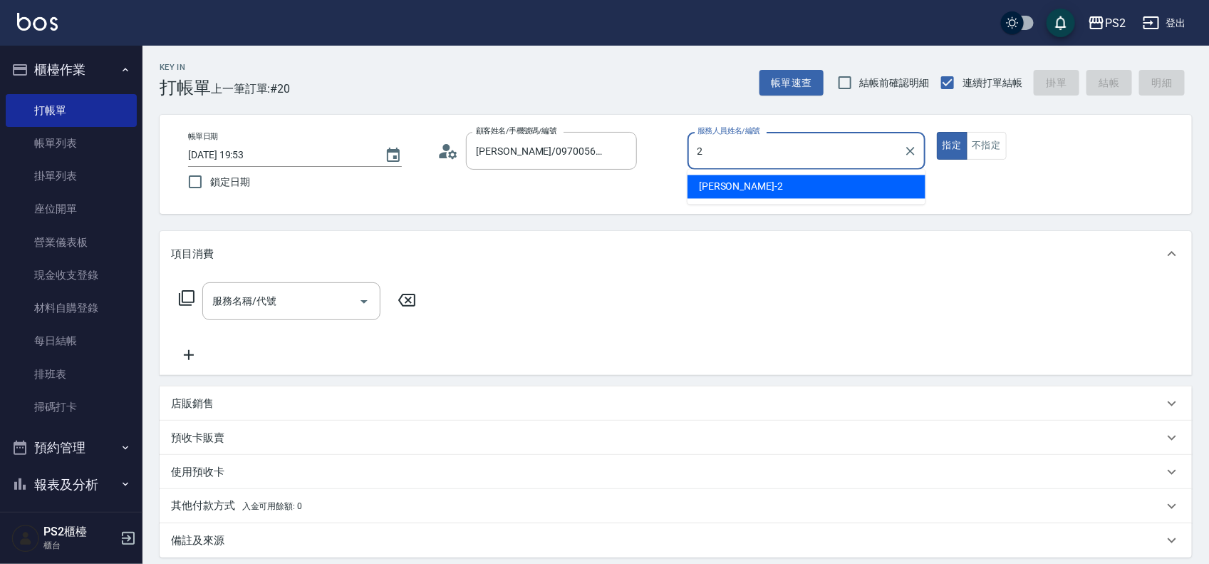
type input "[PERSON_NAME]-2"
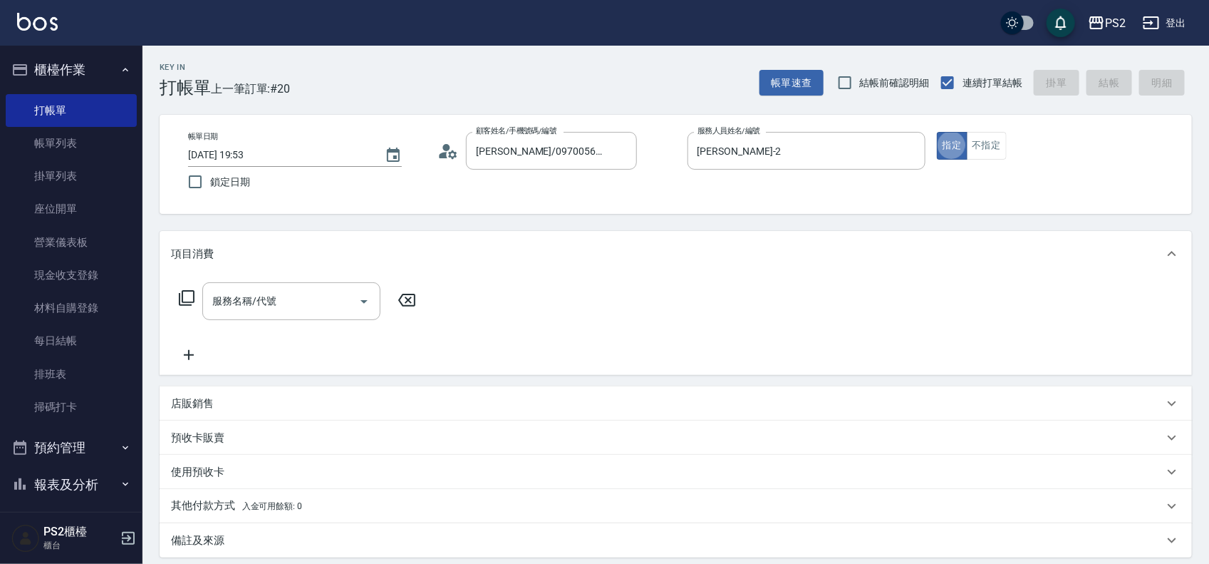
type button "true"
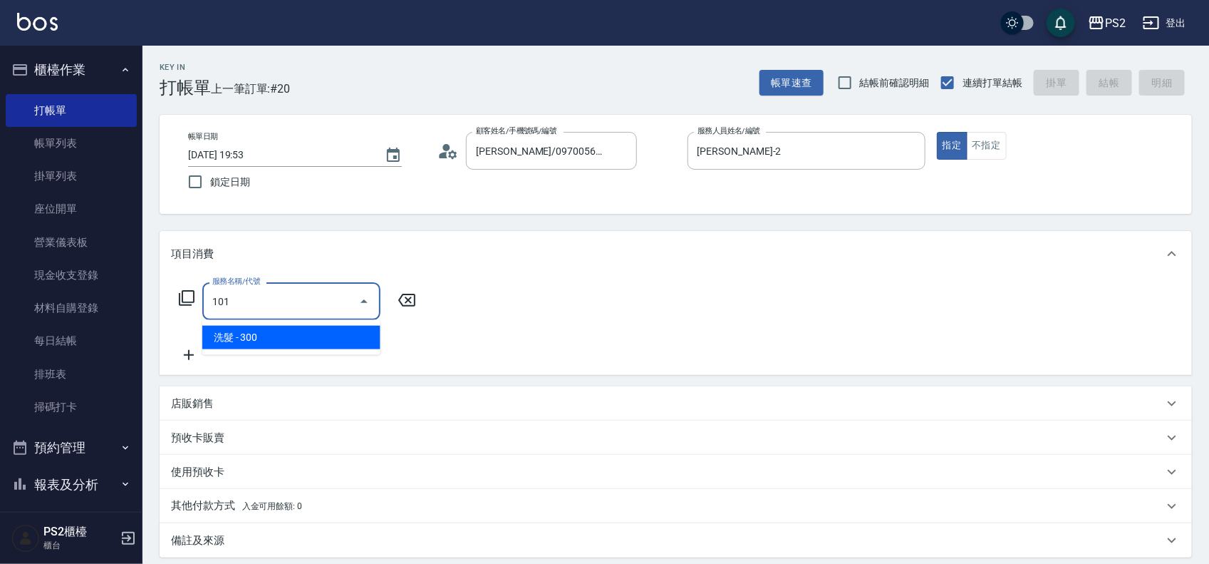
type input "洗髮(101)"
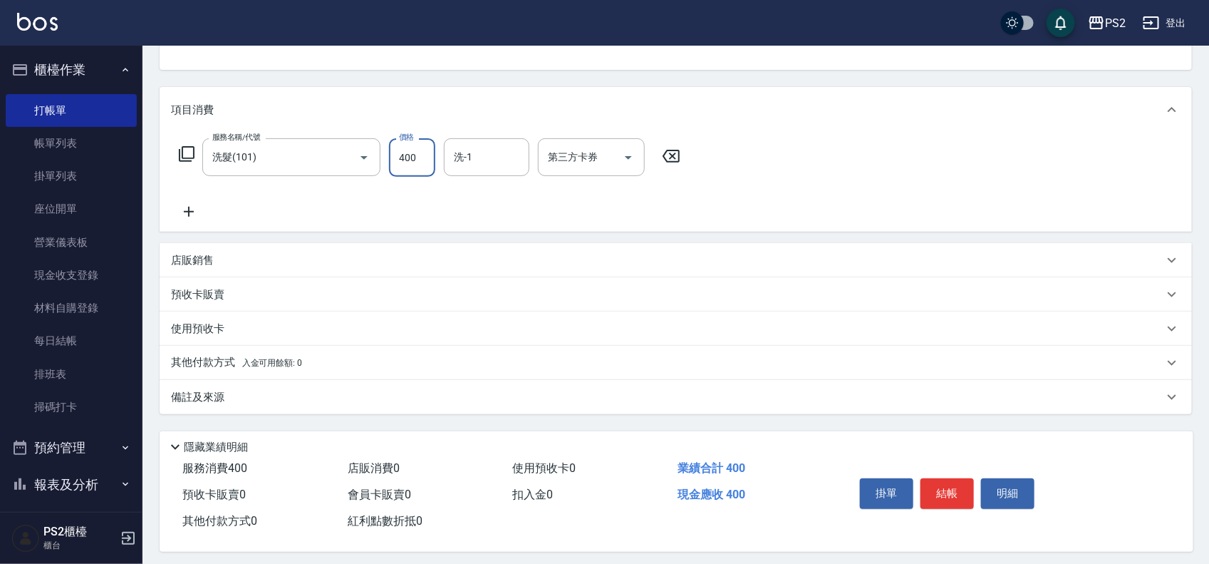
scroll to position [154, 0]
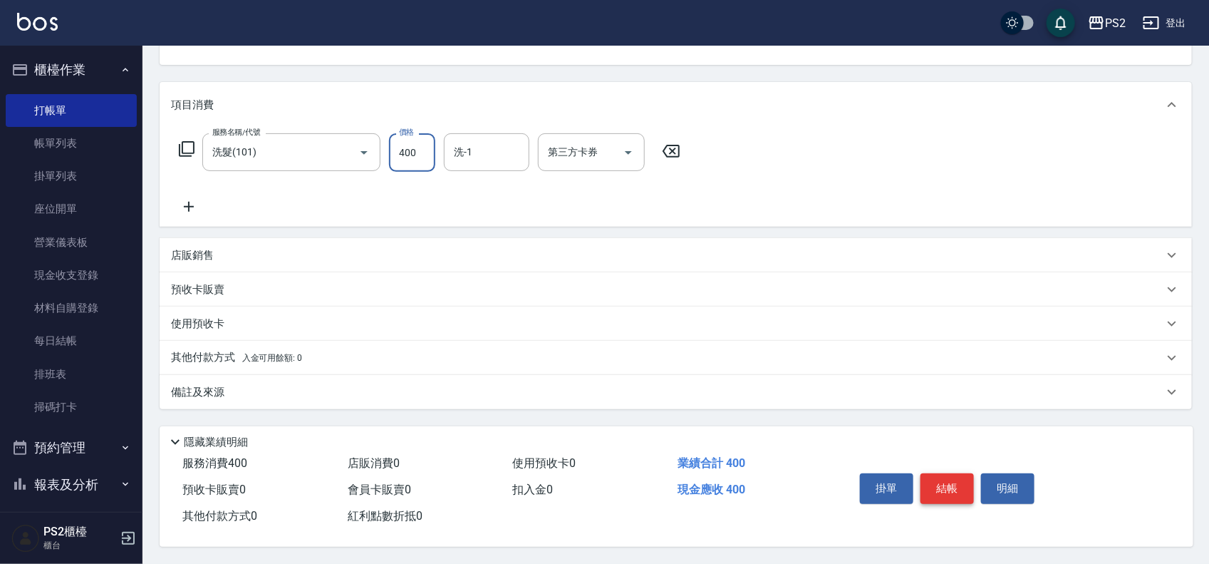
type input "400"
click at [943, 494] on button "結帳" at bounding box center [947, 488] width 53 height 30
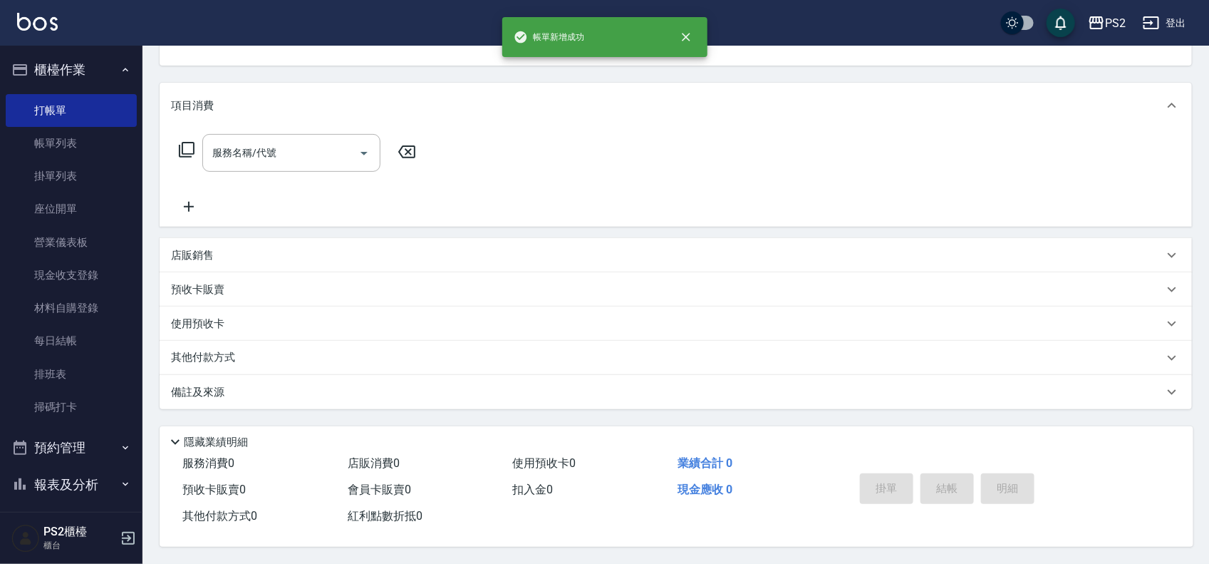
scroll to position [138, 0]
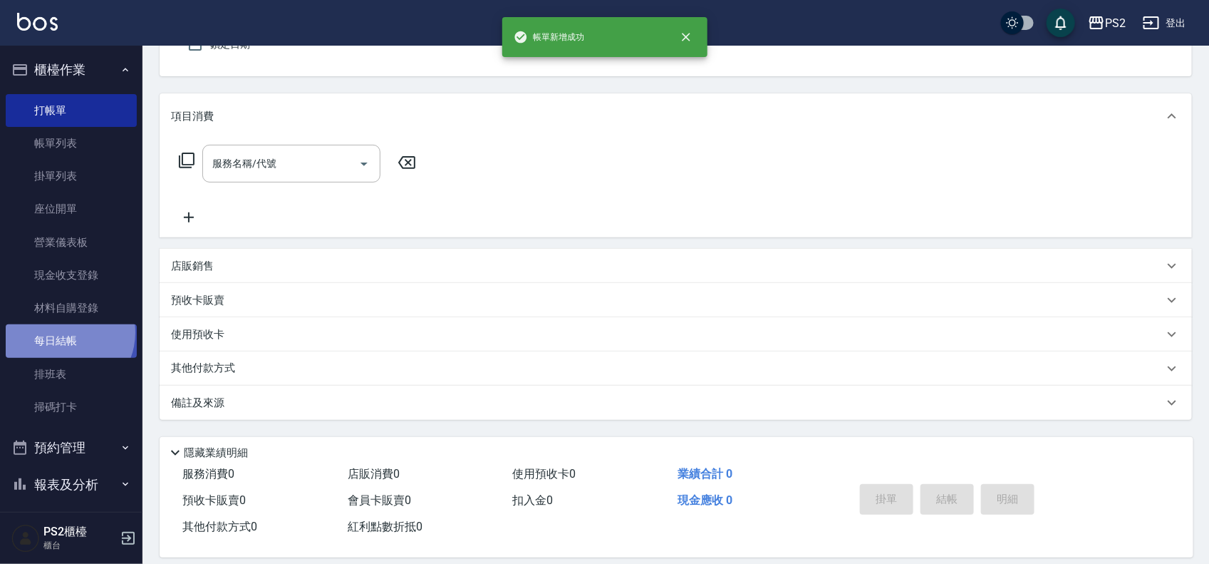
click at [63, 332] on link "每日結帳" at bounding box center [71, 340] width 131 height 33
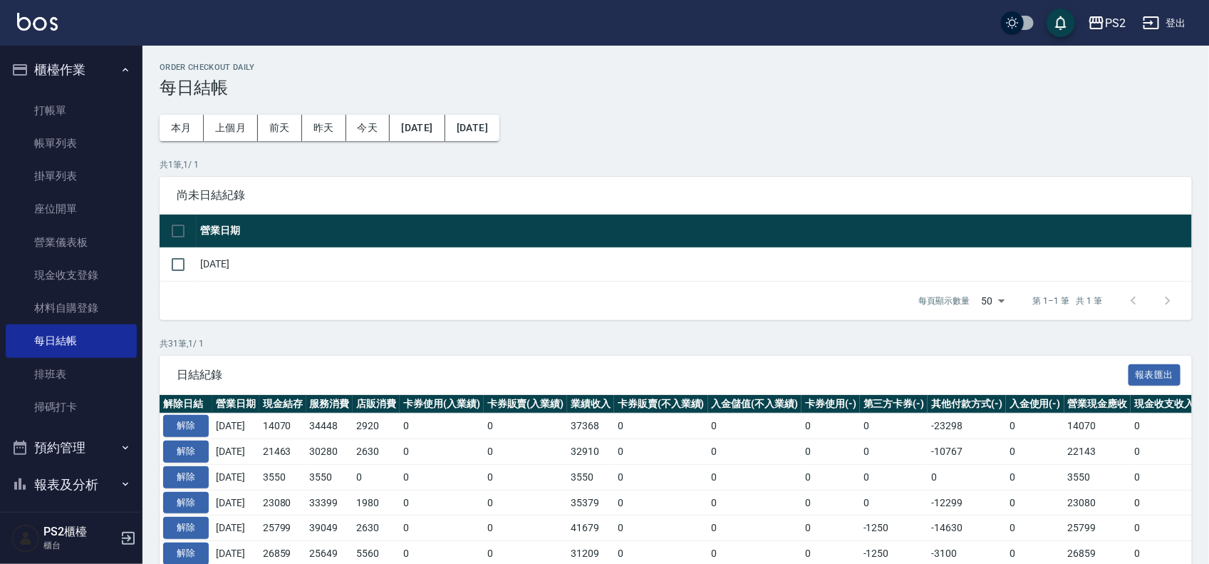
drag, startPoint x: 175, startPoint y: 262, endPoint x: 643, endPoint y: 362, distance: 478.8
click at [175, 264] on input "checkbox" at bounding box center [178, 264] width 30 height 30
checkbox input "true"
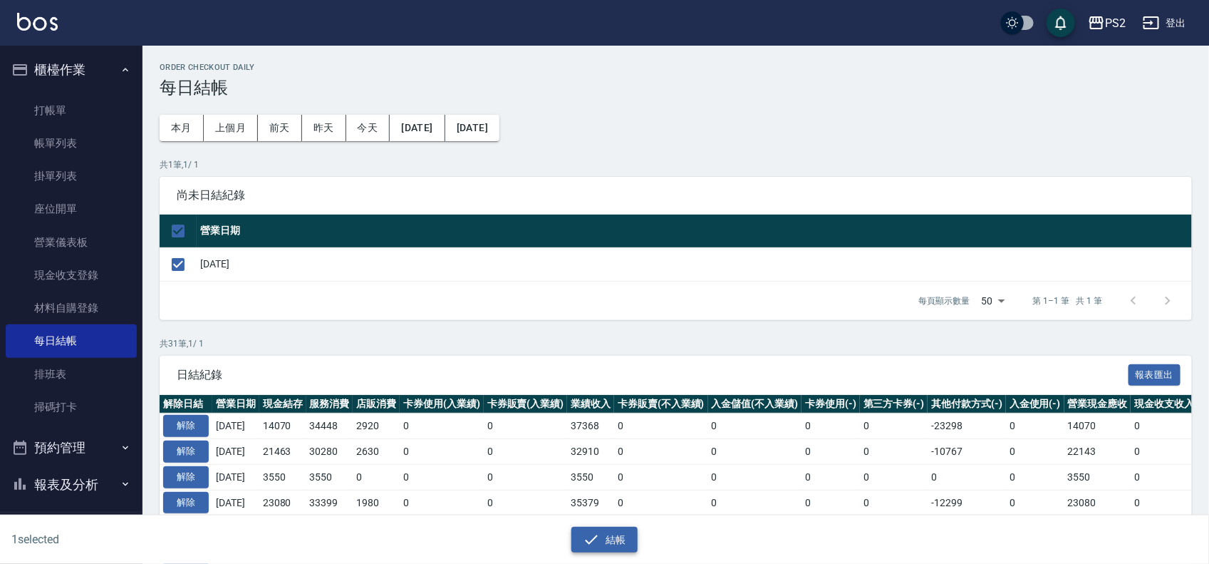
click at [606, 542] on button "結帳" at bounding box center [605, 540] width 66 height 26
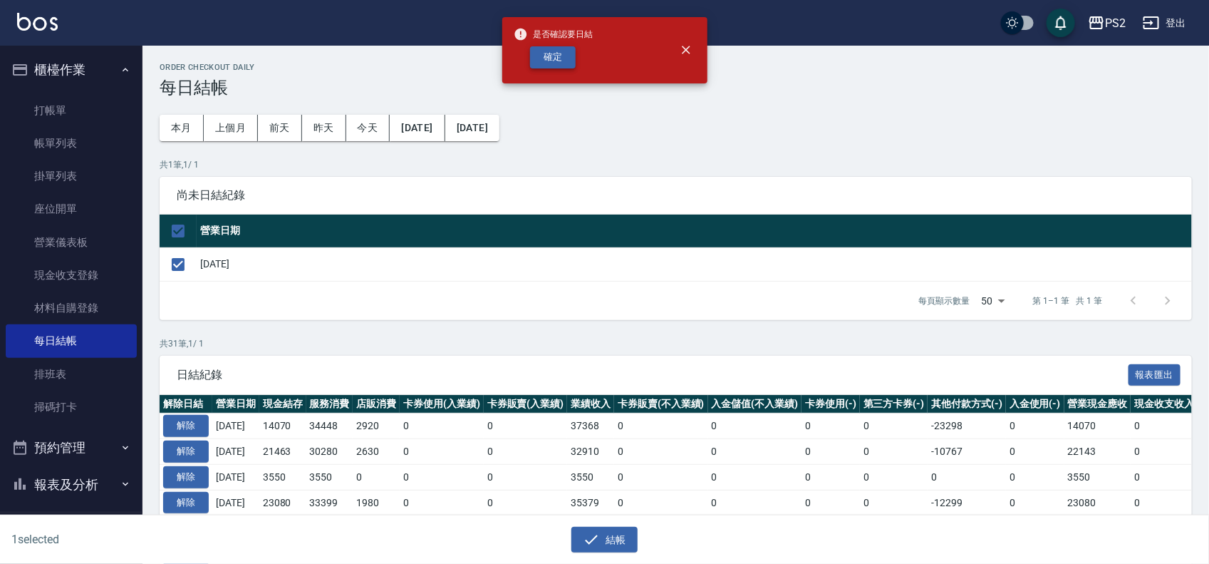
click at [549, 52] on button "確定" at bounding box center [553, 57] width 46 height 22
checkbox input "false"
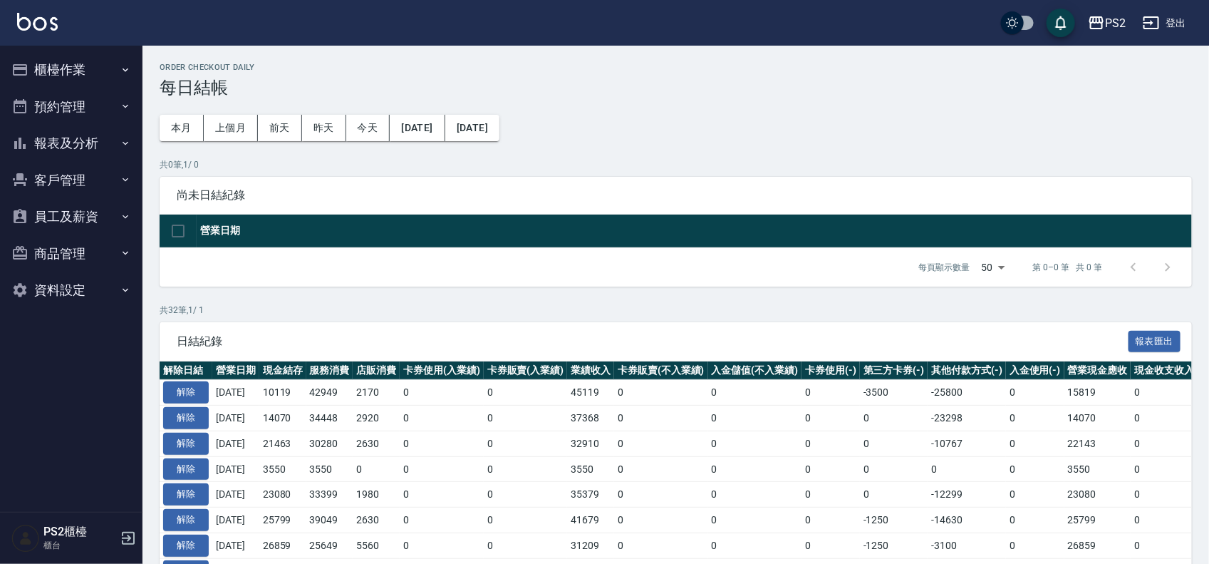
click at [80, 147] on button "報表及分析" at bounding box center [71, 143] width 131 height 37
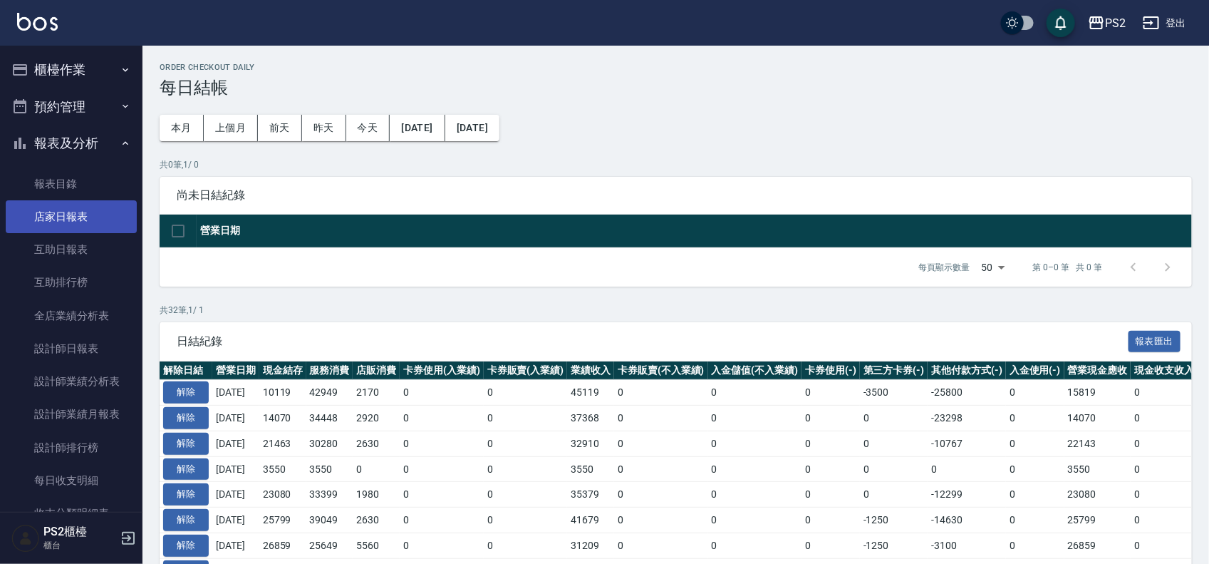
click at [63, 224] on link "店家日報表" at bounding box center [71, 216] width 131 height 33
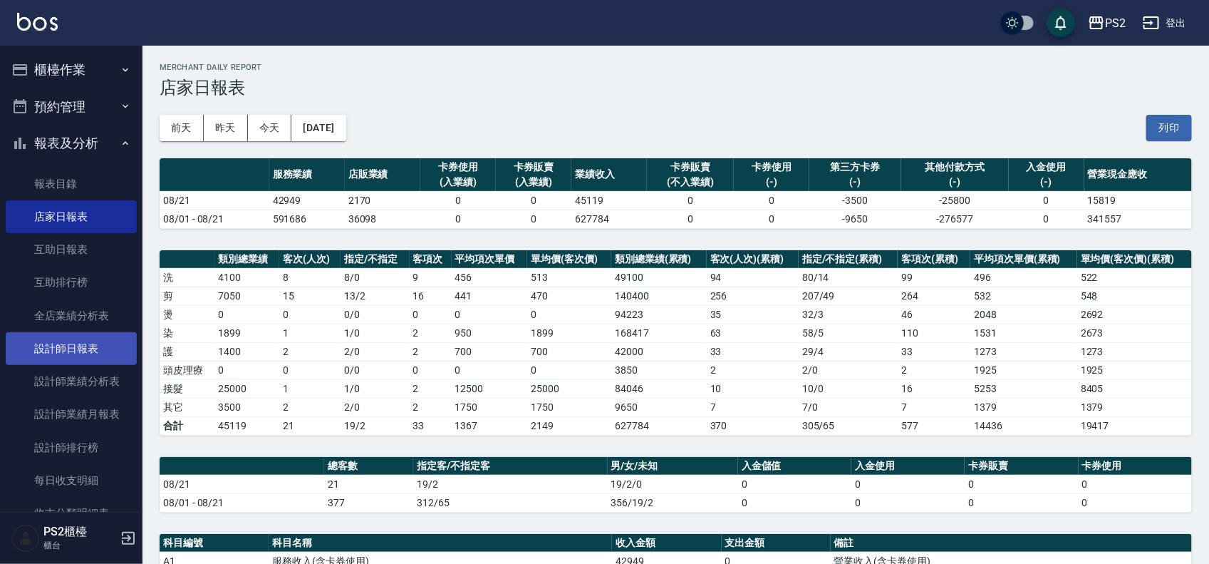
click at [75, 351] on link "設計師日報表" at bounding box center [71, 348] width 131 height 33
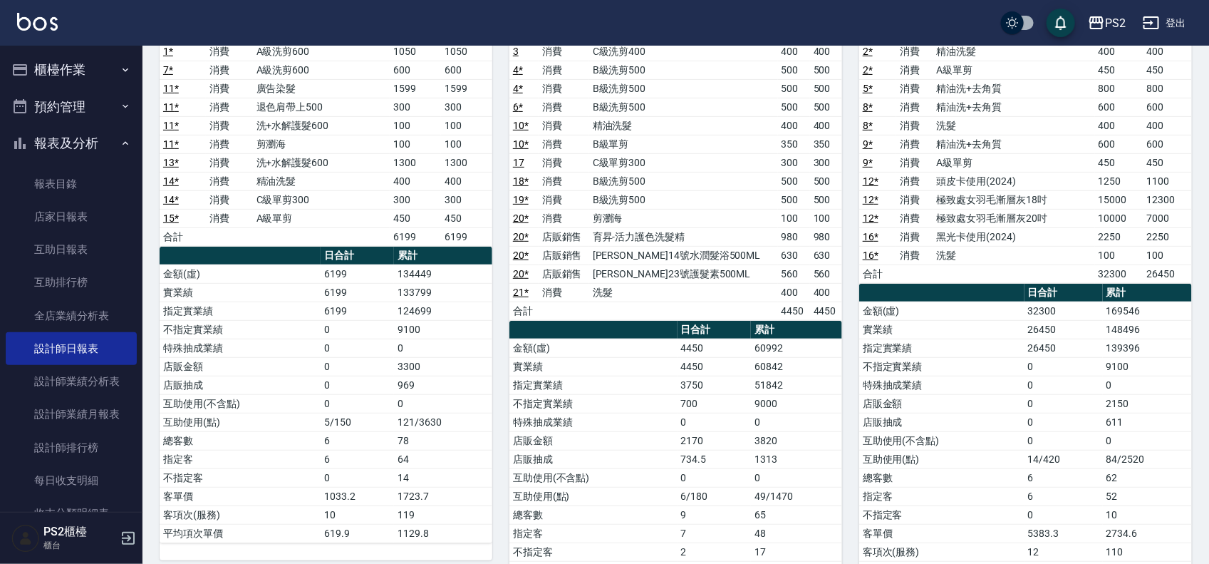
scroll to position [178, 0]
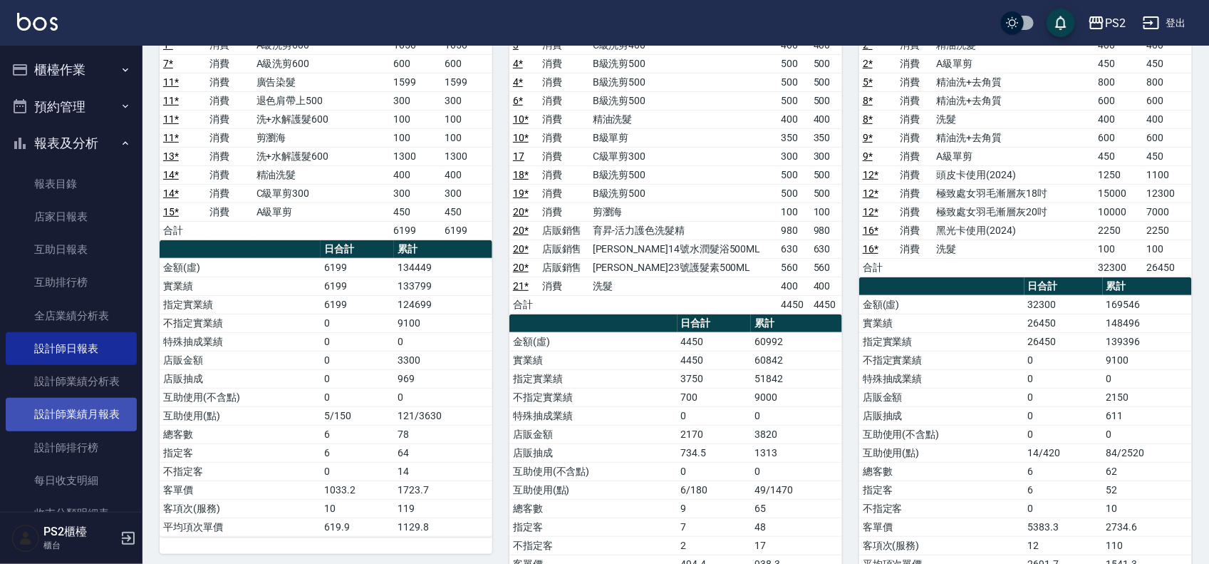
click at [98, 411] on link "設計師業績月報表" at bounding box center [71, 414] width 131 height 33
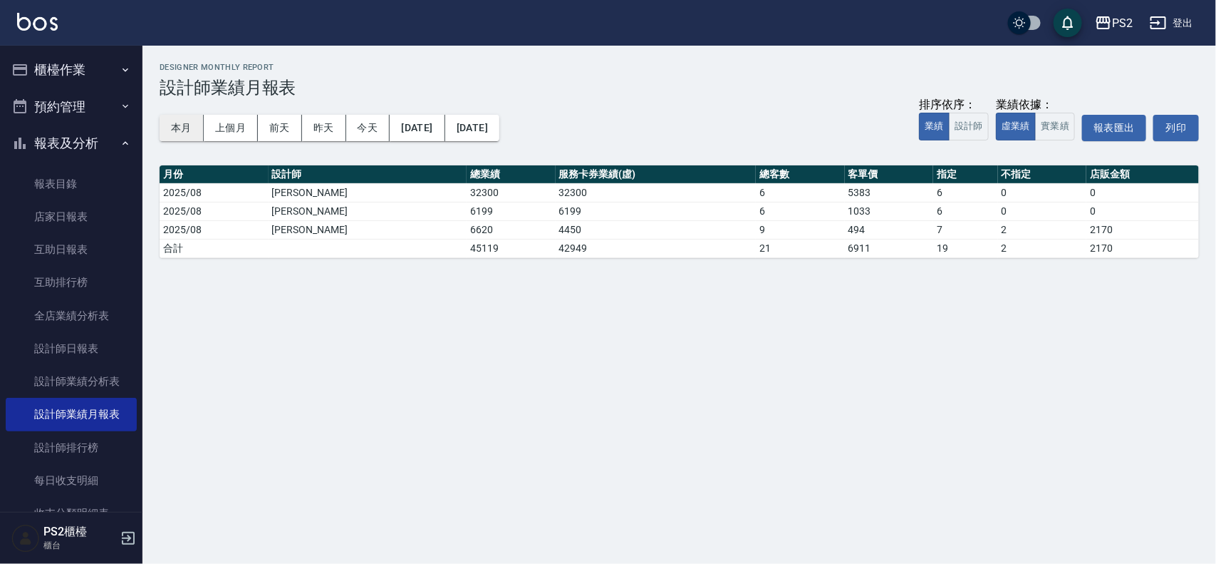
click at [175, 130] on button "本月" at bounding box center [182, 128] width 44 height 26
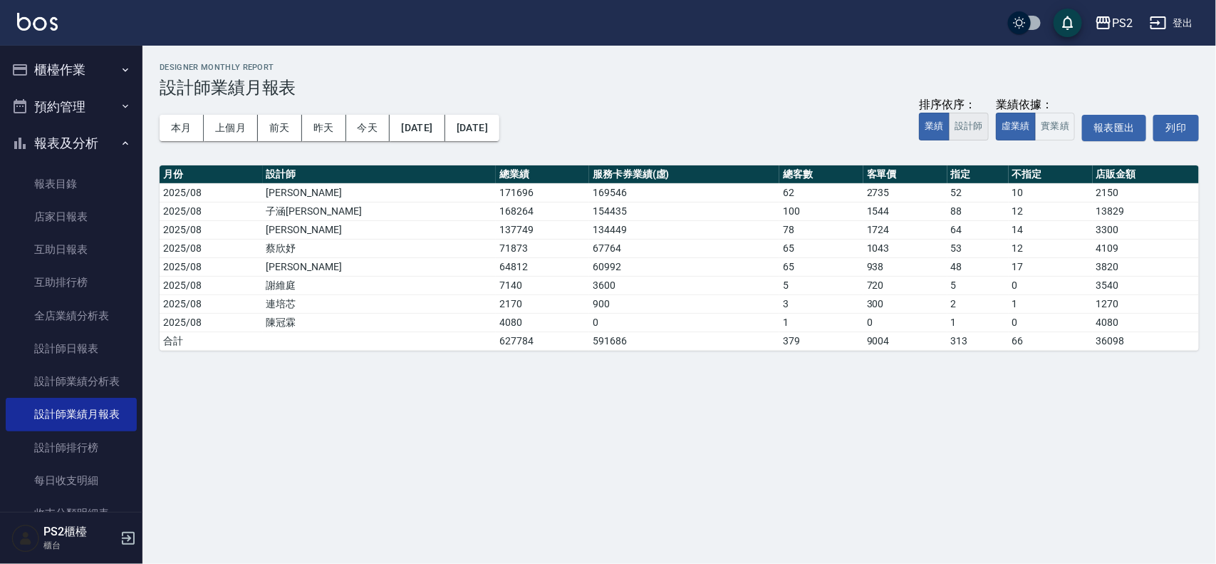
click at [980, 123] on button "設計師" at bounding box center [969, 127] width 40 height 28
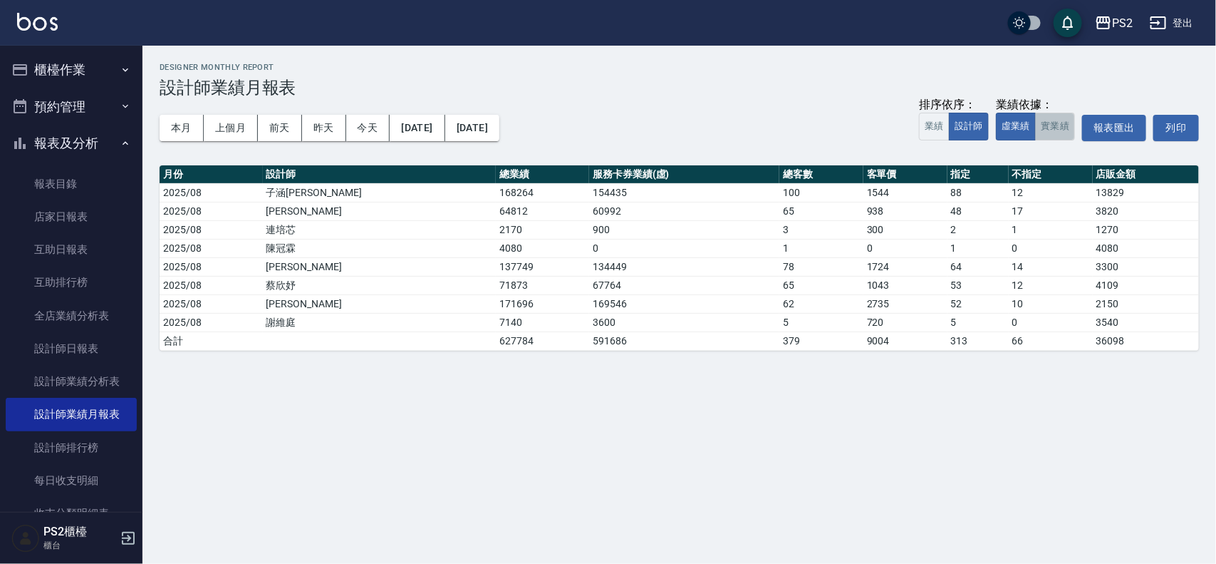
click at [1074, 126] on button "實業績" at bounding box center [1055, 127] width 40 height 28
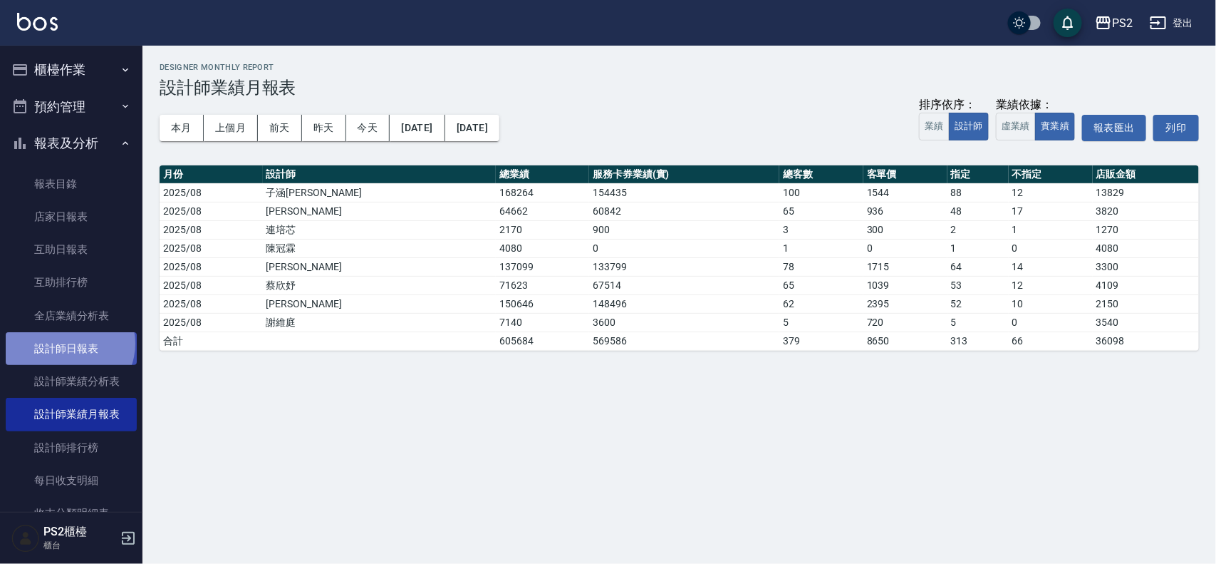
click at [68, 343] on link "設計師日報表" at bounding box center [71, 348] width 131 height 33
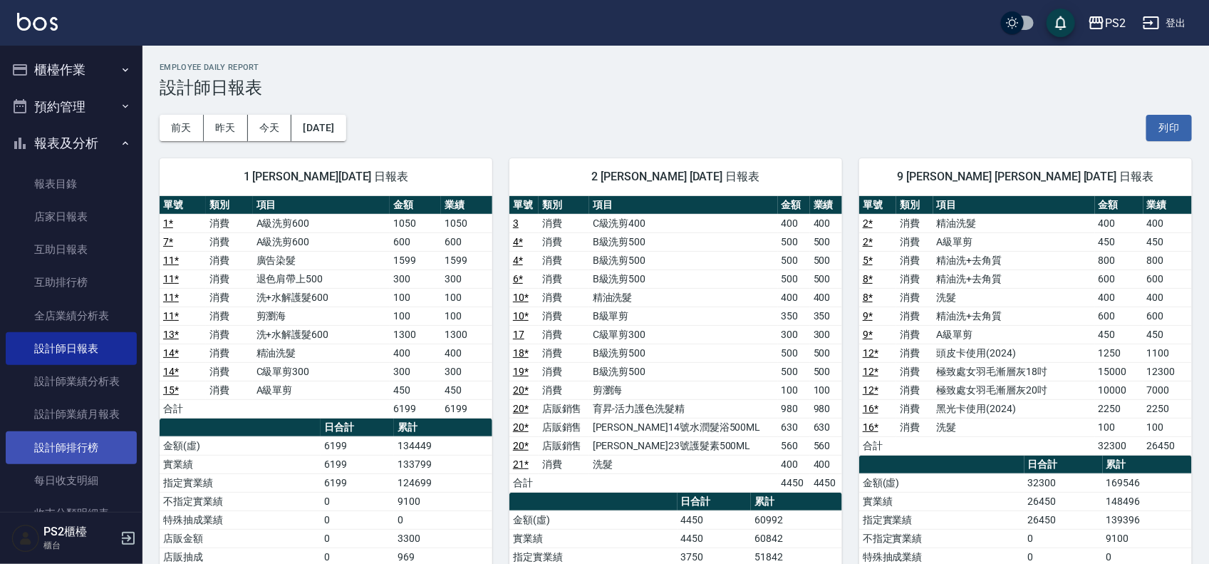
click at [73, 439] on link "設計師排行榜" at bounding box center [71, 447] width 131 height 33
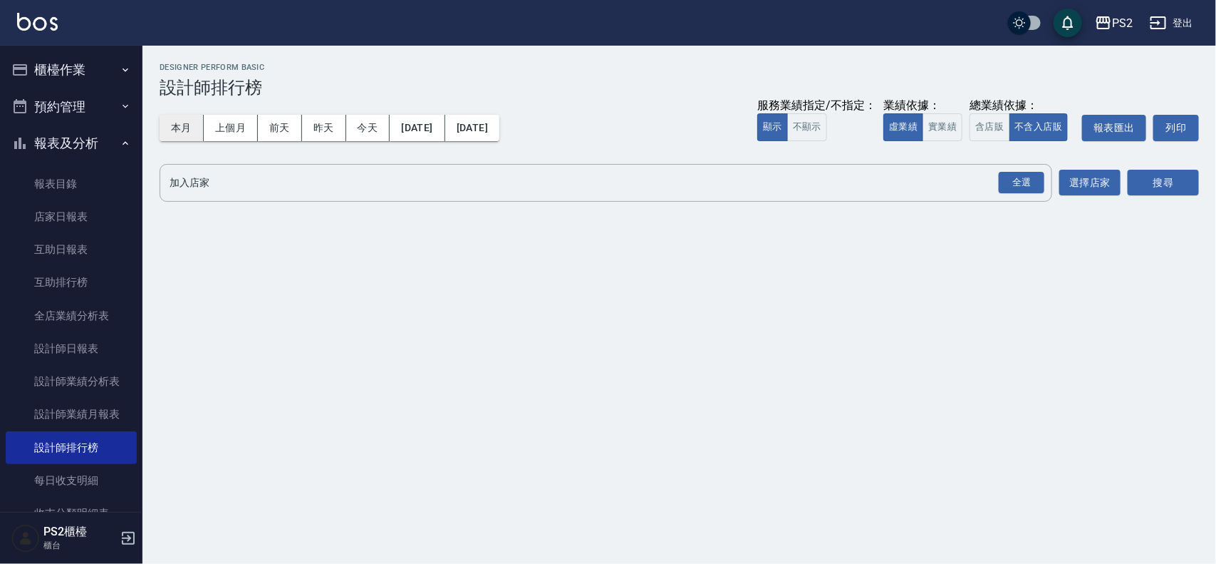
click at [180, 129] on button "本月" at bounding box center [182, 128] width 44 height 26
click at [949, 133] on button "實業績" at bounding box center [943, 127] width 40 height 28
click at [1028, 176] on div "全選" at bounding box center [1022, 183] width 46 height 22
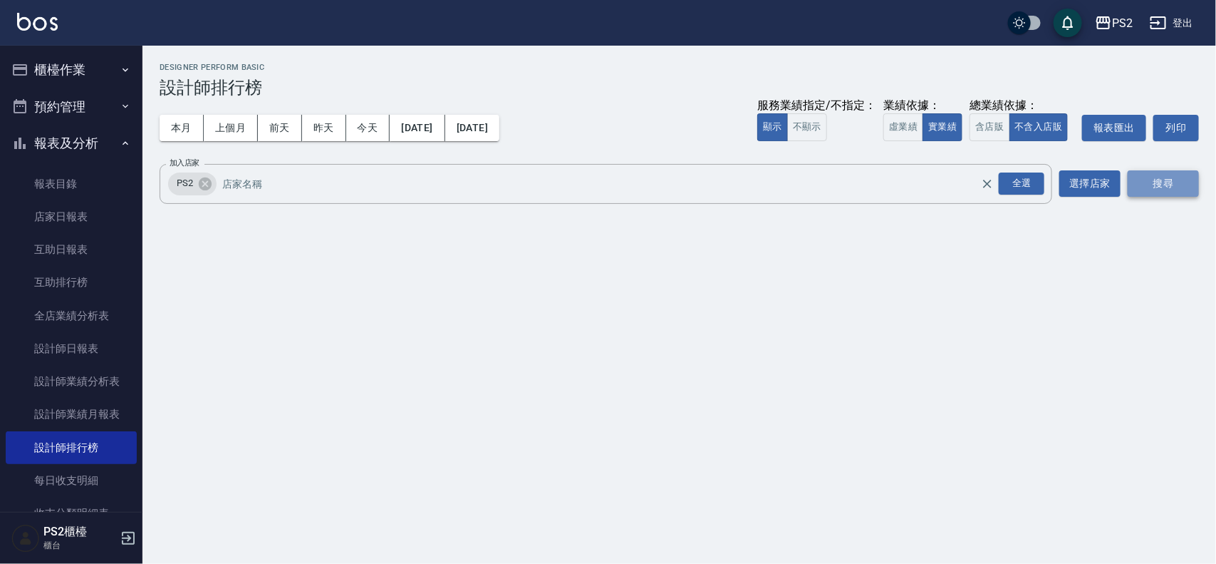
click at [1151, 179] on button "搜尋" at bounding box center [1163, 183] width 71 height 26
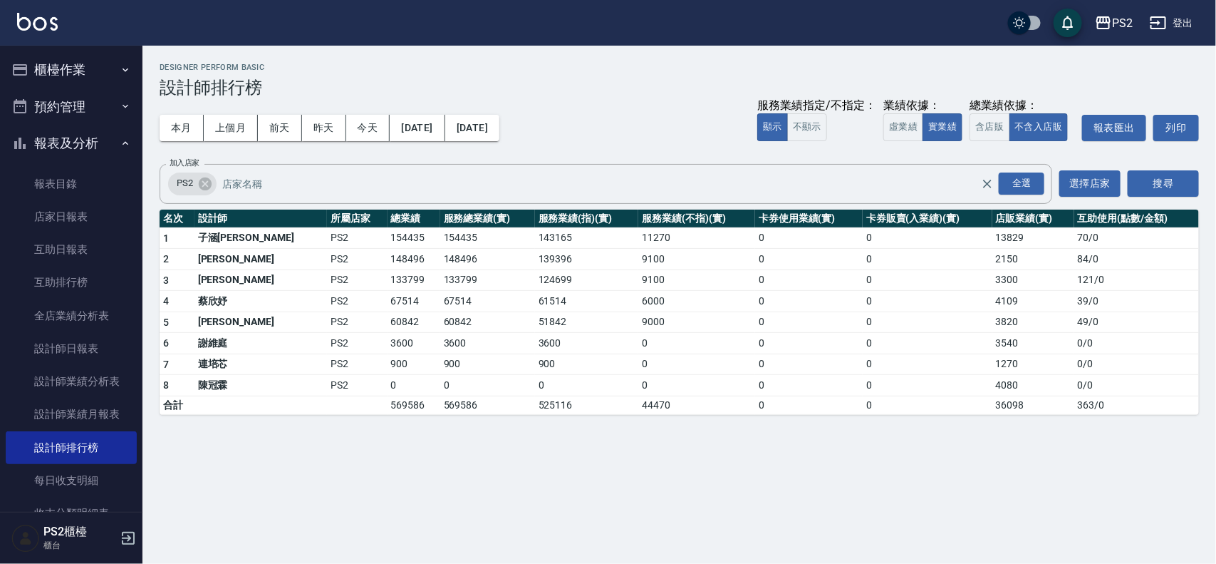
click at [1092, 276] on td "121 / 0" at bounding box center [1137, 279] width 125 height 21
click at [875, 280] on td "0" at bounding box center [928, 279] width 130 height 21
click at [91, 336] on link "設計師日報表" at bounding box center [71, 348] width 131 height 33
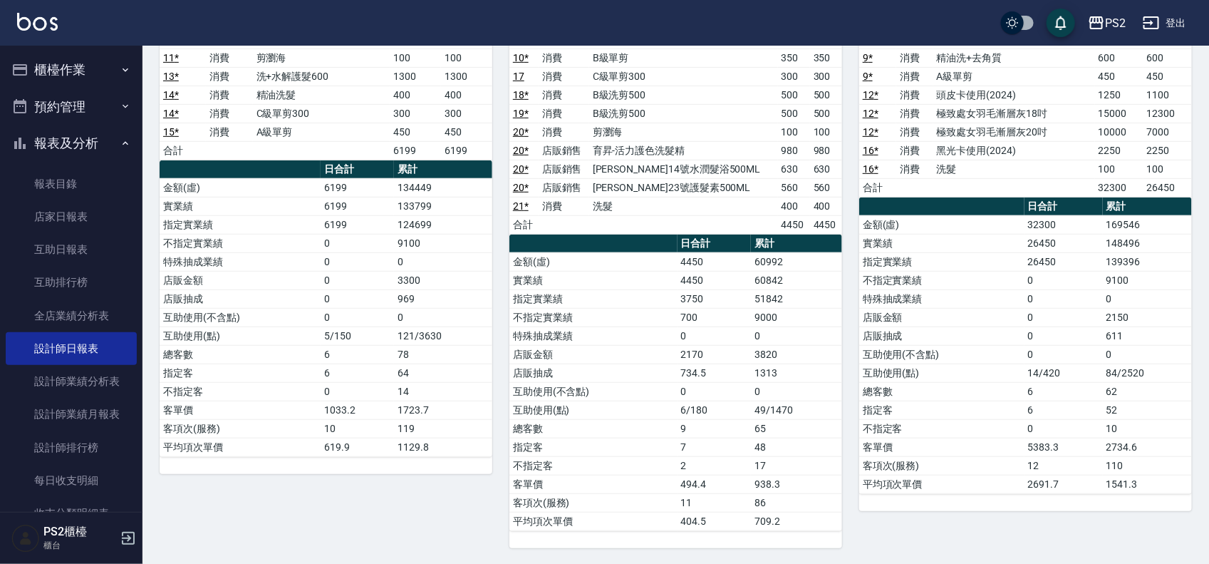
scroll to position [264, 0]
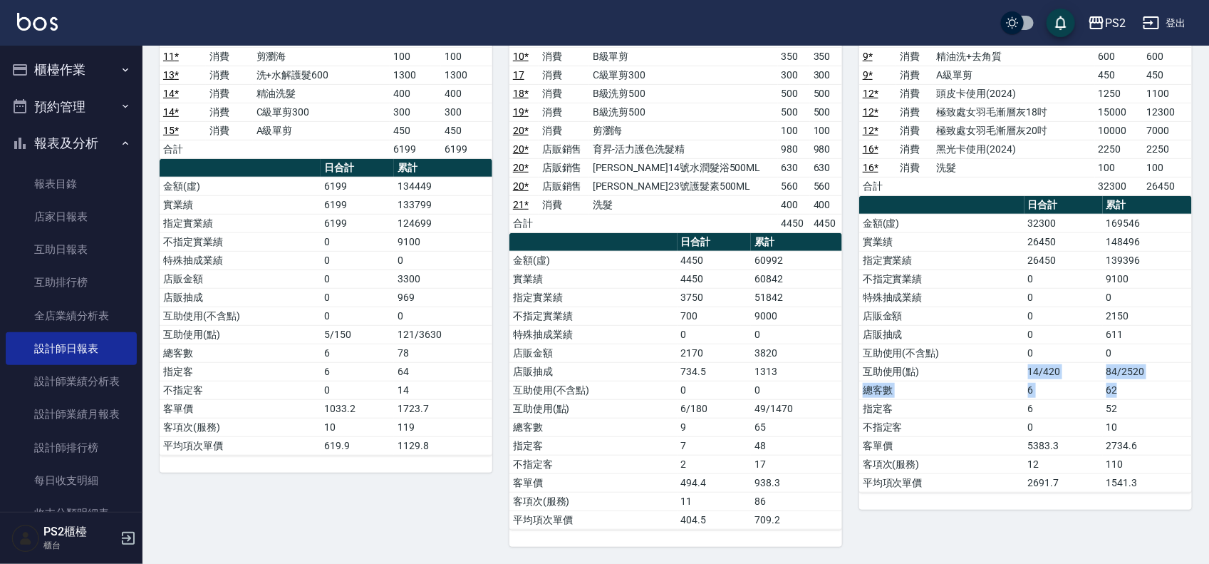
drag, startPoint x: 993, startPoint y: 367, endPoint x: 1157, endPoint y: 383, distance: 164.6
click at [1157, 383] on tbody "金額(虛) 32300 169546 實業績 26450 148496 指定實業績 26450 139396 不指定實業績 0 9100 特殊抽成業績 0 0…" at bounding box center [1025, 353] width 333 height 278
click at [639, 431] on td "總客數" at bounding box center [594, 427] width 168 height 19
